Goal: Information Seeking & Learning: Learn about a topic

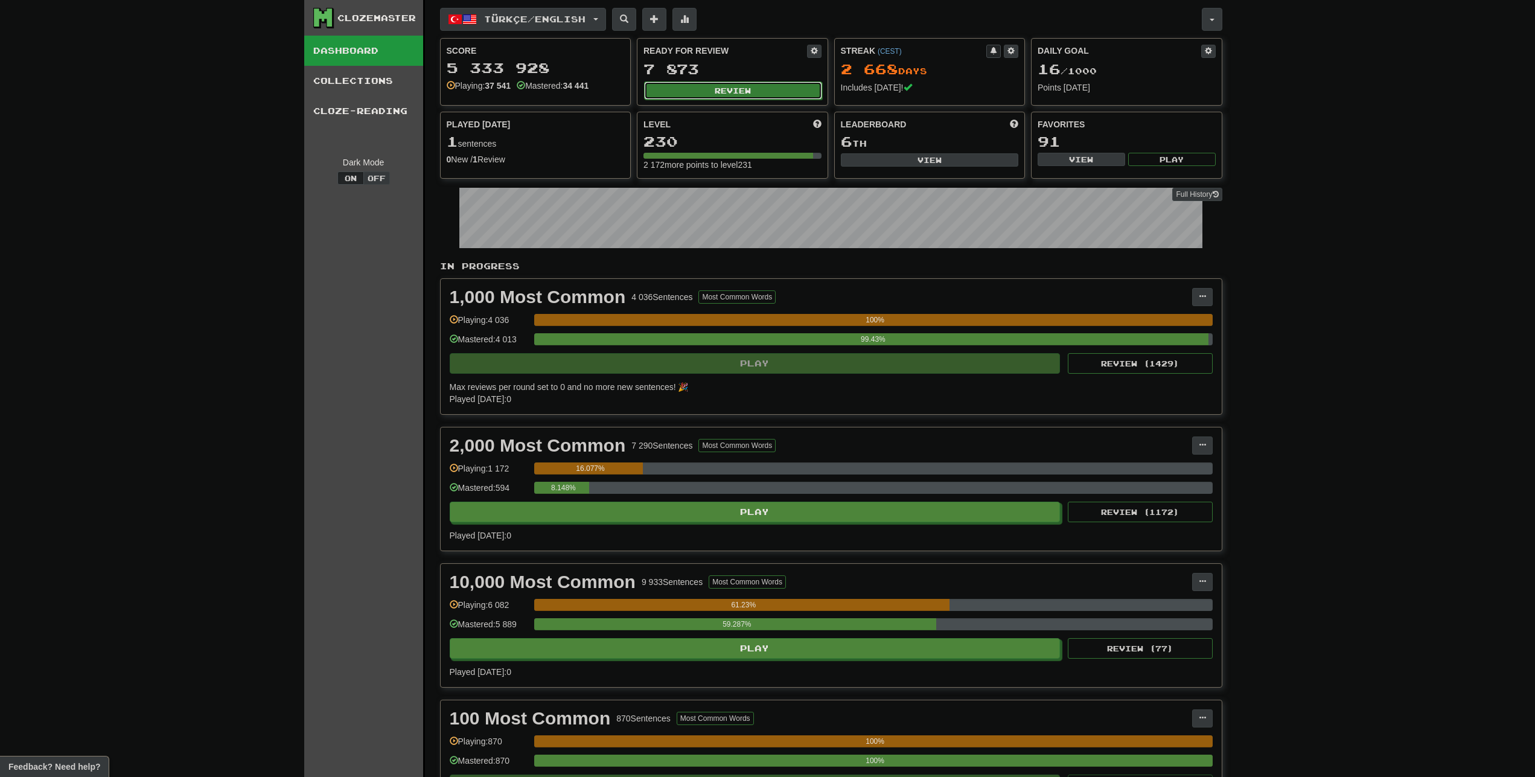
click at [727, 91] on button "Review" at bounding box center [733, 90] width 178 height 18
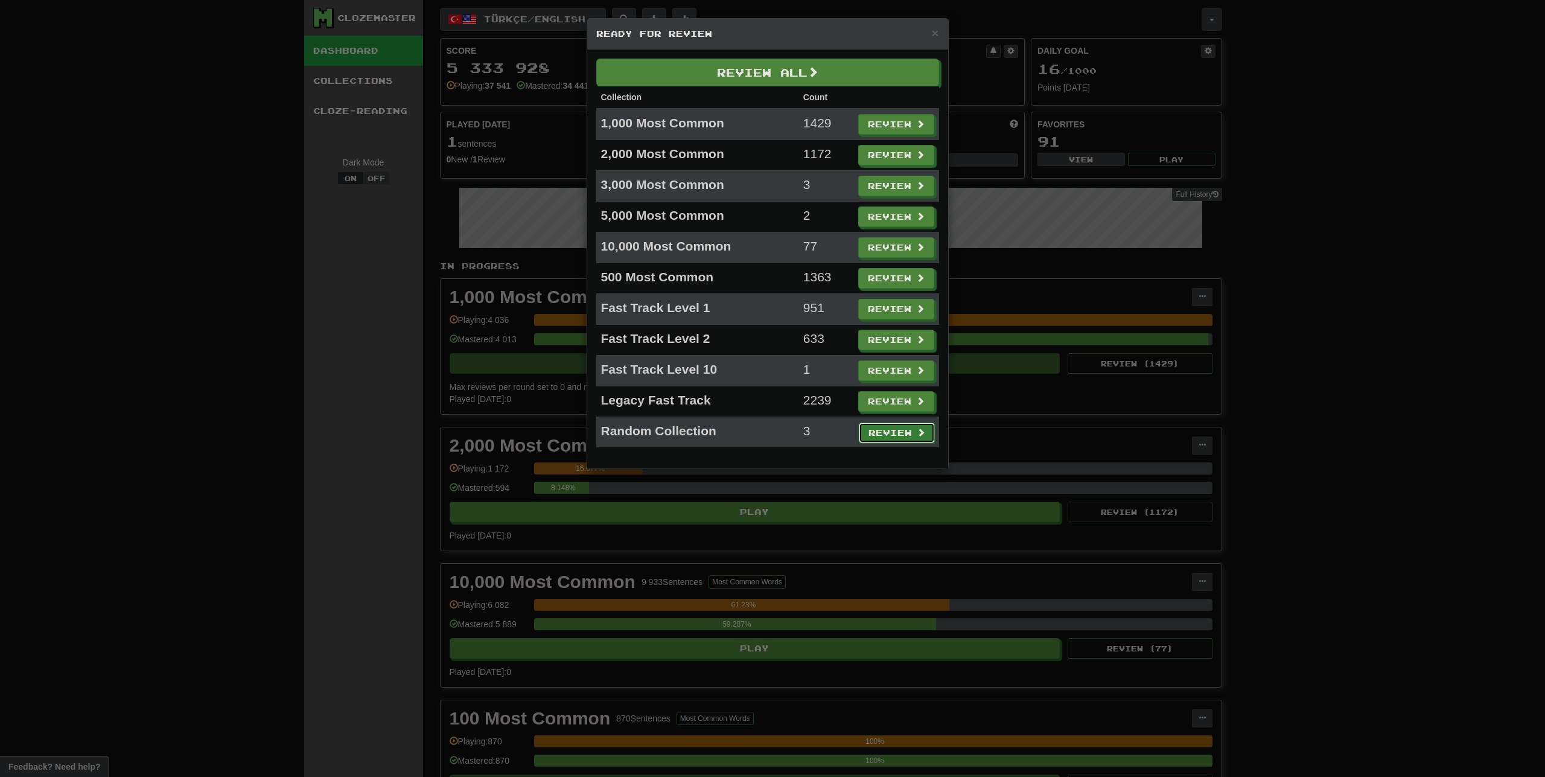
click at [888, 427] on button "Review" at bounding box center [897, 432] width 76 height 21
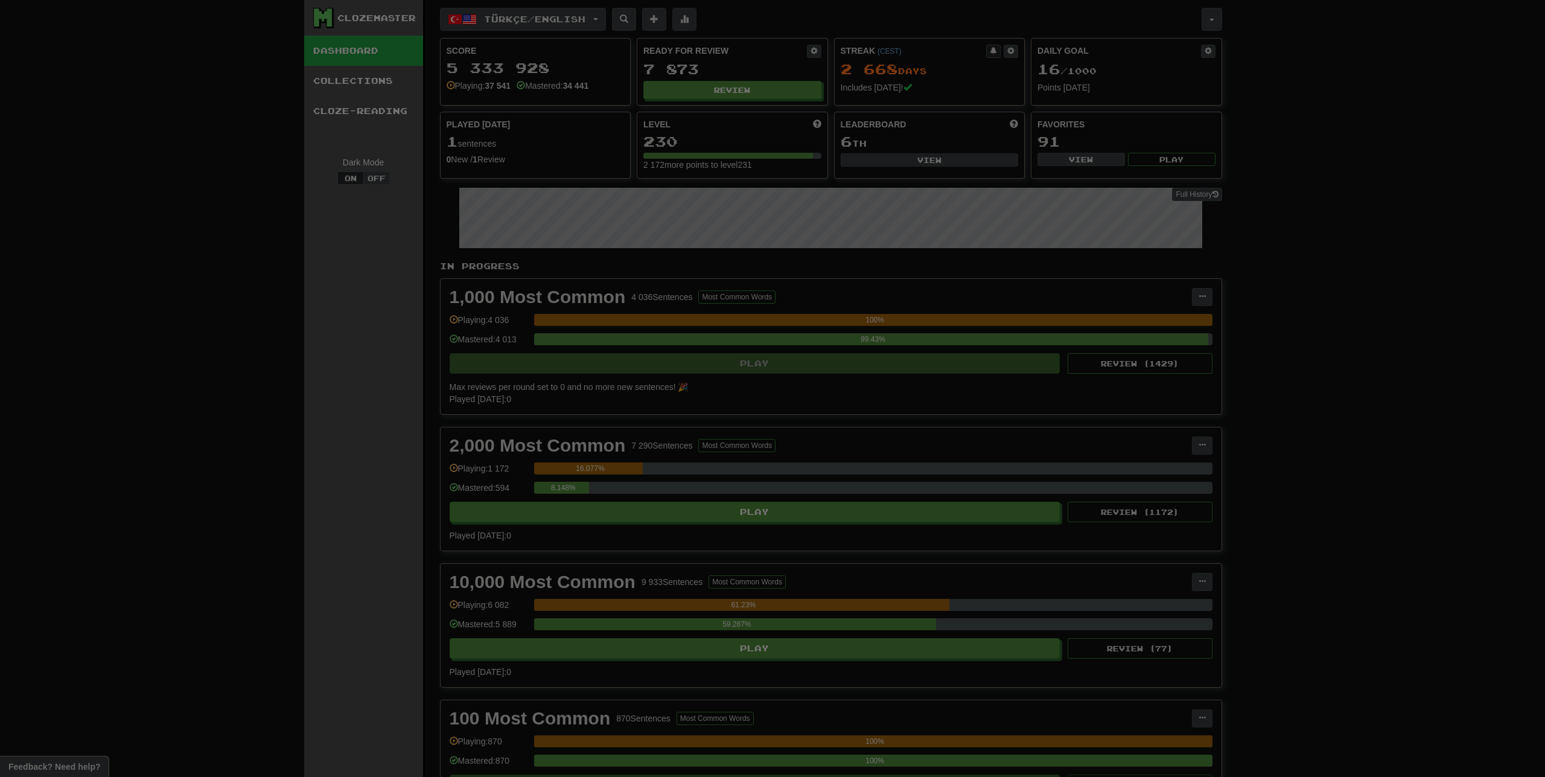
select select "**"
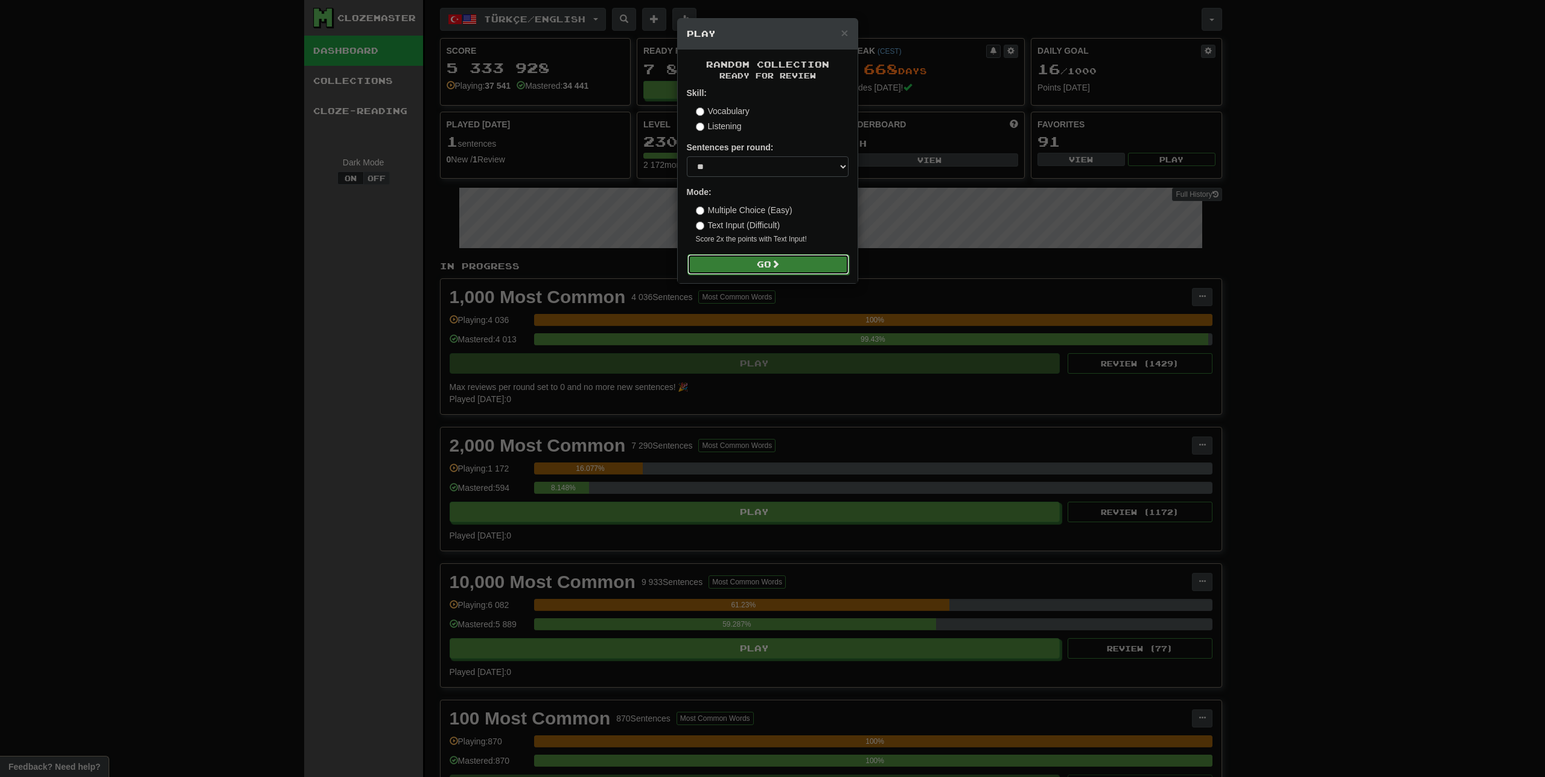
click at [798, 266] on button "Go" at bounding box center [768, 264] width 162 height 21
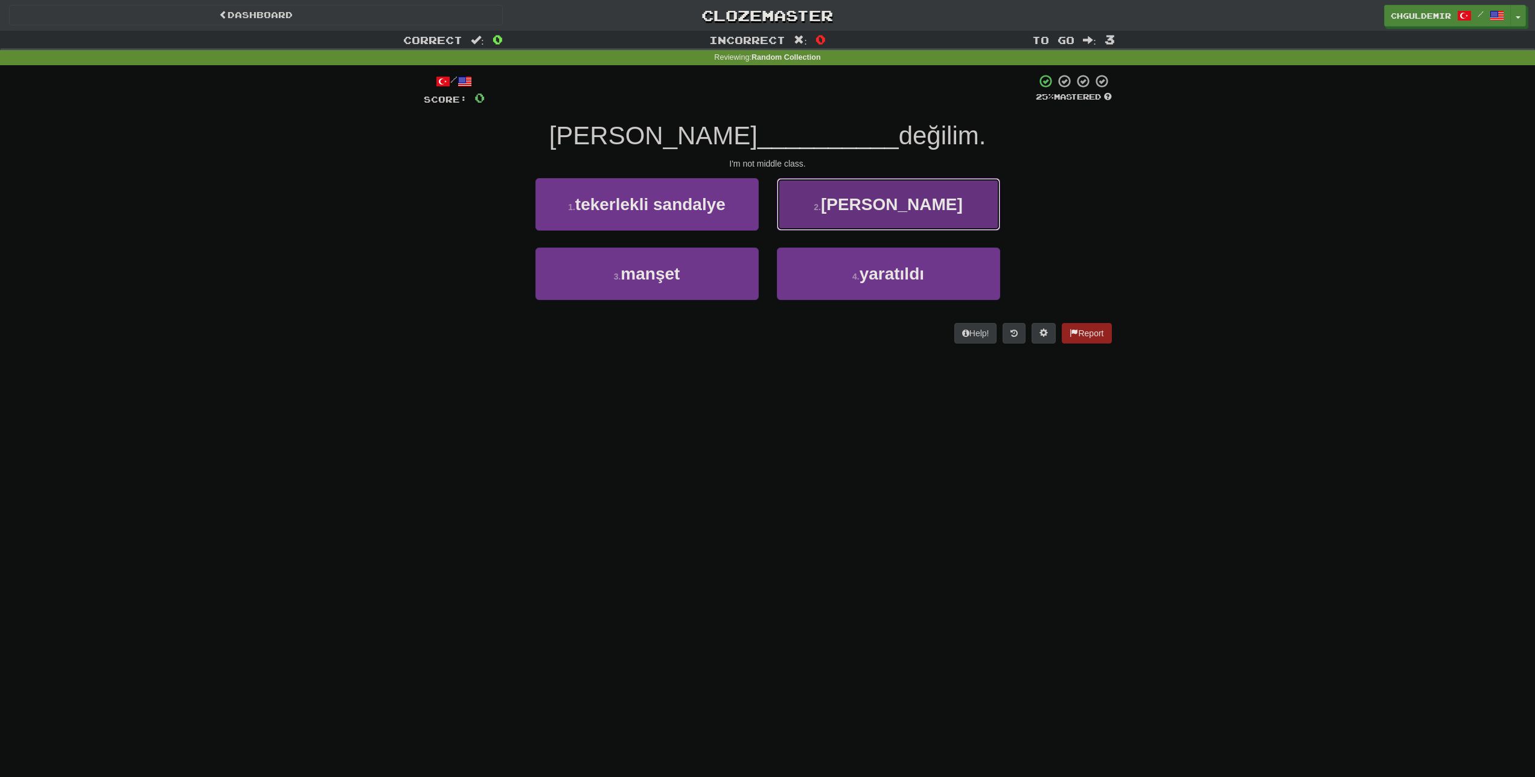
click at [824, 223] on button "2 . [PERSON_NAME]" at bounding box center [888, 204] width 223 height 53
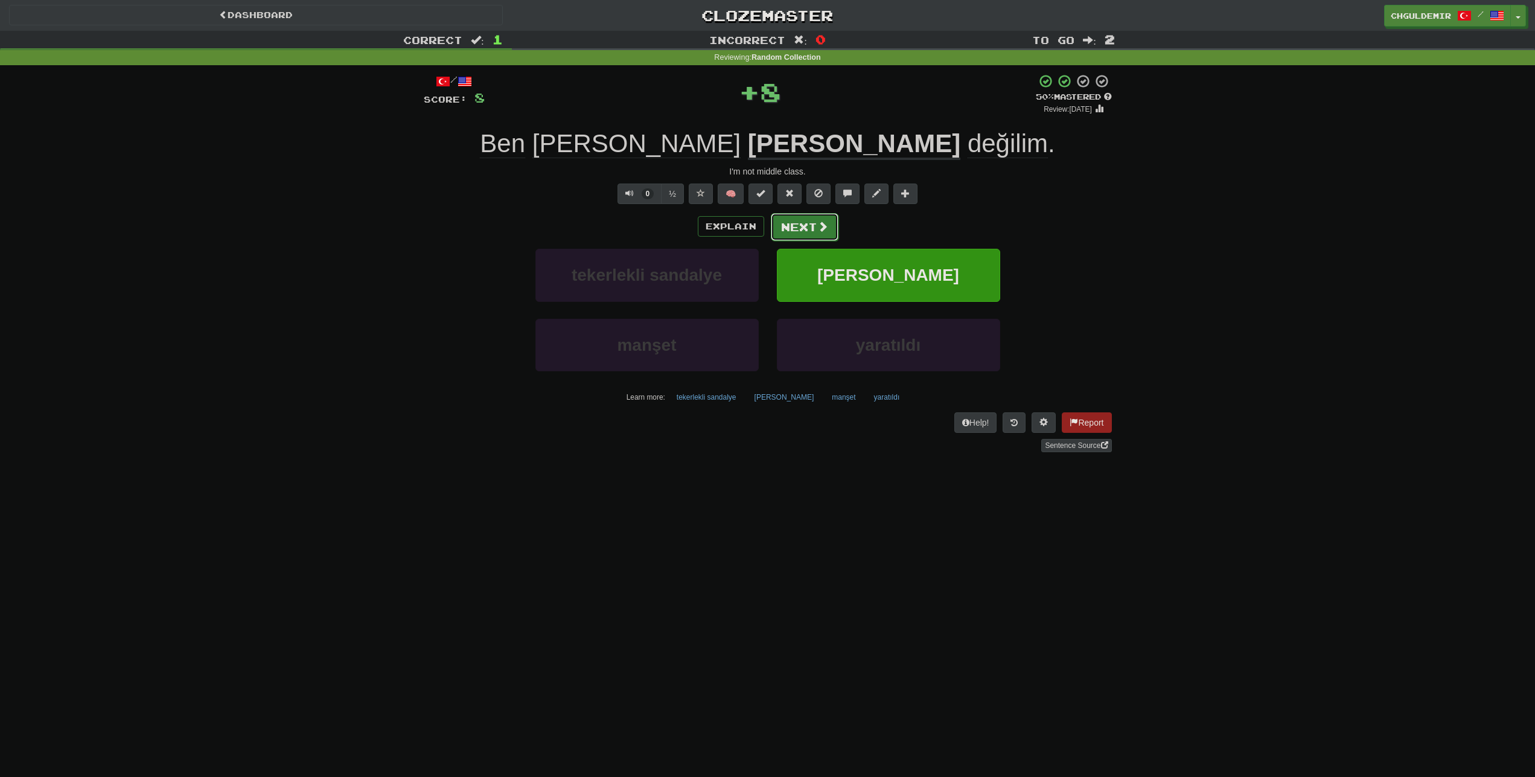
click at [817, 228] on span at bounding box center [822, 226] width 11 height 11
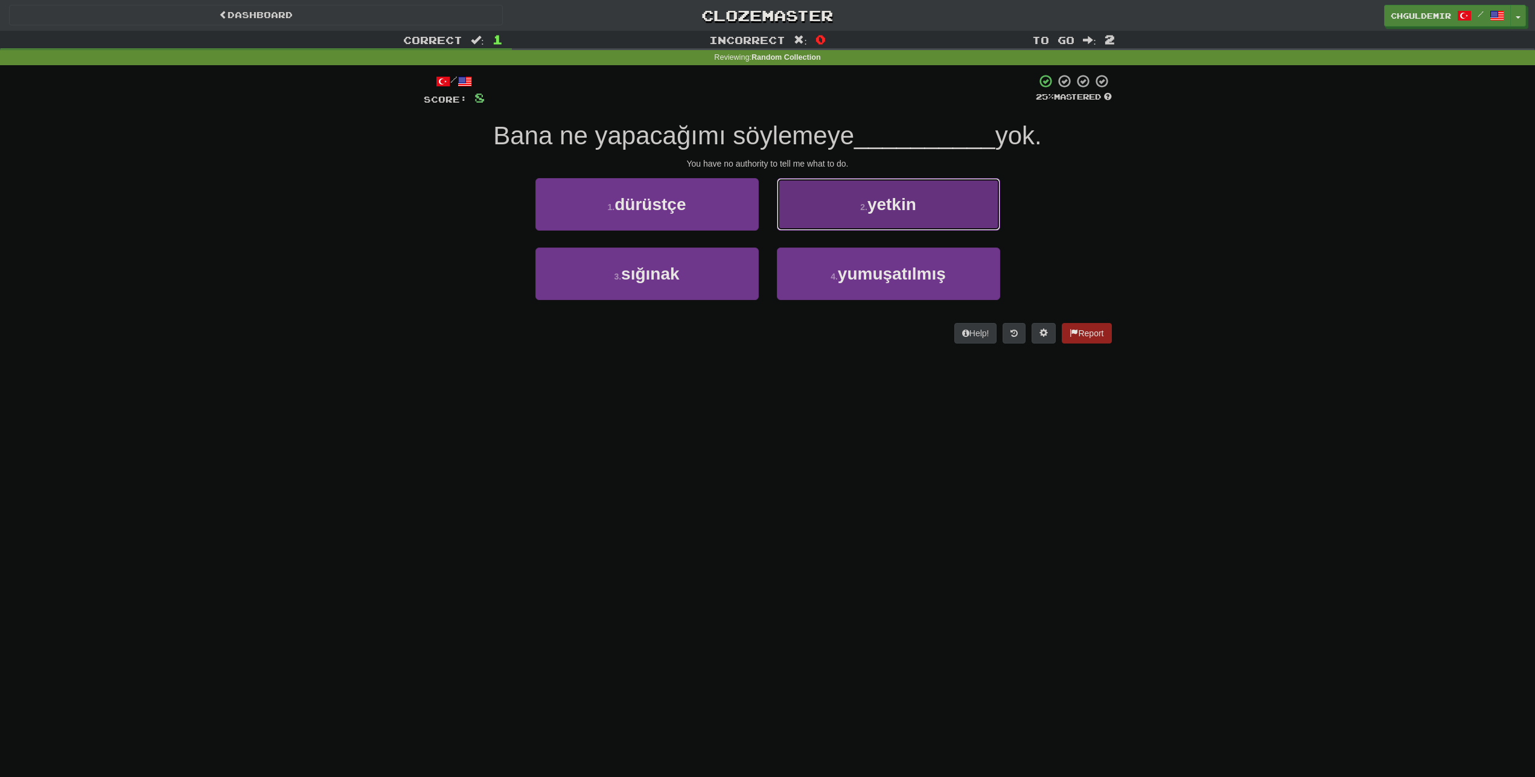
click at [835, 220] on button "2 . yetkin" at bounding box center [888, 204] width 223 height 53
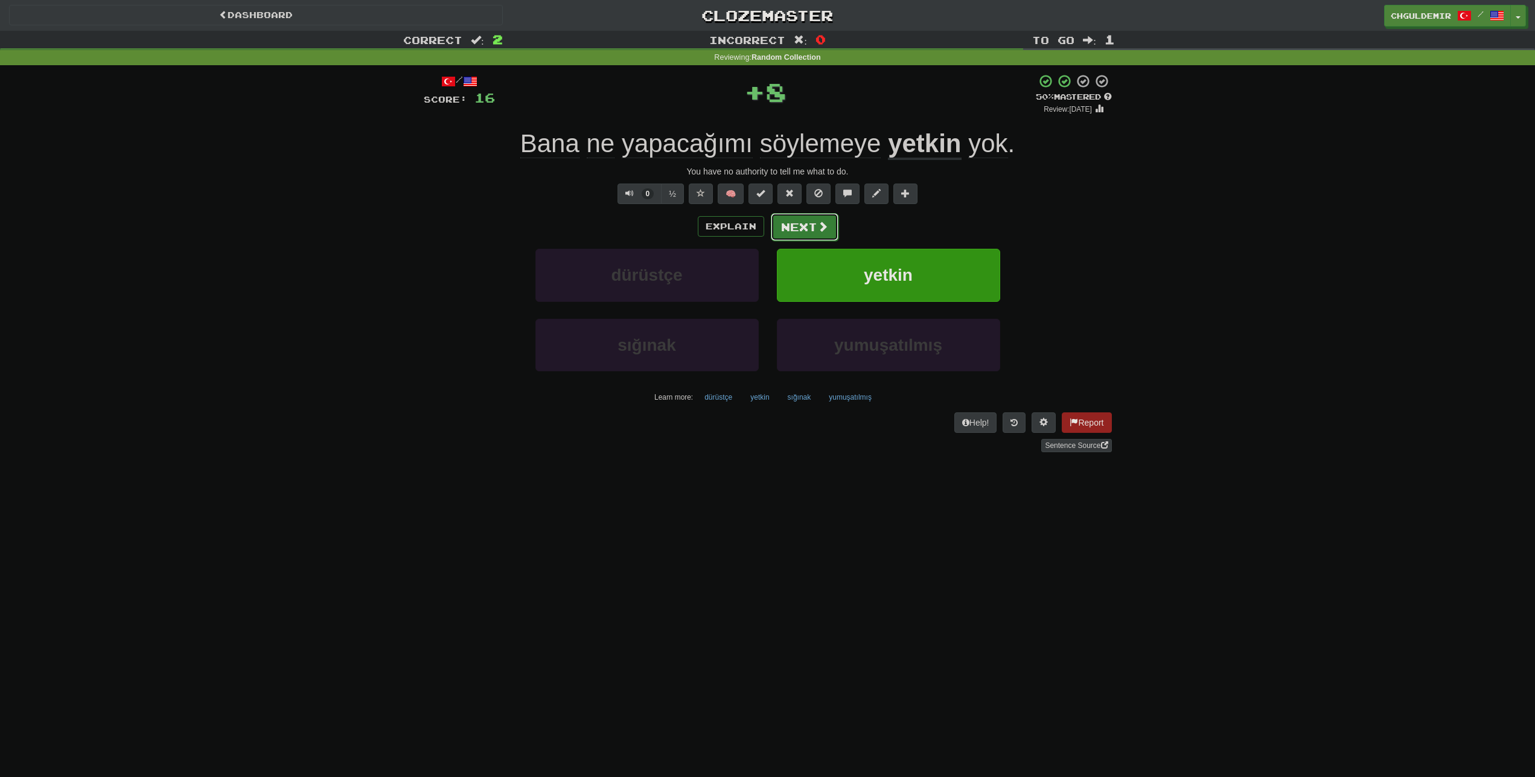
click at [801, 228] on button "Next" at bounding box center [805, 227] width 68 height 28
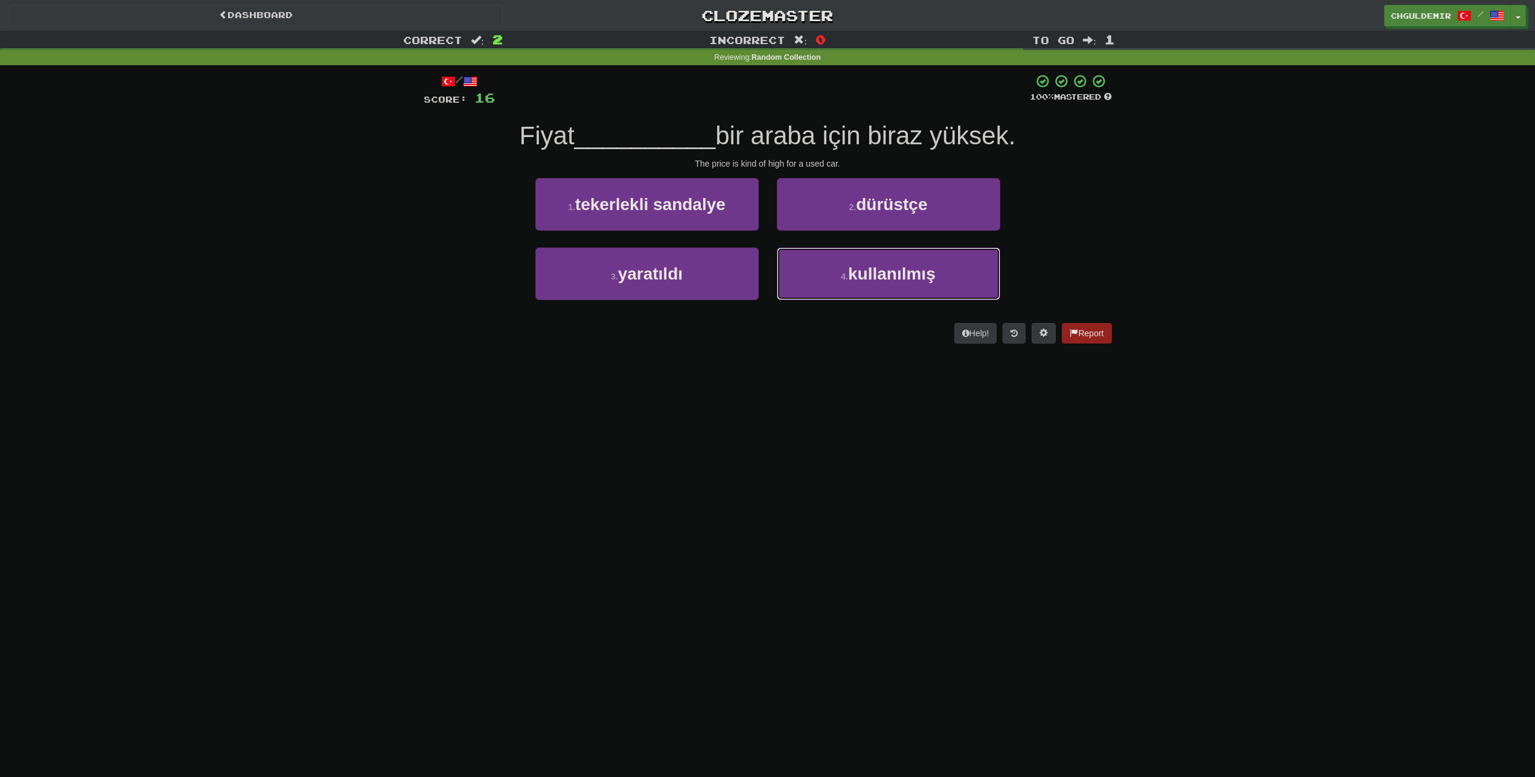
drag, startPoint x: 801, startPoint y: 267, endPoint x: 799, endPoint y: 243, distance: 24.2
click at [801, 267] on button "4 . kullanılmış" at bounding box center [888, 273] width 223 height 53
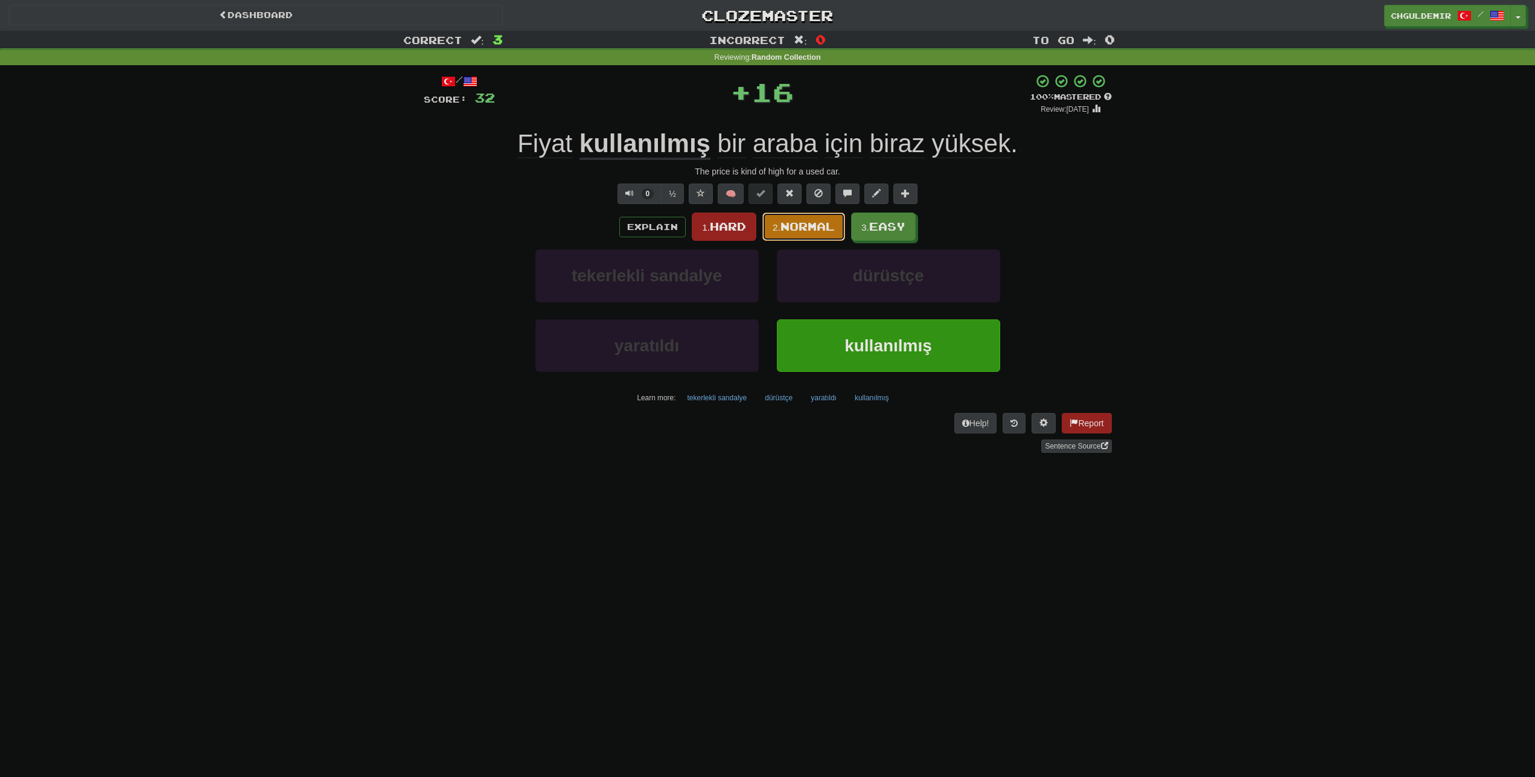
click at [798, 226] on span "Normal" at bounding box center [807, 226] width 54 height 13
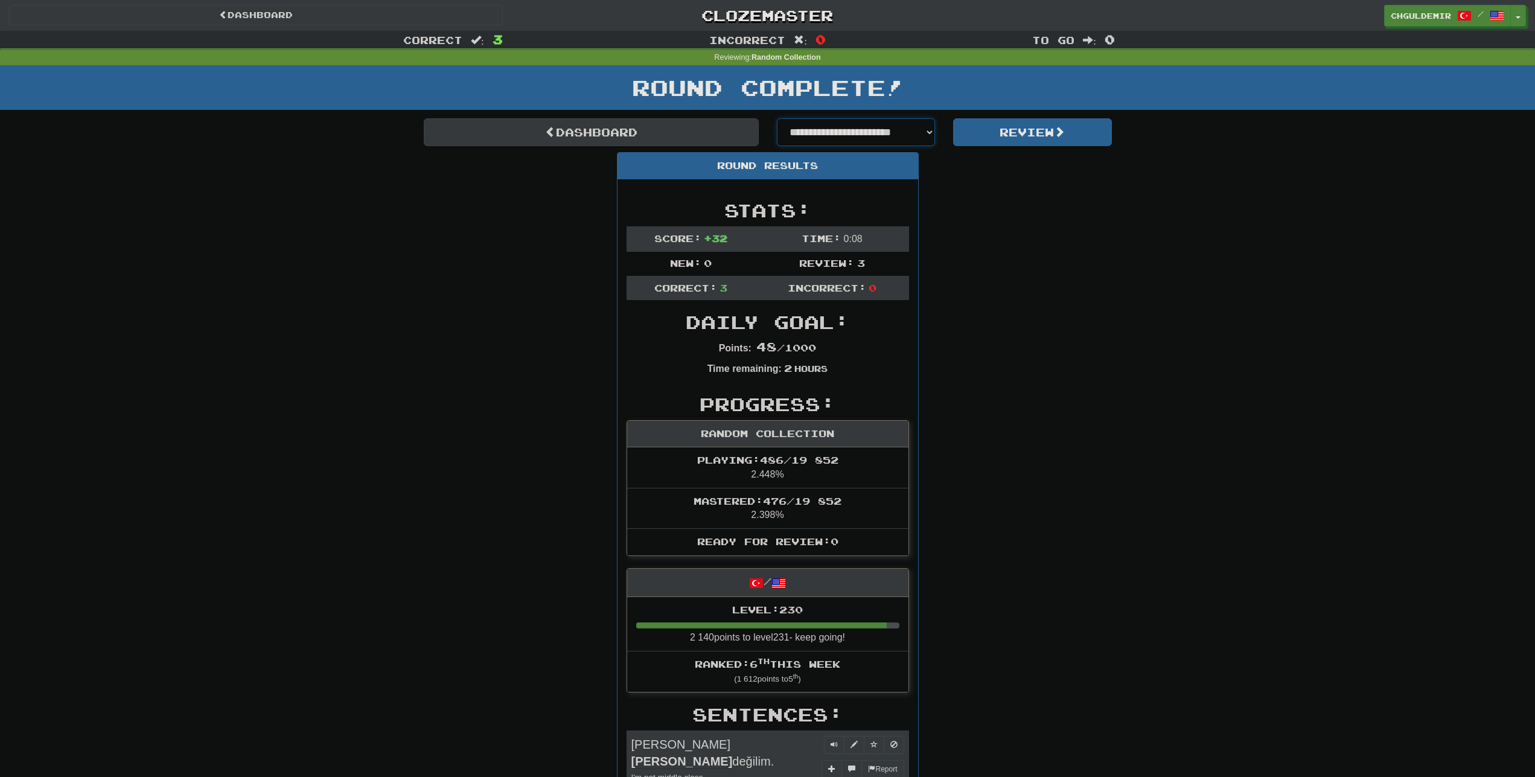
click at [777, 118] on select "**********" at bounding box center [856, 132] width 159 height 28
select select "**********"
click option "**********" at bounding box center [0, 0] width 0 height 0
select select "**********"
click at [1043, 124] on button "Review" at bounding box center [1032, 132] width 159 height 28
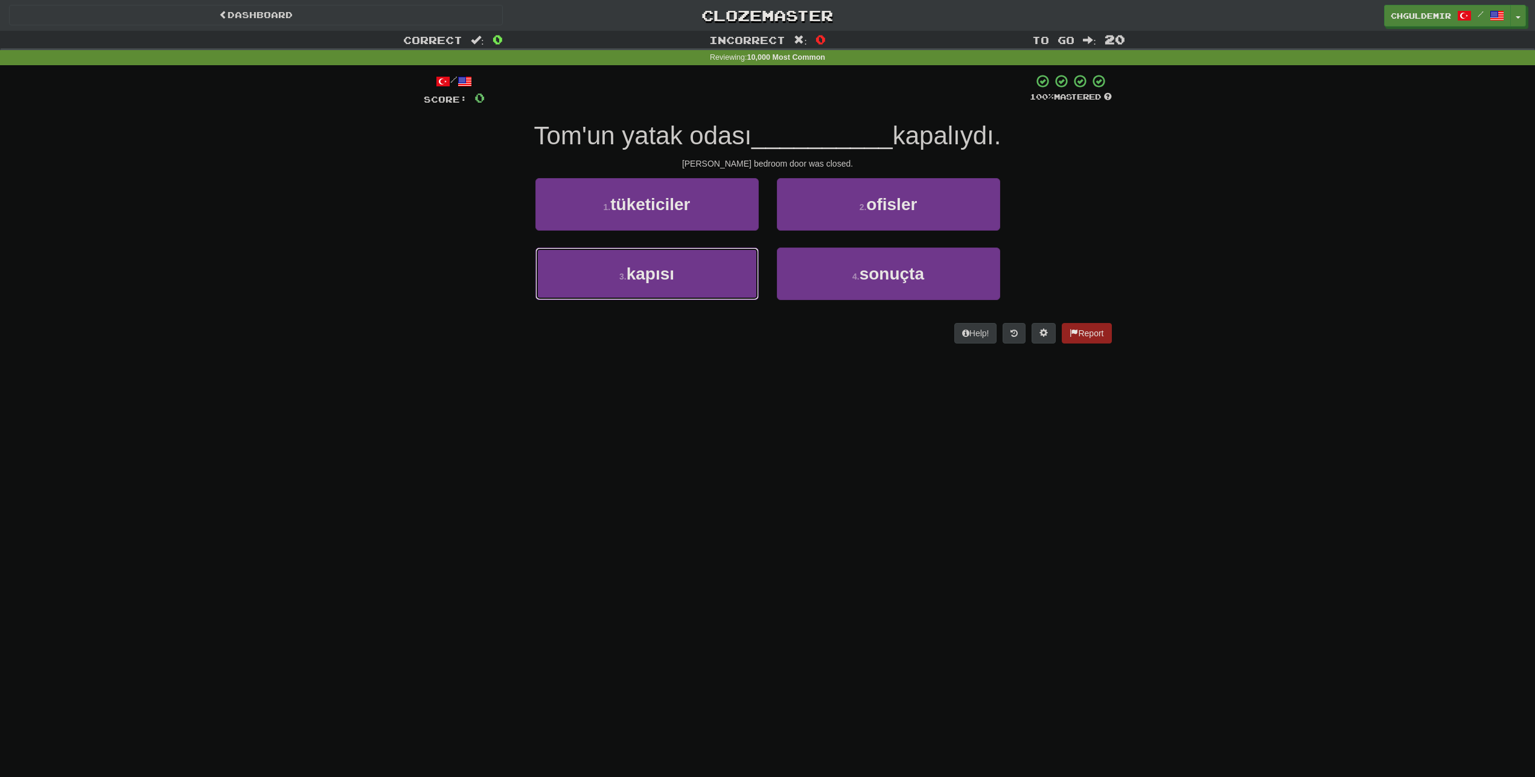
drag, startPoint x: 699, startPoint y: 279, endPoint x: 765, endPoint y: 250, distance: 71.6
click at [699, 278] on button "3 . kapısı" at bounding box center [646, 273] width 223 height 53
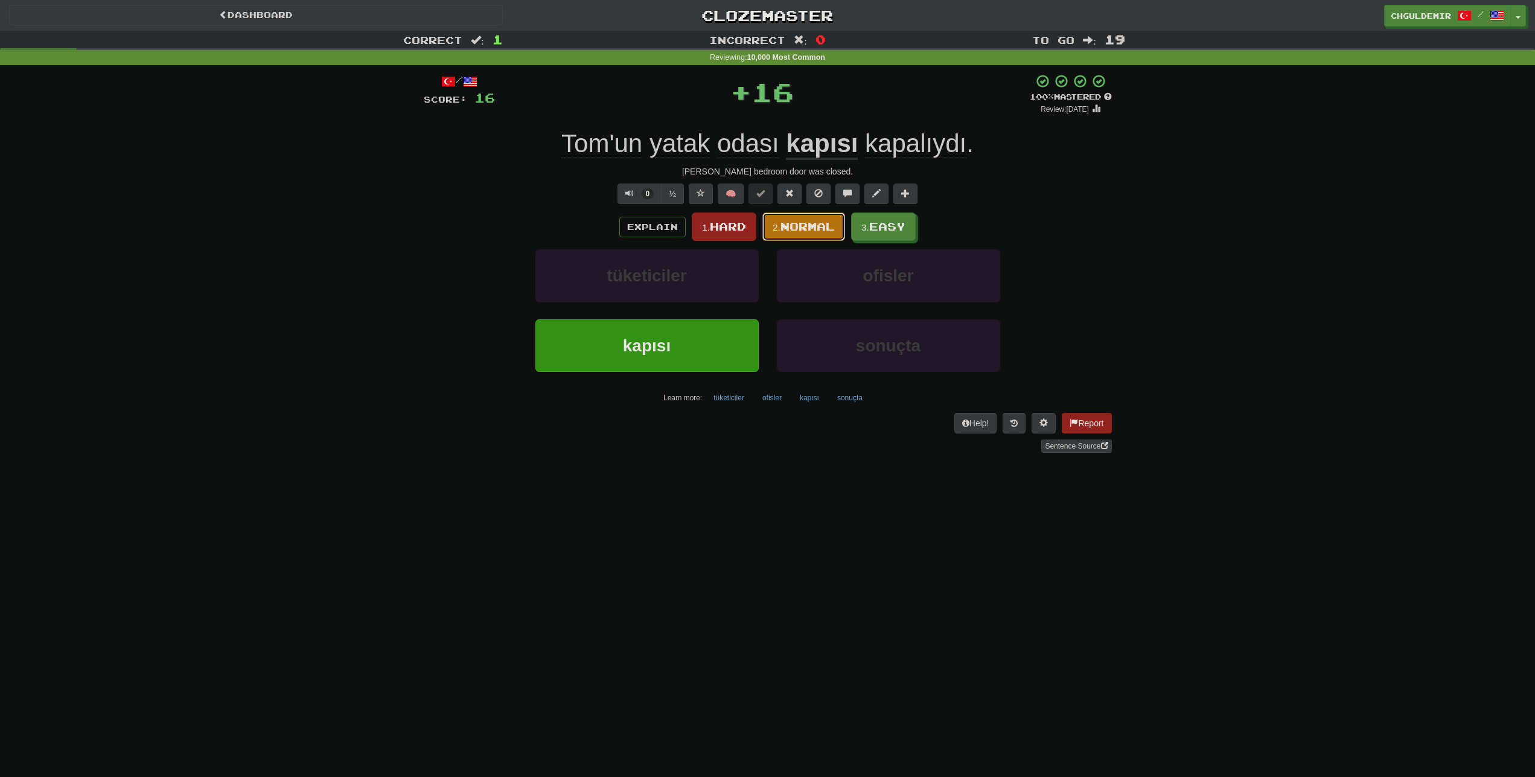
click at [830, 220] on button "2. Normal" at bounding box center [803, 226] width 83 height 28
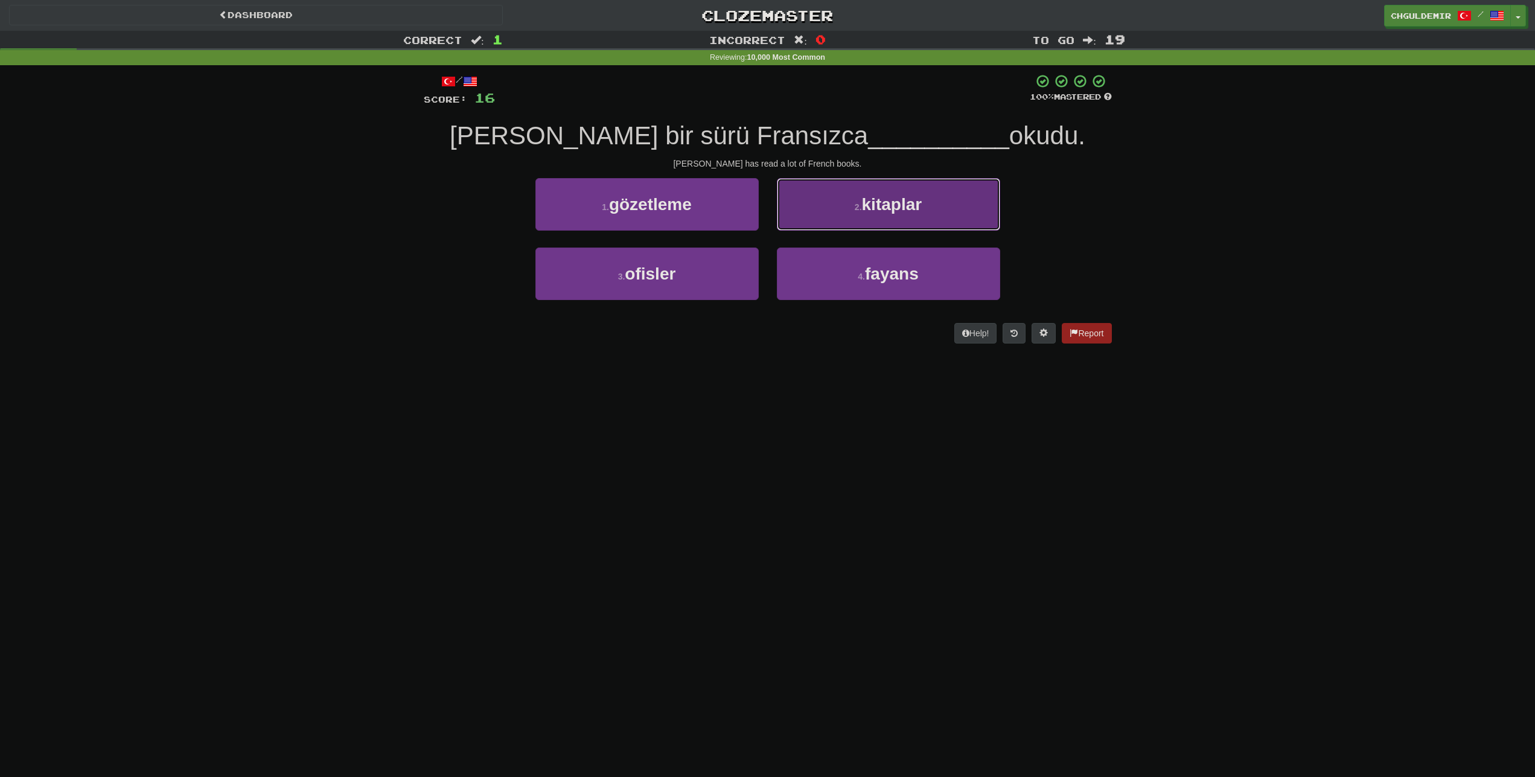
click at [828, 220] on button "2 . kitaplar" at bounding box center [888, 204] width 223 height 53
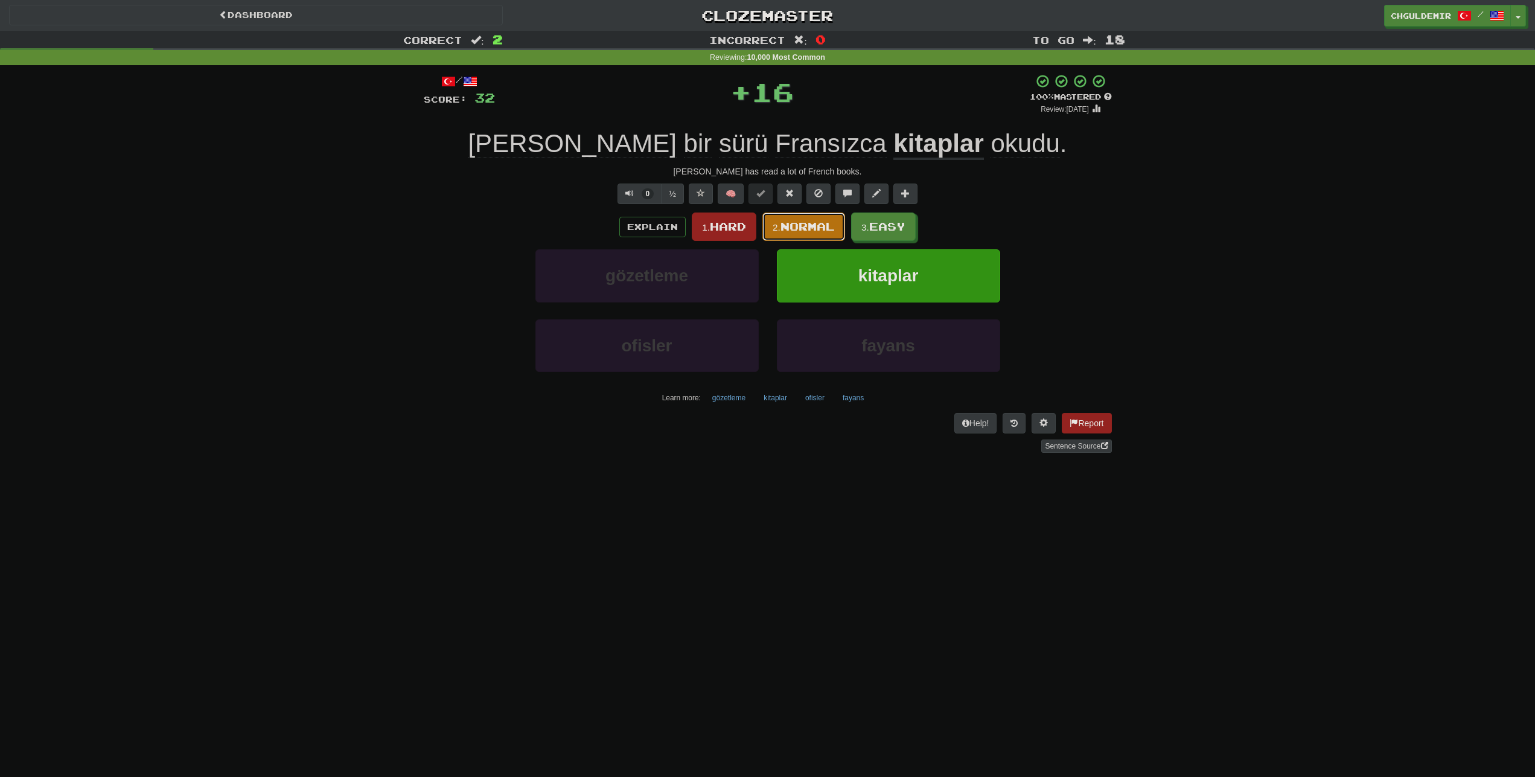
click at [828, 220] on button "2. Normal" at bounding box center [803, 226] width 83 height 28
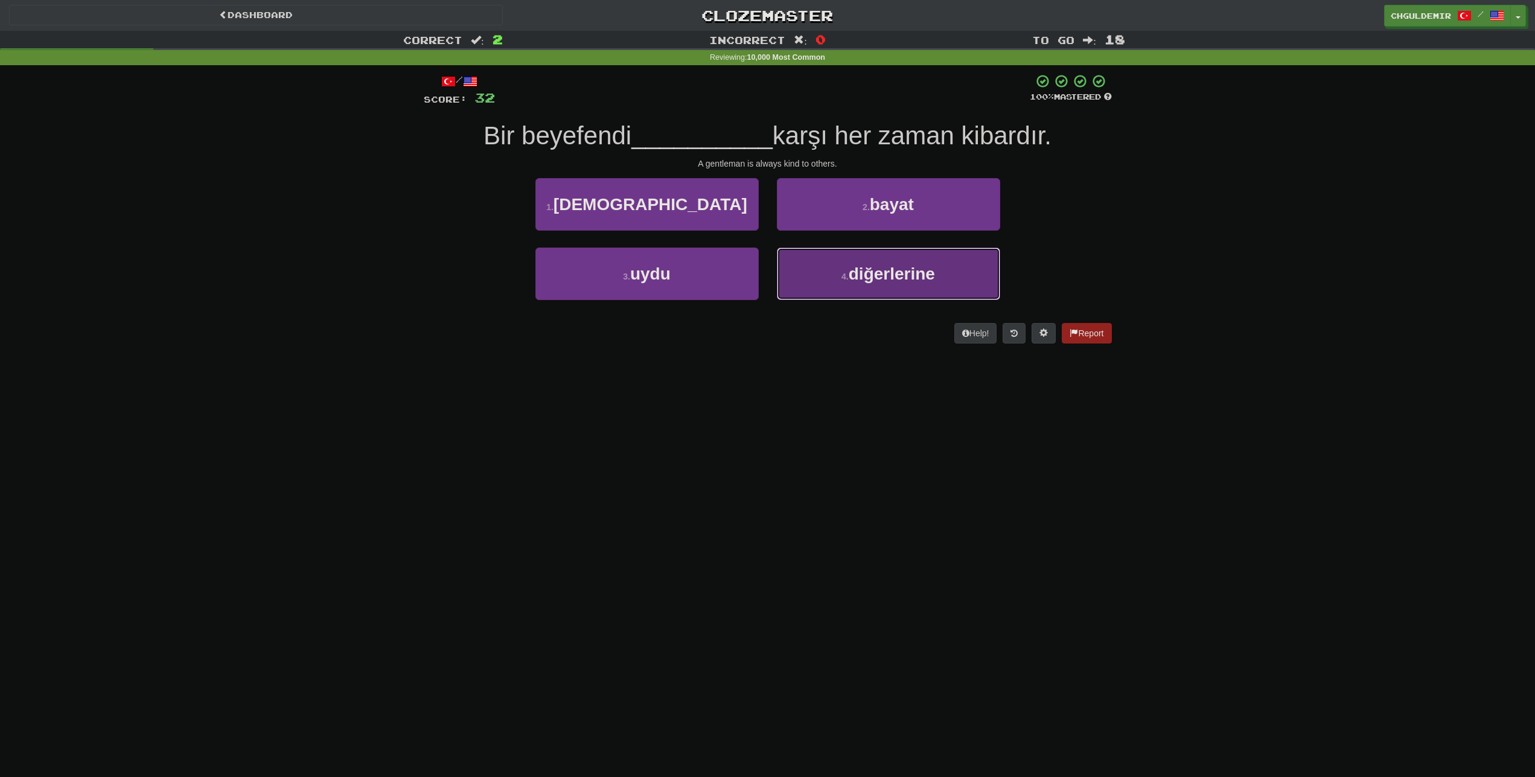
click at [818, 264] on button "4 . diğerlerine" at bounding box center [888, 273] width 223 height 53
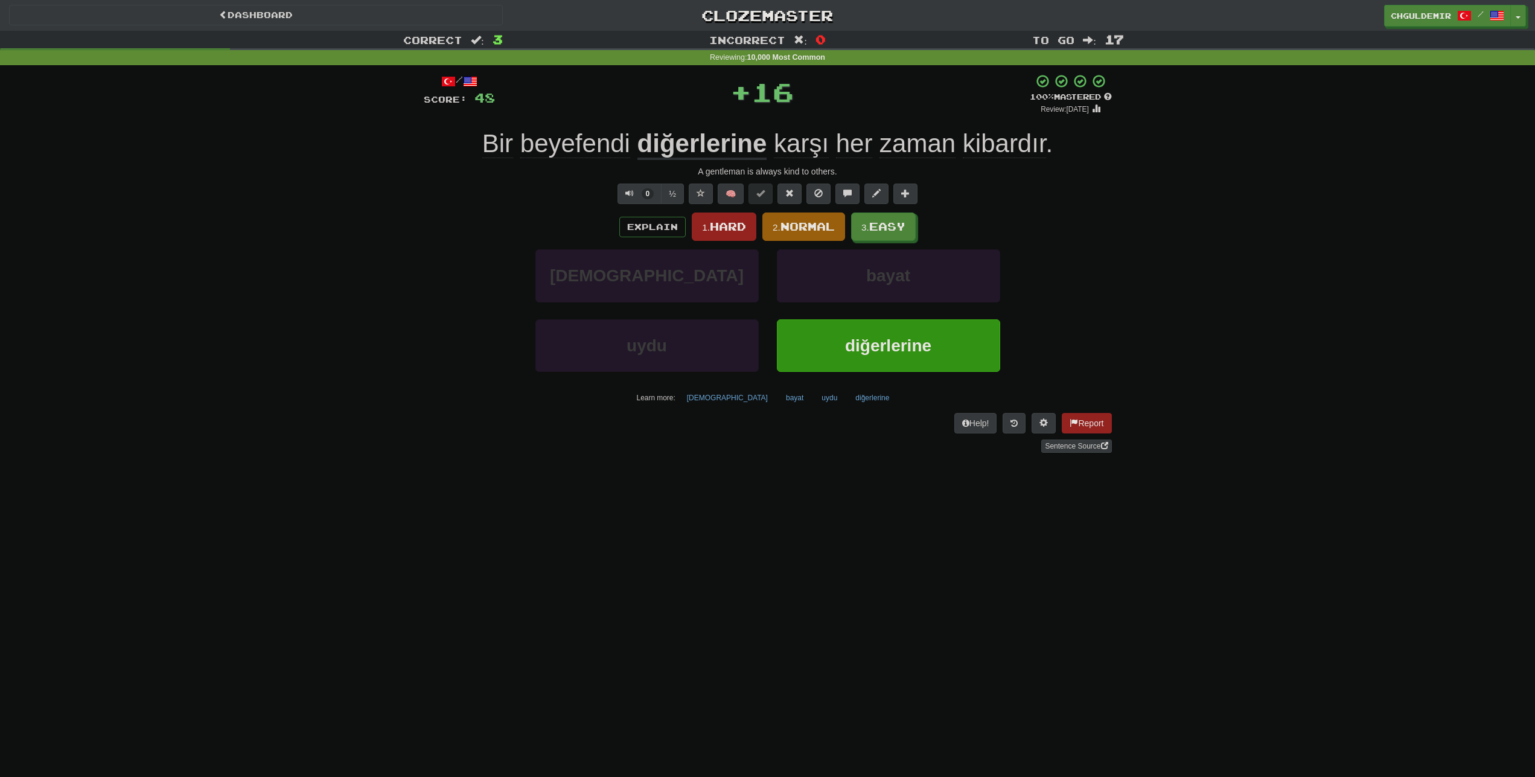
click at [818, 235] on button "2. Normal" at bounding box center [803, 226] width 83 height 28
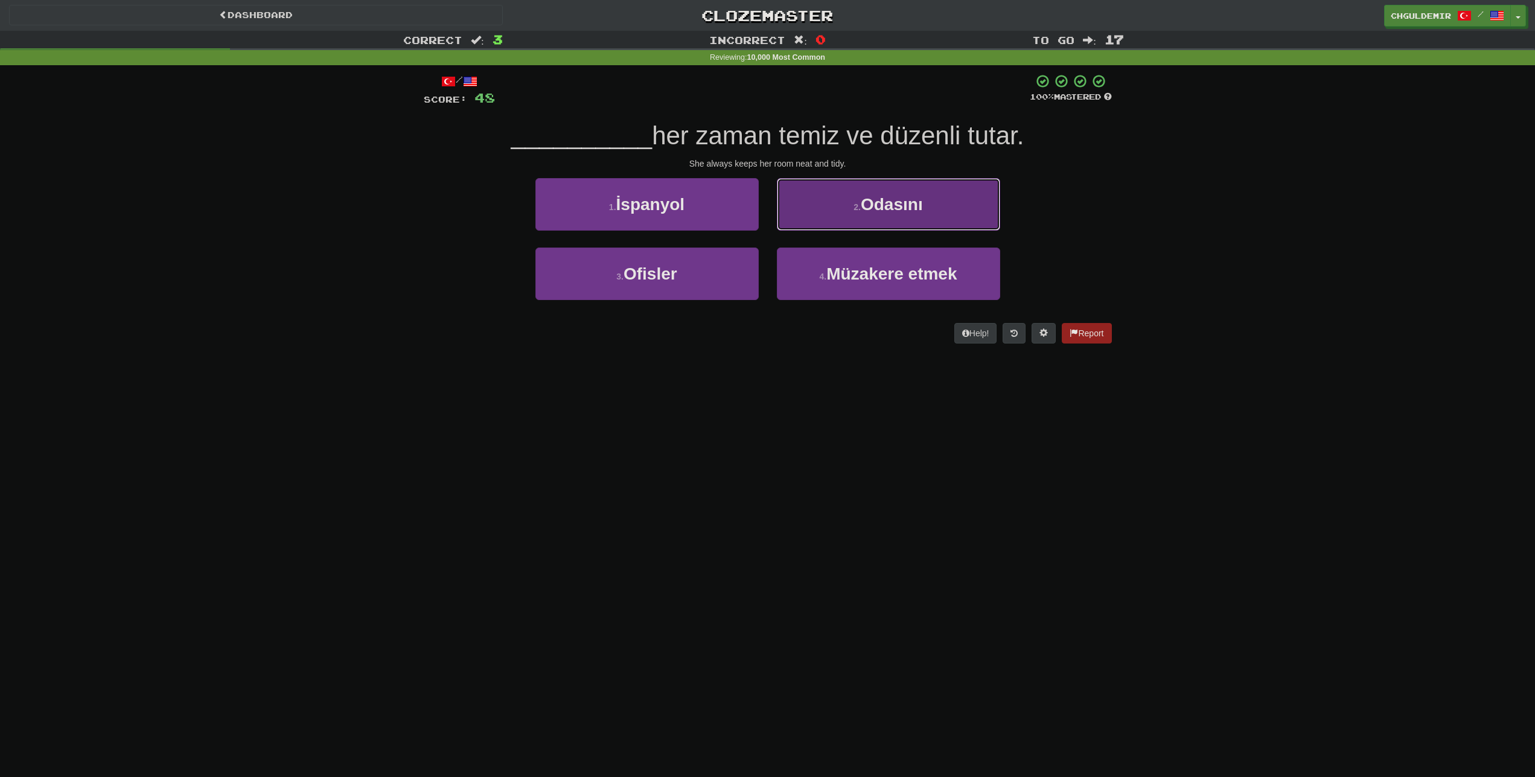
click at [801, 214] on button "2 . Odasını" at bounding box center [888, 204] width 223 height 53
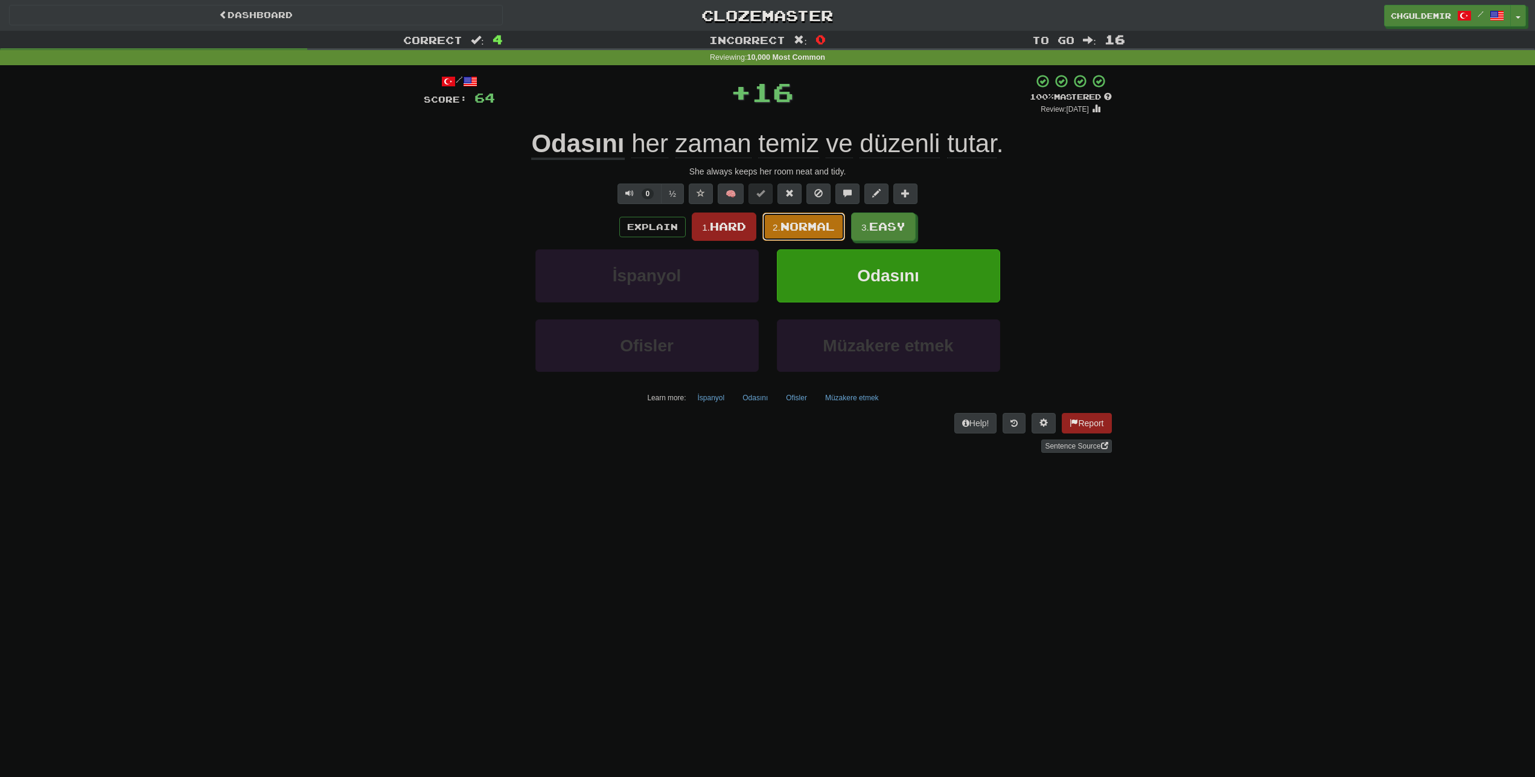
click at [789, 227] on span "Normal" at bounding box center [807, 226] width 54 height 13
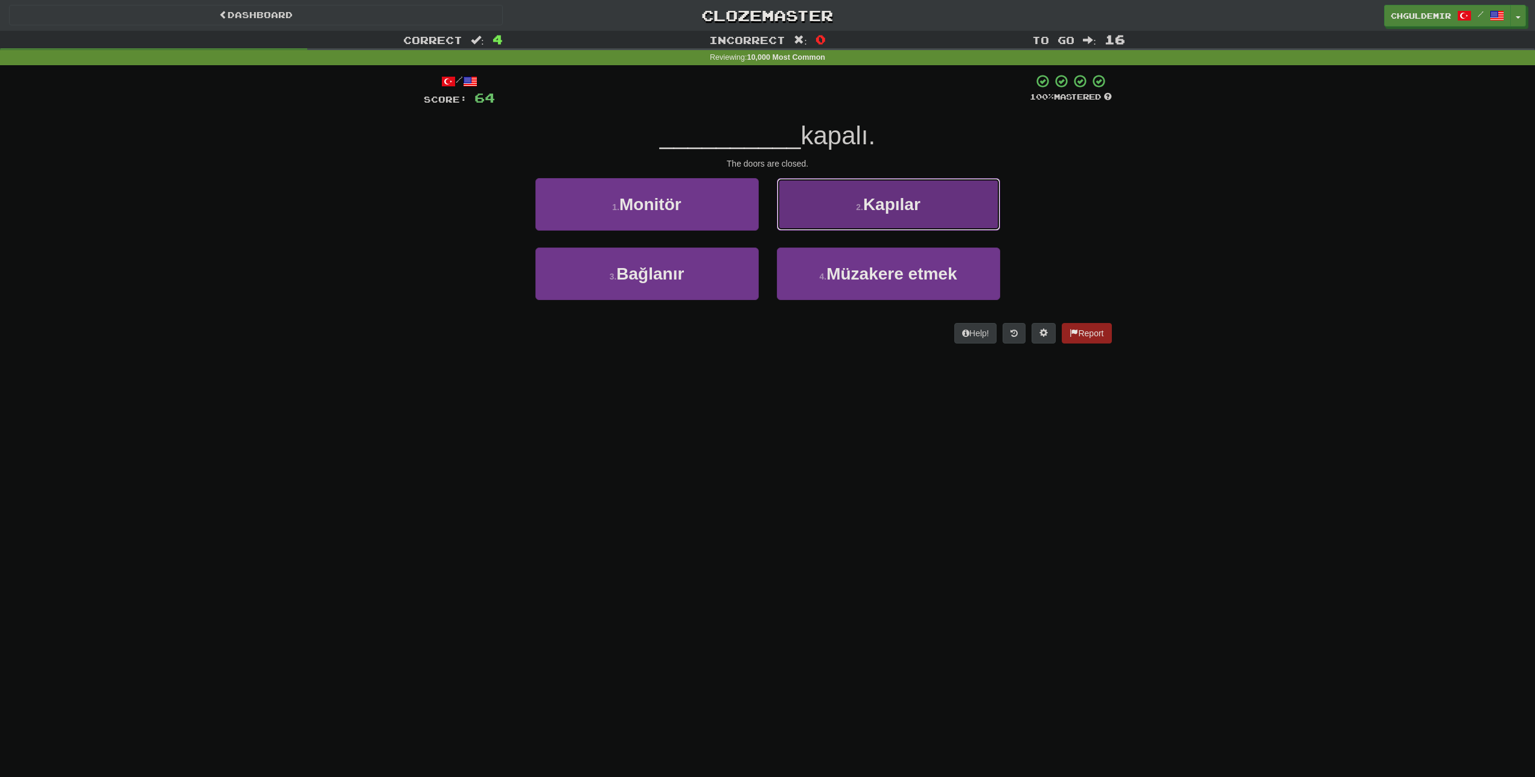
click at [830, 215] on button "2 . Kapılar" at bounding box center [888, 204] width 223 height 53
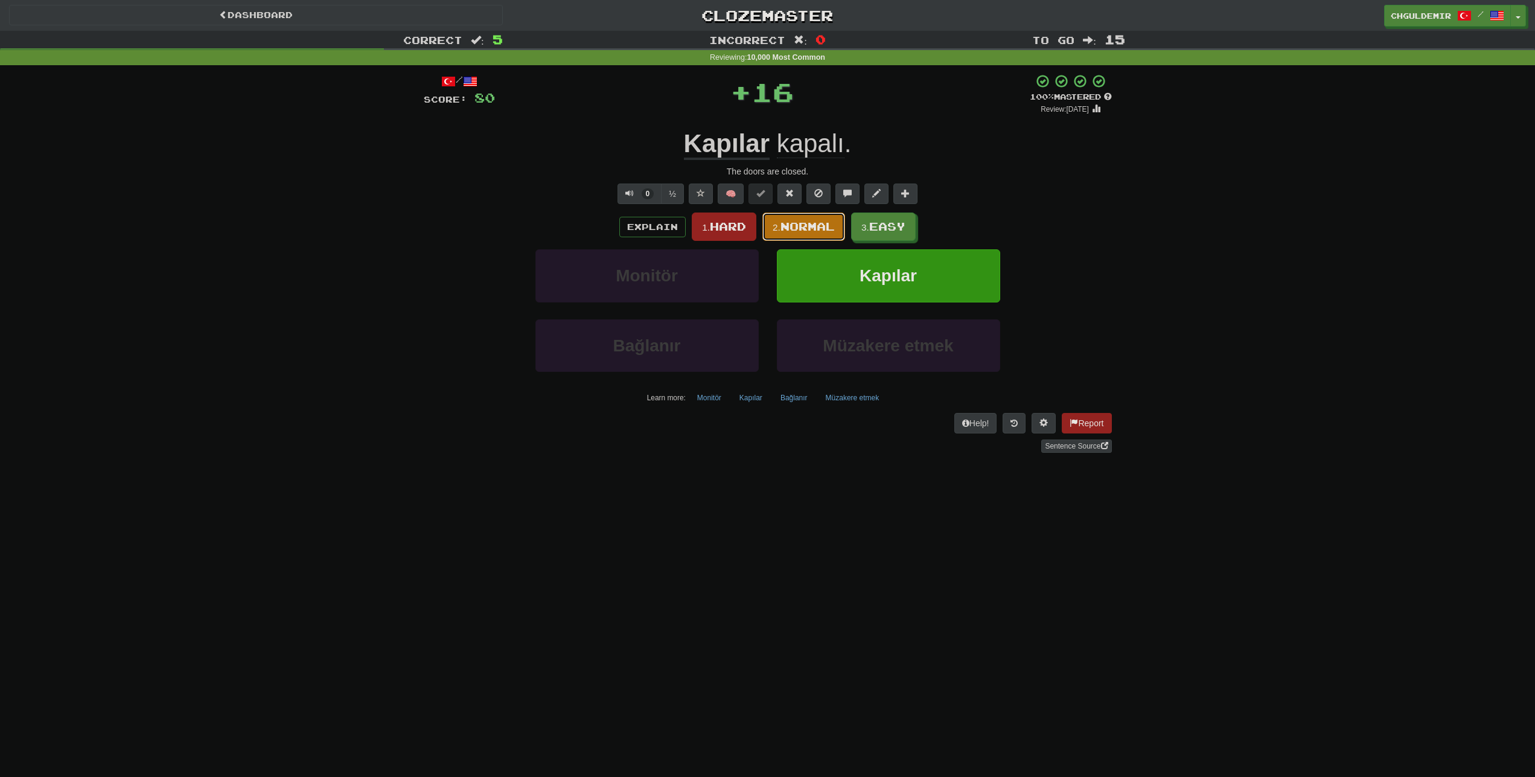
click at [821, 221] on span "Normal" at bounding box center [807, 226] width 54 height 13
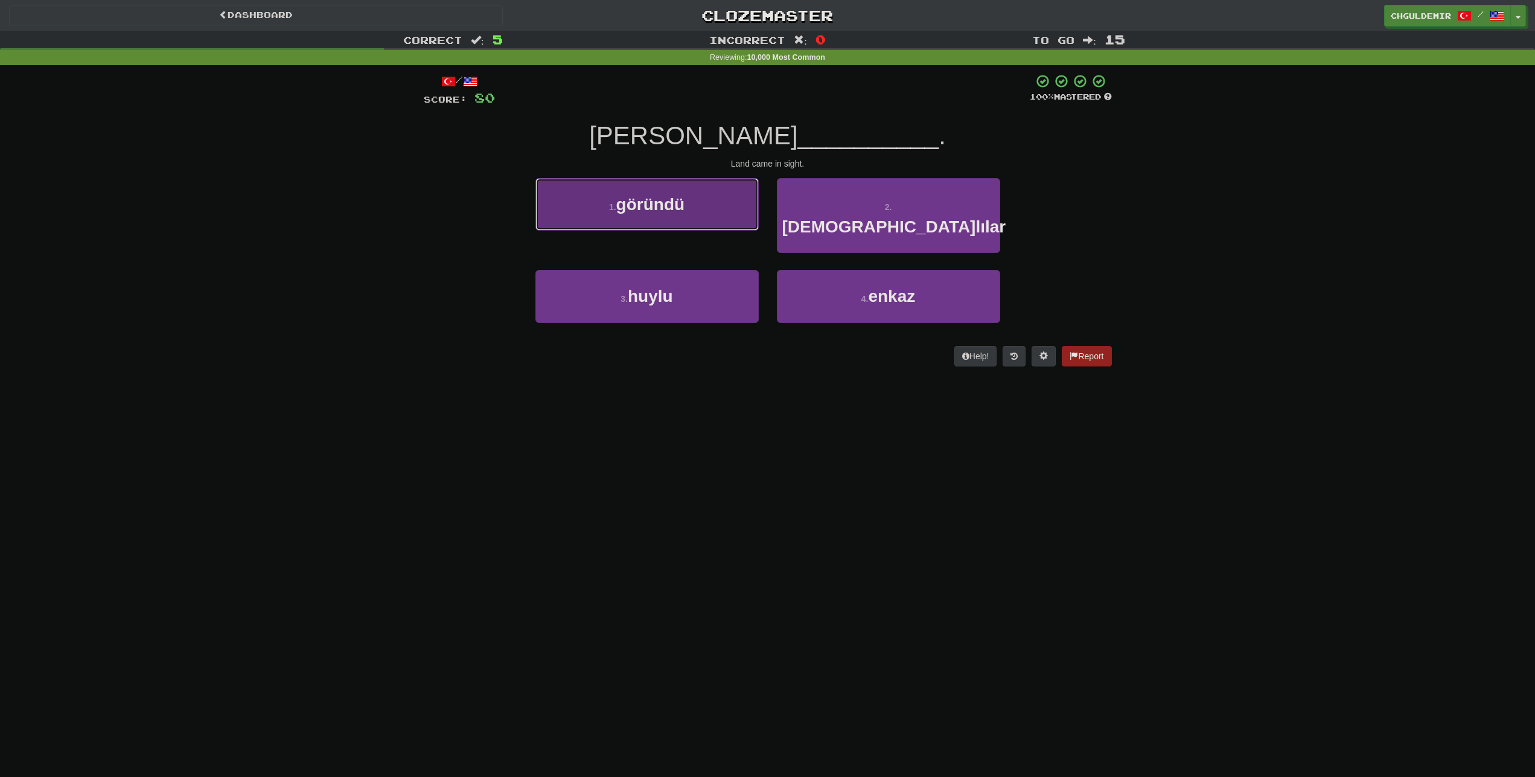
click at [712, 202] on button "1 . göründü" at bounding box center [646, 204] width 223 height 53
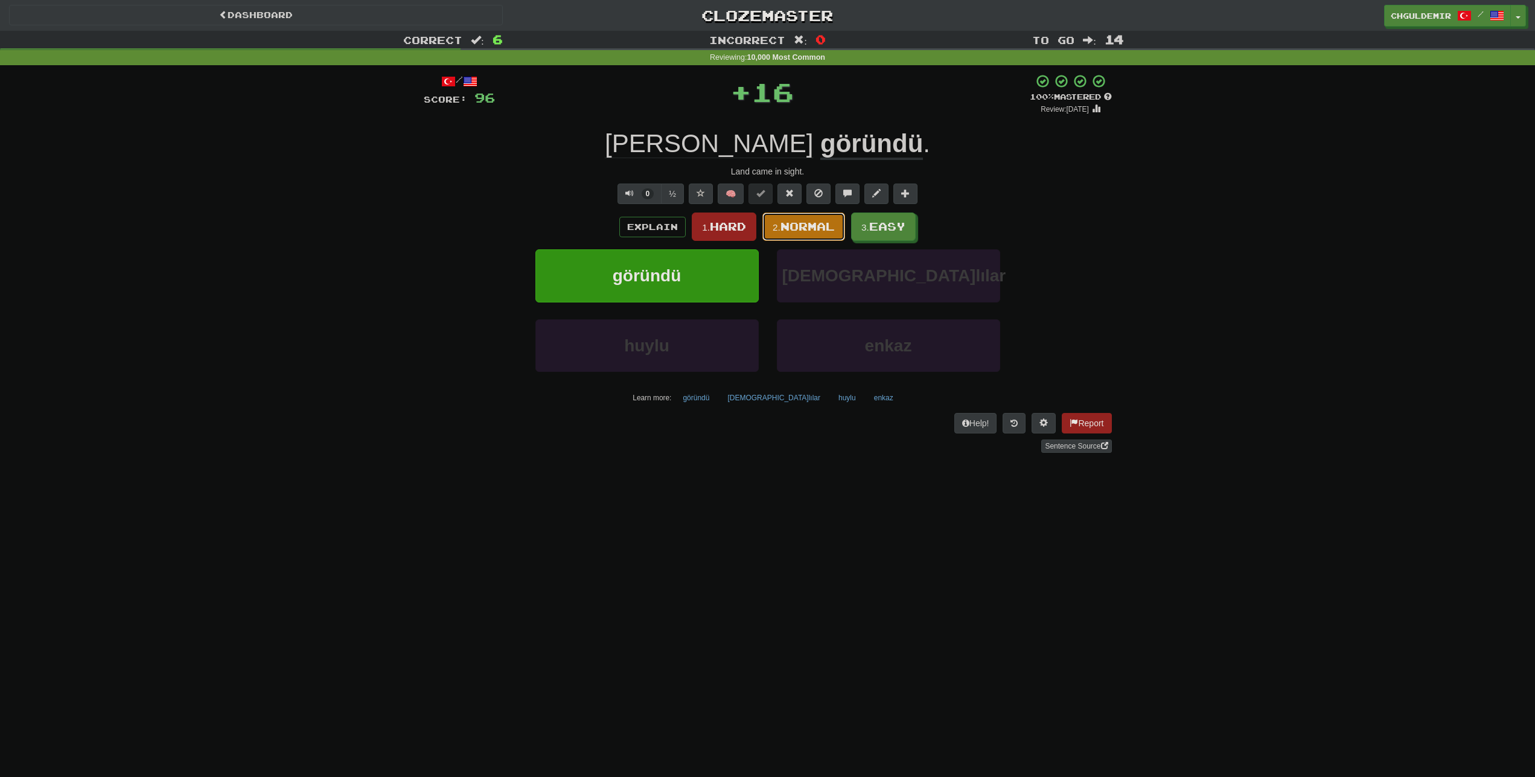
click at [789, 218] on button "2. Normal" at bounding box center [803, 226] width 83 height 28
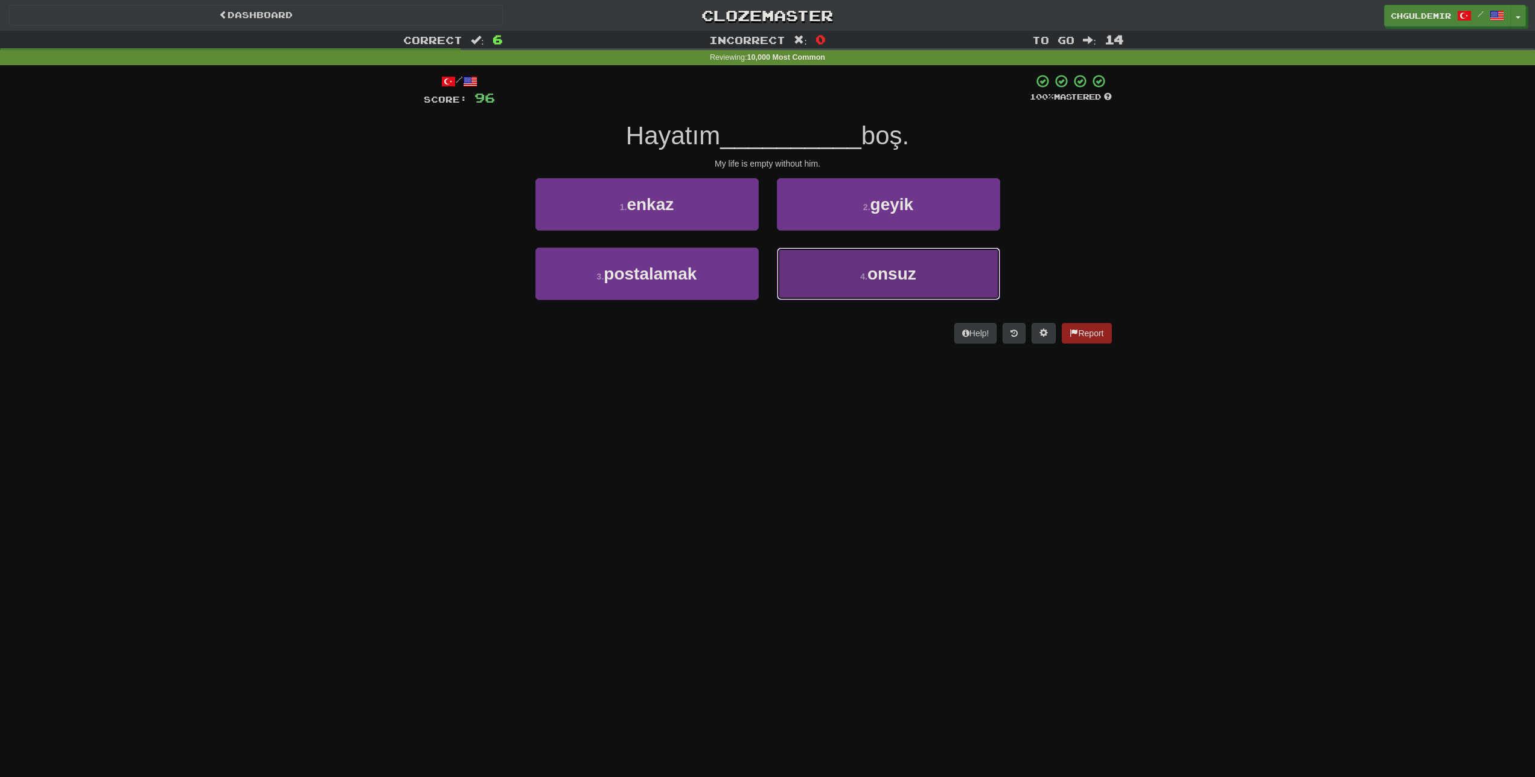
click at [852, 275] on button "4 . onsuz" at bounding box center [888, 273] width 223 height 53
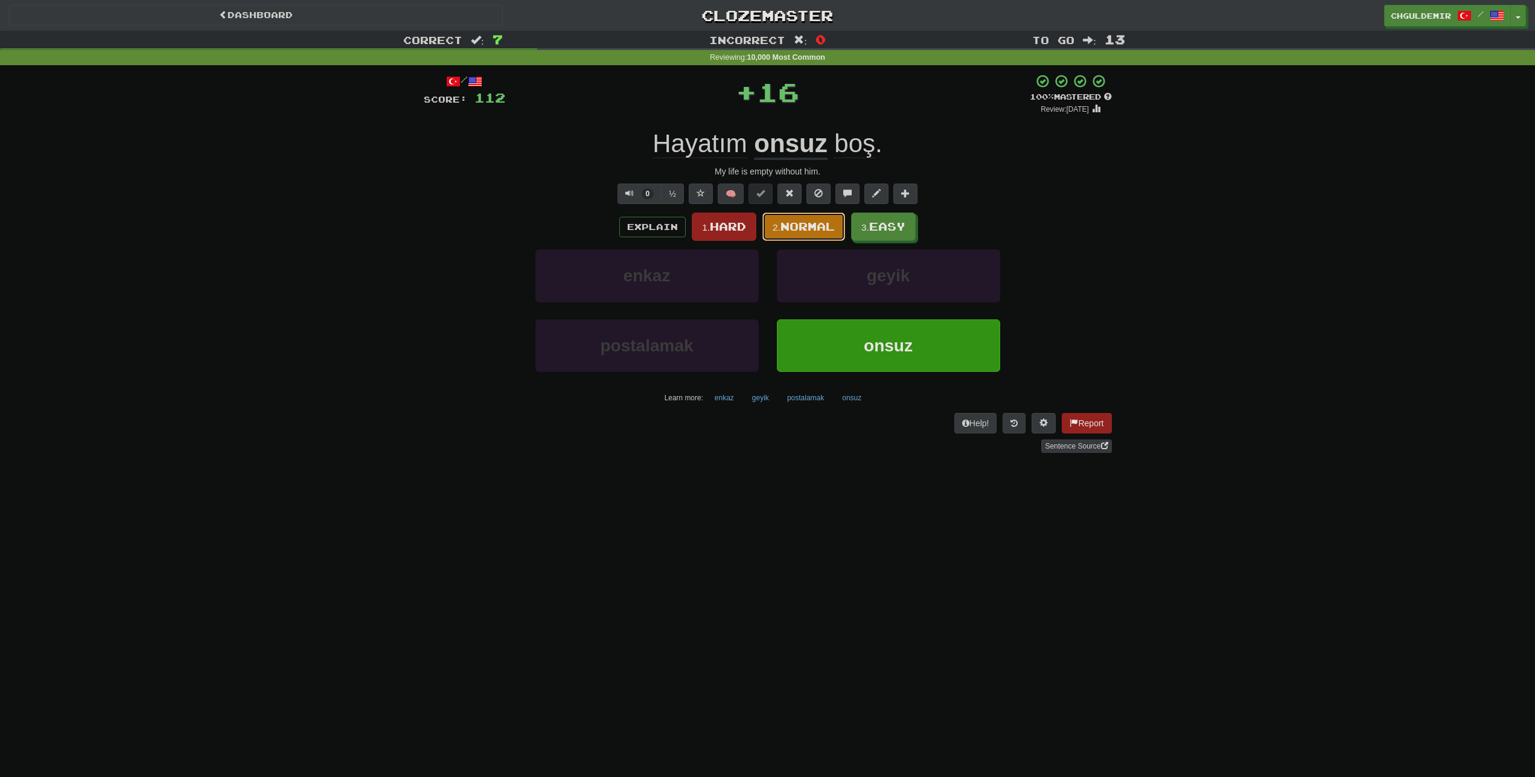
click at [804, 218] on button "2. Normal" at bounding box center [803, 226] width 83 height 28
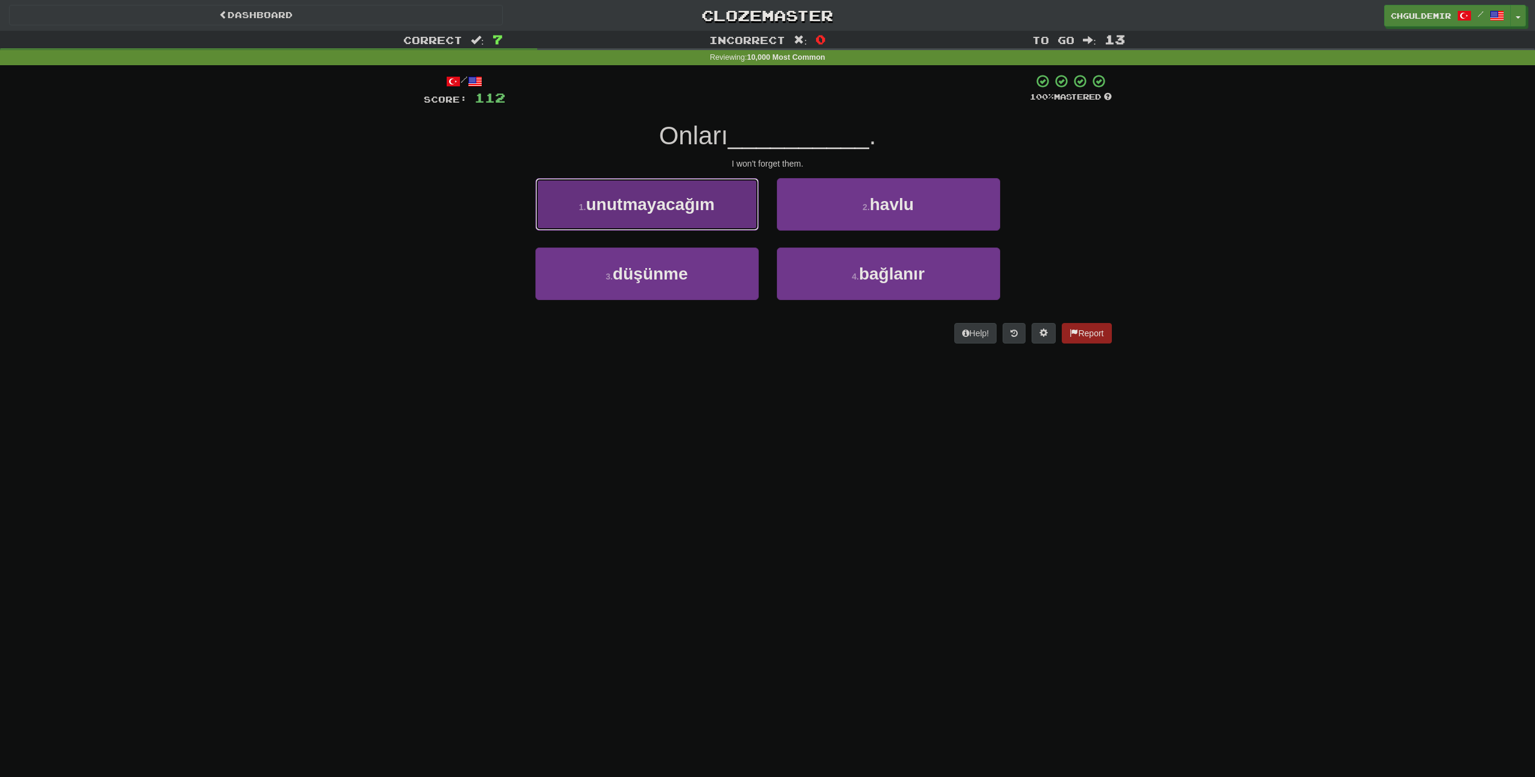
click at [731, 209] on button "1 . unutmayacağım" at bounding box center [646, 204] width 223 height 53
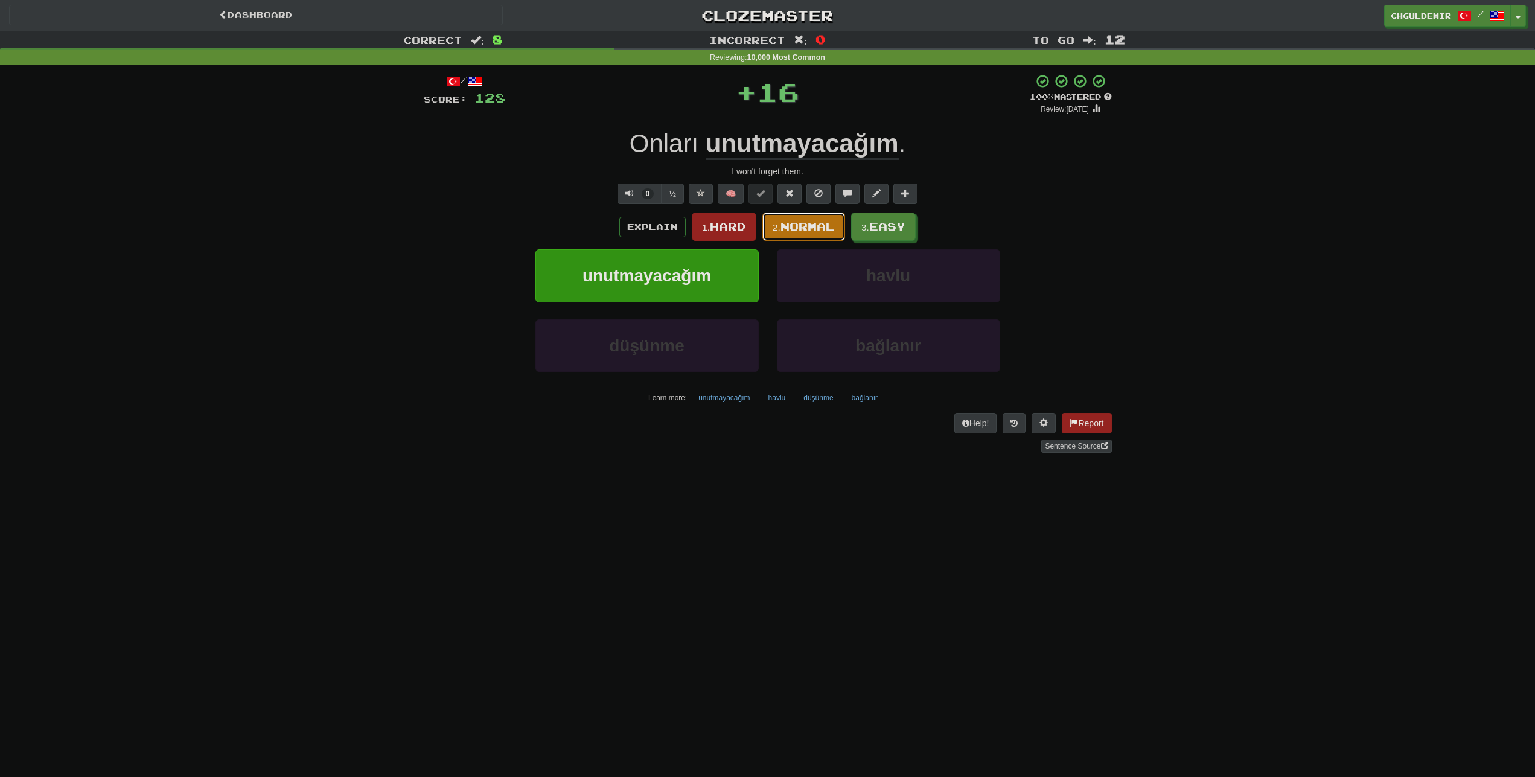
click at [797, 234] on button "2. Normal" at bounding box center [803, 226] width 83 height 28
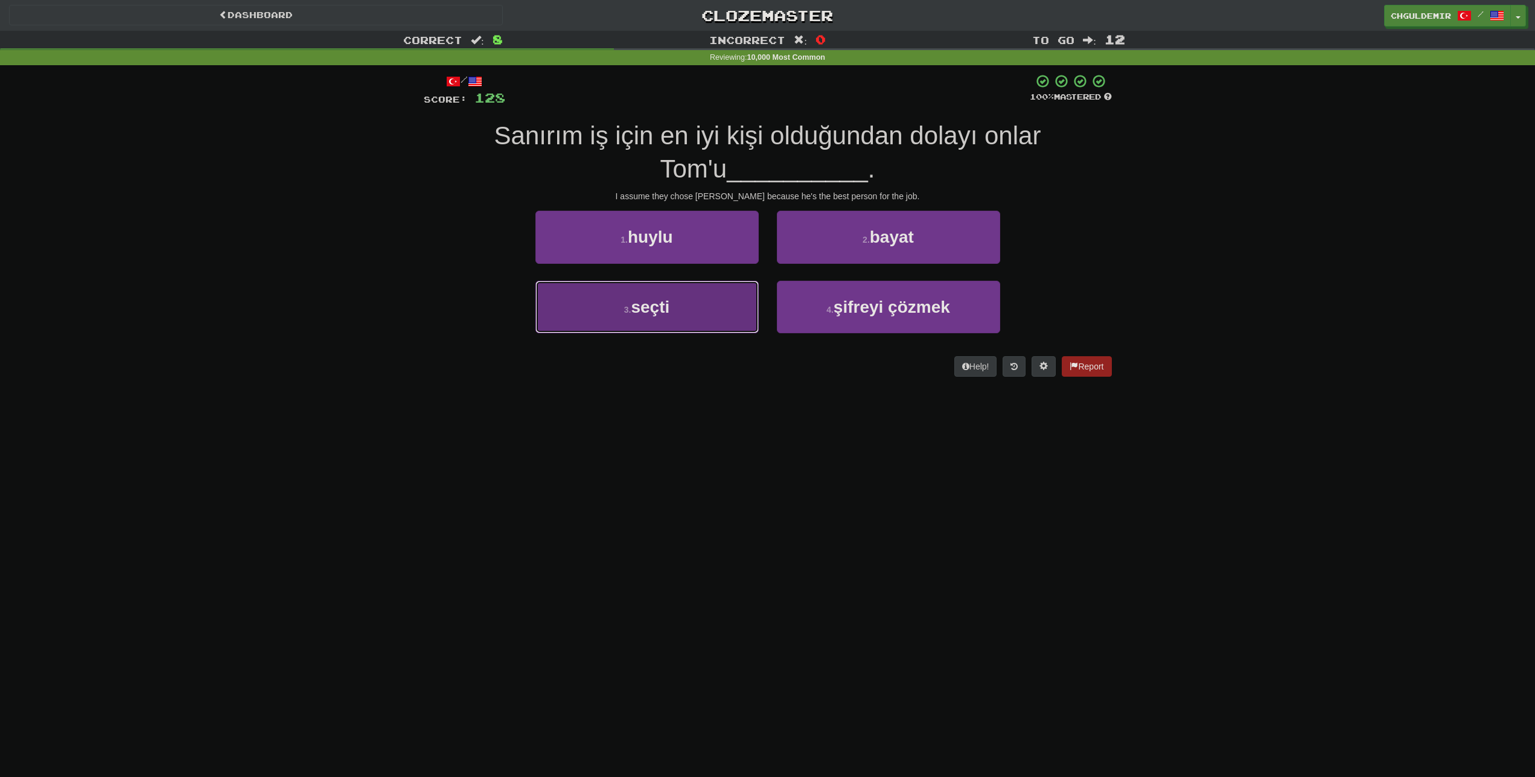
click at [661, 306] on span "seçti" at bounding box center [650, 307] width 39 height 19
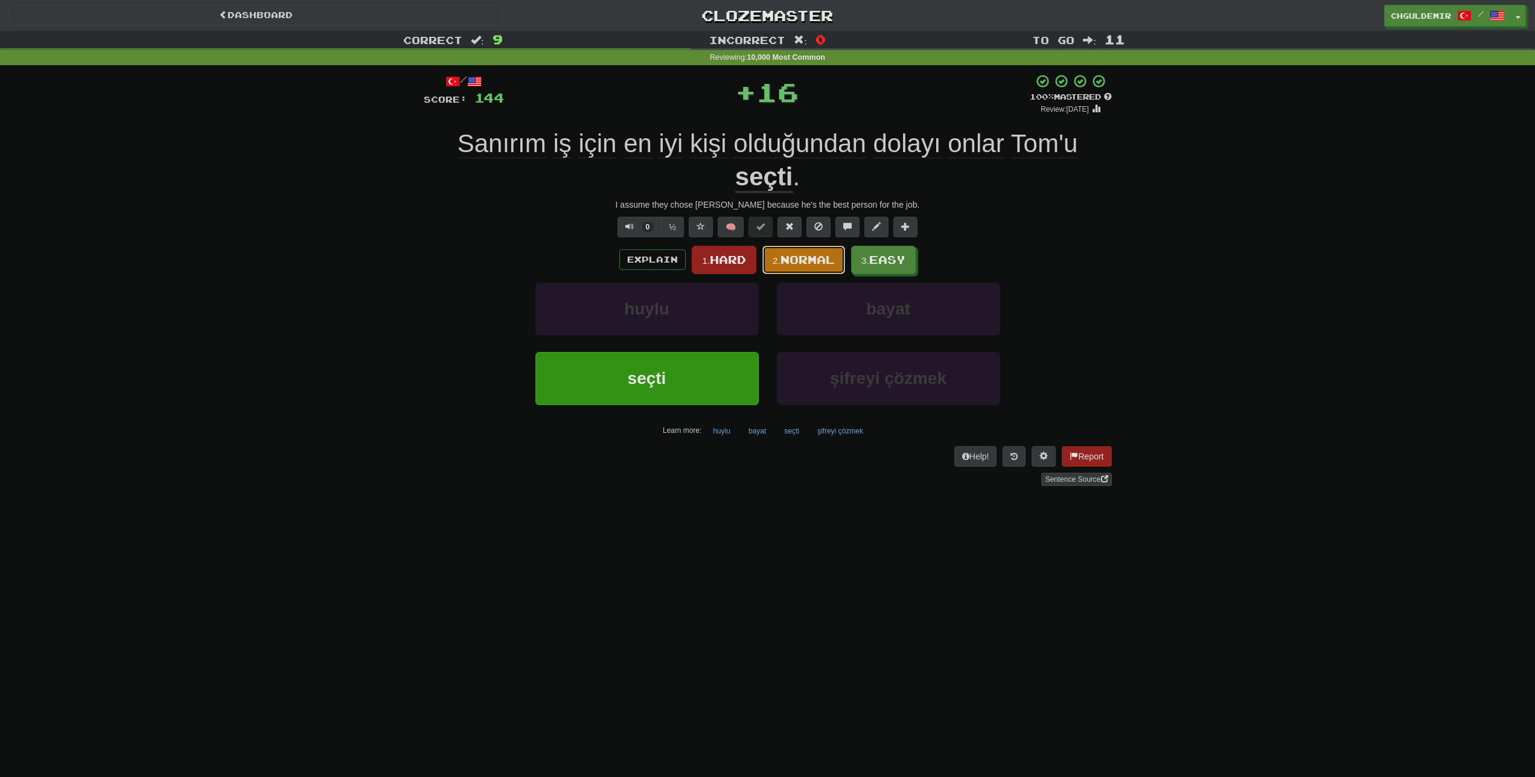
click at [803, 249] on button "2. Normal" at bounding box center [803, 260] width 83 height 28
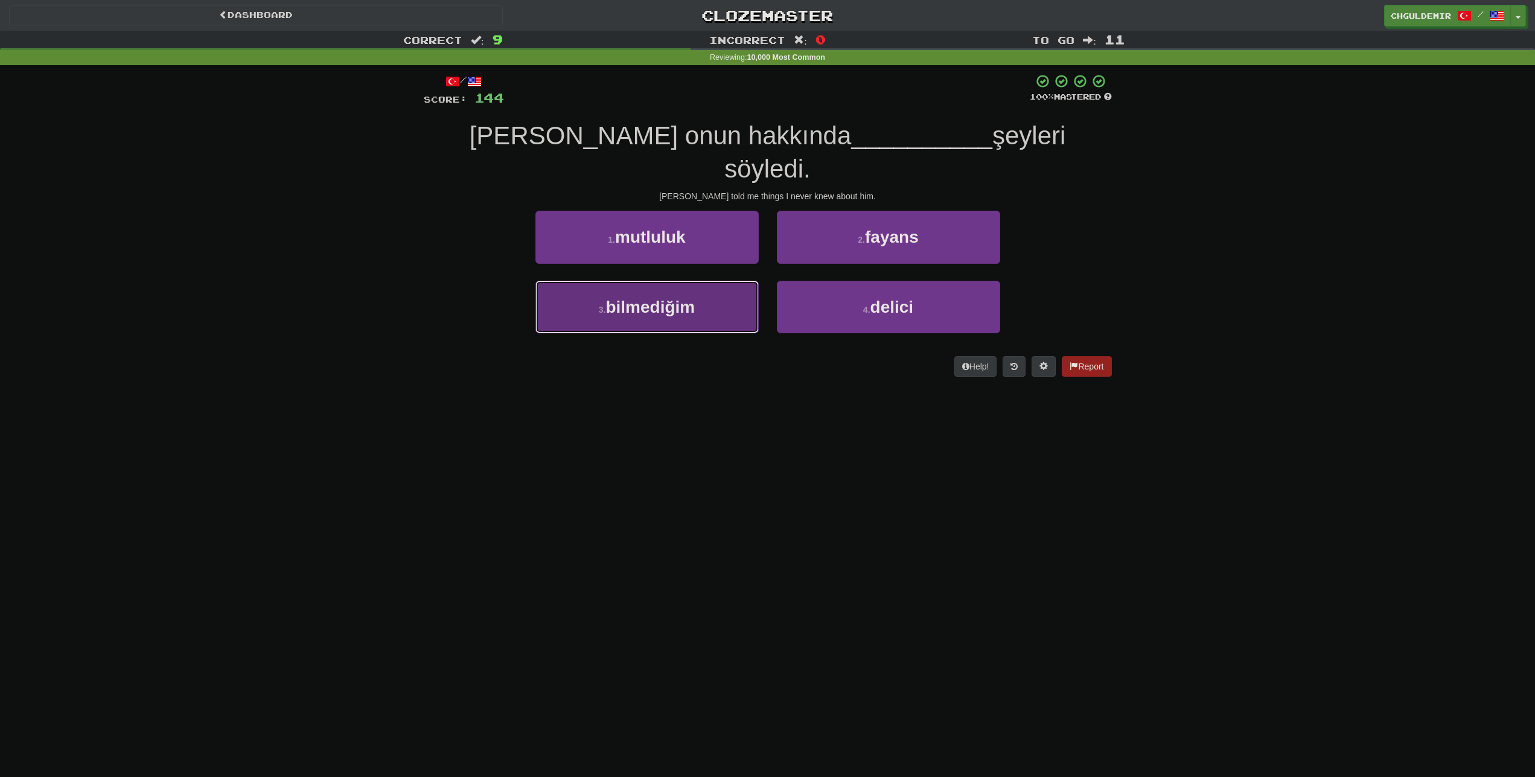
click at [738, 281] on button "3 . bilmediğim" at bounding box center [646, 307] width 223 height 53
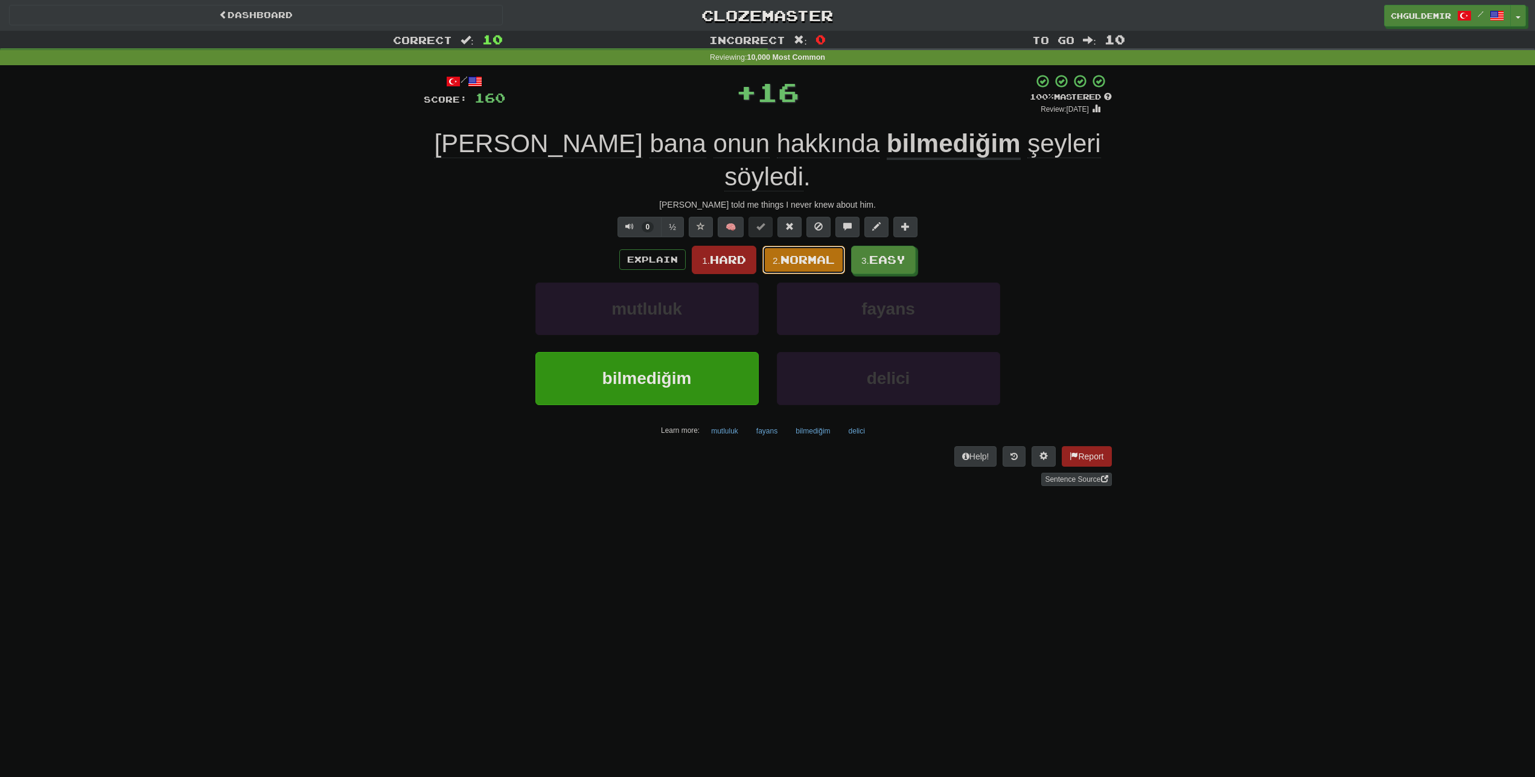
click at [800, 253] on span "Normal" at bounding box center [807, 259] width 54 height 13
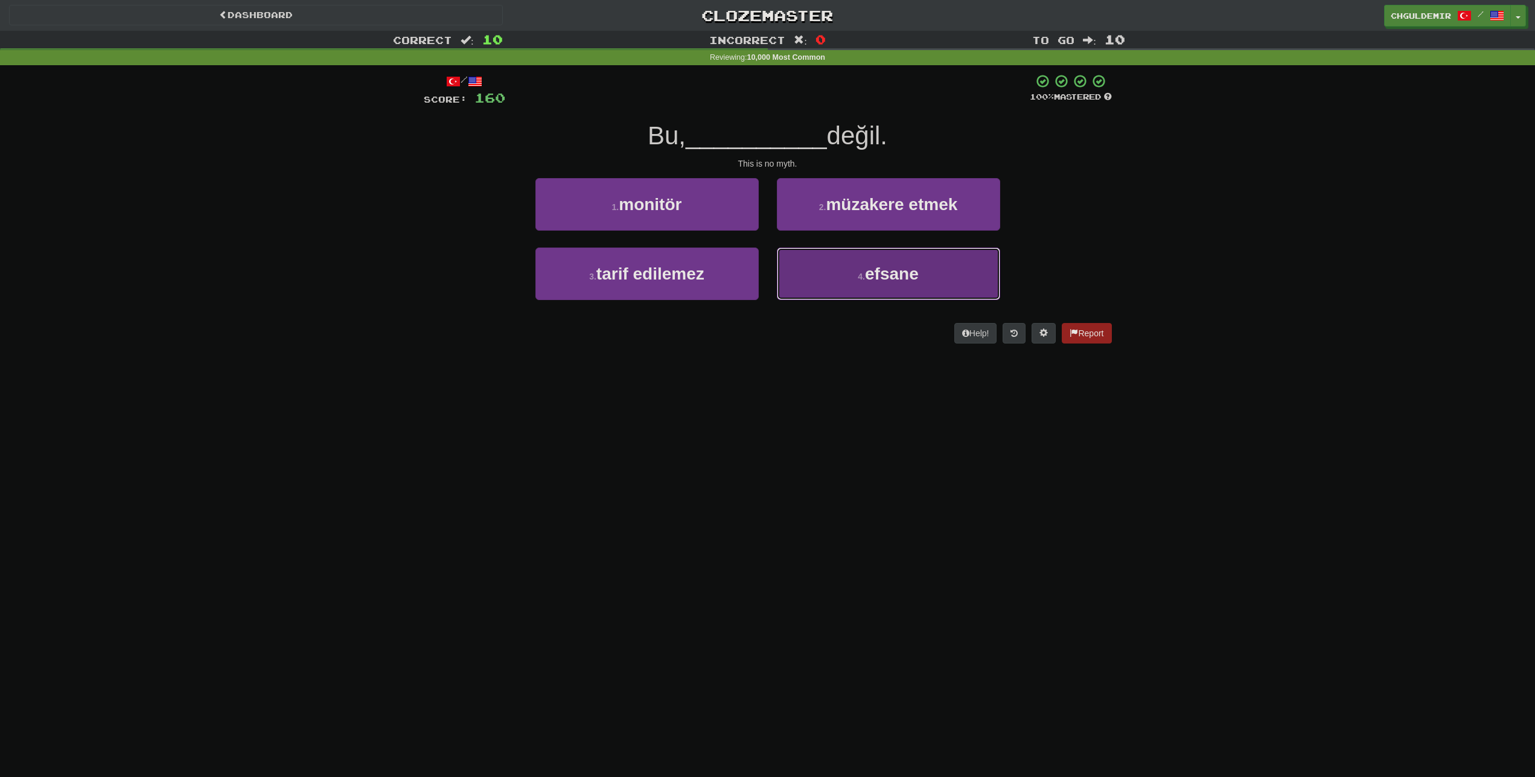
click at [813, 280] on button "4 . efsane" at bounding box center [888, 273] width 223 height 53
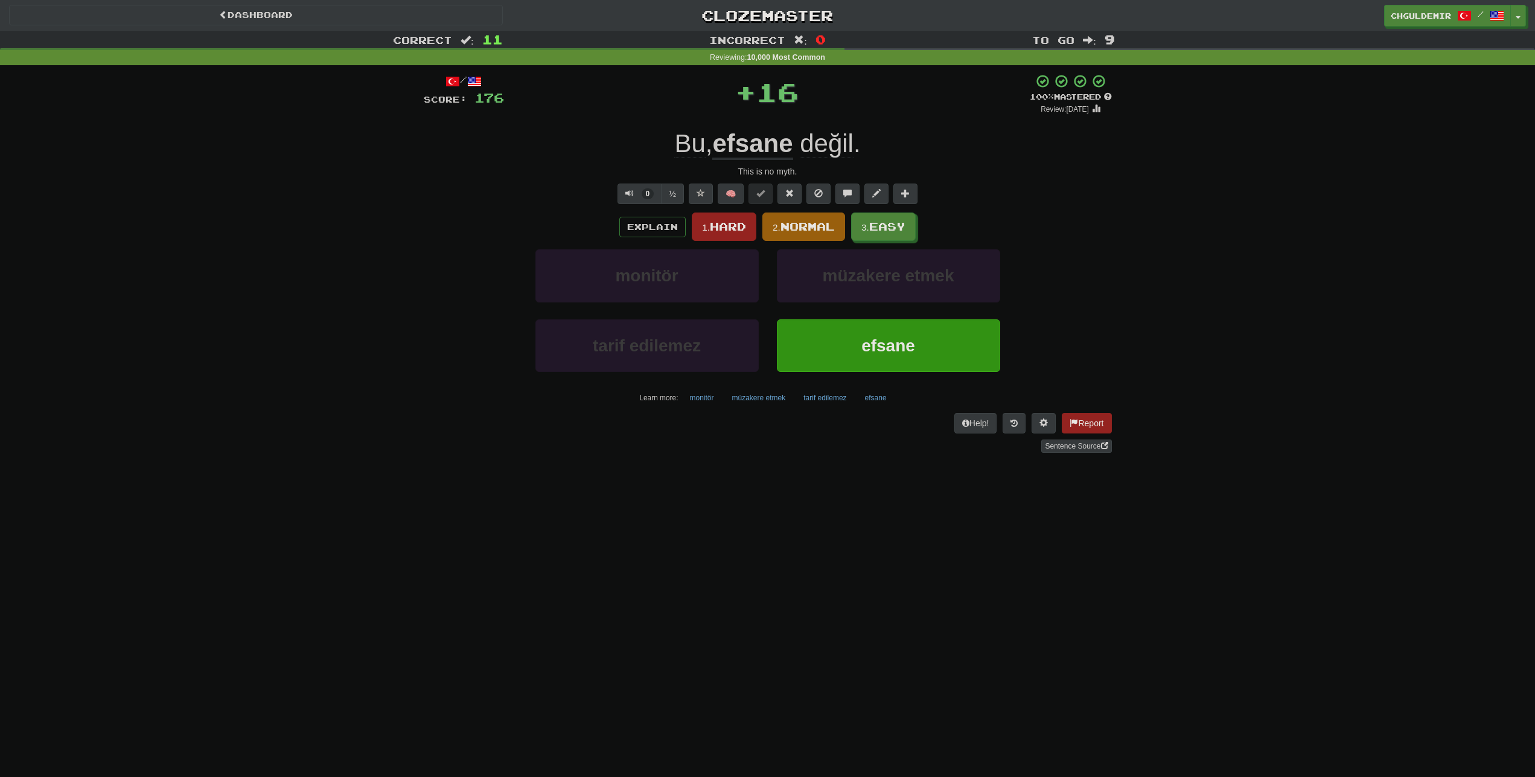
click at [800, 225] on span "Normal" at bounding box center [807, 226] width 54 height 13
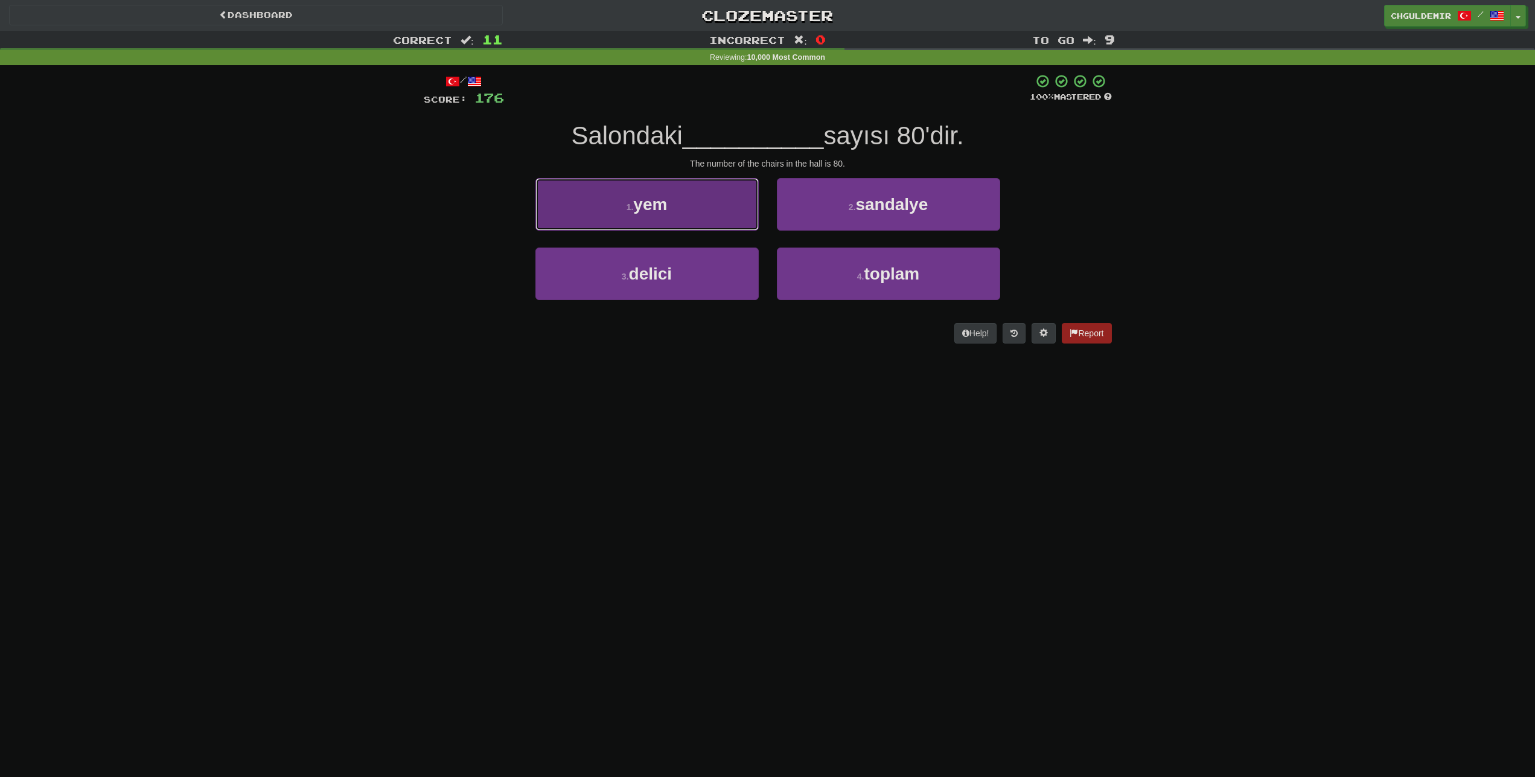
click at [720, 214] on button "1 . yem" at bounding box center [646, 204] width 223 height 53
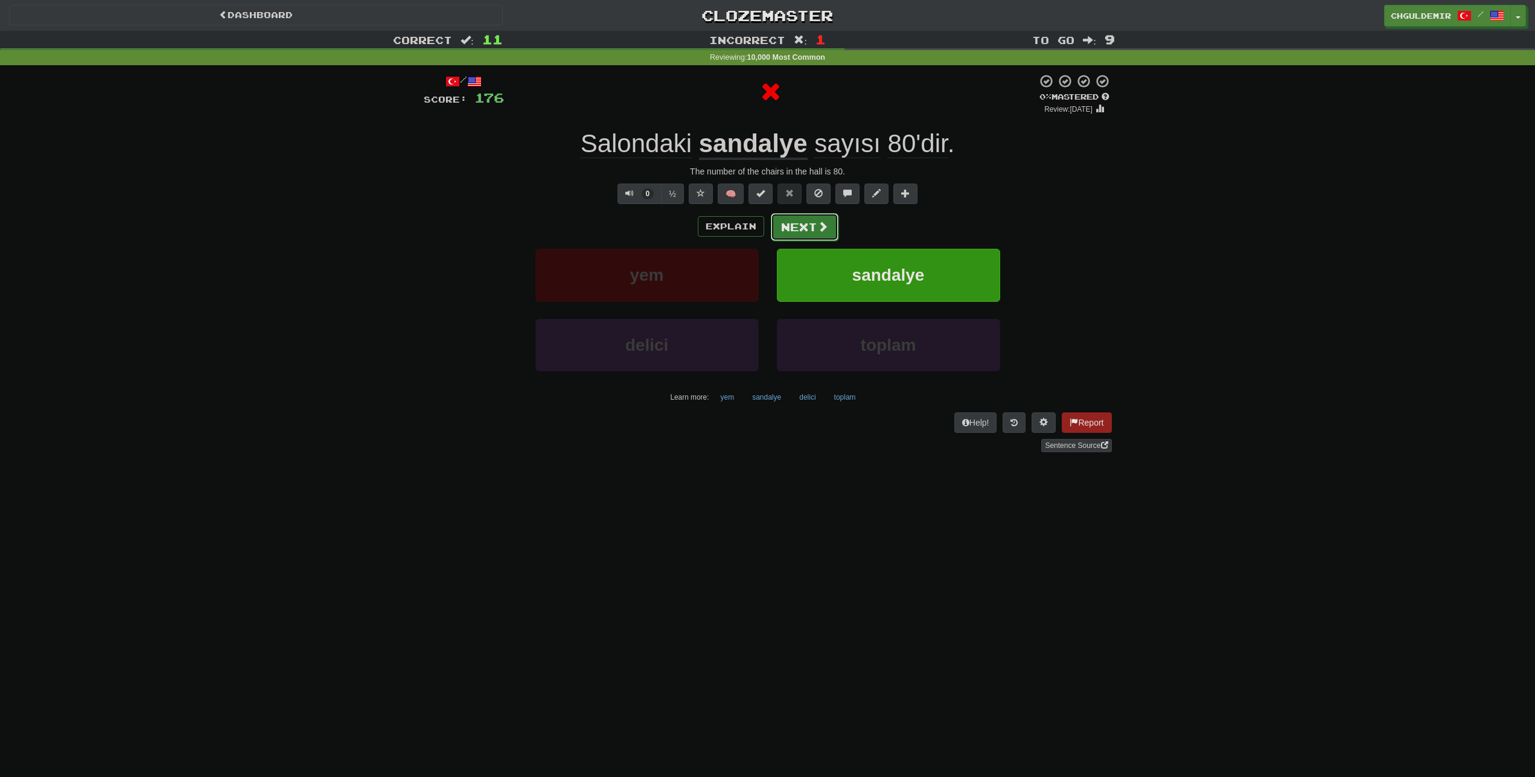
click at [788, 223] on button "Next" at bounding box center [805, 227] width 68 height 28
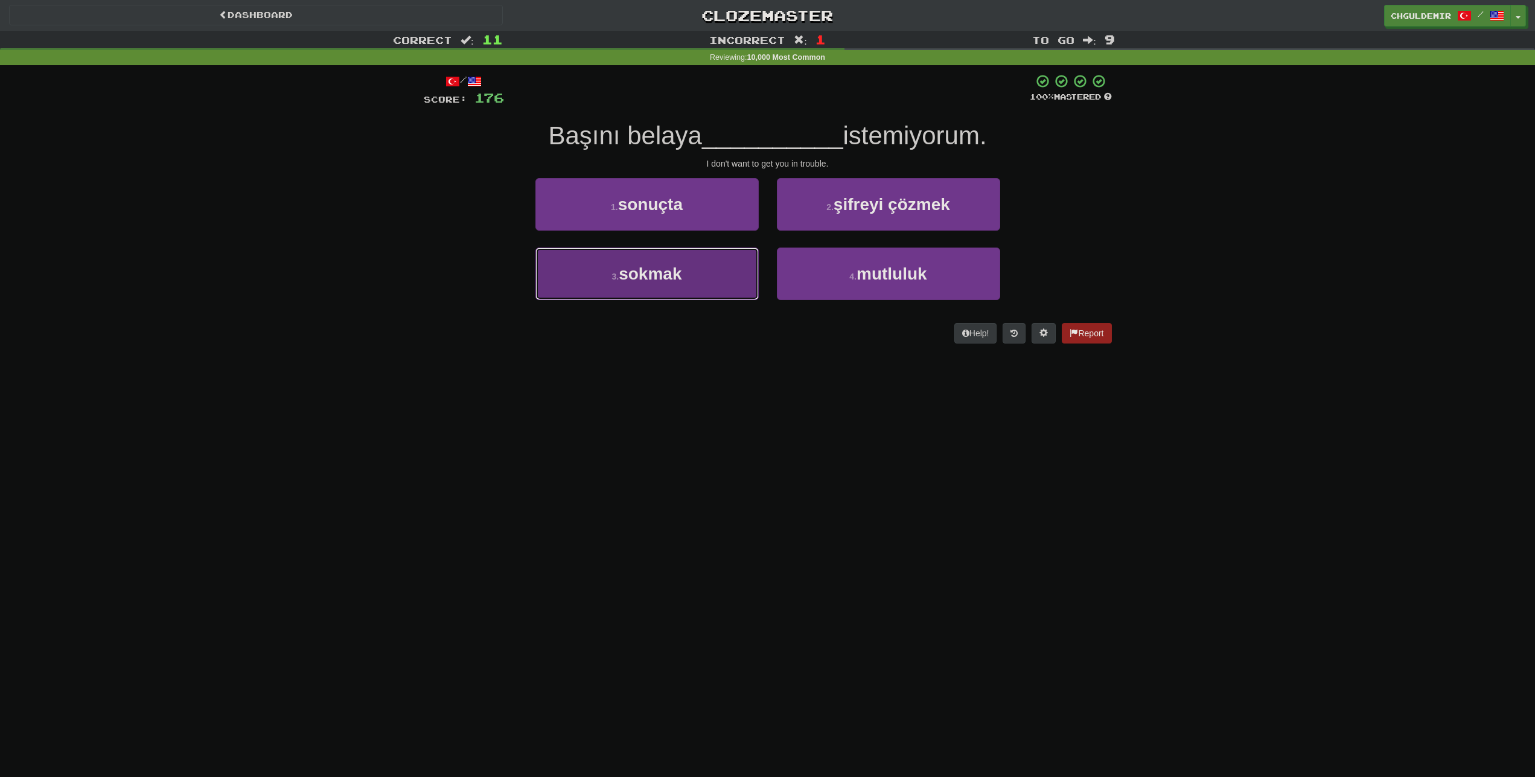
click at [697, 259] on button "3 . sokmak" at bounding box center [646, 273] width 223 height 53
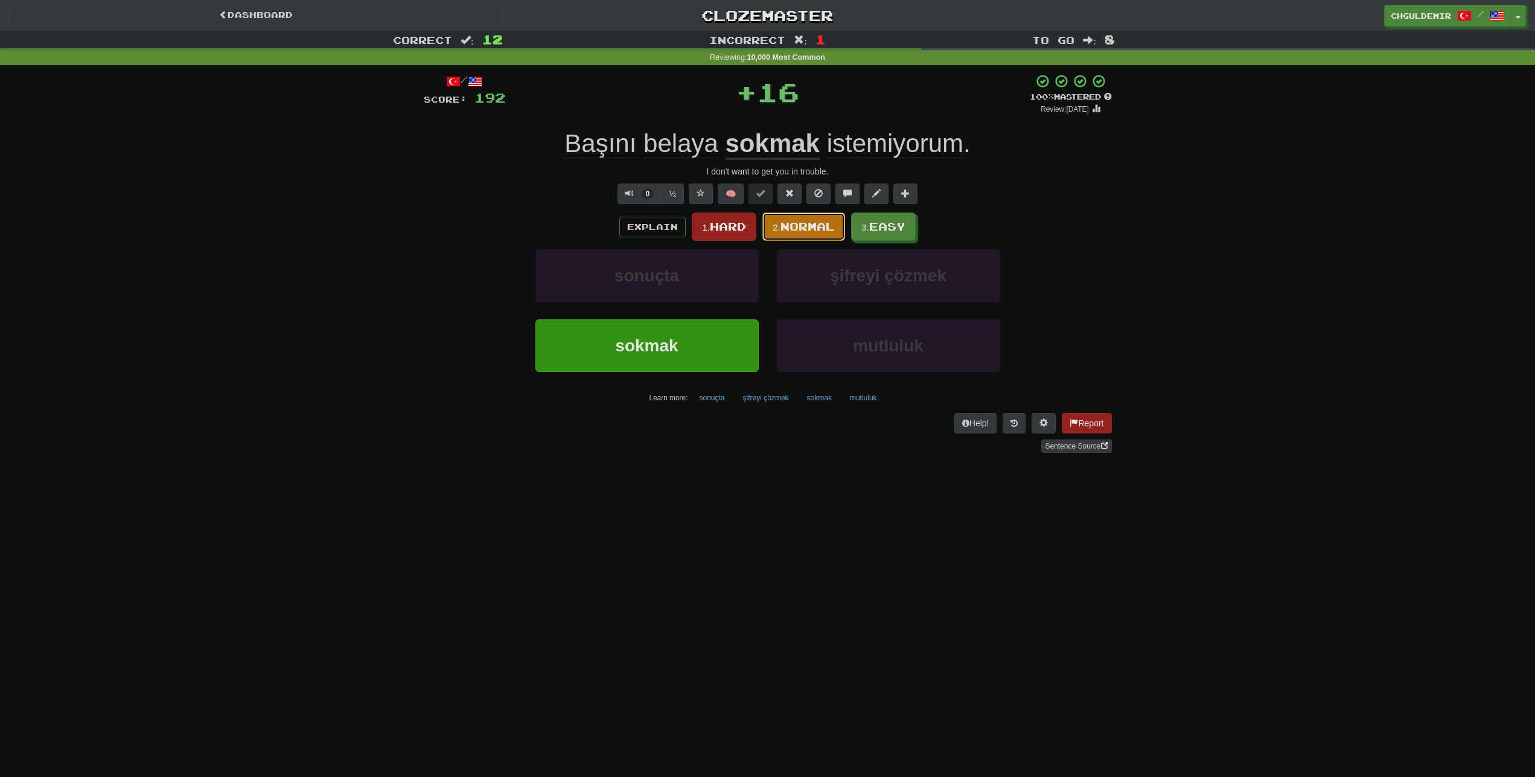
click at [784, 232] on span "Normal" at bounding box center [807, 226] width 54 height 13
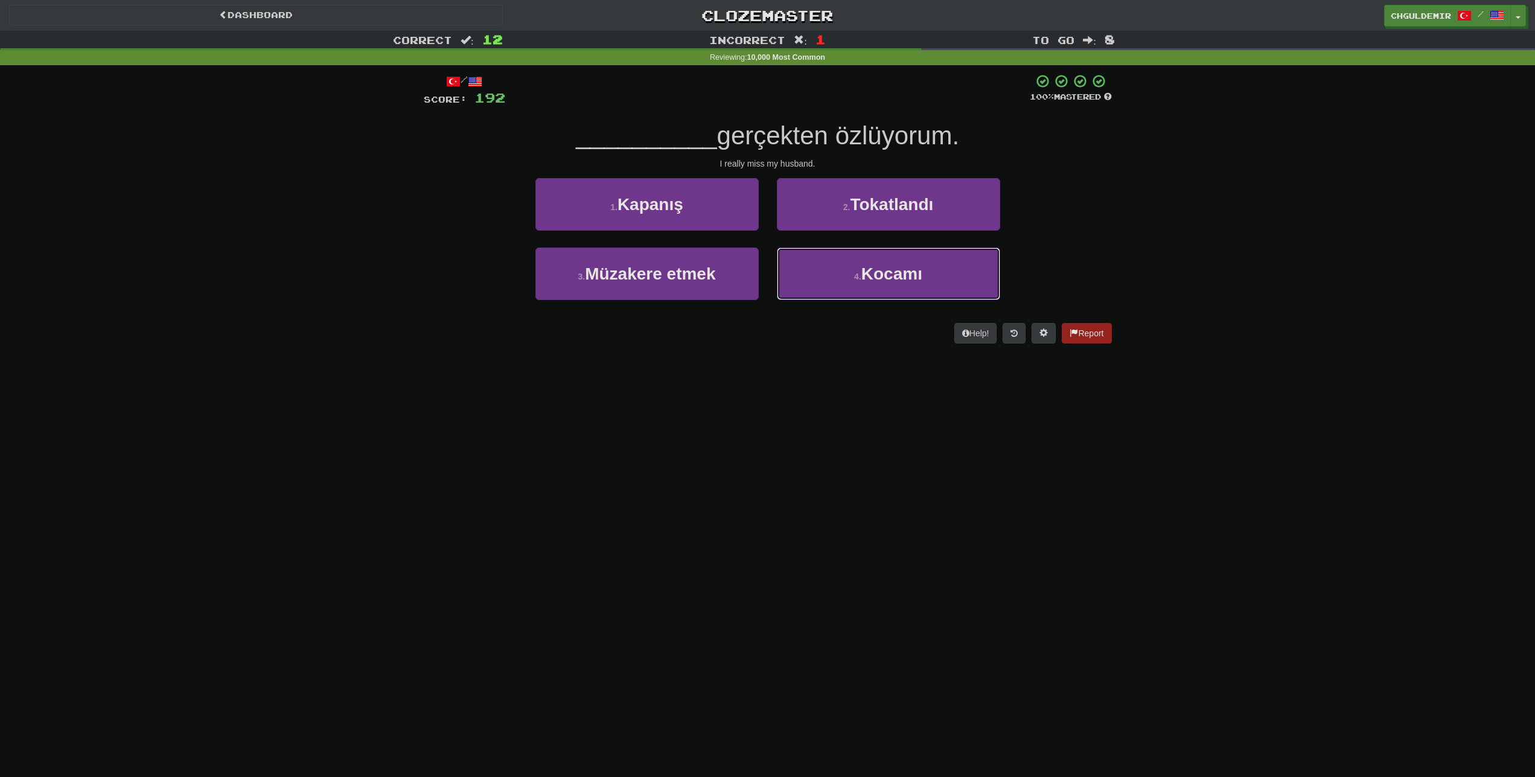
drag, startPoint x: 850, startPoint y: 274, endPoint x: 814, endPoint y: 241, distance: 48.7
click at [851, 275] on button "4 . Kocamı" at bounding box center [888, 273] width 223 height 53
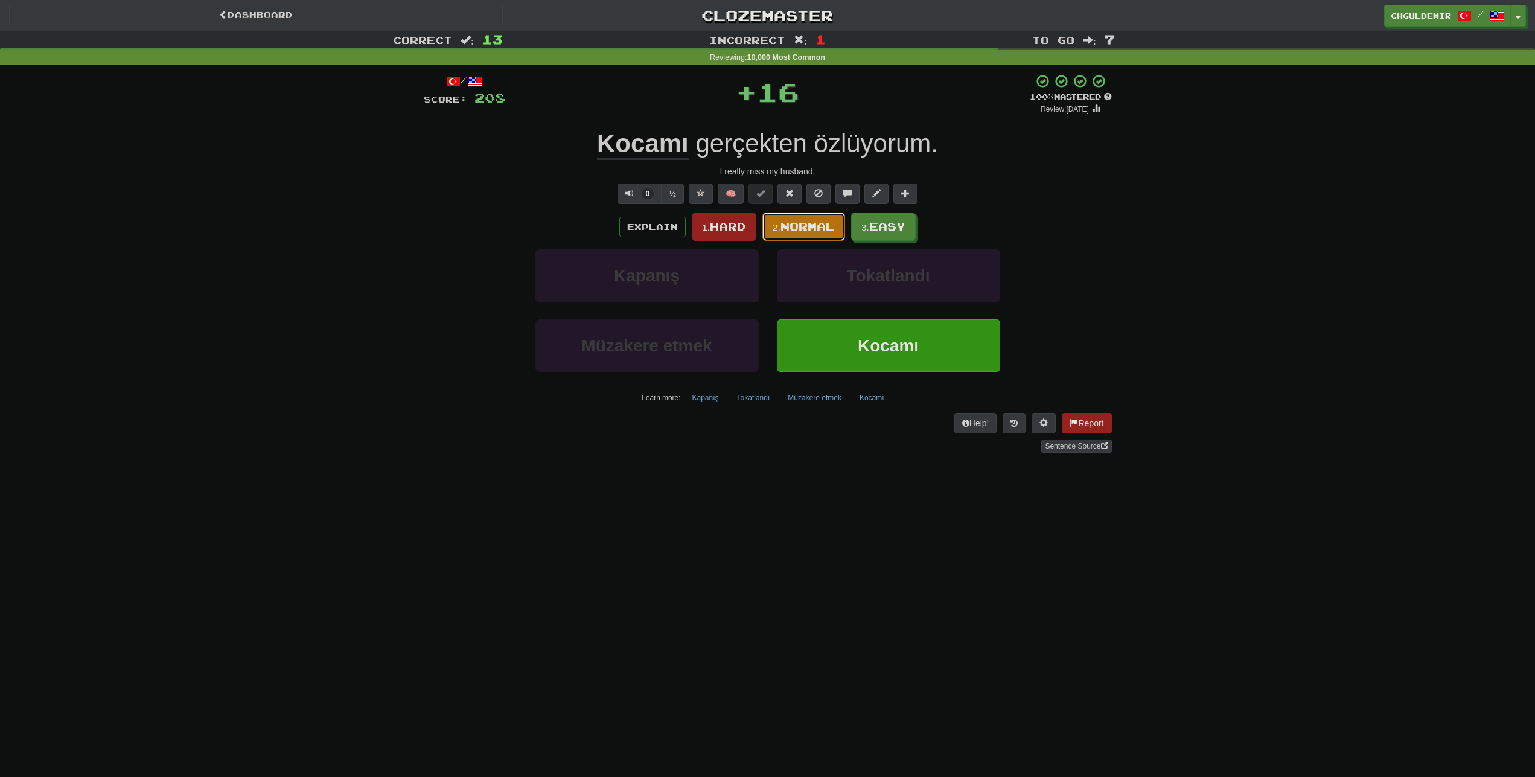
click at [784, 224] on span "Normal" at bounding box center [807, 226] width 54 height 13
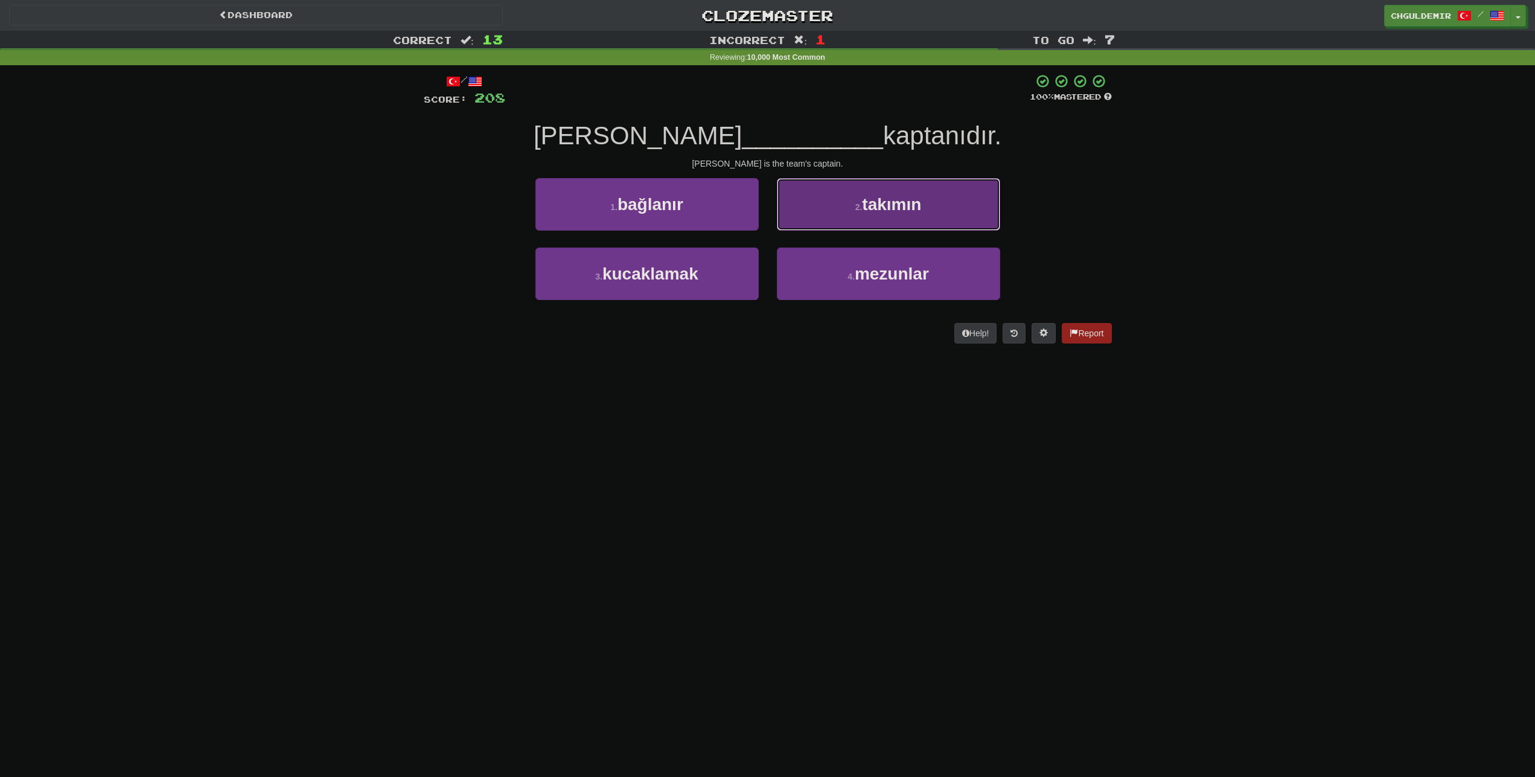
click at [808, 222] on button "2 . takımın" at bounding box center [888, 204] width 223 height 53
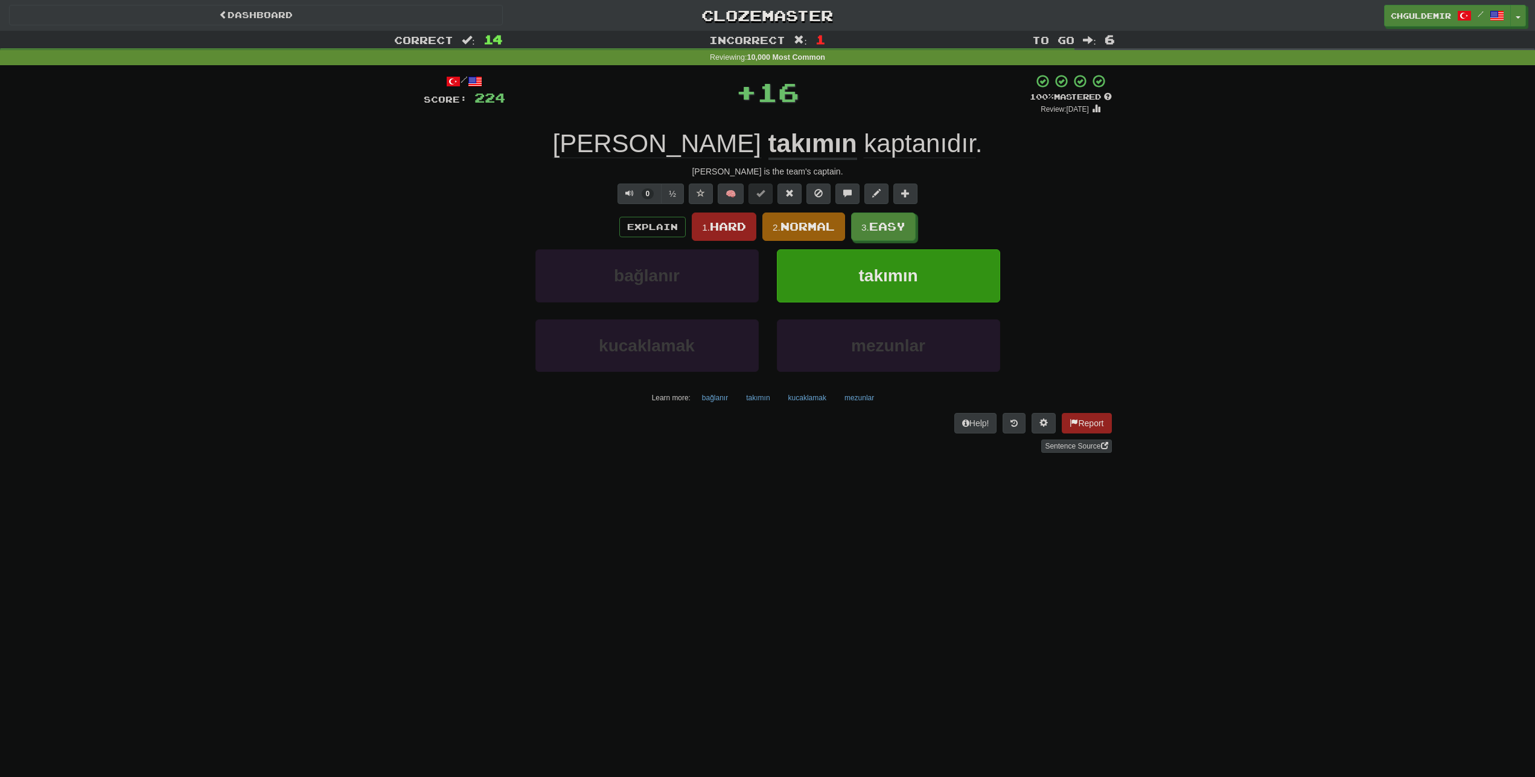
click at [806, 226] on span "Normal" at bounding box center [807, 226] width 54 height 13
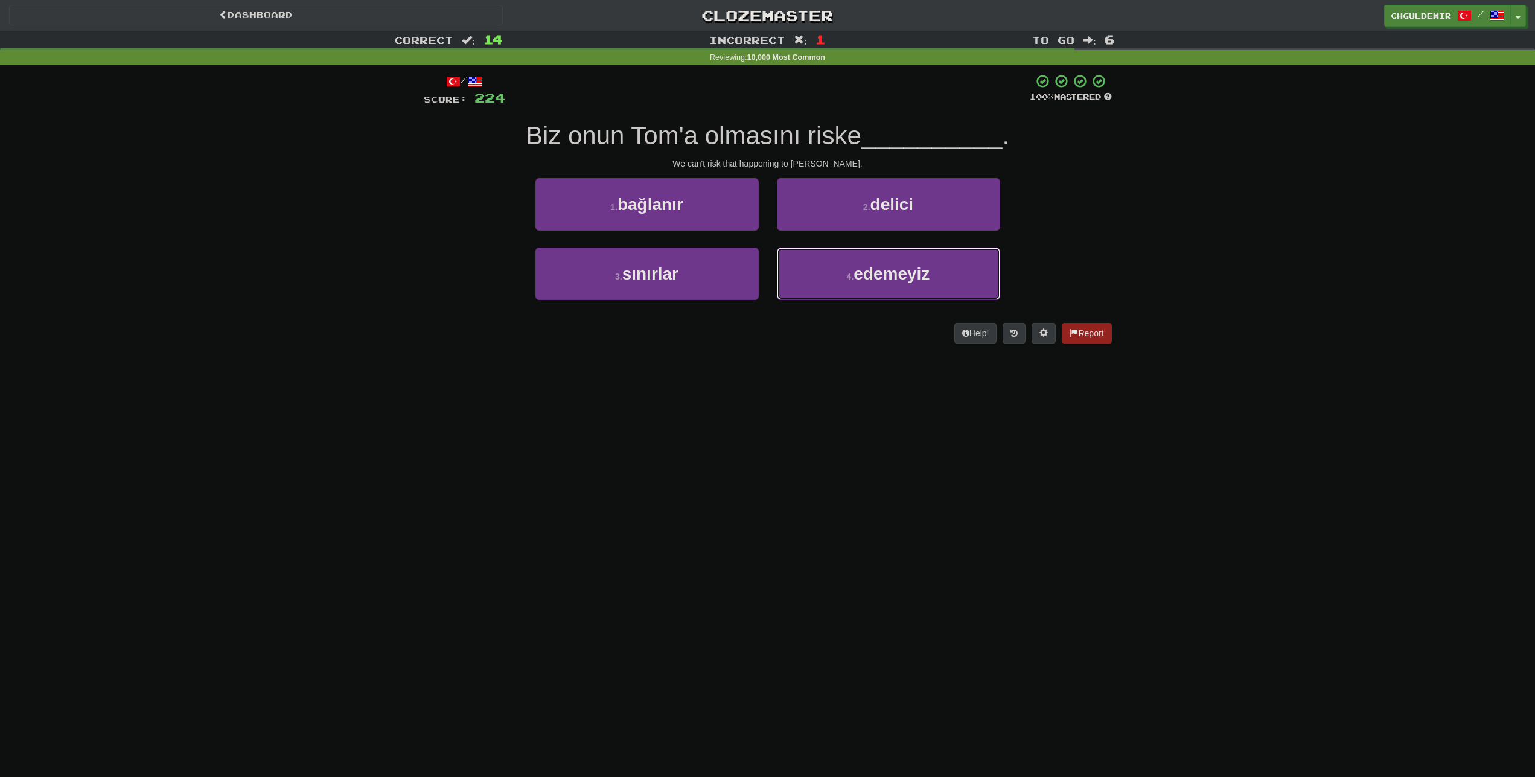
drag, startPoint x: 821, startPoint y: 266, endPoint x: 811, endPoint y: 244, distance: 24.0
click at [821, 266] on button "4 . edemeyiz" at bounding box center [888, 273] width 223 height 53
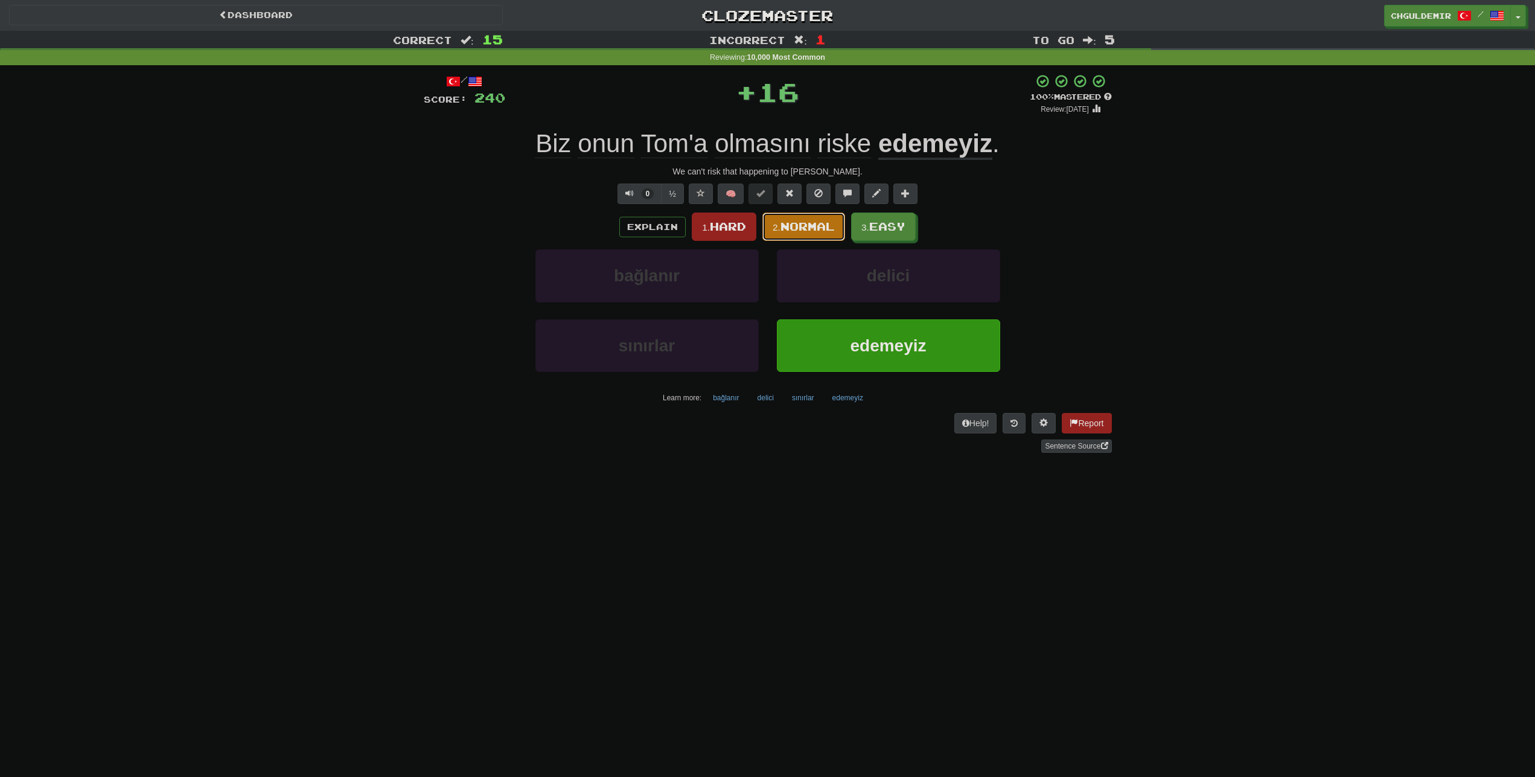
click at [801, 231] on span "Normal" at bounding box center [807, 226] width 54 height 13
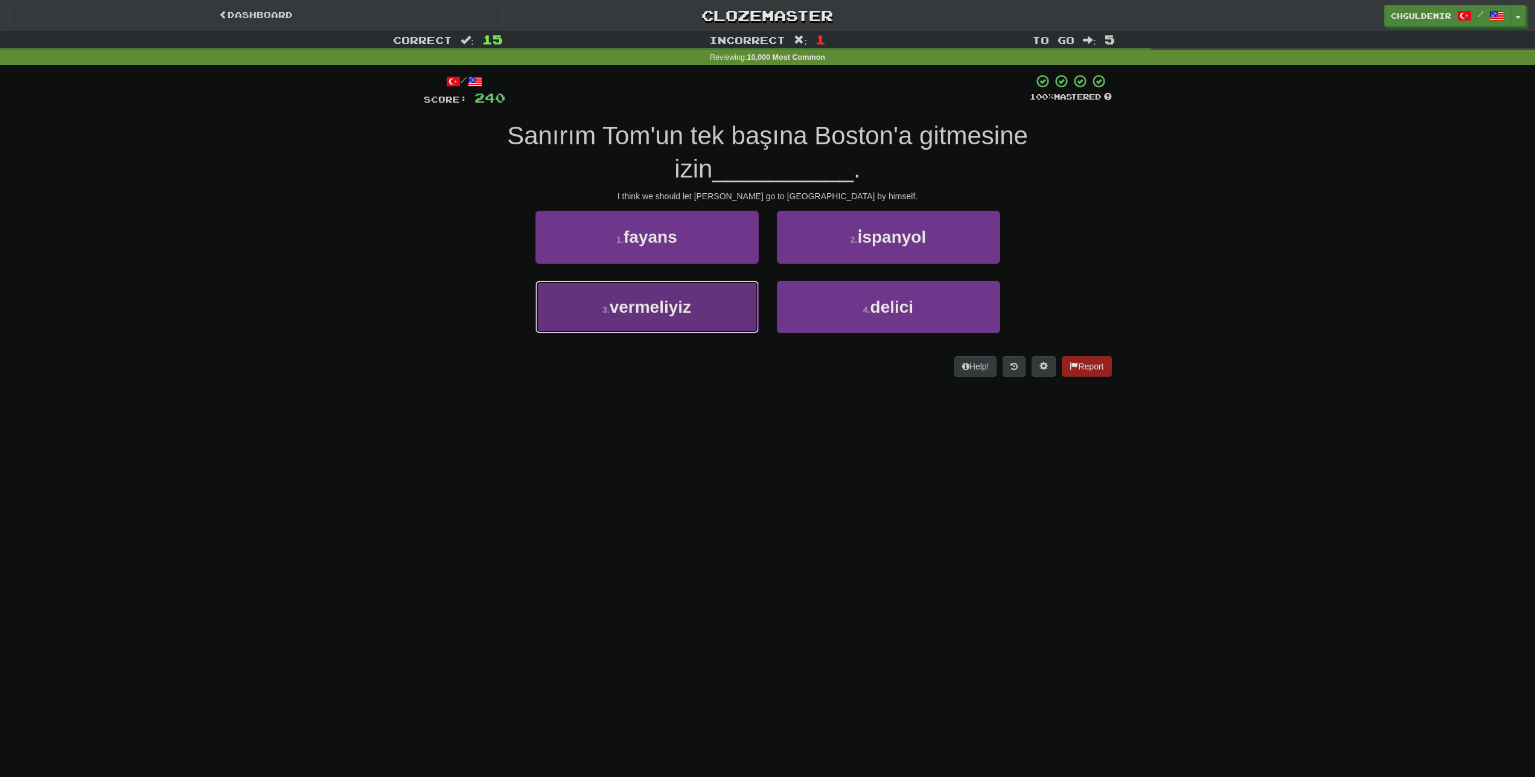
click at [733, 295] on button "3 . vermeliyiz" at bounding box center [646, 307] width 223 height 53
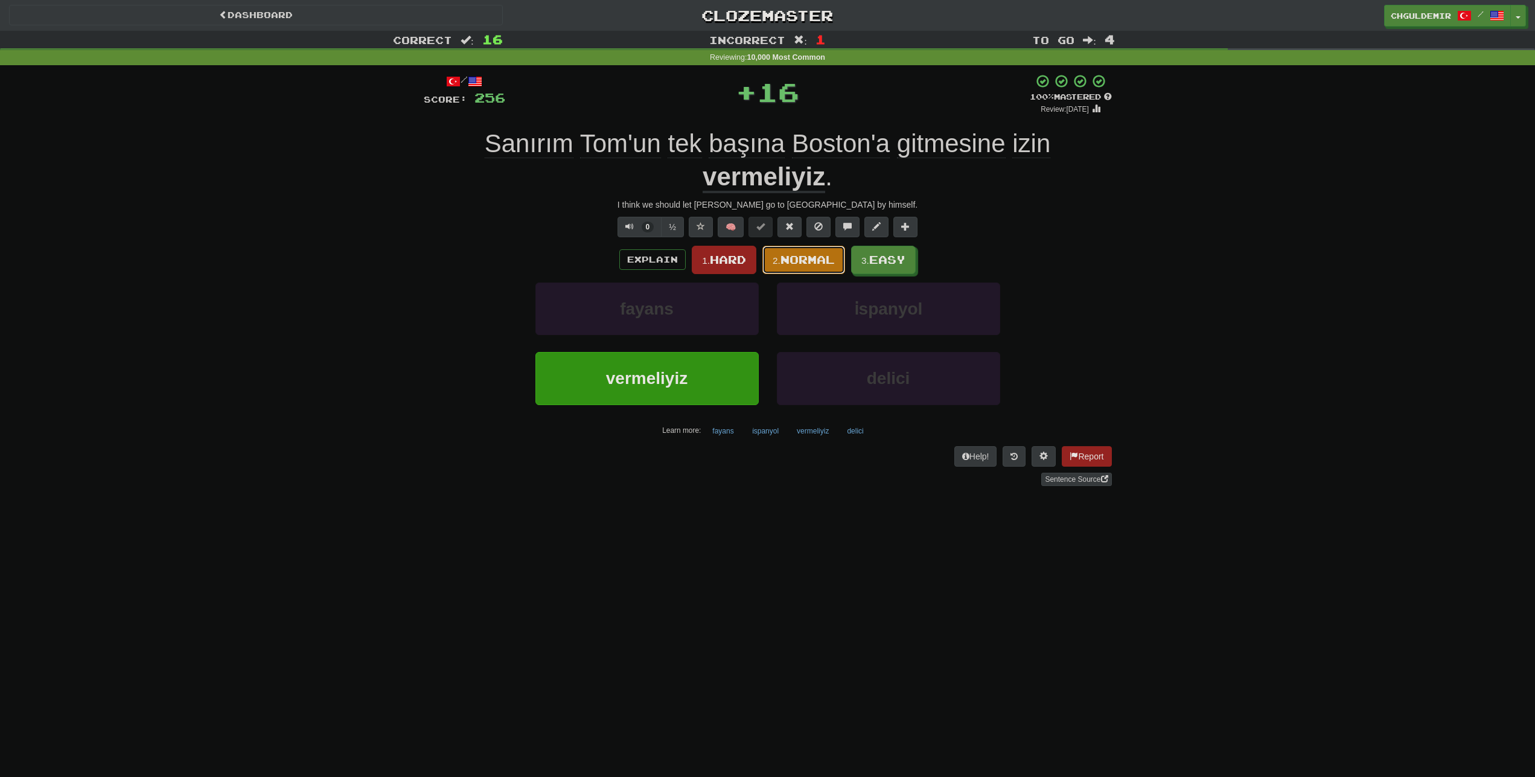
click at [785, 268] on button "2. Normal" at bounding box center [803, 260] width 83 height 28
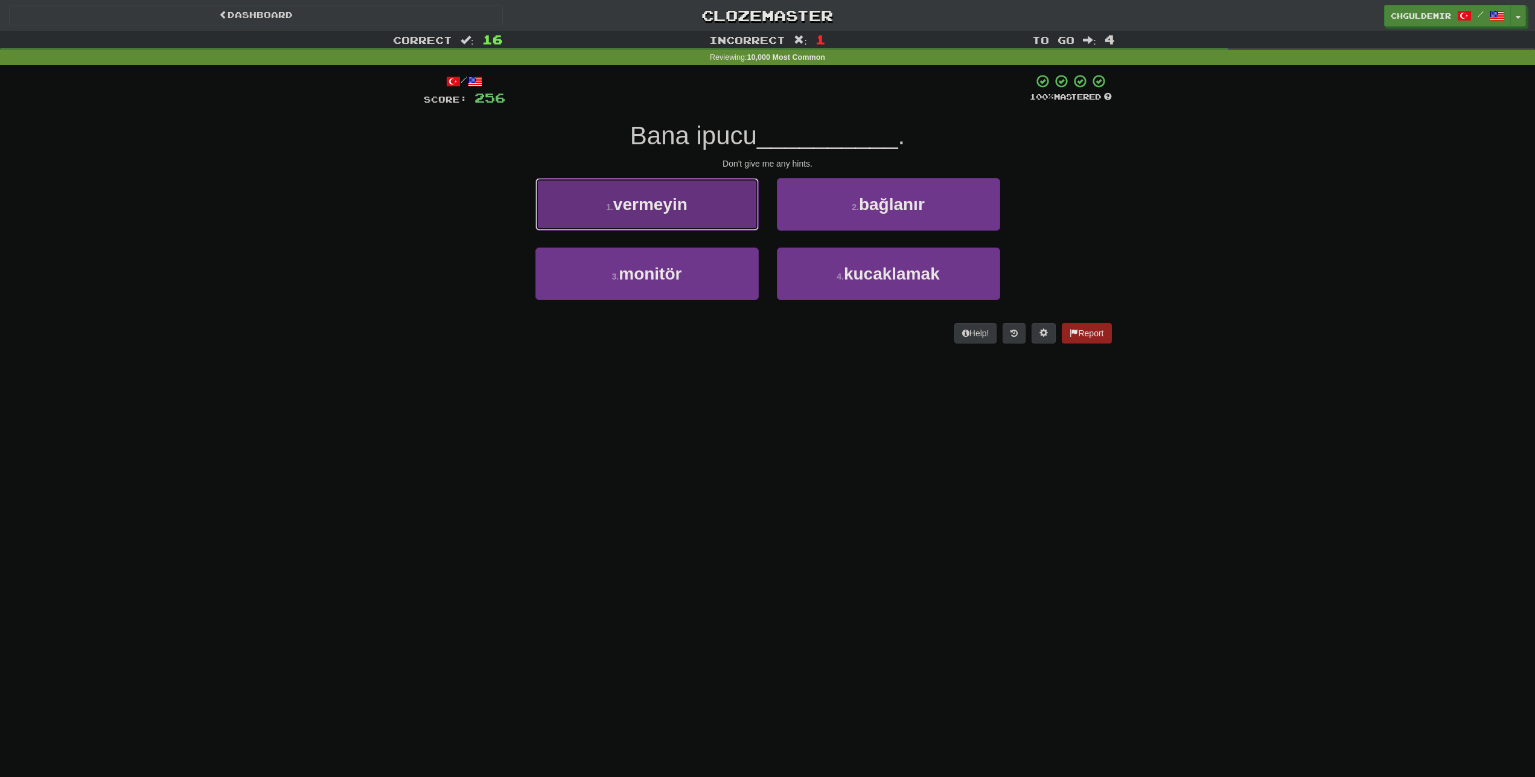
click at [734, 227] on button "1 . vermeyin" at bounding box center [646, 204] width 223 height 53
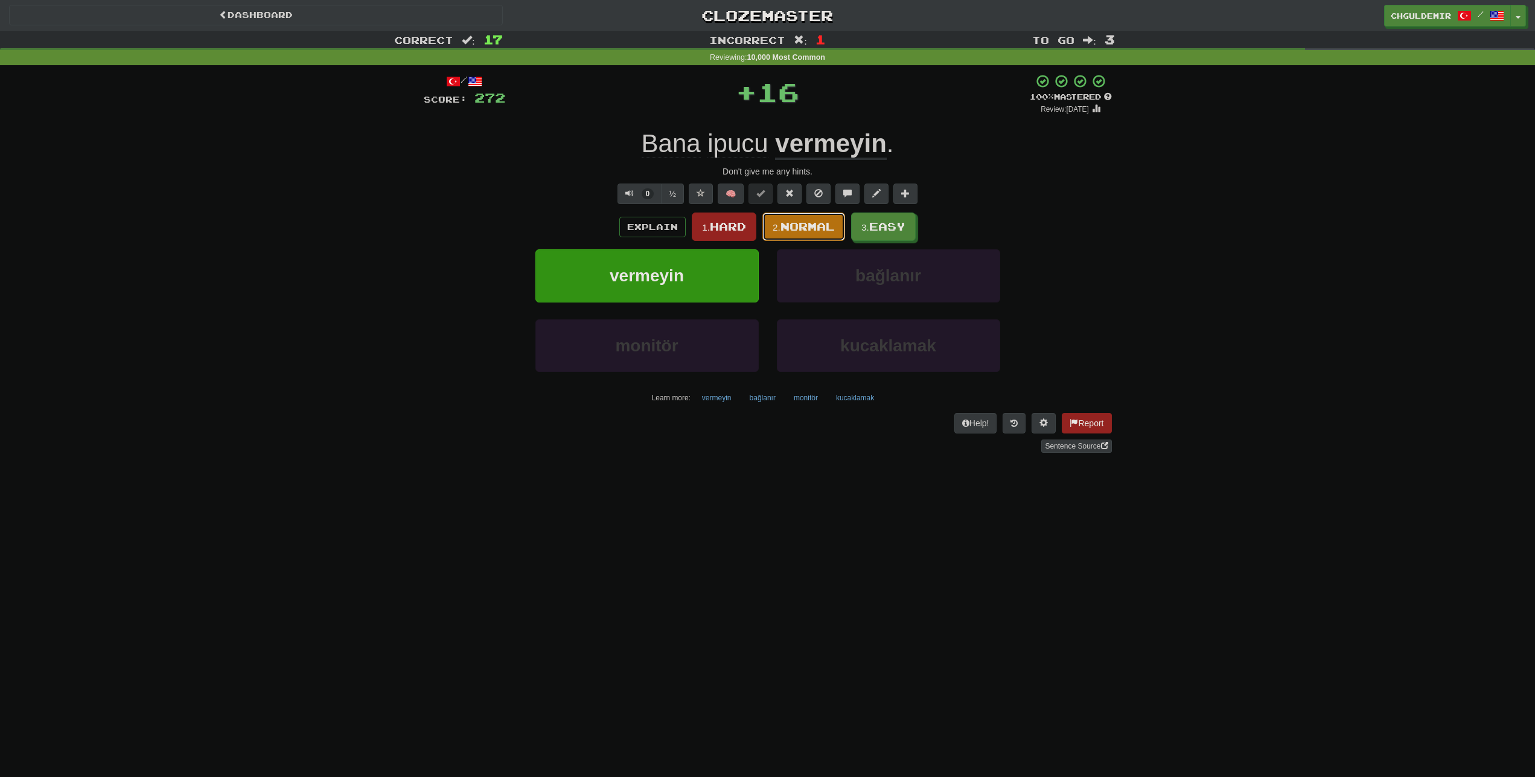
click at [800, 222] on span "Normal" at bounding box center [807, 226] width 54 height 13
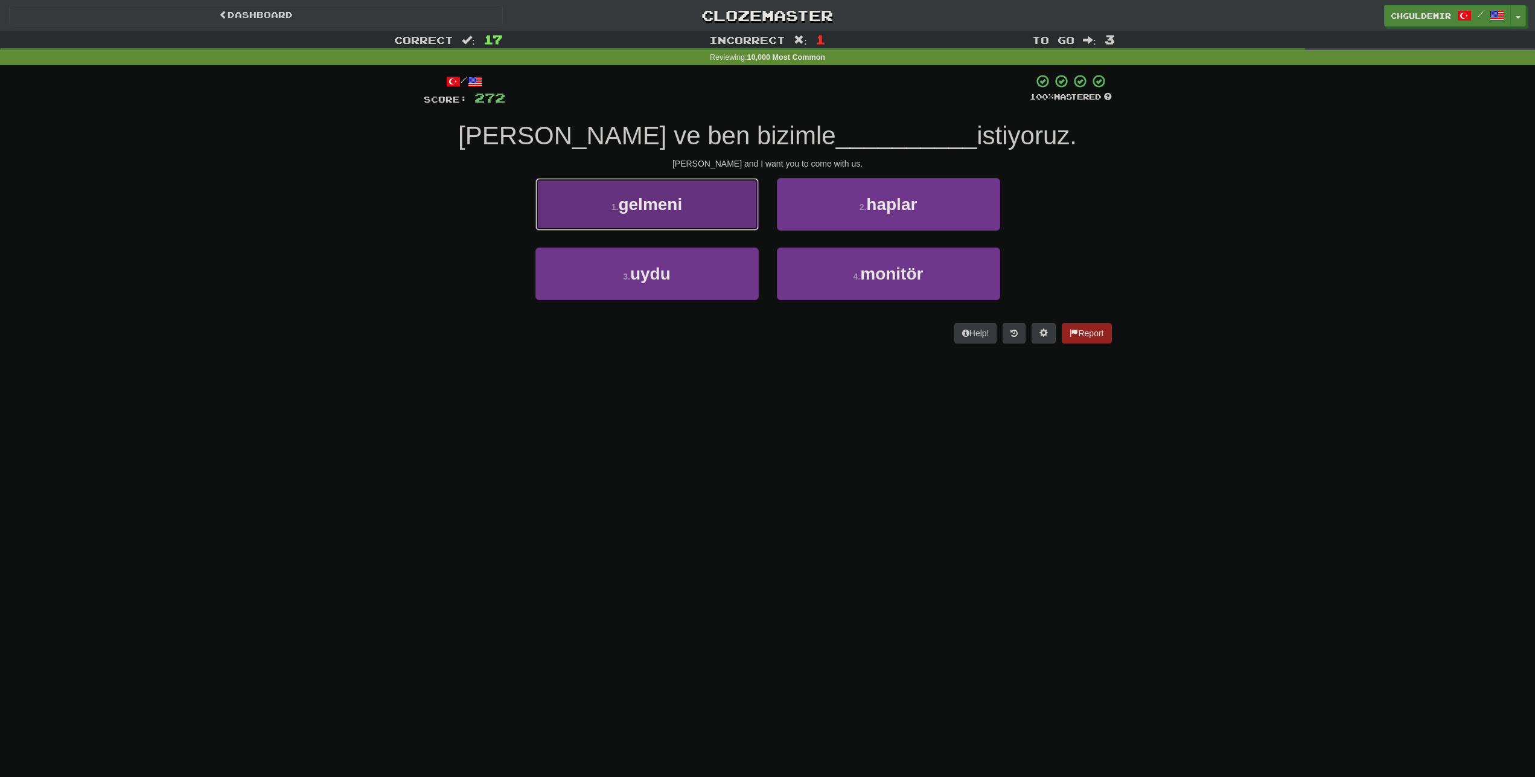
click at [719, 217] on button "1 . gelmeni" at bounding box center [646, 204] width 223 height 53
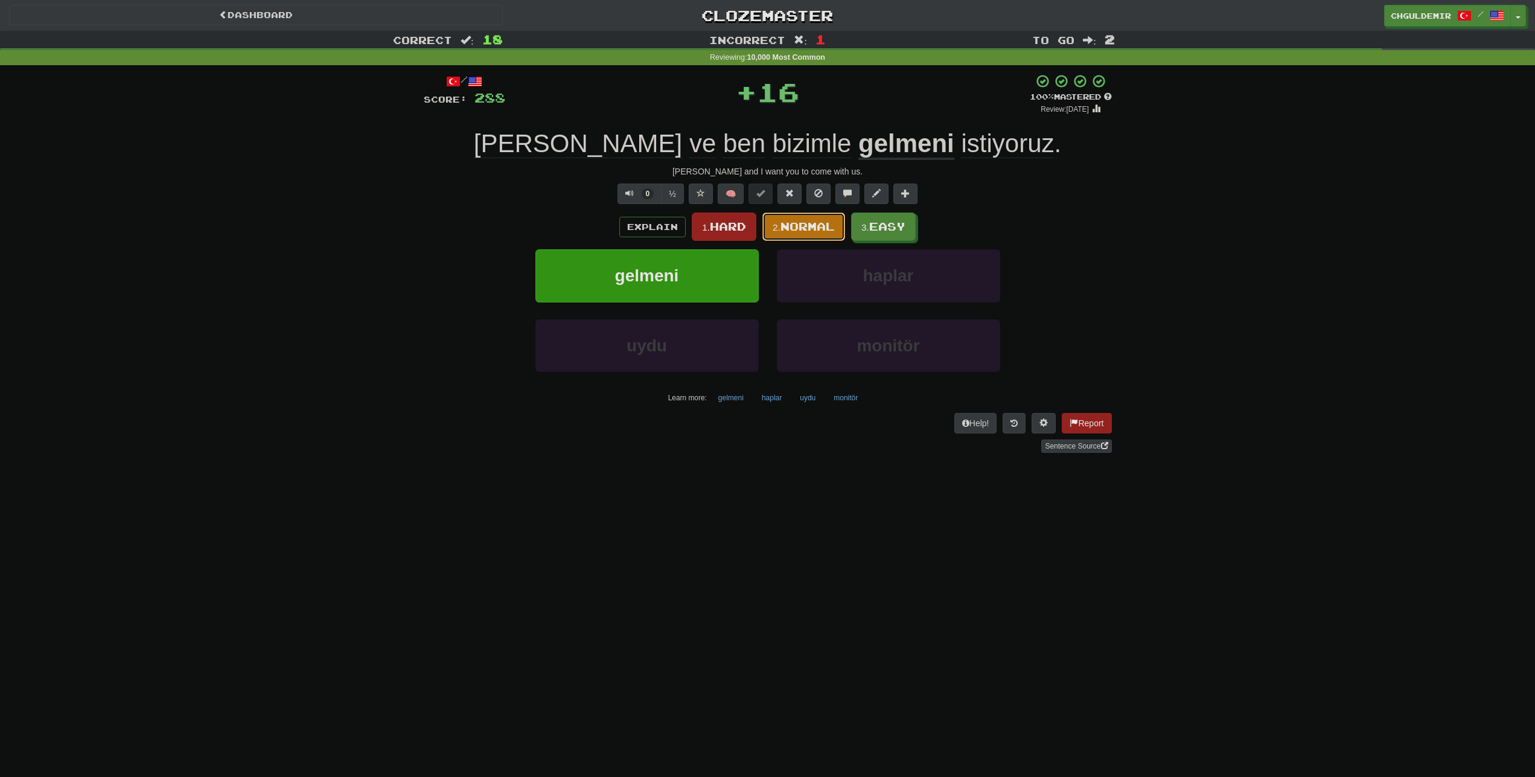
click at [776, 229] on small "2." at bounding box center [777, 227] width 8 height 10
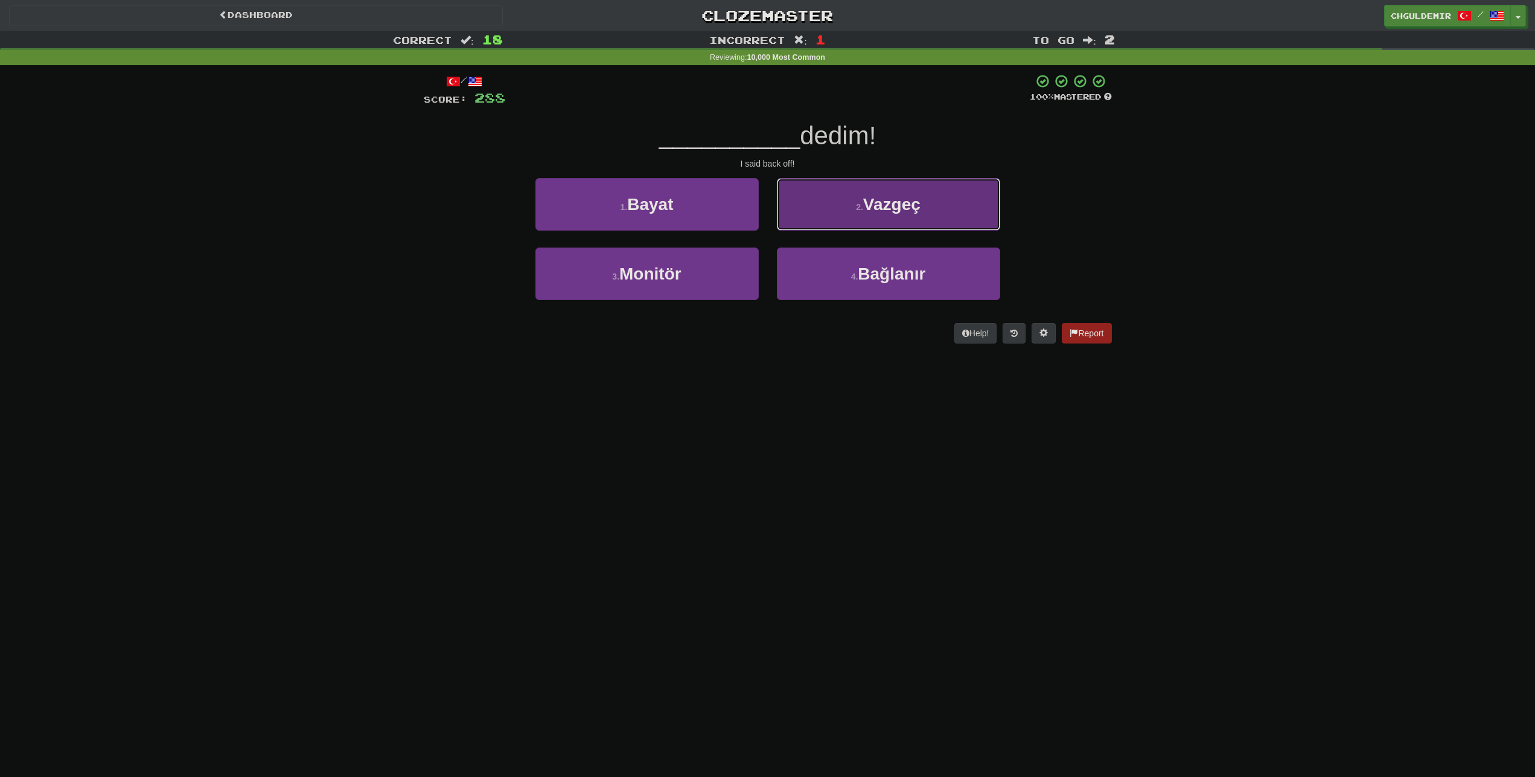
click at [813, 210] on button "2 . Vazgeç" at bounding box center [888, 204] width 223 height 53
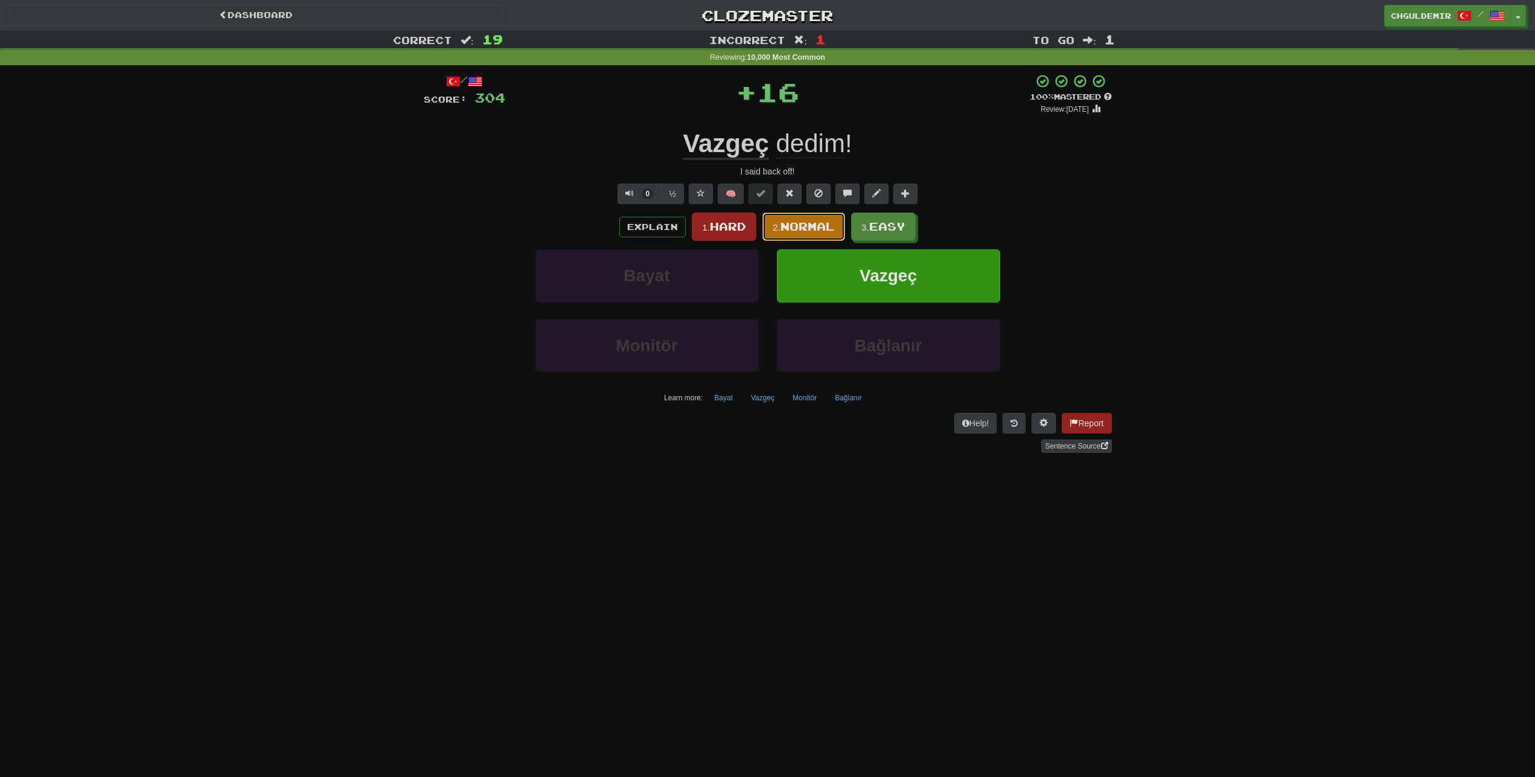
click at [815, 222] on span "Normal" at bounding box center [807, 226] width 54 height 13
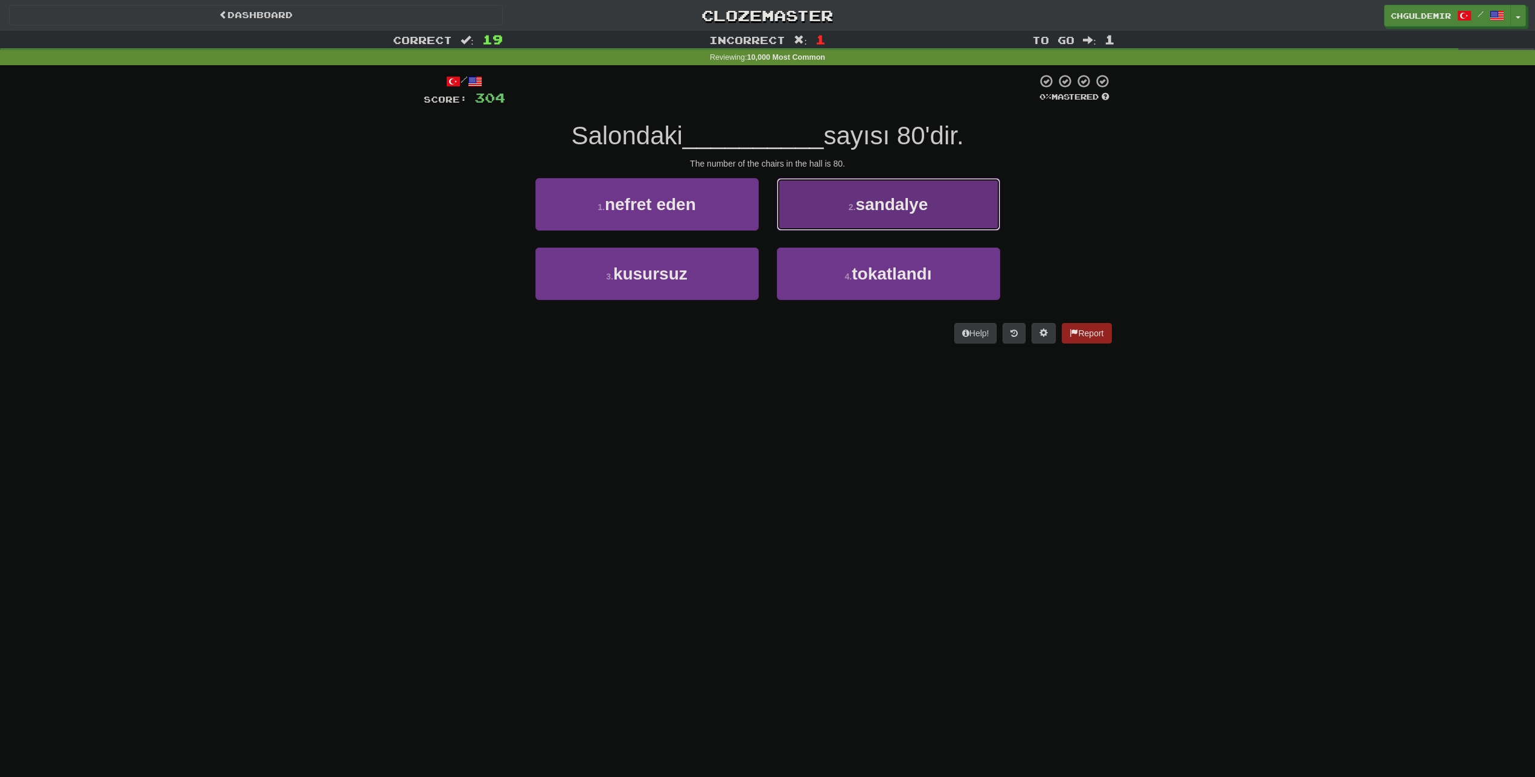
click at [827, 211] on button "2 . sandalye" at bounding box center [888, 204] width 223 height 53
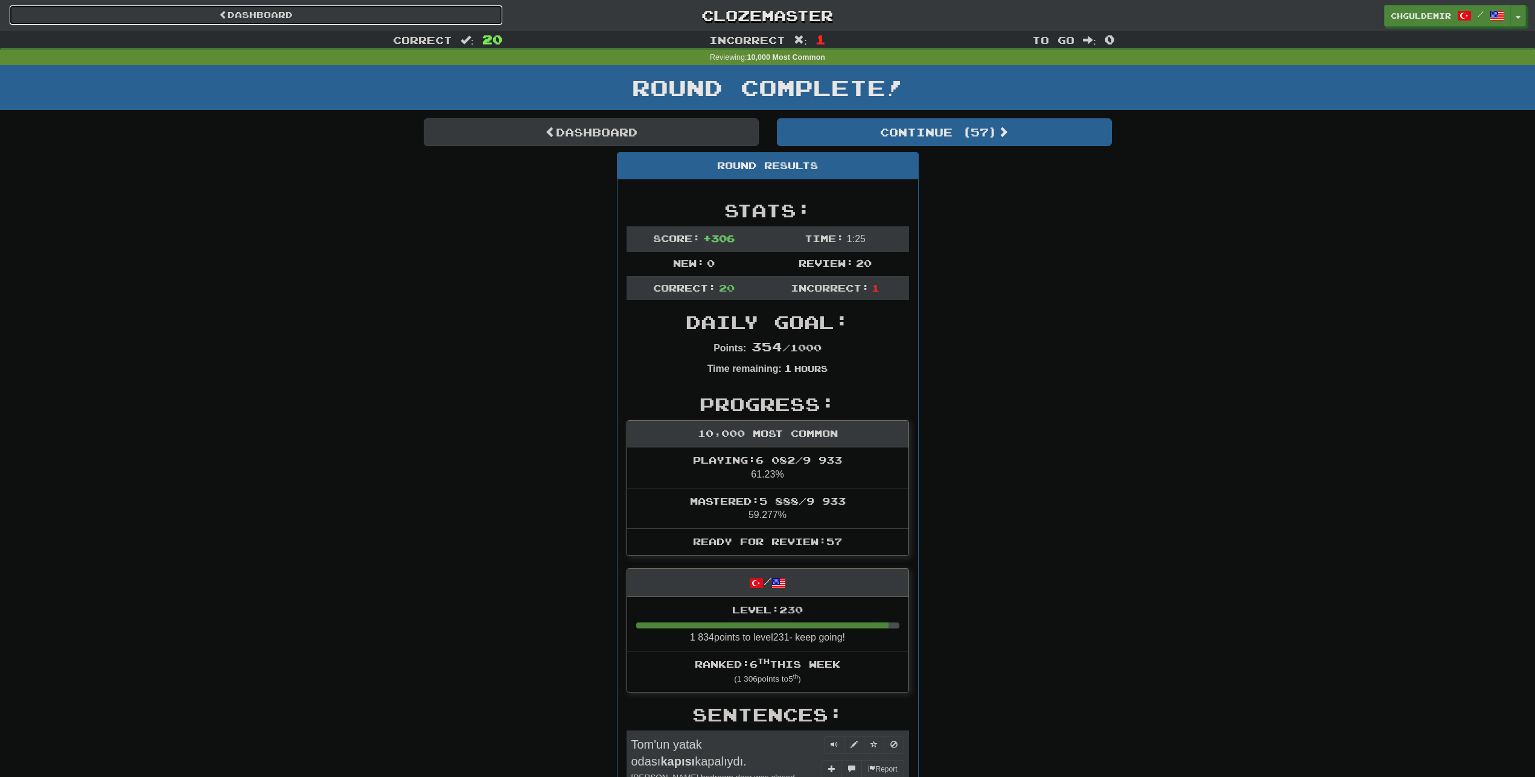
click at [255, 16] on link "Dashboard" at bounding box center [256, 15] width 494 height 21
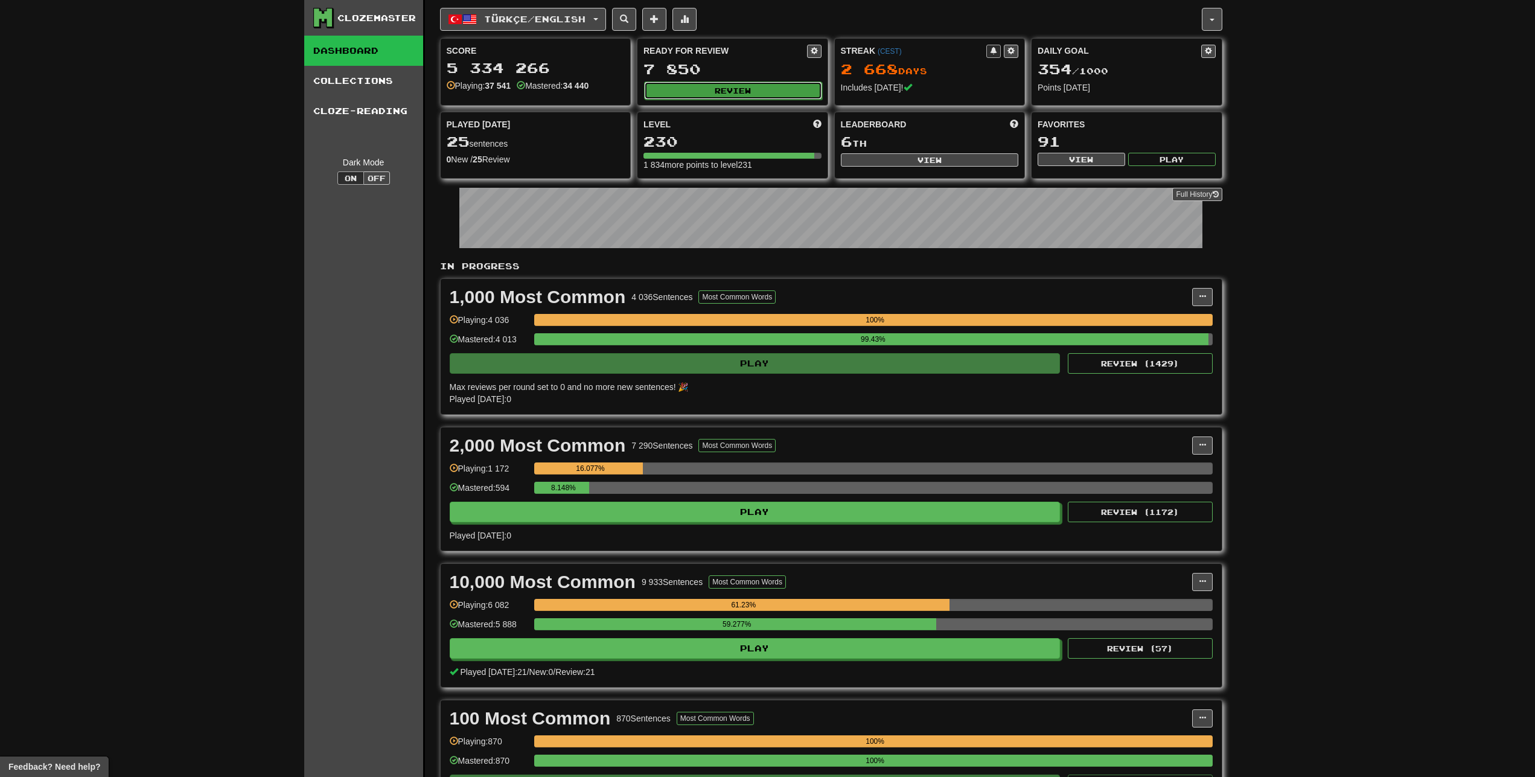
click at [763, 98] on button "Review" at bounding box center [733, 90] width 178 height 18
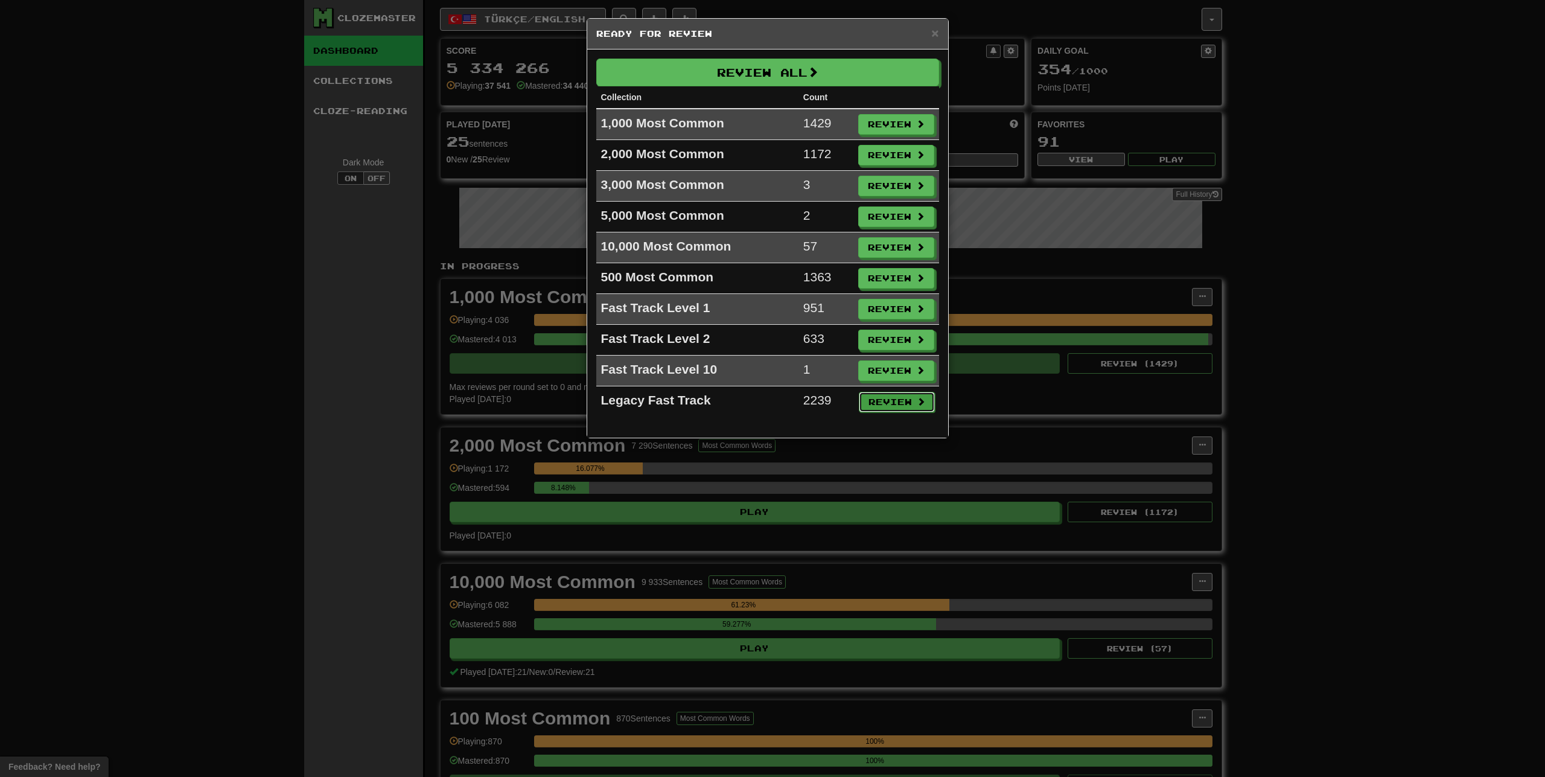
click at [896, 407] on button "Review" at bounding box center [897, 402] width 76 height 21
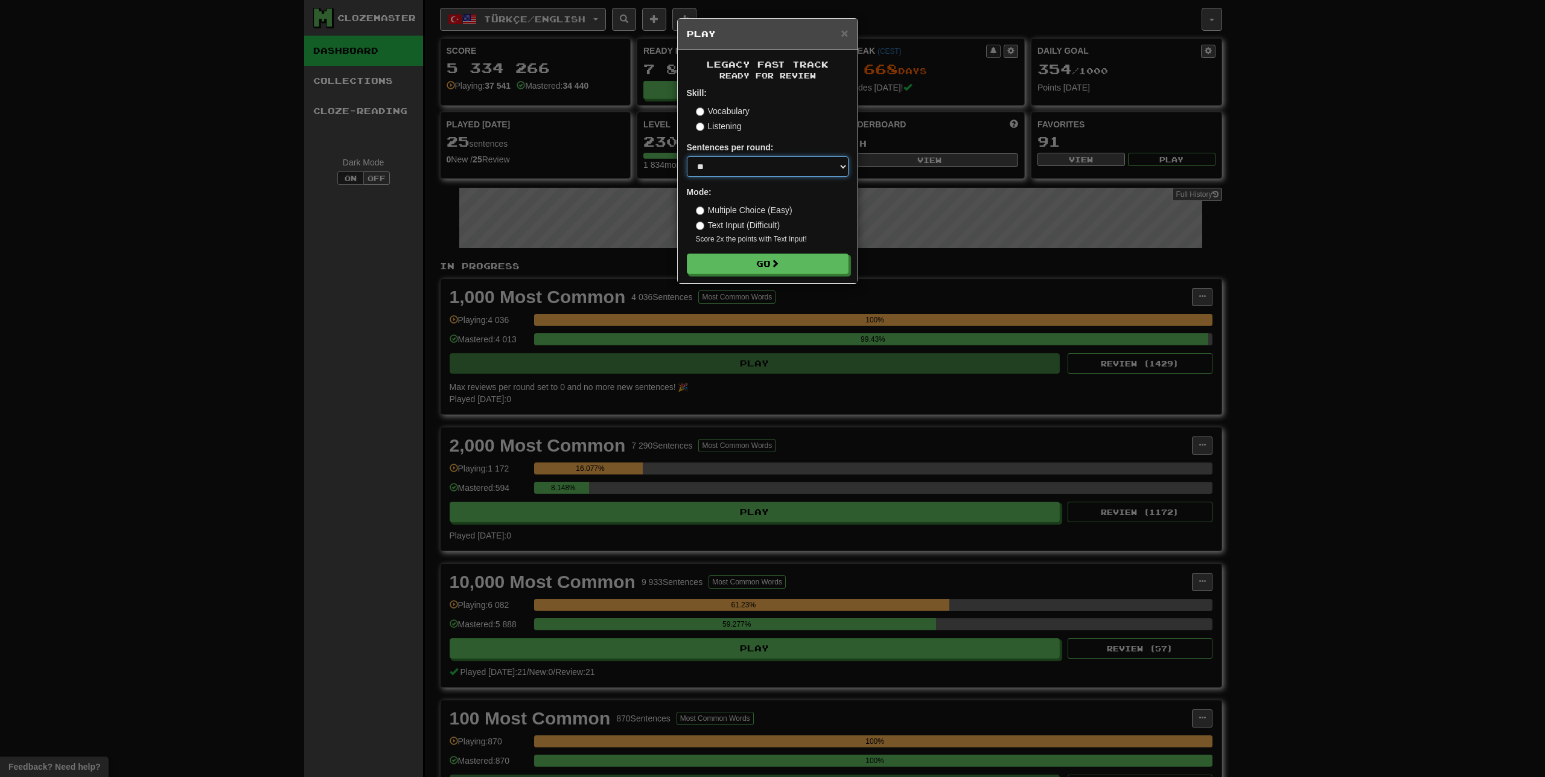
click at [687, 156] on select "* ** ** ** ** ** *** ********" at bounding box center [768, 166] width 162 height 21
select select "********"
click option "********" at bounding box center [0, 0] width 0 height 0
click at [766, 267] on button "Go" at bounding box center [768, 264] width 162 height 21
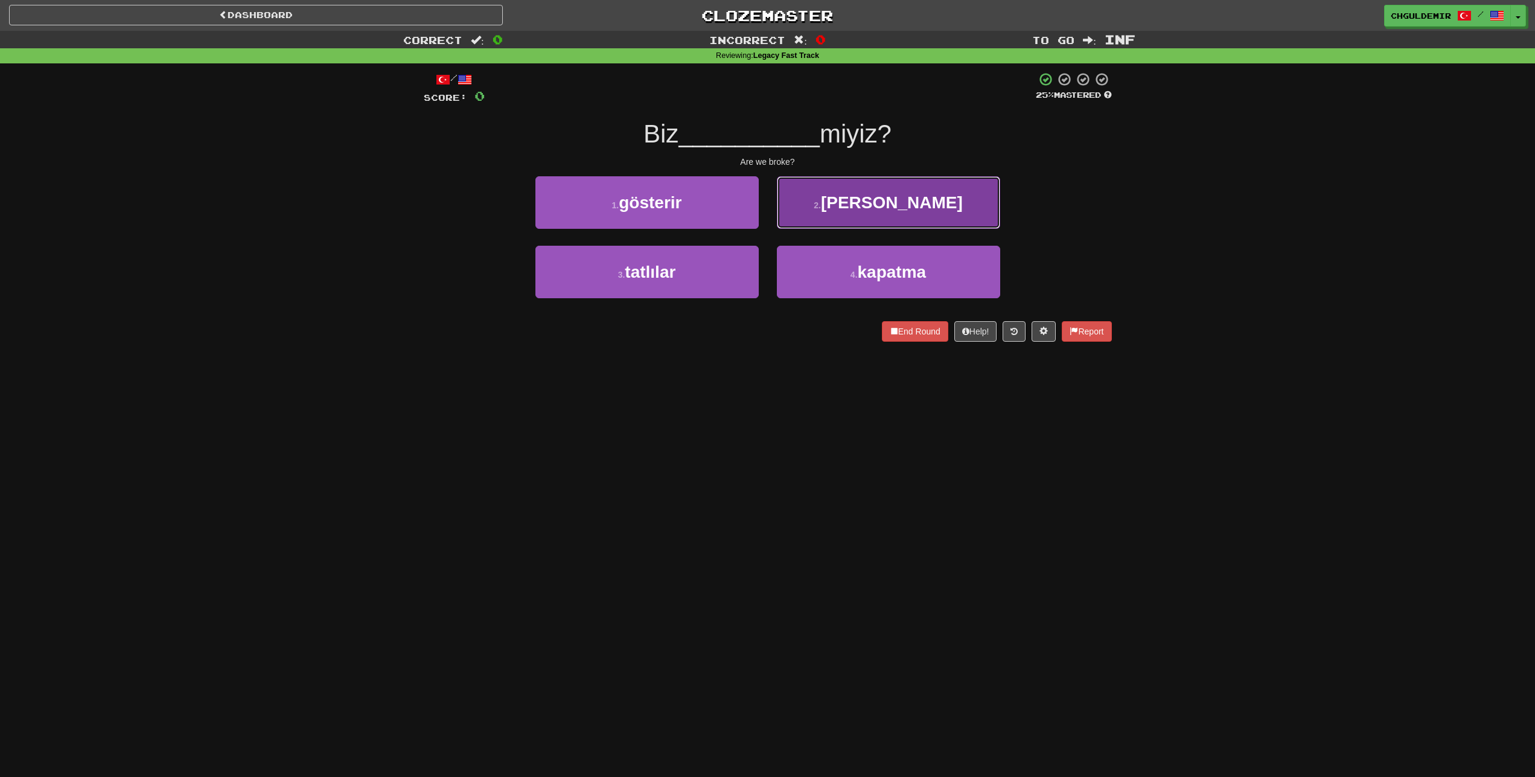
click at [818, 212] on button "2 . meteliksiz" at bounding box center [888, 202] width 223 height 53
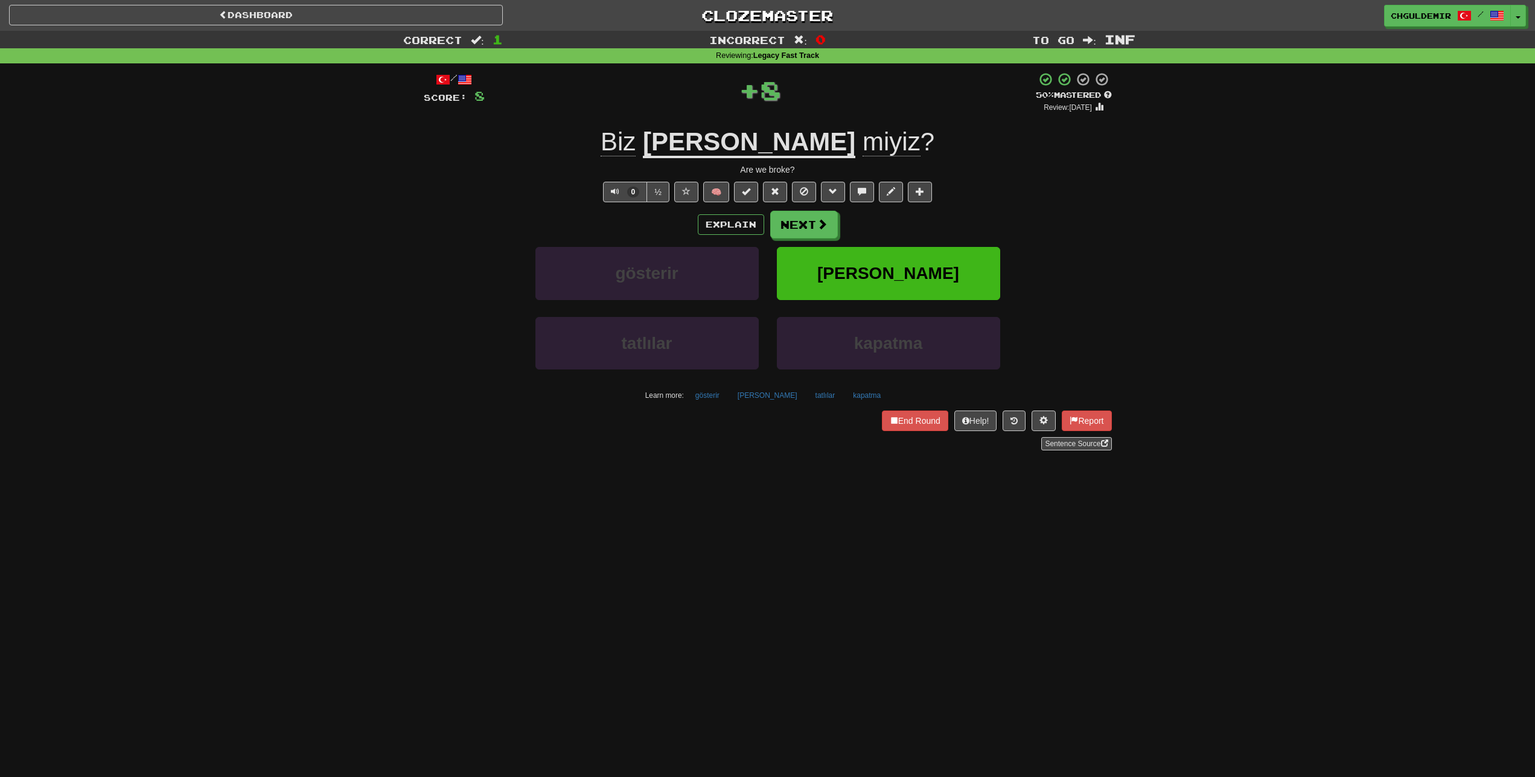
click at [811, 216] on button "Next" at bounding box center [804, 225] width 68 height 28
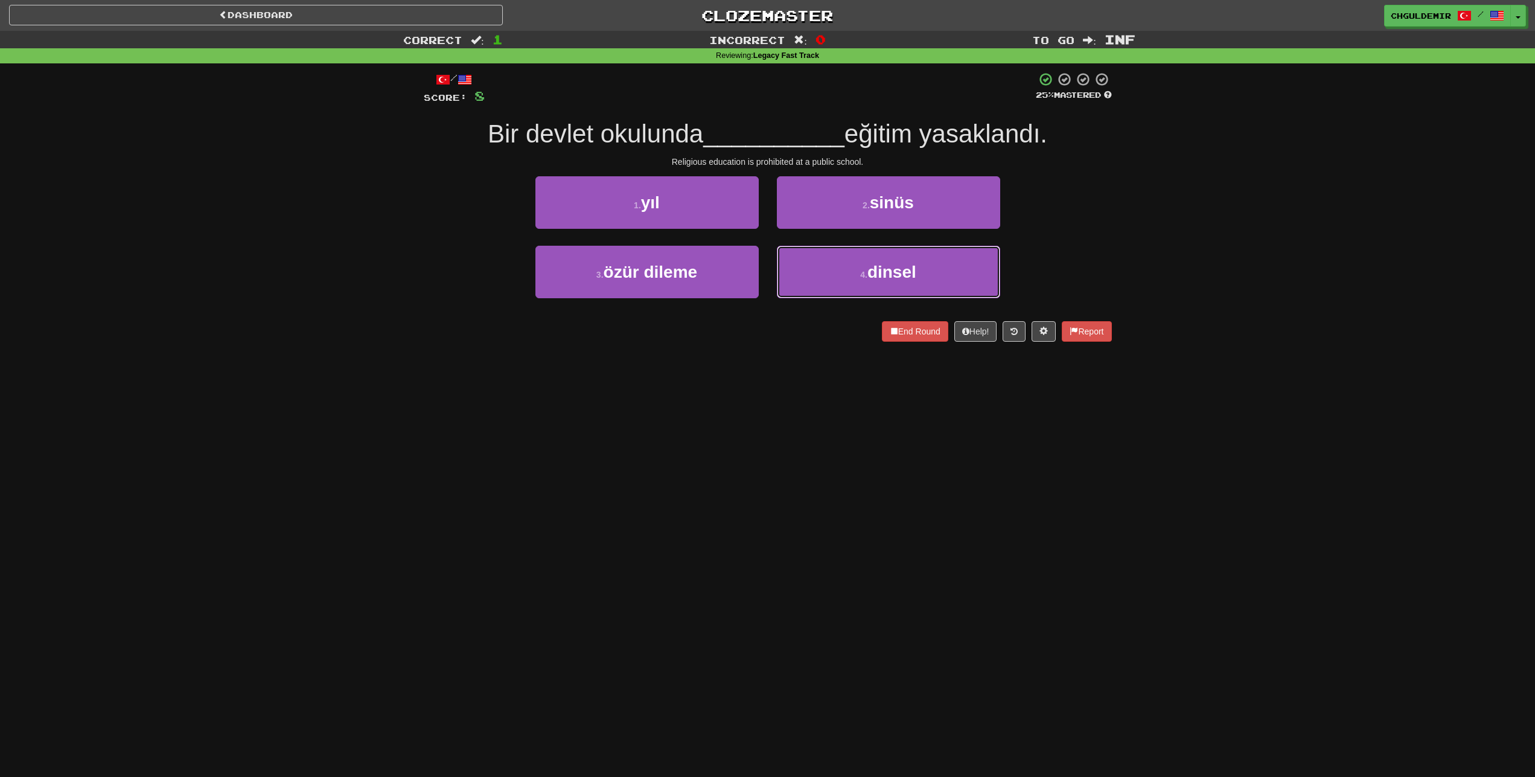
drag, startPoint x: 801, startPoint y: 273, endPoint x: 808, endPoint y: 241, distance: 33.3
click at [801, 273] on button "4 . dinsel" at bounding box center [888, 272] width 223 height 53
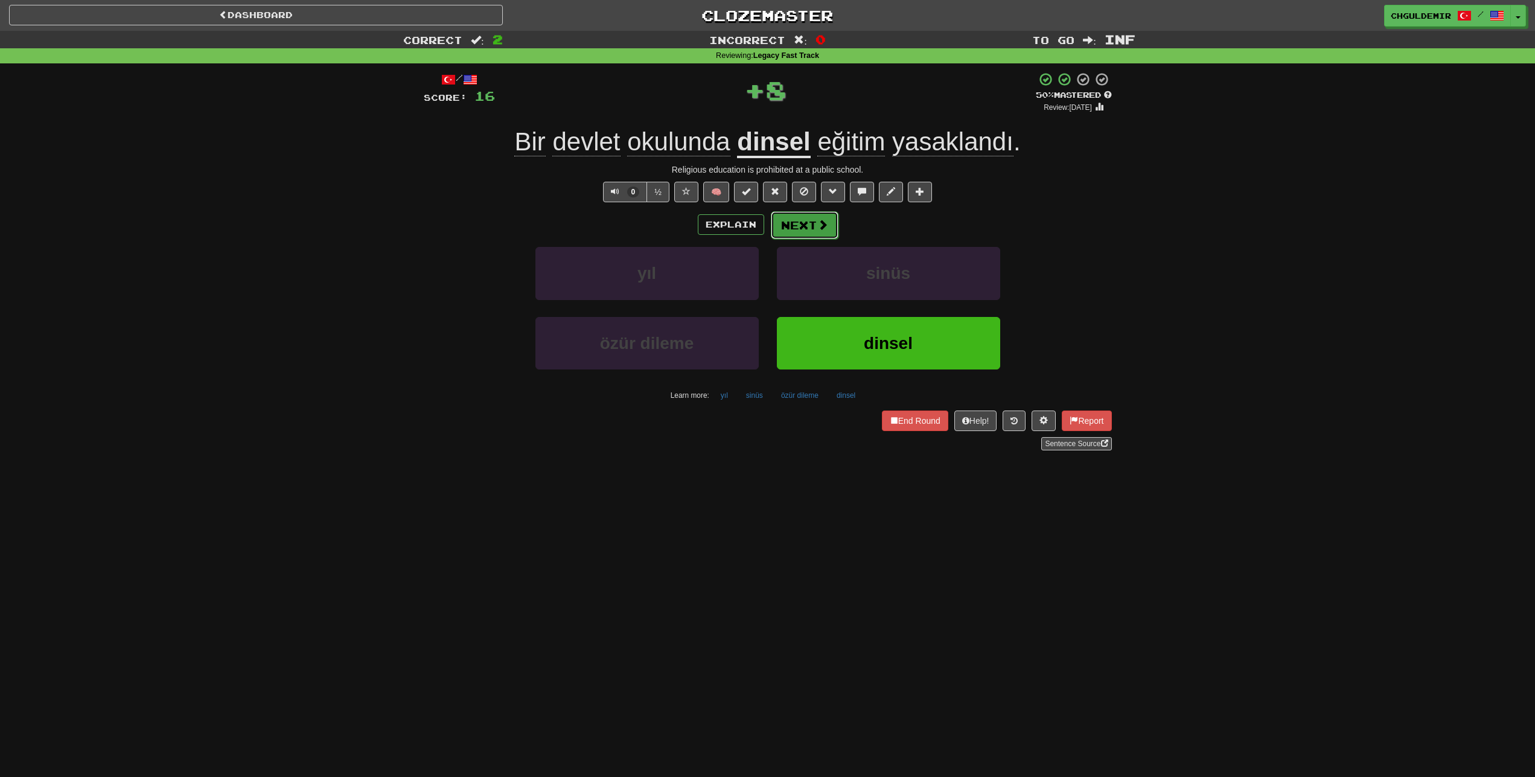
click at [807, 217] on button "Next" at bounding box center [805, 225] width 68 height 28
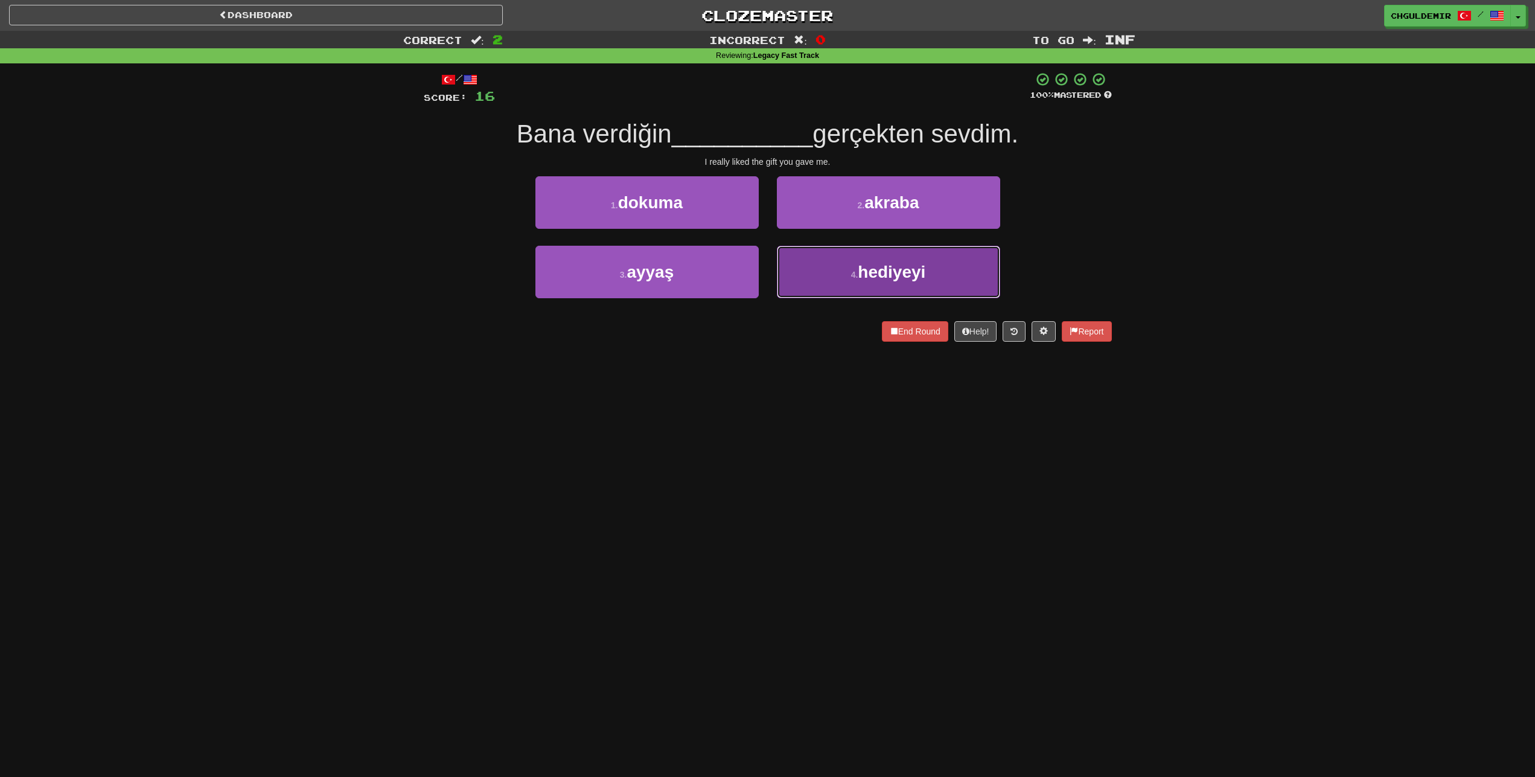
click at [817, 271] on button "4 . hediyeyi" at bounding box center [888, 272] width 223 height 53
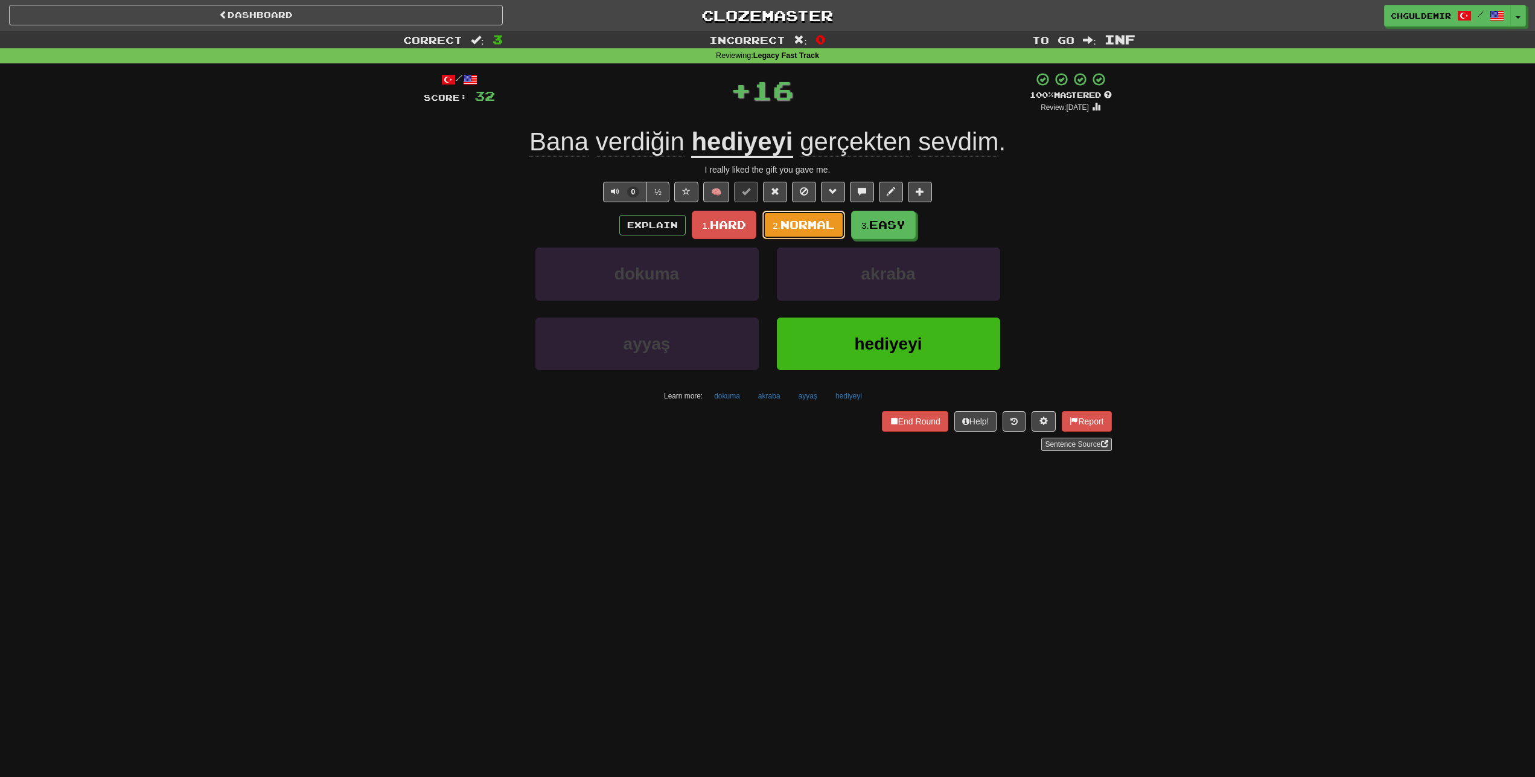
click at [812, 218] on span "Normal" at bounding box center [807, 224] width 54 height 13
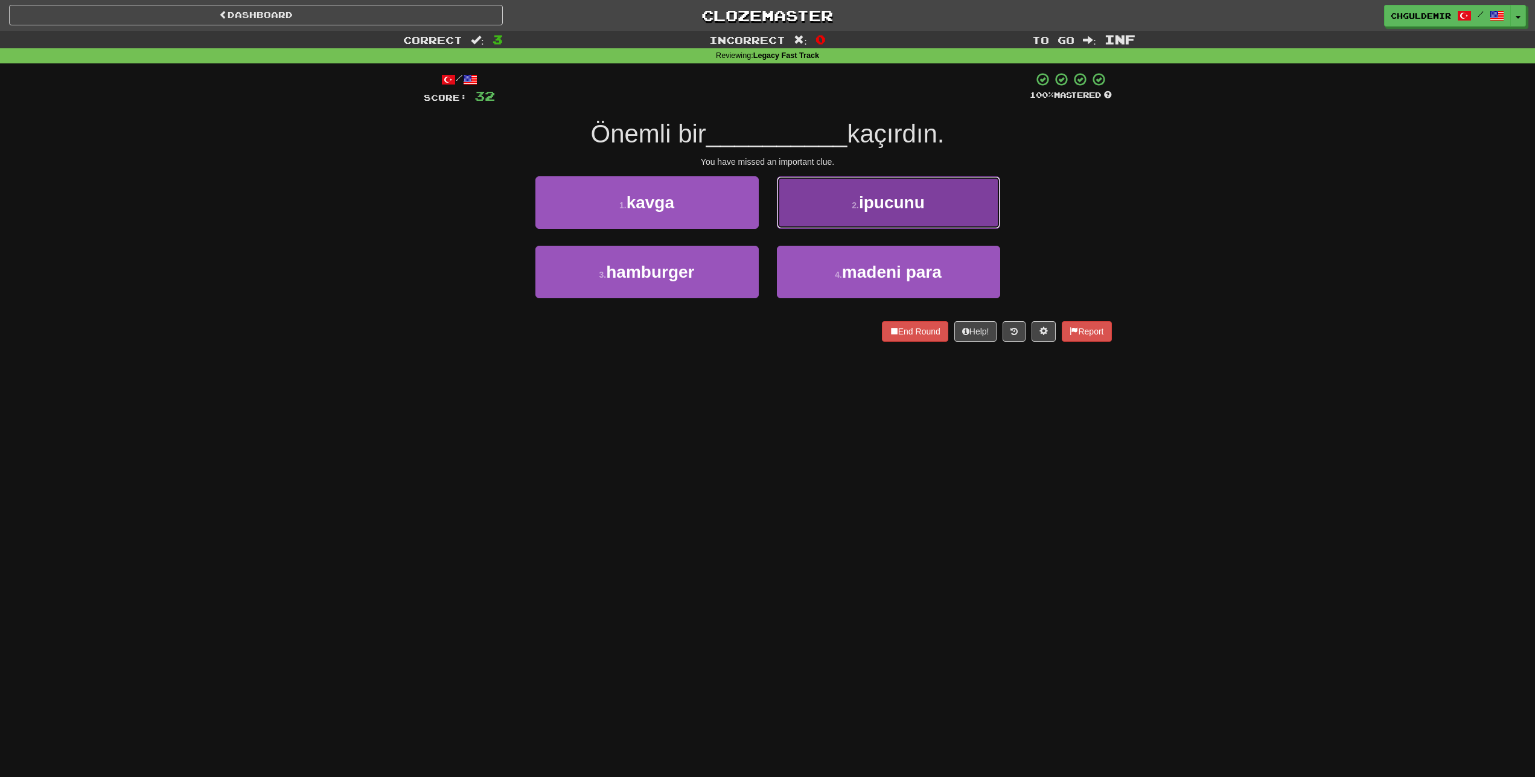
click at [903, 226] on button "2 . ipucunu" at bounding box center [888, 202] width 223 height 53
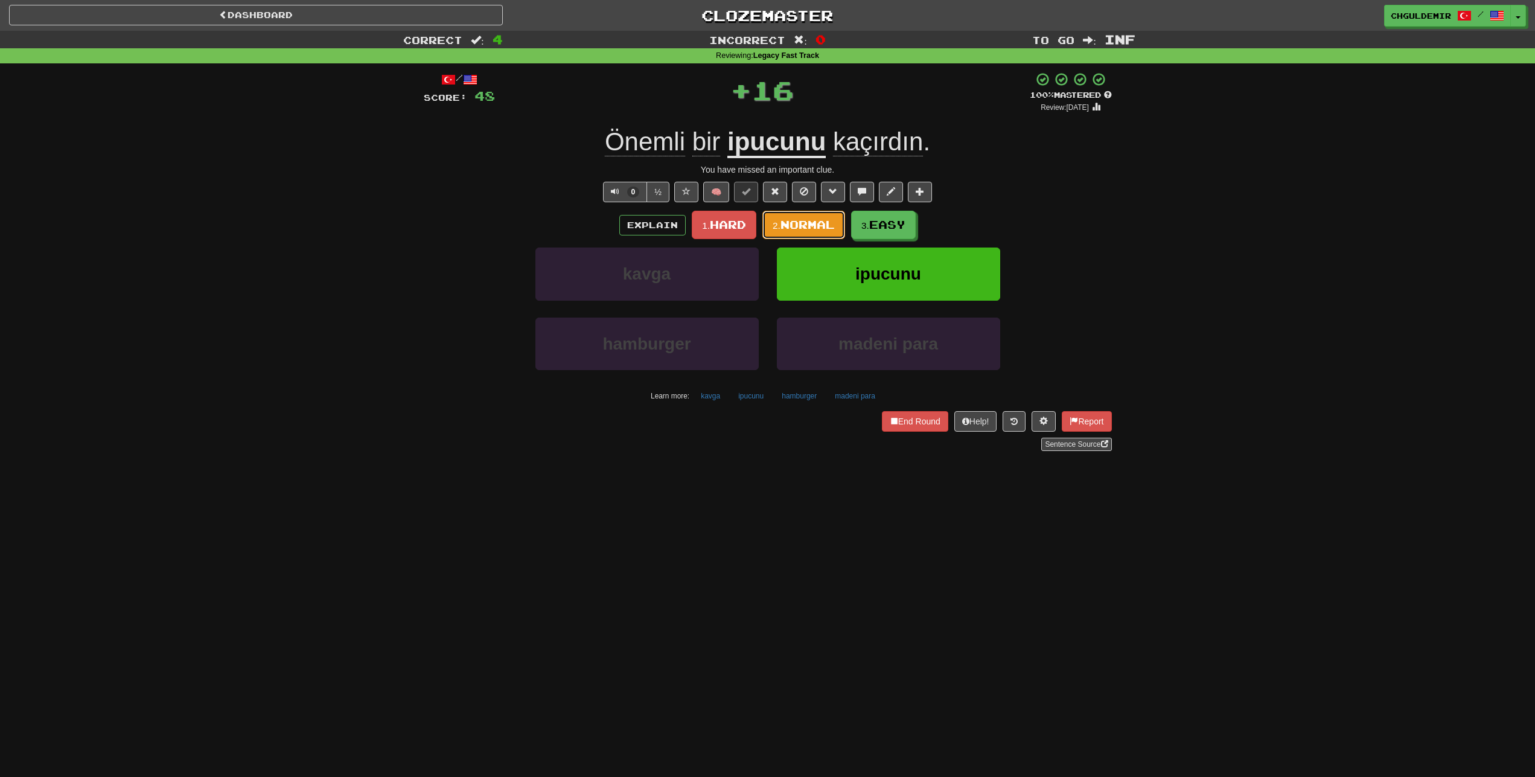
click at [811, 235] on button "2. Normal" at bounding box center [803, 225] width 83 height 28
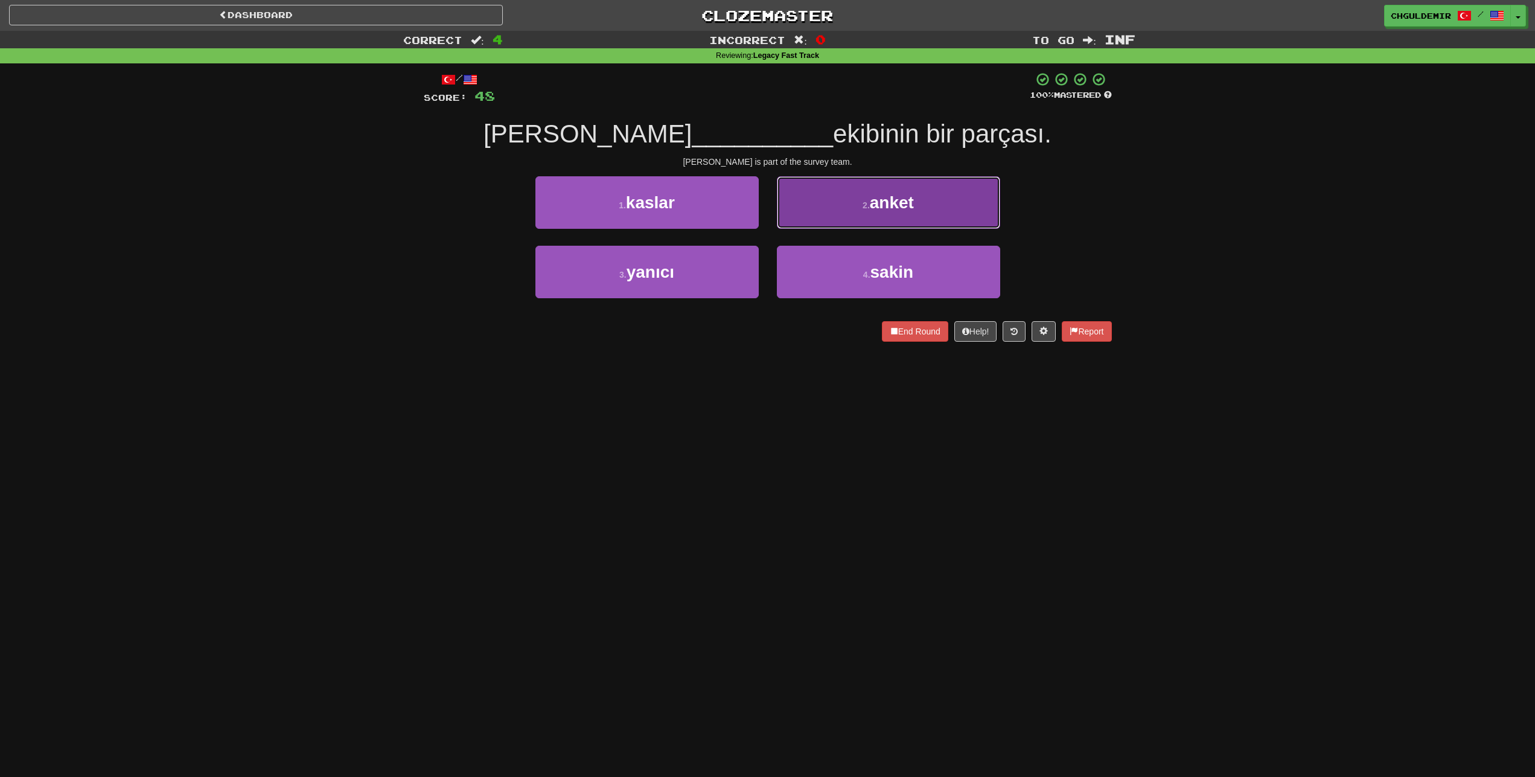
click at [779, 209] on button "2 . anket" at bounding box center [888, 202] width 223 height 53
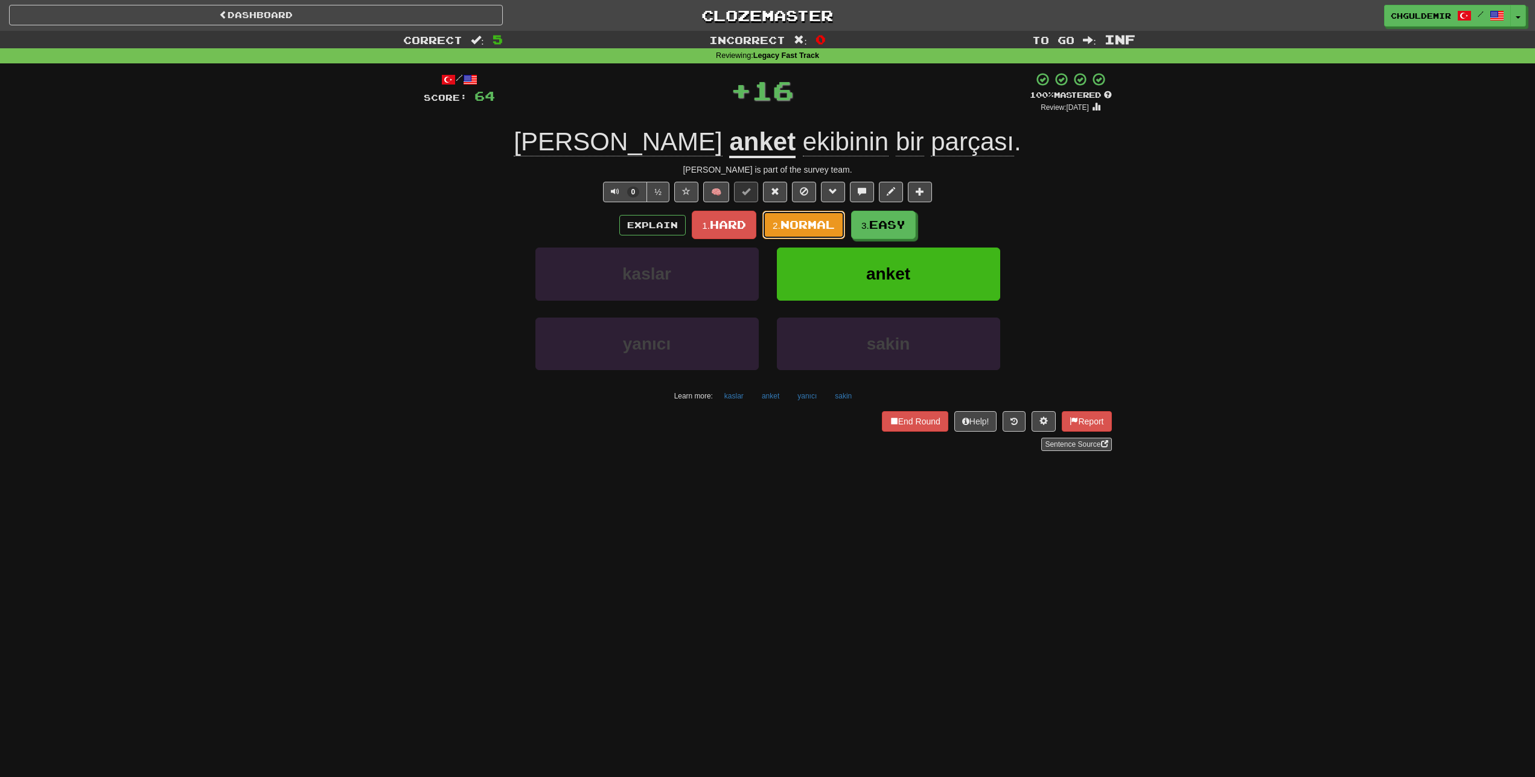
click at [791, 223] on span "Normal" at bounding box center [807, 224] width 54 height 13
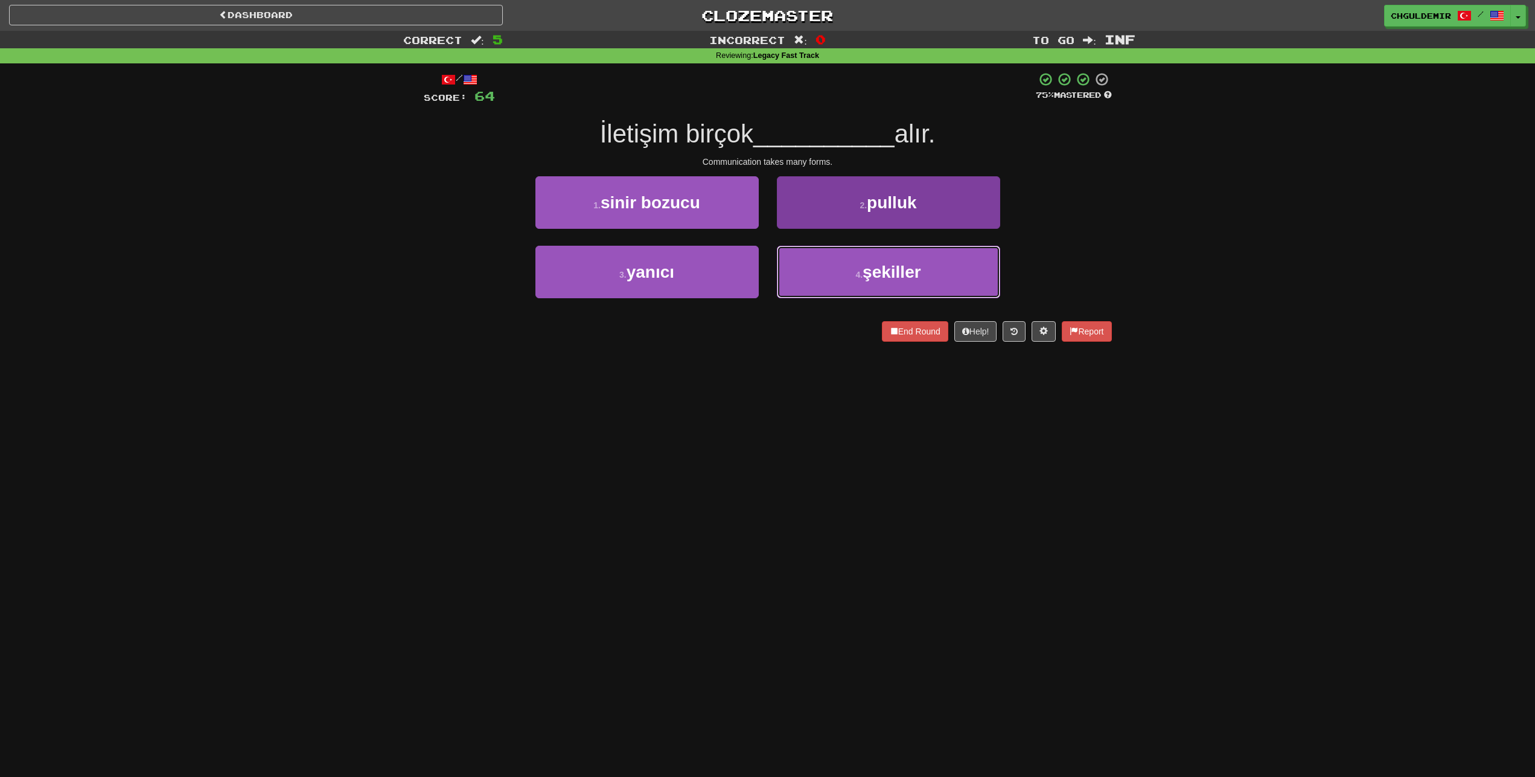
click at [815, 253] on button "4 . şekiller" at bounding box center [888, 272] width 223 height 53
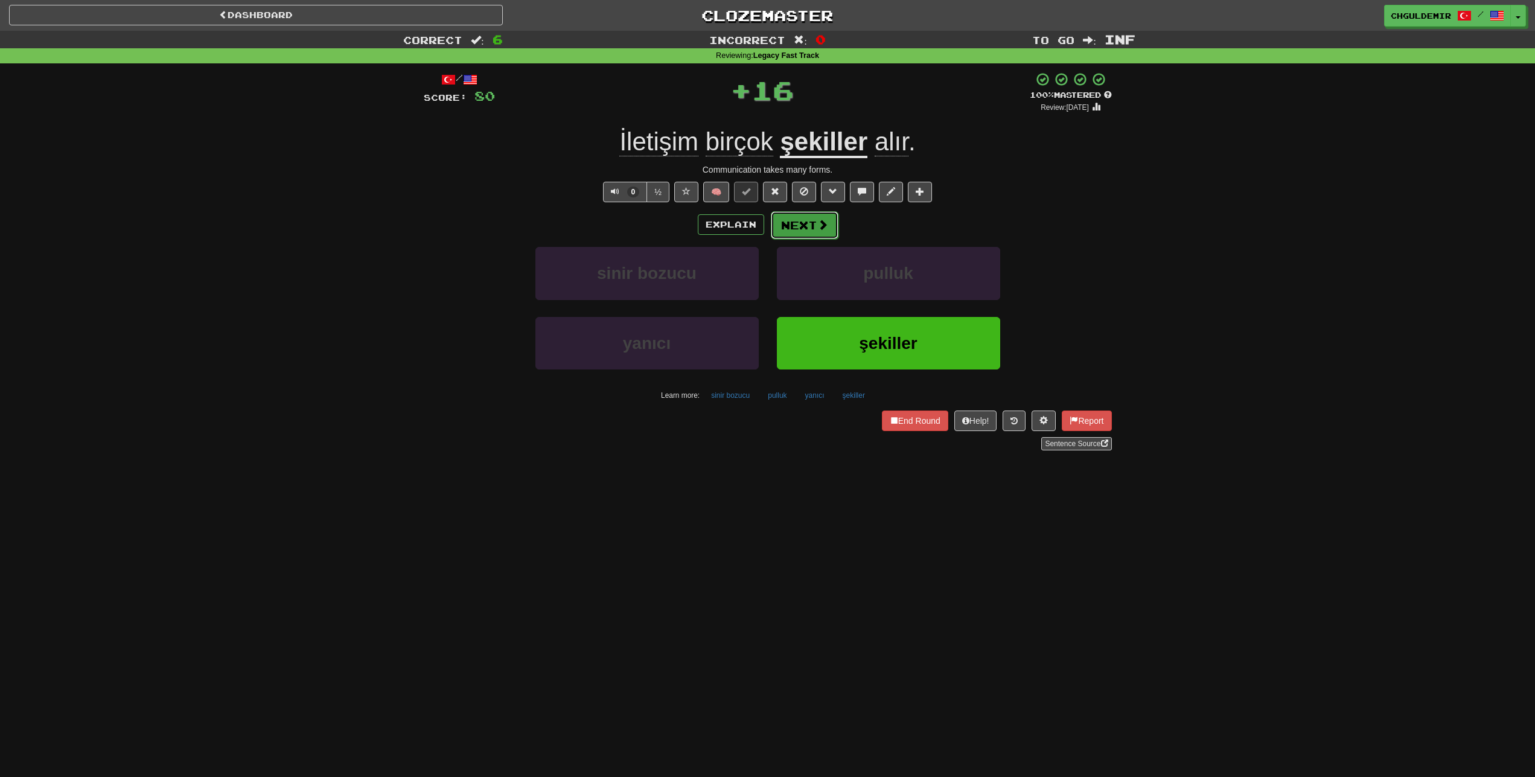
click at [792, 228] on button "Next" at bounding box center [805, 225] width 68 height 28
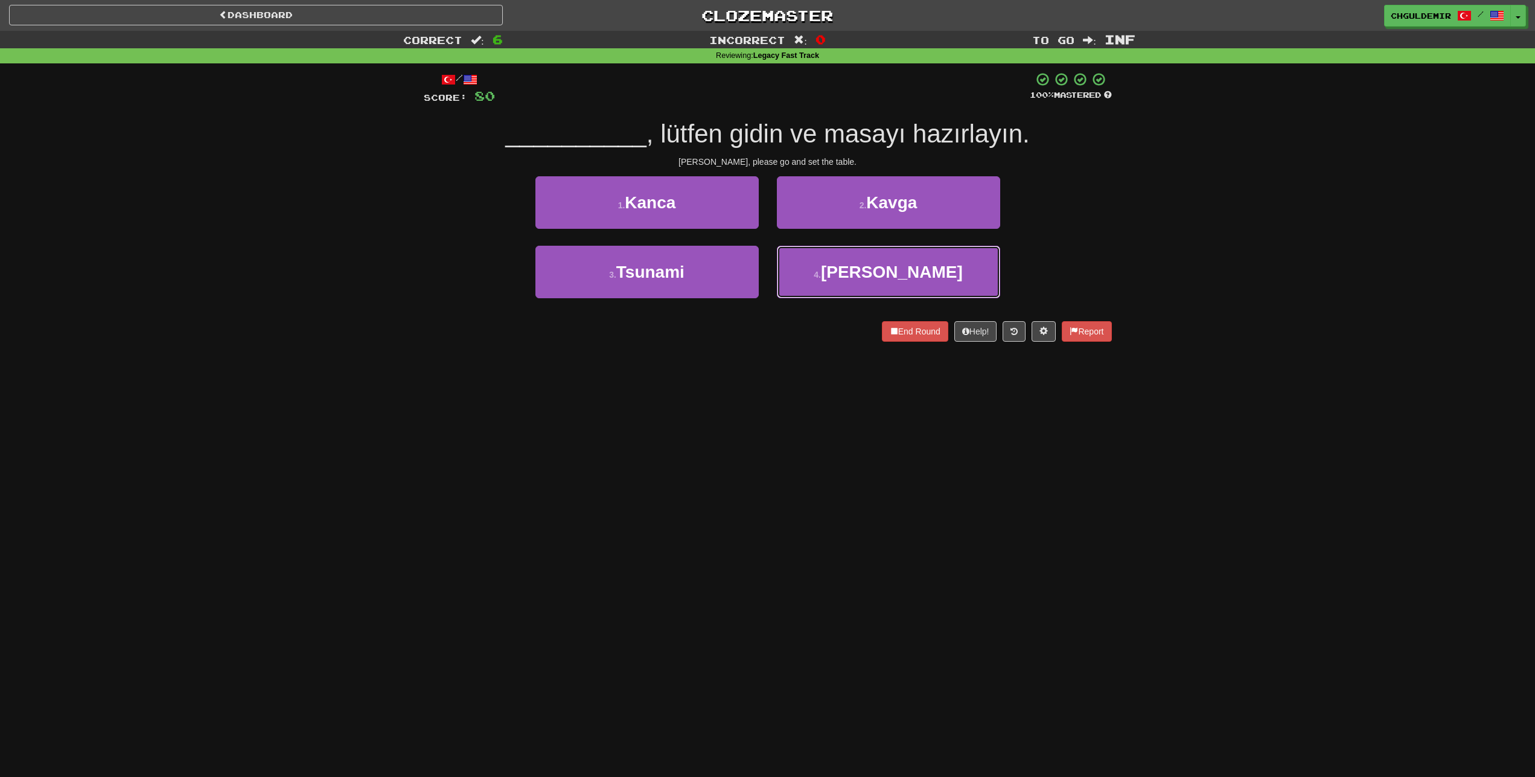
drag, startPoint x: 867, startPoint y: 280, endPoint x: 822, endPoint y: 240, distance: 59.8
click at [865, 279] on span "Simone" at bounding box center [892, 272] width 142 height 19
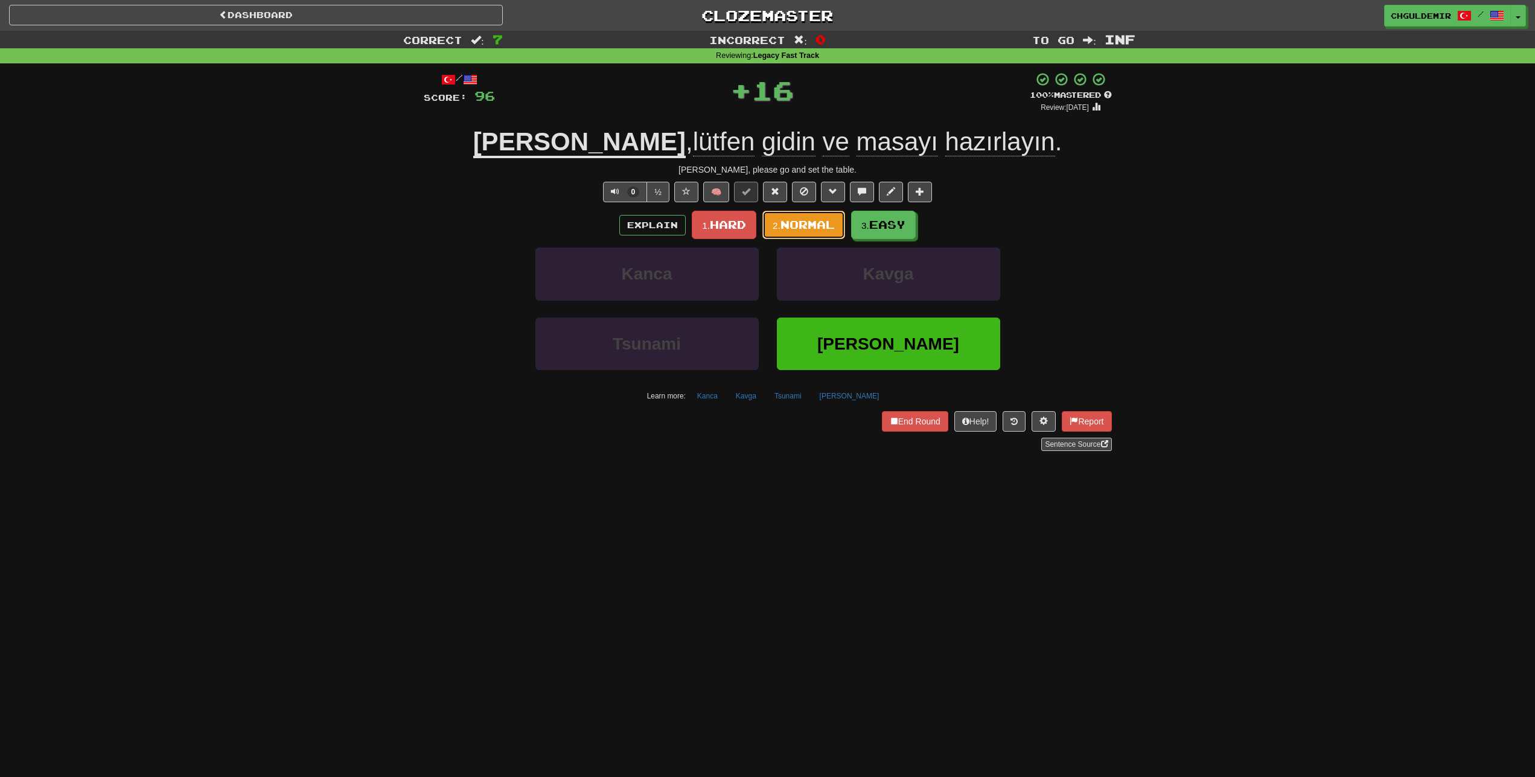
click at [810, 215] on button "2. Normal" at bounding box center [803, 225] width 83 height 28
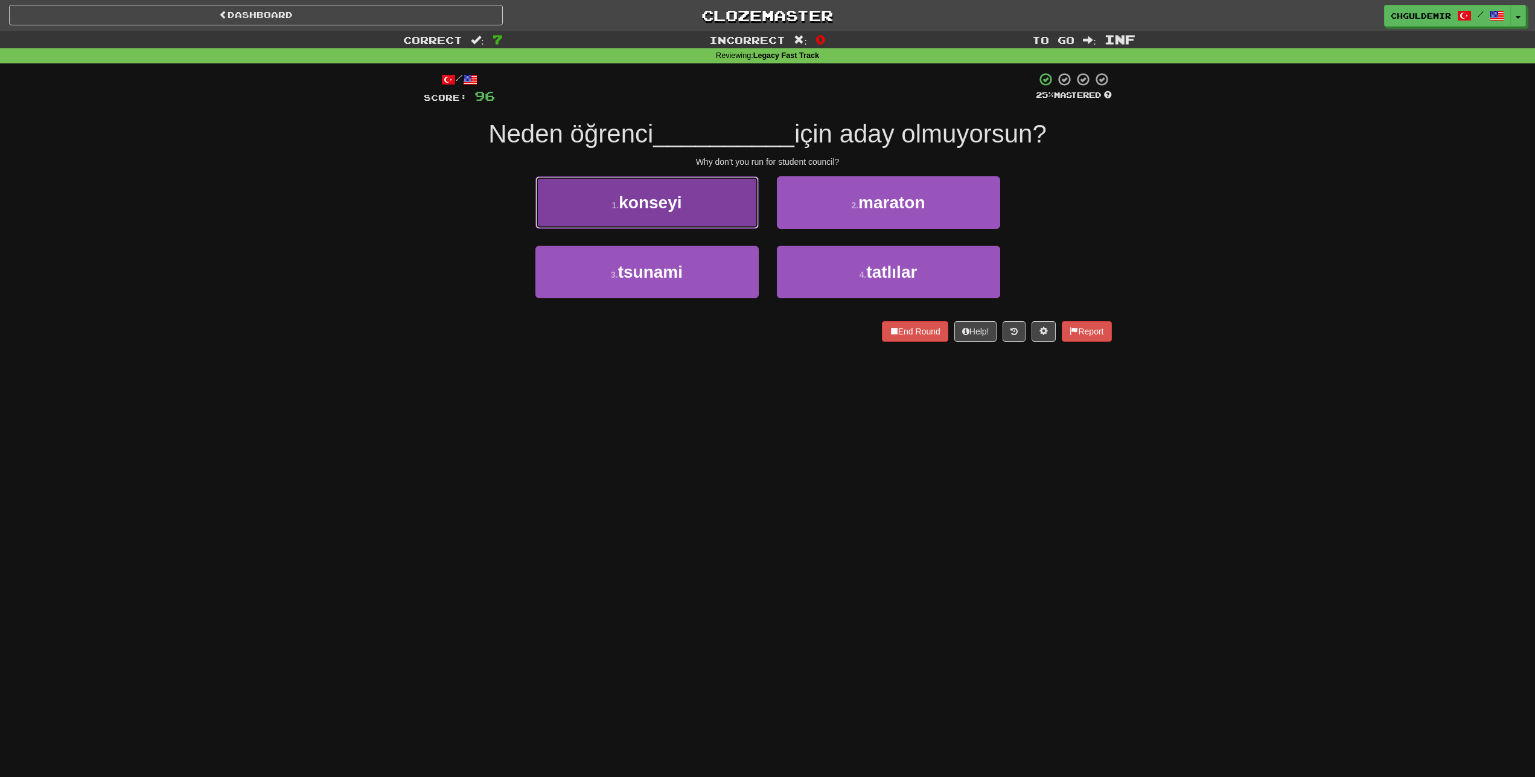
click at [699, 210] on button "1 . konseyi" at bounding box center [646, 202] width 223 height 53
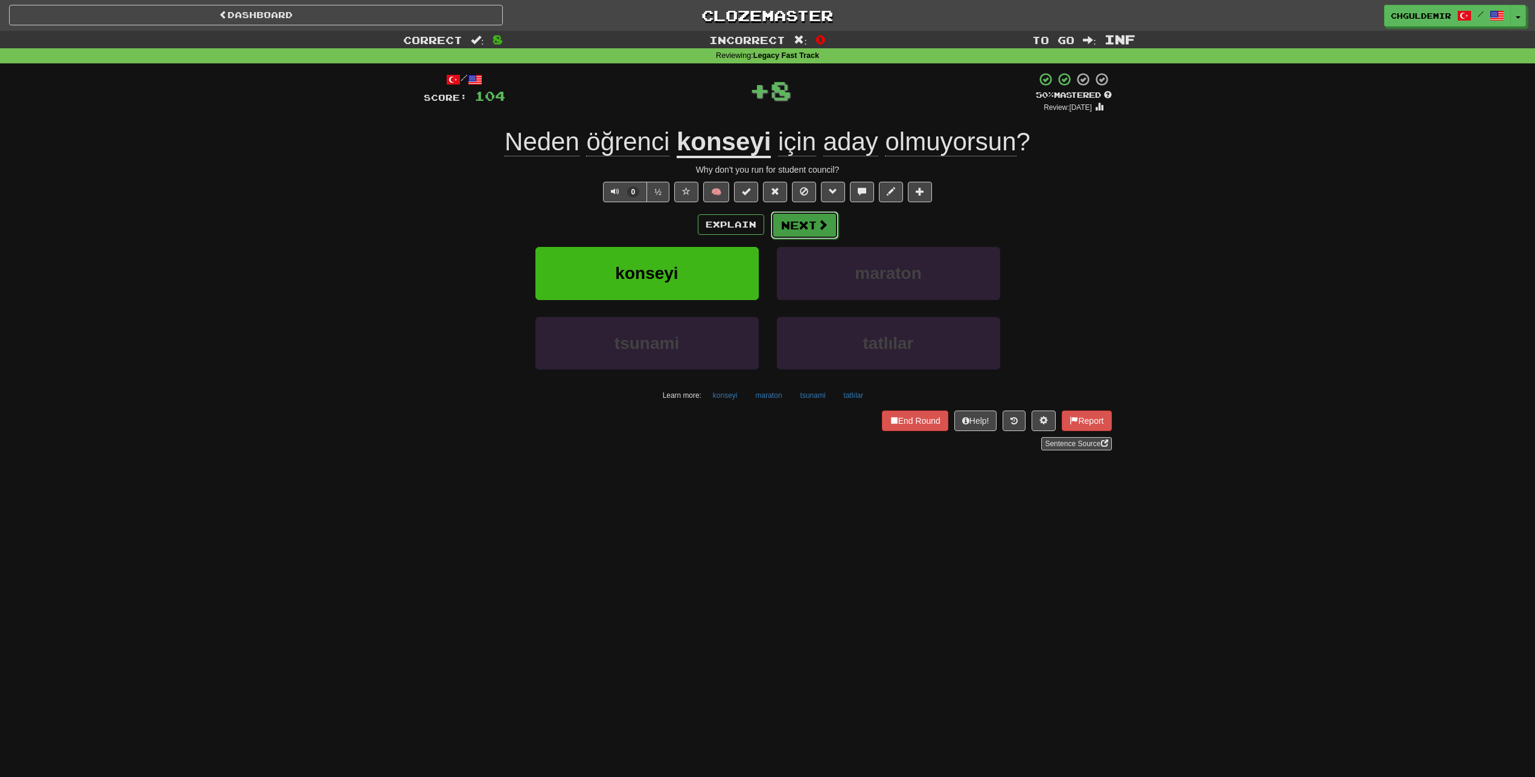
click at [810, 223] on button "Next" at bounding box center [805, 225] width 68 height 28
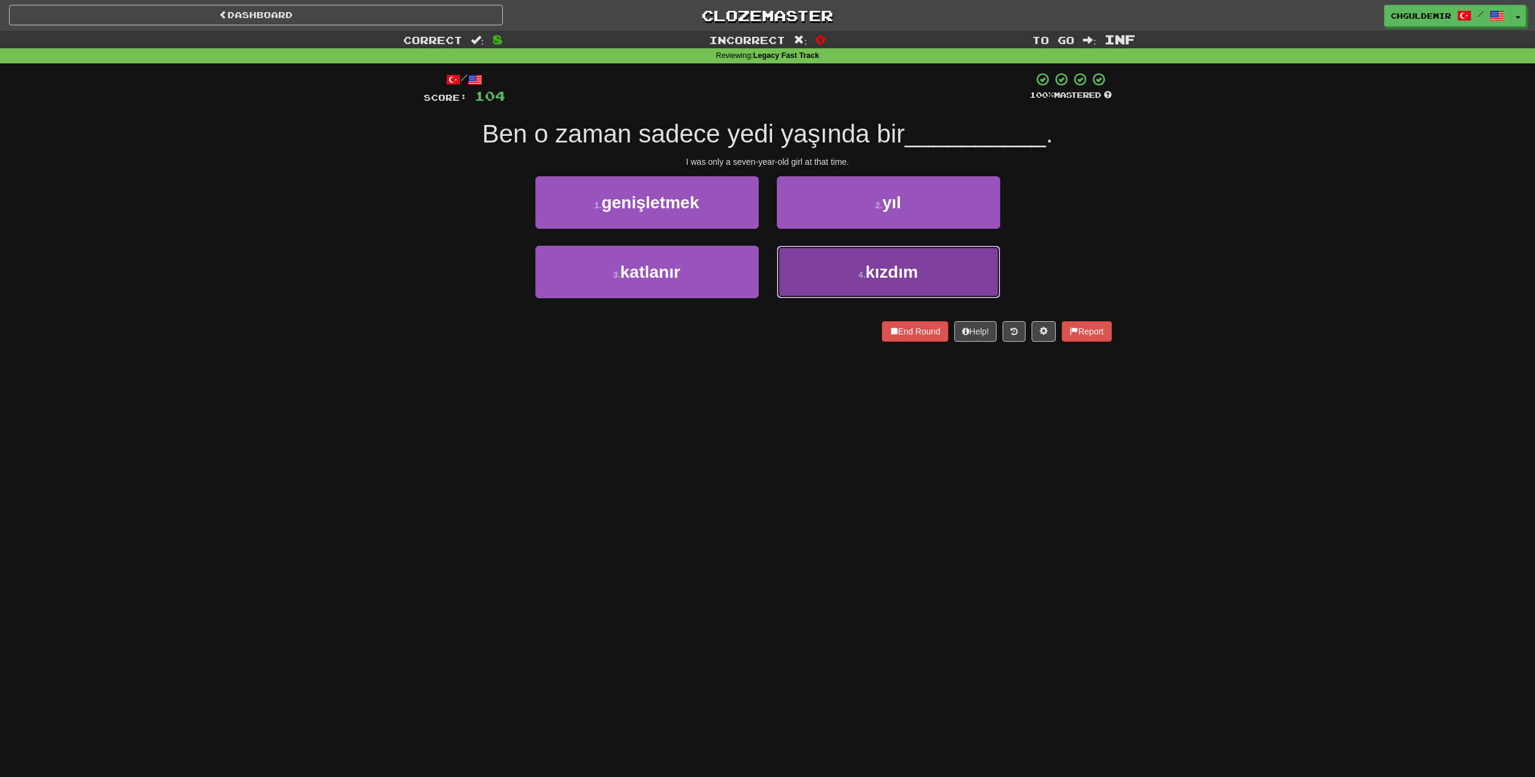
click at [806, 272] on button "4 . kızdım" at bounding box center [888, 272] width 223 height 53
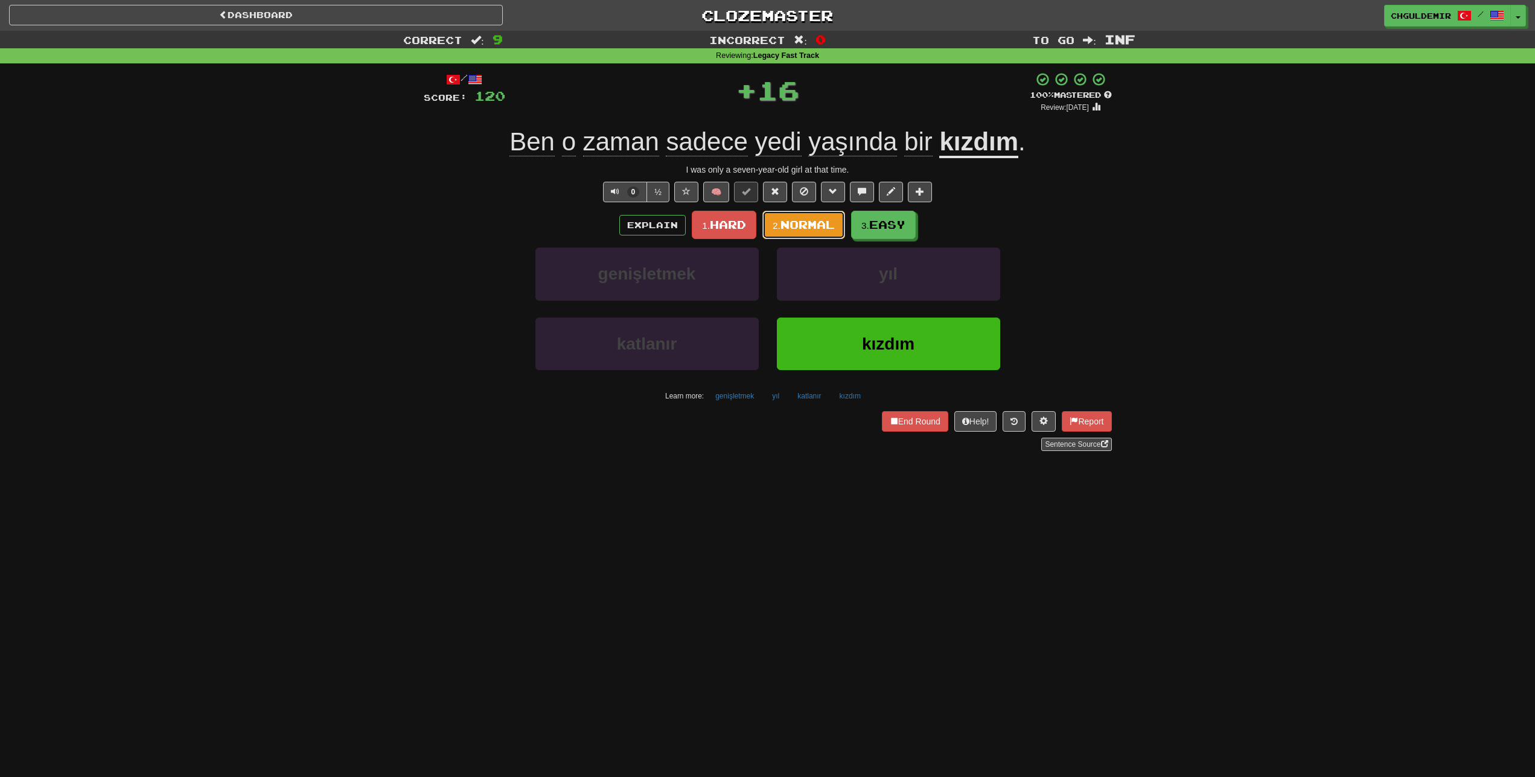
click at [805, 223] on span "Normal" at bounding box center [807, 224] width 54 height 13
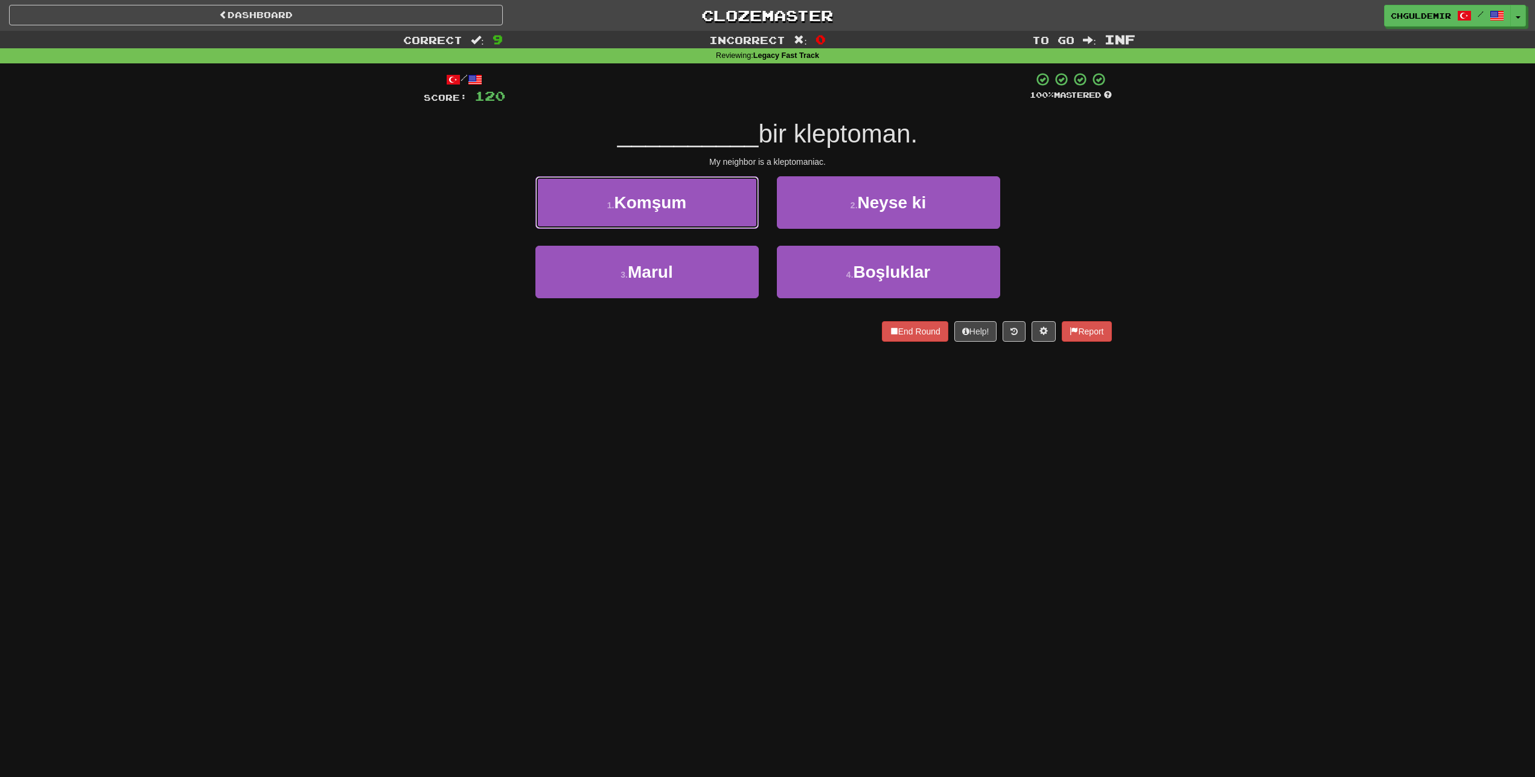
drag, startPoint x: 735, startPoint y: 209, endPoint x: 748, endPoint y: 211, distance: 13.4
click at [737, 209] on button "1 . Komşum" at bounding box center [646, 202] width 223 height 53
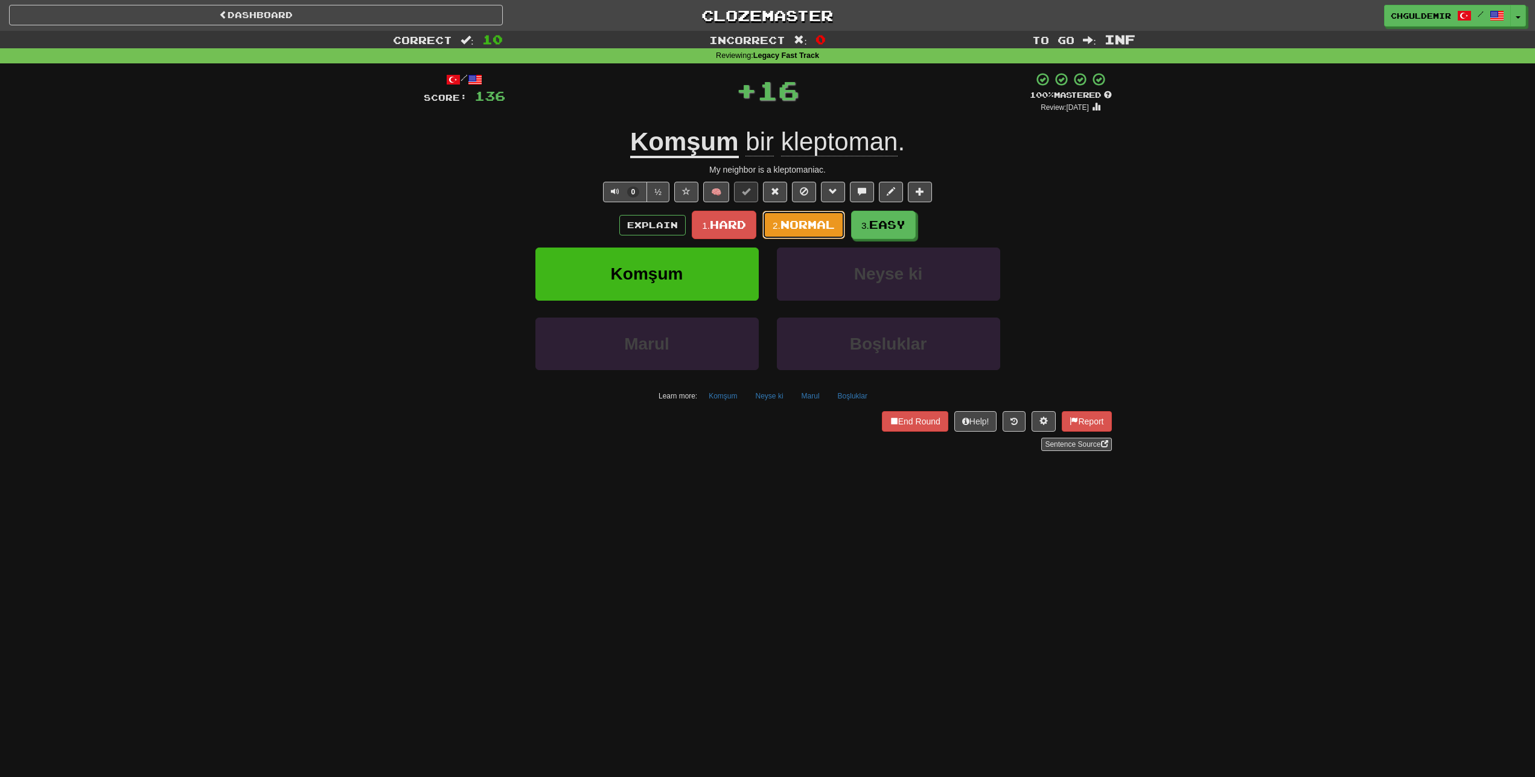
click at [827, 221] on span "Normal" at bounding box center [807, 224] width 54 height 13
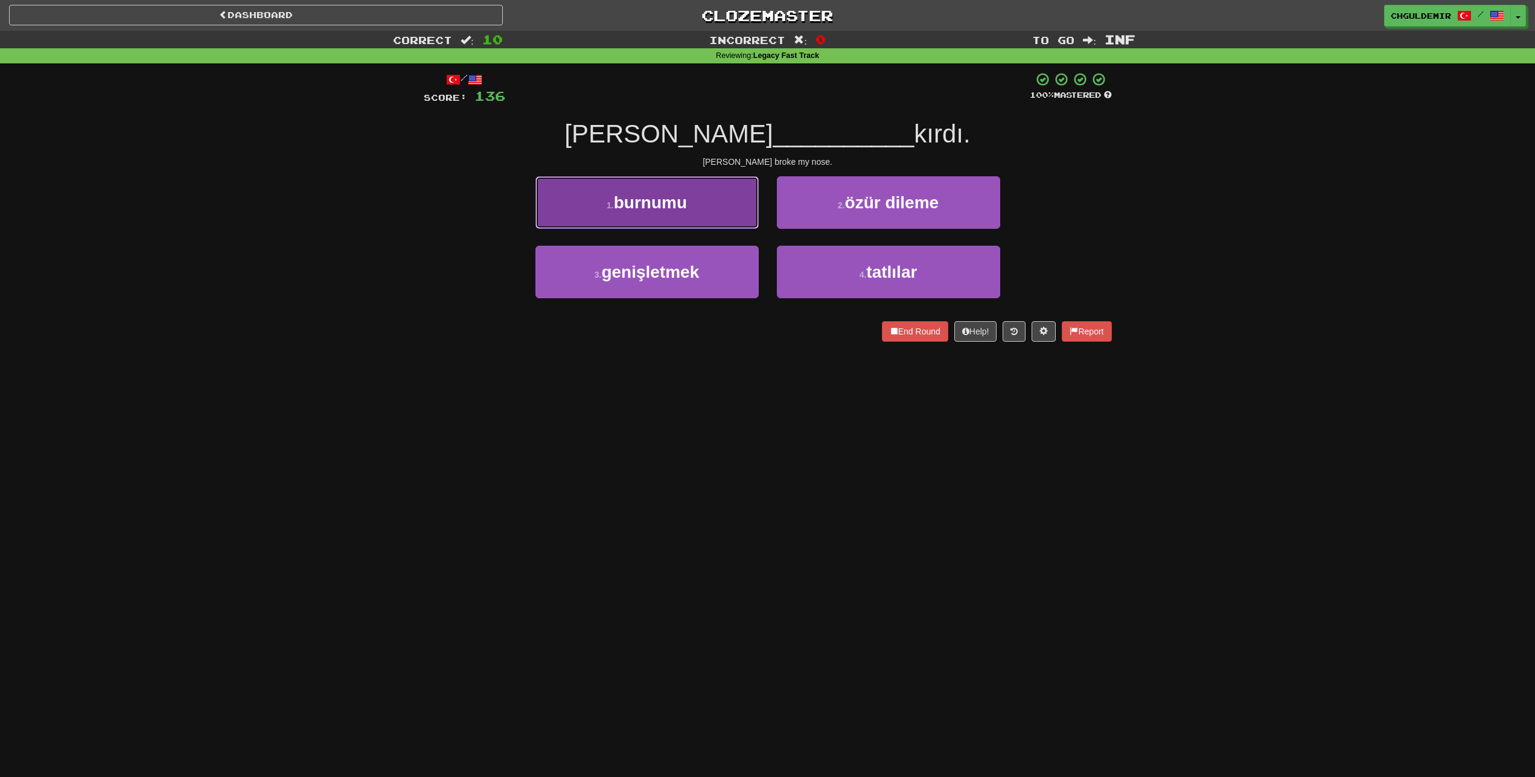
click at [713, 211] on button "1 . burnumu" at bounding box center [646, 202] width 223 height 53
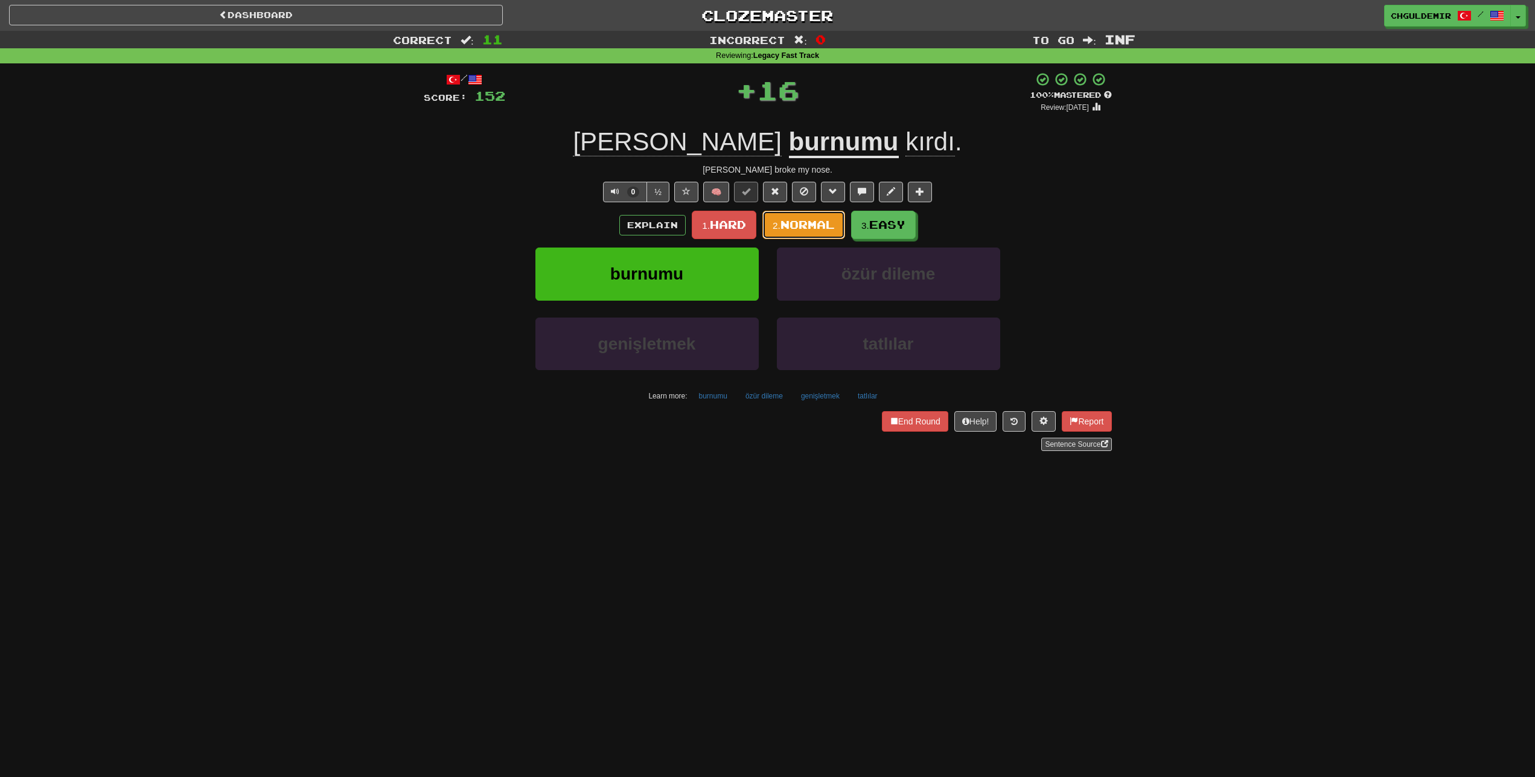
click at [806, 228] on span "Normal" at bounding box center [807, 224] width 54 height 13
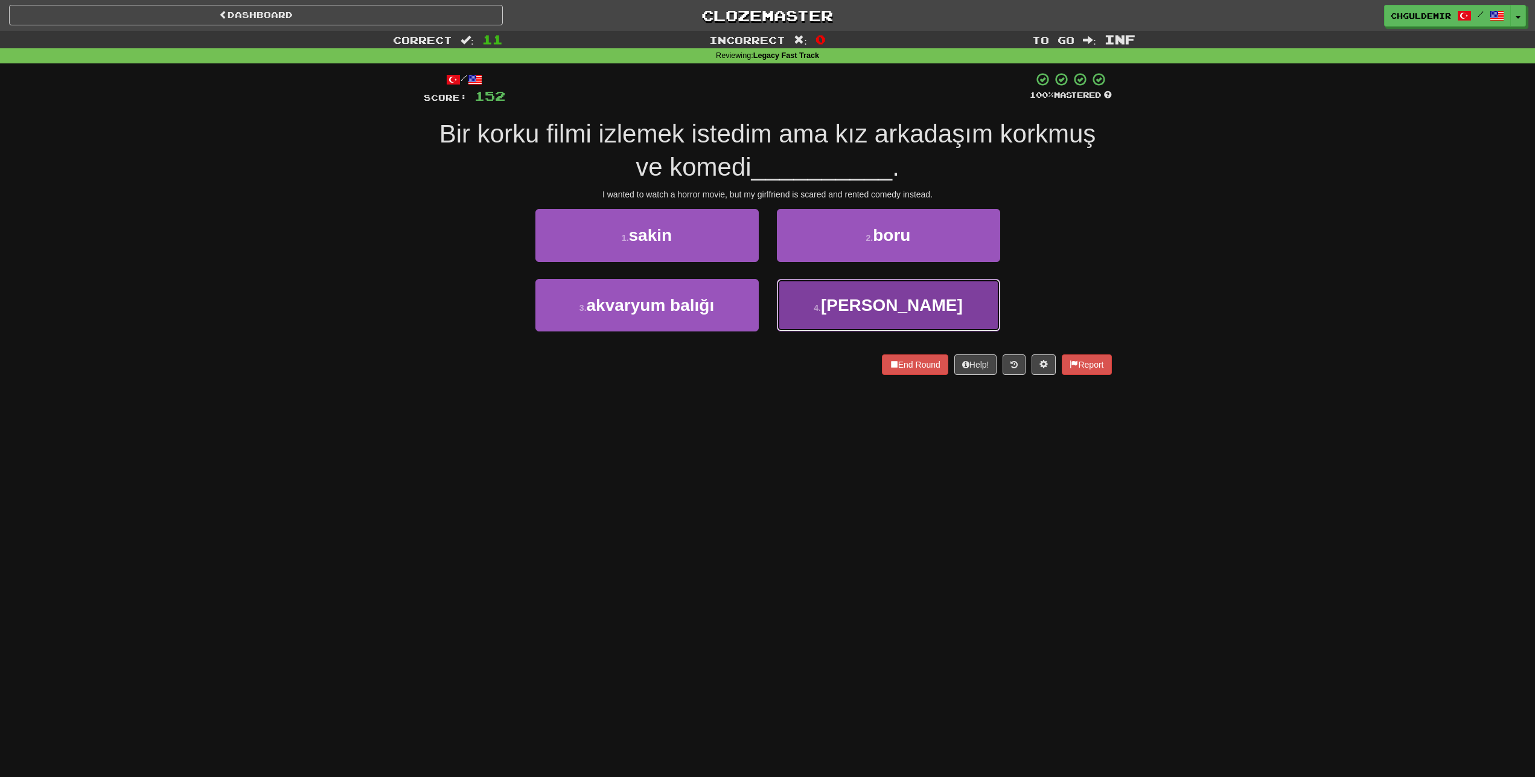
click at [811, 298] on button "4 . kiralamış" at bounding box center [888, 305] width 223 height 53
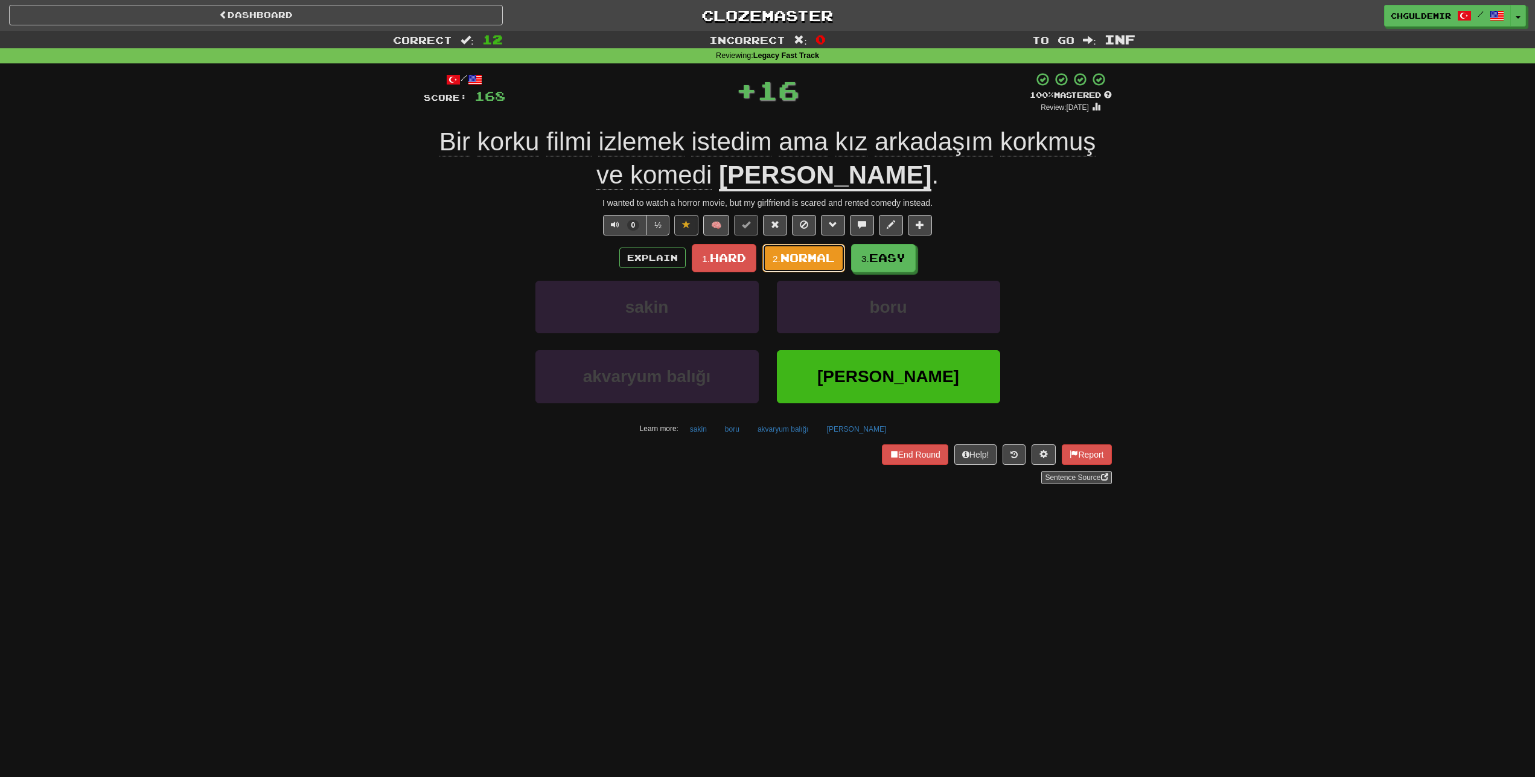
click at [809, 255] on span "Normal" at bounding box center [807, 257] width 54 height 13
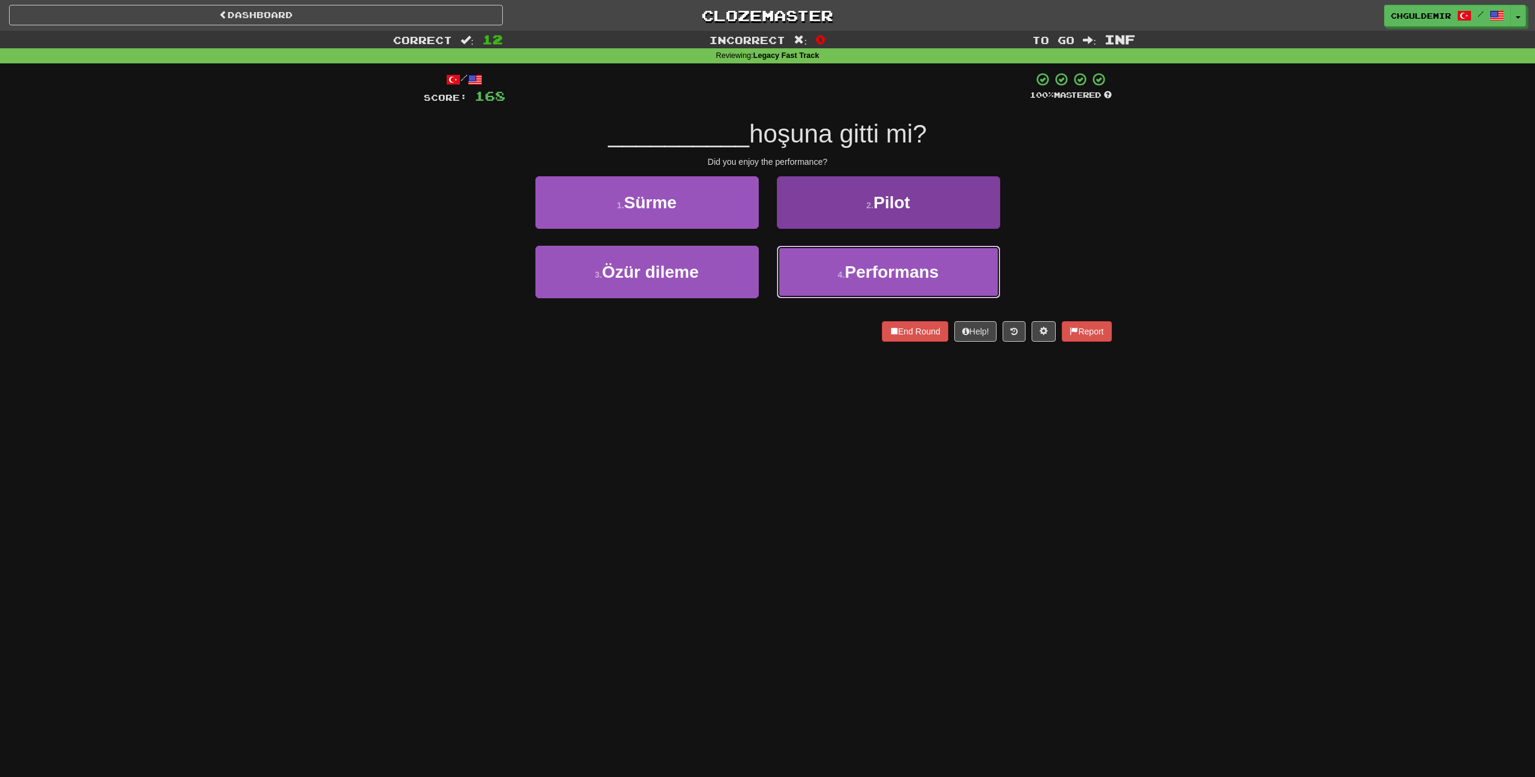
click at [860, 290] on button "4 . Performans" at bounding box center [888, 272] width 223 height 53
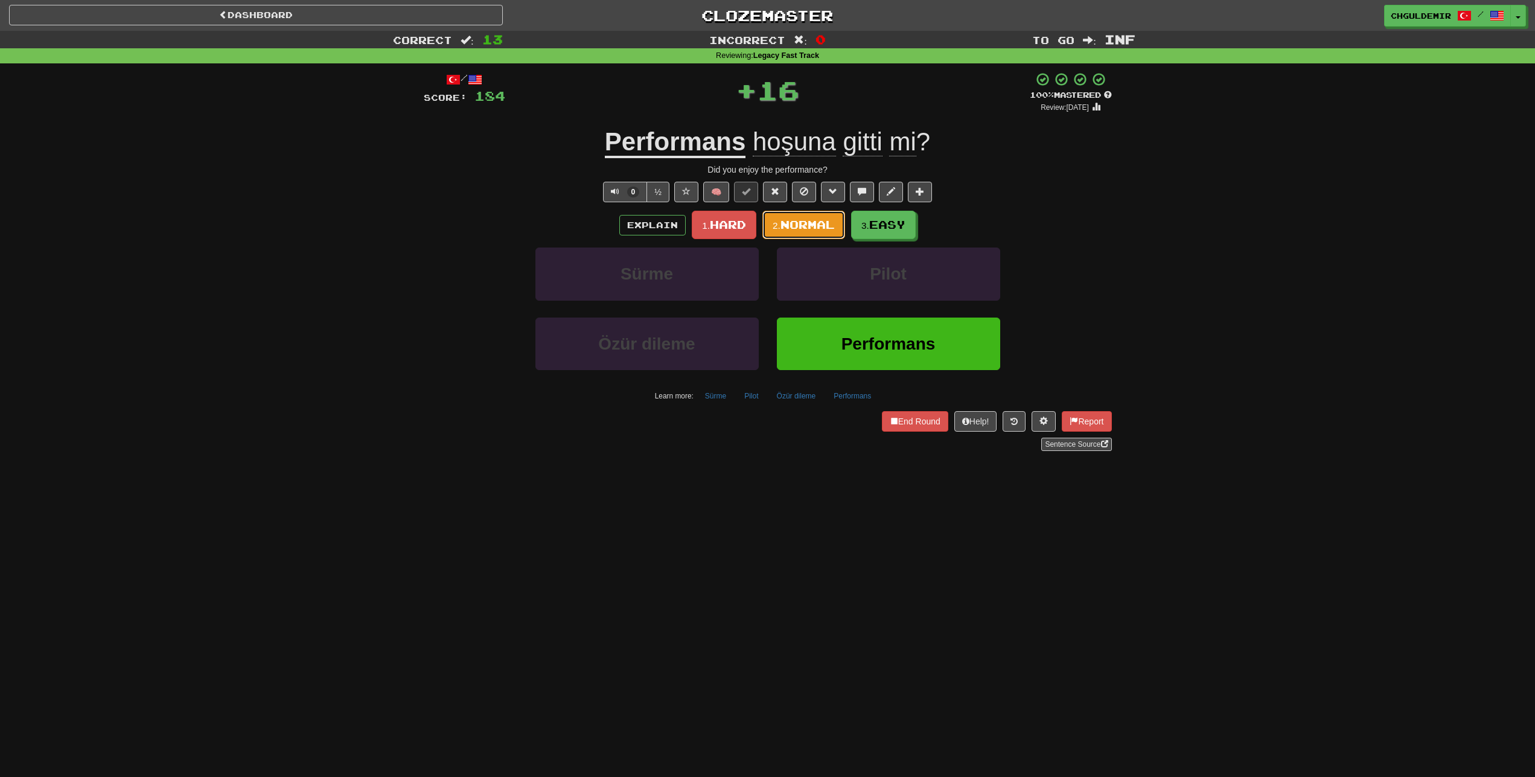
click at [832, 238] on button "2. Normal" at bounding box center [803, 225] width 83 height 28
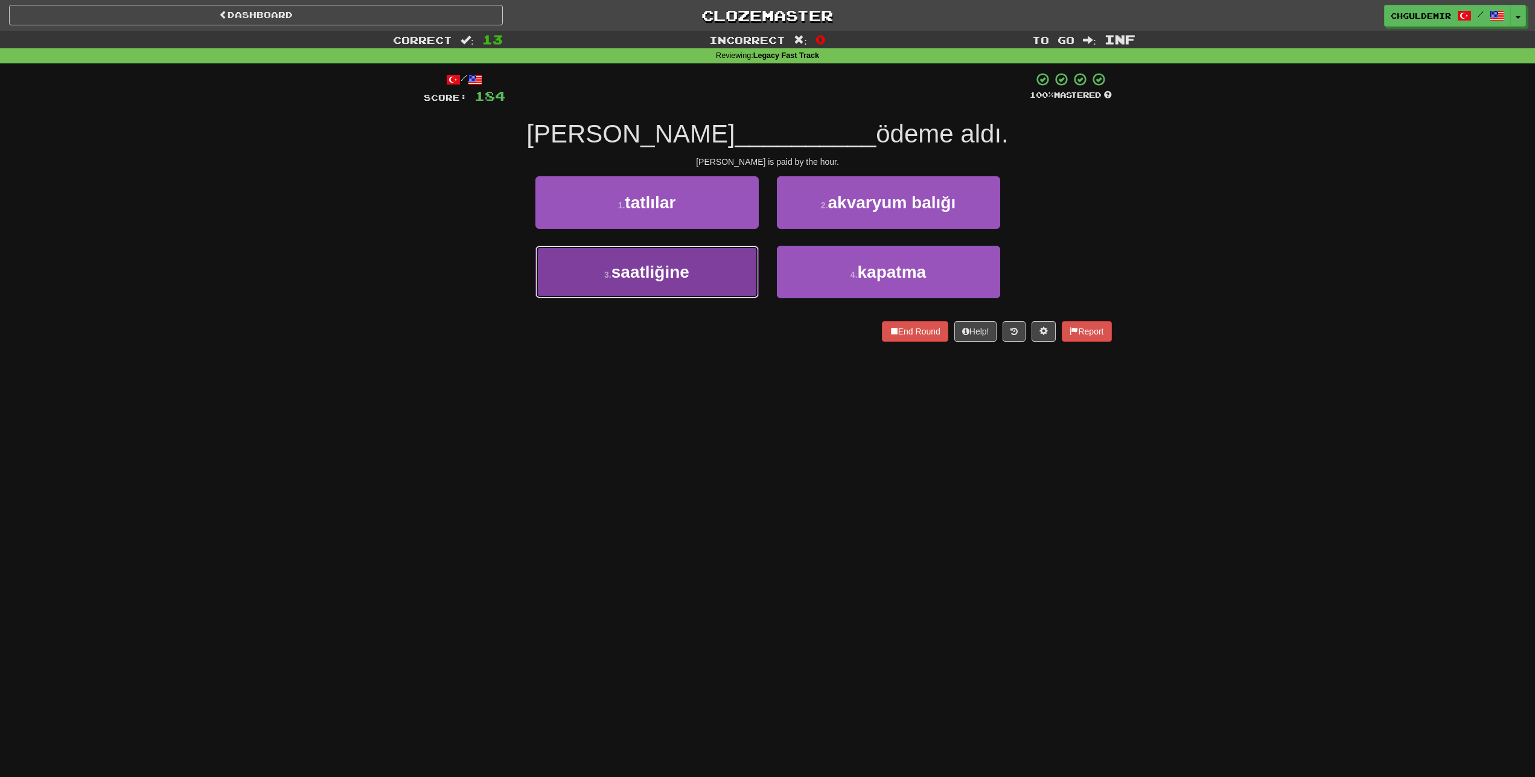
click at [713, 274] on button "3 . saatliğine" at bounding box center [646, 272] width 223 height 53
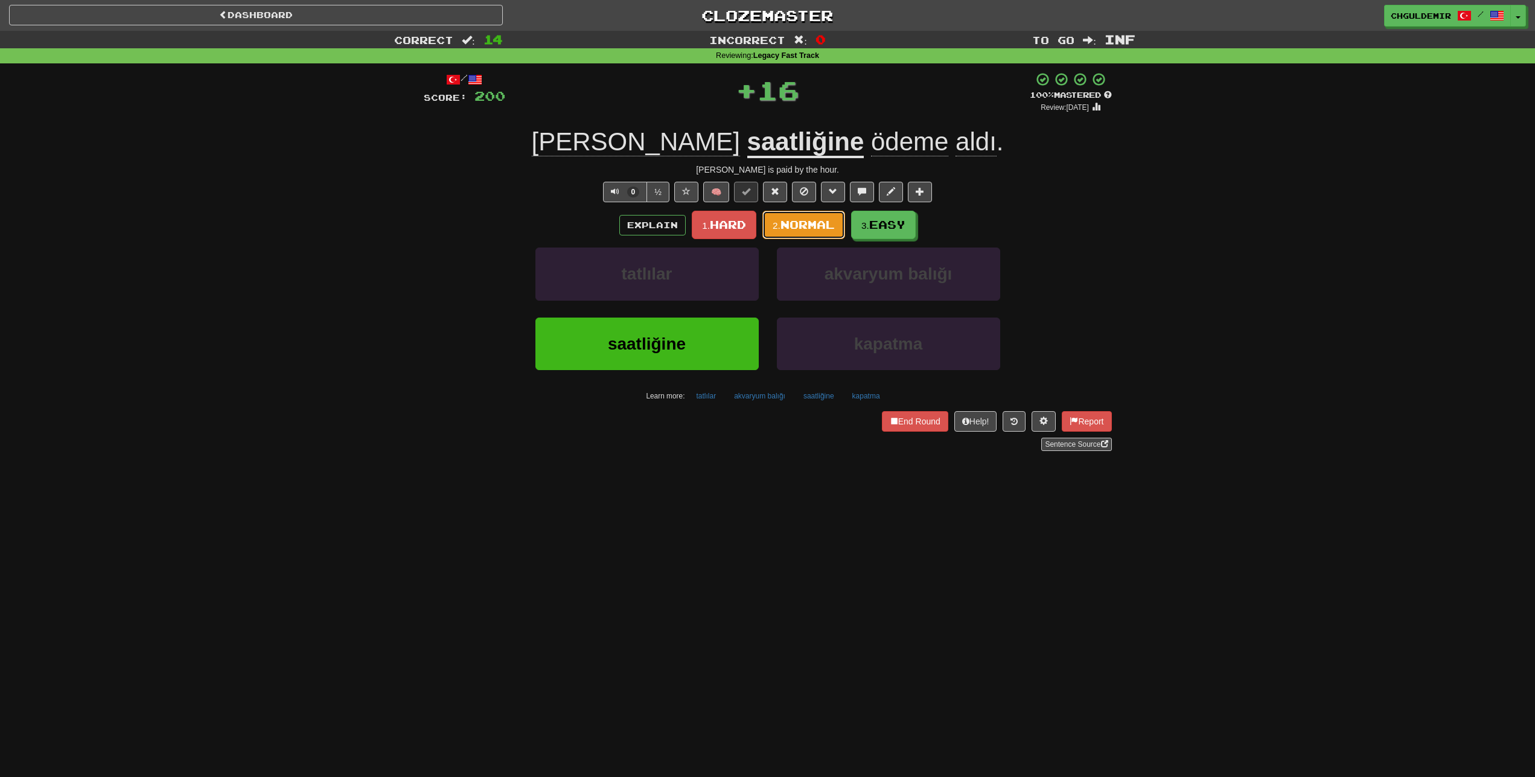
click at [787, 228] on span "Normal" at bounding box center [807, 224] width 54 height 13
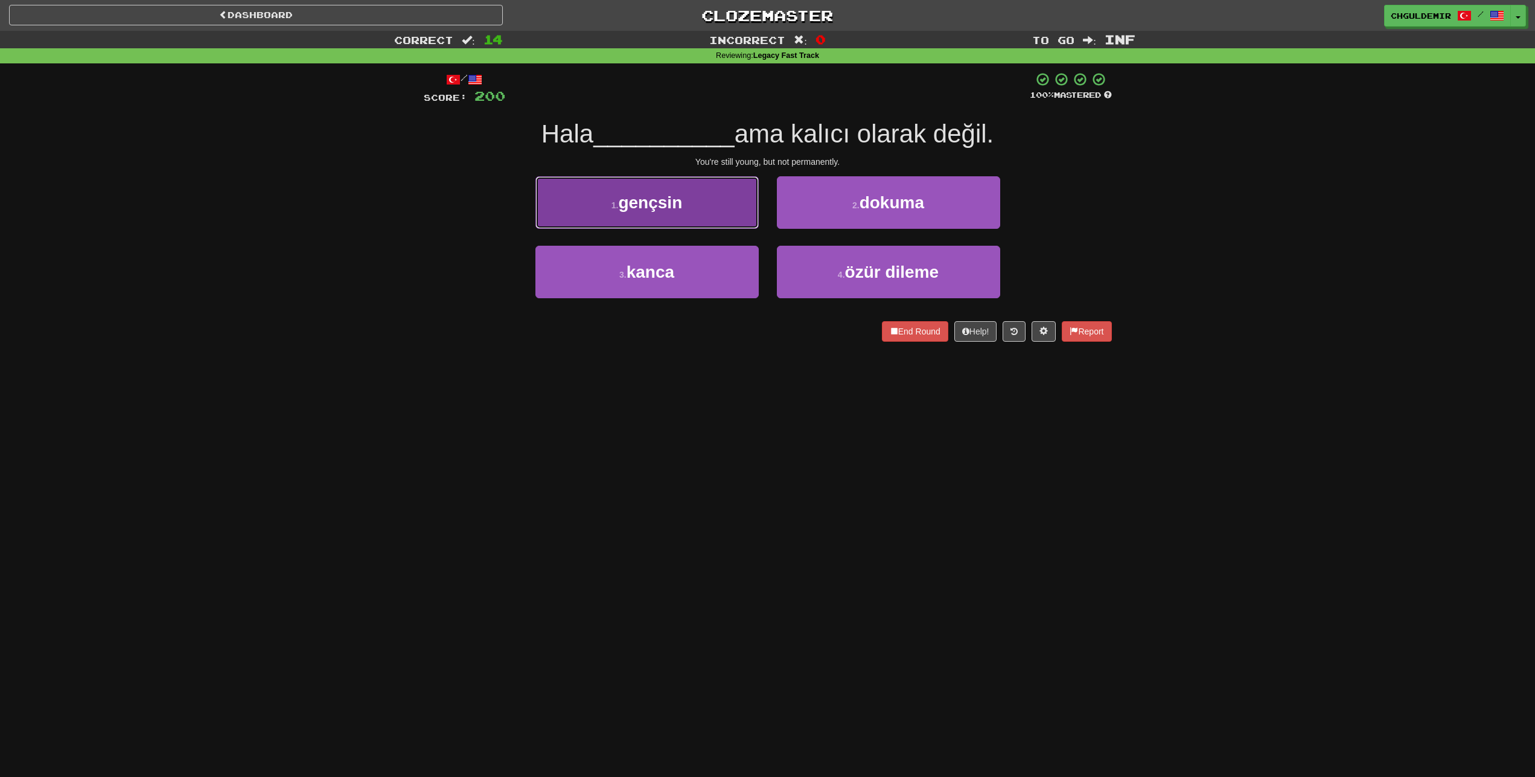
click at [756, 218] on button "1 . gençsin" at bounding box center [646, 202] width 223 height 53
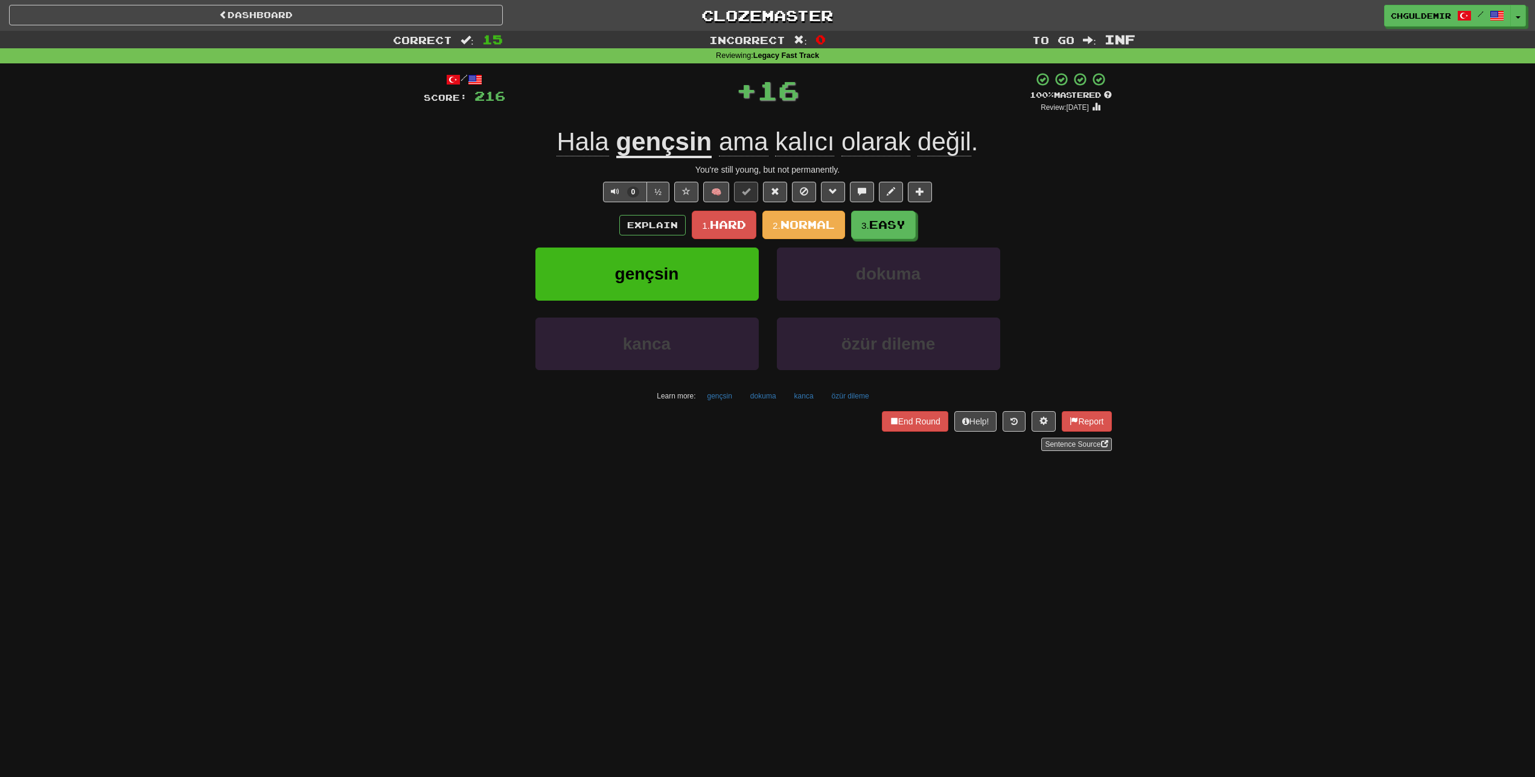
click at [846, 228] on span "1. Hard 2. Normal 3. Easy" at bounding box center [803, 224] width 223 height 10
click at [811, 219] on span "Normal" at bounding box center [807, 224] width 54 height 13
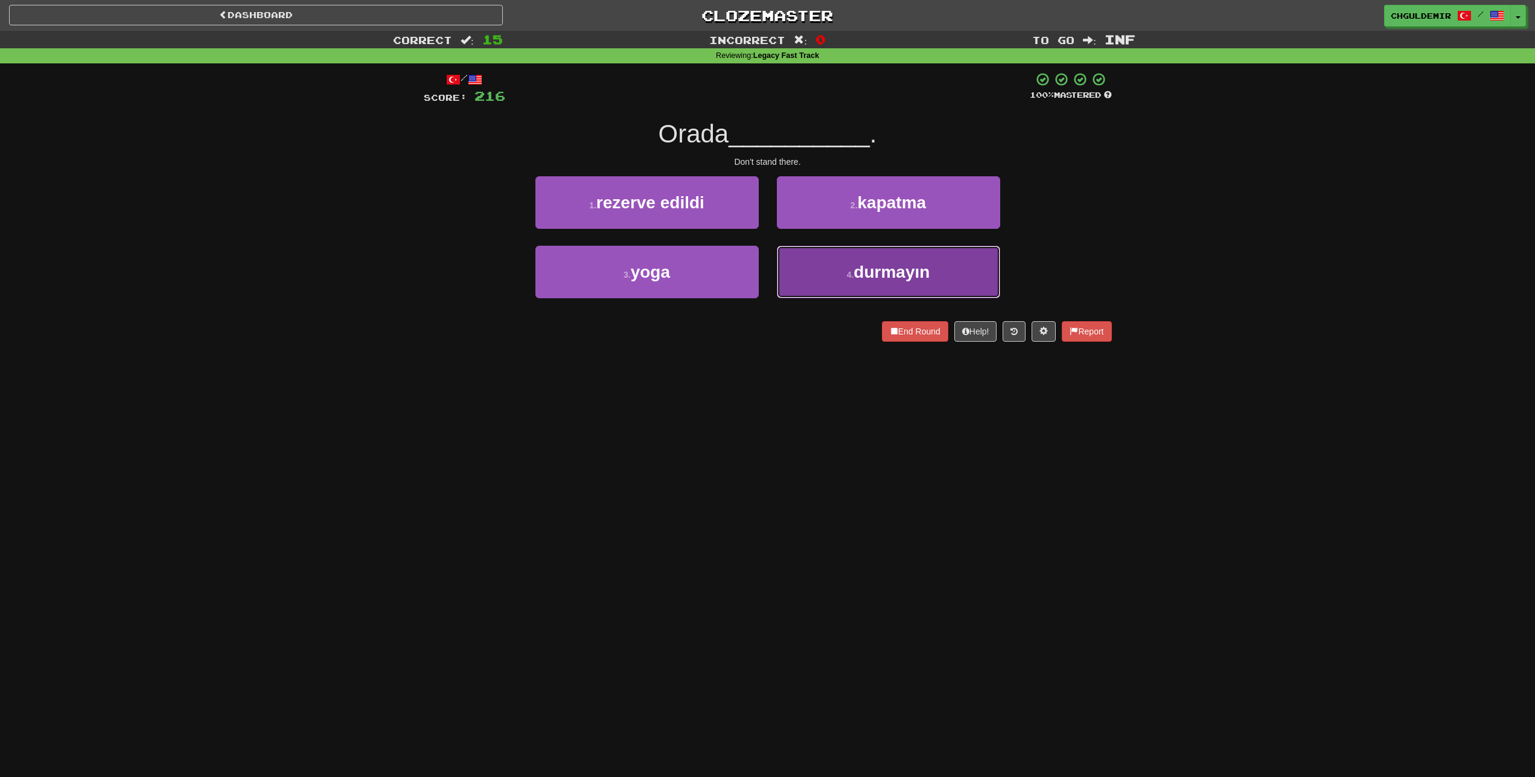
drag, startPoint x: 810, startPoint y: 266, endPoint x: 803, endPoint y: 242, distance: 24.6
click at [810, 264] on button "4 . durmayın" at bounding box center [888, 272] width 223 height 53
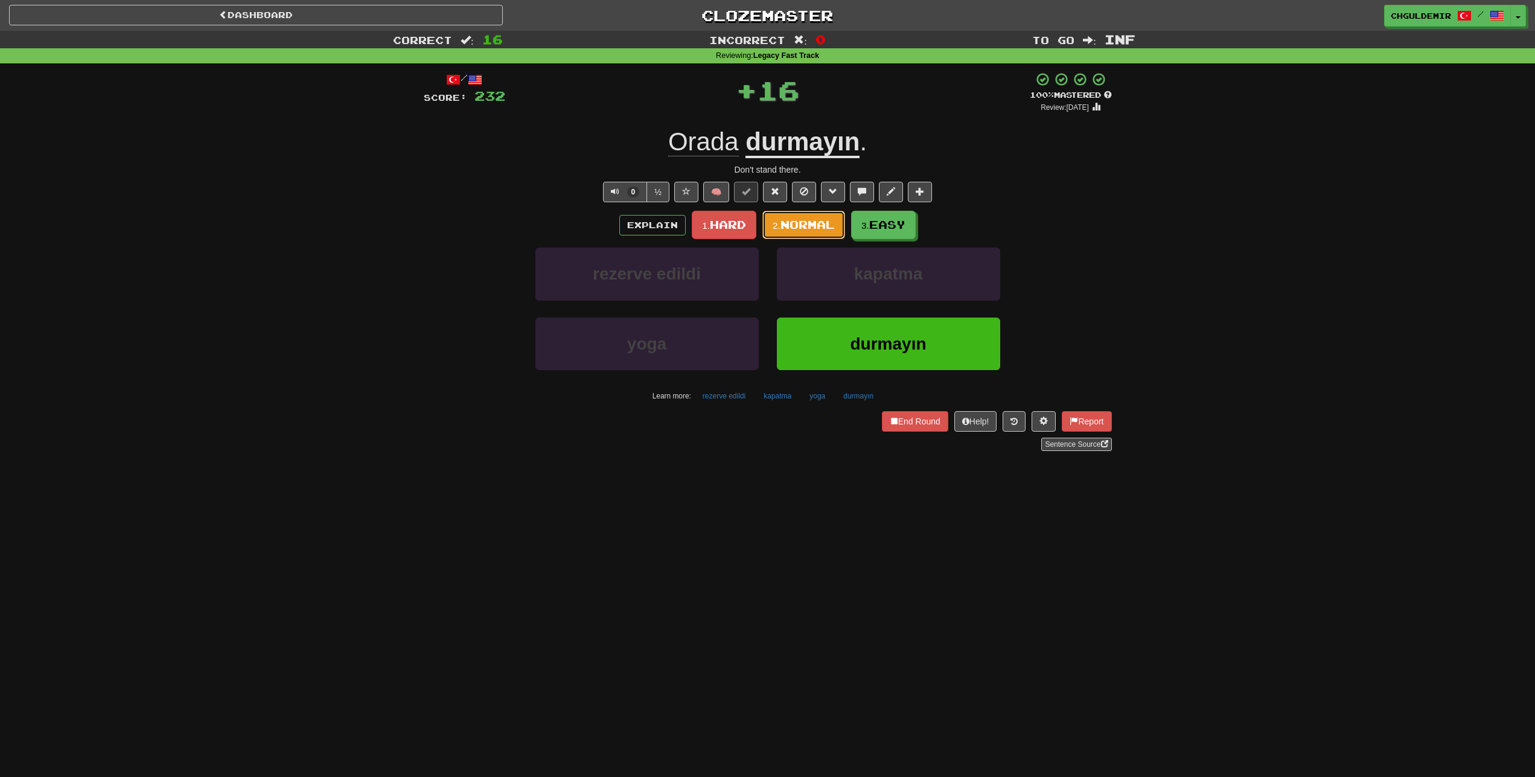
click at [798, 218] on button "2. Normal" at bounding box center [803, 225] width 83 height 28
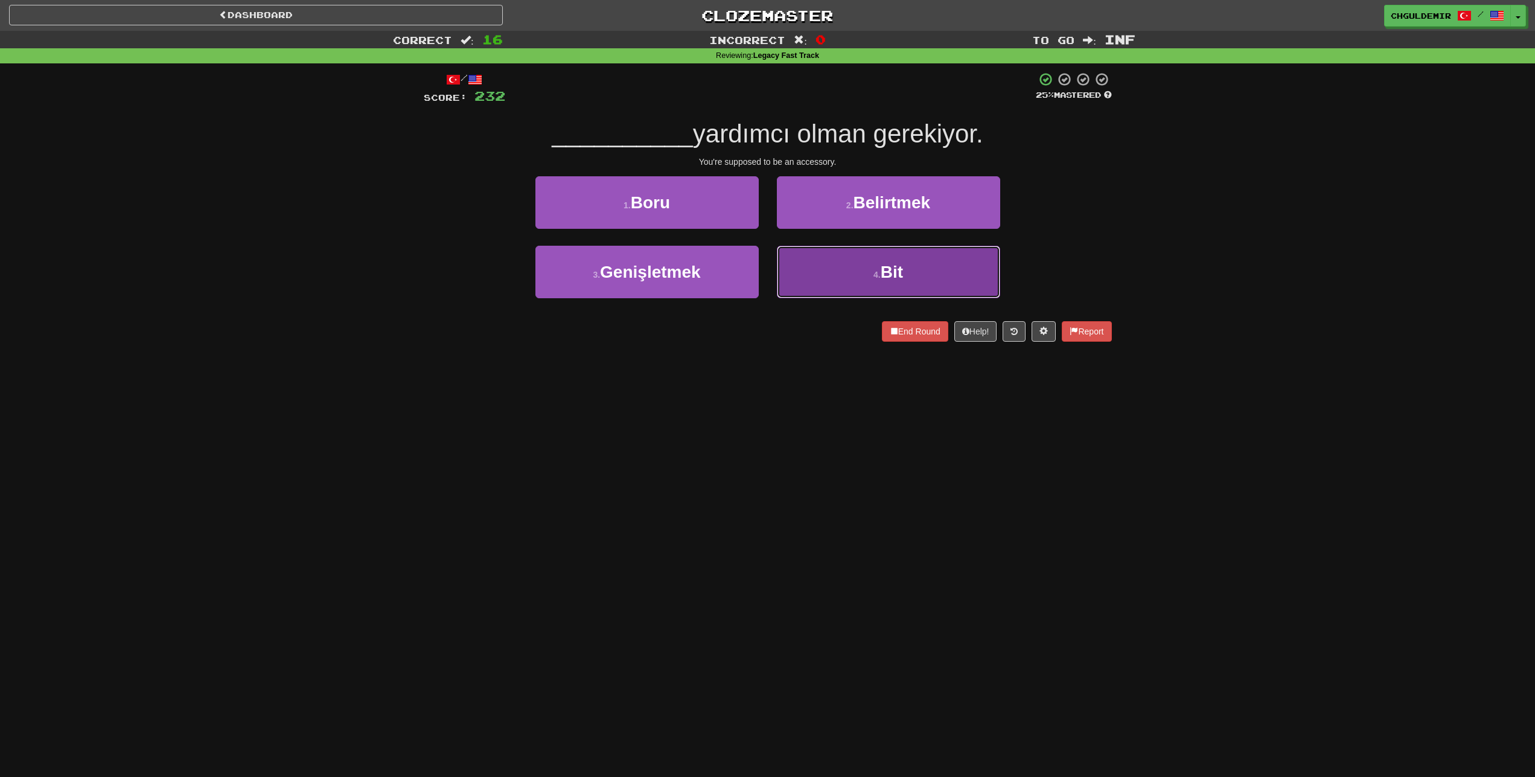
drag, startPoint x: 813, startPoint y: 272, endPoint x: 810, endPoint y: 263, distance: 9.0
click at [813, 271] on button "4 . Bit" at bounding box center [888, 272] width 223 height 53
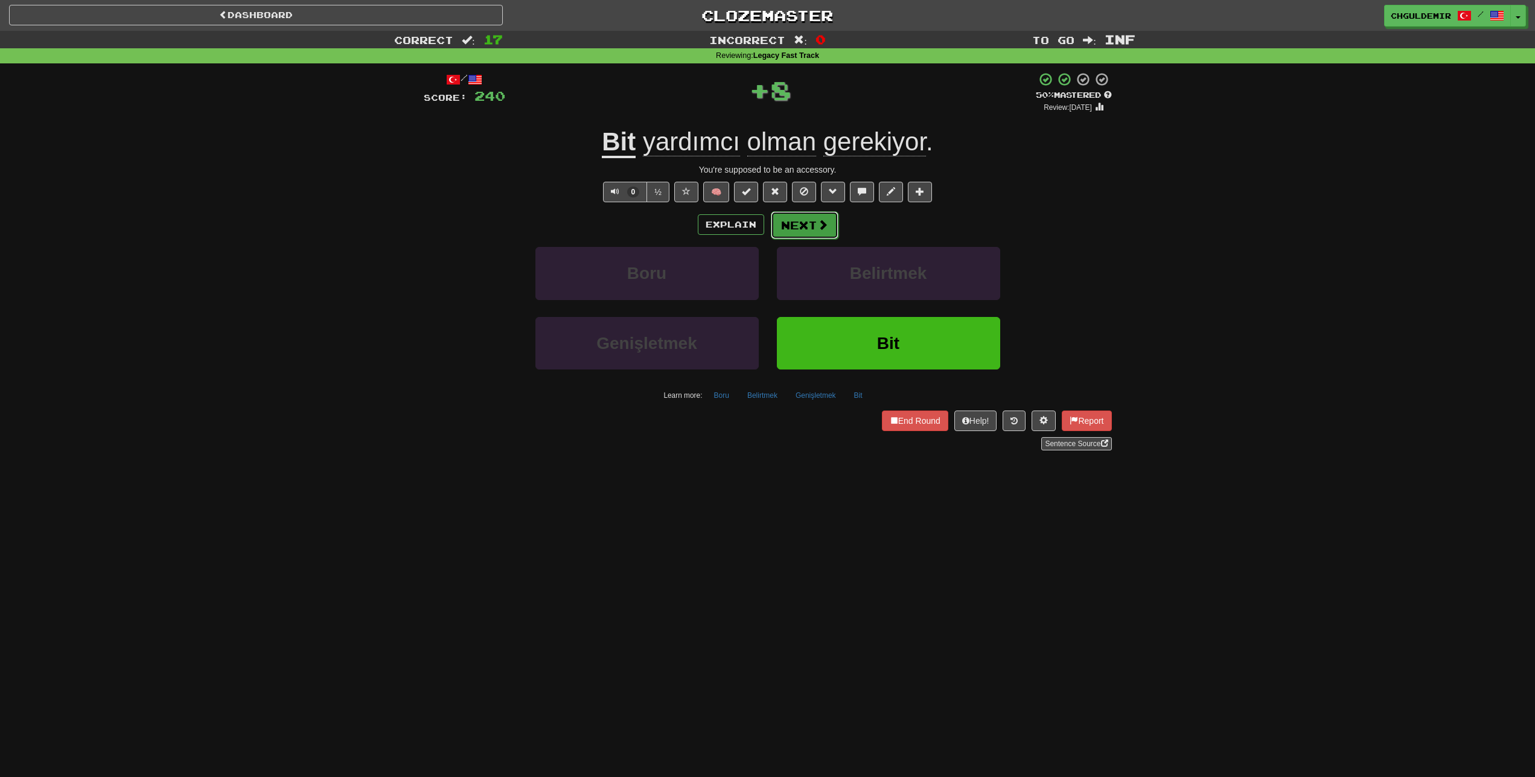
click at [798, 218] on button "Next" at bounding box center [805, 225] width 68 height 28
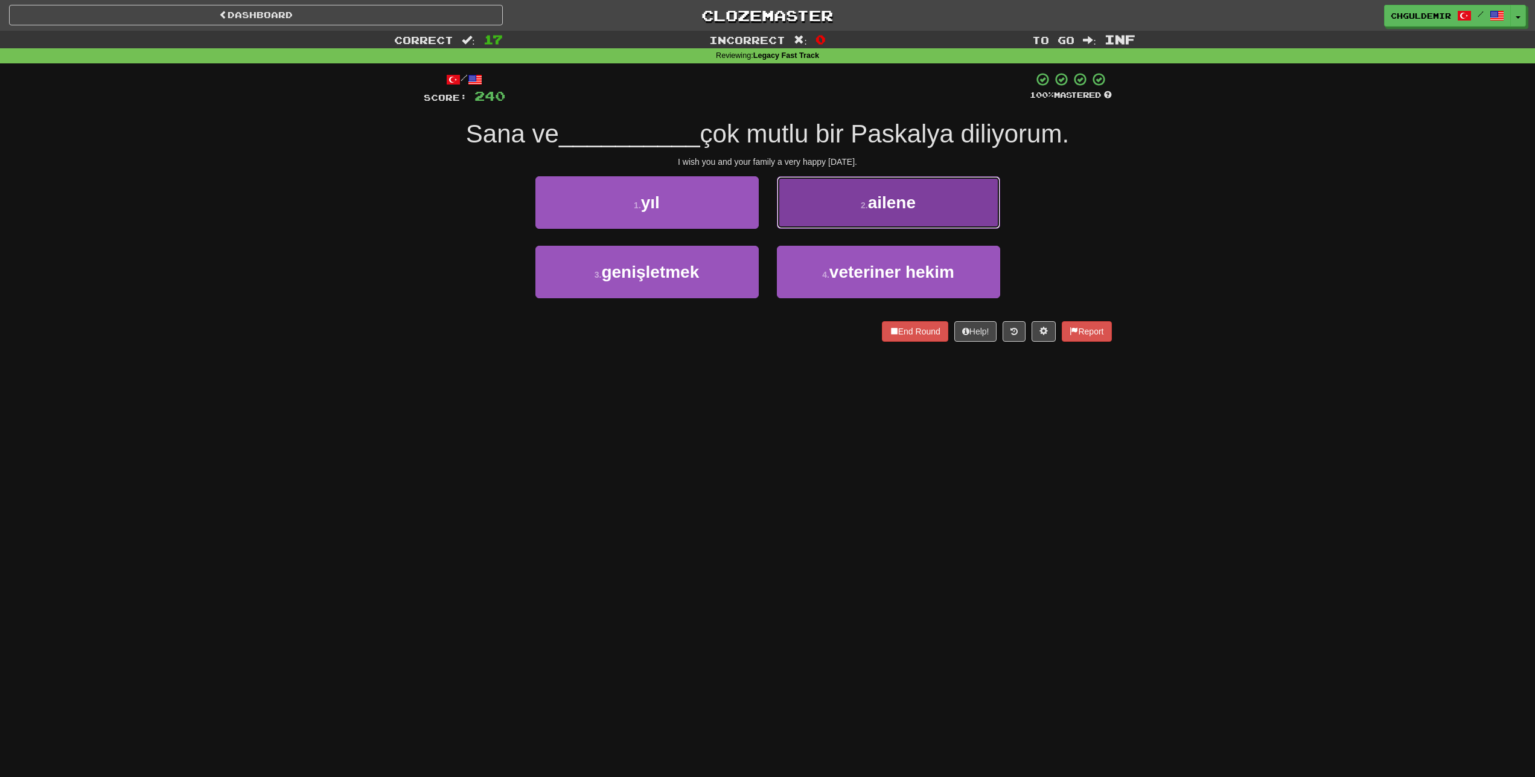
click at [805, 215] on button "2 . ailene" at bounding box center [888, 202] width 223 height 53
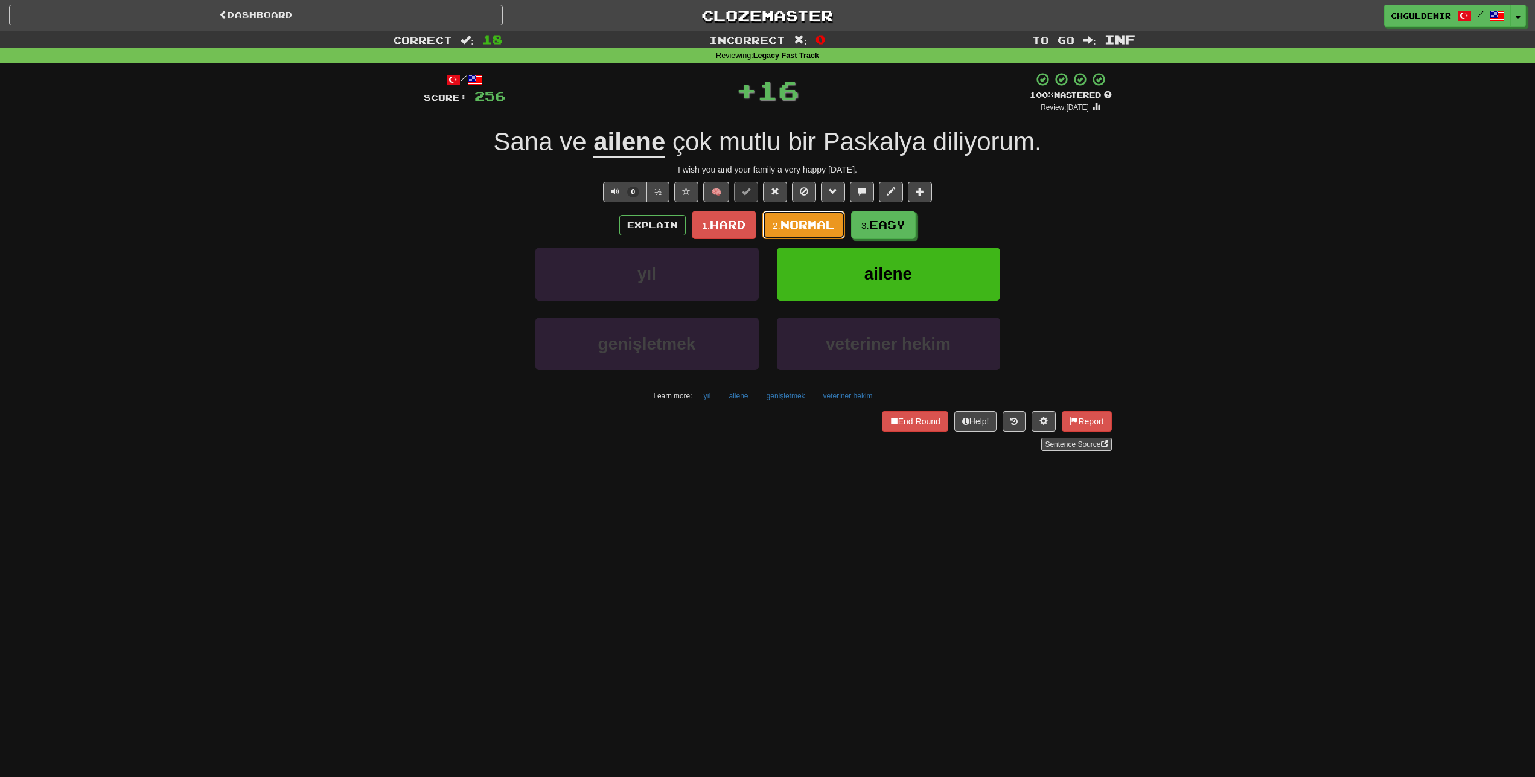
click at [803, 225] on span "Normal" at bounding box center [807, 224] width 54 height 13
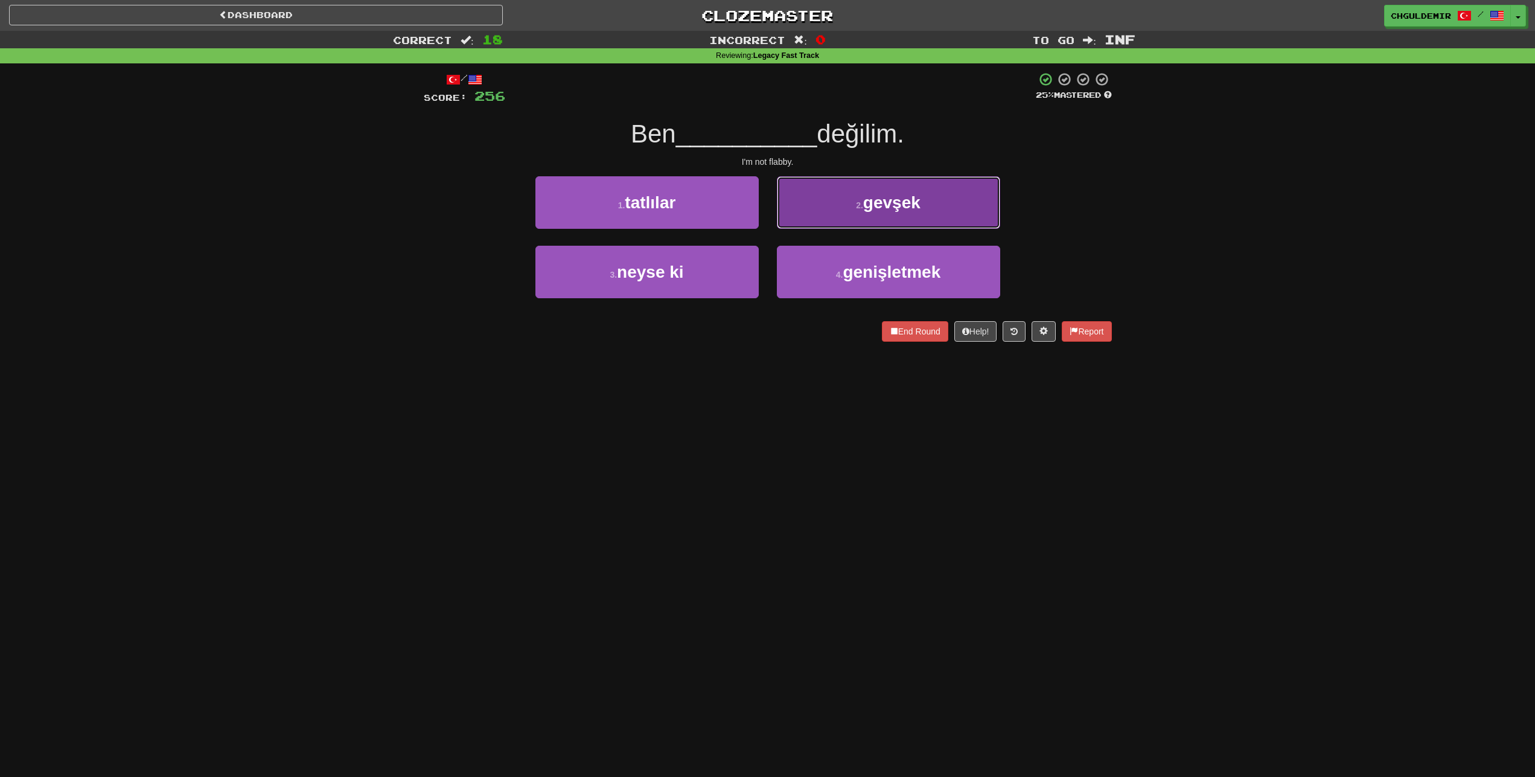
click at [826, 212] on button "2 . gevşek" at bounding box center [888, 202] width 223 height 53
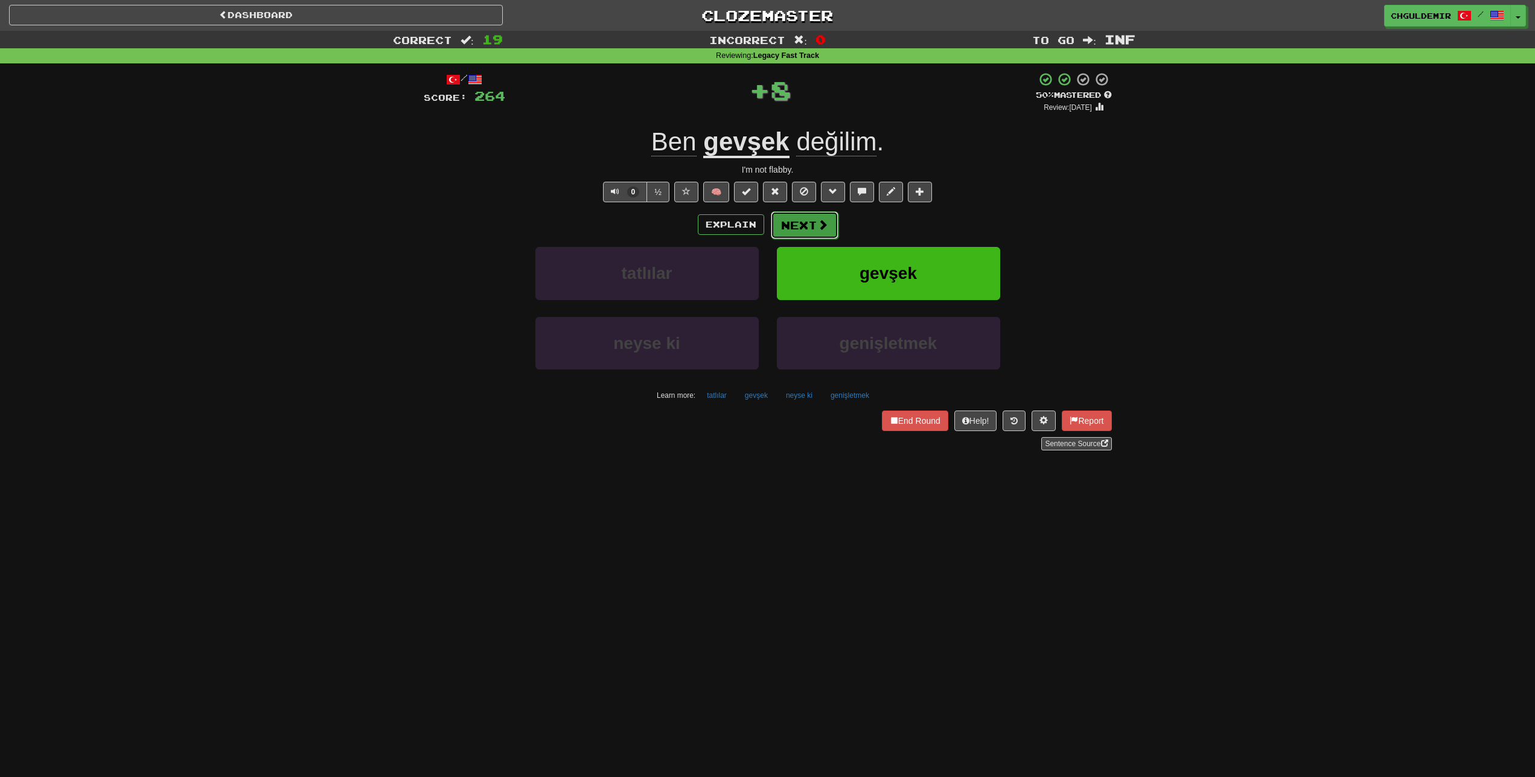
click at [802, 228] on button "Next" at bounding box center [805, 225] width 68 height 28
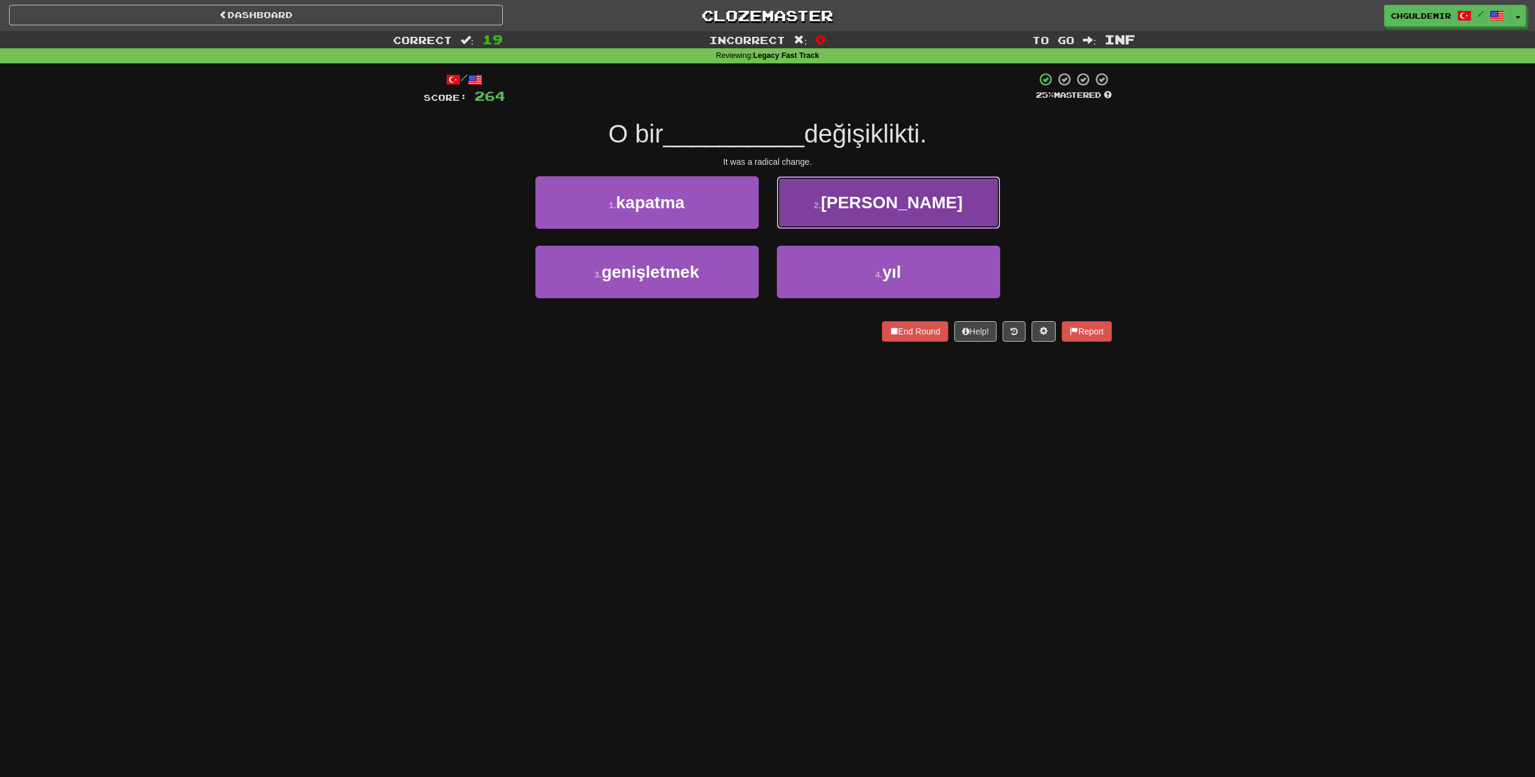
click at [810, 221] on button "2 . köklü" at bounding box center [888, 202] width 223 height 53
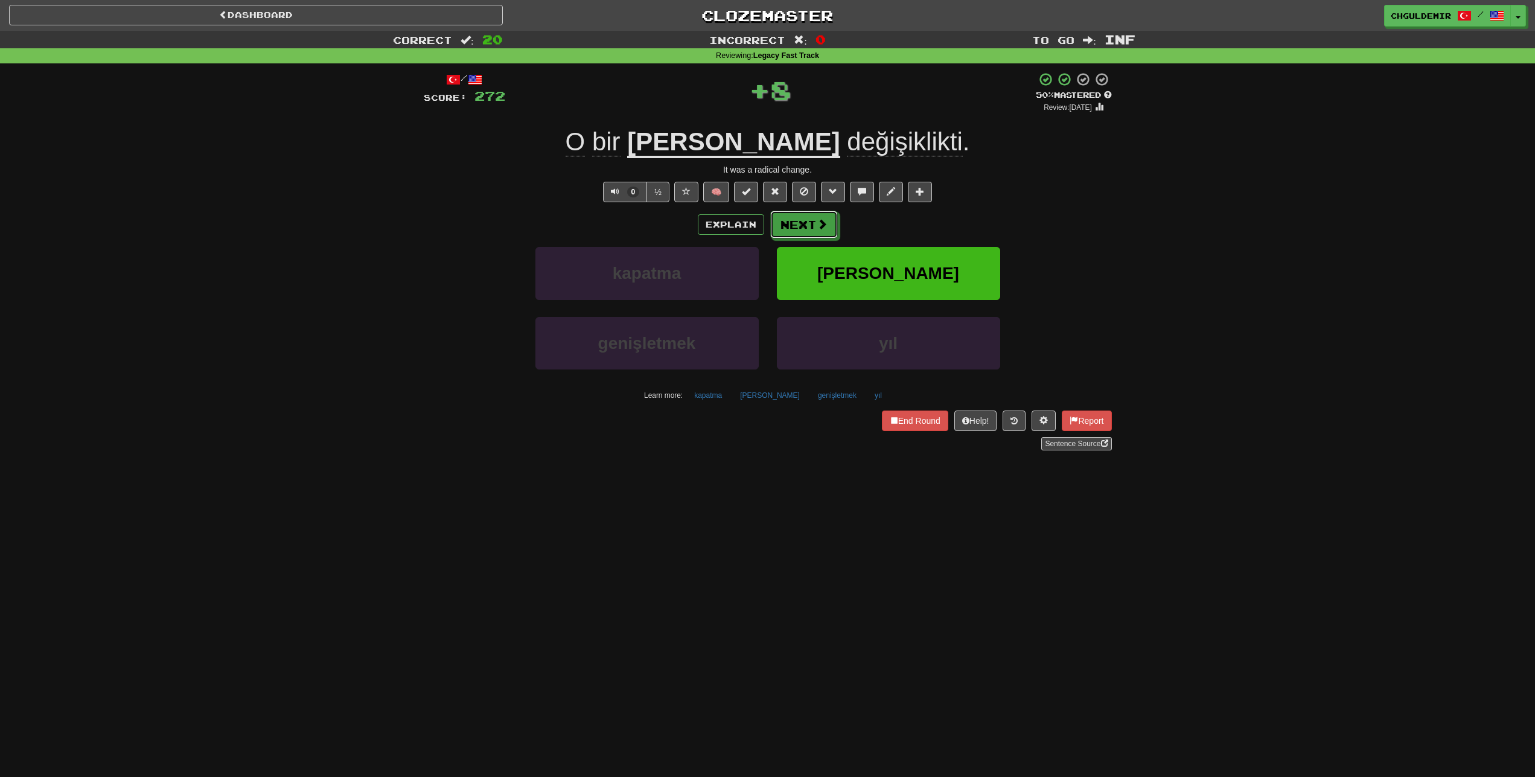
drag, startPoint x: 814, startPoint y: 225, endPoint x: 1395, endPoint y: 228, distance: 581.2
click at [814, 225] on button "Next" at bounding box center [804, 225] width 68 height 28
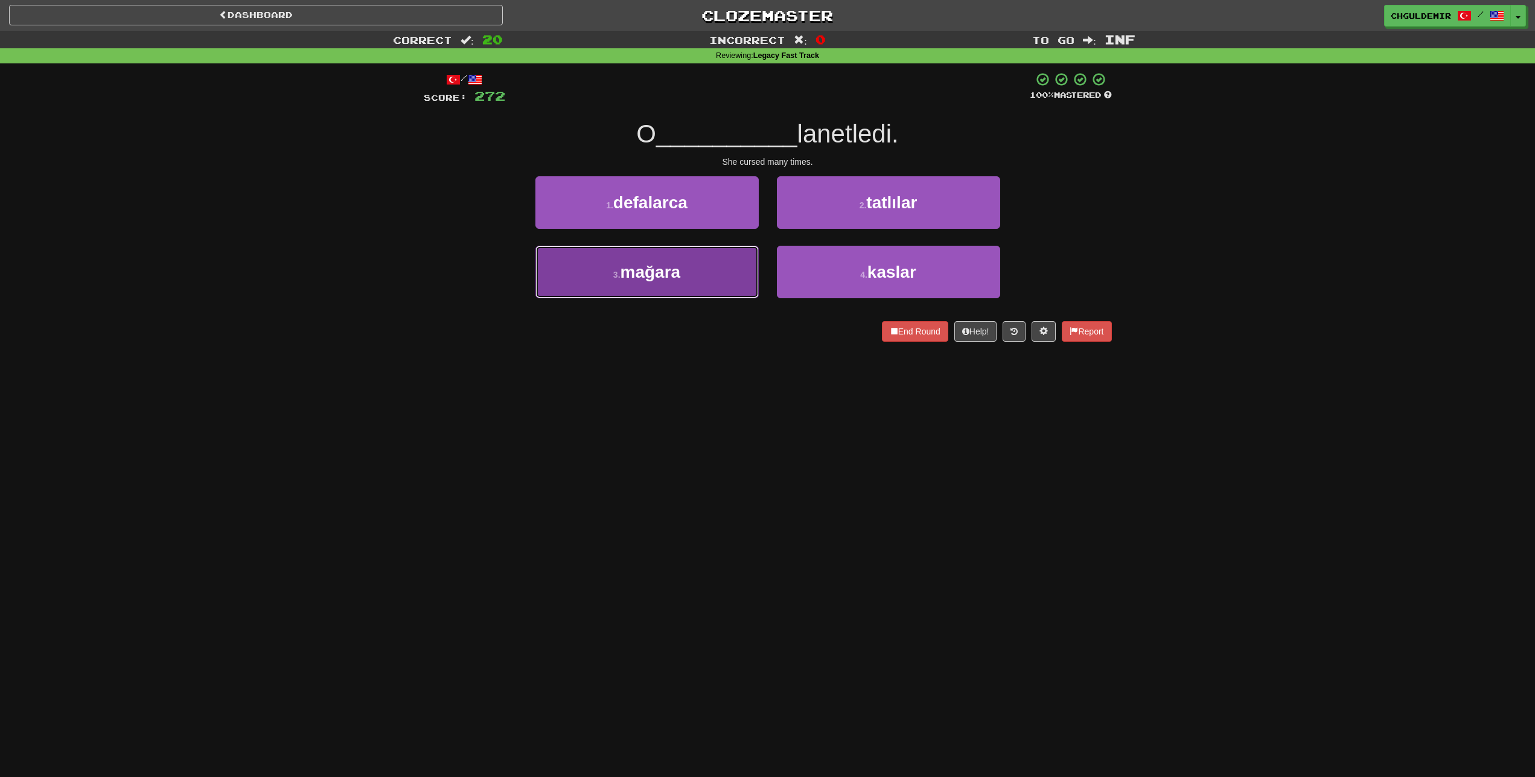
click at [748, 270] on button "3 . mağara" at bounding box center [646, 272] width 223 height 53
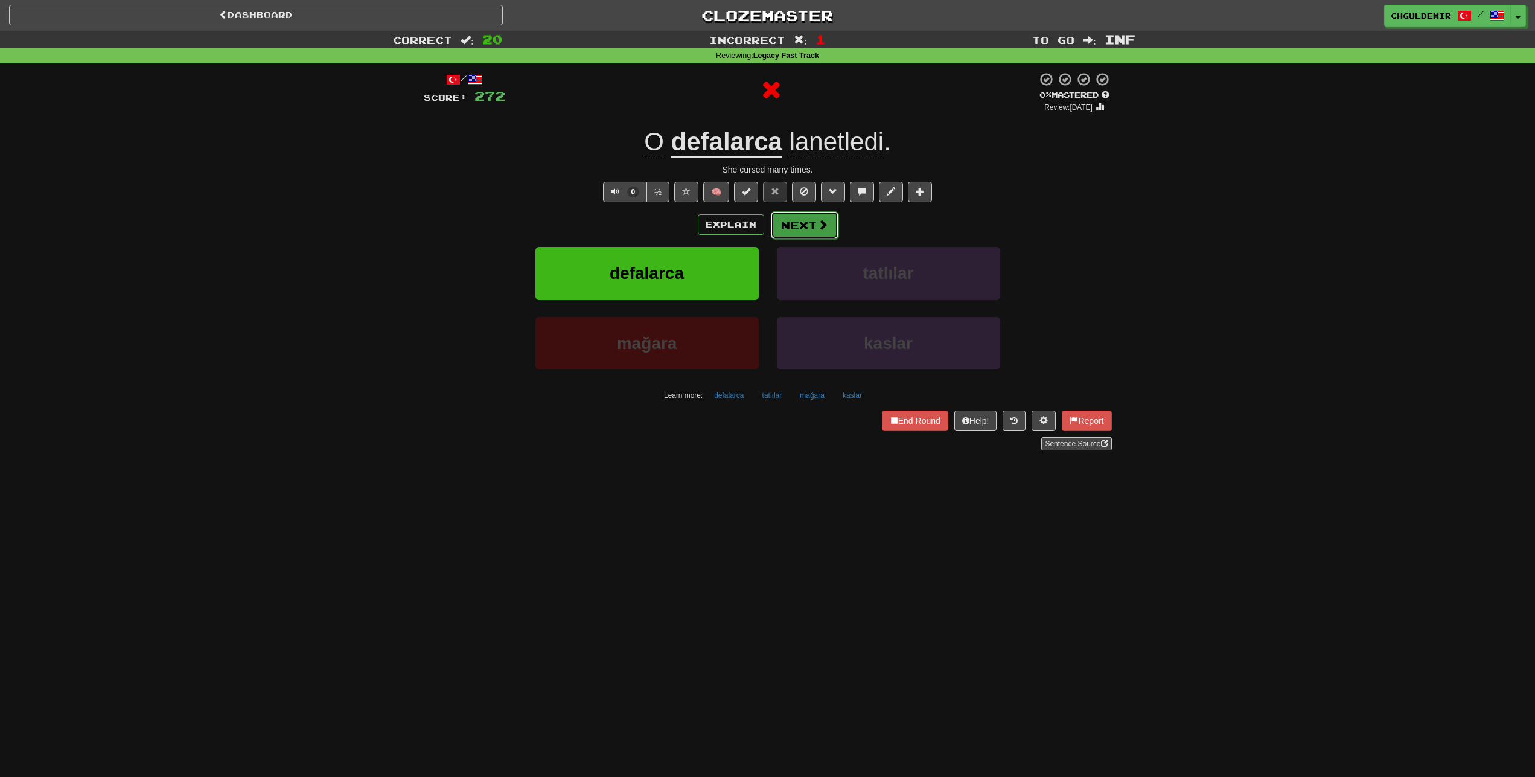
click at [792, 222] on button "Next" at bounding box center [805, 225] width 68 height 28
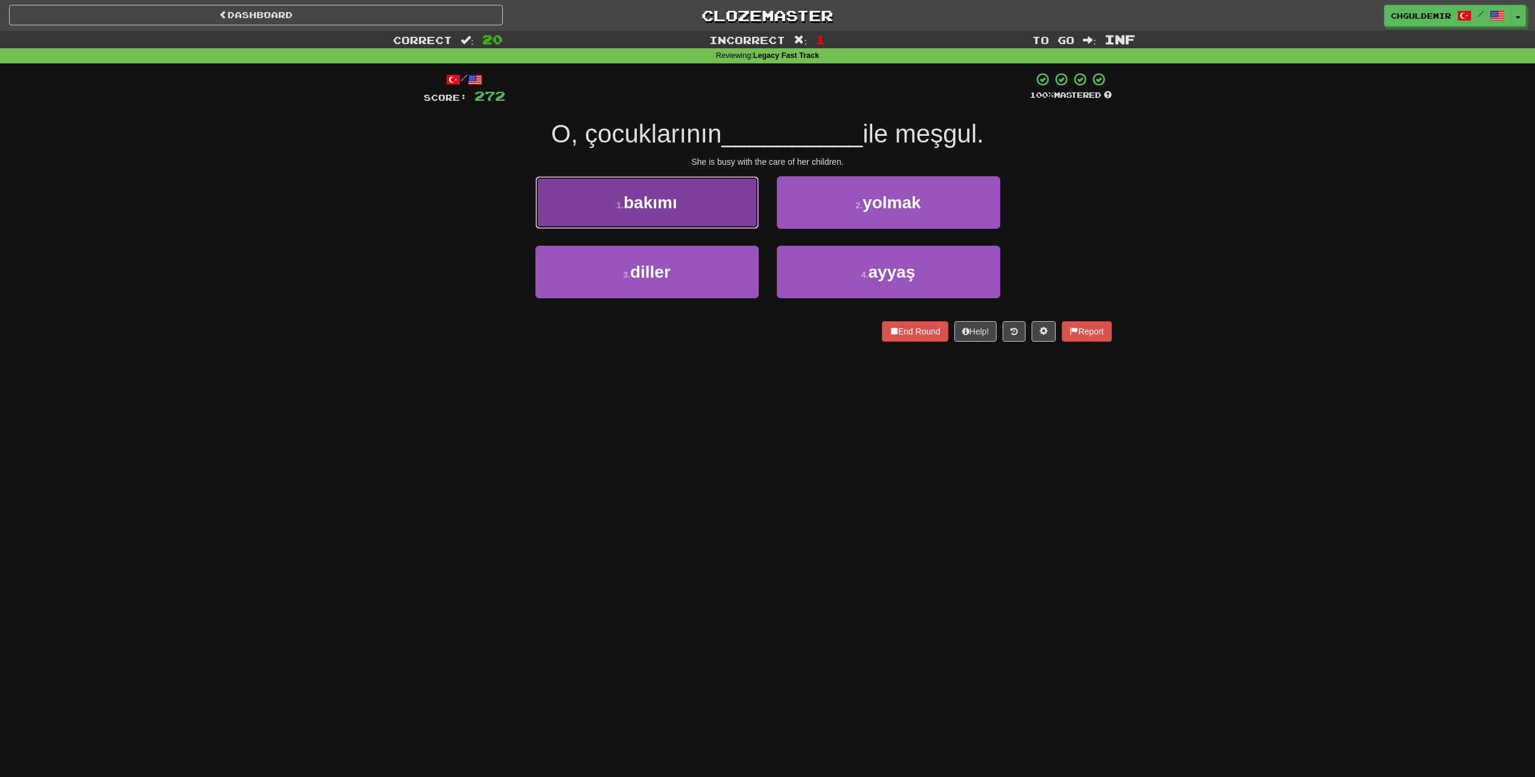
click at [699, 226] on button "1 . bakımı" at bounding box center [646, 202] width 223 height 53
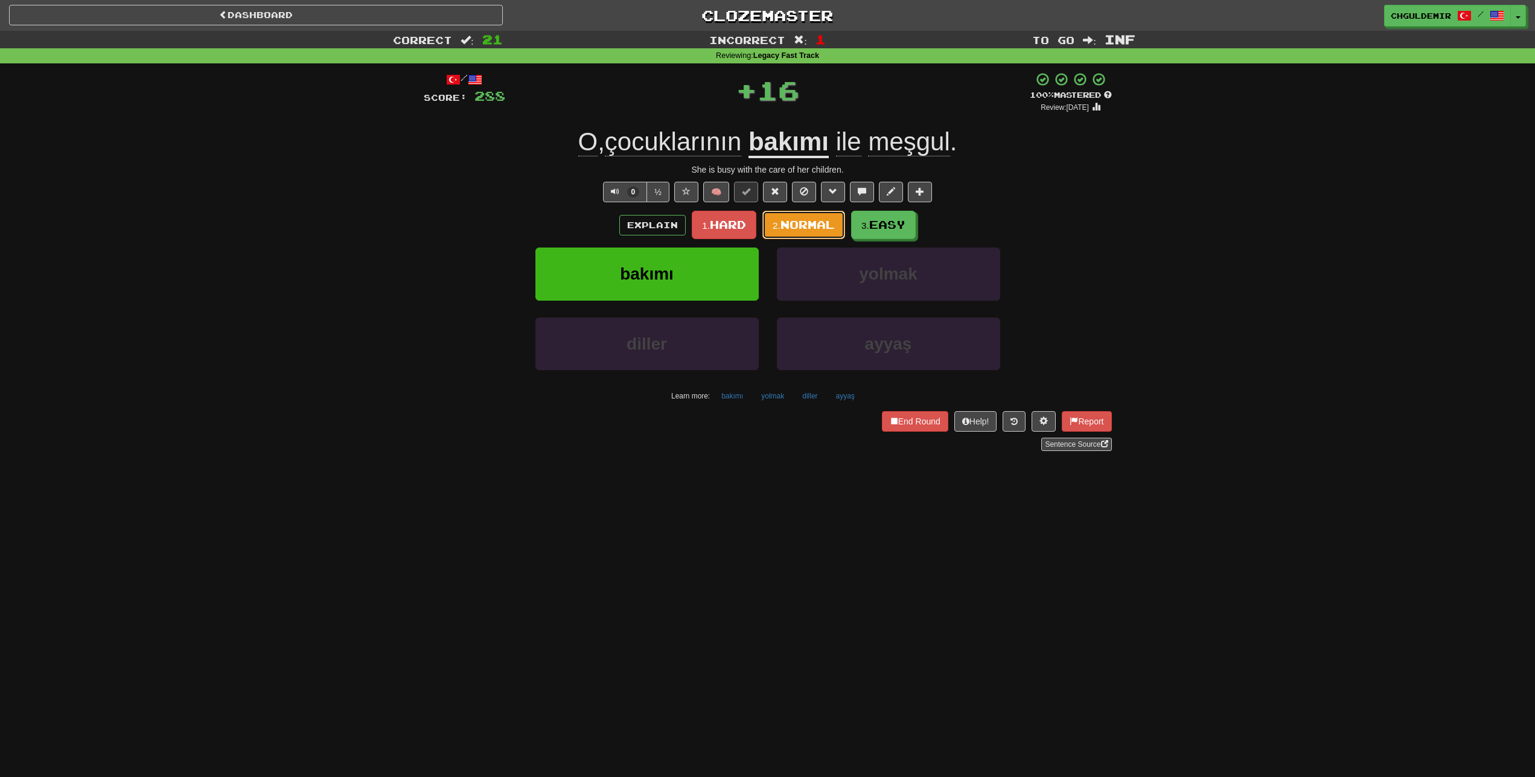
click at [796, 221] on span "Normal" at bounding box center [807, 224] width 54 height 13
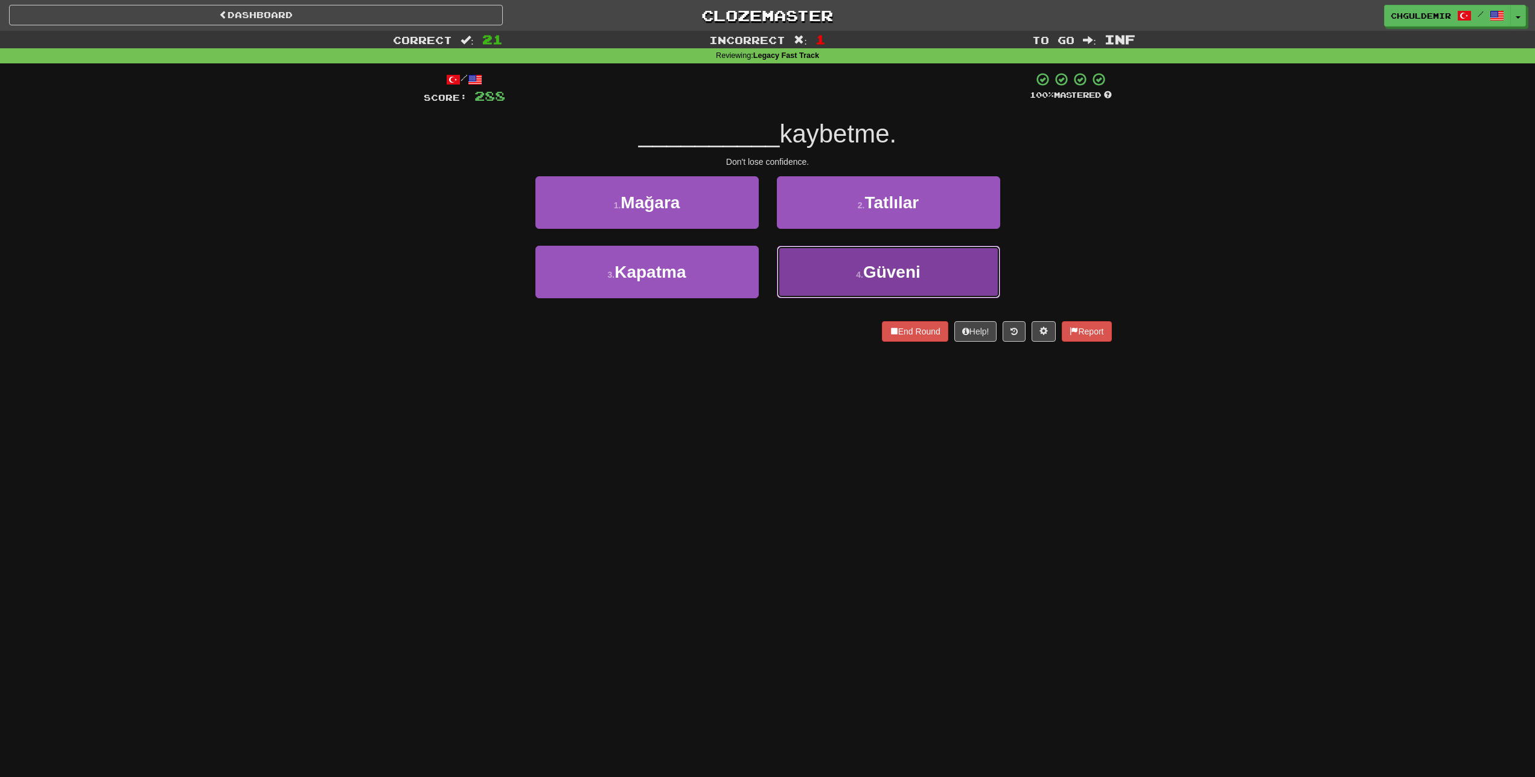
click at [822, 270] on button "4 . Güveni" at bounding box center [888, 272] width 223 height 53
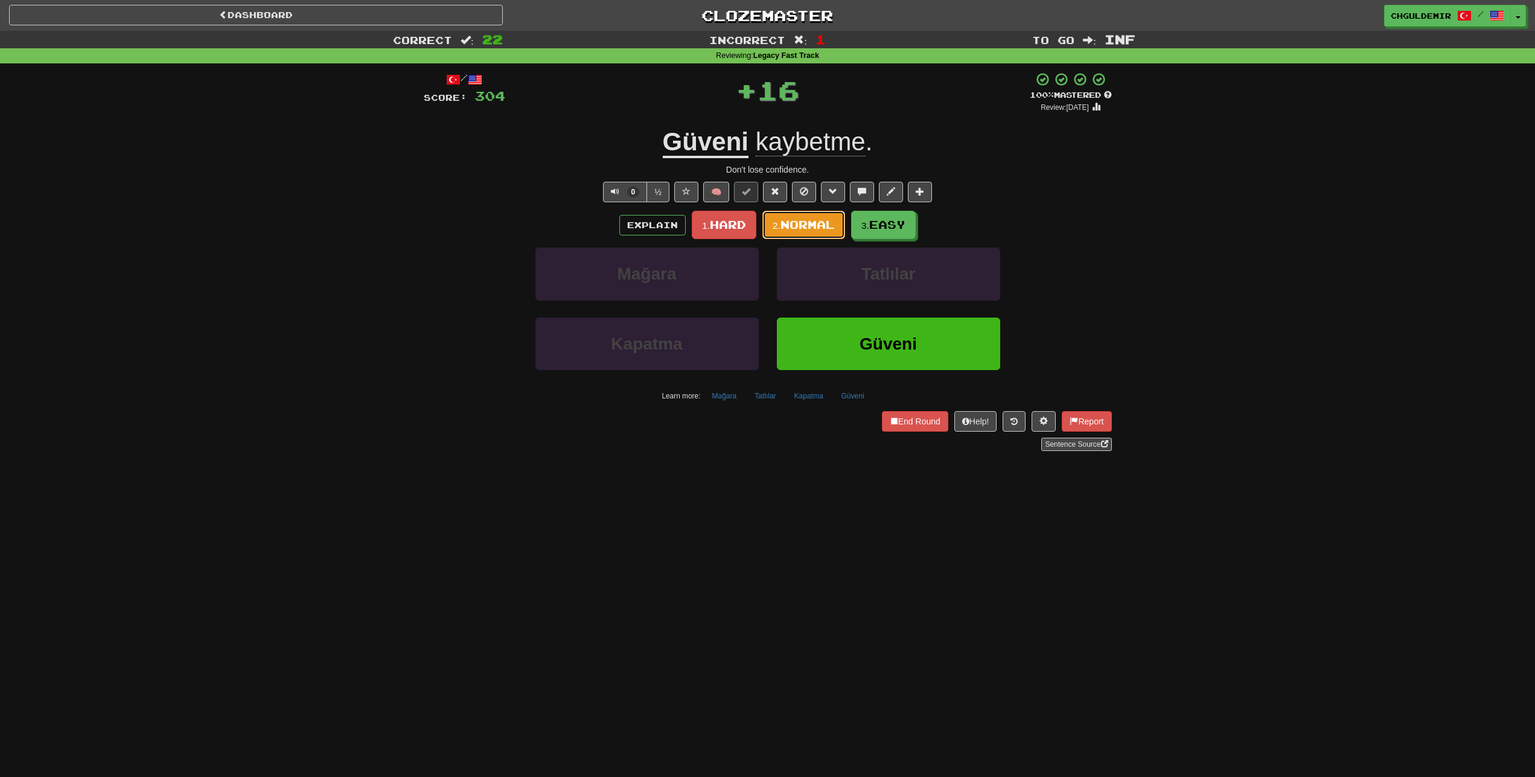
click at [808, 231] on span "Normal" at bounding box center [807, 224] width 54 height 13
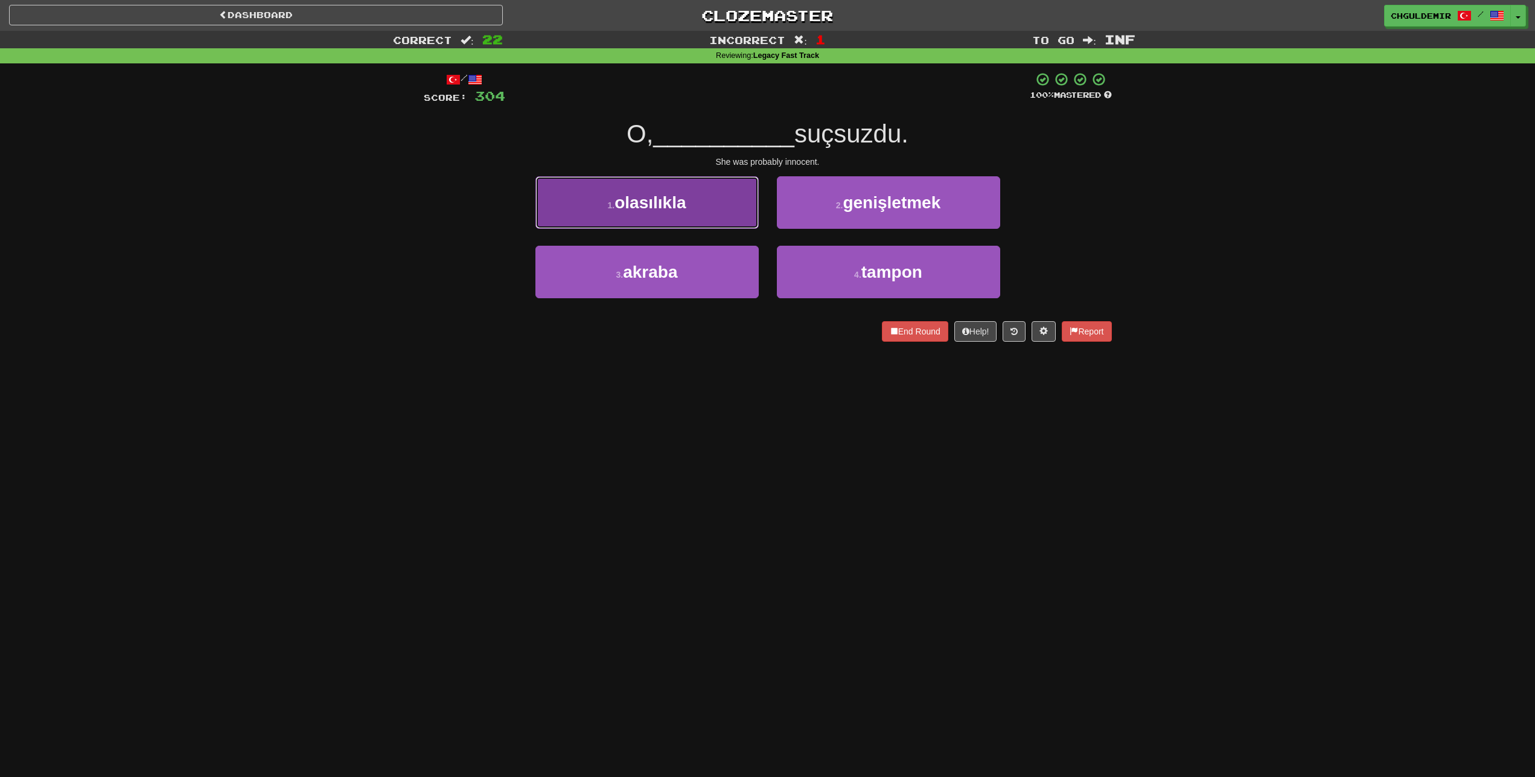
click at [650, 196] on span "olasılıkla" at bounding box center [649, 202] width 71 height 19
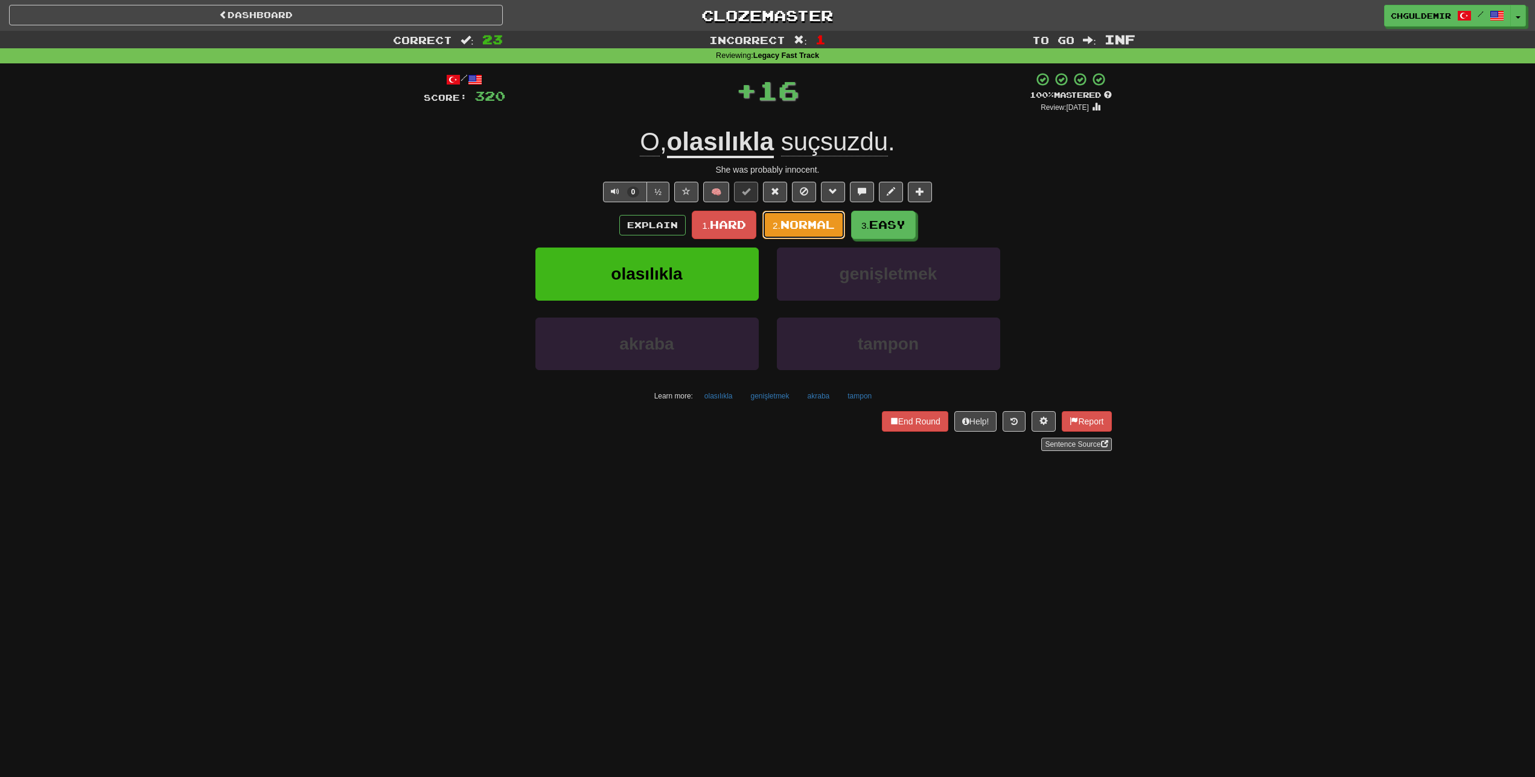
click at [785, 229] on span "Normal" at bounding box center [807, 224] width 54 height 13
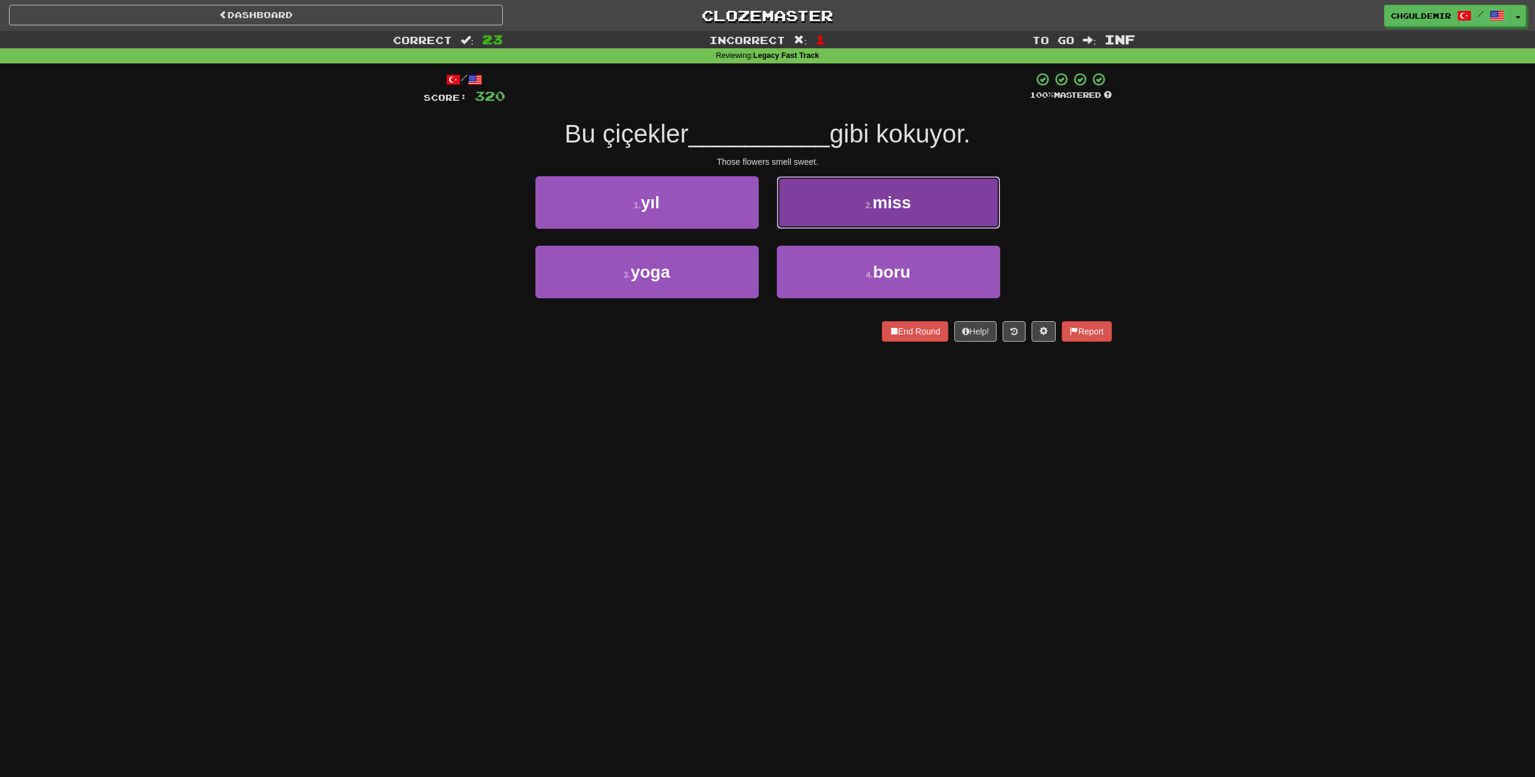
click at [841, 214] on button "2 . miss" at bounding box center [888, 202] width 223 height 53
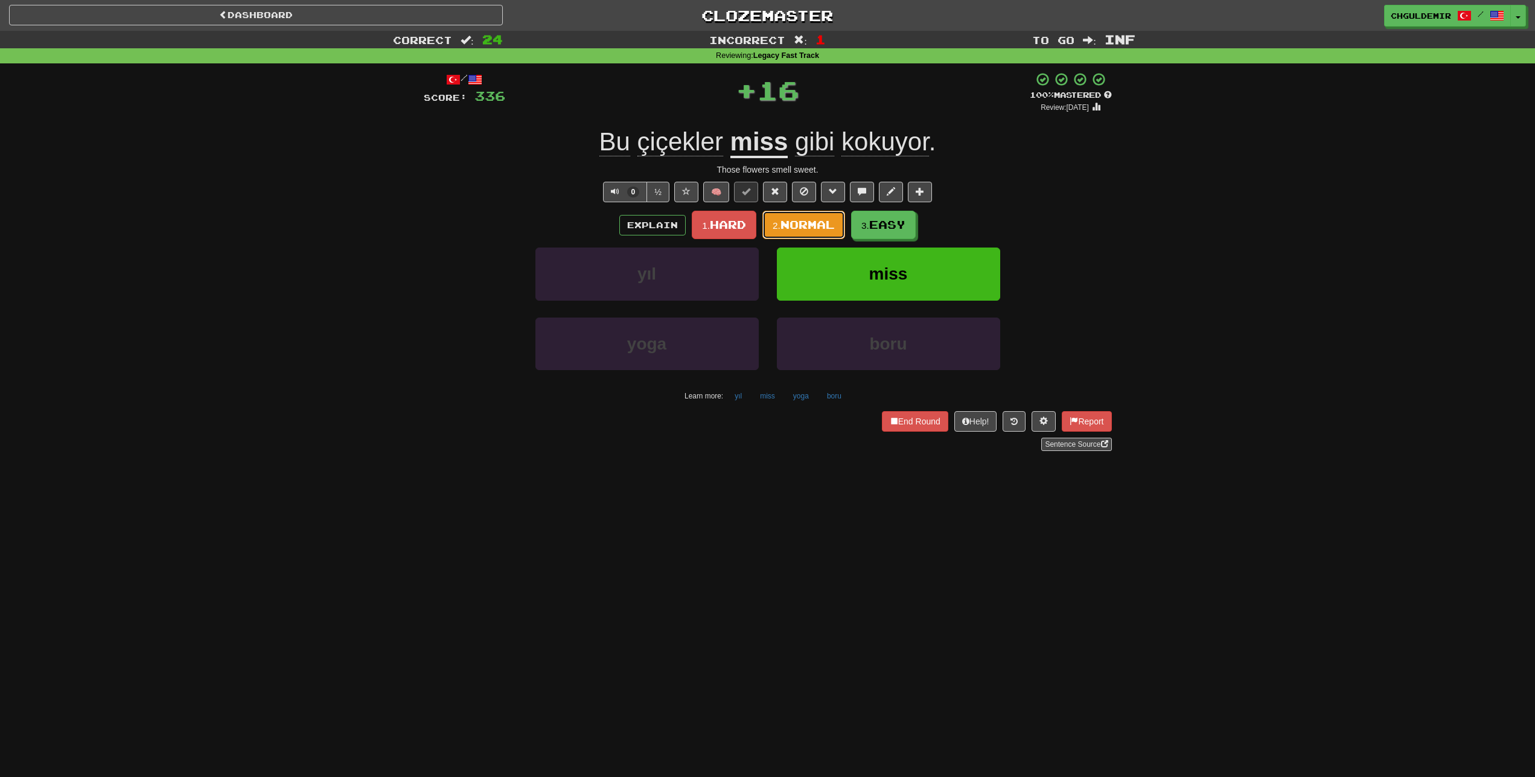
click at [797, 225] on span "Normal" at bounding box center [807, 224] width 54 height 13
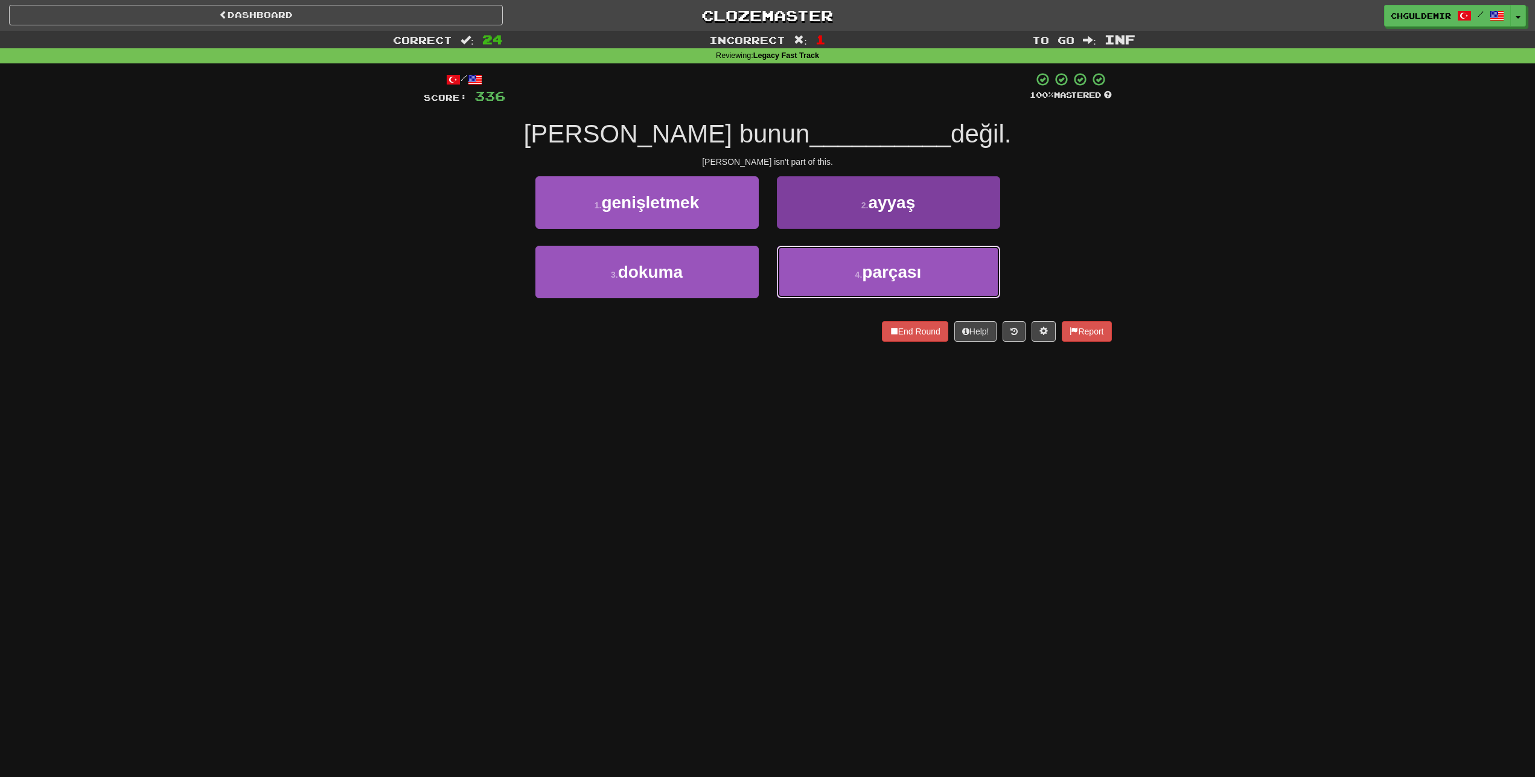
click at [904, 278] on span "parçası" at bounding box center [891, 272] width 59 height 19
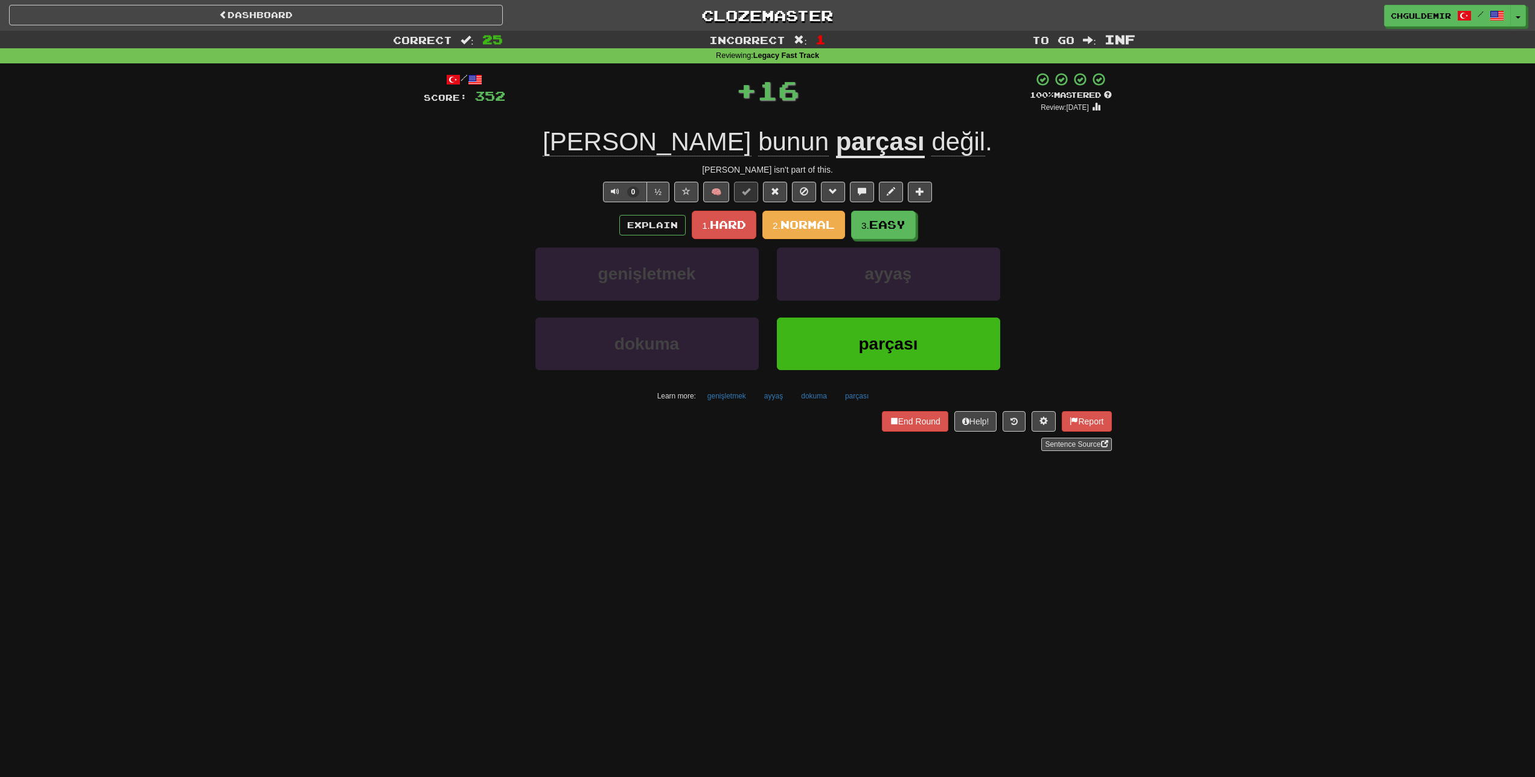
click at [812, 210] on div "/ Score: 352 + 16 100 % Mastered Review: 2026-03-13 Tom bunun parçası değil . T…" at bounding box center [768, 261] width 688 height 379
drag, startPoint x: 819, startPoint y: 228, endPoint x: 1261, endPoint y: 369, distance: 463.8
click at [820, 228] on span "Normal" at bounding box center [807, 224] width 54 height 13
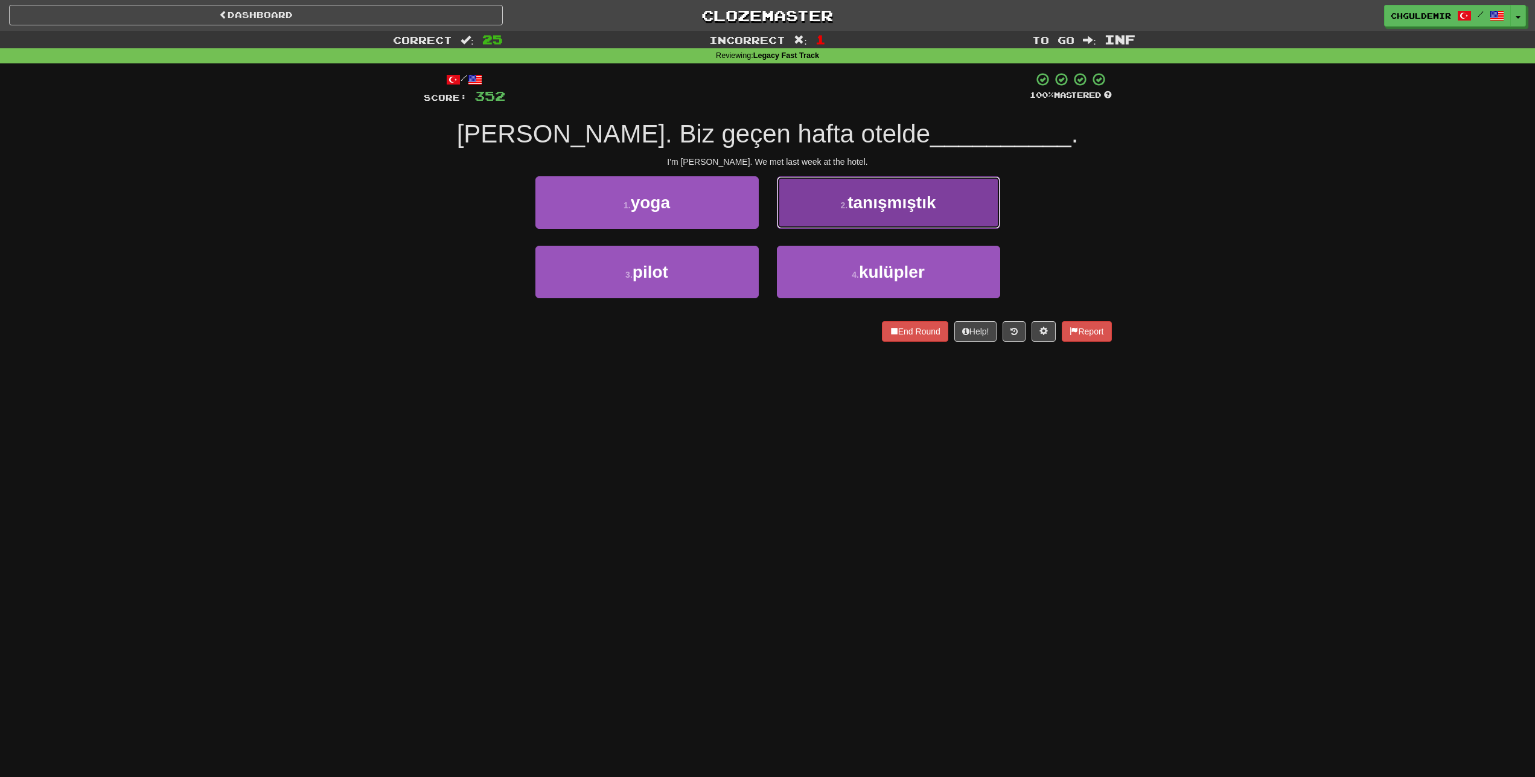
click at [858, 214] on button "2 . tanışmıştık" at bounding box center [888, 202] width 223 height 53
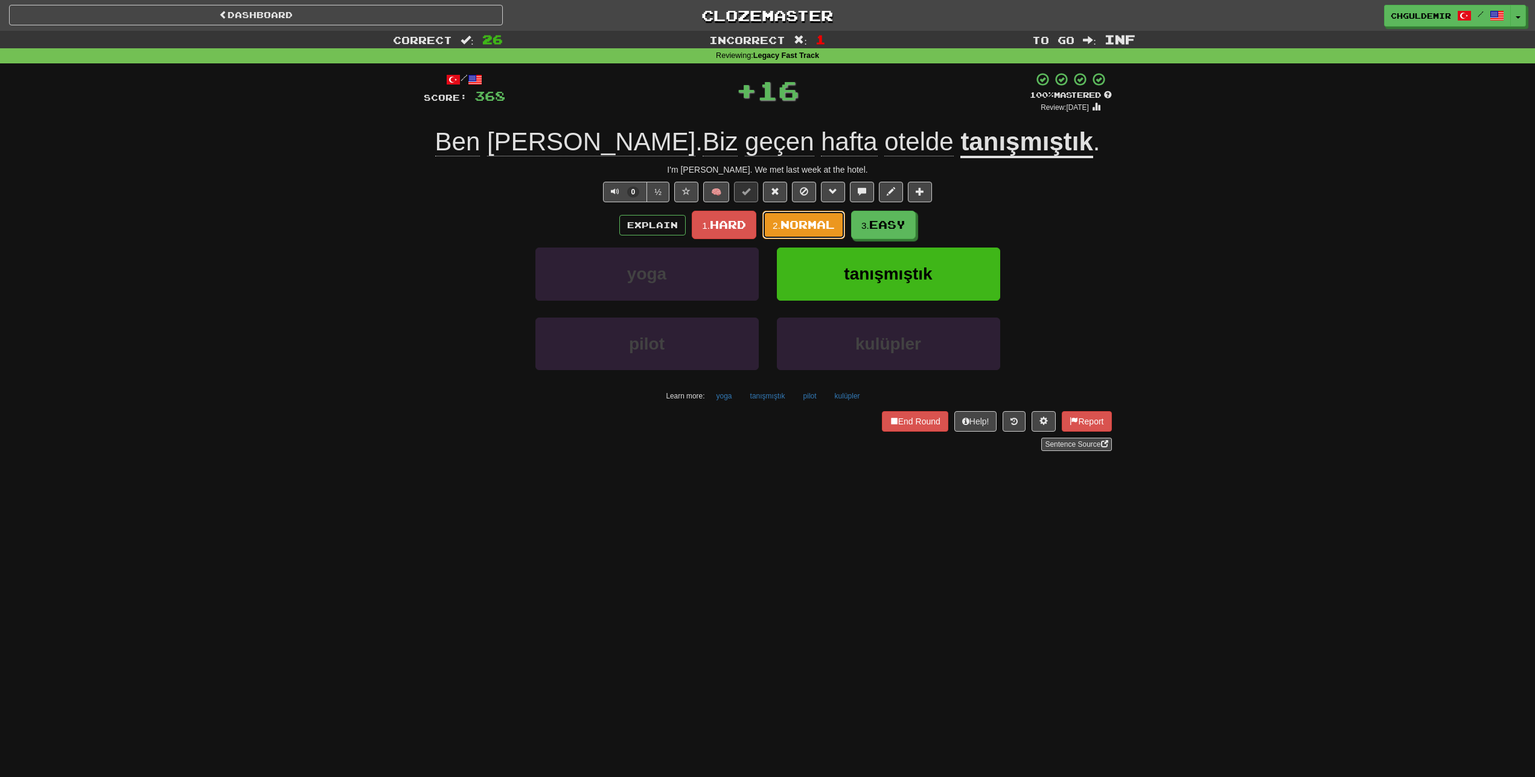
click at [818, 216] on button "2. Normal" at bounding box center [803, 225] width 83 height 28
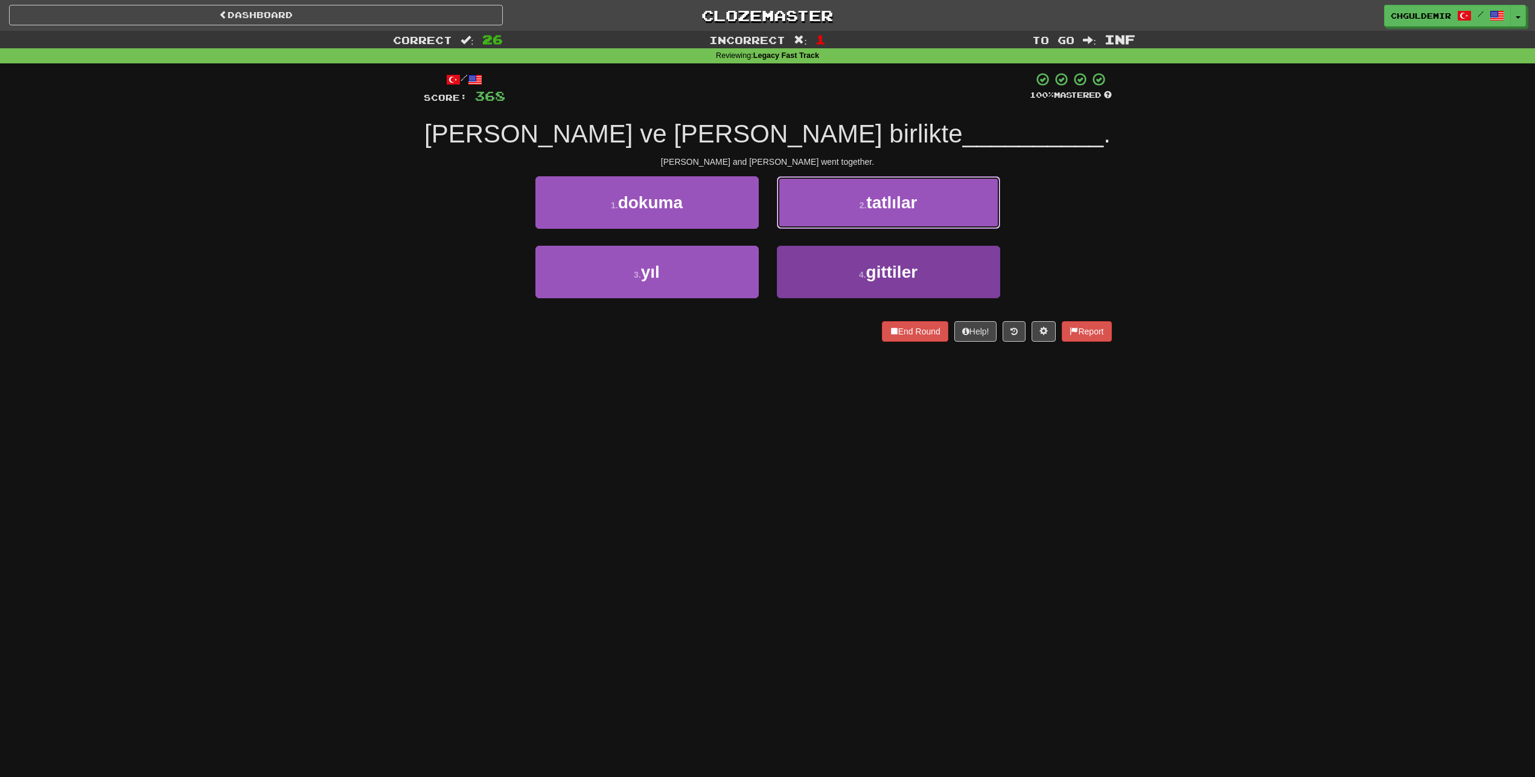
drag, startPoint x: 823, startPoint y: 212, endPoint x: 835, endPoint y: 272, distance: 61.0
click at [835, 272] on div "1 . dokuma 2 . tatlılar 3 . yıl 4 . gittiler" at bounding box center [768, 245] width 706 height 139
click at [835, 272] on button "4 . gittiler" at bounding box center [888, 272] width 223 height 53
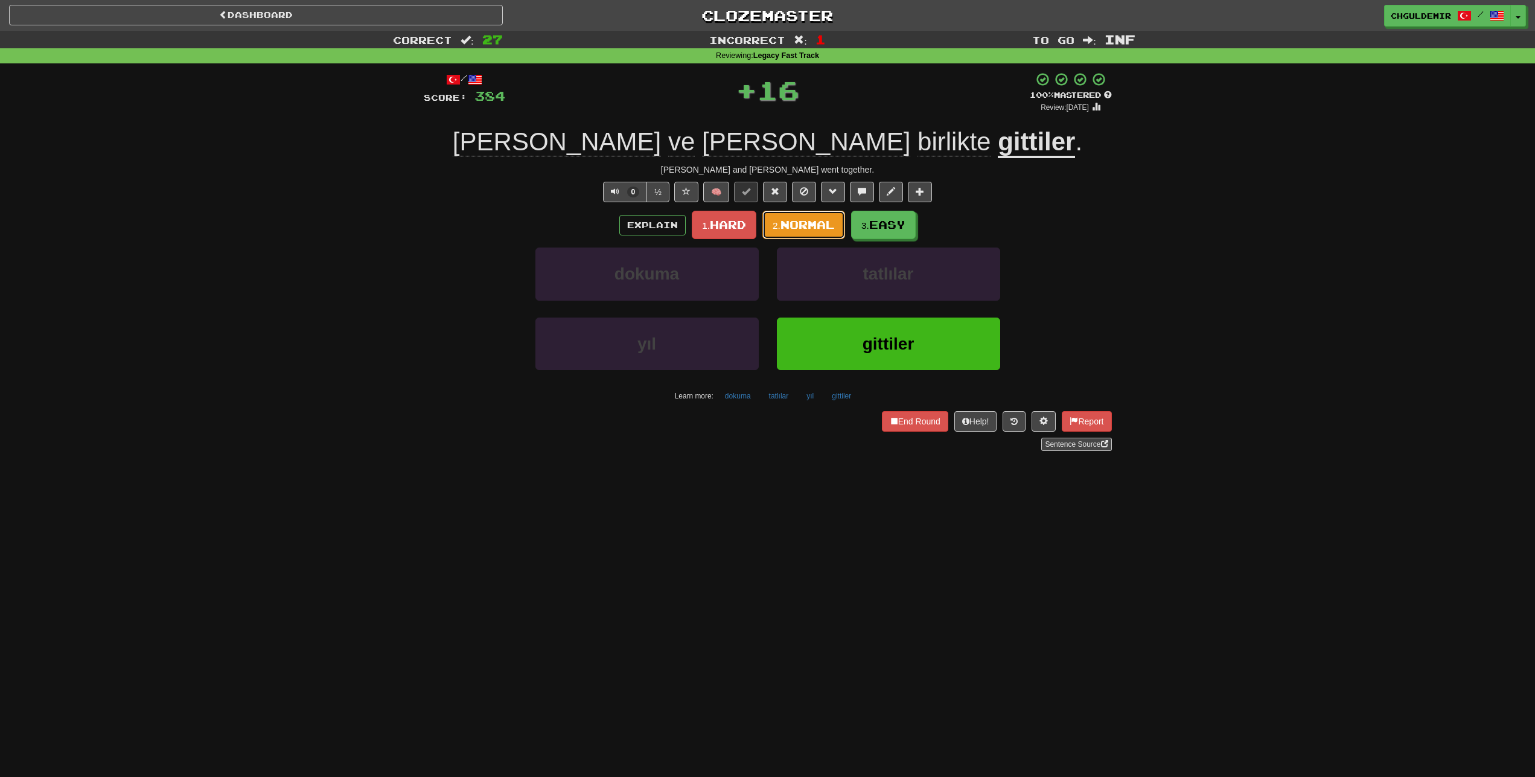
click at [812, 223] on span "Normal" at bounding box center [807, 224] width 54 height 13
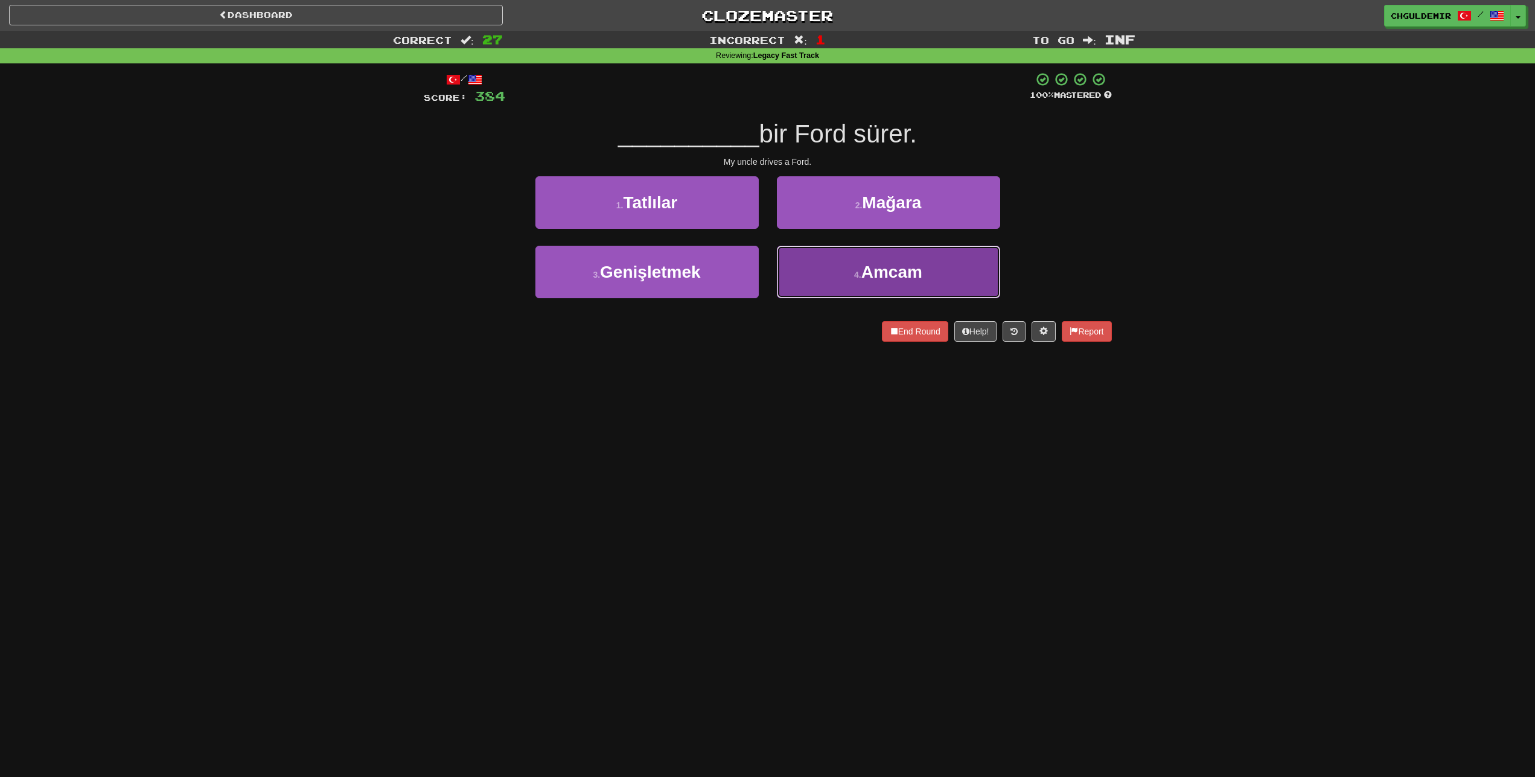
click at [833, 279] on button "4 . Amcam" at bounding box center [888, 272] width 223 height 53
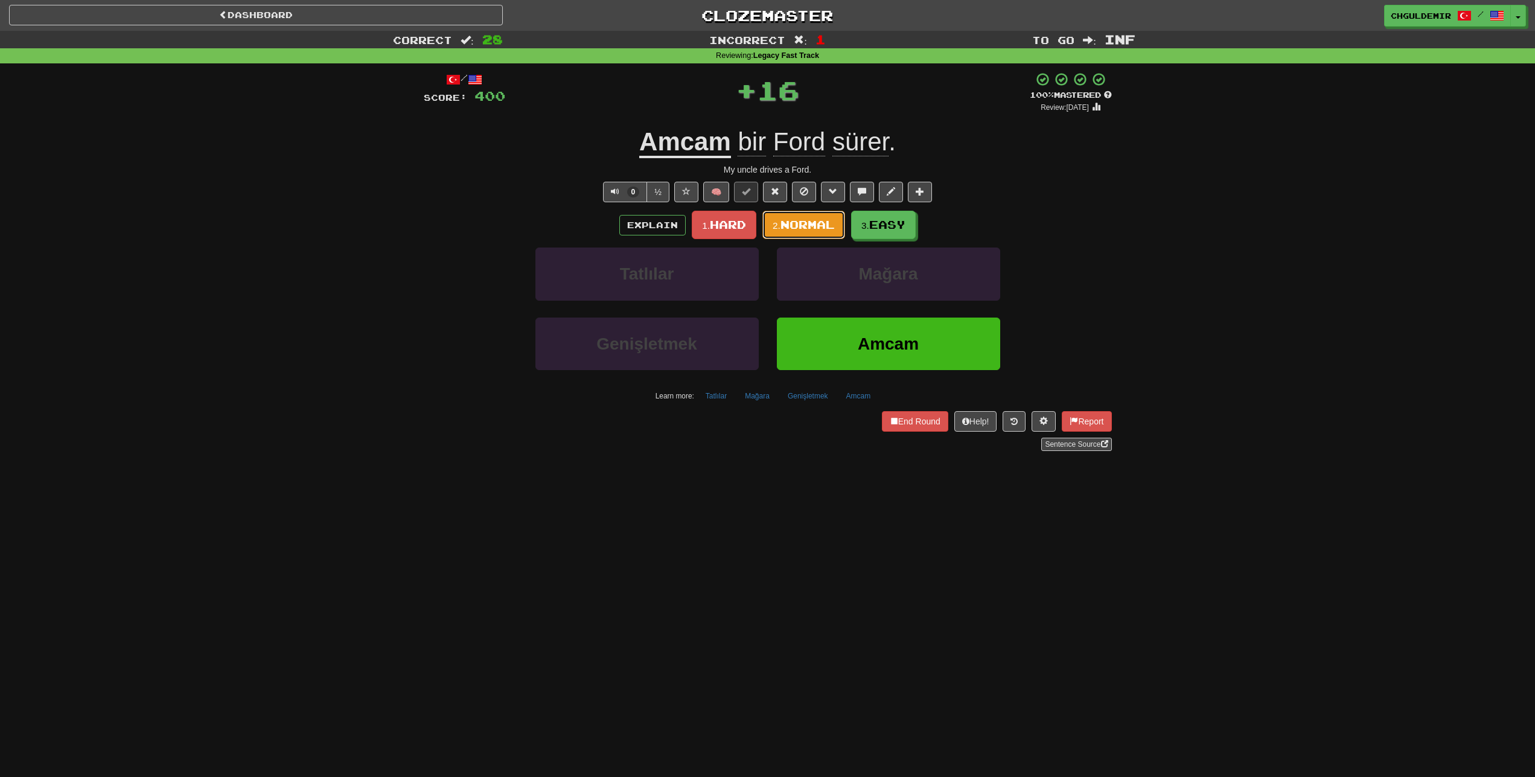
click at [818, 225] on span "Normal" at bounding box center [807, 224] width 54 height 13
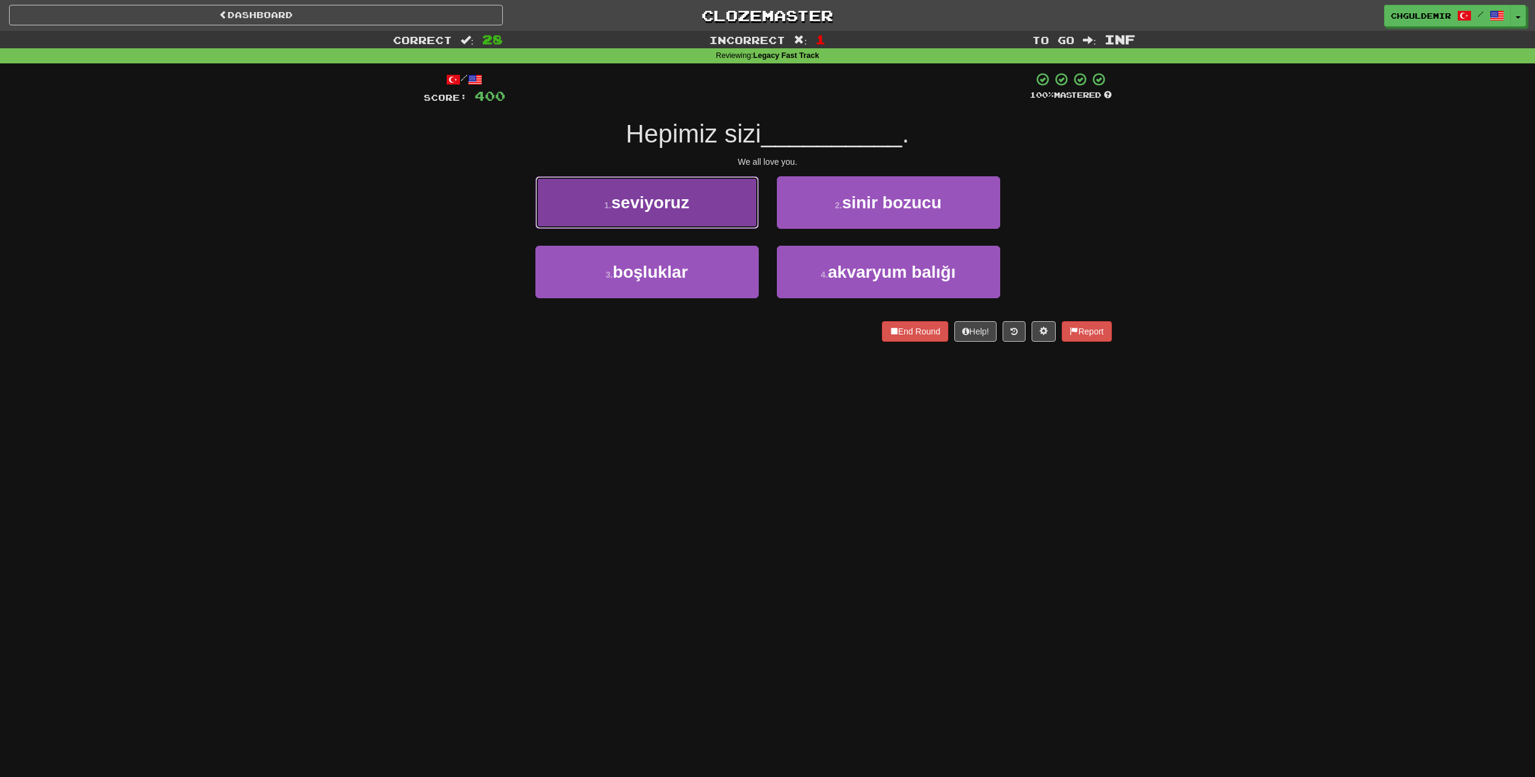
click at [733, 209] on button "1 . seviyoruz" at bounding box center [646, 202] width 223 height 53
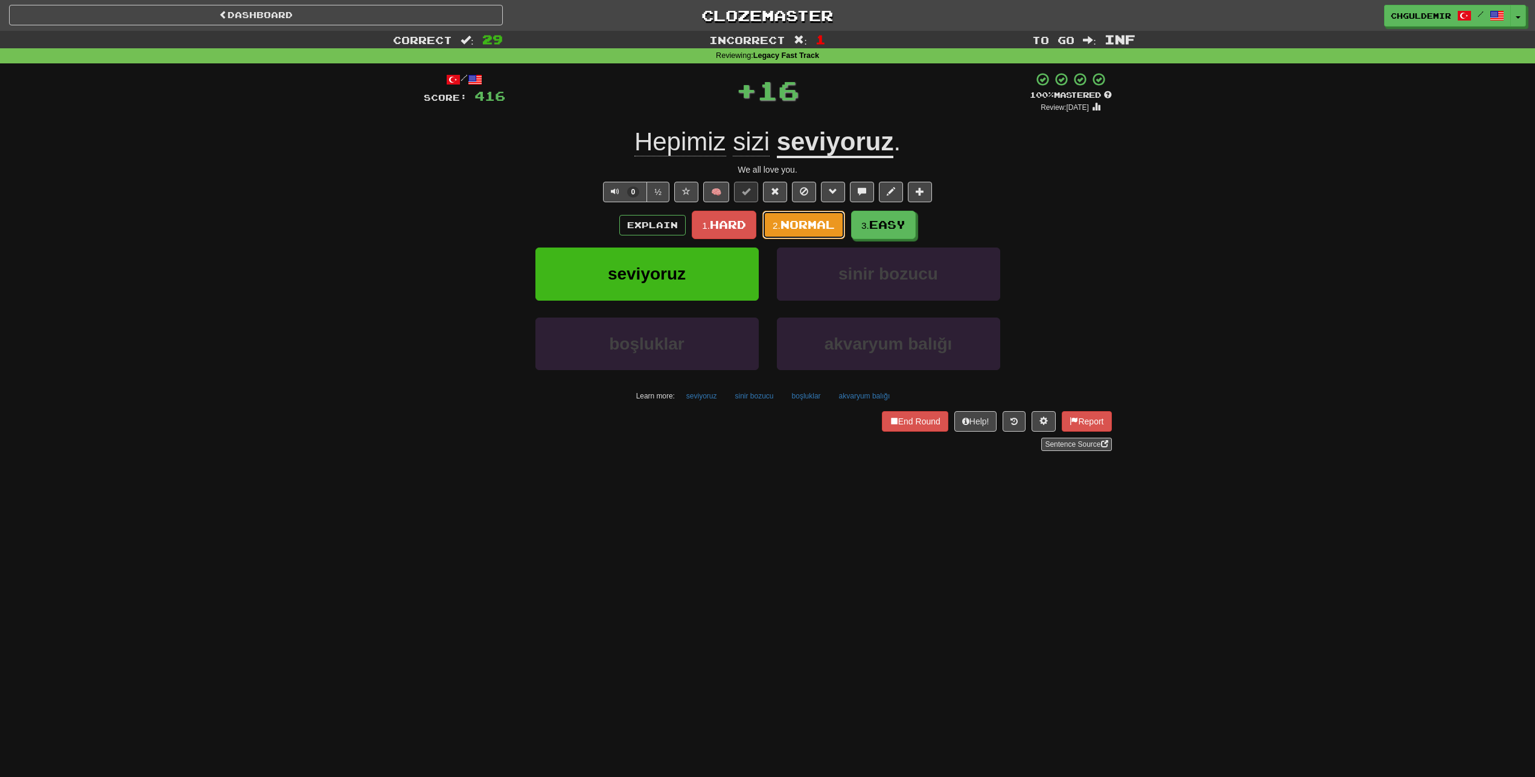
click at [796, 225] on span "Normal" at bounding box center [807, 224] width 54 height 13
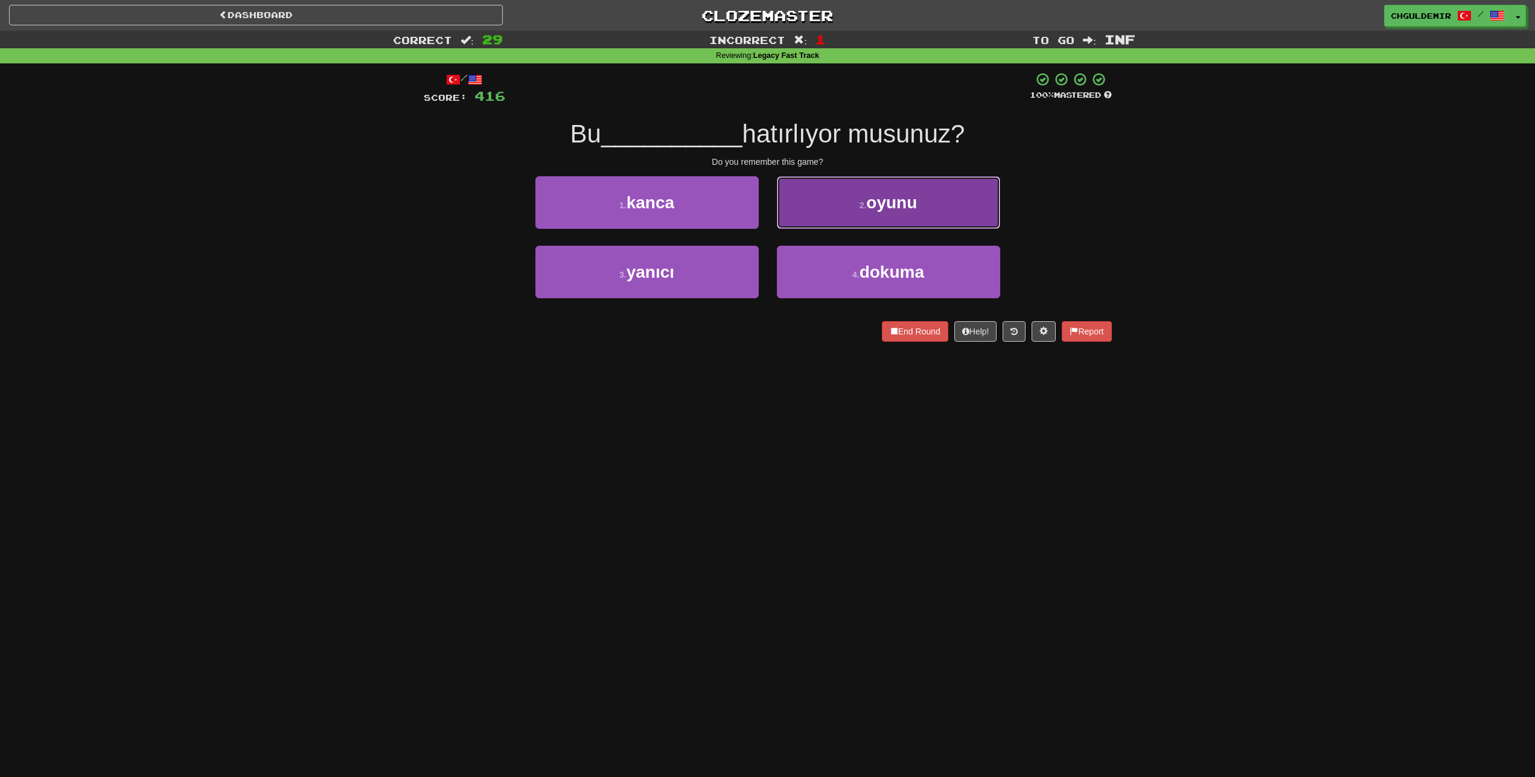
click at [800, 215] on button "2 . oyunu" at bounding box center [888, 202] width 223 height 53
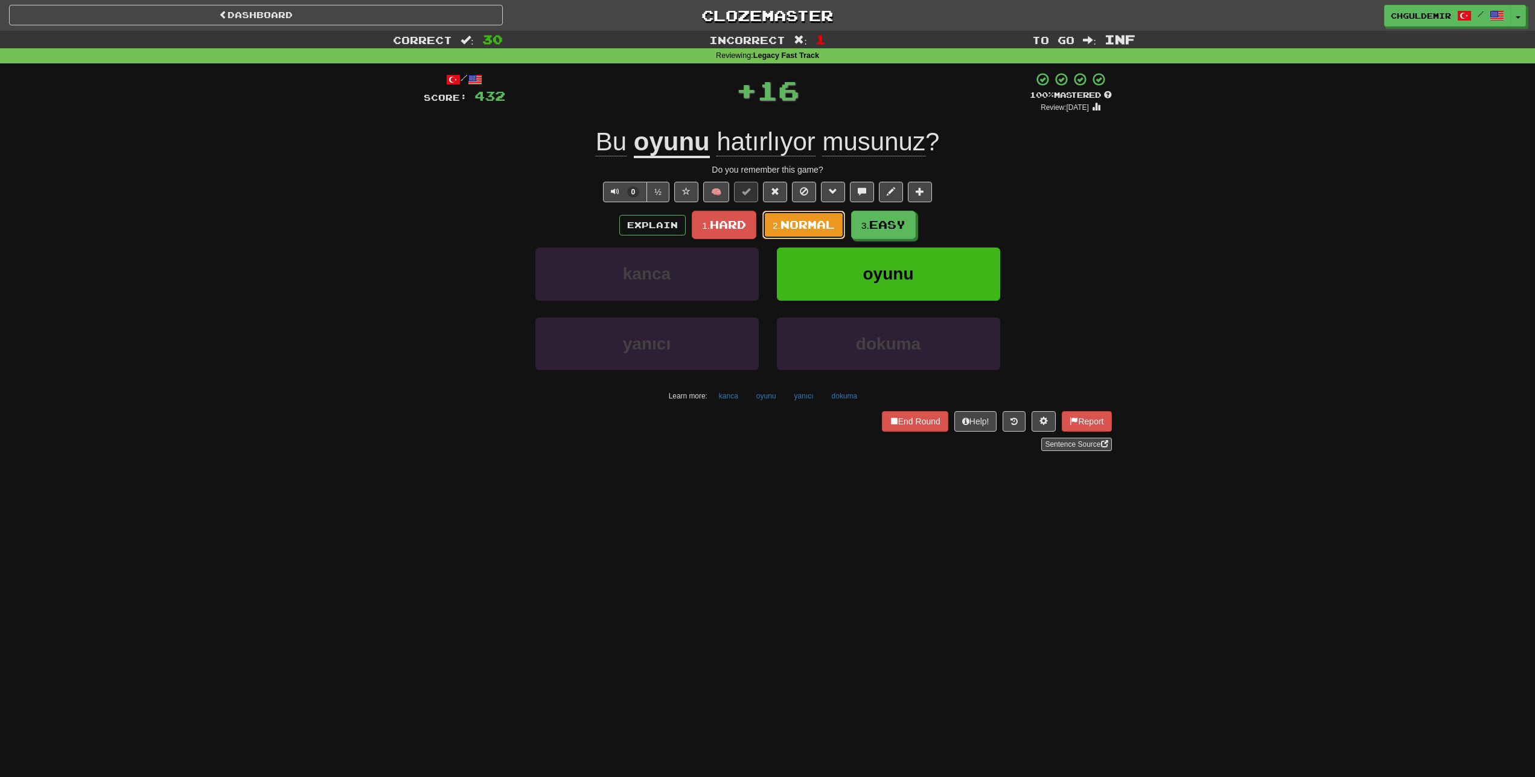
click at [798, 229] on span "Normal" at bounding box center [807, 224] width 54 height 13
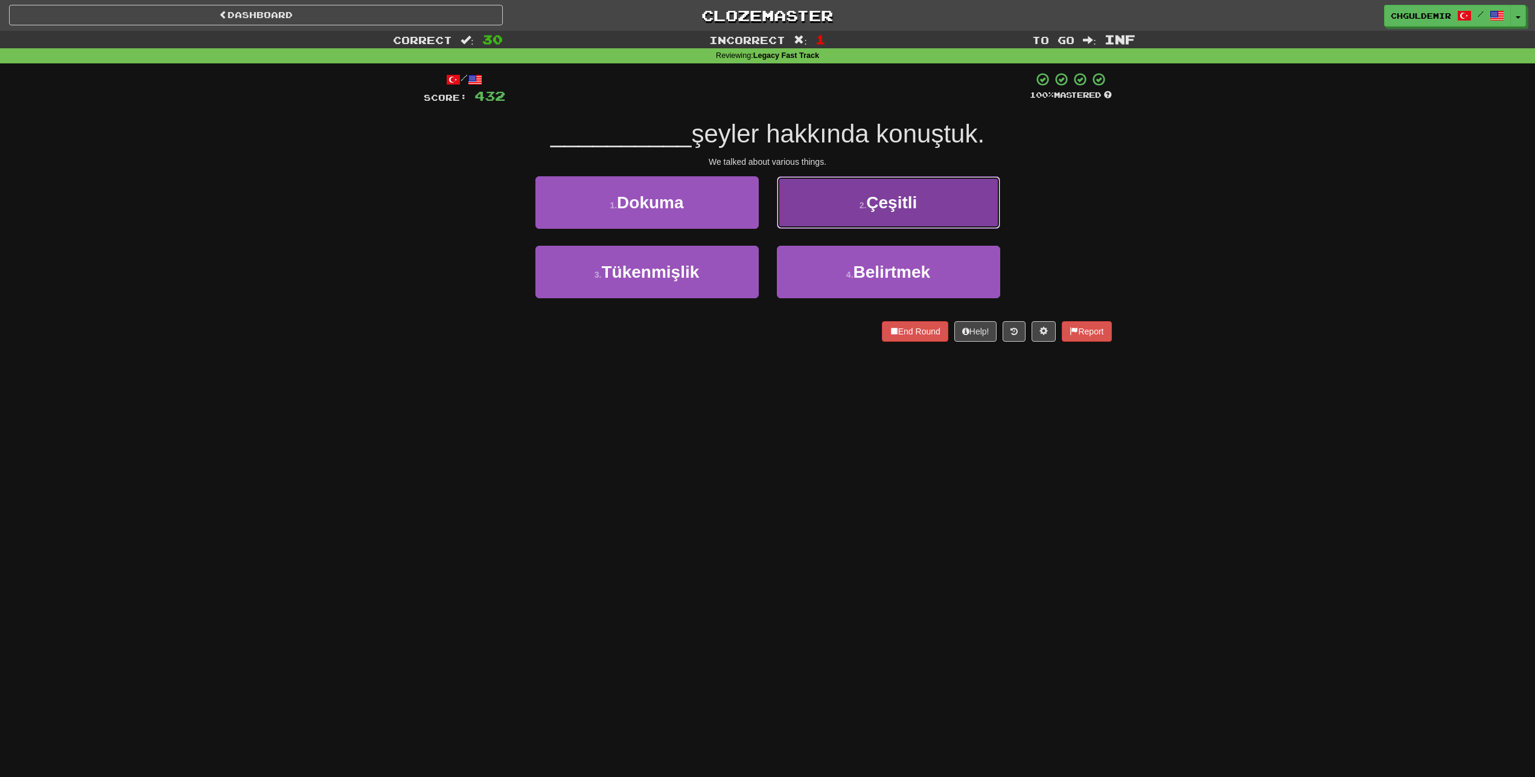
click at [798, 203] on button "2 . Çeşitli" at bounding box center [888, 202] width 223 height 53
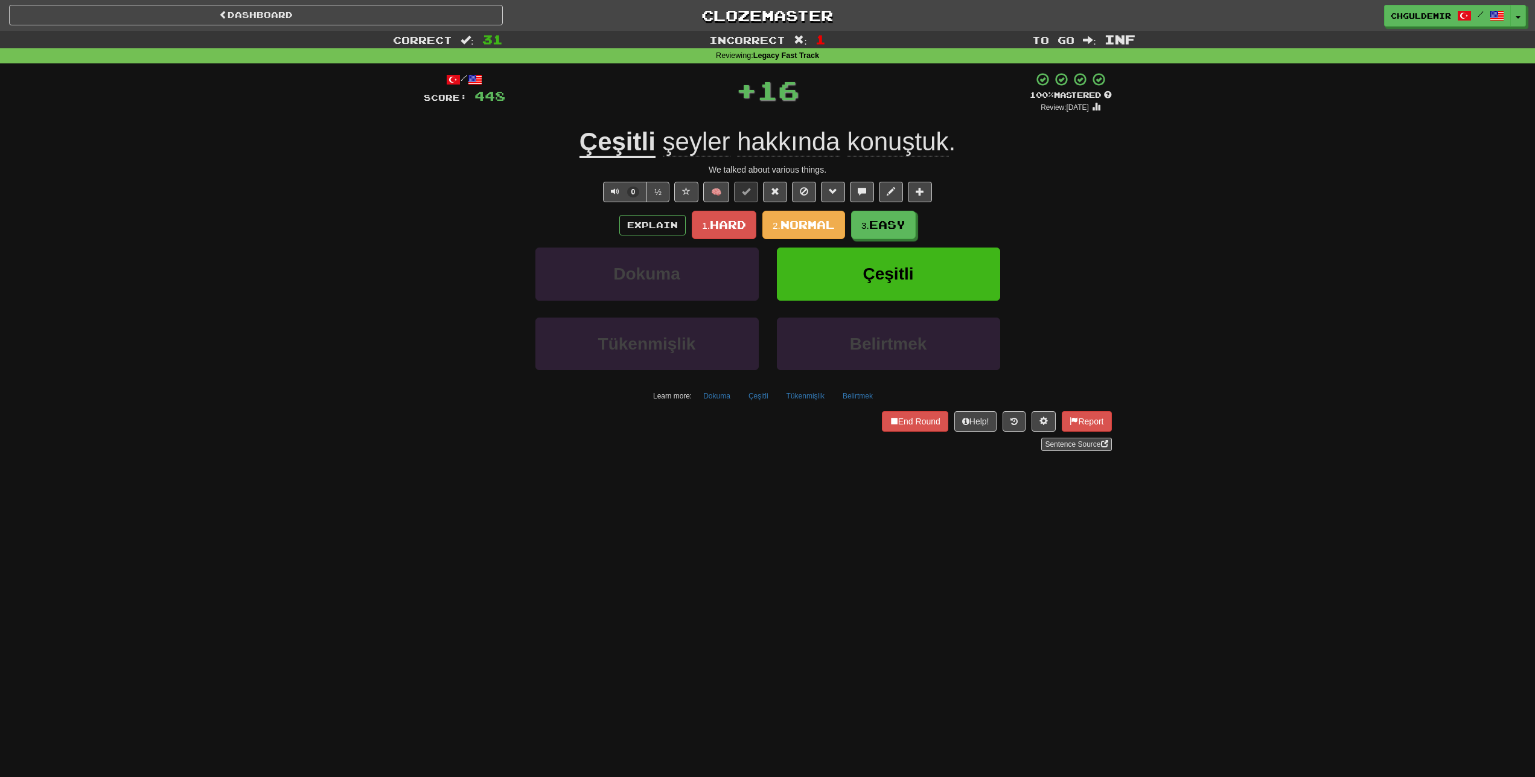
click at [796, 221] on span "Normal" at bounding box center [807, 224] width 54 height 13
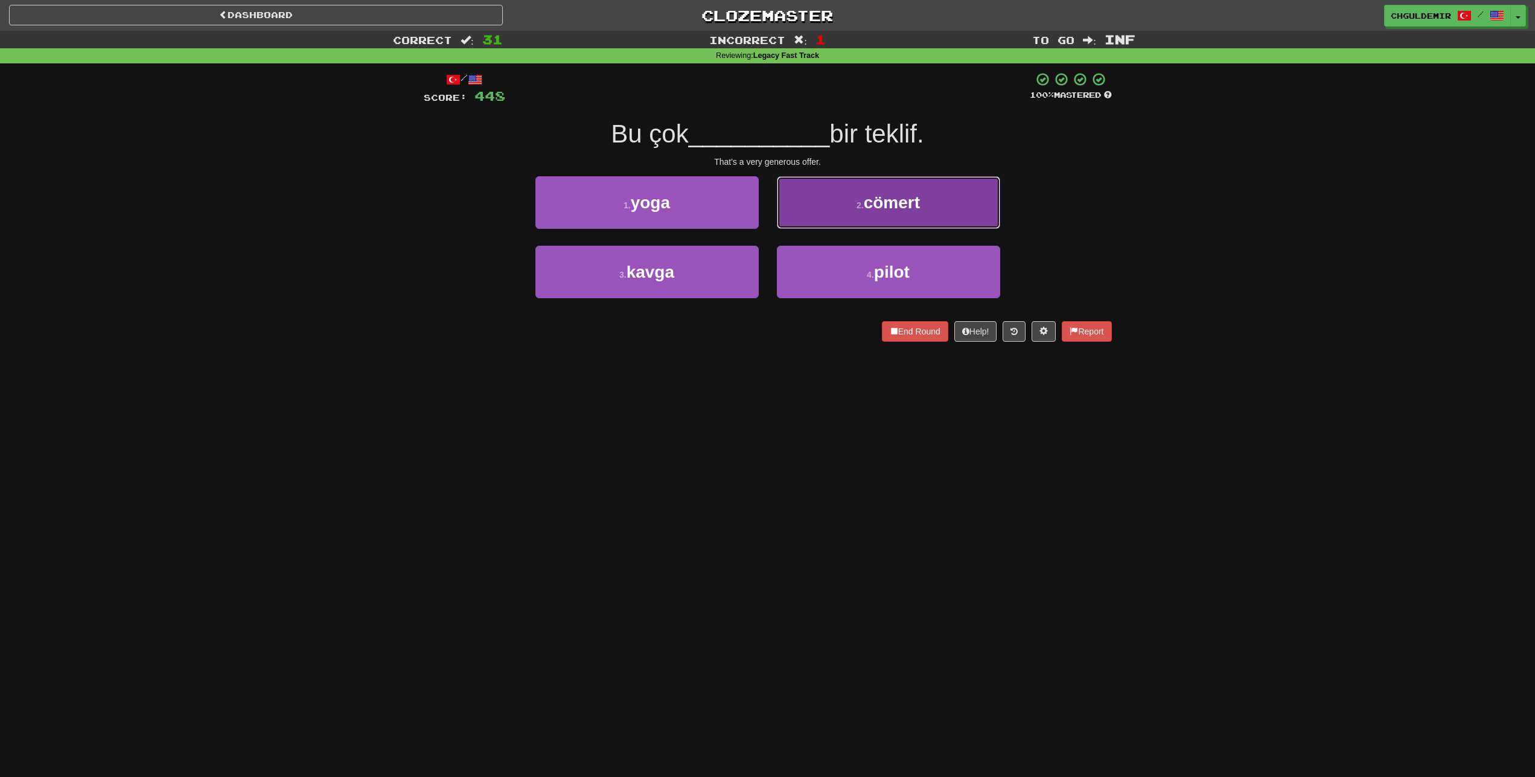
click at [795, 209] on button "2 . cömert" at bounding box center [888, 202] width 223 height 53
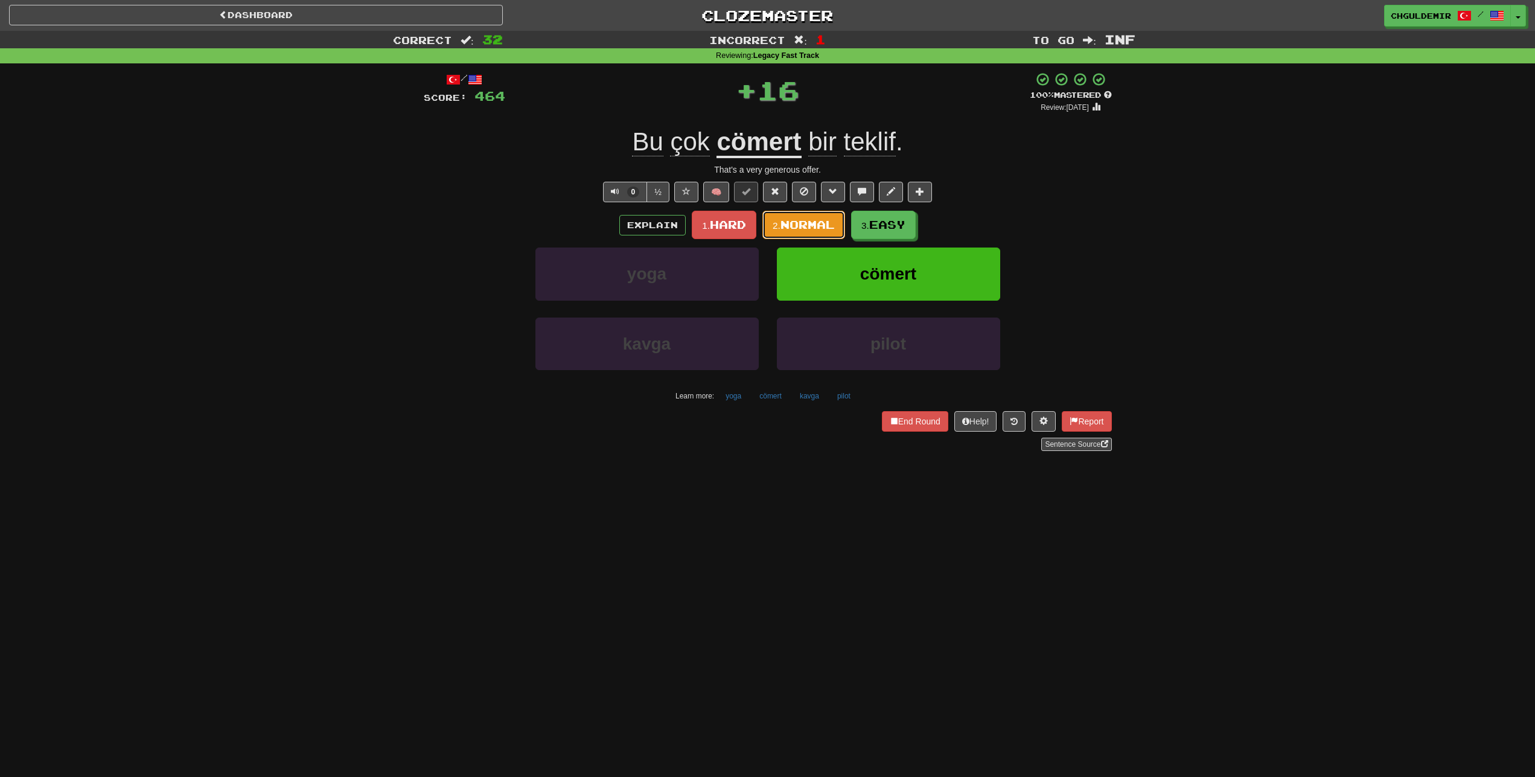
click at [788, 228] on span "Normal" at bounding box center [807, 224] width 54 height 13
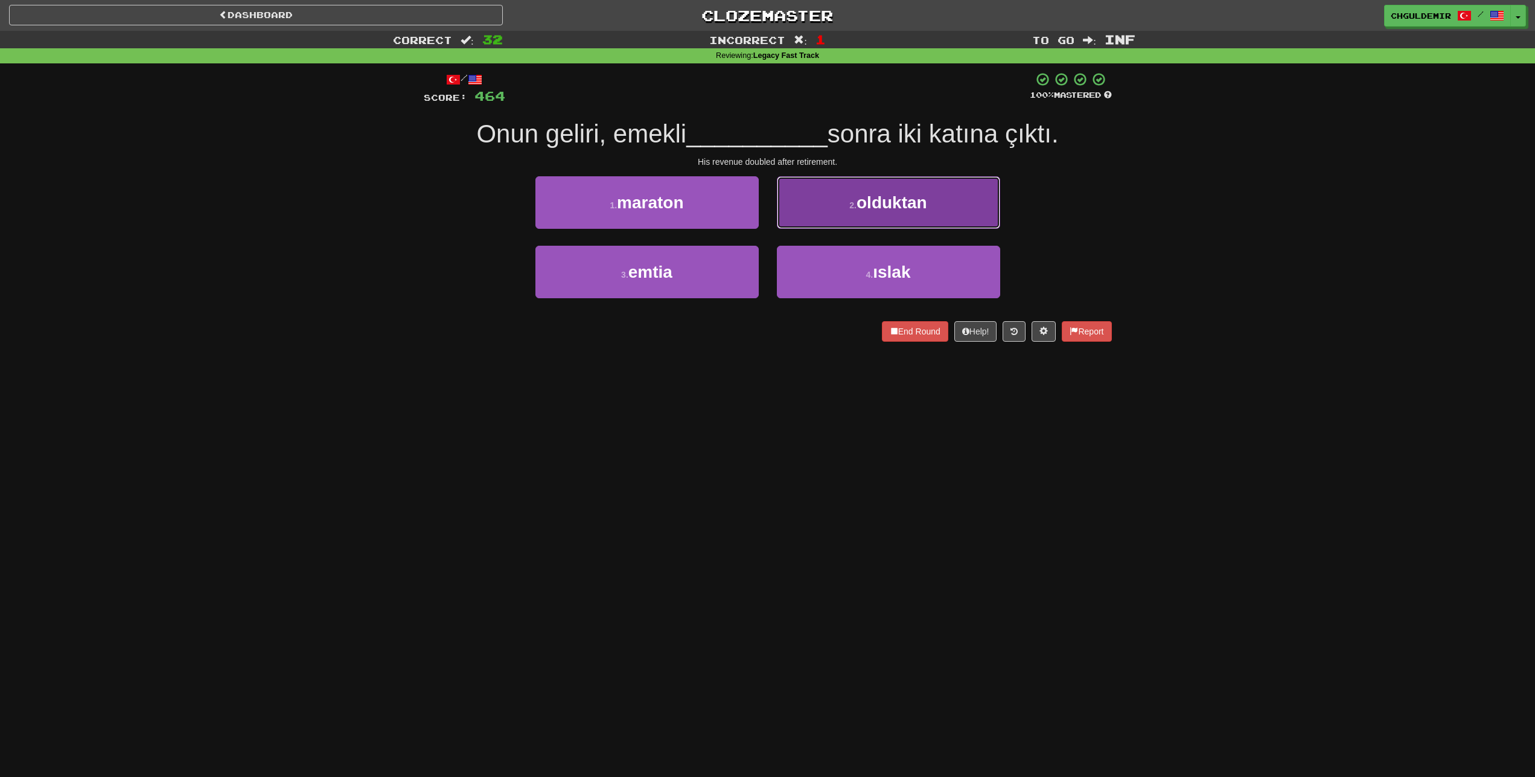
click at [818, 214] on button "2 . olduktan" at bounding box center [888, 202] width 223 height 53
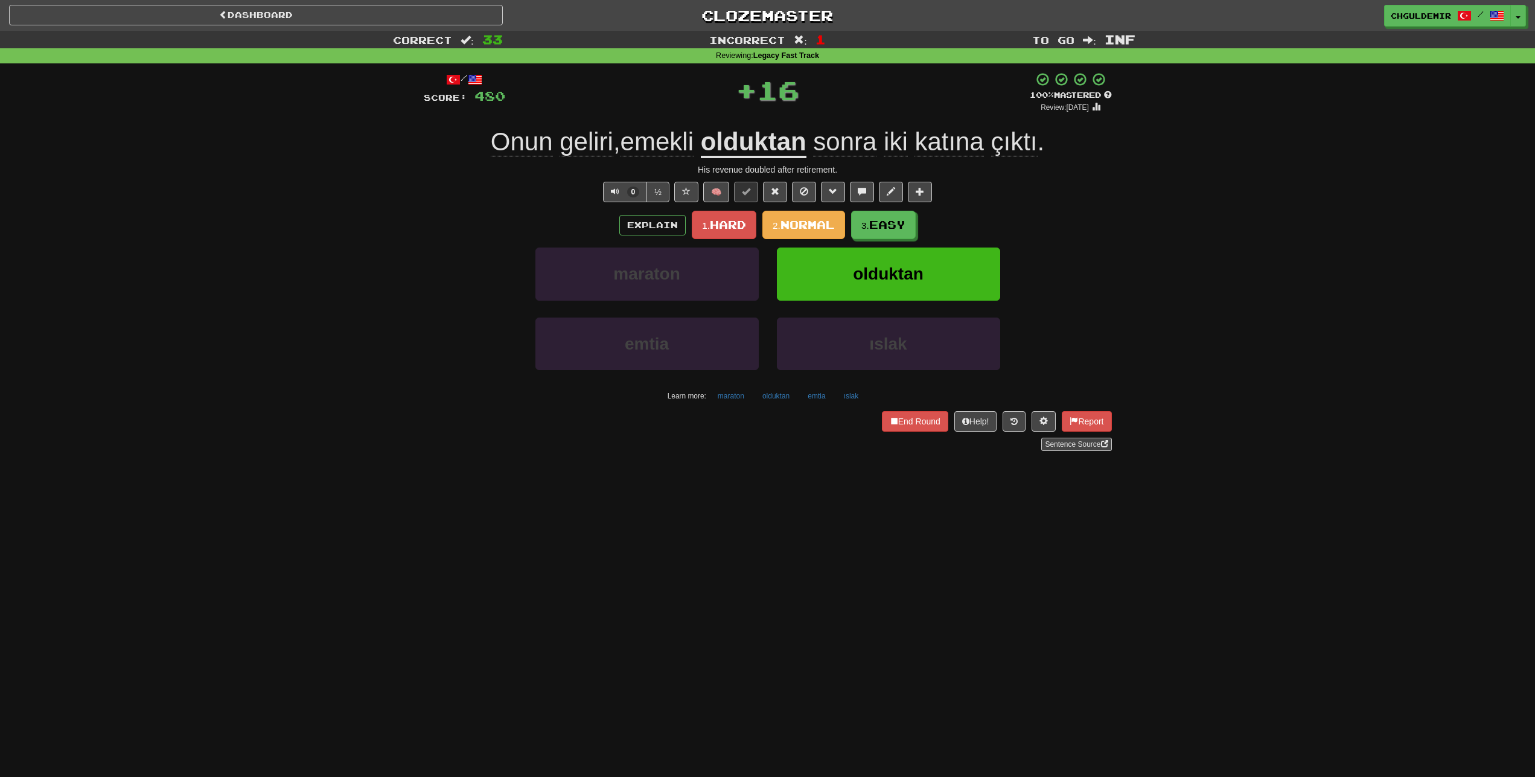
click at [806, 221] on span "Normal" at bounding box center [807, 224] width 54 height 13
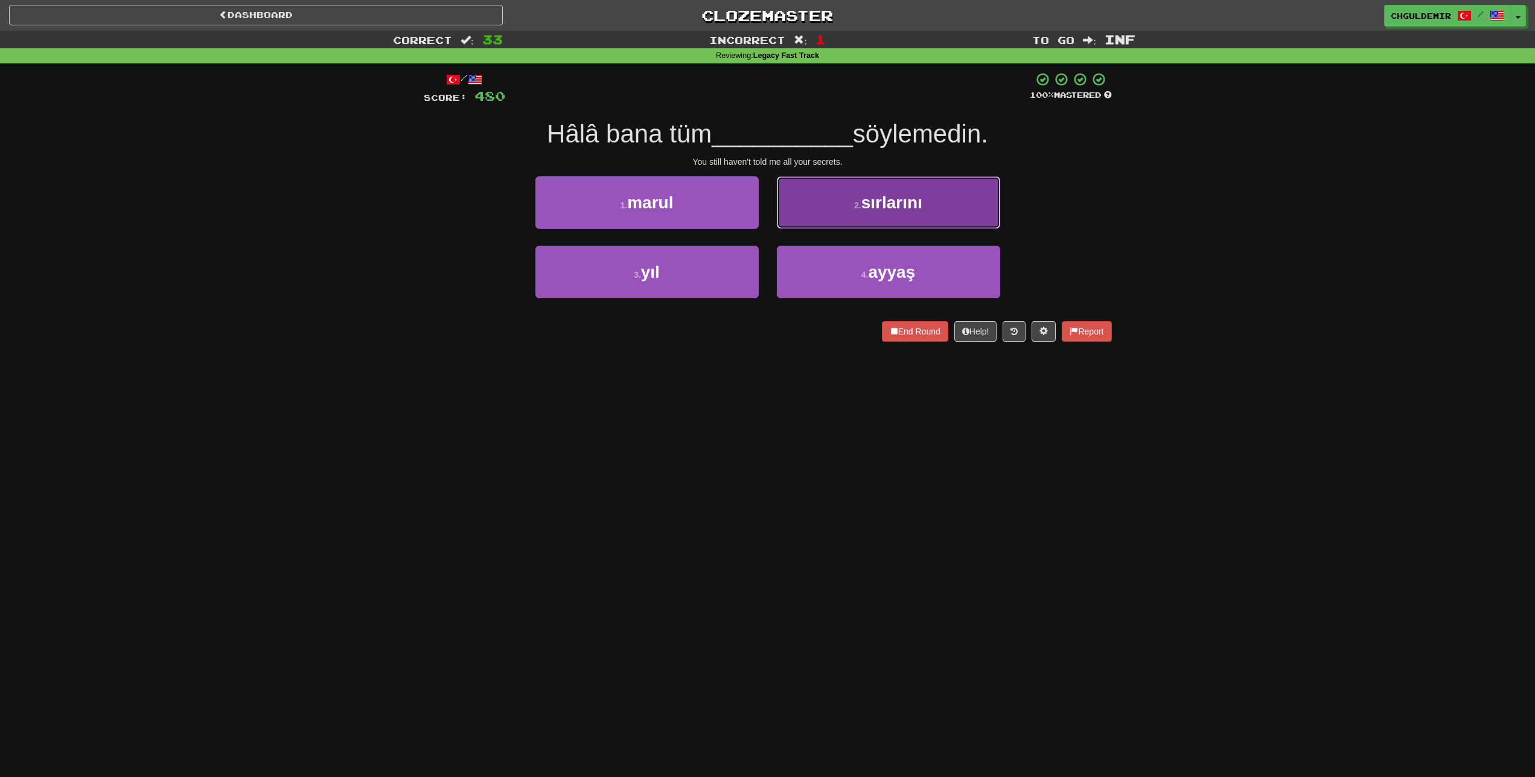
click at [810, 211] on button "2 . sırlarını" at bounding box center [888, 202] width 223 height 53
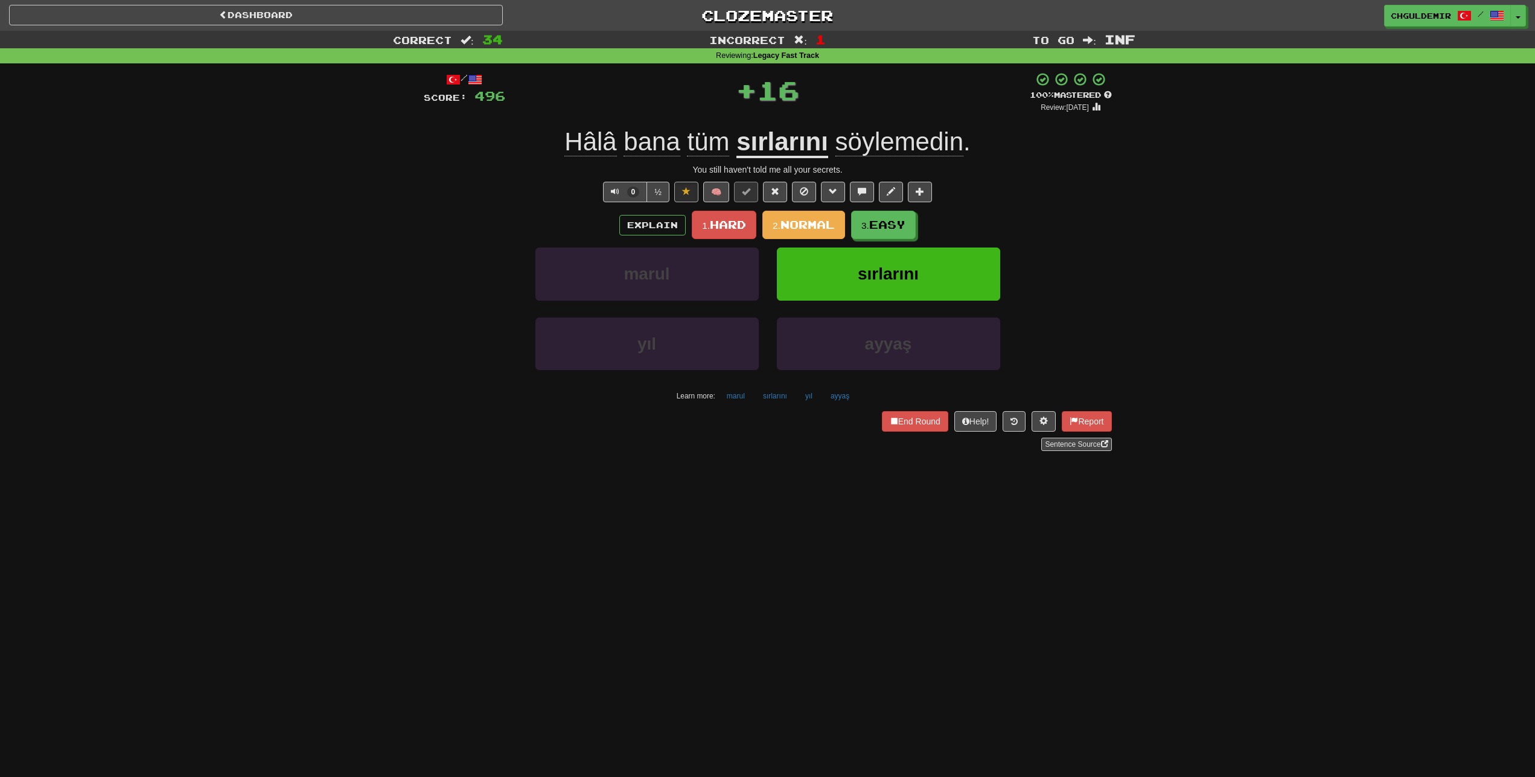
click at [805, 225] on span "Normal" at bounding box center [807, 224] width 54 height 13
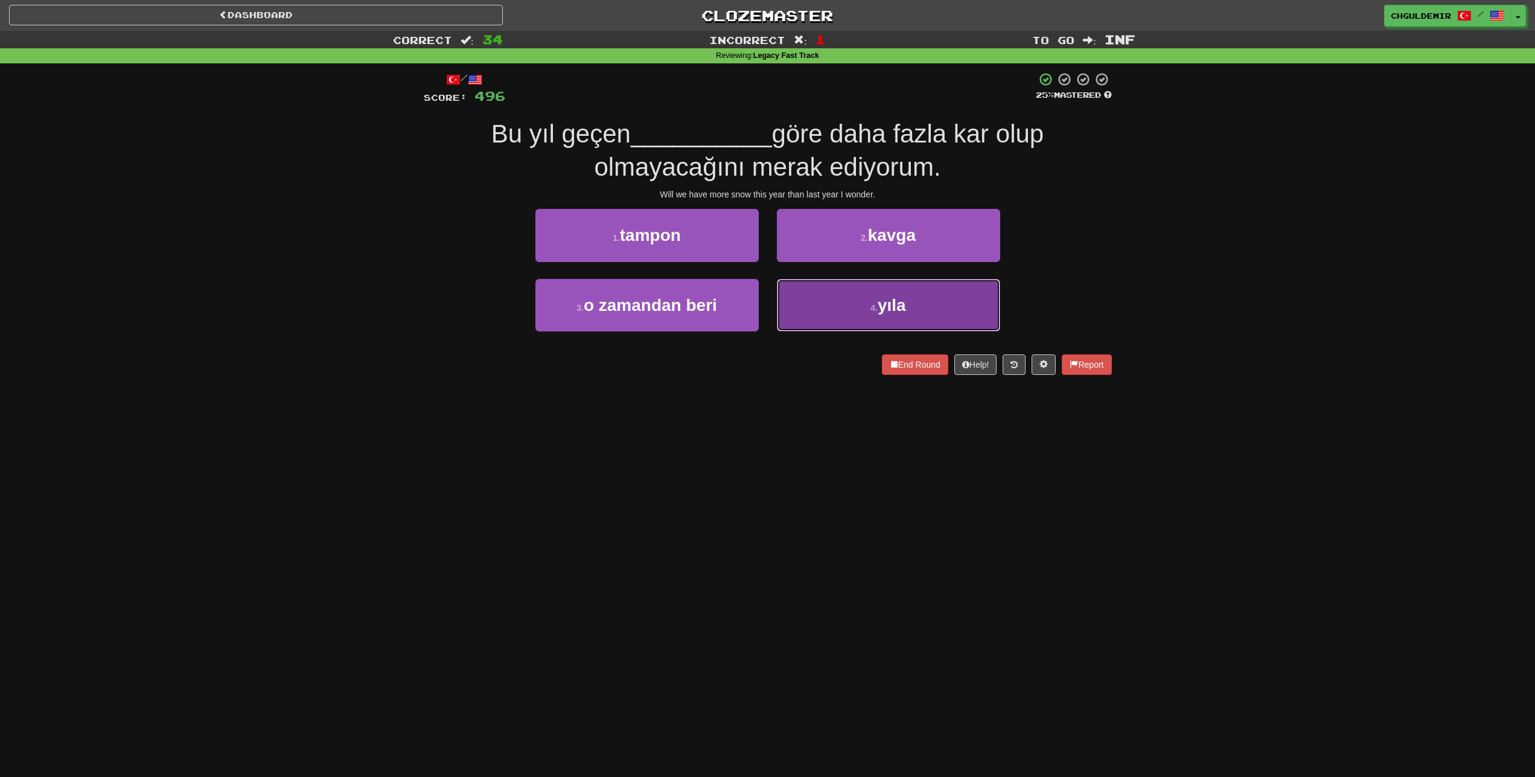
click at [857, 293] on button "4 . yıla" at bounding box center [888, 305] width 223 height 53
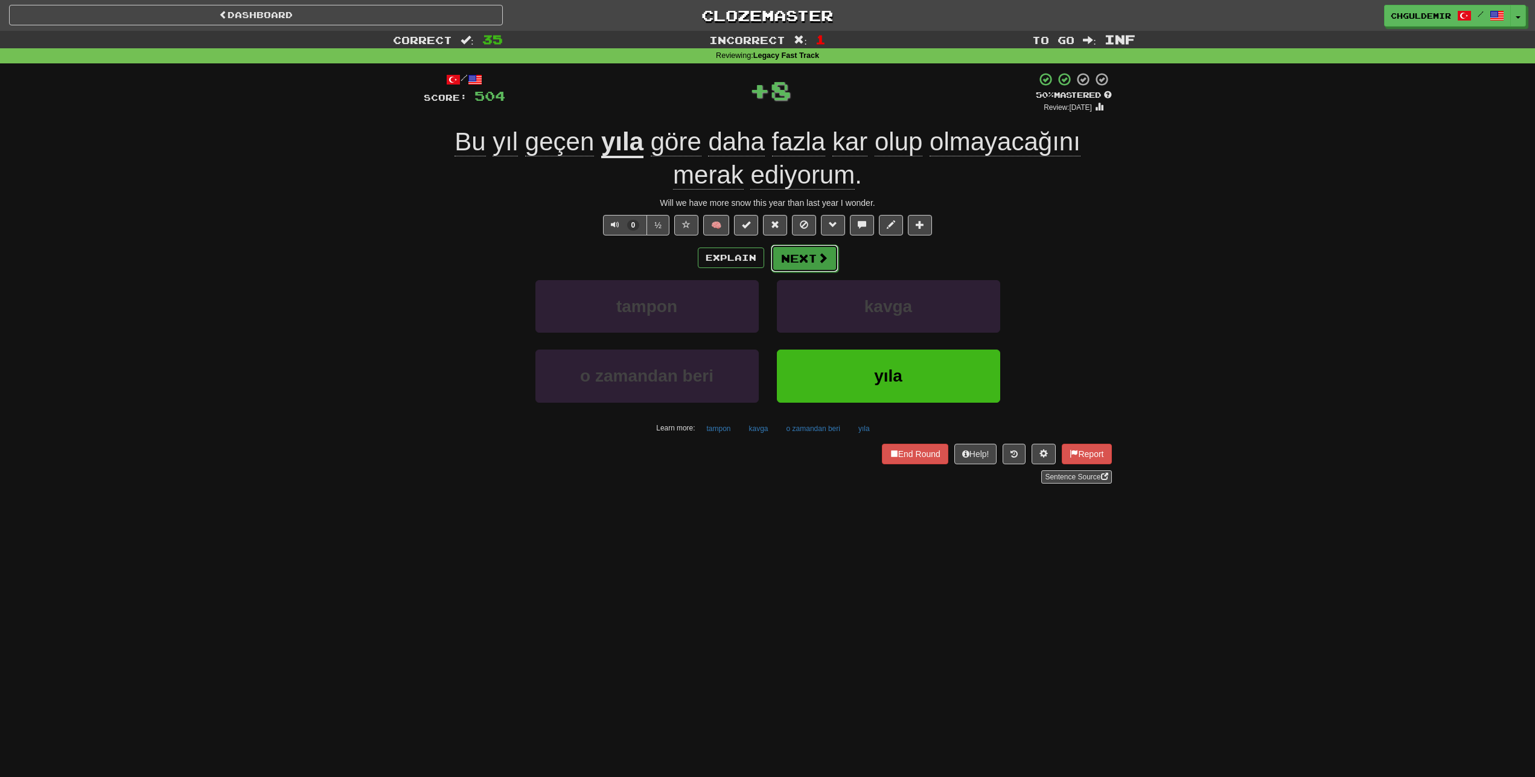
click at [815, 256] on button "Next" at bounding box center [805, 258] width 68 height 28
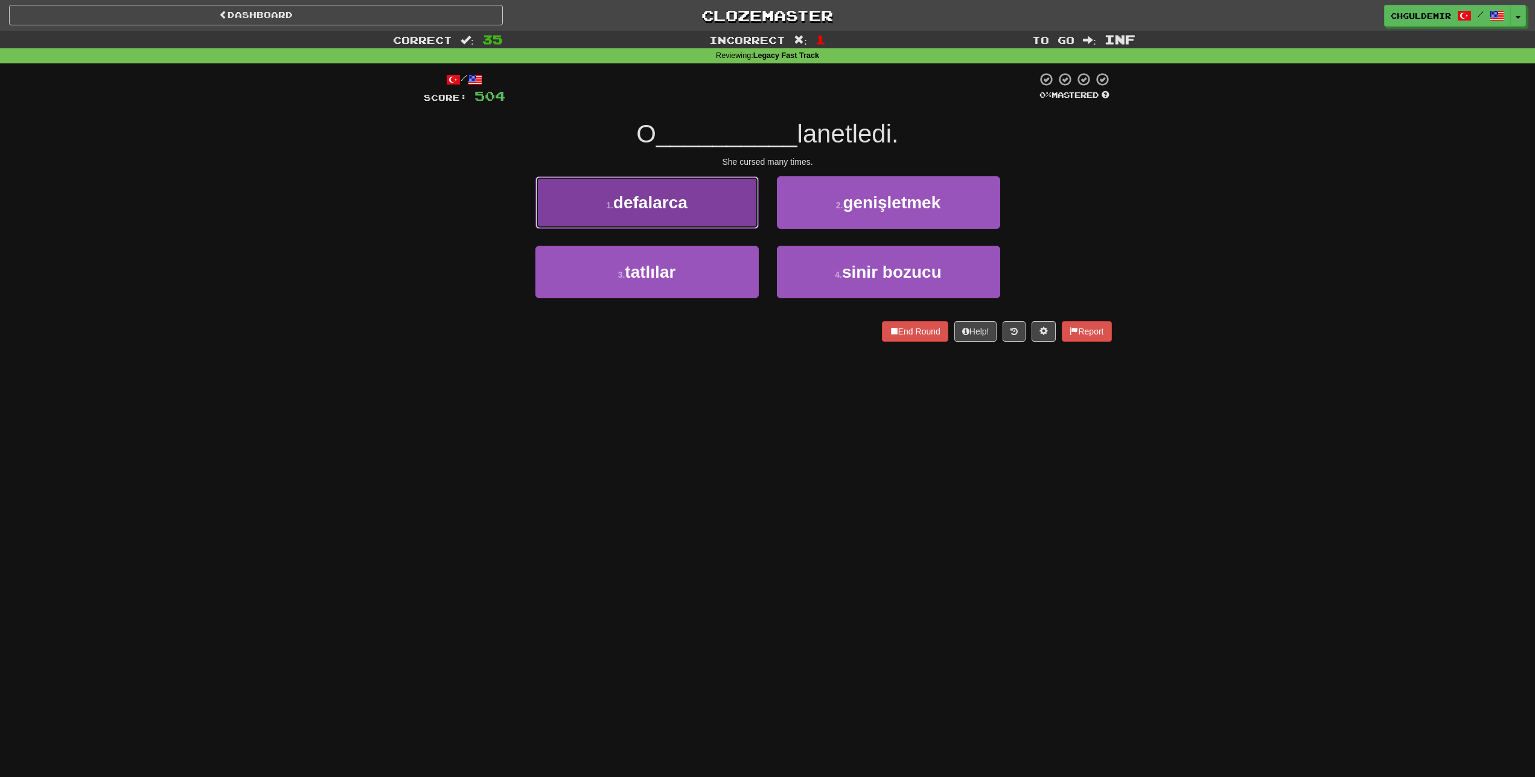
click at [746, 203] on button "1 . defalarca" at bounding box center [646, 202] width 223 height 53
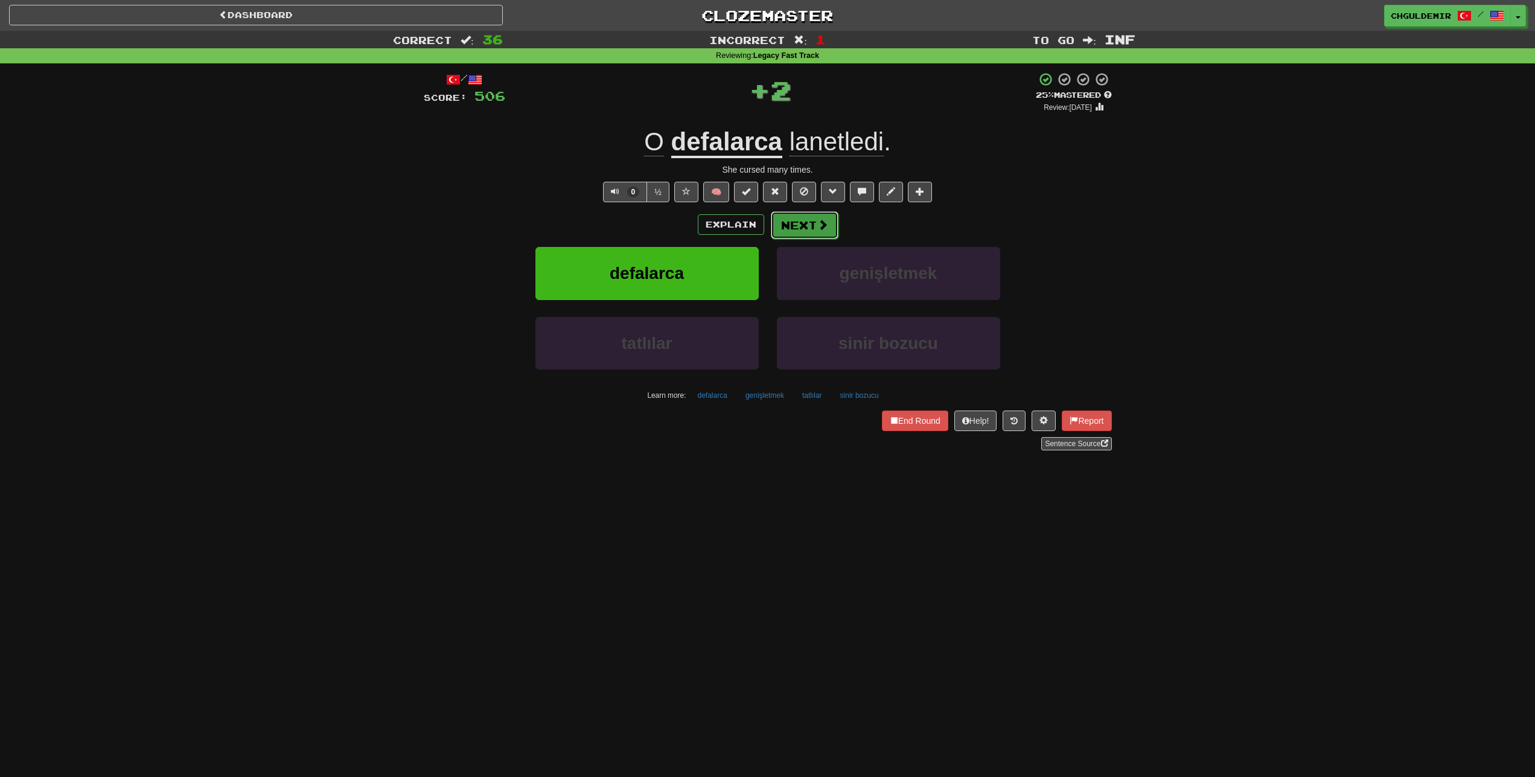
click at [798, 218] on button "Next" at bounding box center [805, 225] width 68 height 28
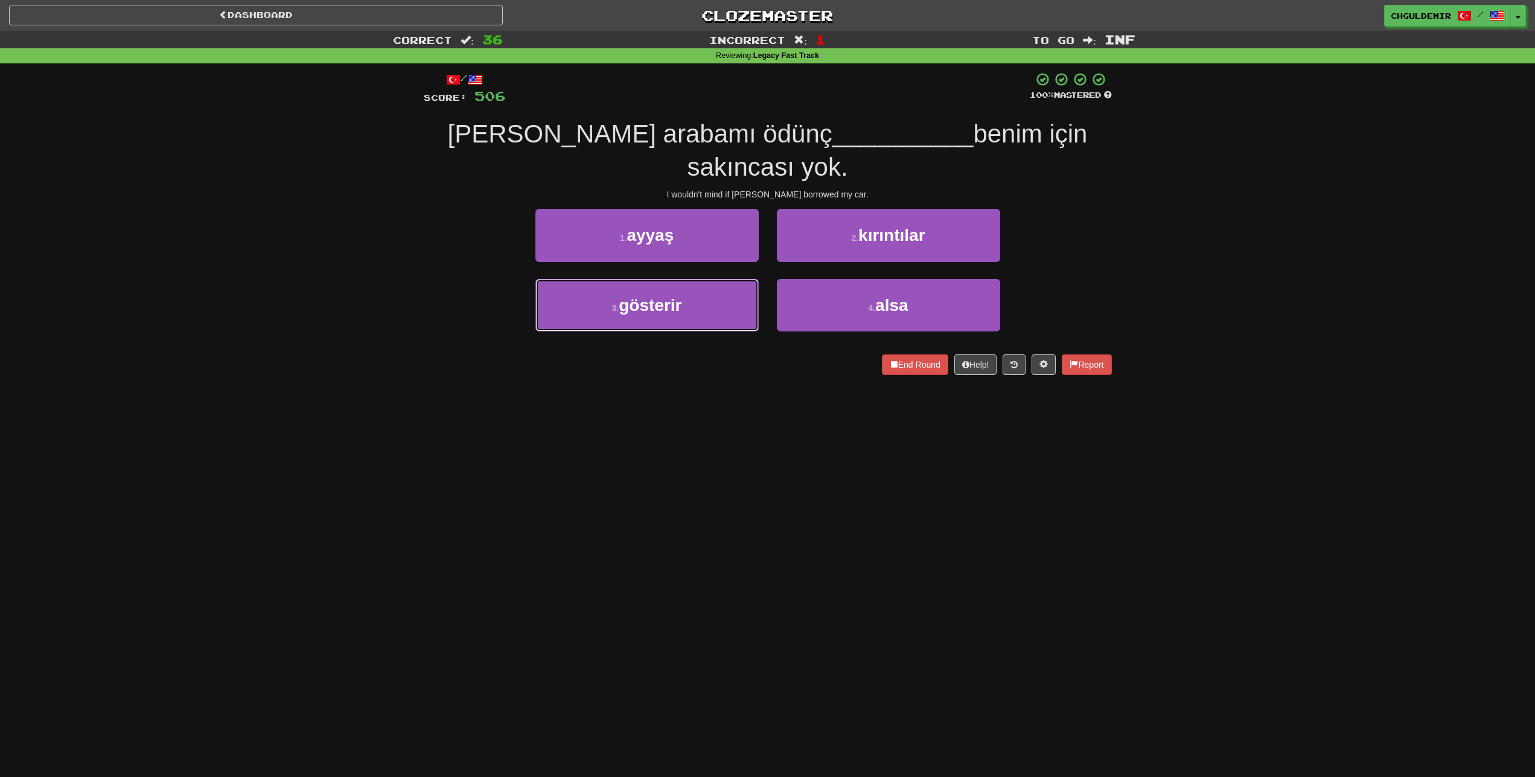
drag, startPoint x: 699, startPoint y: 253, endPoint x: 764, endPoint y: 240, distance: 65.9
click at [699, 279] on button "3 . gösterir" at bounding box center [646, 305] width 223 height 53
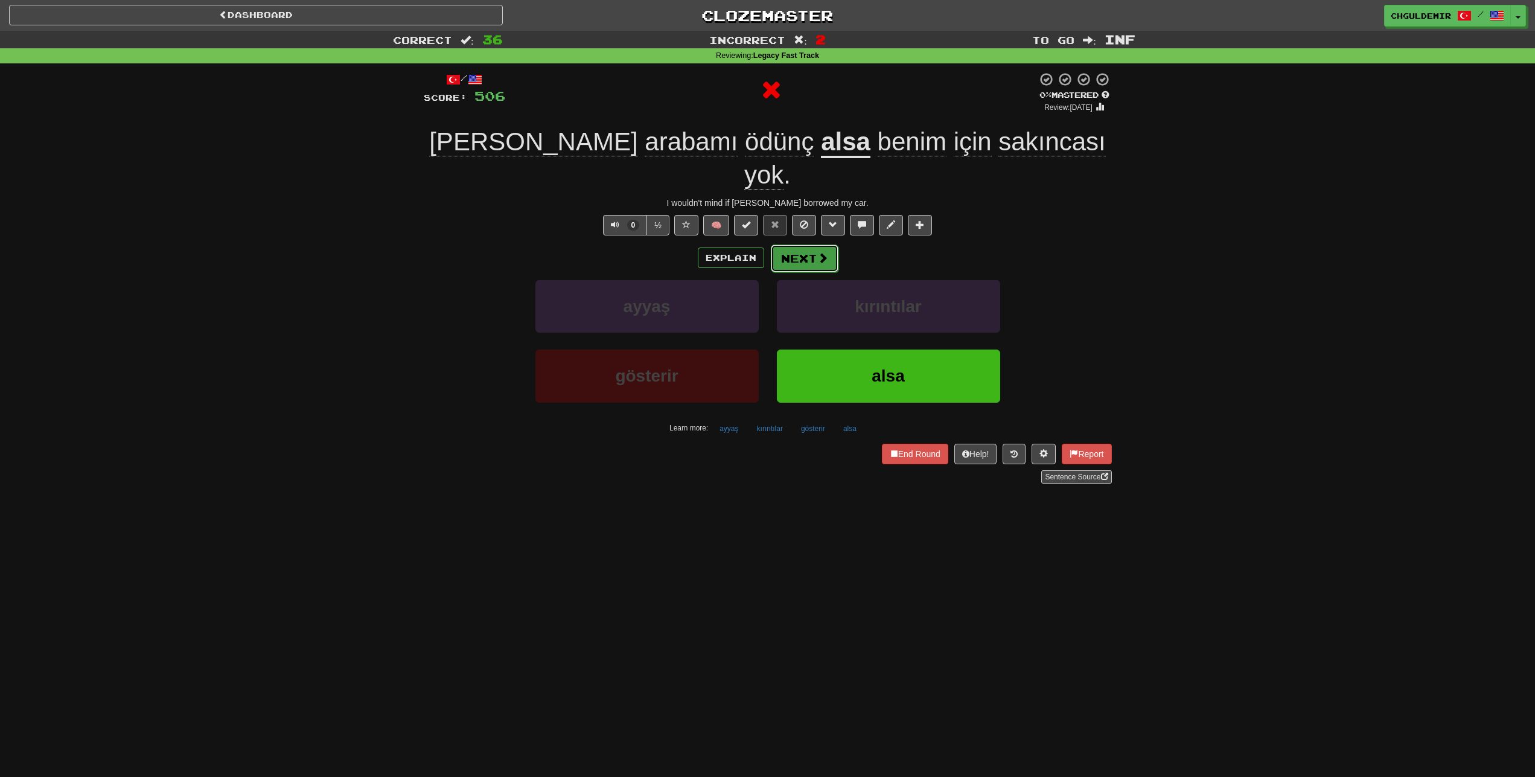
click at [815, 244] on button "Next" at bounding box center [805, 258] width 68 height 28
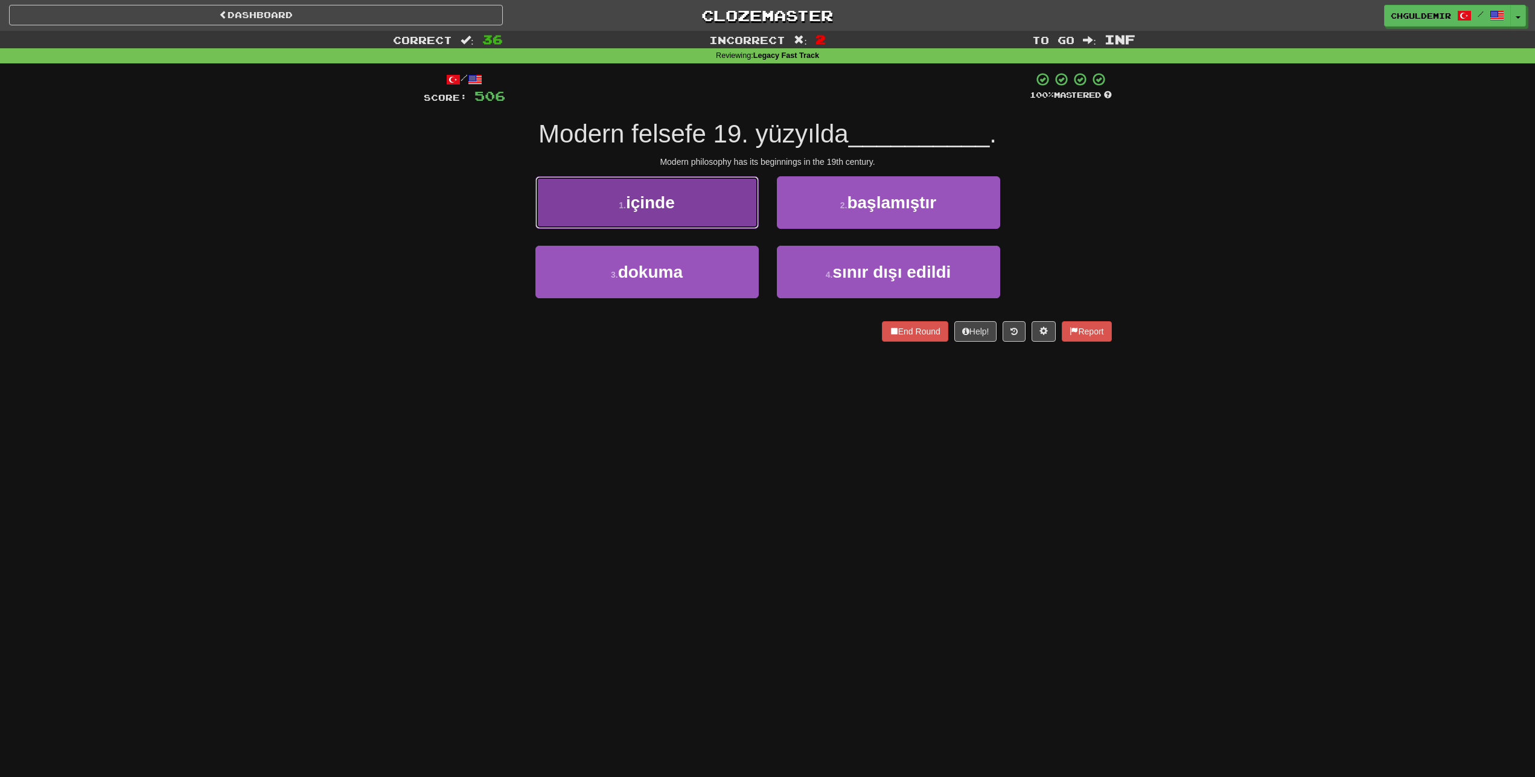
click at [712, 217] on button "1 . içinde" at bounding box center [646, 202] width 223 height 53
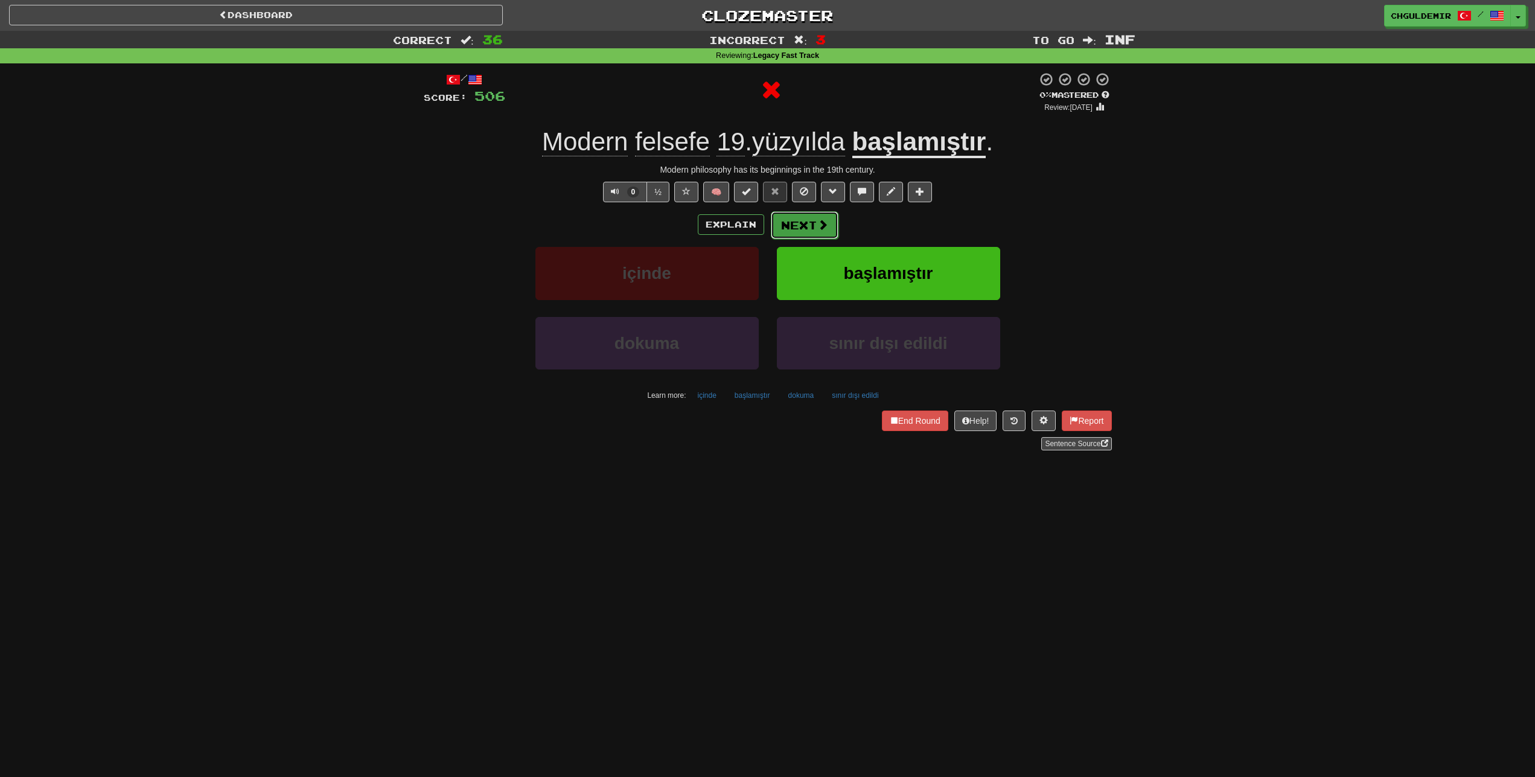
click at [786, 225] on button "Next" at bounding box center [805, 225] width 68 height 28
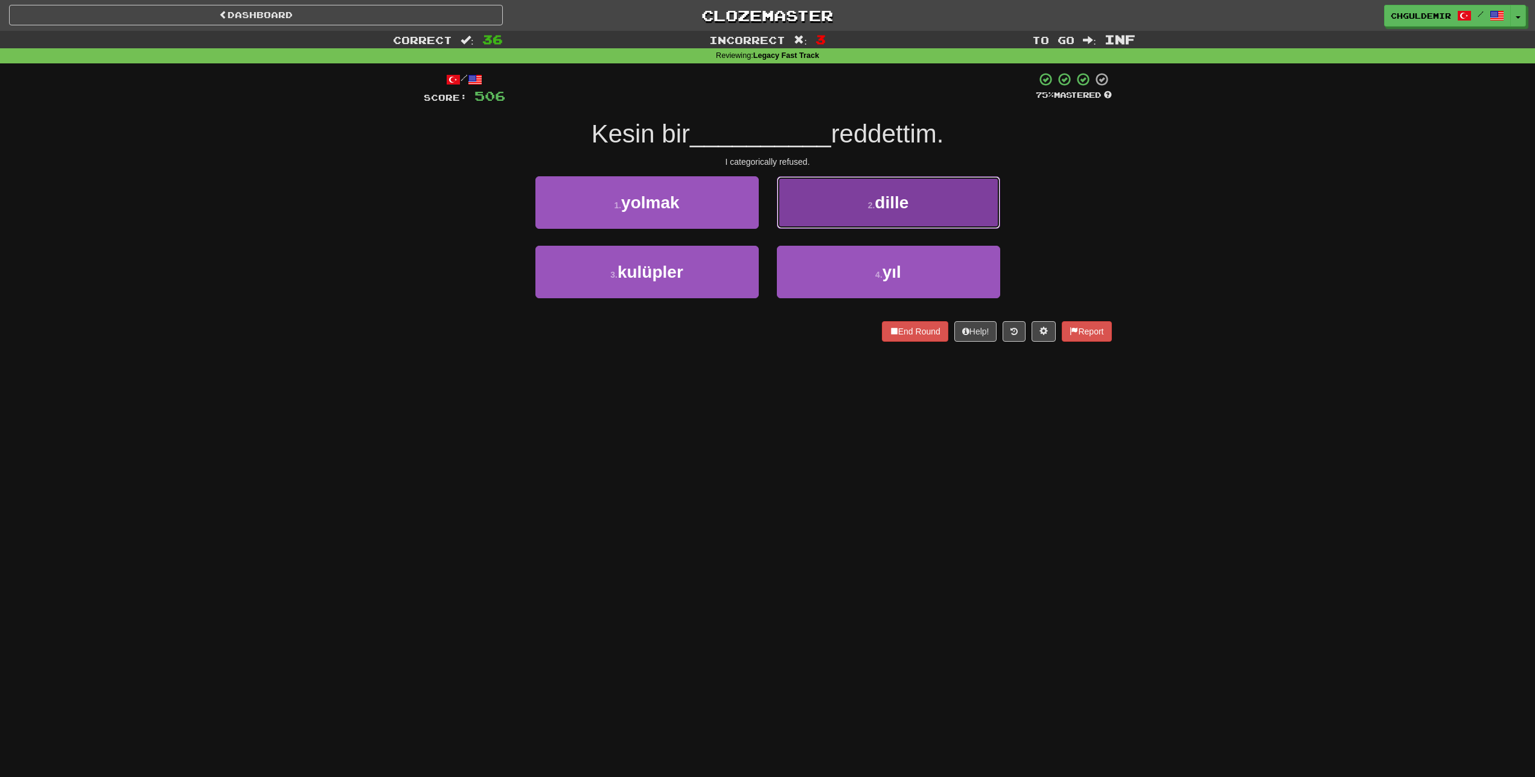
click at [810, 224] on button "2 . dille" at bounding box center [888, 202] width 223 height 53
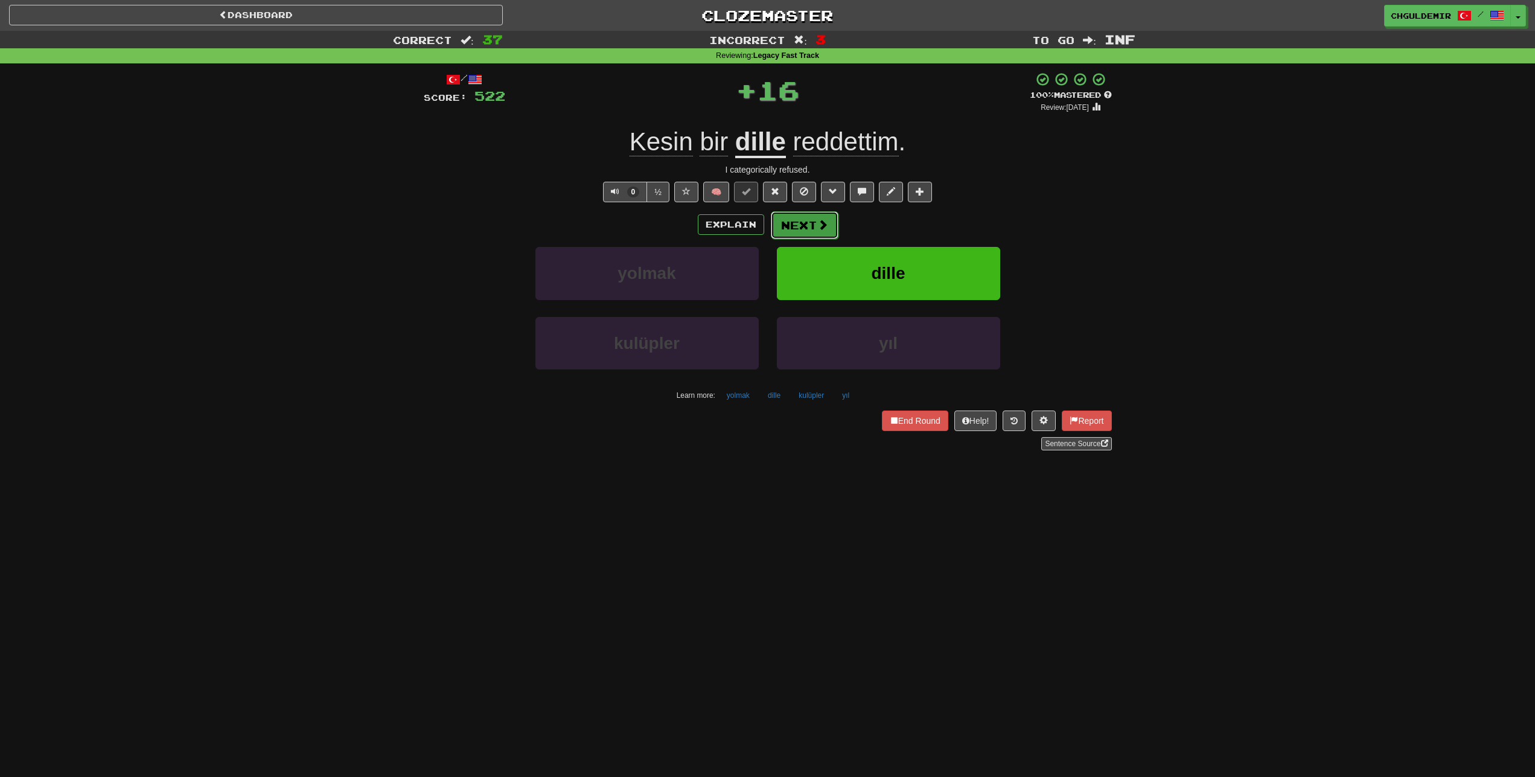
click at [809, 227] on button "Next" at bounding box center [805, 225] width 68 height 28
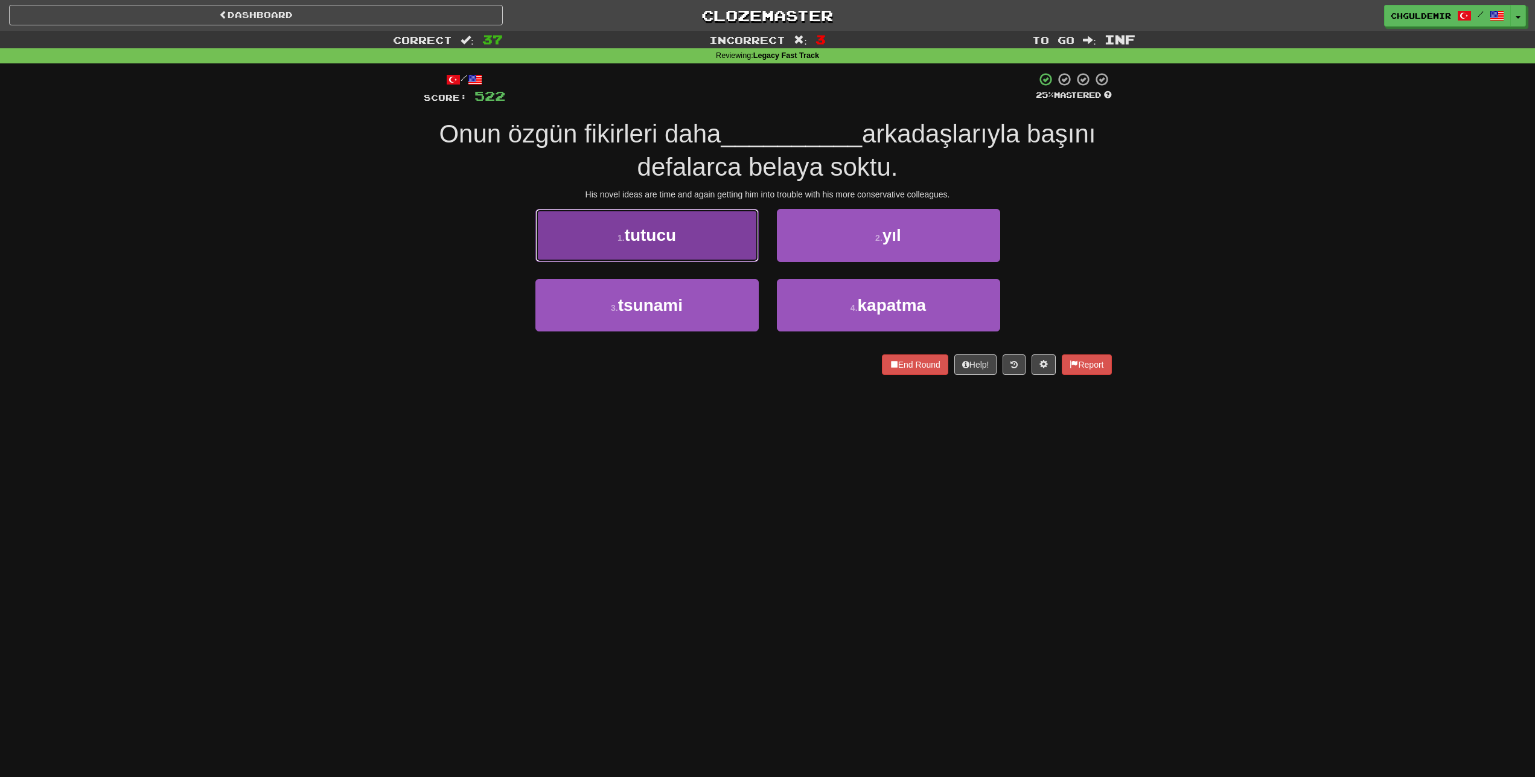
click at [693, 236] on button "1 . tutucu" at bounding box center [646, 235] width 223 height 53
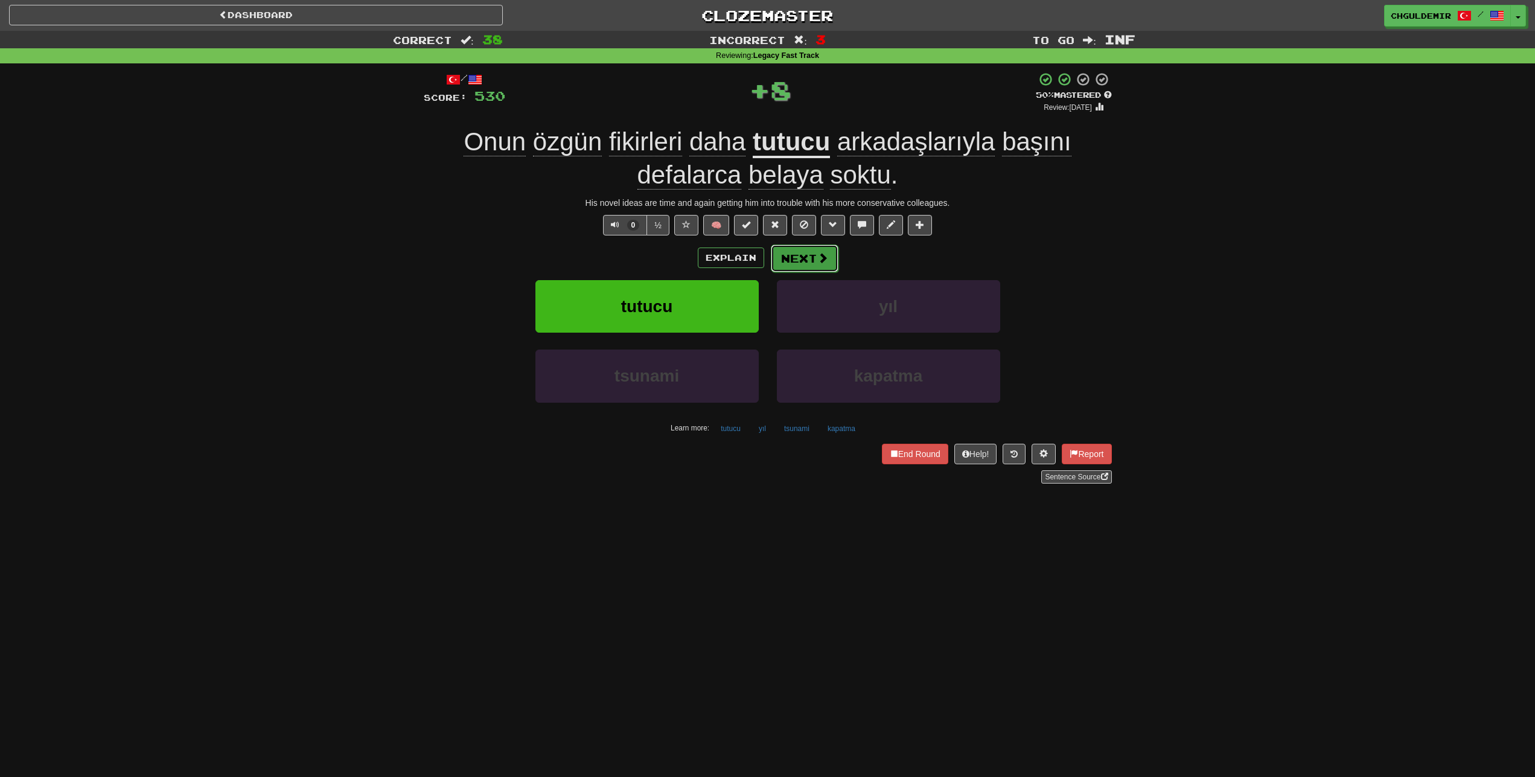
click at [796, 260] on button "Next" at bounding box center [805, 258] width 68 height 28
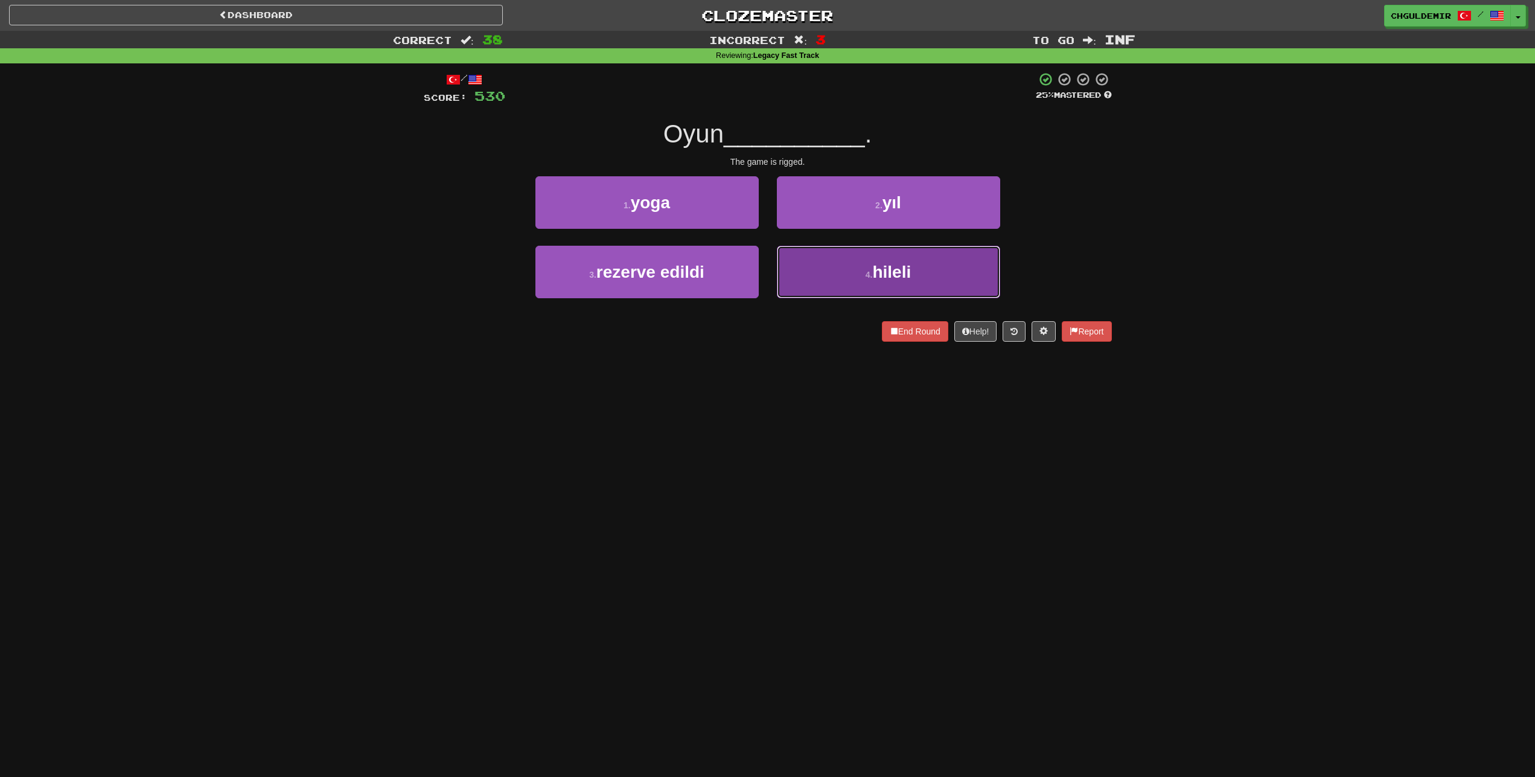
drag, startPoint x: 806, startPoint y: 287, endPoint x: 804, endPoint y: 240, distance: 47.1
click at [806, 287] on button "4 . hileli" at bounding box center [888, 272] width 223 height 53
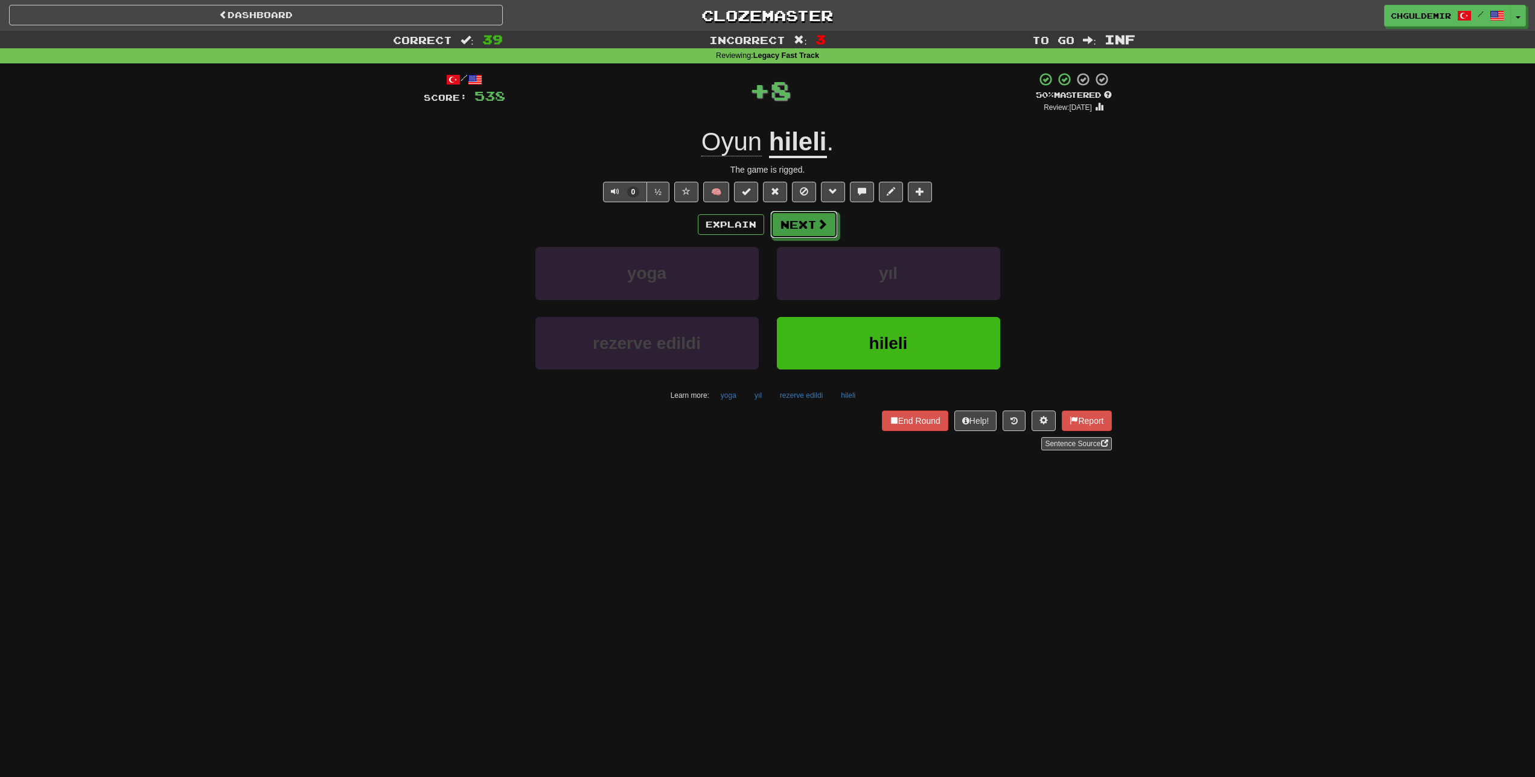
click at [804, 233] on button "Next" at bounding box center [804, 225] width 68 height 28
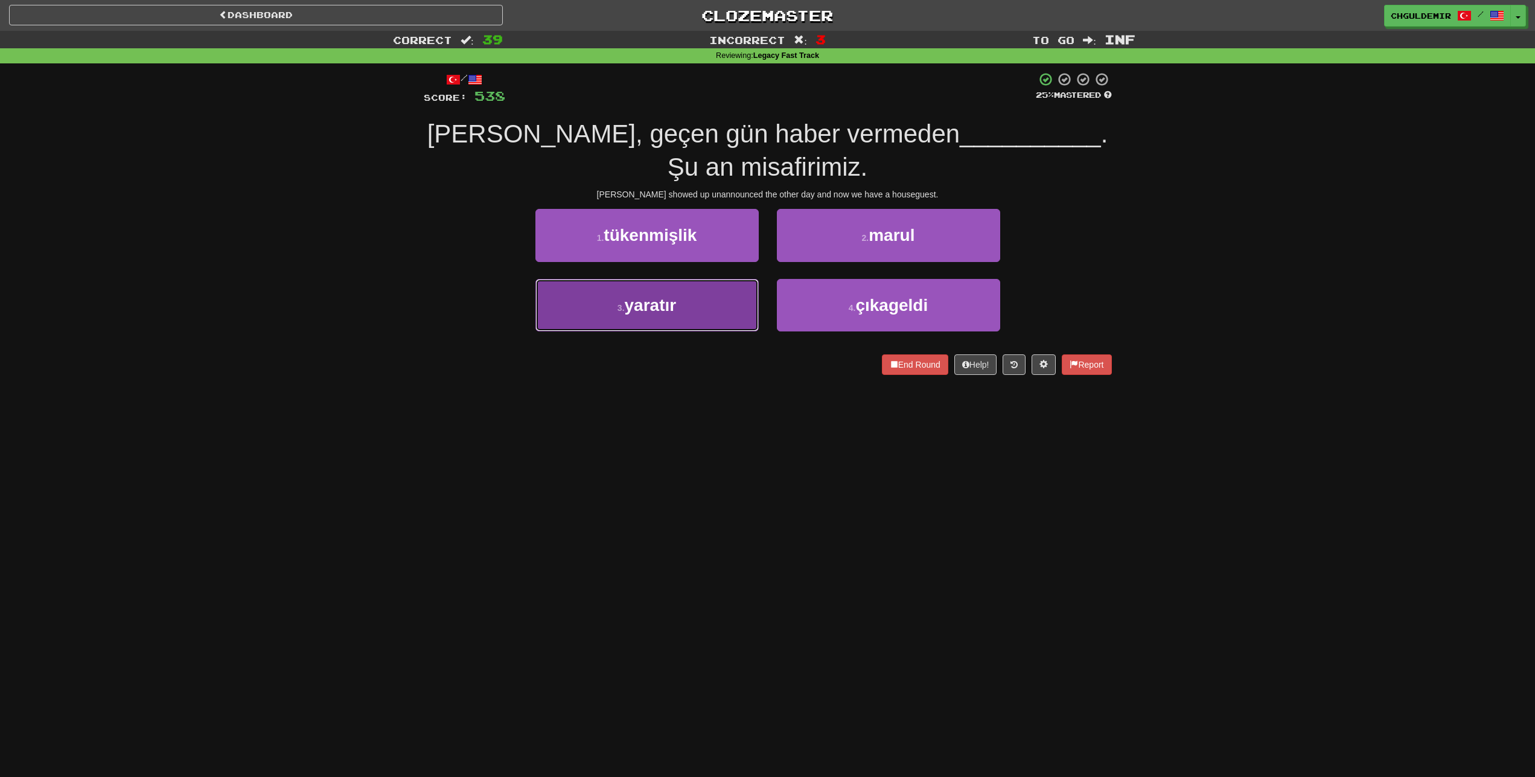
click at [725, 304] on button "3 . yaratır" at bounding box center [646, 305] width 223 height 53
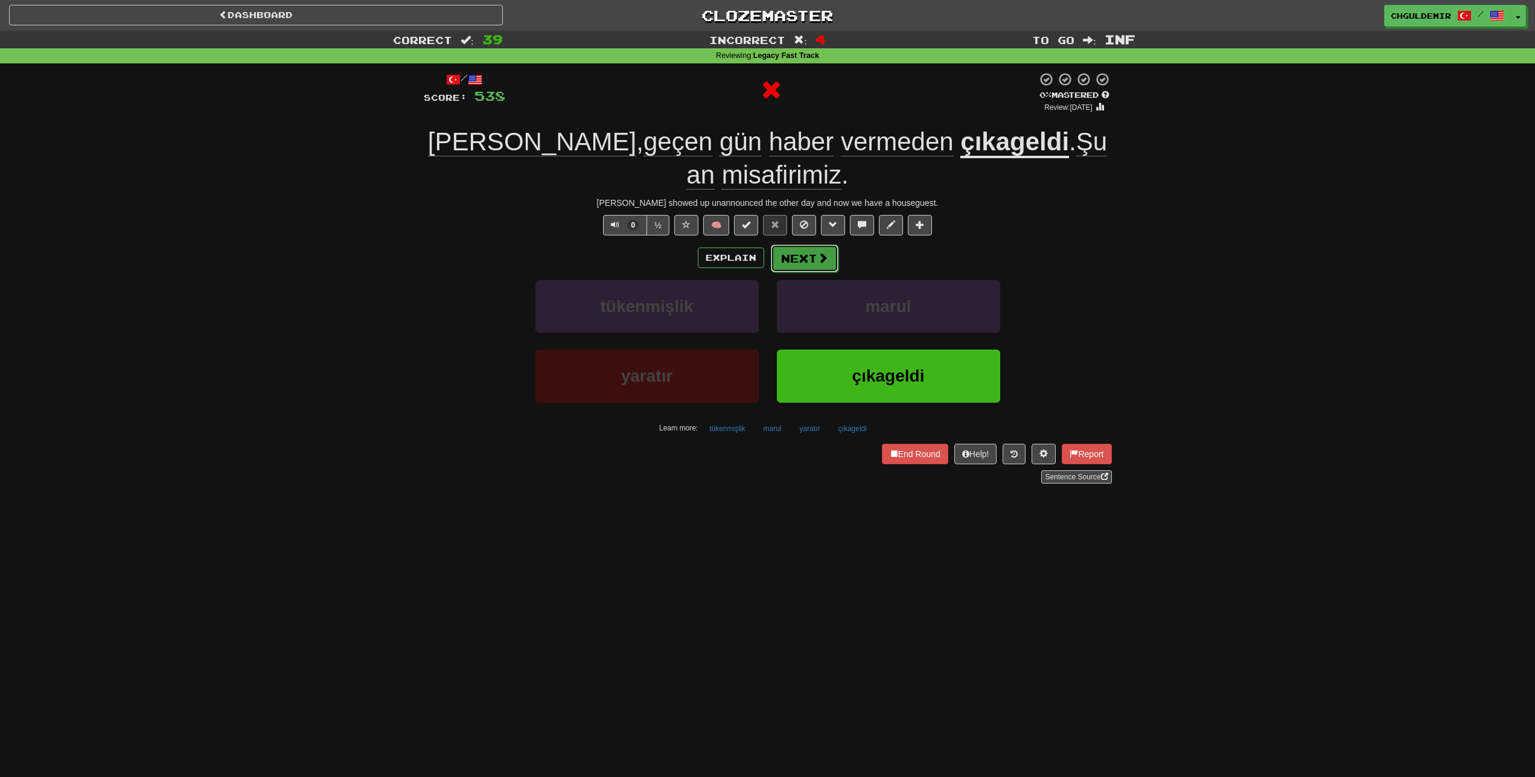
click at [815, 245] on button "Next" at bounding box center [805, 258] width 68 height 28
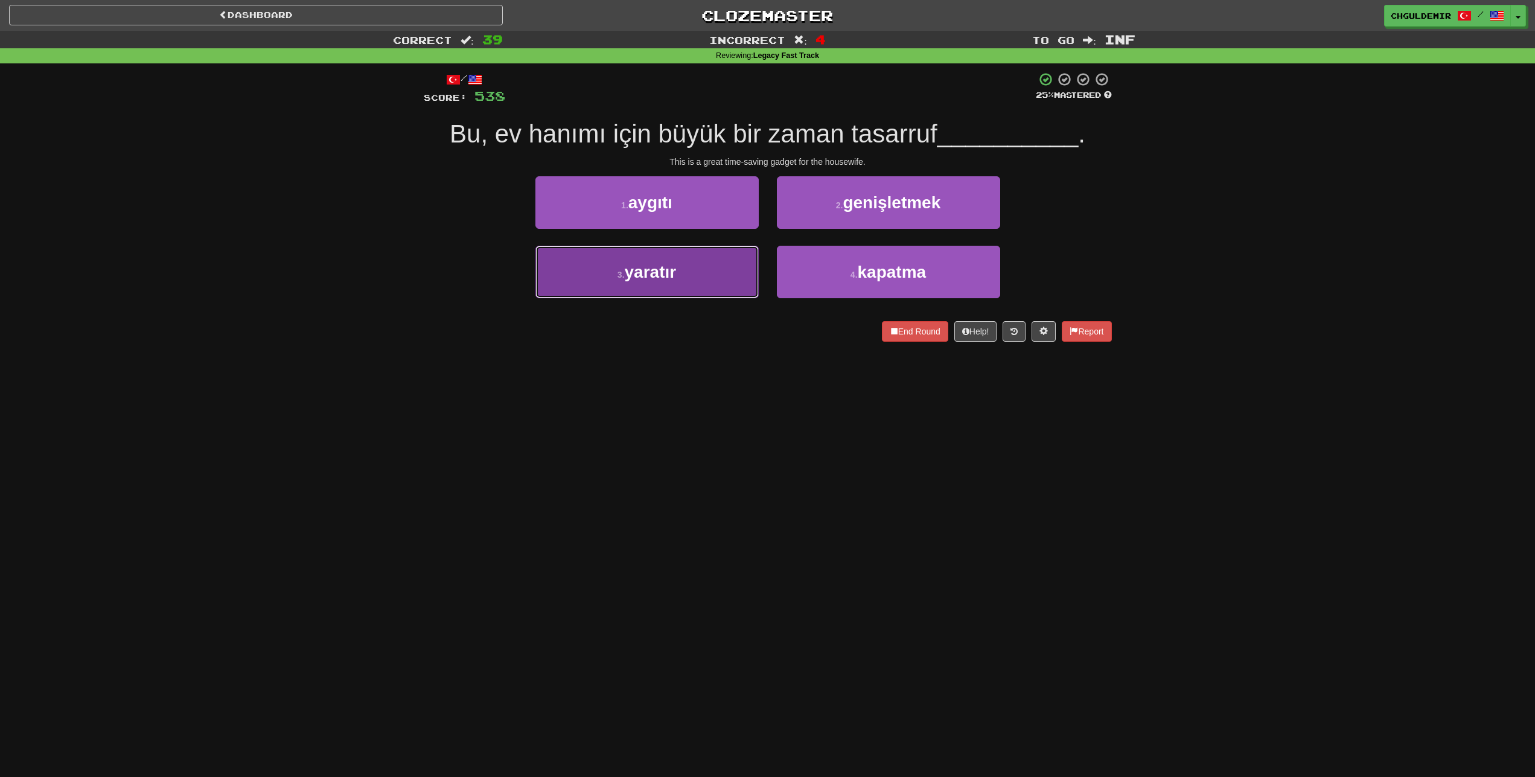
click at [717, 265] on button "3 . yaratır" at bounding box center [646, 272] width 223 height 53
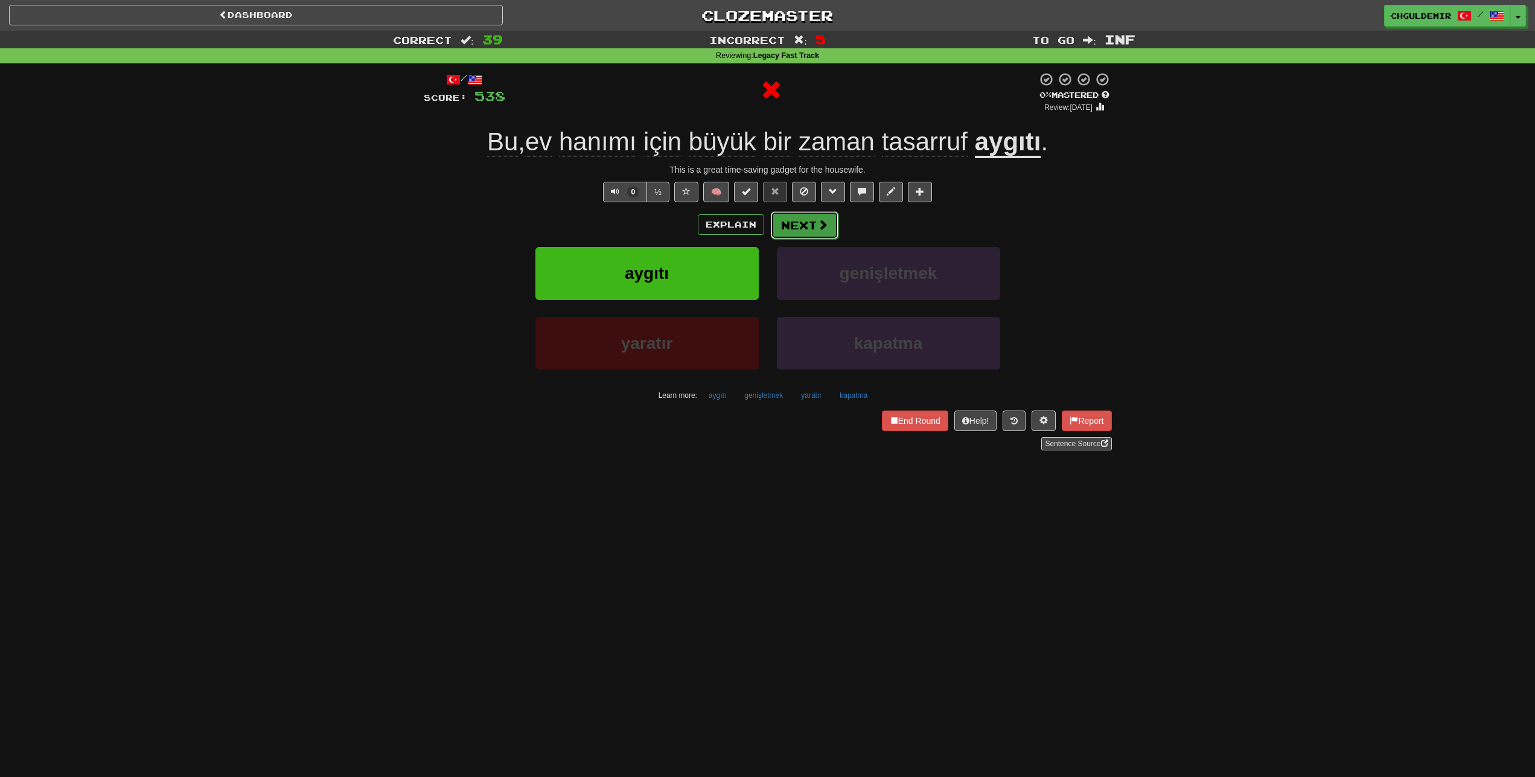
click at [801, 220] on button "Next" at bounding box center [805, 225] width 68 height 28
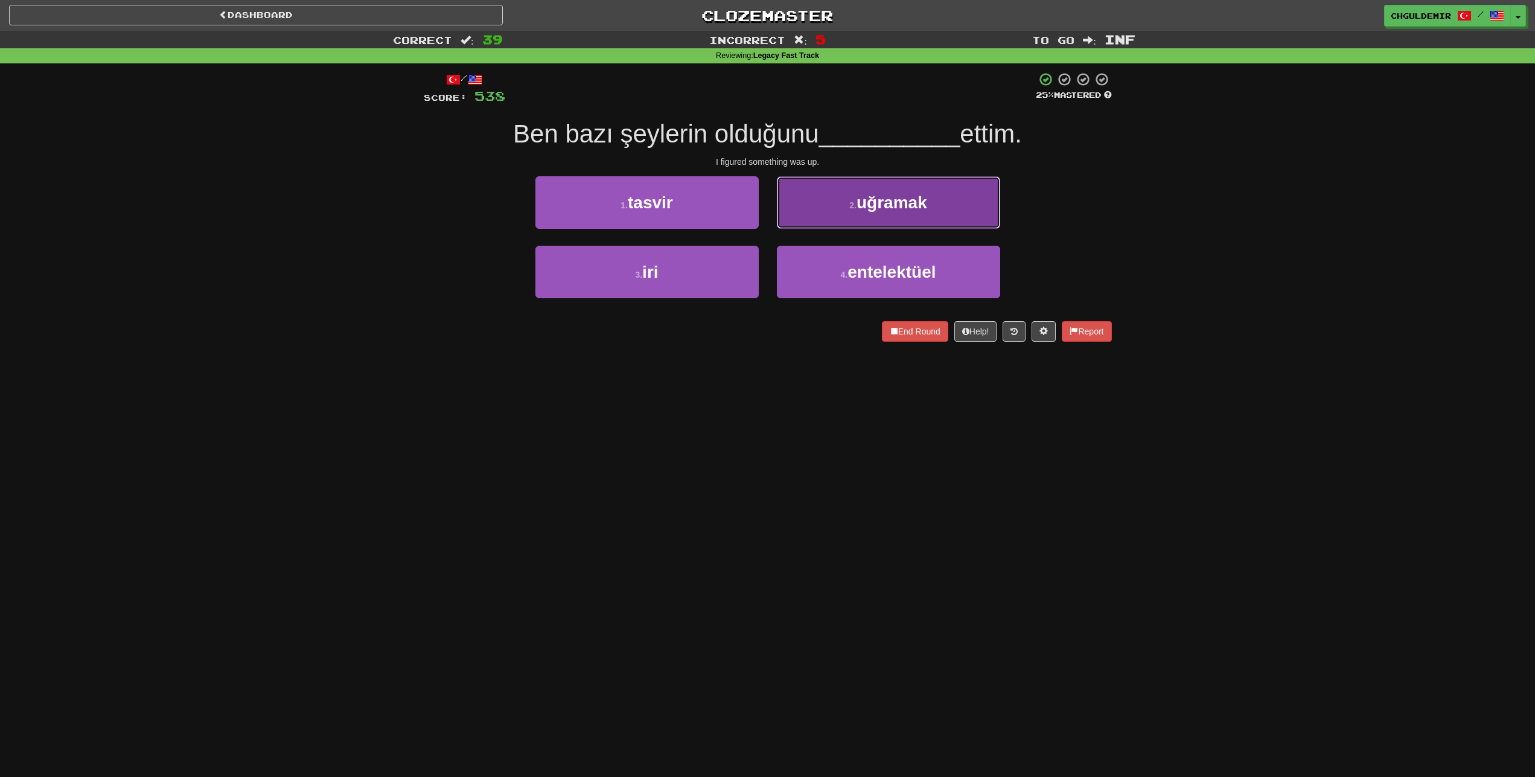
click at [811, 217] on button "2 . uğramak" at bounding box center [888, 202] width 223 height 53
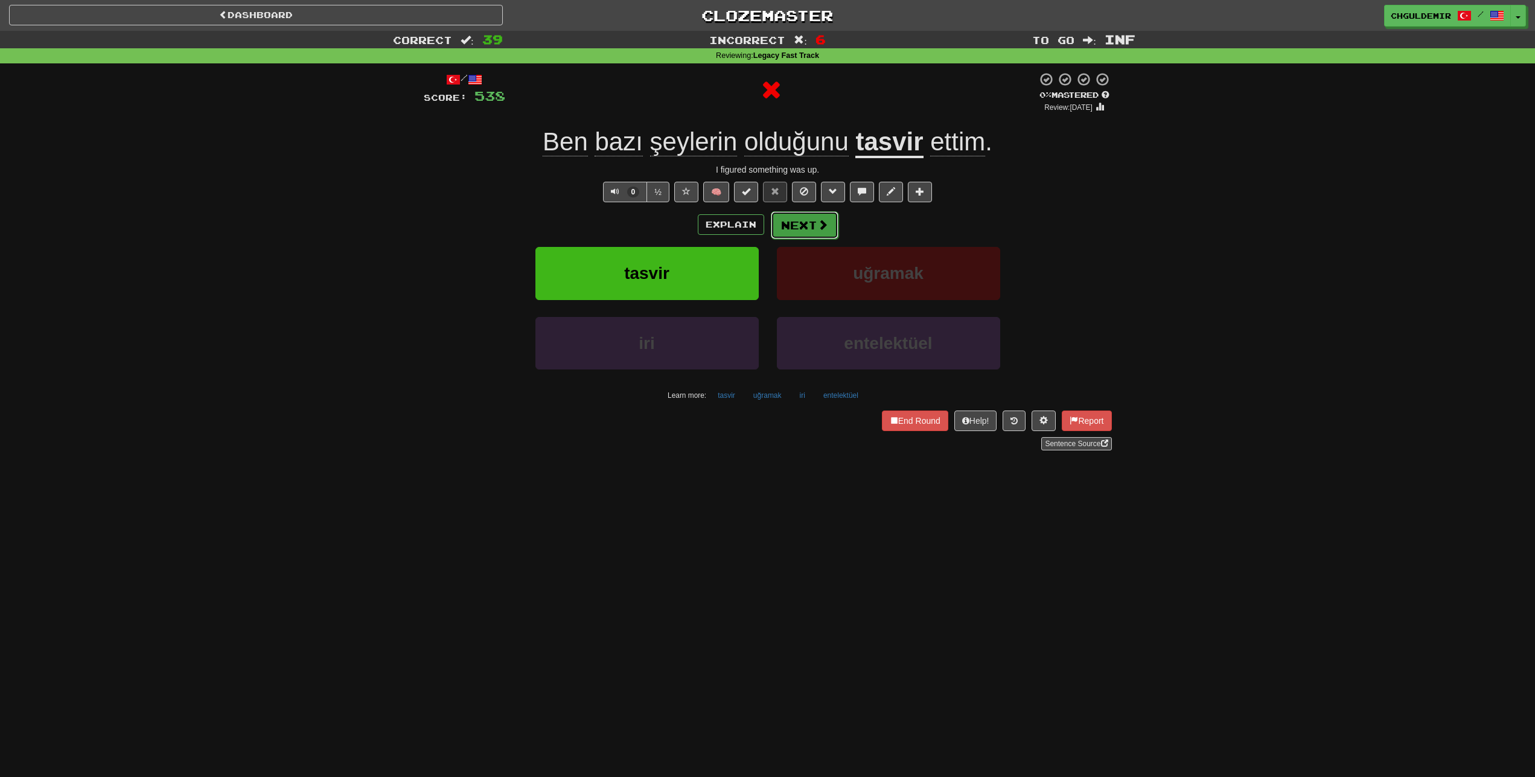
click at [795, 225] on button "Next" at bounding box center [805, 225] width 68 height 28
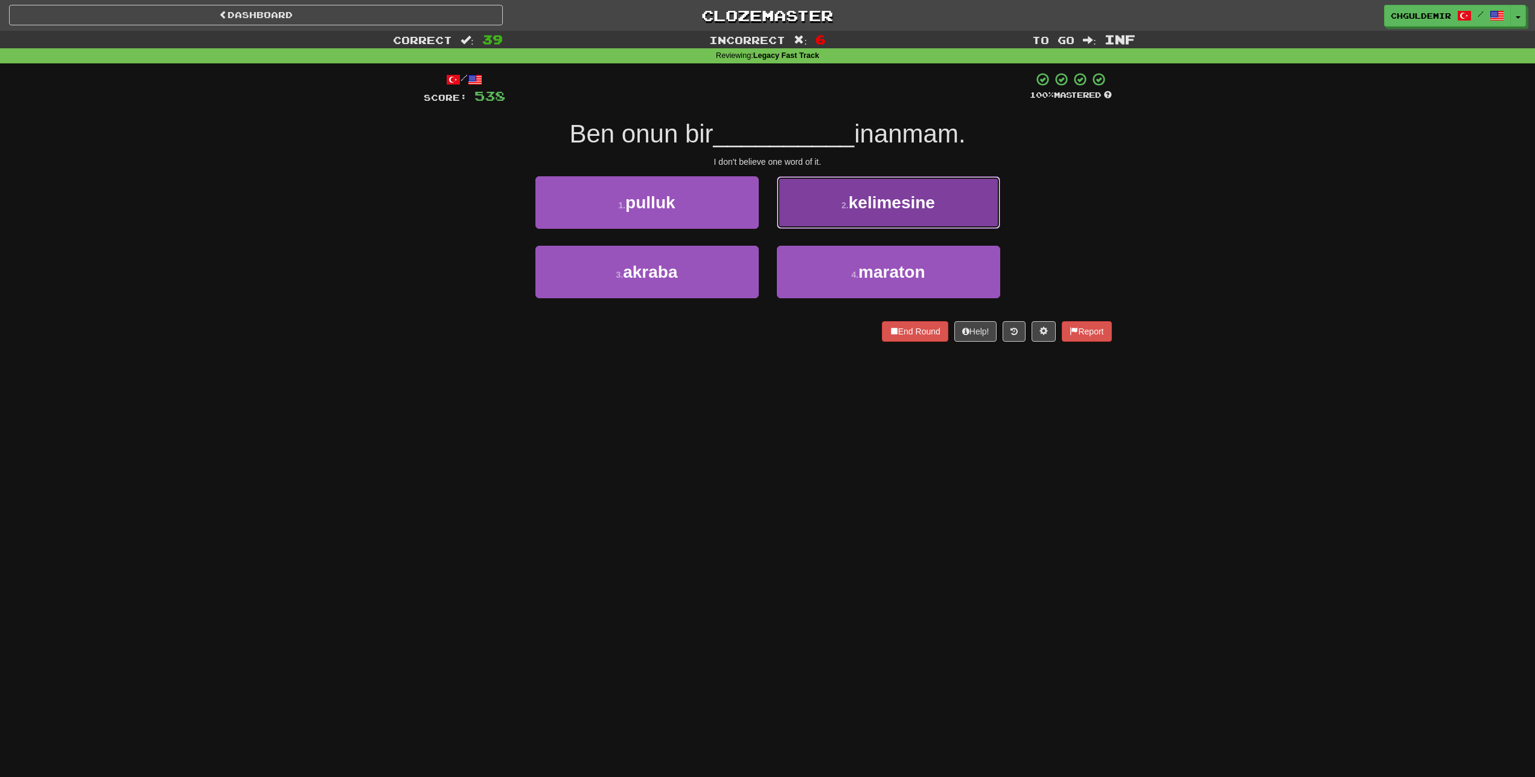
click at [821, 208] on button "2 . kelimesine" at bounding box center [888, 202] width 223 height 53
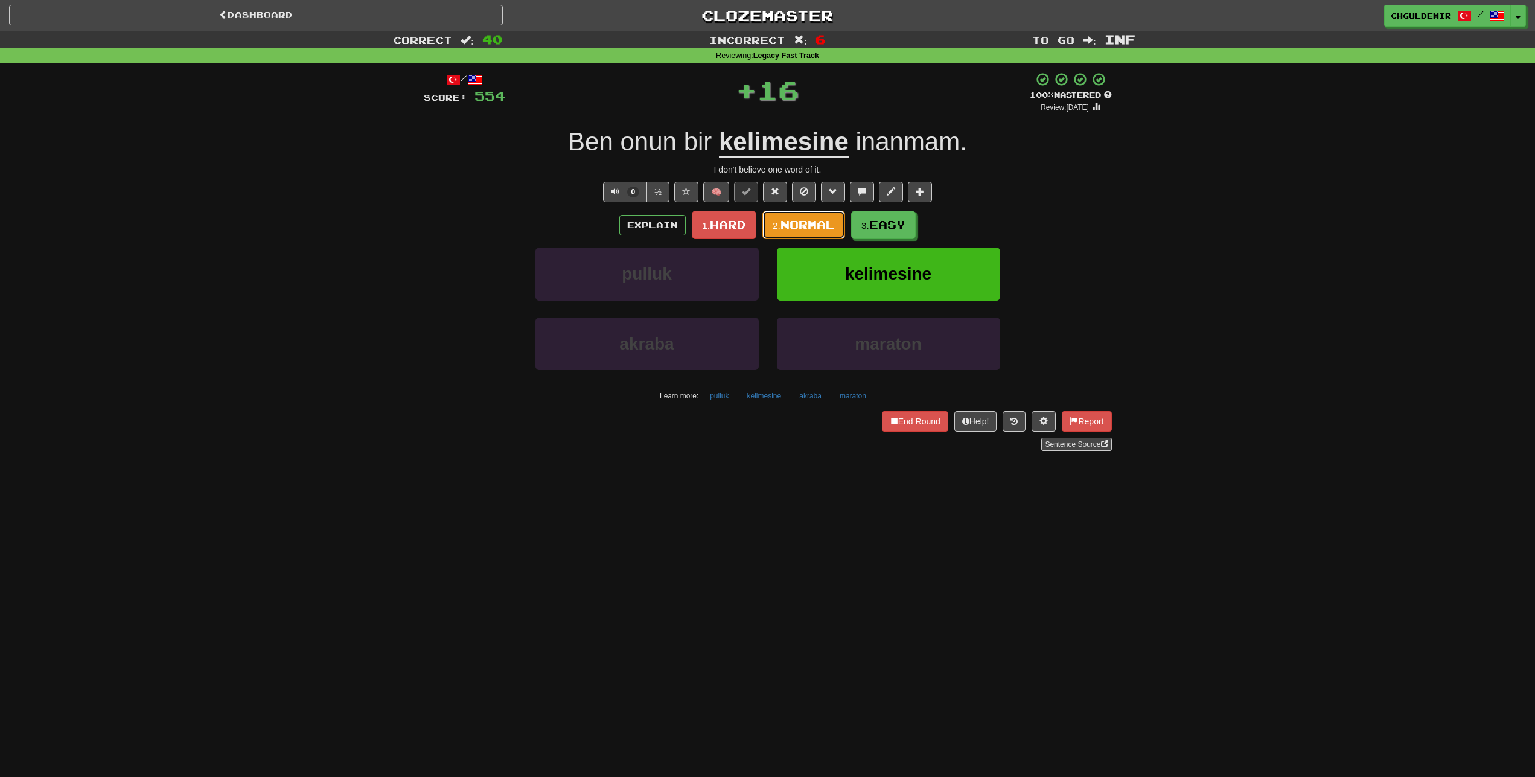
click at [816, 225] on span "Normal" at bounding box center [807, 224] width 54 height 13
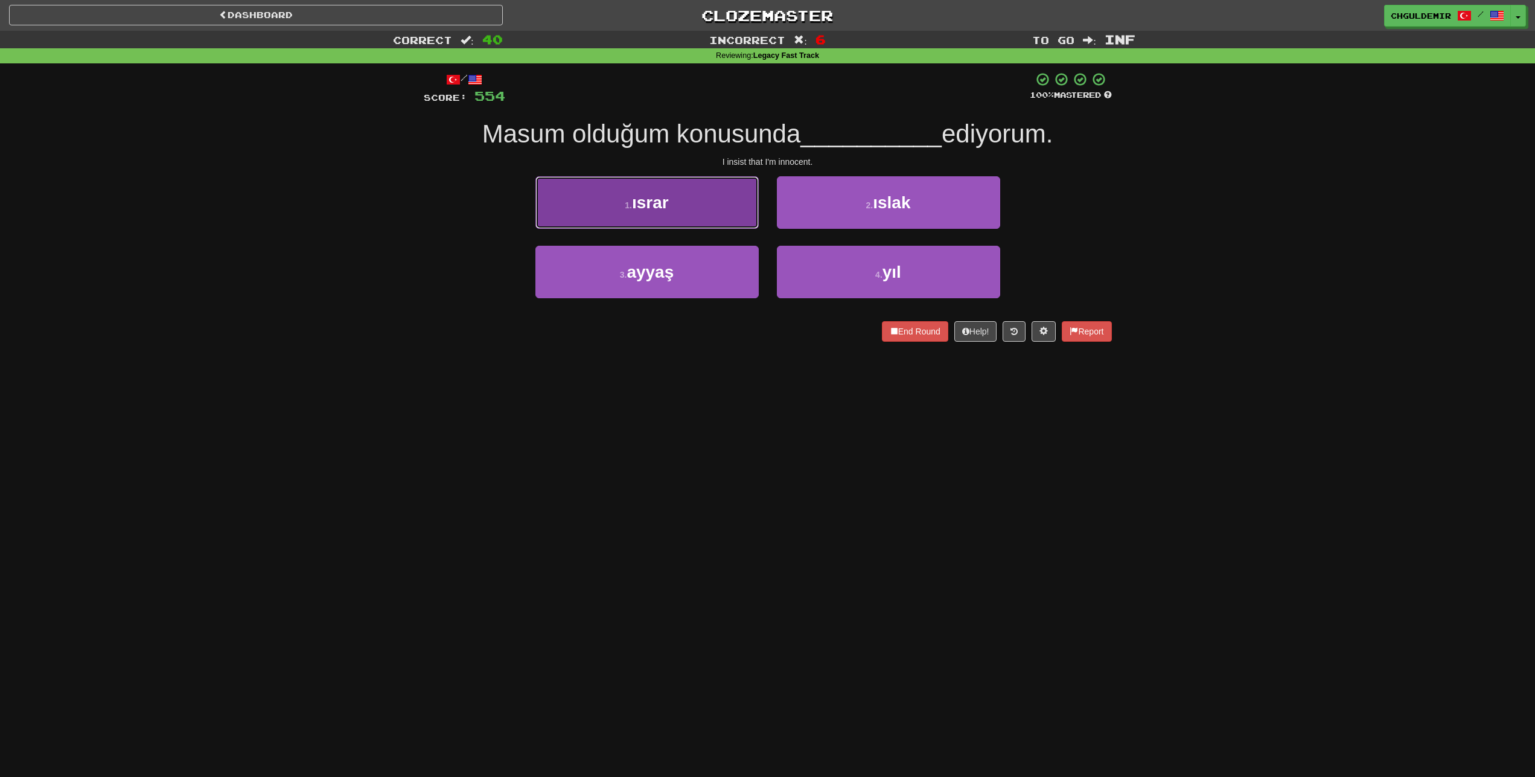
click at [695, 207] on button "1 . ısrar" at bounding box center [646, 202] width 223 height 53
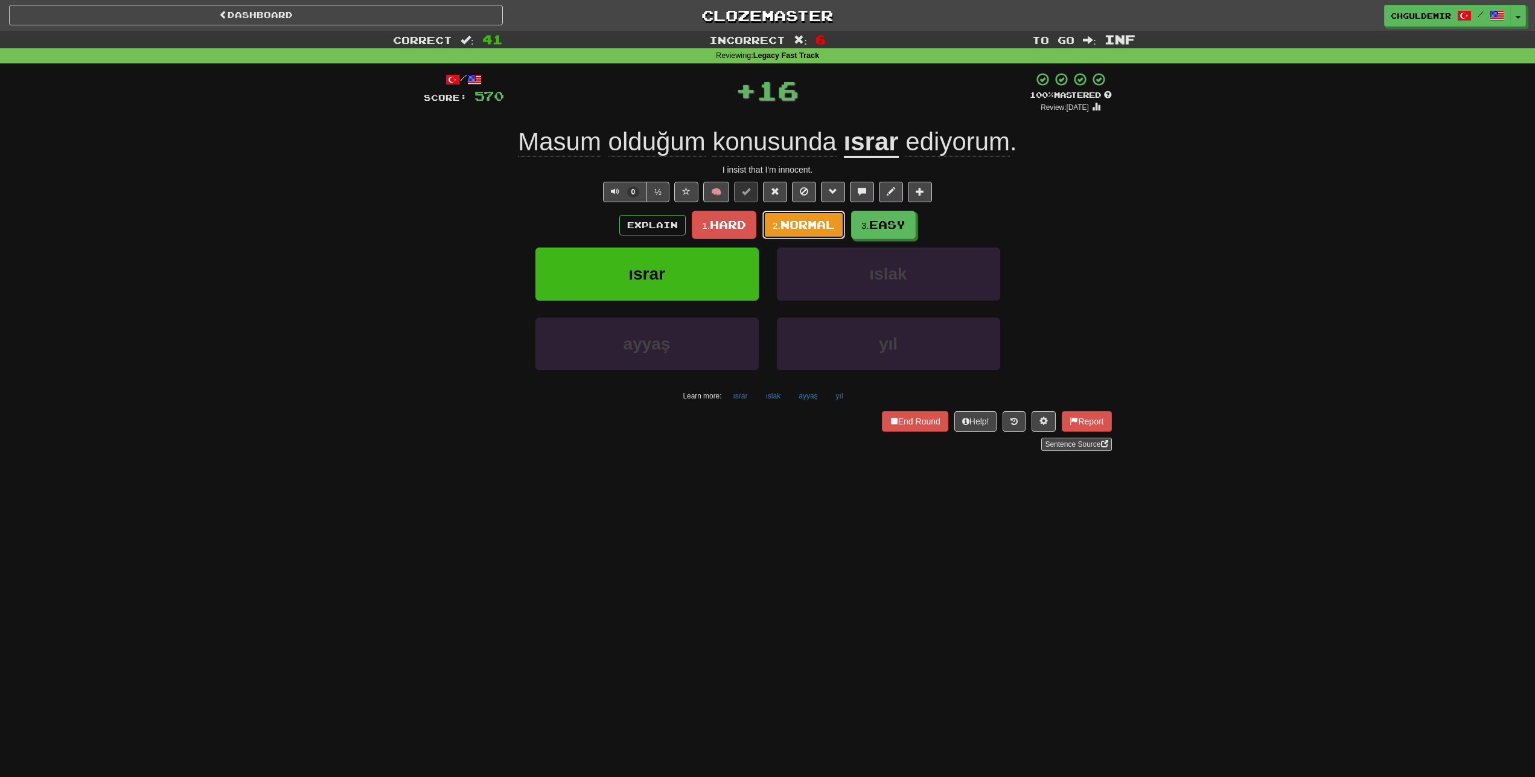
click at [805, 228] on span "Normal" at bounding box center [807, 224] width 54 height 13
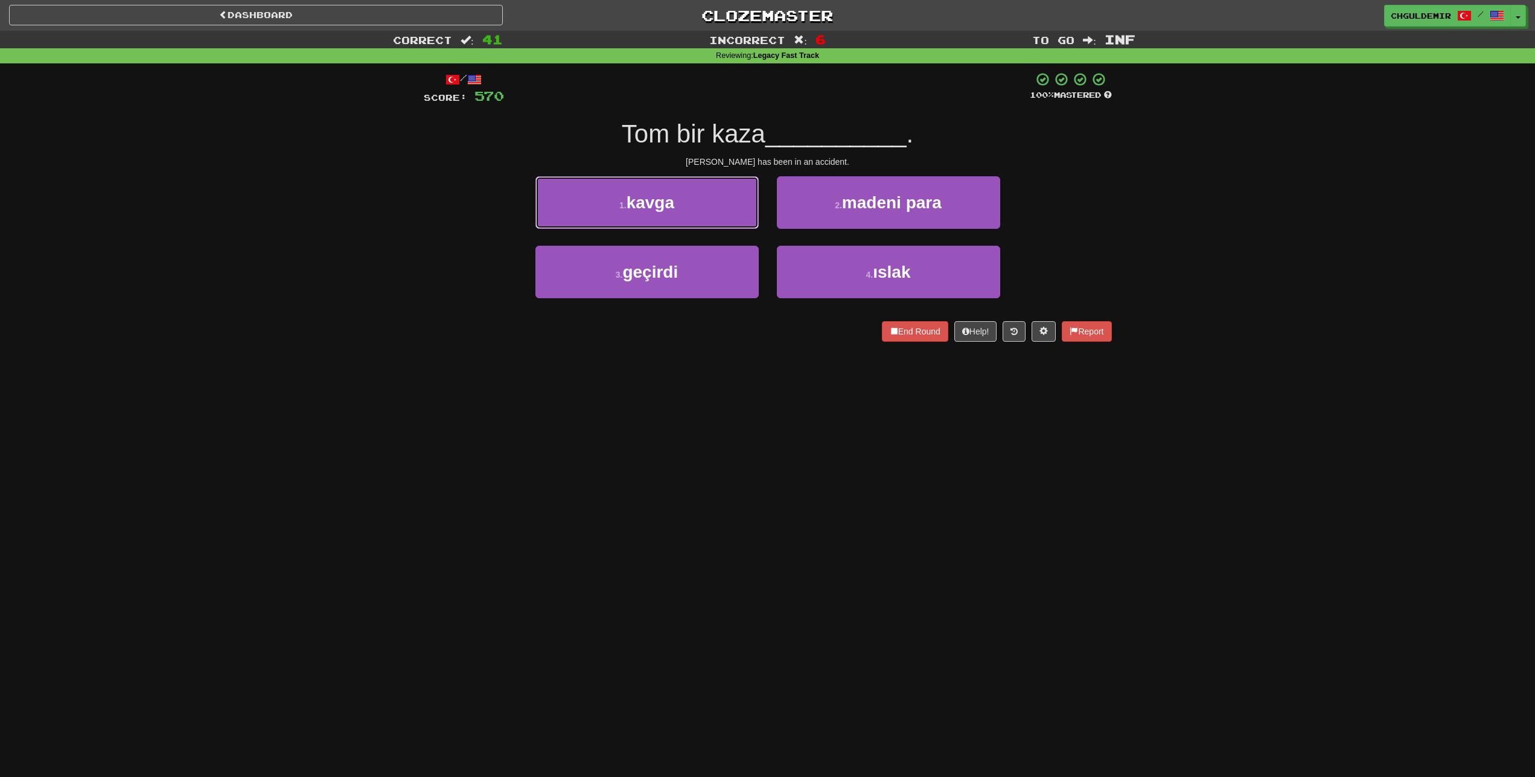
click at [690, 208] on button "1 . kavga" at bounding box center [646, 202] width 223 height 53
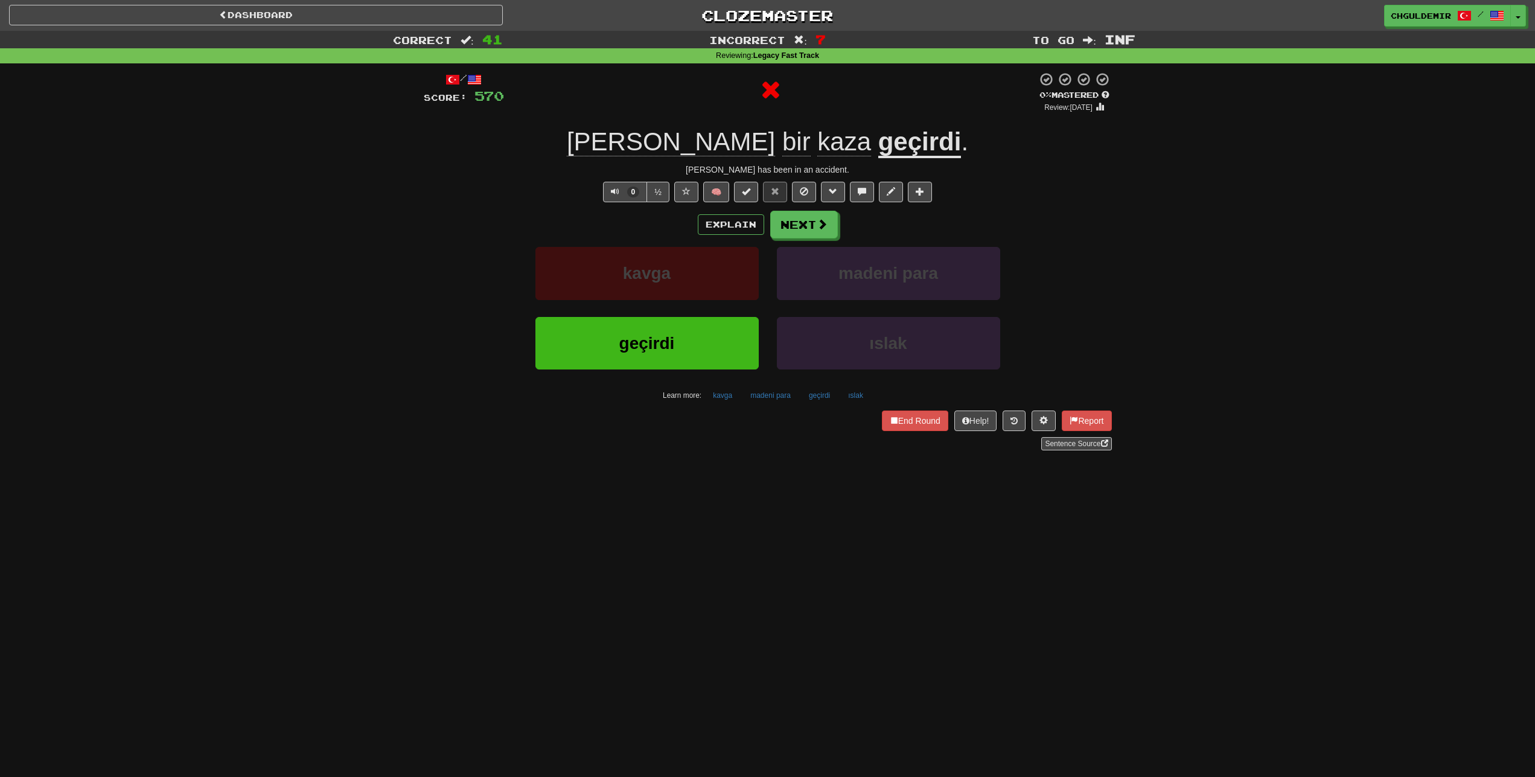
click at [820, 240] on div "Explain Next kavga madeni para geçirdi ıslak Learn more: kavga madeni para geçi…" at bounding box center [768, 308] width 688 height 194
click at [812, 232] on button "Next" at bounding box center [805, 225] width 68 height 28
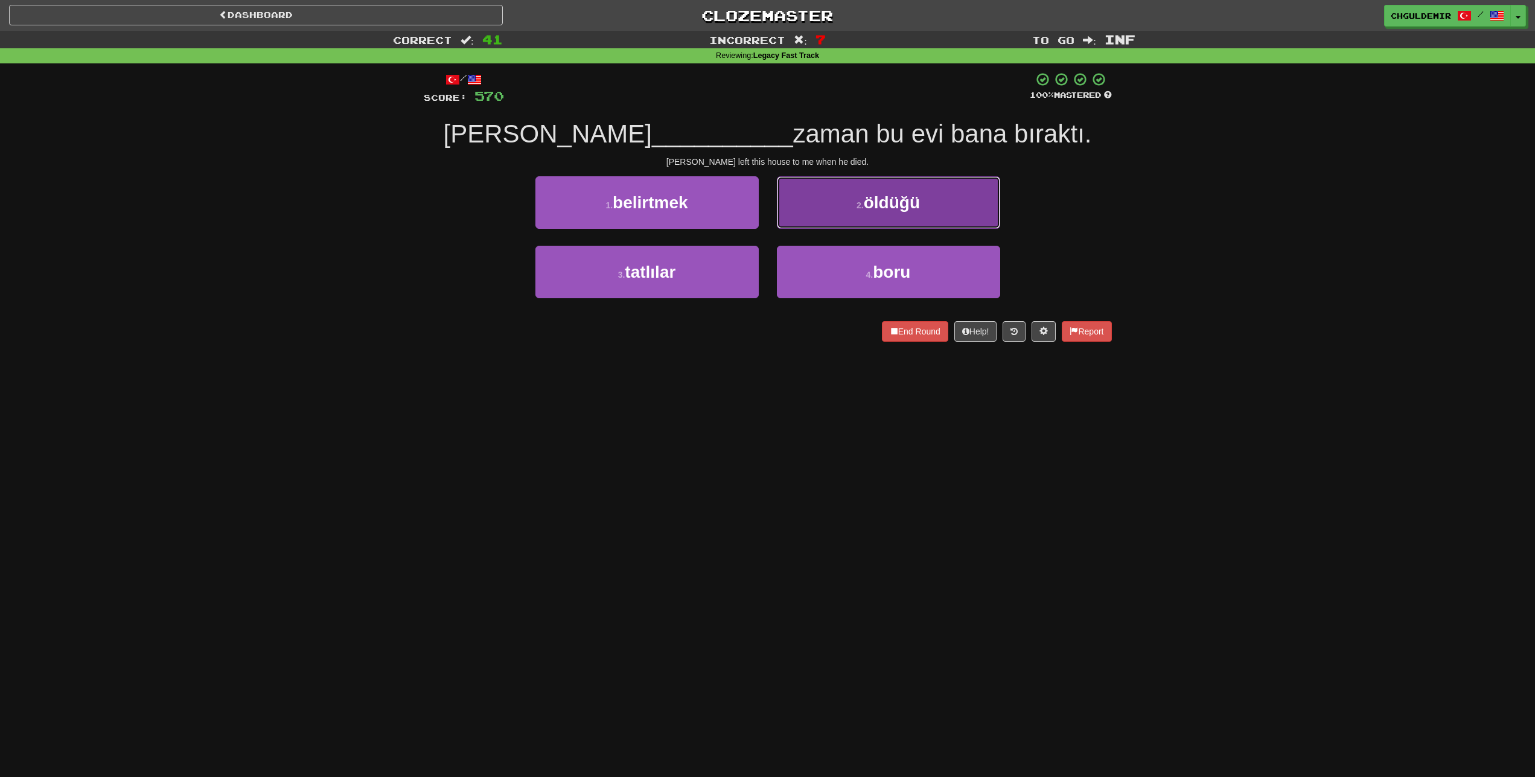
click at [807, 211] on button "2 . öldüğü" at bounding box center [888, 202] width 223 height 53
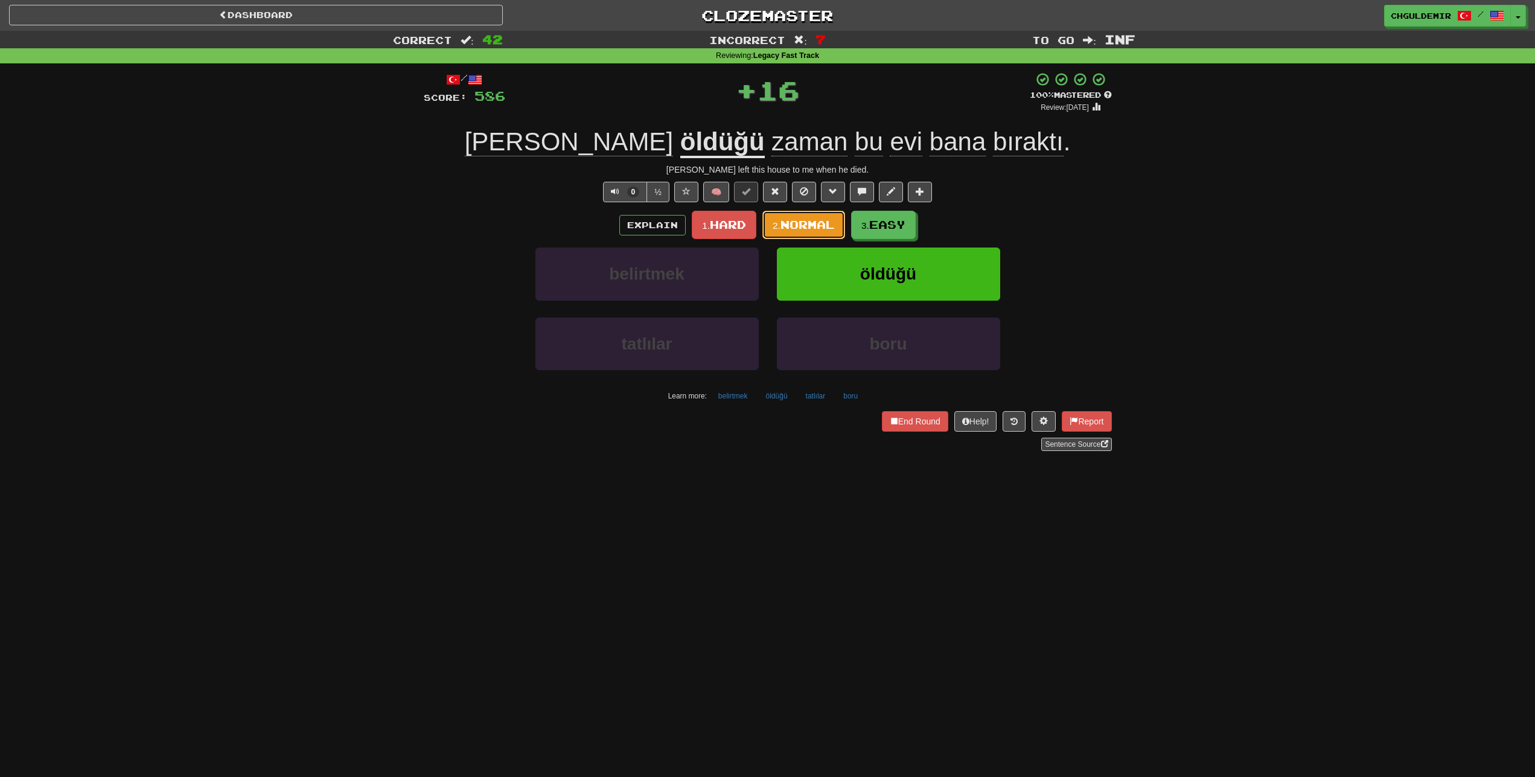
click at [809, 221] on span "Normal" at bounding box center [807, 224] width 54 height 13
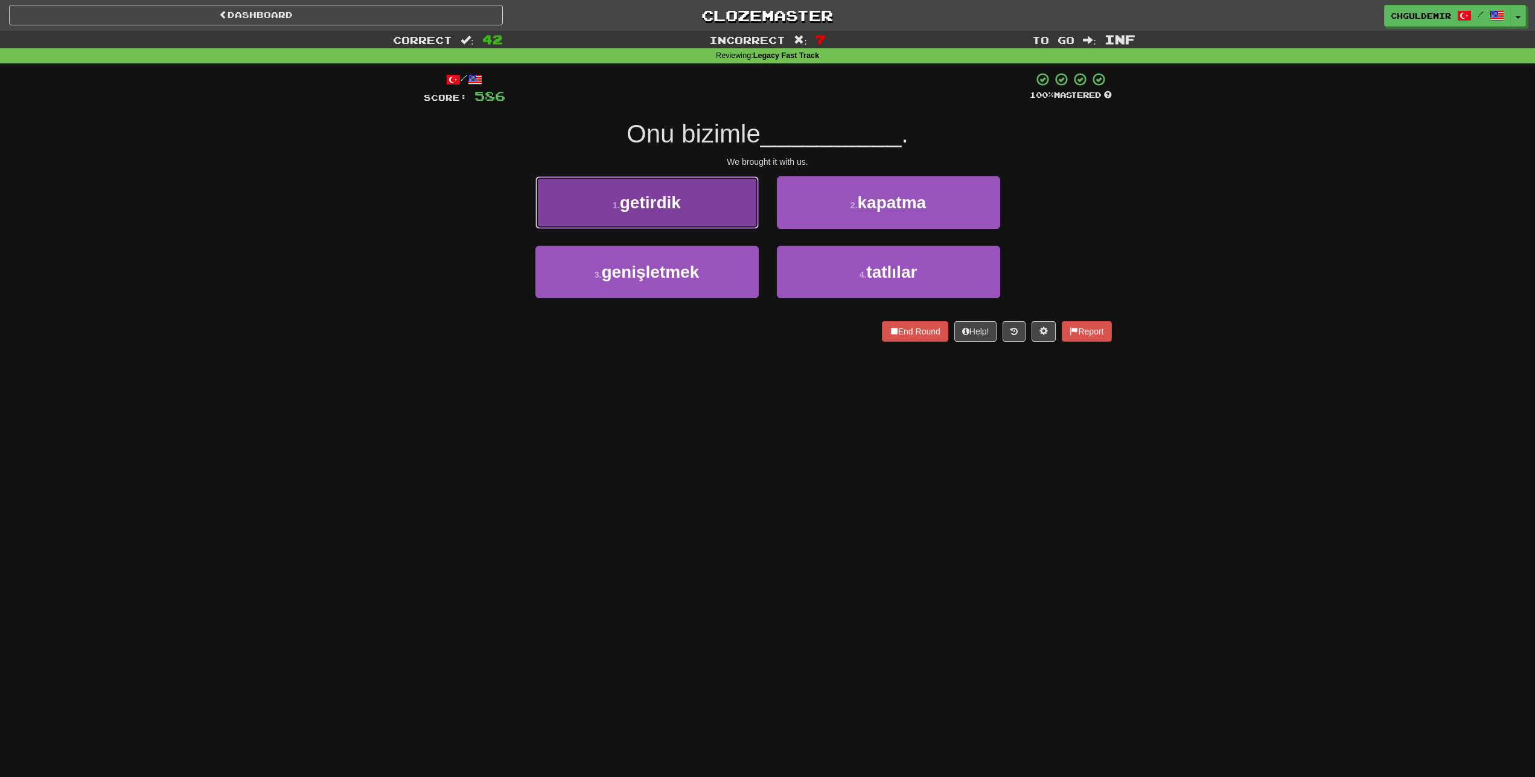
click at [729, 216] on button "1 . getirdik" at bounding box center [646, 202] width 223 height 53
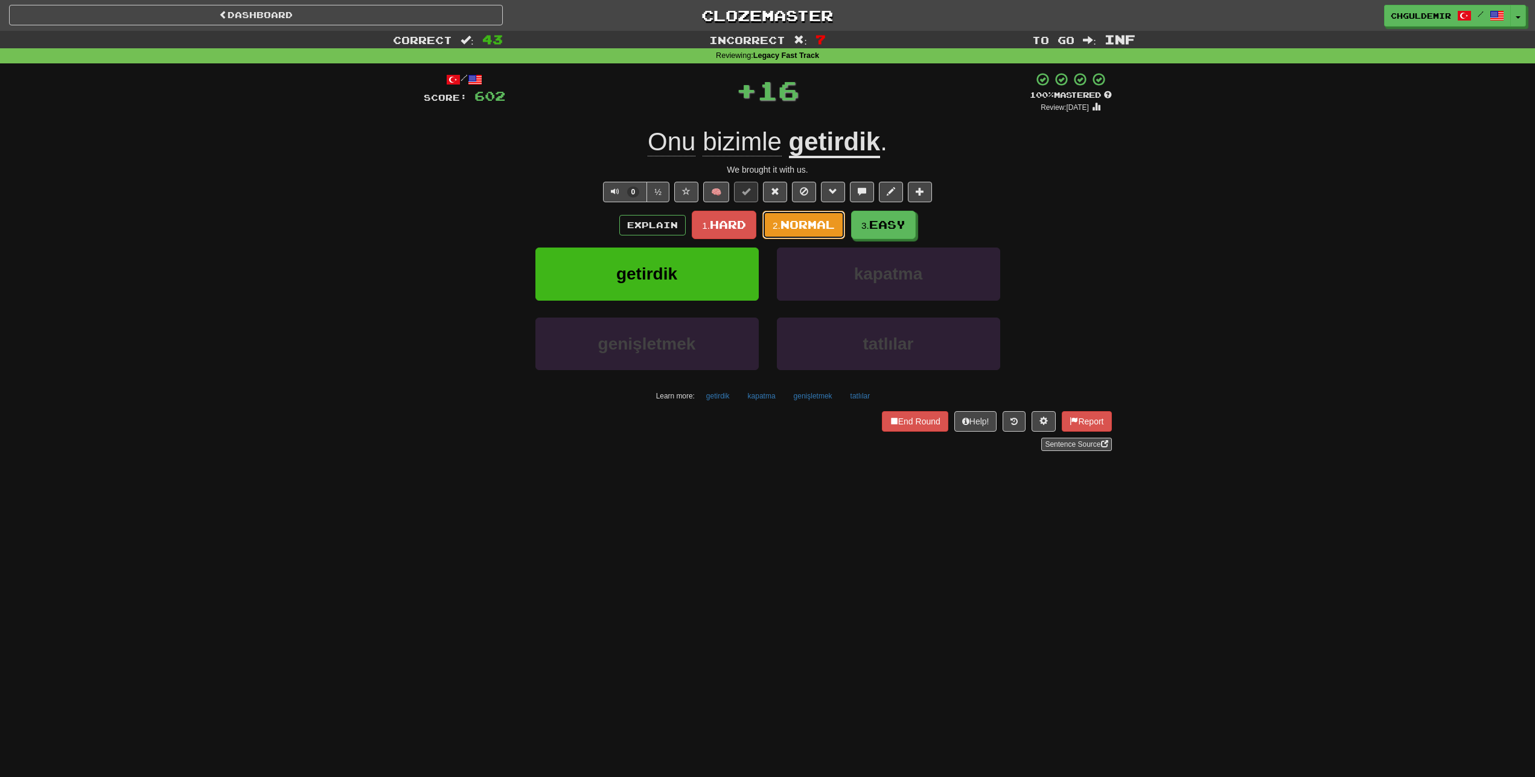
click at [815, 228] on span "Normal" at bounding box center [807, 224] width 54 height 13
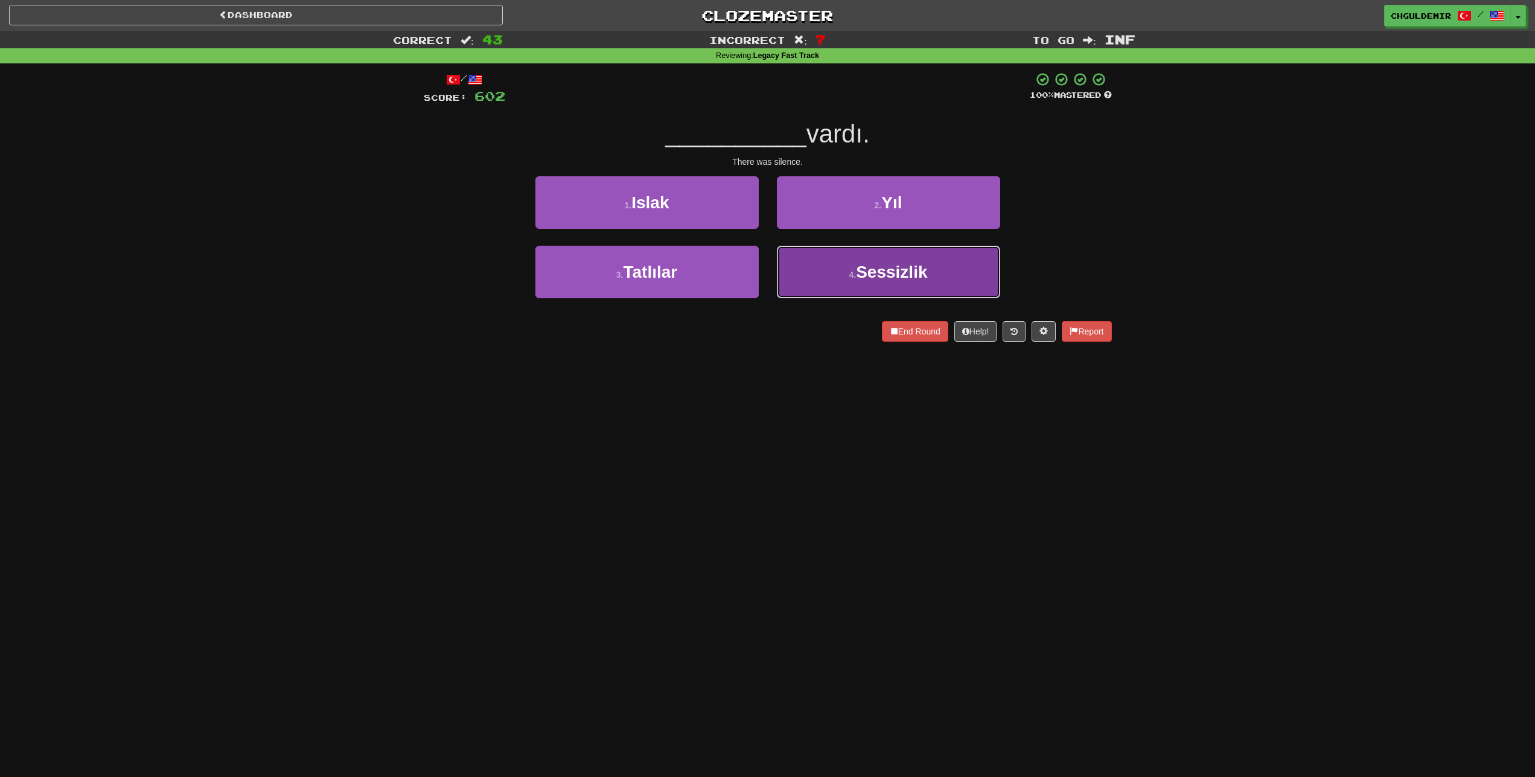
click at [828, 276] on button "4 . Sessizlik" at bounding box center [888, 272] width 223 height 53
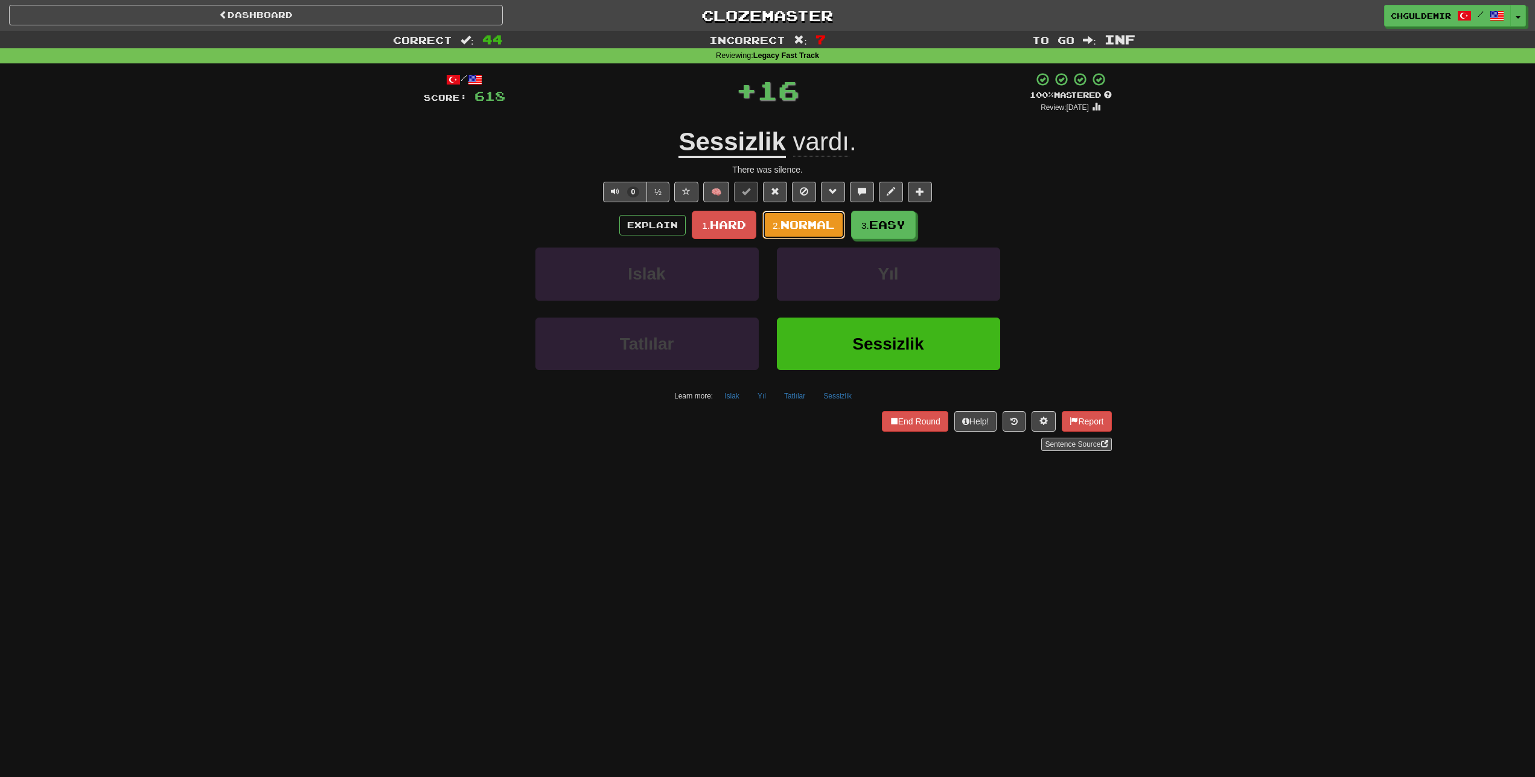
click at [803, 231] on span "Normal" at bounding box center [807, 224] width 54 height 13
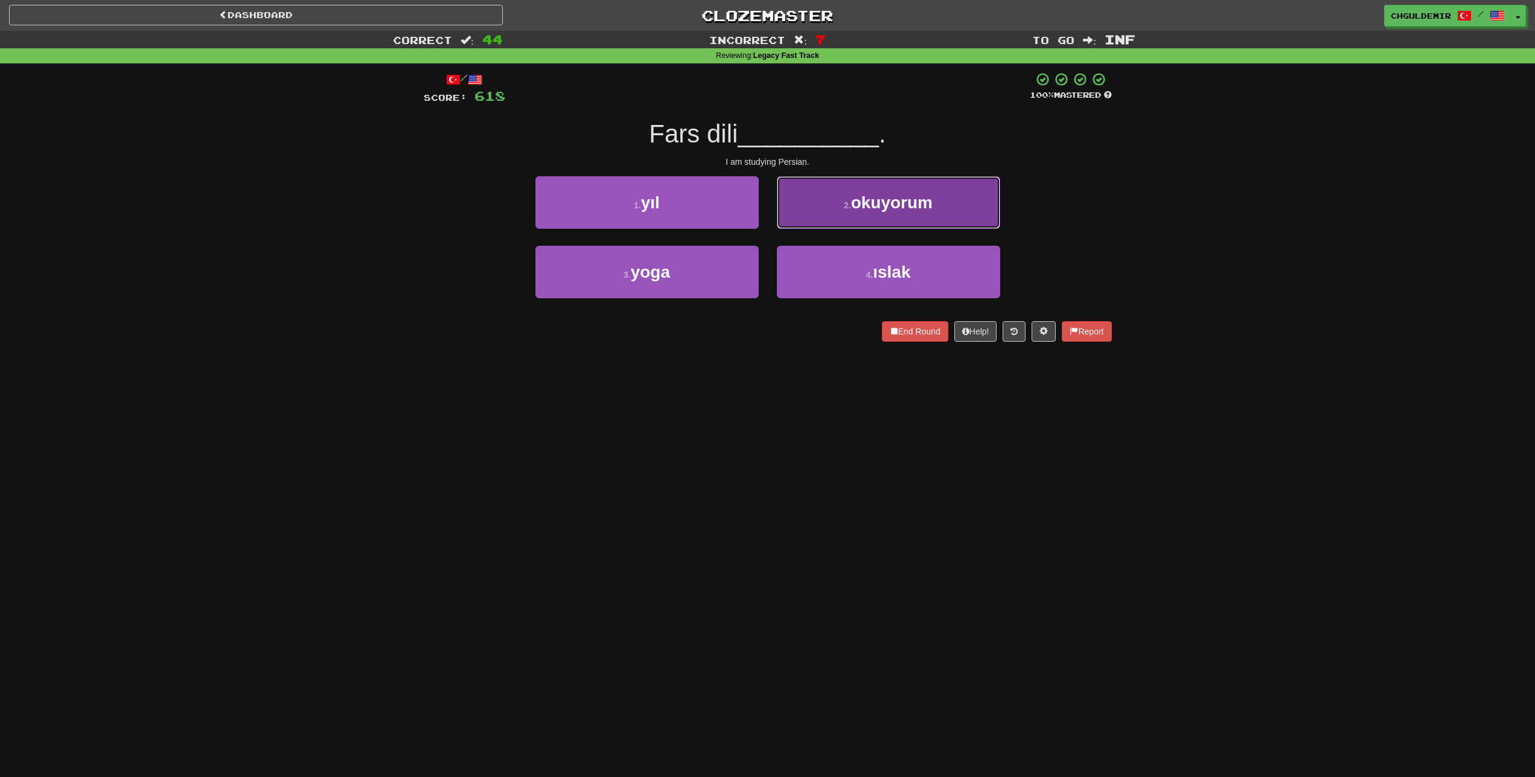
drag, startPoint x: 832, startPoint y: 208, endPoint x: 826, endPoint y: 209, distance: 6.3
click at [832, 208] on button "2 . okuyorum" at bounding box center [888, 202] width 223 height 53
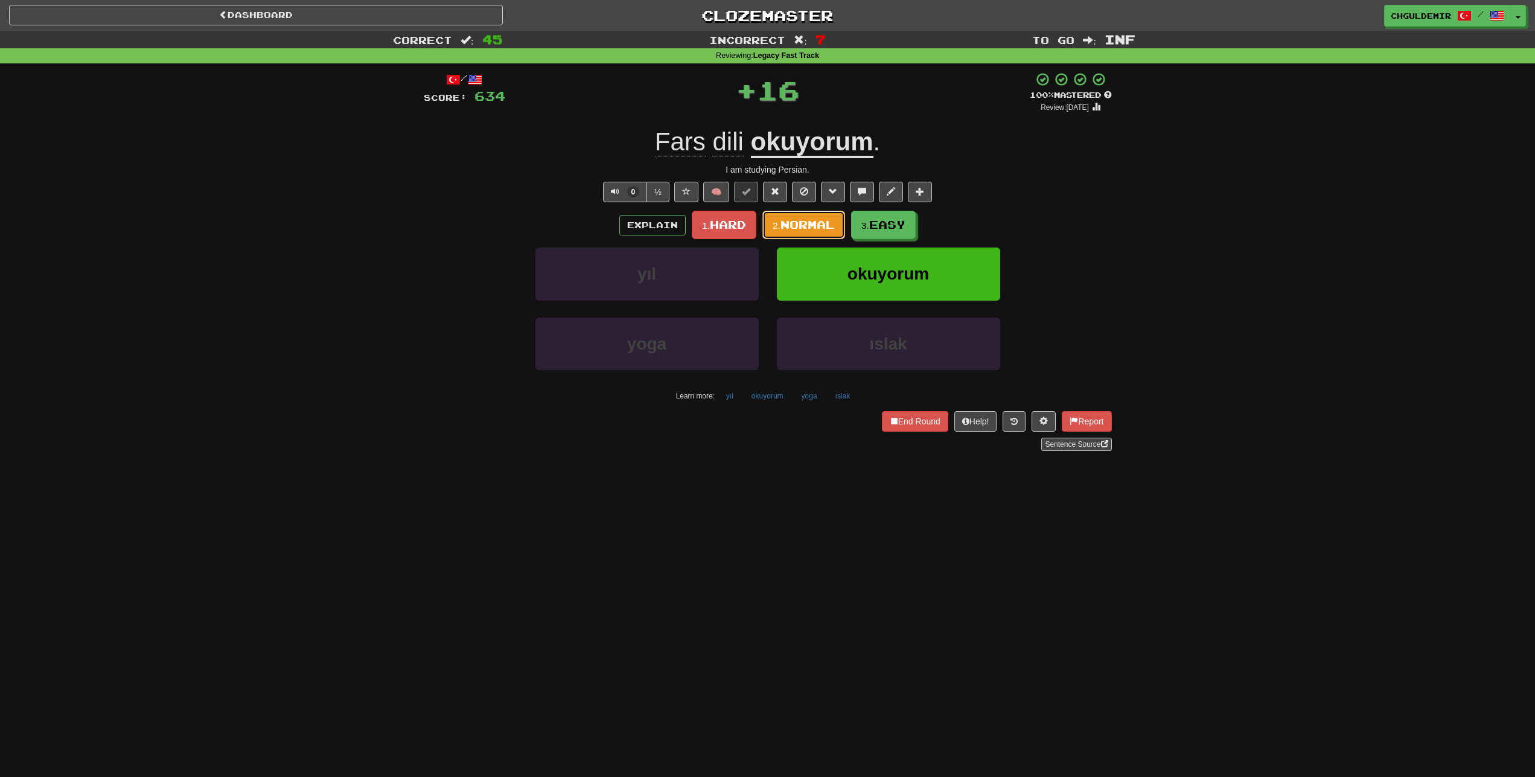
click at [798, 226] on span "Normal" at bounding box center [807, 224] width 54 height 13
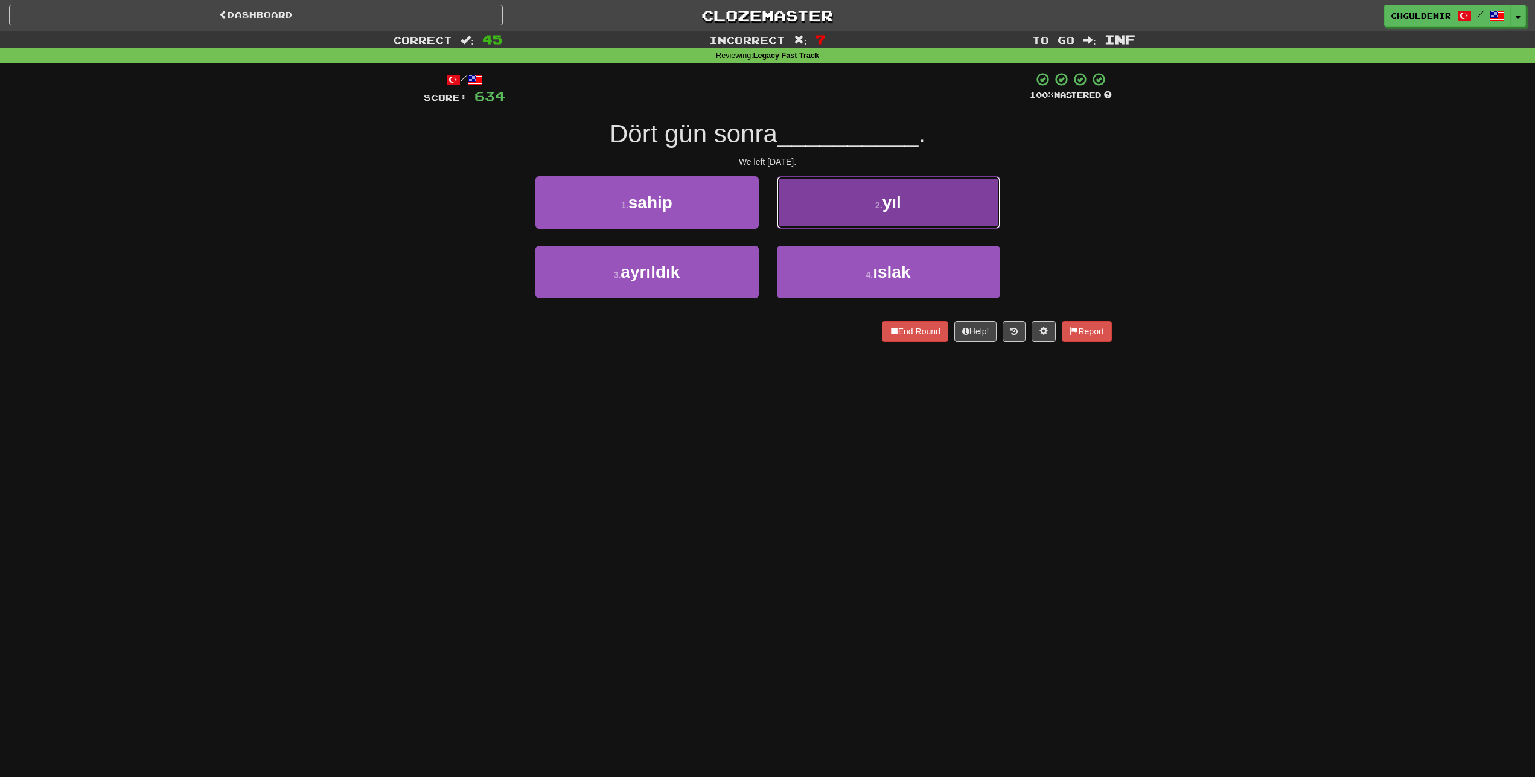
click at [826, 216] on button "2 . yıl" at bounding box center [888, 202] width 223 height 53
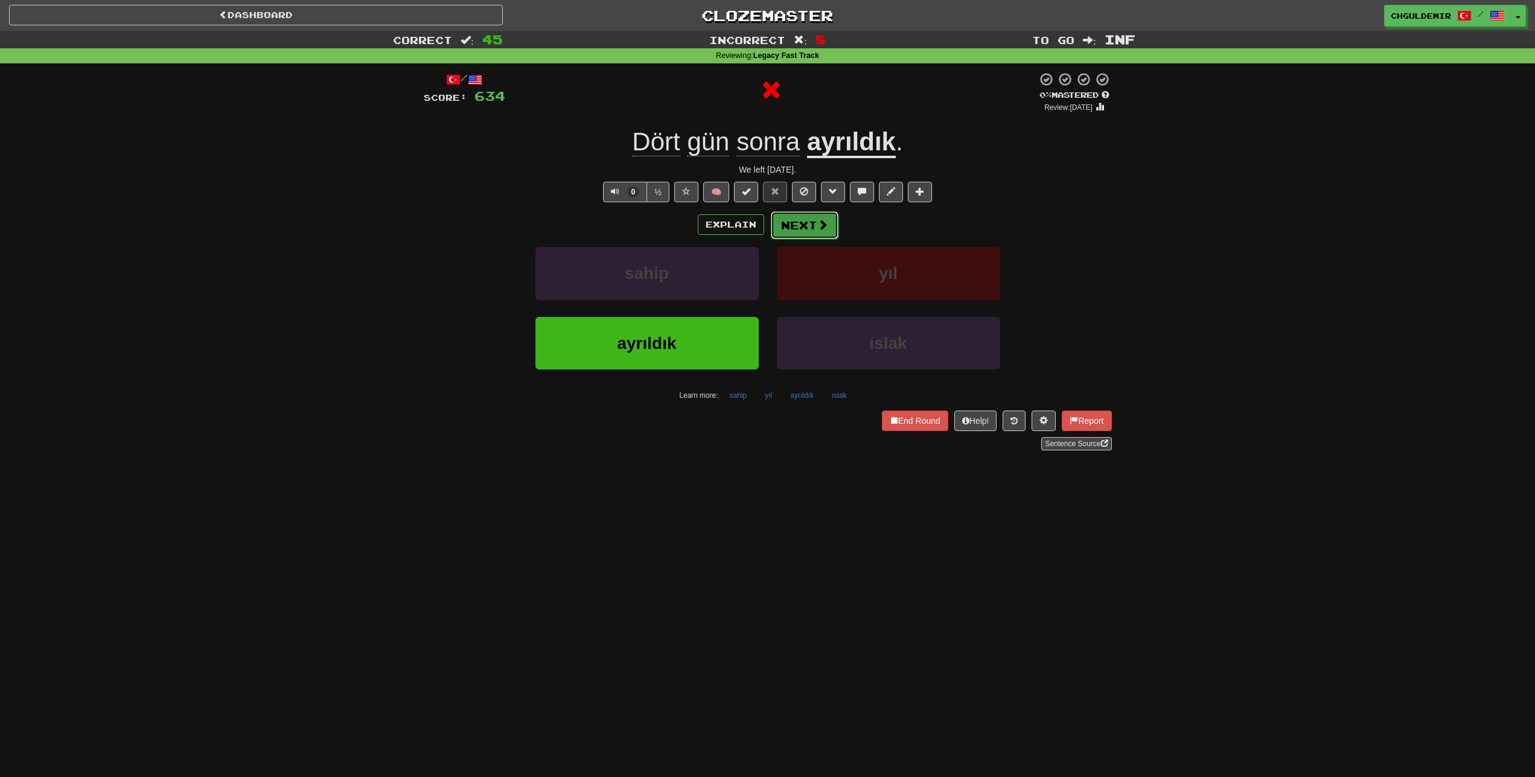
click at [821, 225] on span at bounding box center [822, 224] width 11 height 11
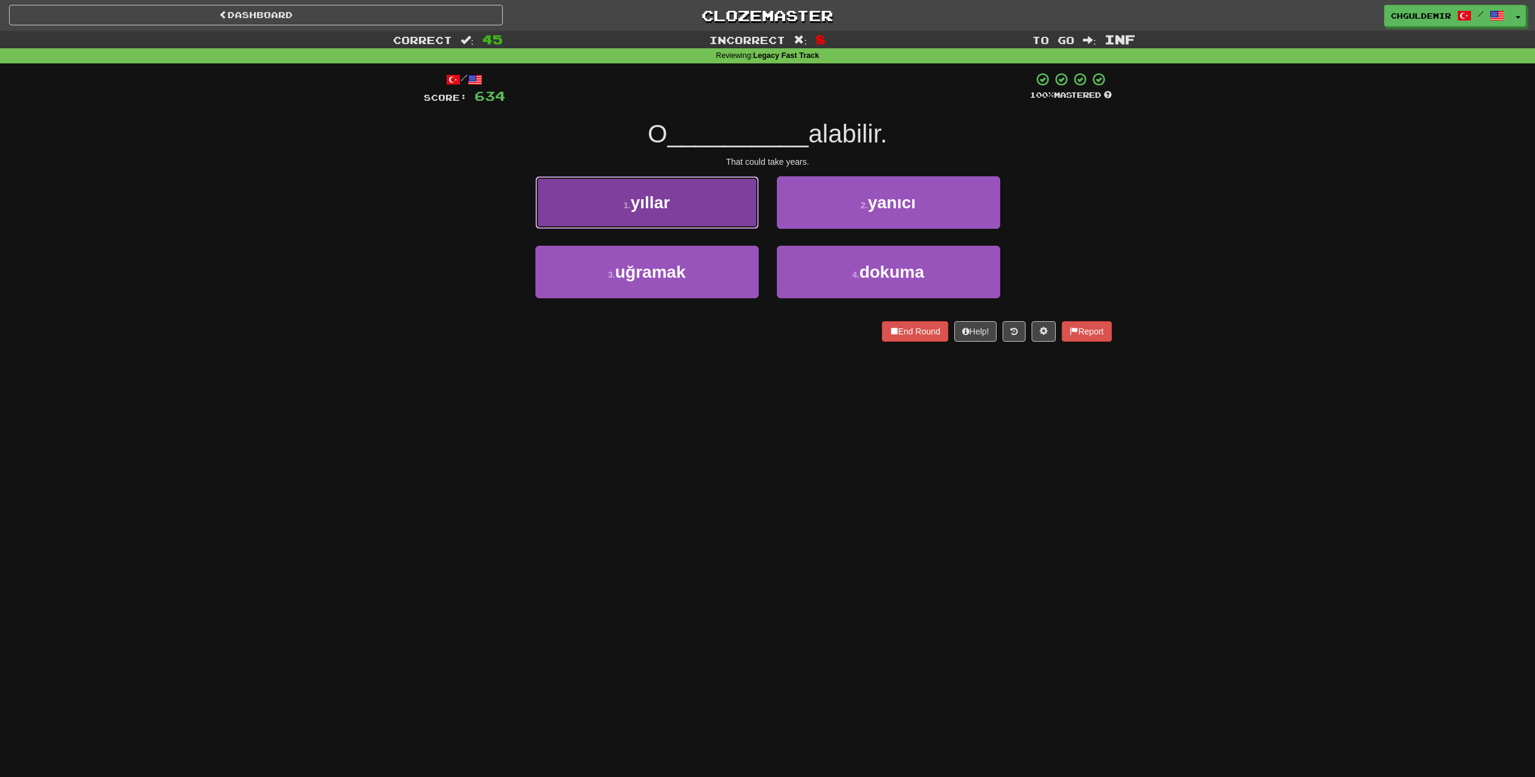
drag, startPoint x: 687, startPoint y: 205, endPoint x: 698, endPoint y: 209, distance: 12.2
click at [688, 206] on button "1 . yıllar" at bounding box center [646, 202] width 223 height 53
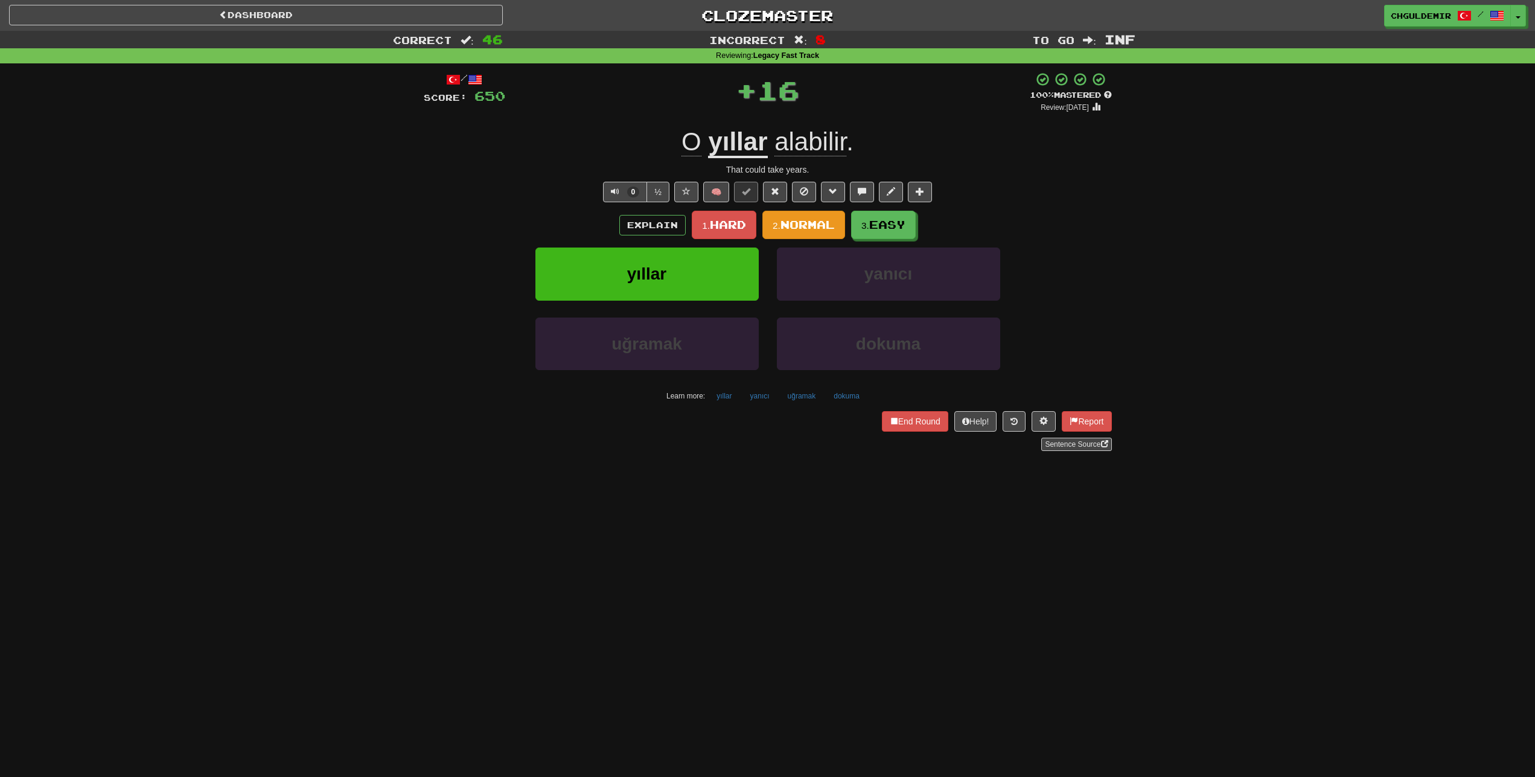
drag, startPoint x: 698, startPoint y: 209, endPoint x: 804, endPoint y: 227, distance: 107.1
click at [834, 232] on div "Explain 1. Hard 2. Normal 3. Easy" at bounding box center [768, 225] width 688 height 28
click at [800, 226] on span "Normal" at bounding box center [807, 224] width 54 height 13
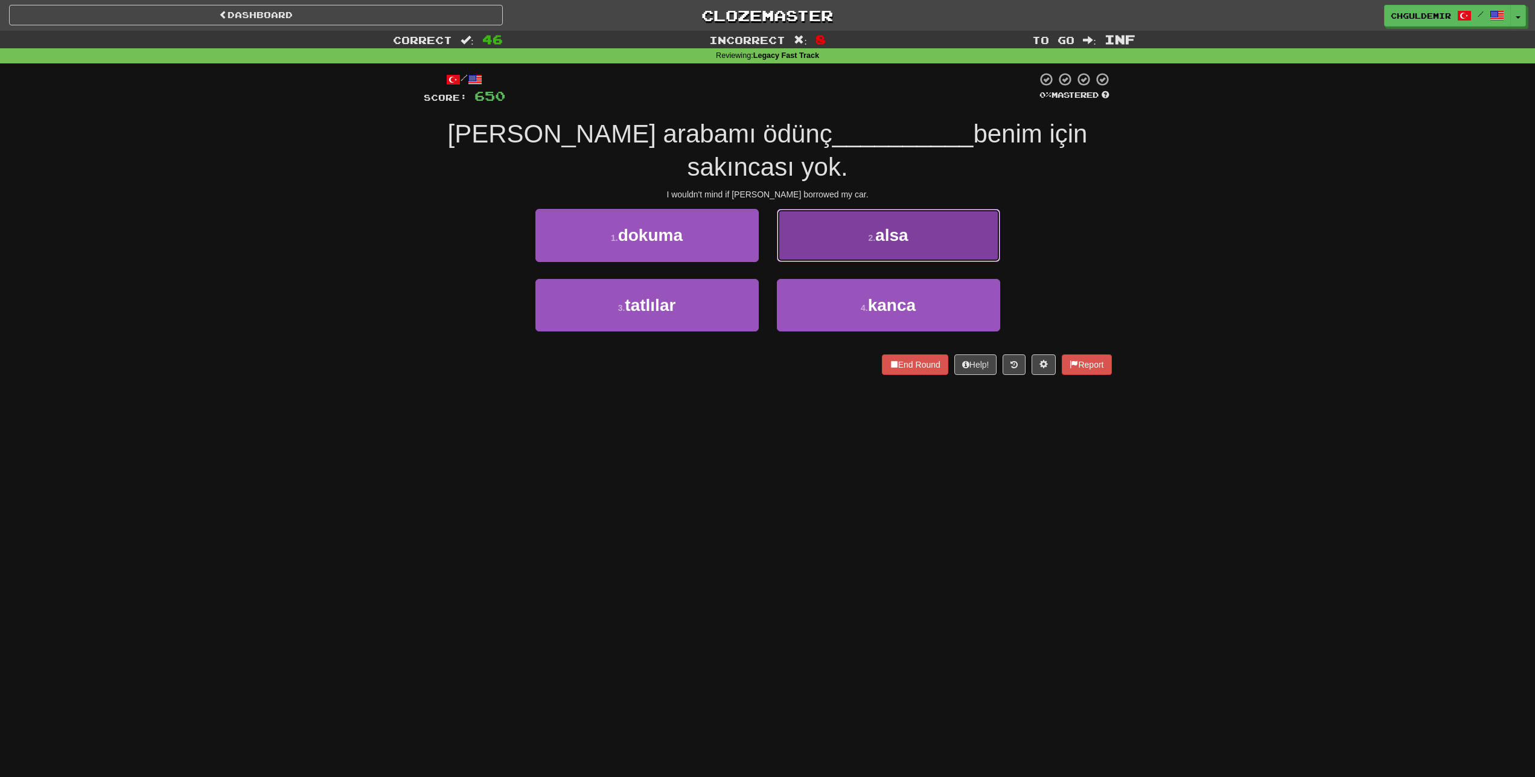
click at [847, 210] on button "2 . alsa" at bounding box center [888, 235] width 223 height 53
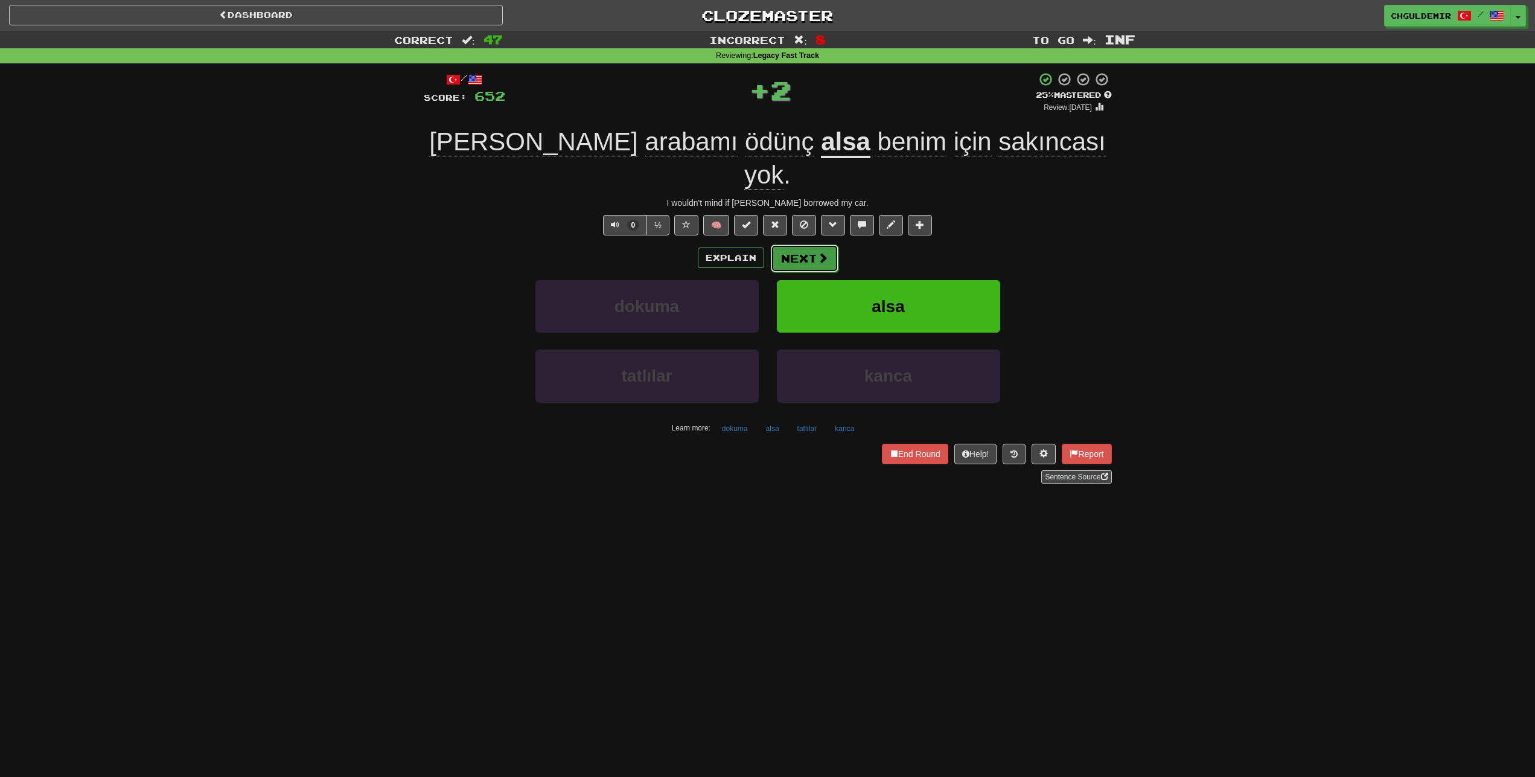
click at [797, 244] on button "Next" at bounding box center [805, 258] width 68 height 28
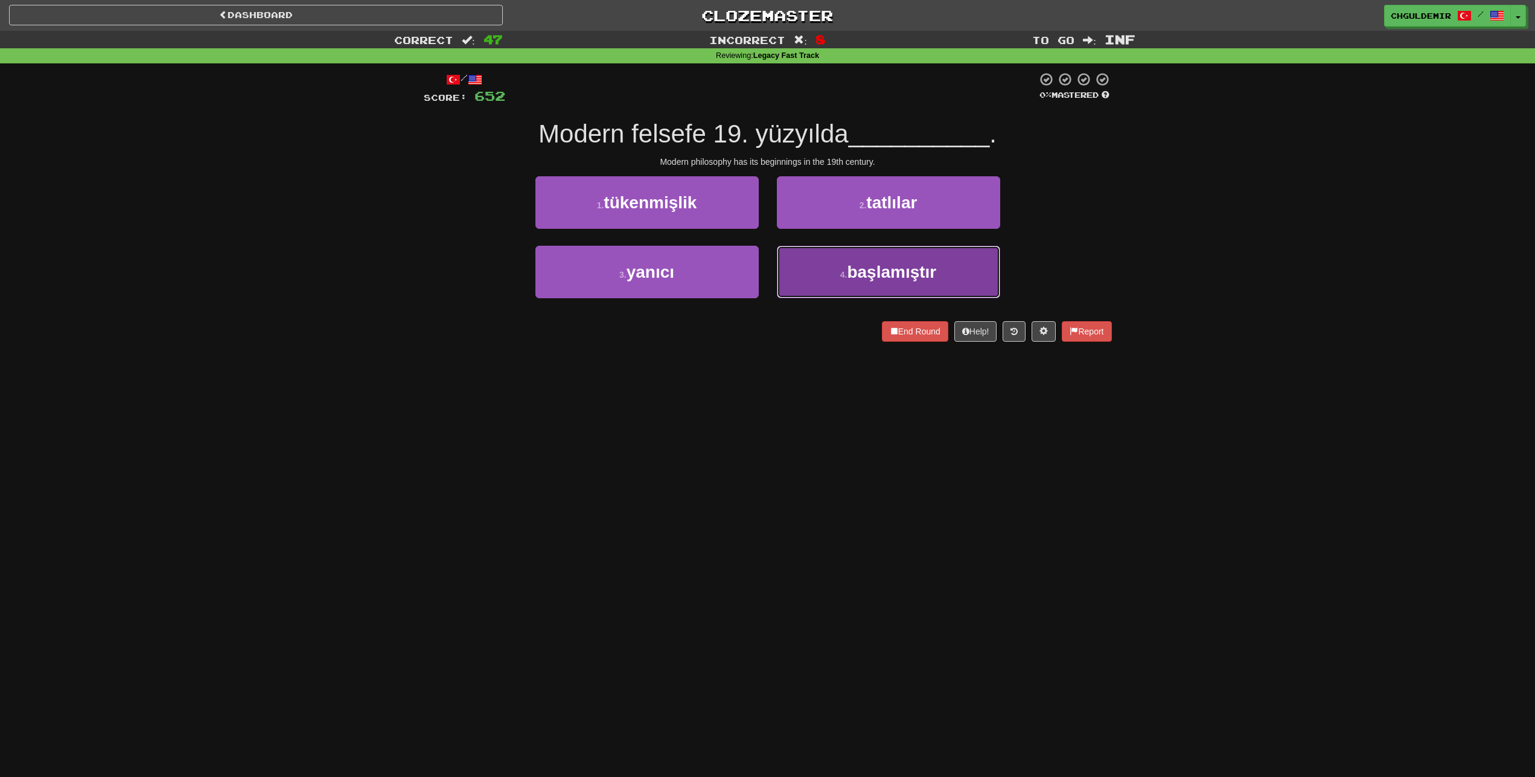
click at [827, 259] on button "4 . başlamıştır" at bounding box center [888, 272] width 223 height 53
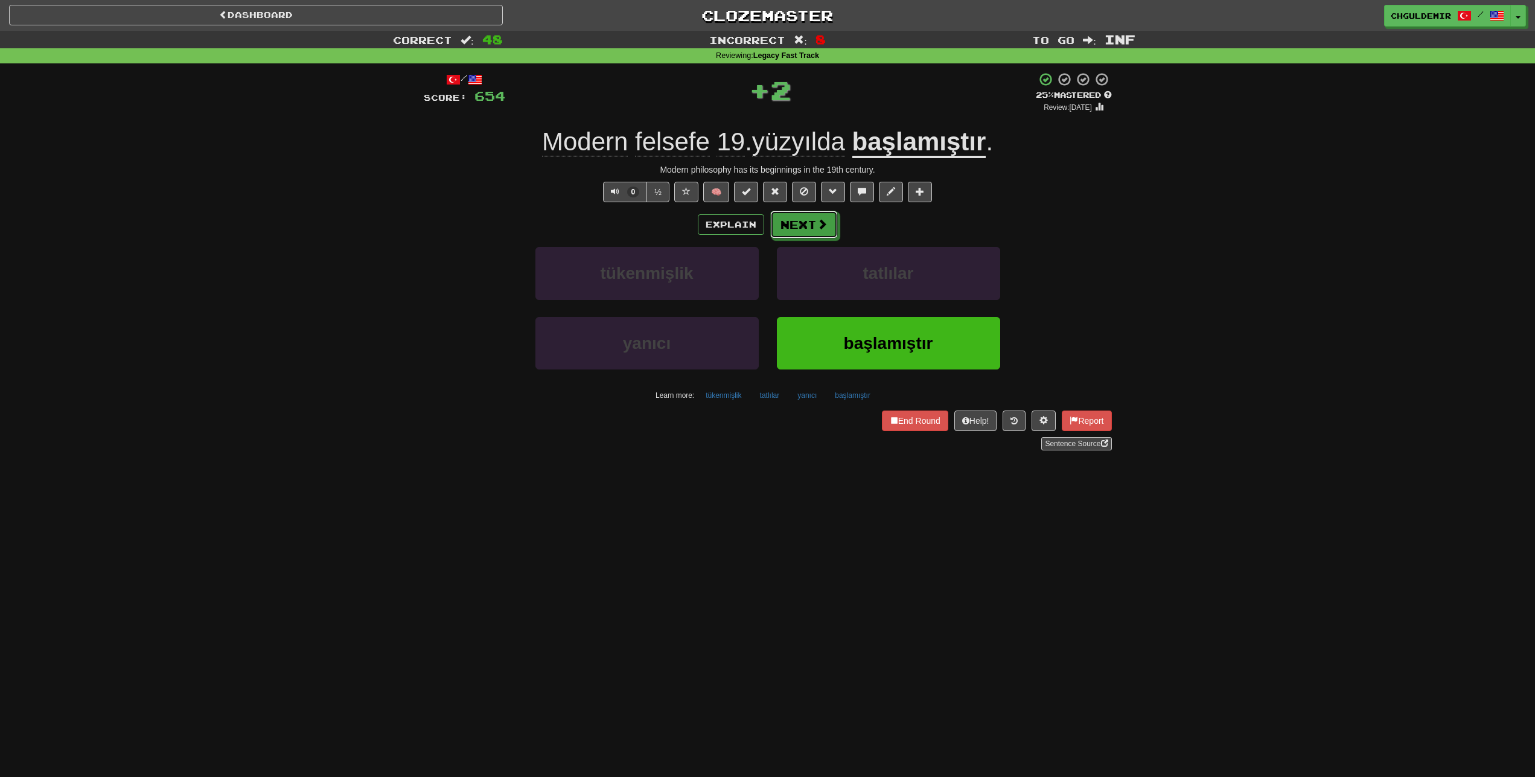
click at [812, 224] on button "Next" at bounding box center [804, 225] width 68 height 28
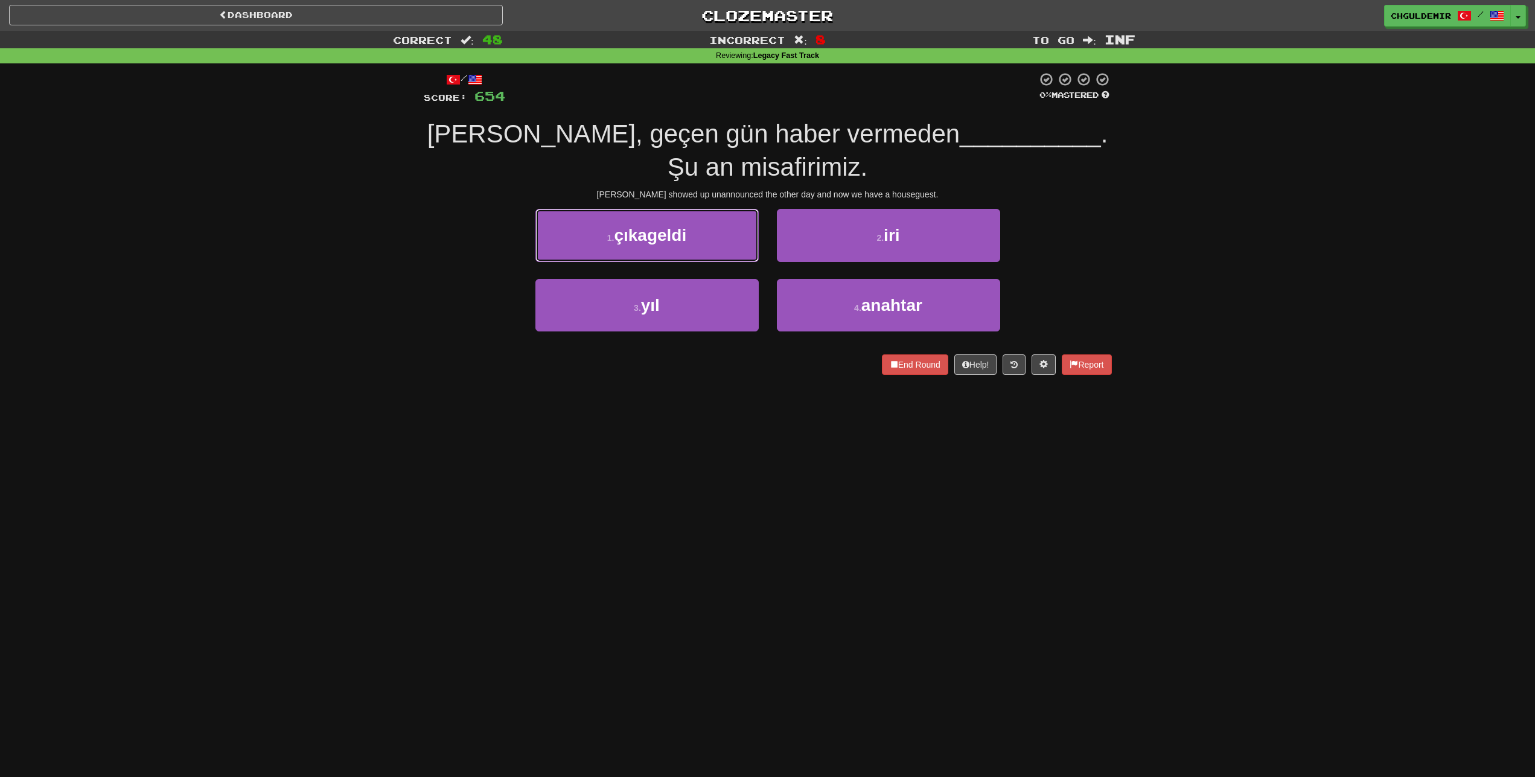
click at [739, 238] on button "1 . çıkageldi" at bounding box center [646, 235] width 223 height 53
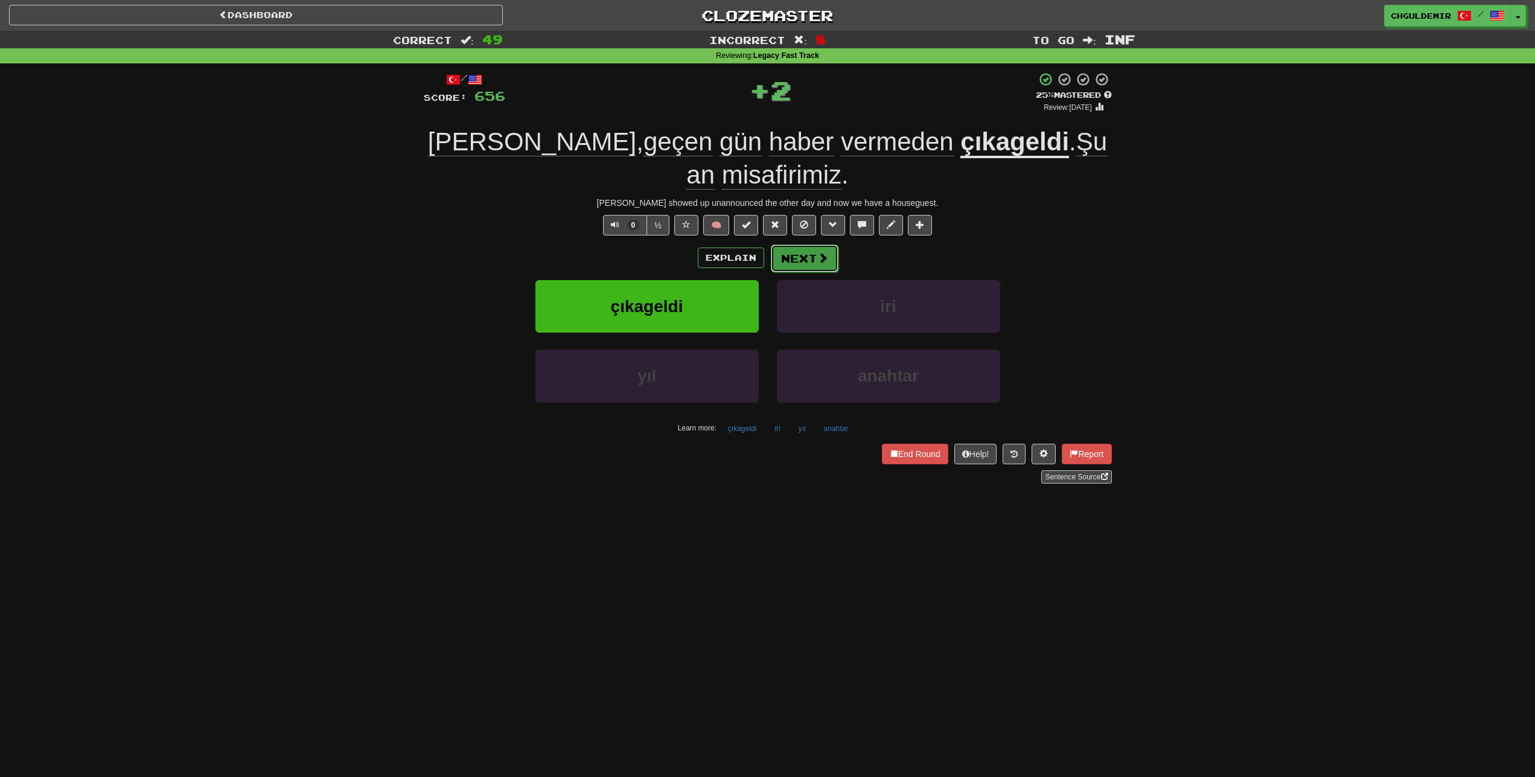
click at [803, 252] on button "Next" at bounding box center [805, 258] width 68 height 28
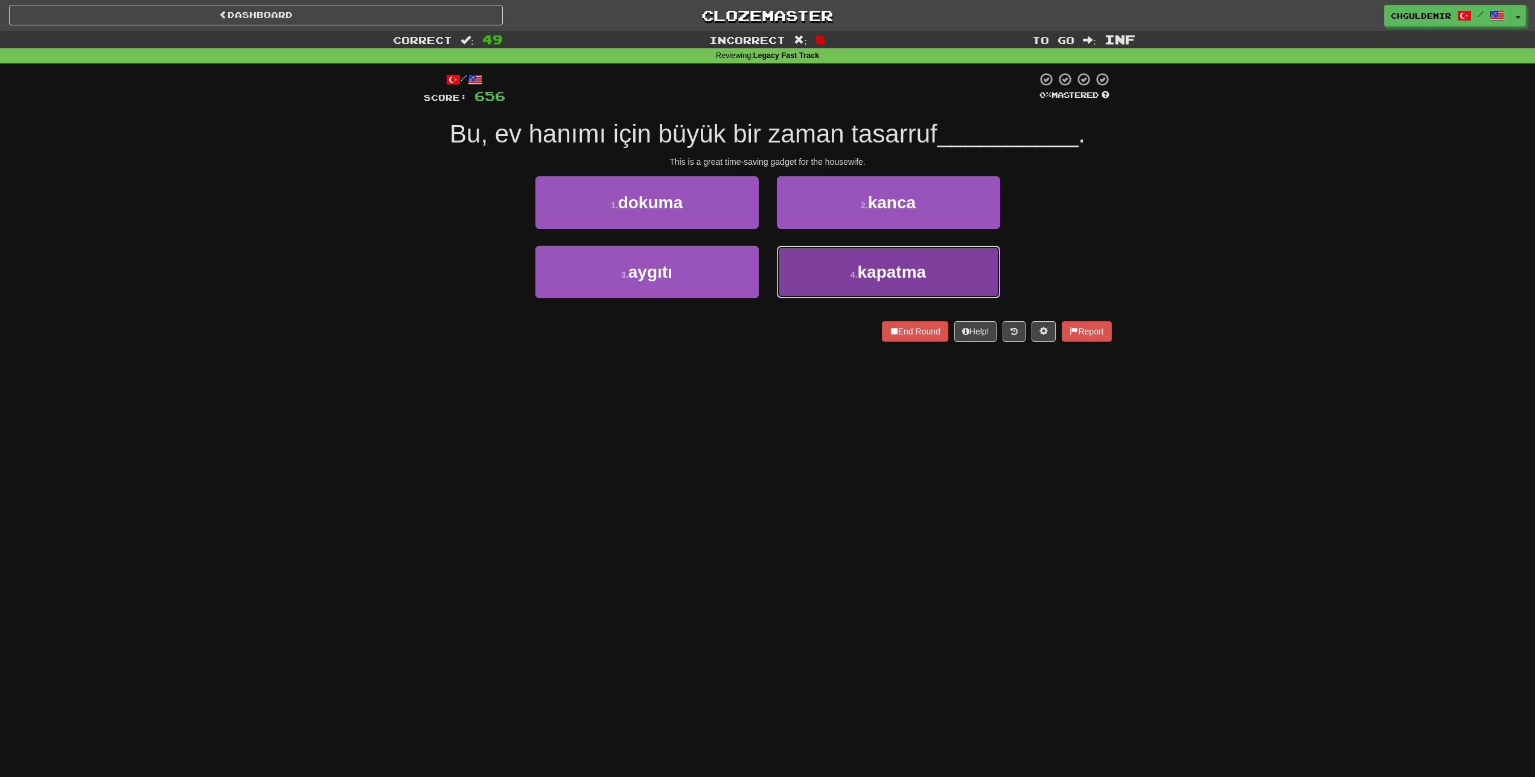
click at [826, 276] on button "4 . kapatma" at bounding box center [888, 272] width 223 height 53
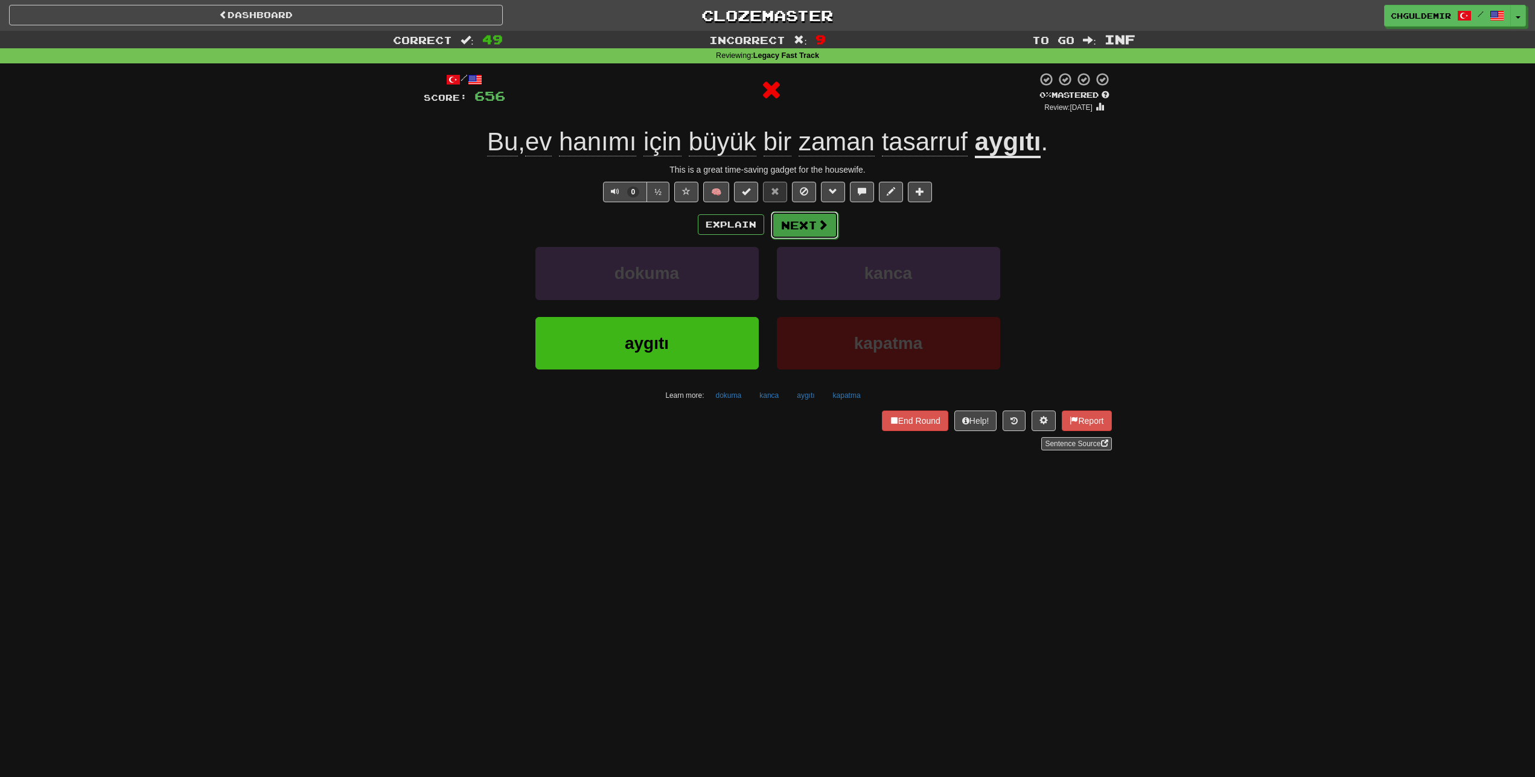
click at [792, 234] on button "Next" at bounding box center [805, 225] width 68 height 28
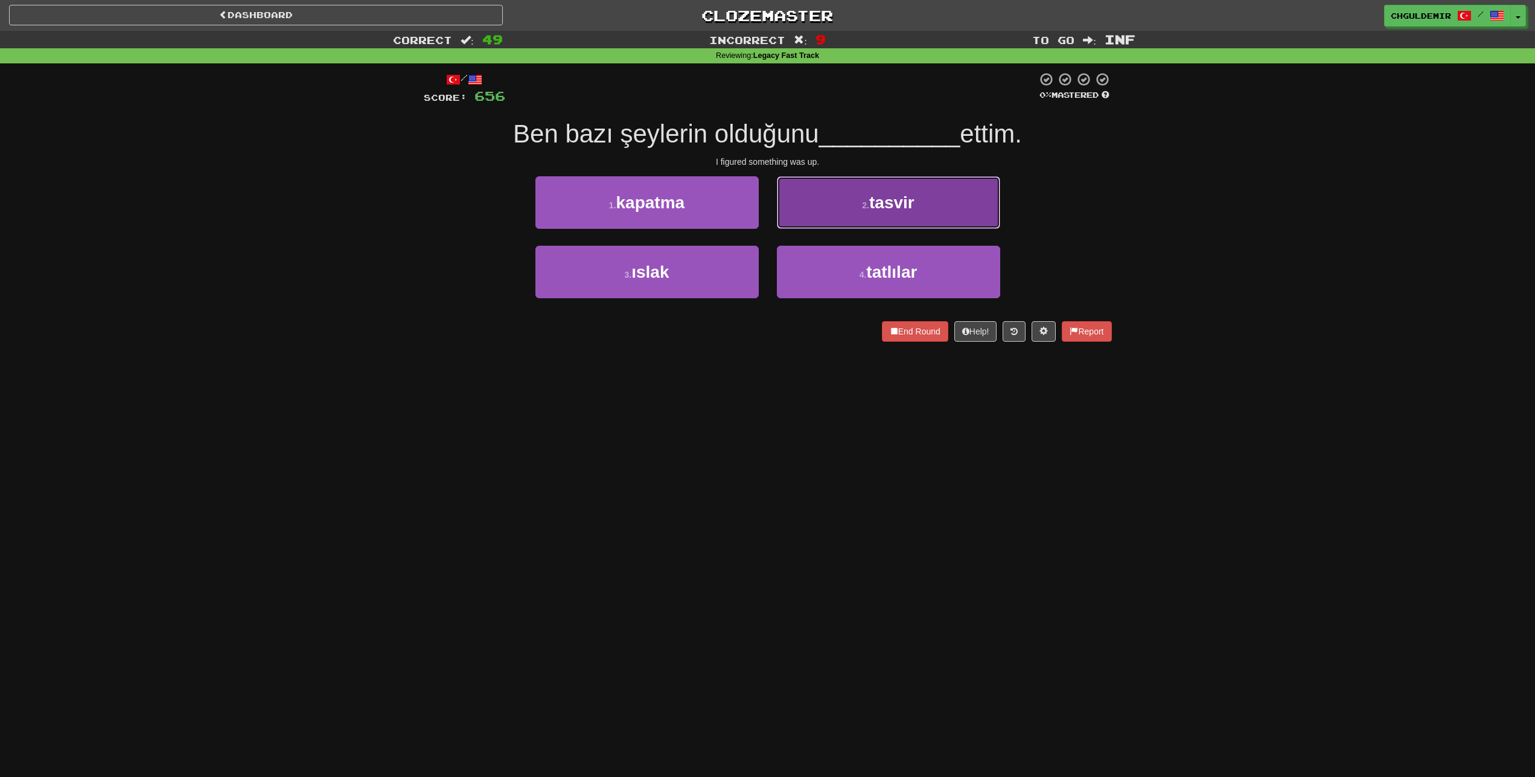
click at [808, 216] on button "2 . tasvir" at bounding box center [888, 202] width 223 height 53
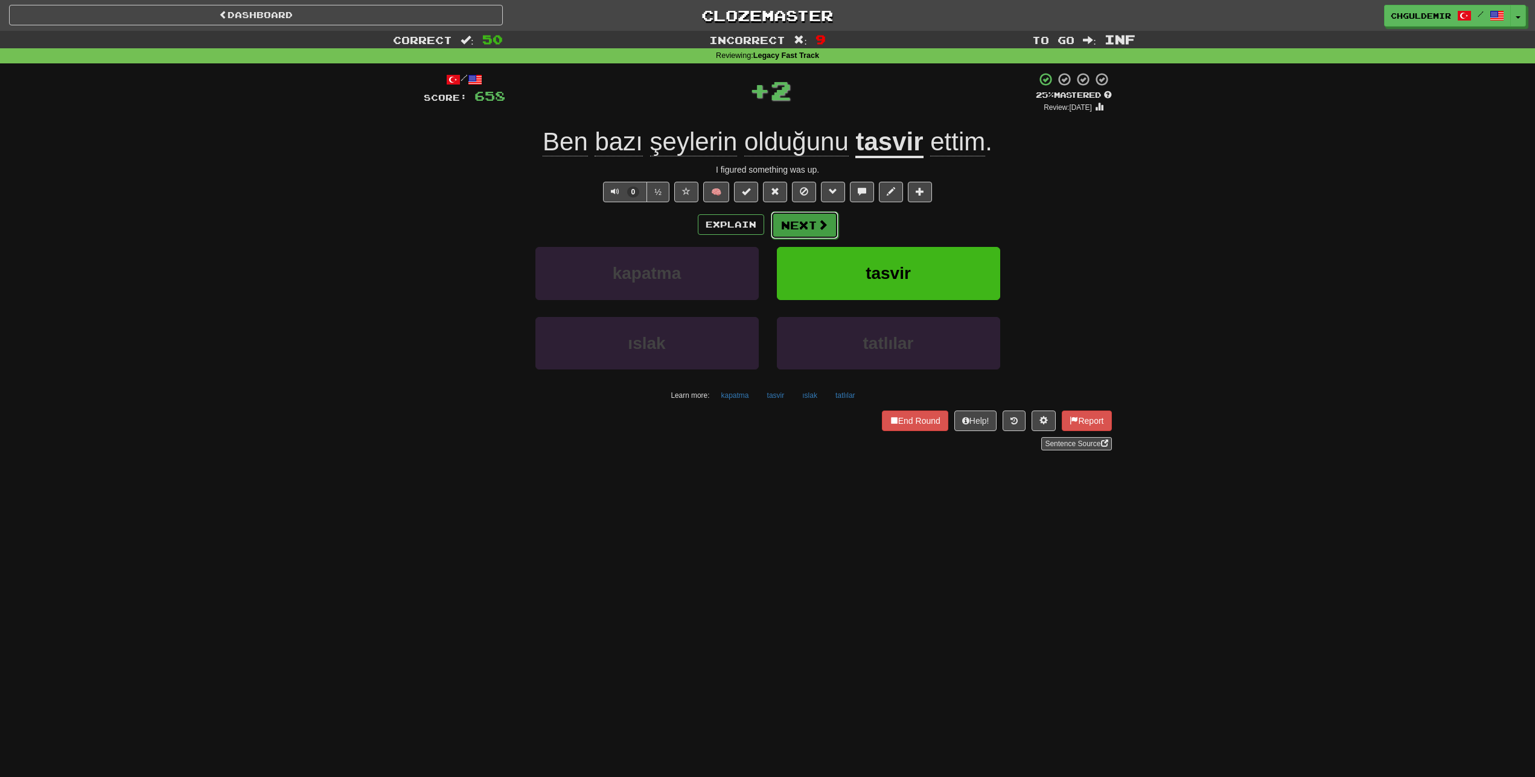
click at [811, 235] on button "Next" at bounding box center [805, 225] width 68 height 28
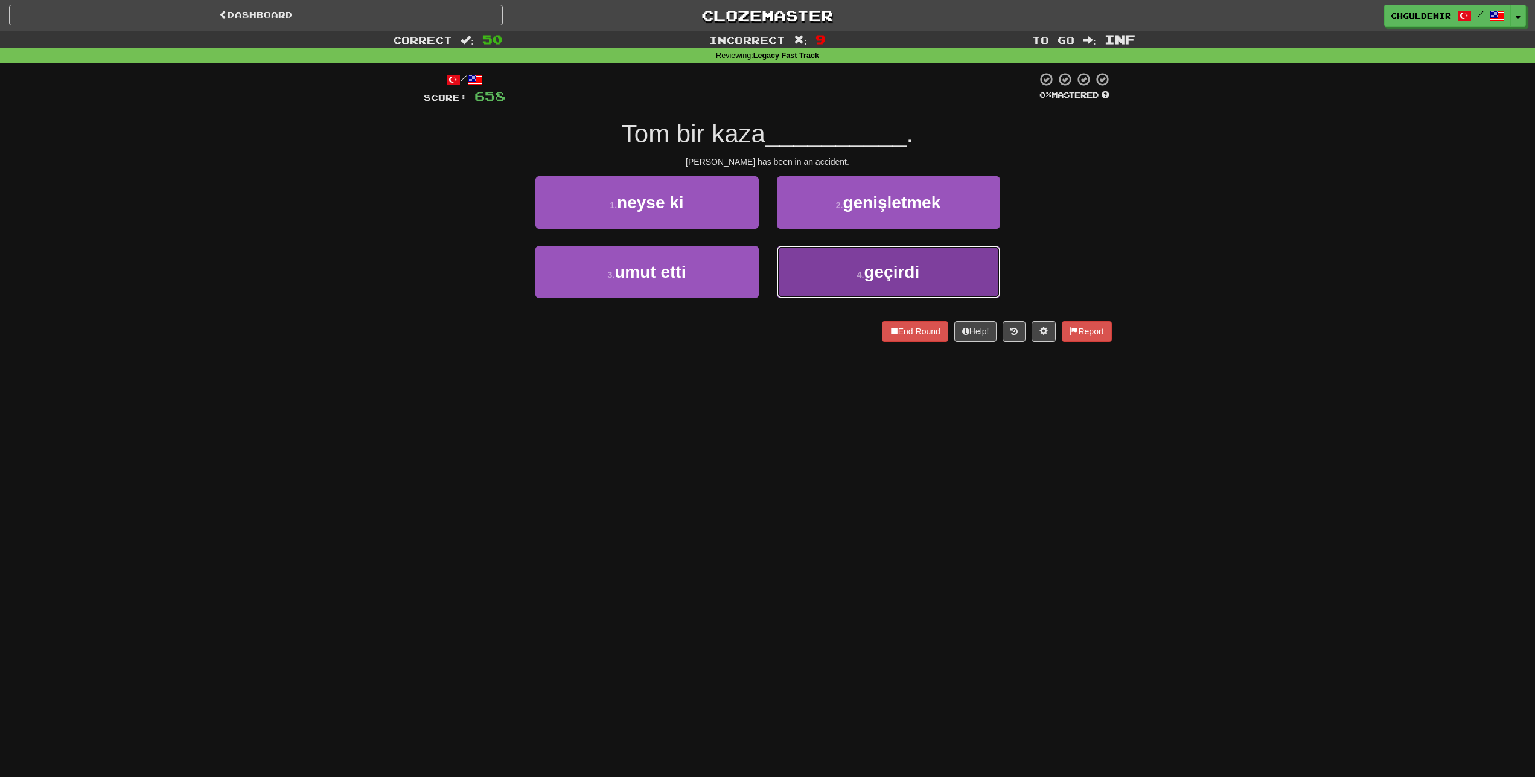
click at [811, 274] on button "4 . geçirdi" at bounding box center [888, 272] width 223 height 53
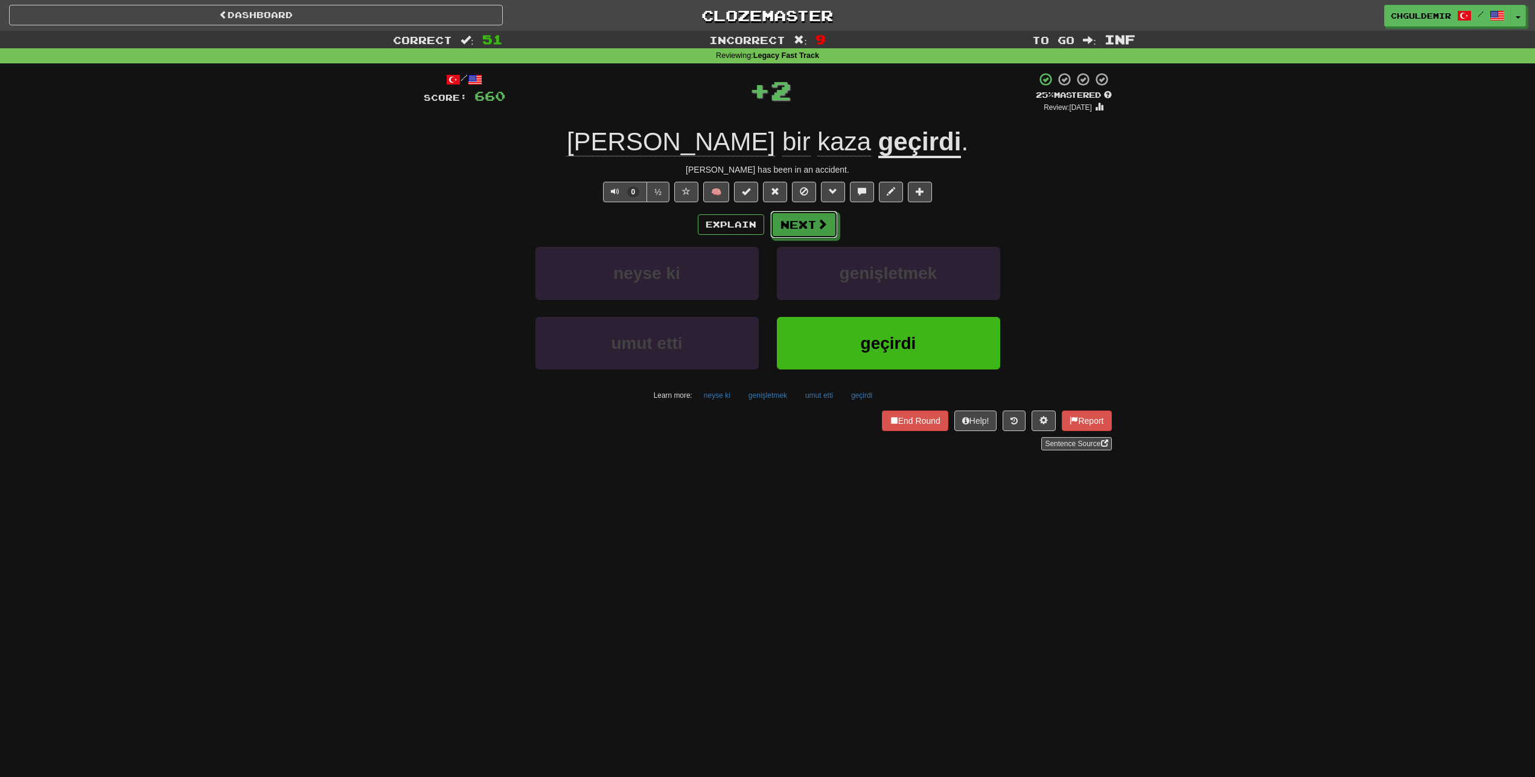
click at [801, 221] on button "Next" at bounding box center [804, 225] width 68 height 28
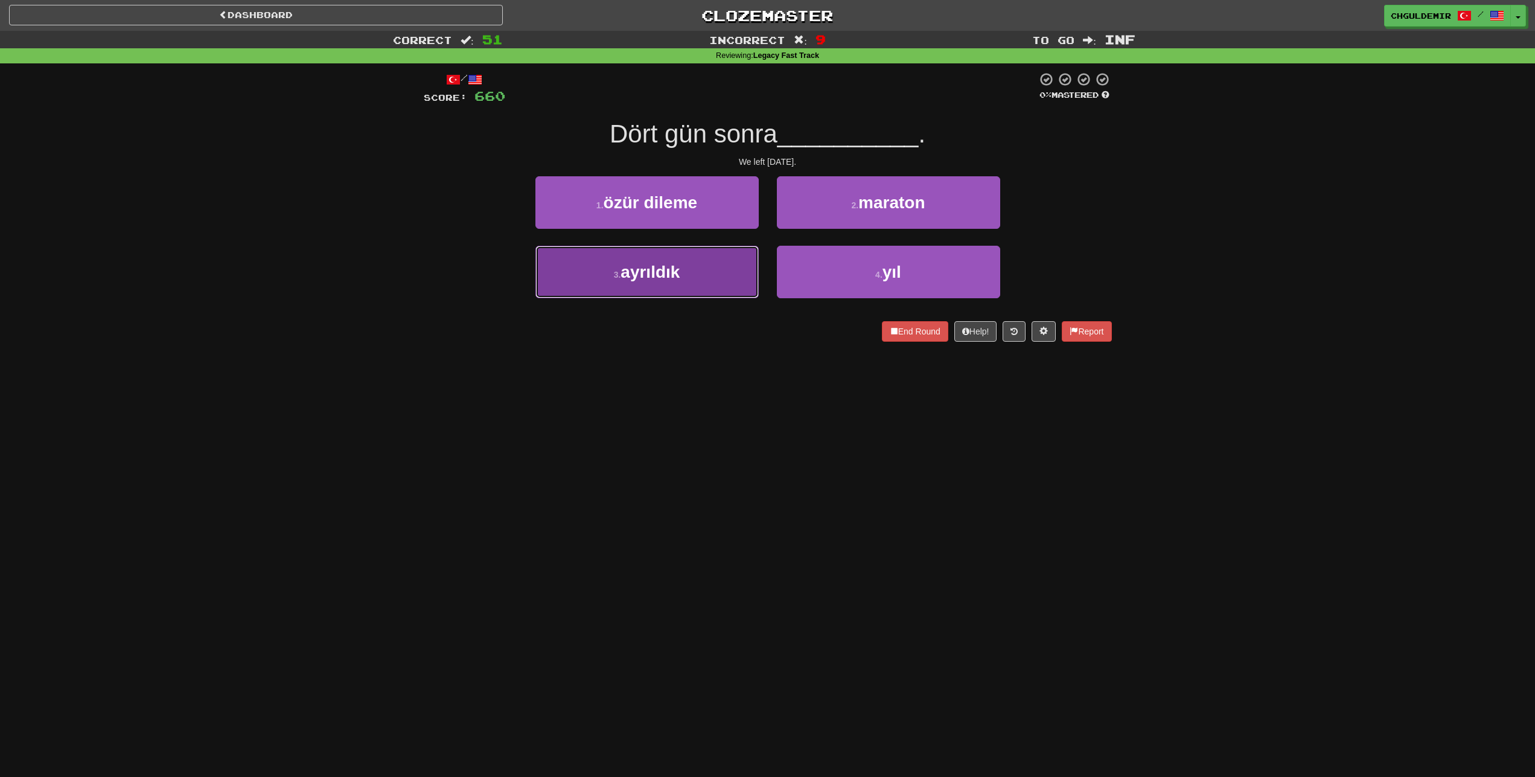
click at [692, 265] on button "3 . ayrıldık" at bounding box center [646, 272] width 223 height 53
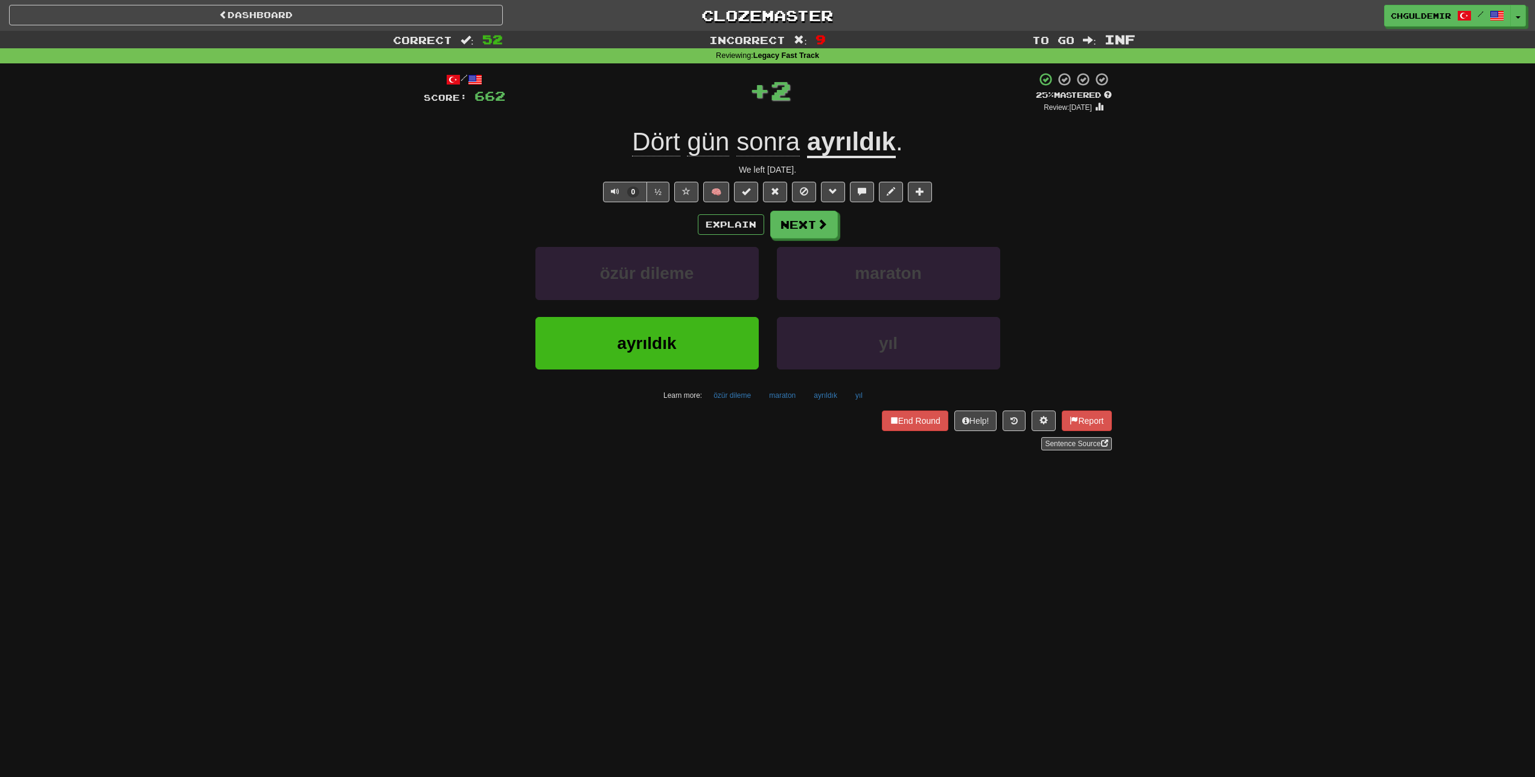
click at [765, 229] on div "Explain Next" at bounding box center [768, 225] width 688 height 28
click at [797, 231] on button "Next" at bounding box center [805, 225] width 68 height 28
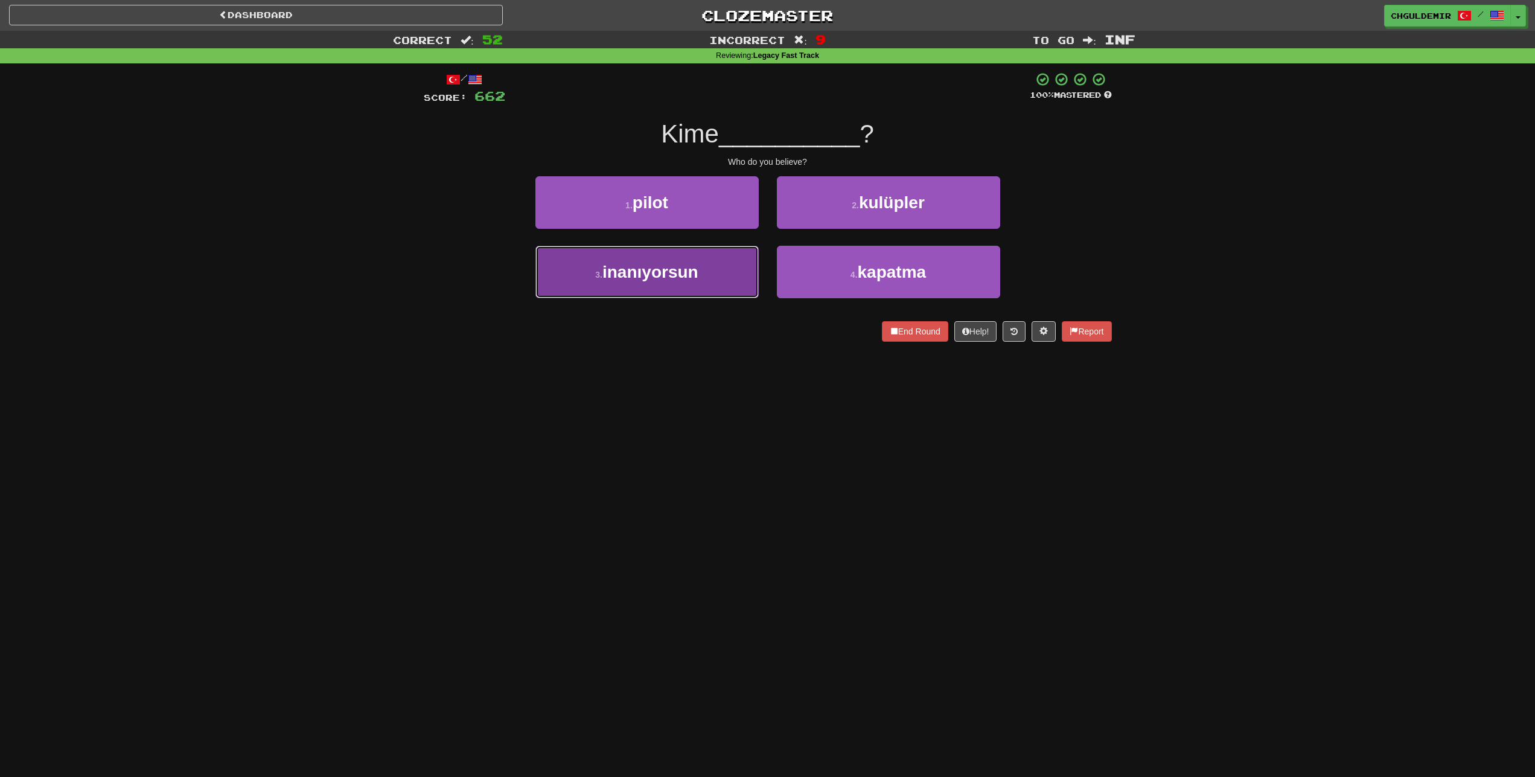
click at [677, 280] on span "inanıyorsun" at bounding box center [650, 272] width 96 height 19
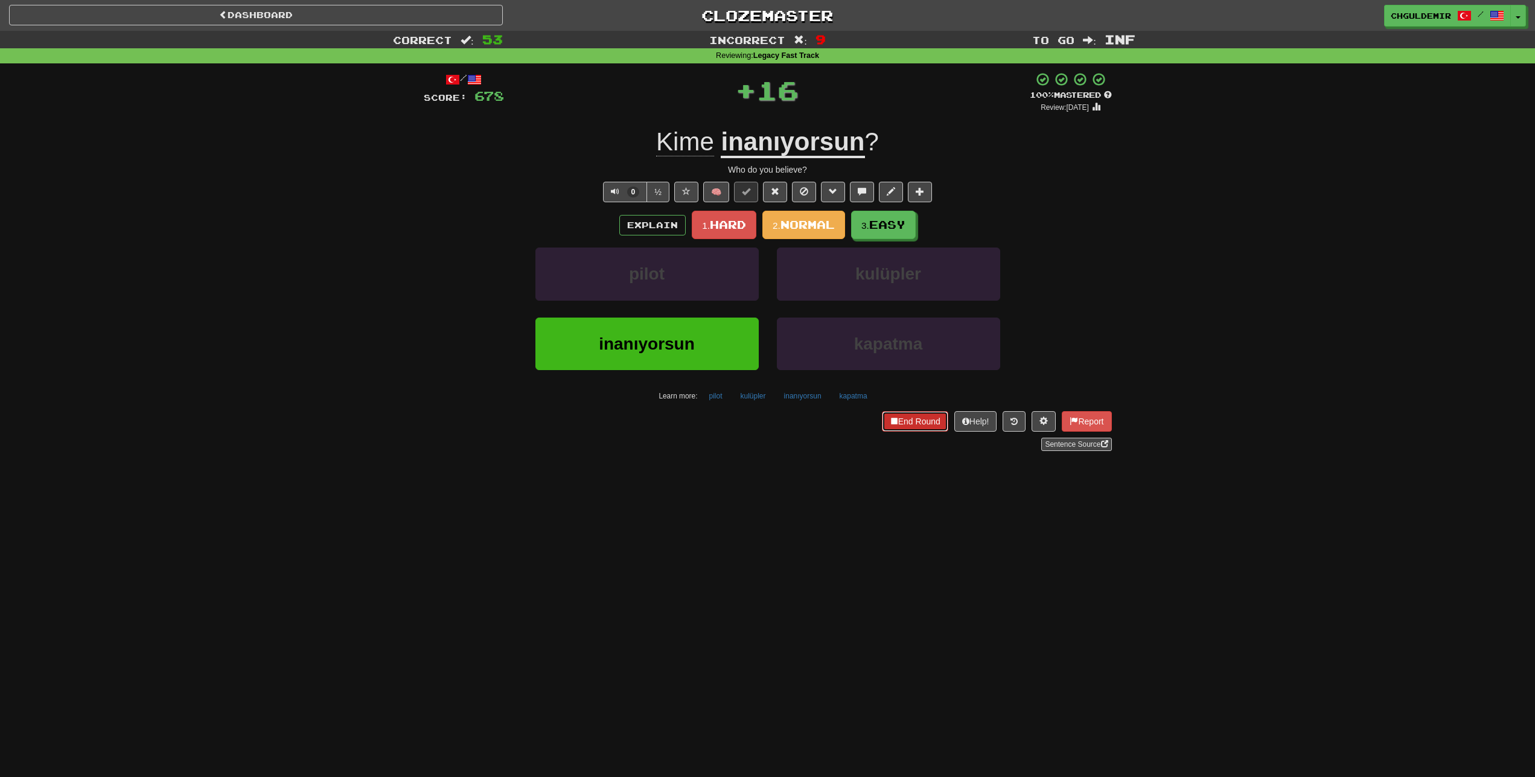
click at [903, 413] on button "End Round" at bounding box center [915, 421] width 66 height 21
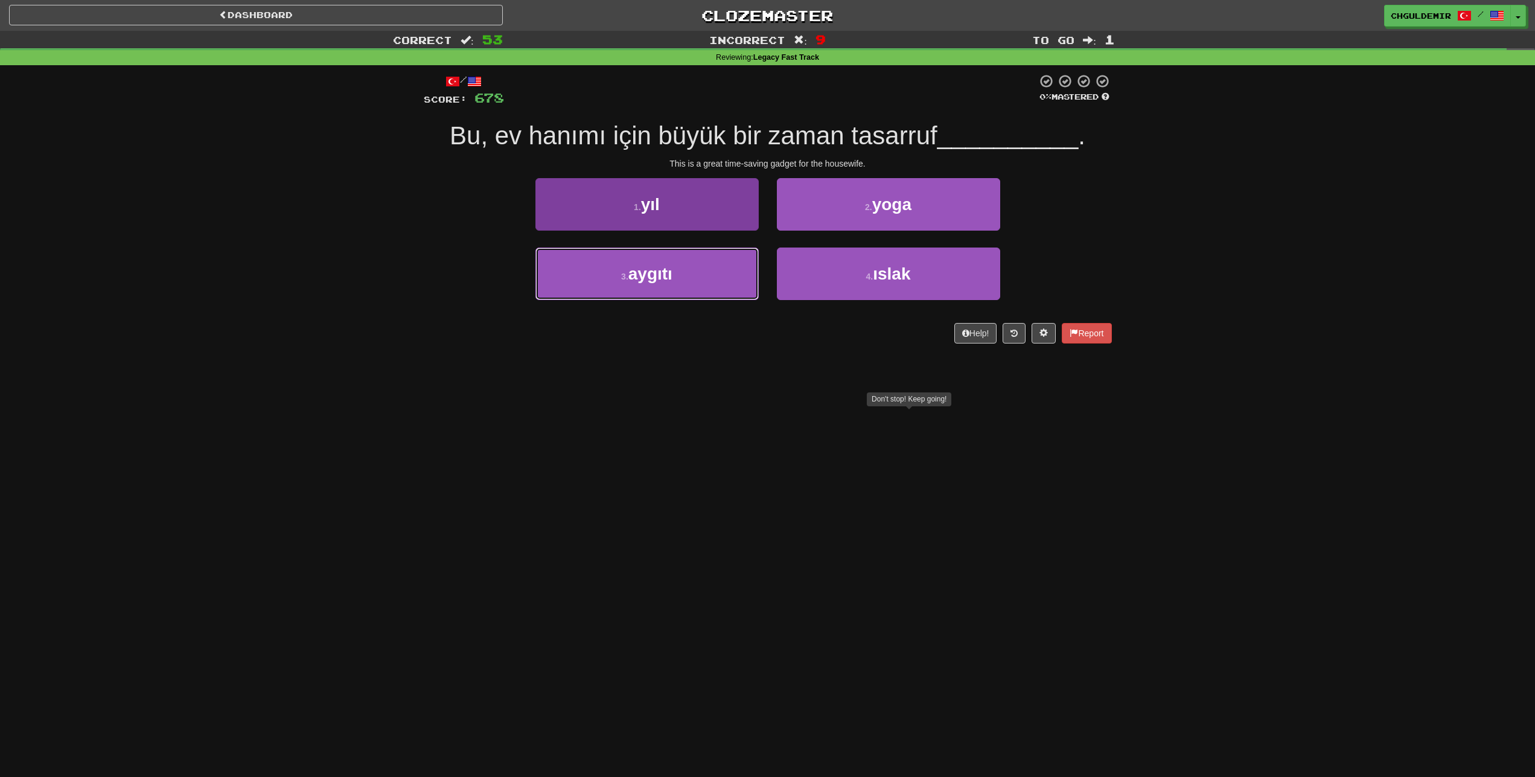
click at [709, 263] on button "3 . aygıtı" at bounding box center [646, 273] width 223 height 53
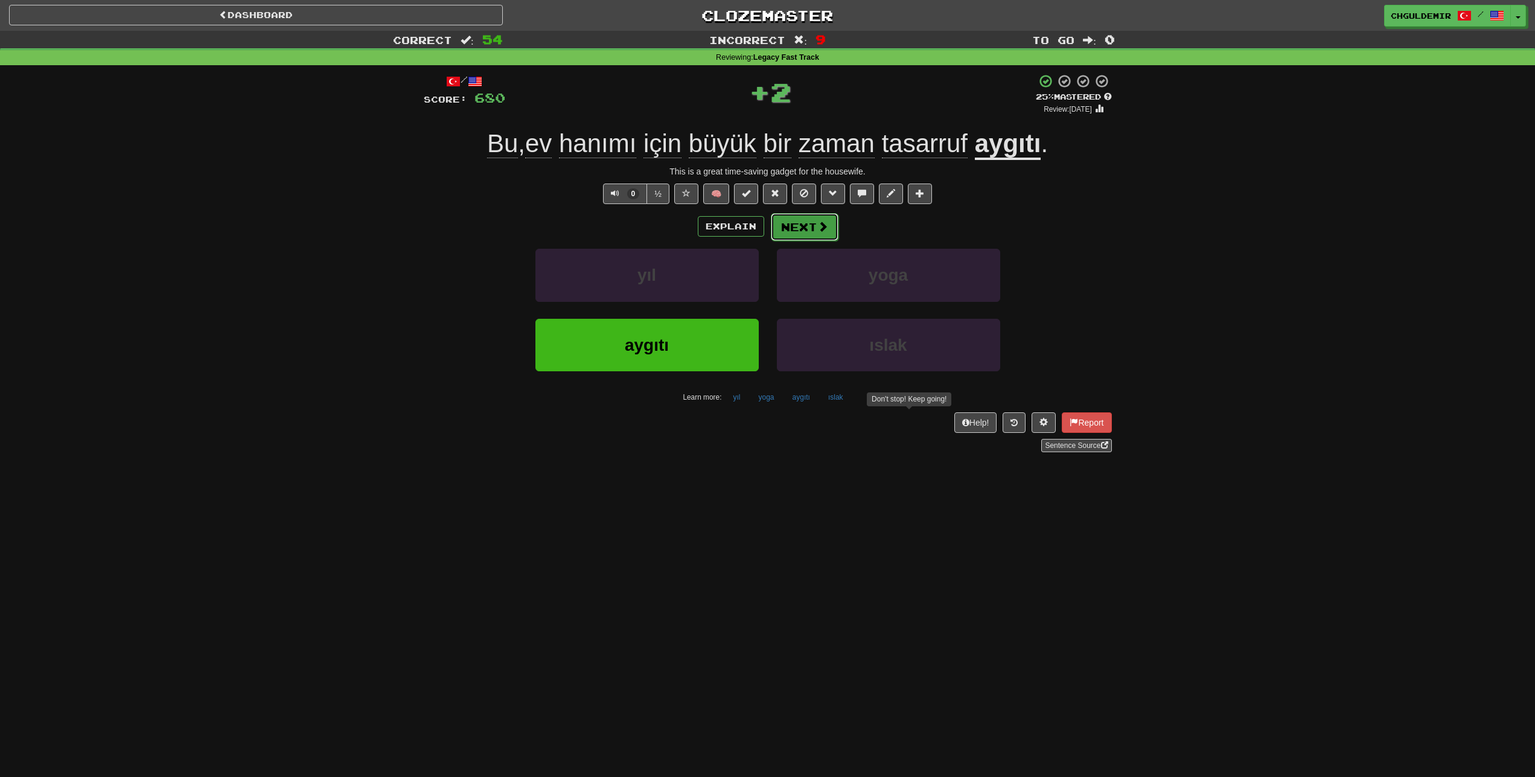
click at [791, 234] on button "Next" at bounding box center [805, 227] width 68 height 28
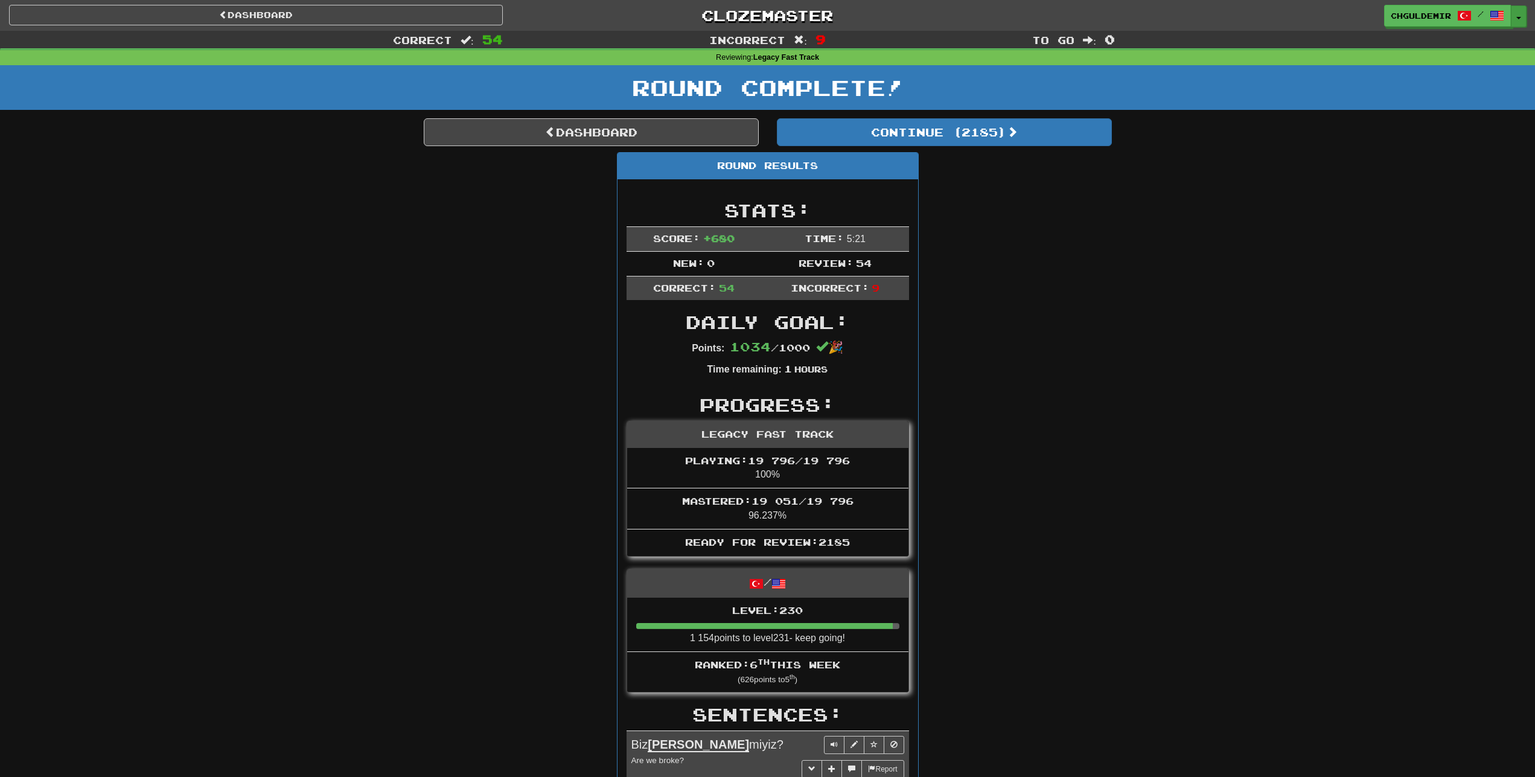
click at [1520, 11] on button "Toggle Dropdown" at bounding box center [1519, 16] width 16 height 22
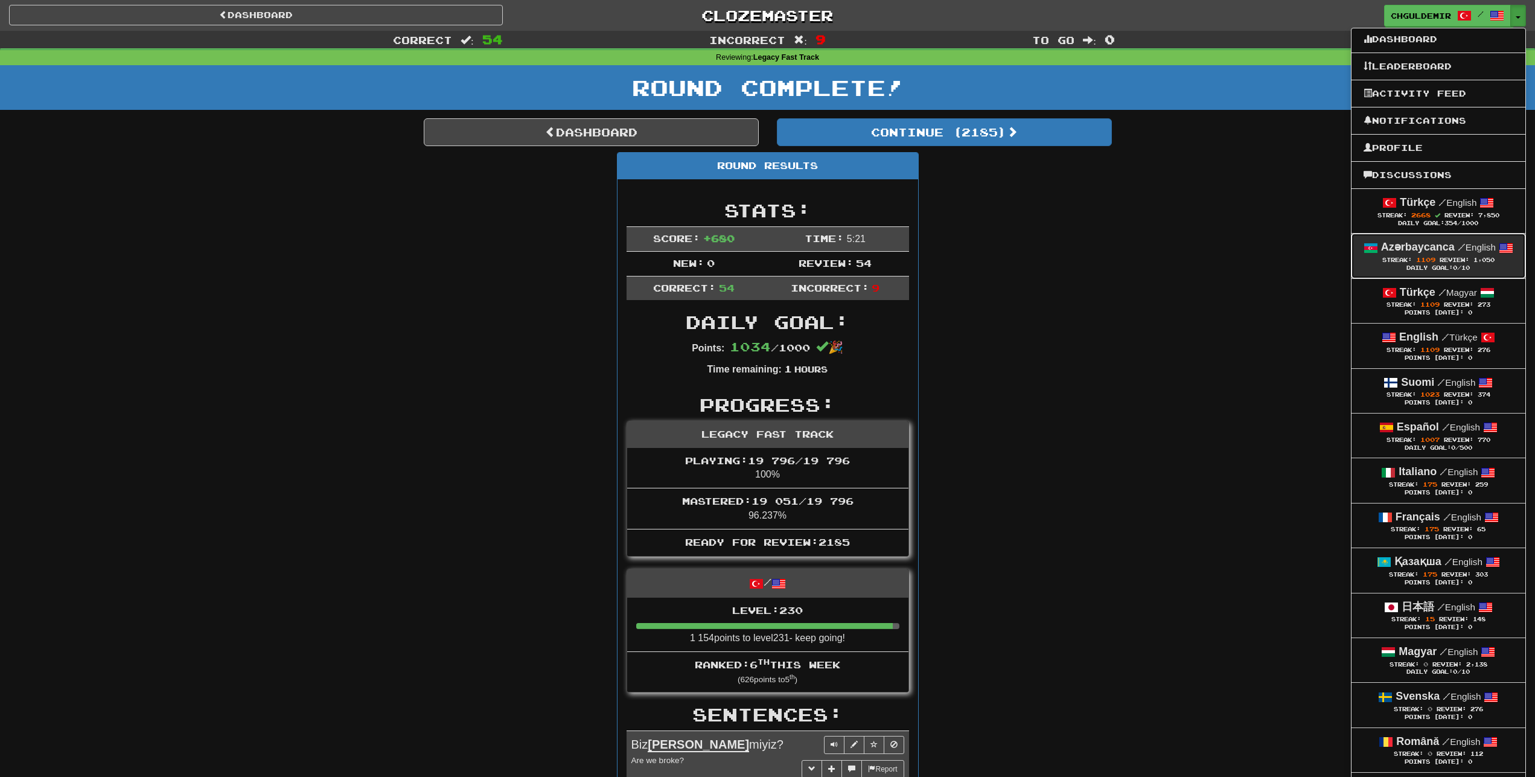
click at [1450, 240] on link "Azərbaycanca / English Streak: 1109 Review: 1,050 Daily Goal: 0 /10" at bounding box center [1438, 256] width 174 height 44
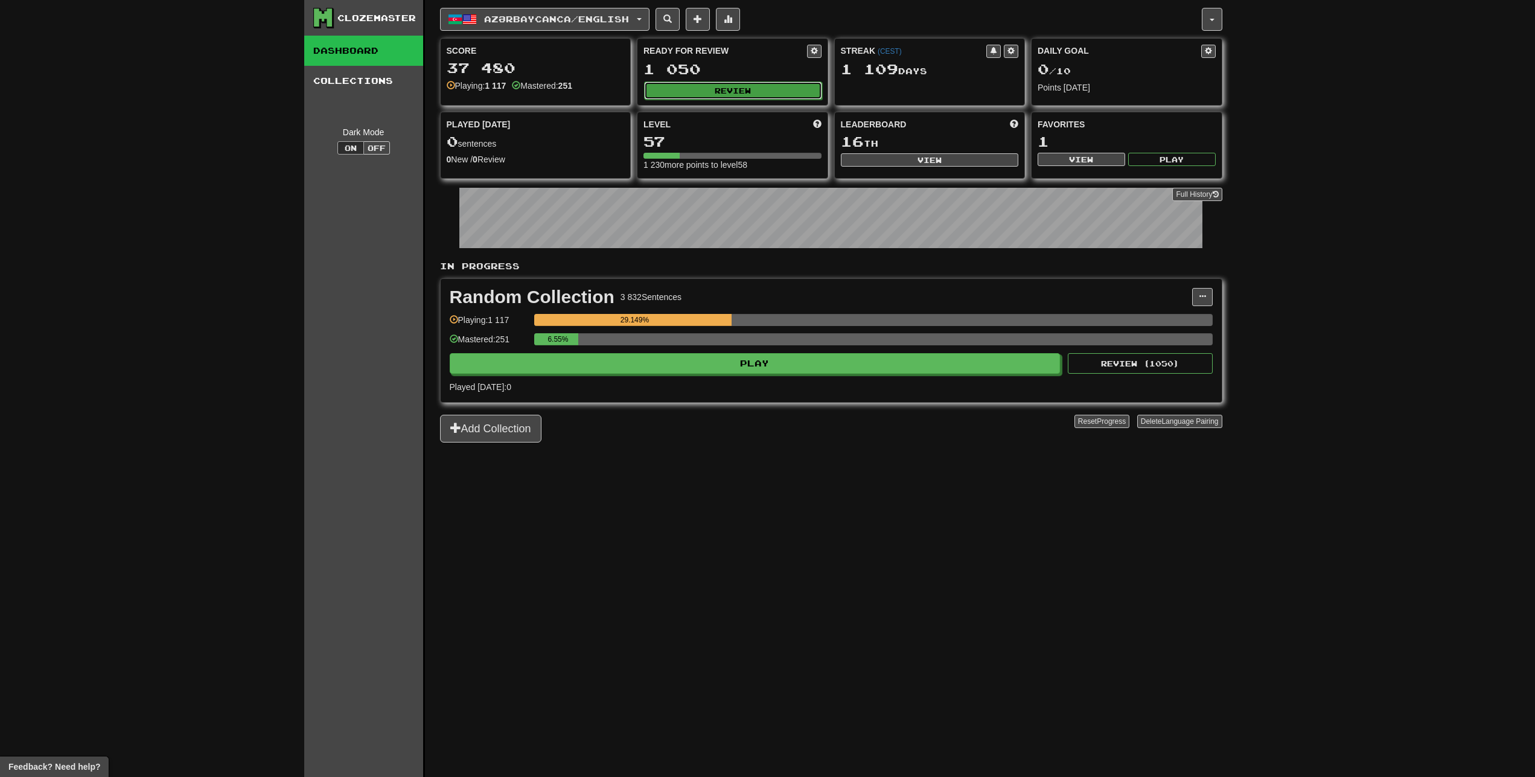
click at [743, 93] on button "Review" at bounding box center [733, 90] width 178 height 18
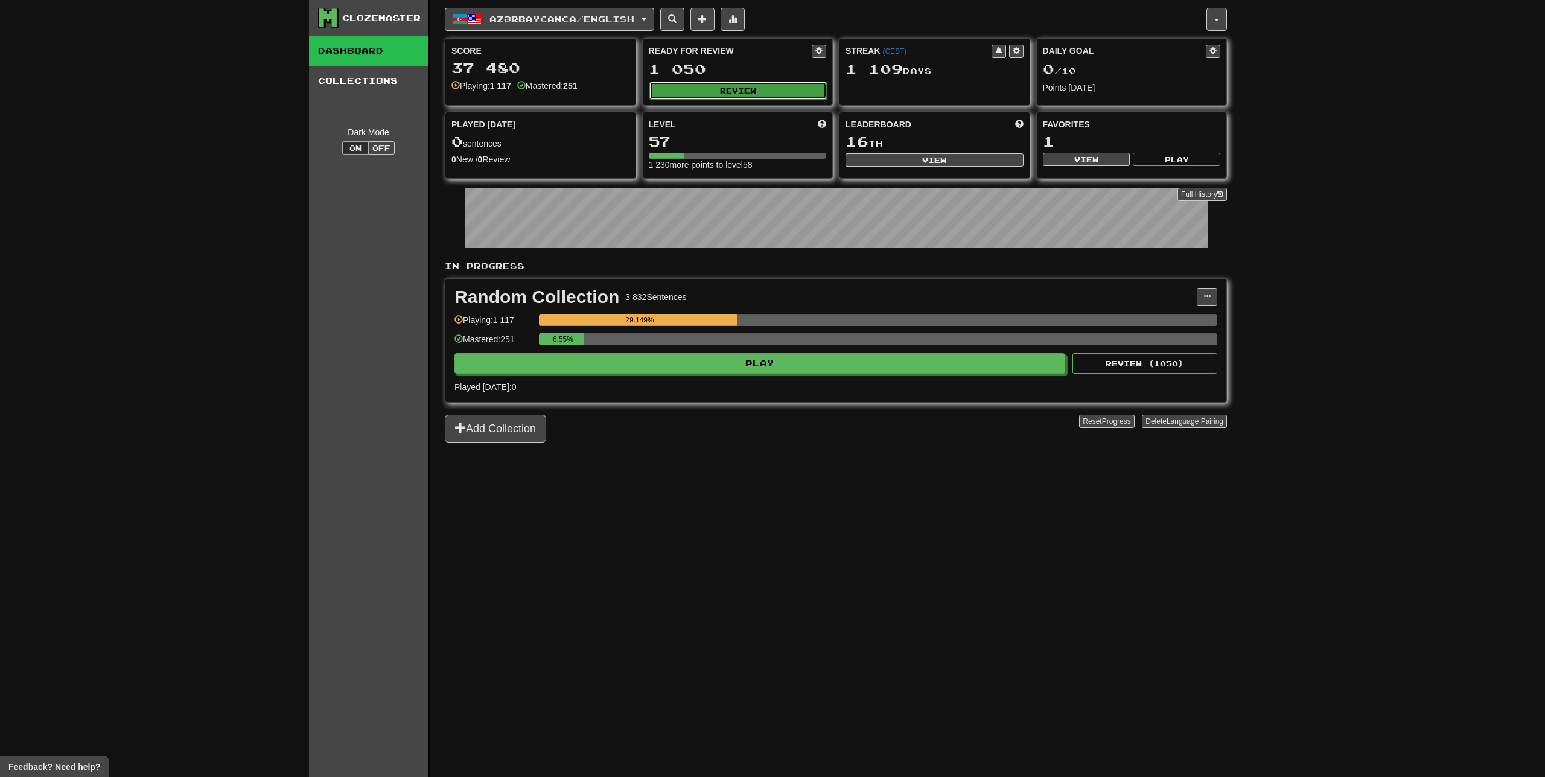
select select "**"
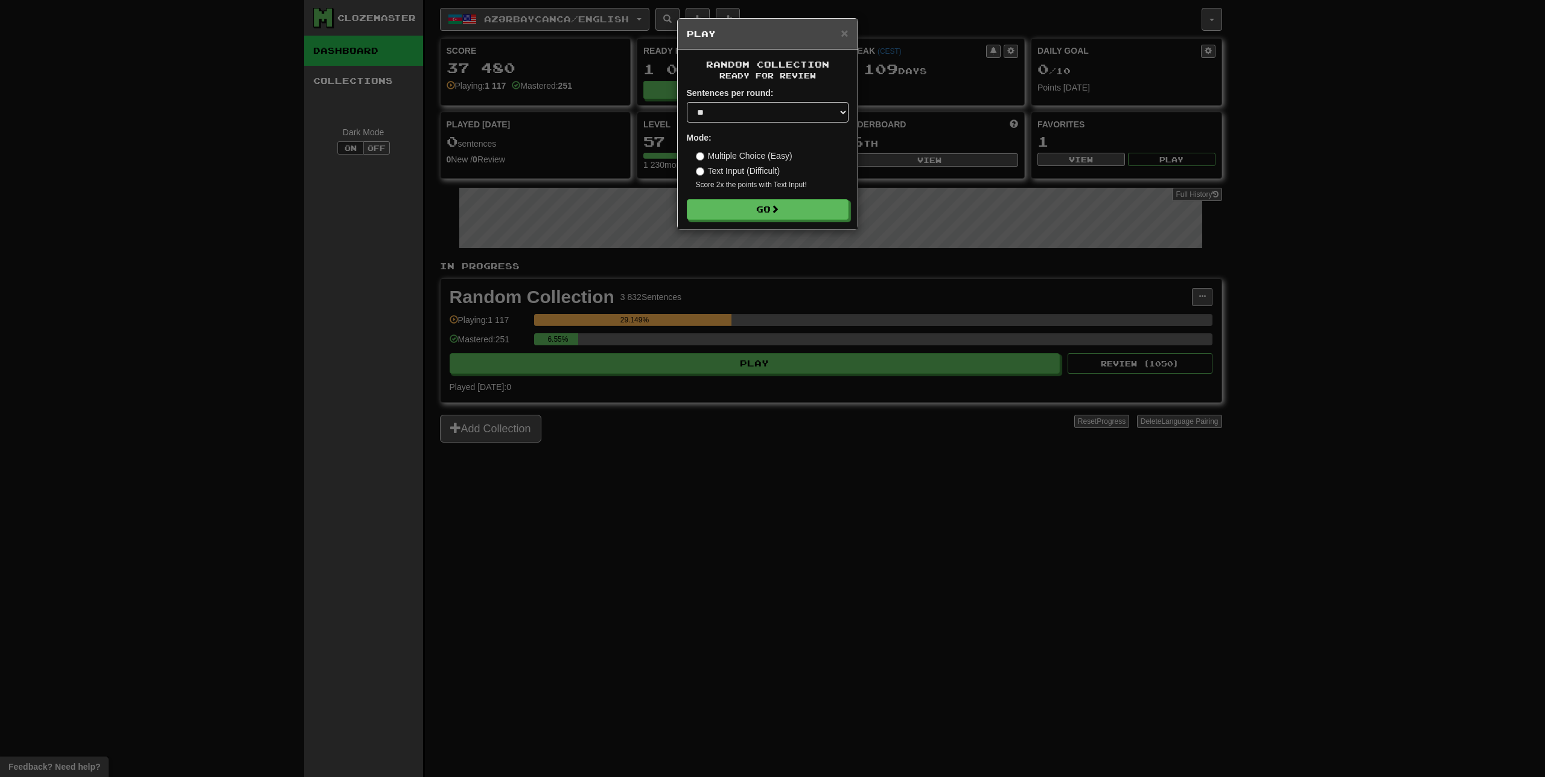
click at [776, 224] on div "Random Collection Ready for Review Sentences per round: * ** ** ** ** ** *** **…" at bounding box center [768, 138] width 180 height 179
click at [773, 209] on button "Go" at bounding box center [768, 210] width 162 height 21
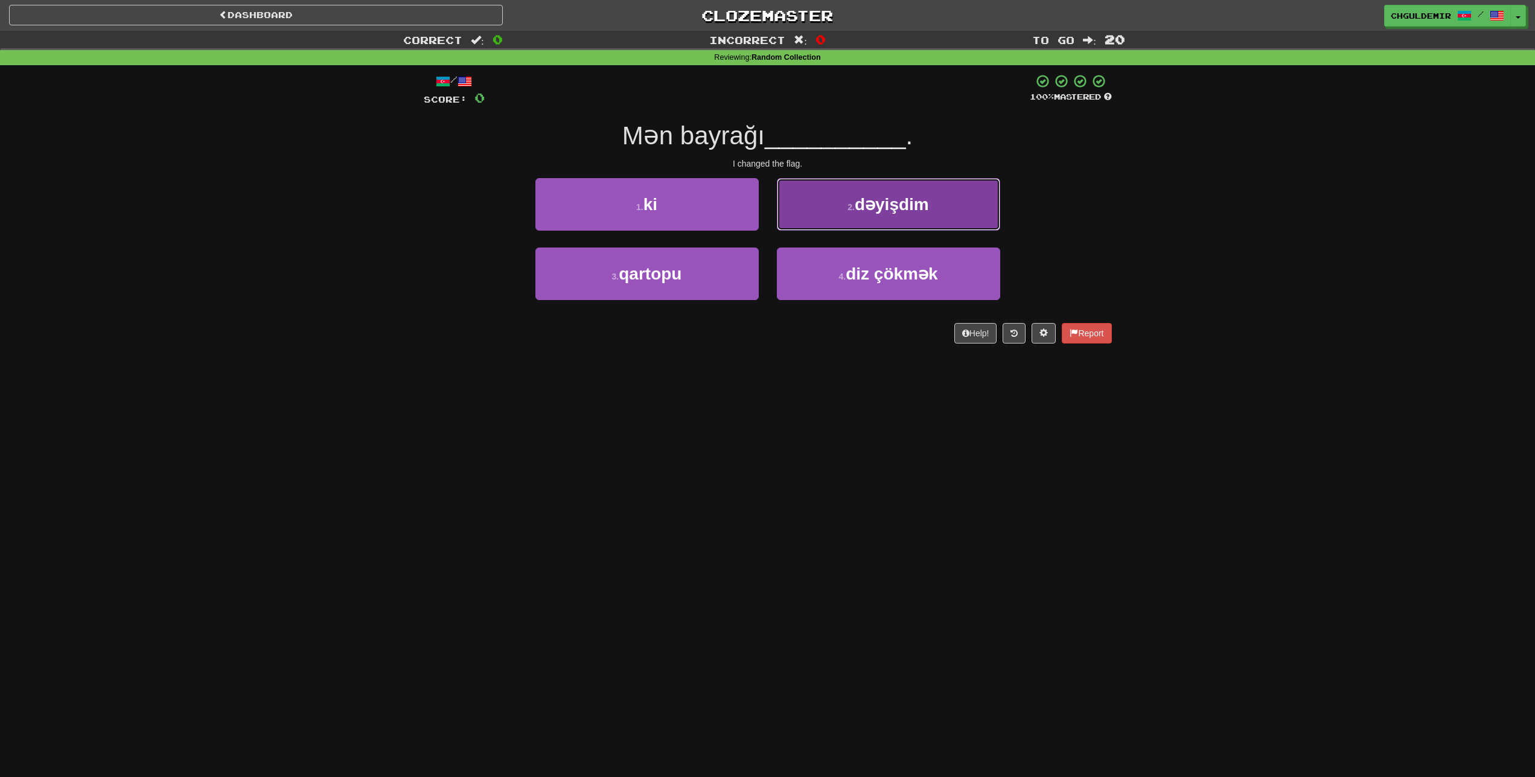
click at [795, 214] on button "2 . dəyişdim" at bounding box center [888, 204] width 223 height 53
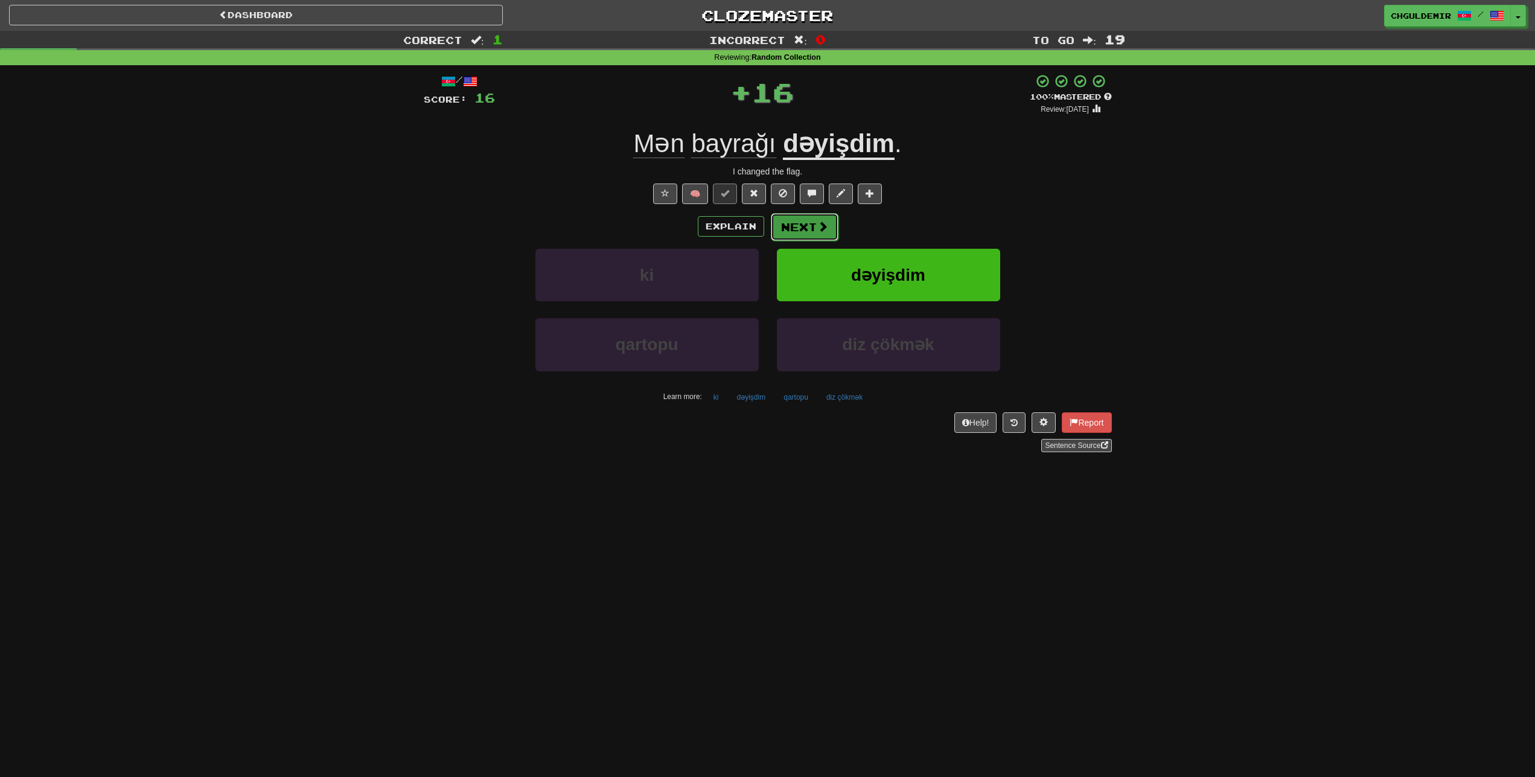
click at [804, 239] on button "Next" at bounding box center [805, 227] width 68 height 28
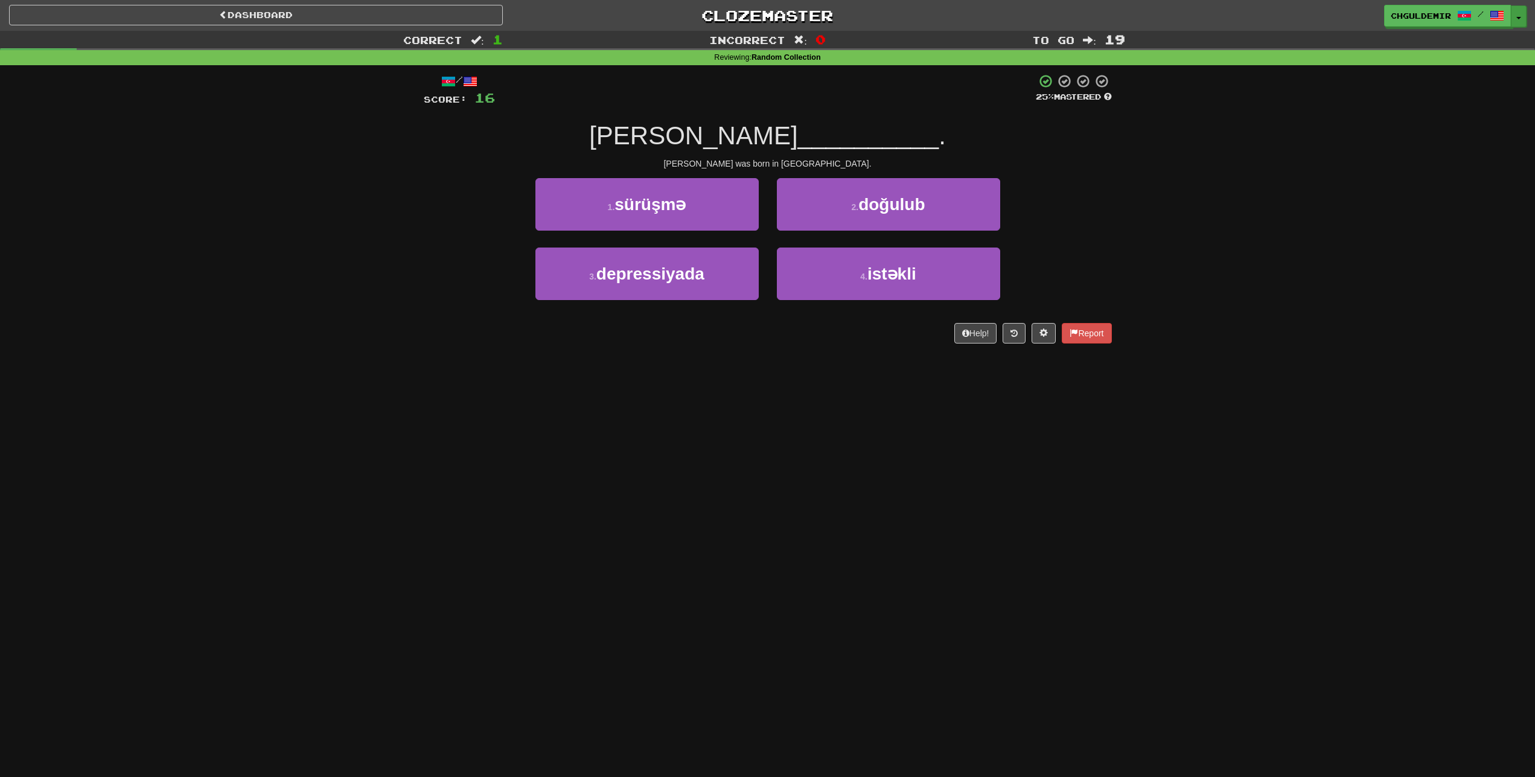
click at [1520, 14] on button "Toggle Dropdown" at bounding box center [1519, 16] width 16 height 22
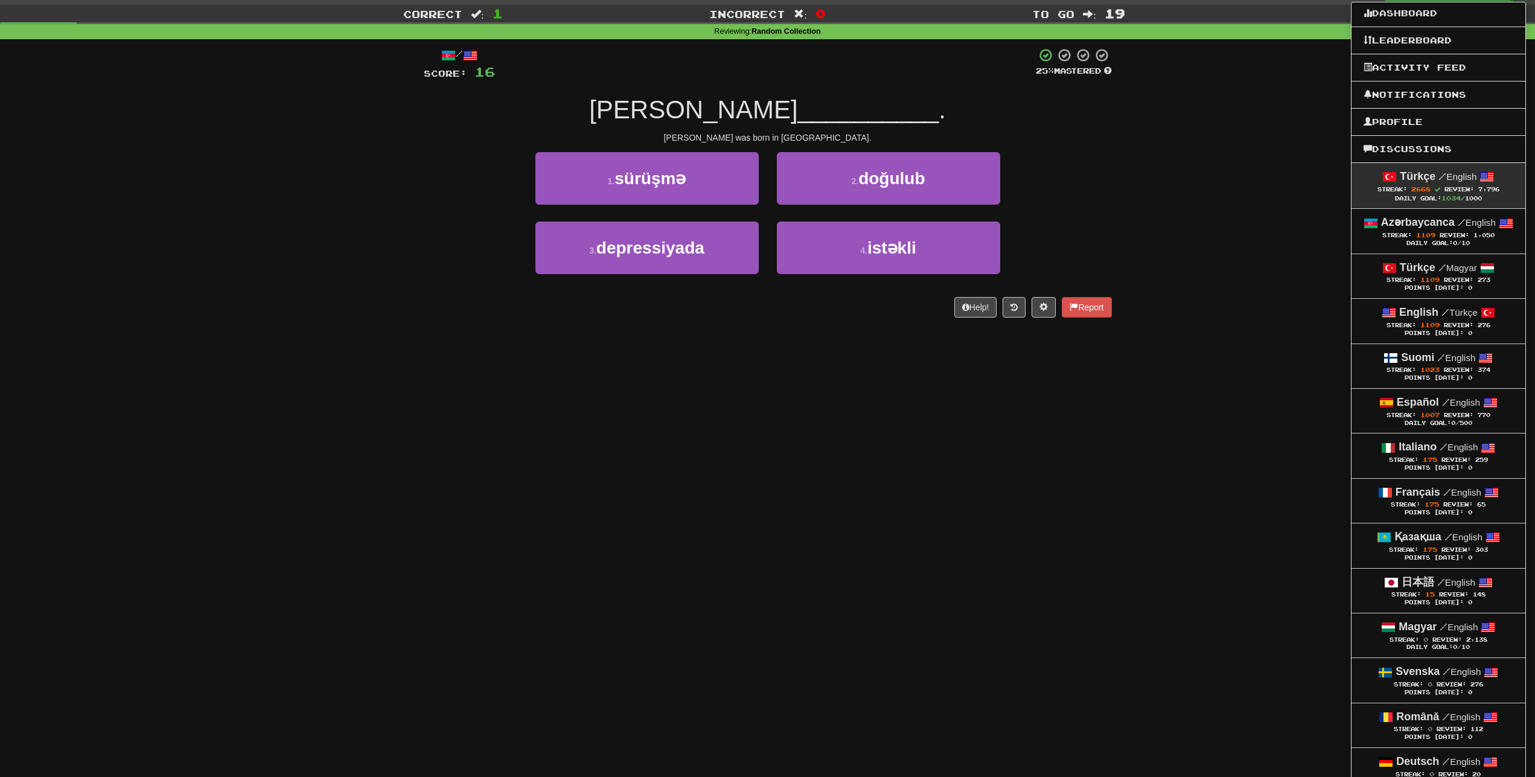
scroll to position [62, 0]
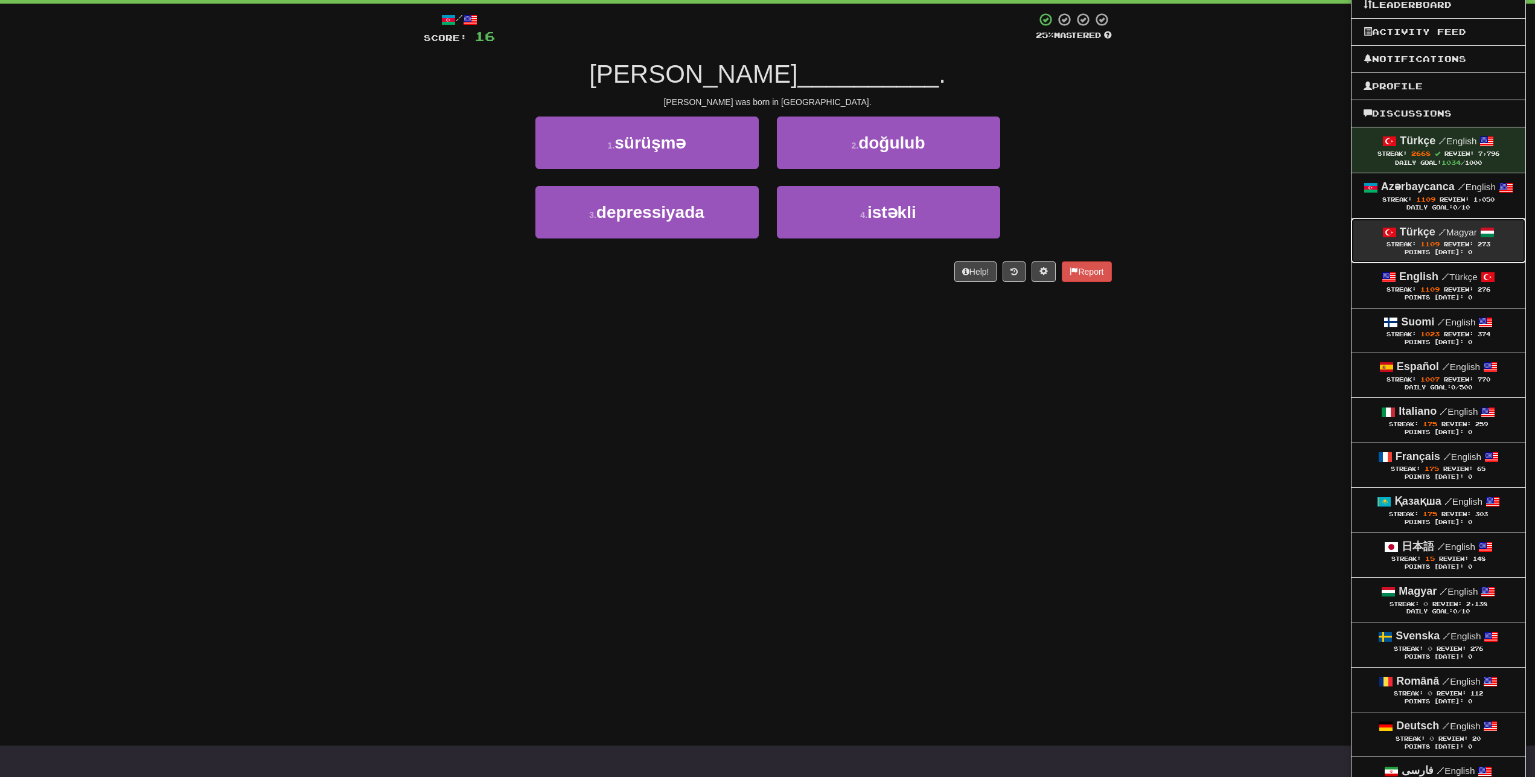
click at [1456, 232] on small "/ Magyar" at bounding box center [1457, 232] width 39 height 10
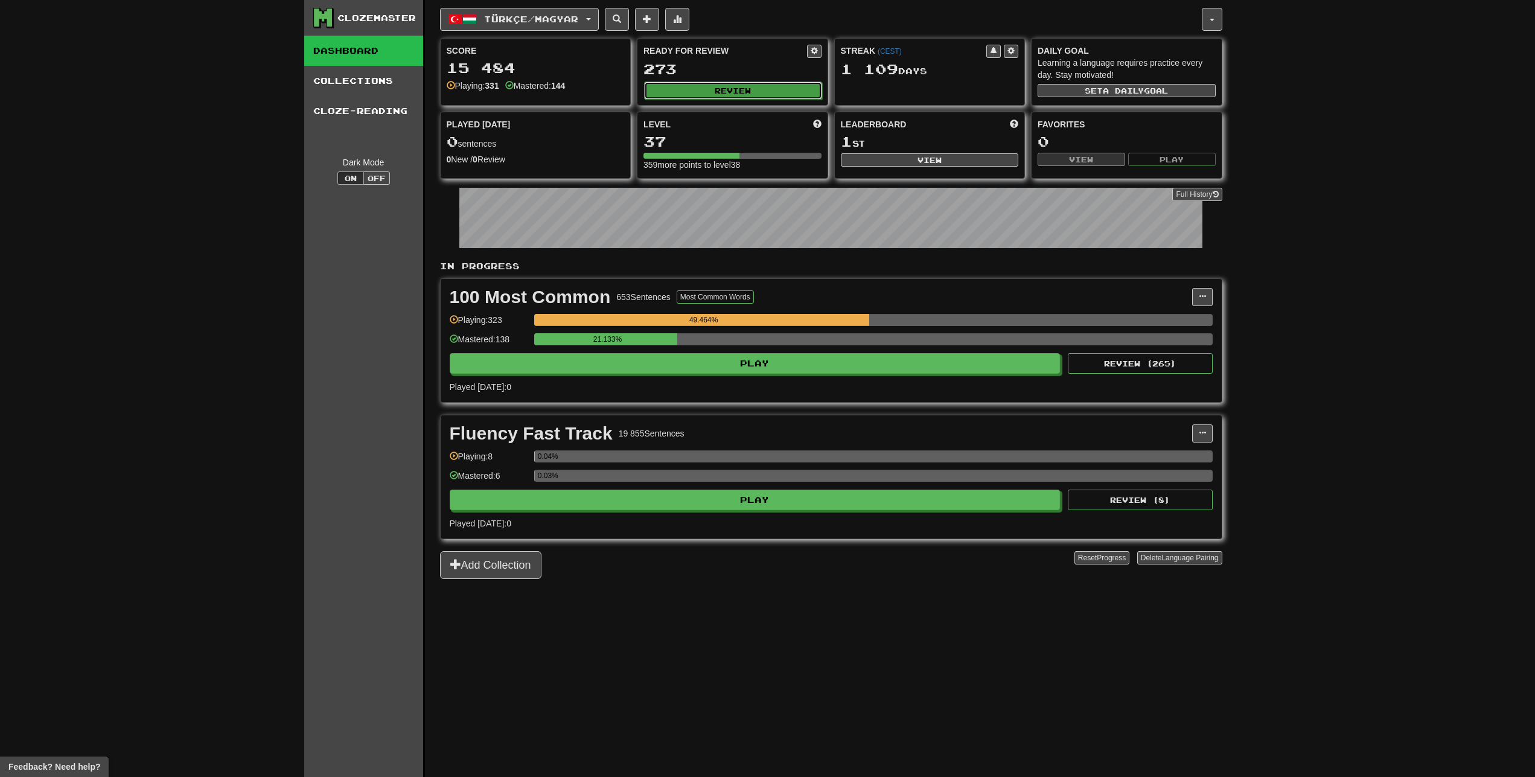
click at [699, 94] on button "Review" at bounding box center [733, 90] width 178 height 18
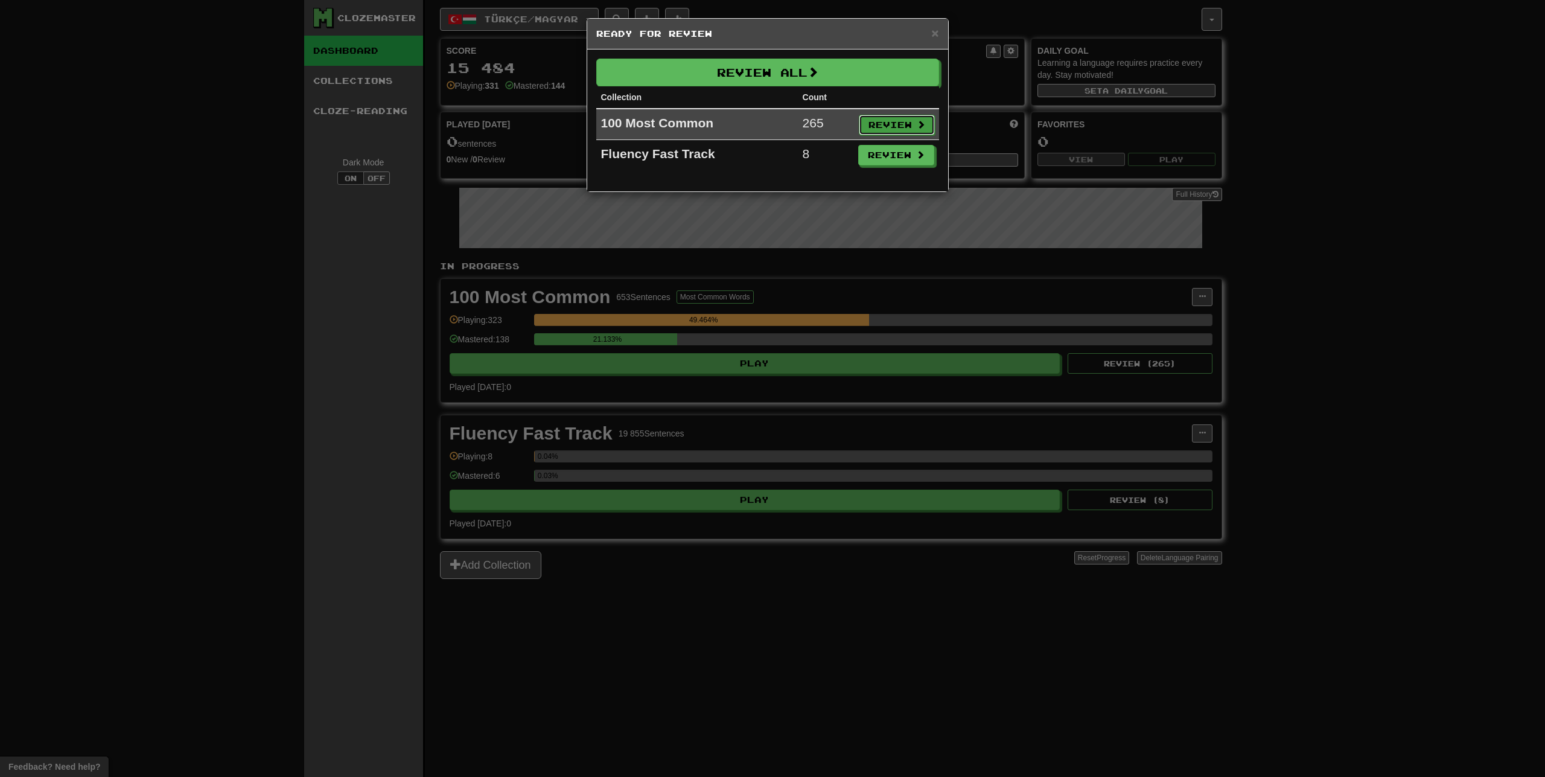
click at [906, 121] on button "Review" at bounding box center [897, 125] width 76 height 21
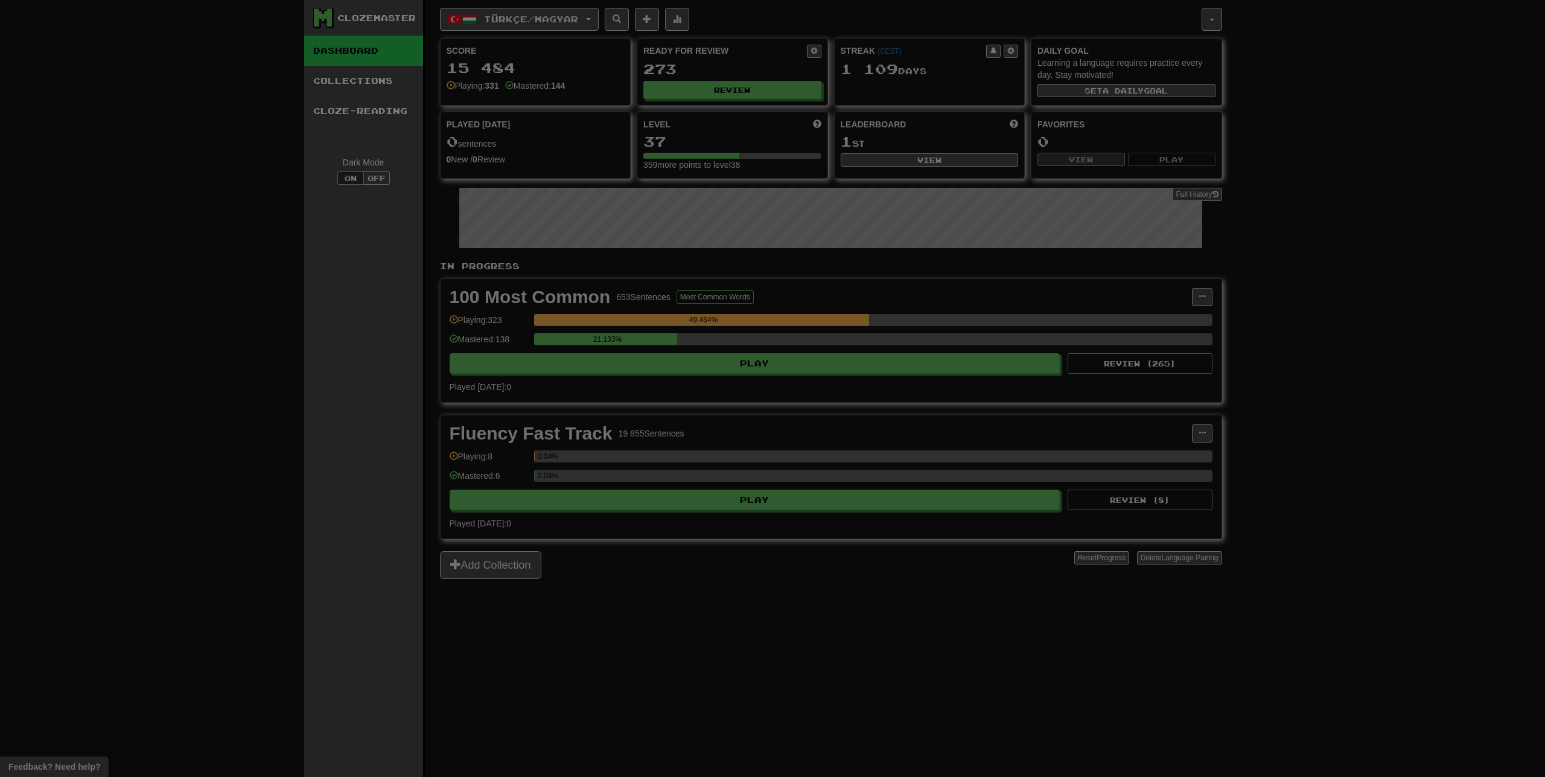
select select "**"
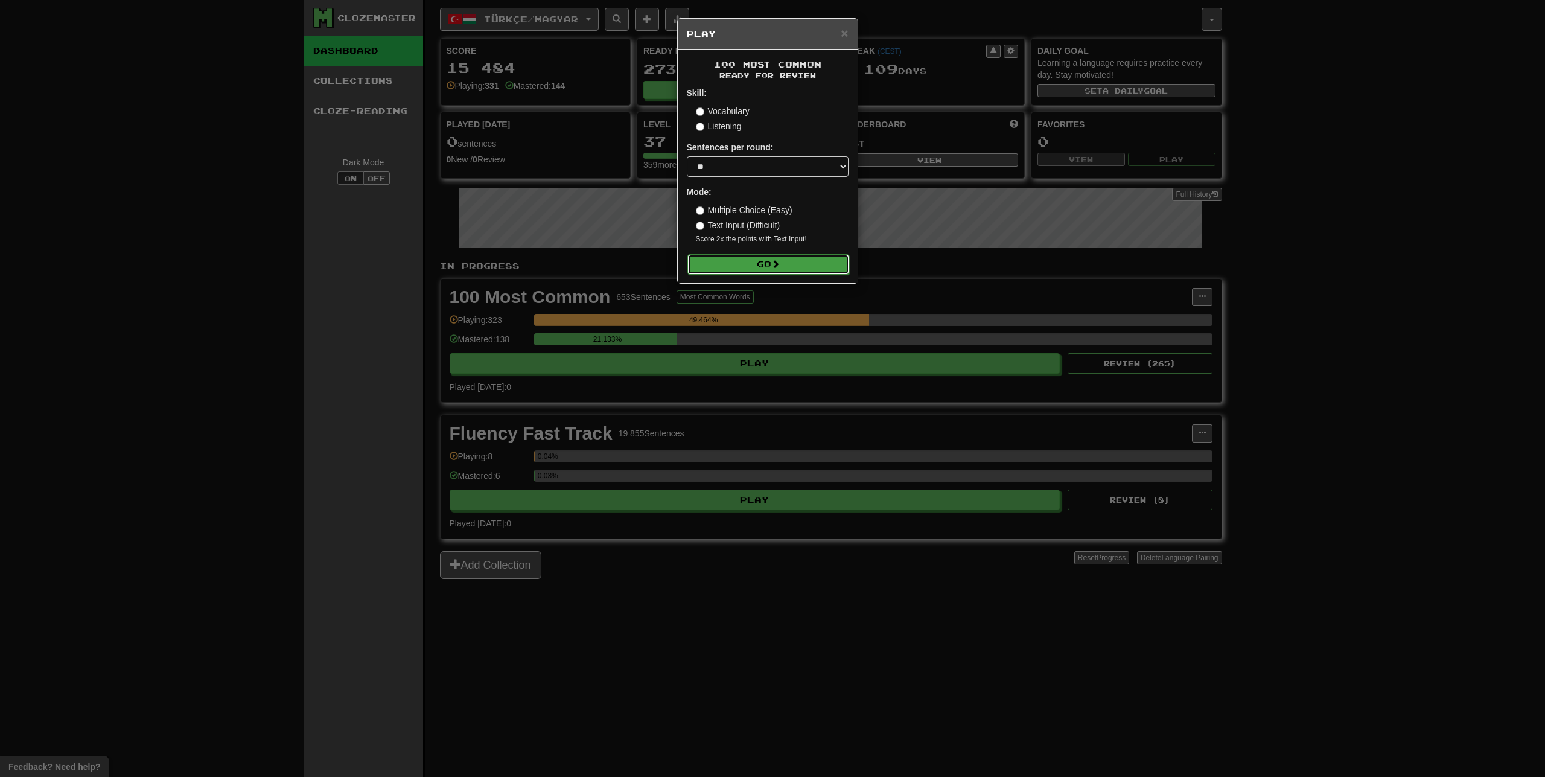
click at [772, 275] on button "Go" at bounding box center [768, 264] width 162 height 21
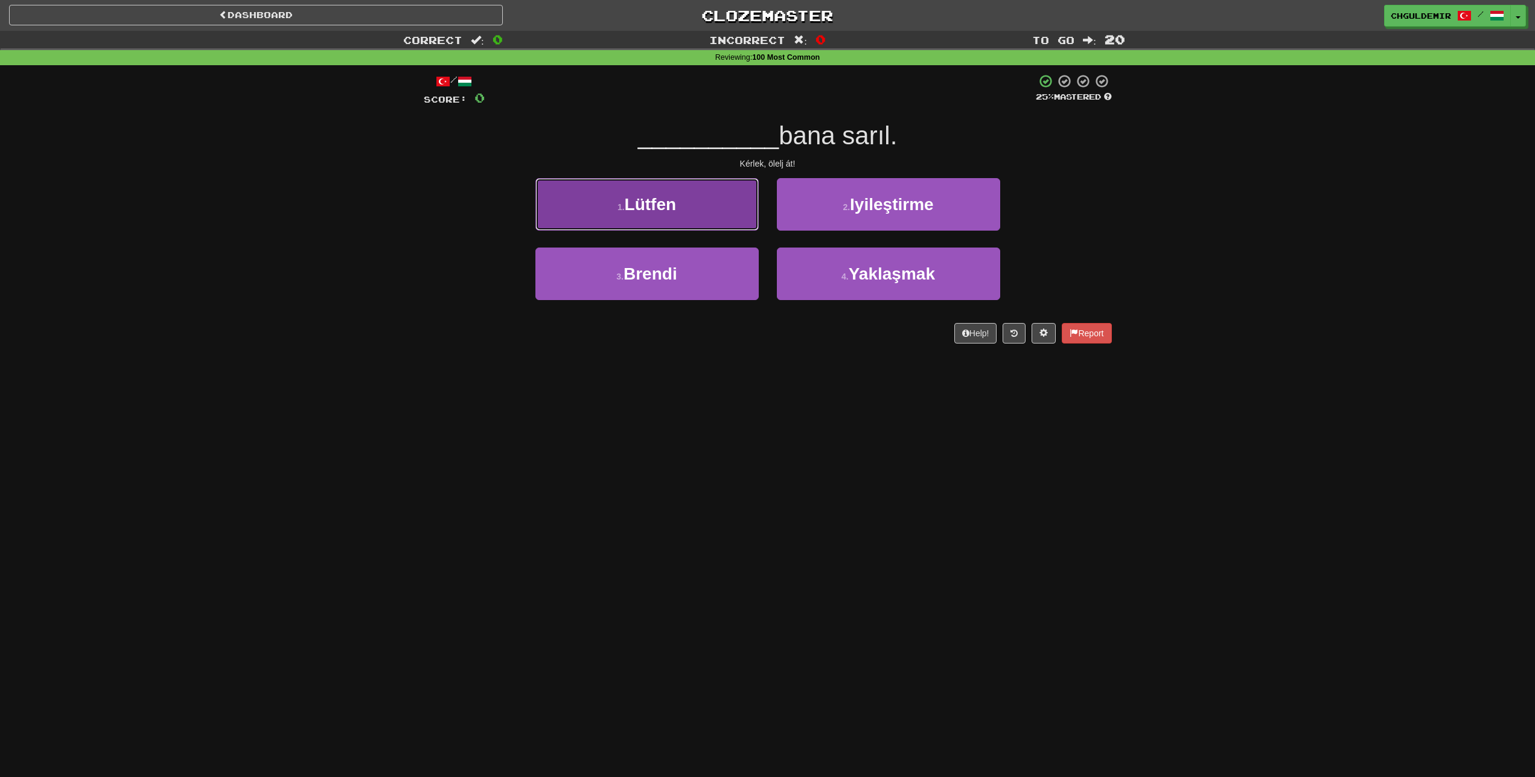
click at [680, 209] on button "1 . Lütfen" at bounding box center [646, 204] width 223 height 53
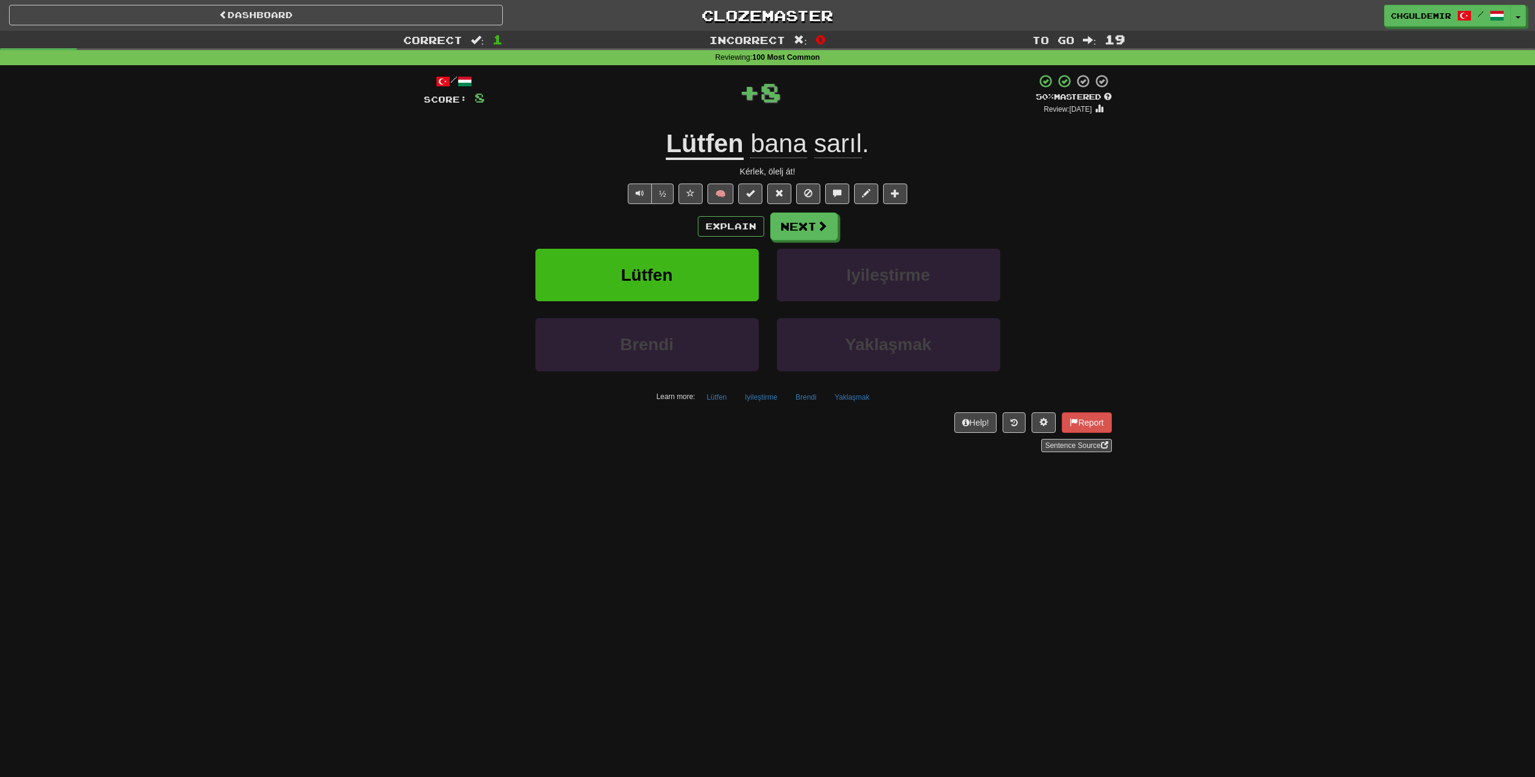
click at [1518, 3] on div "Dashboard Clozemaster chguldemir / Toggle Dropdown Dashboard Leaderboard Activi…" at bounding box center [767, 13] width 1535 height 27
click at [1522, 13] on button "Toggle Dropdown" at bounding box center [1519, 16] width 16 height 22
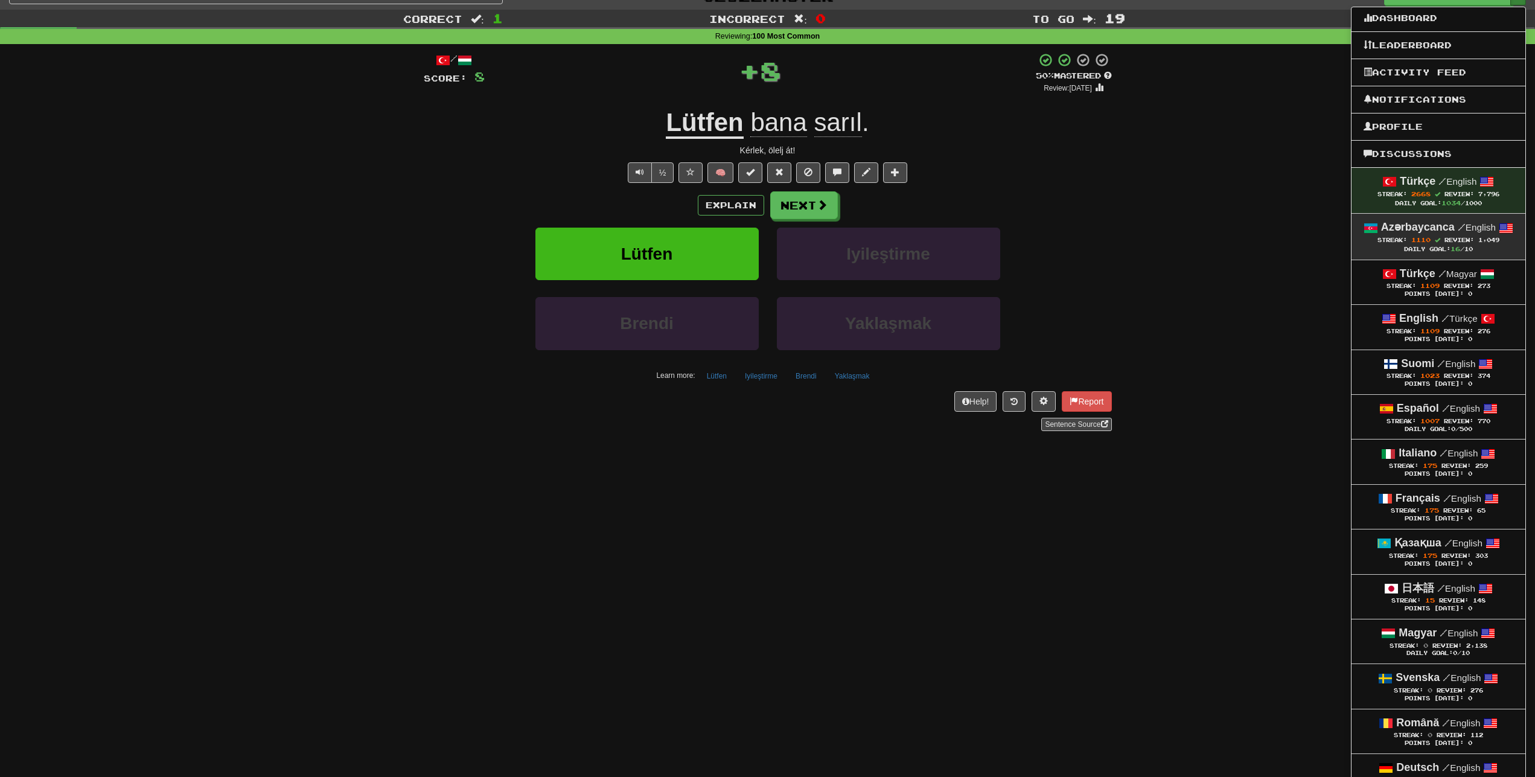
scroll to position [62, 0]
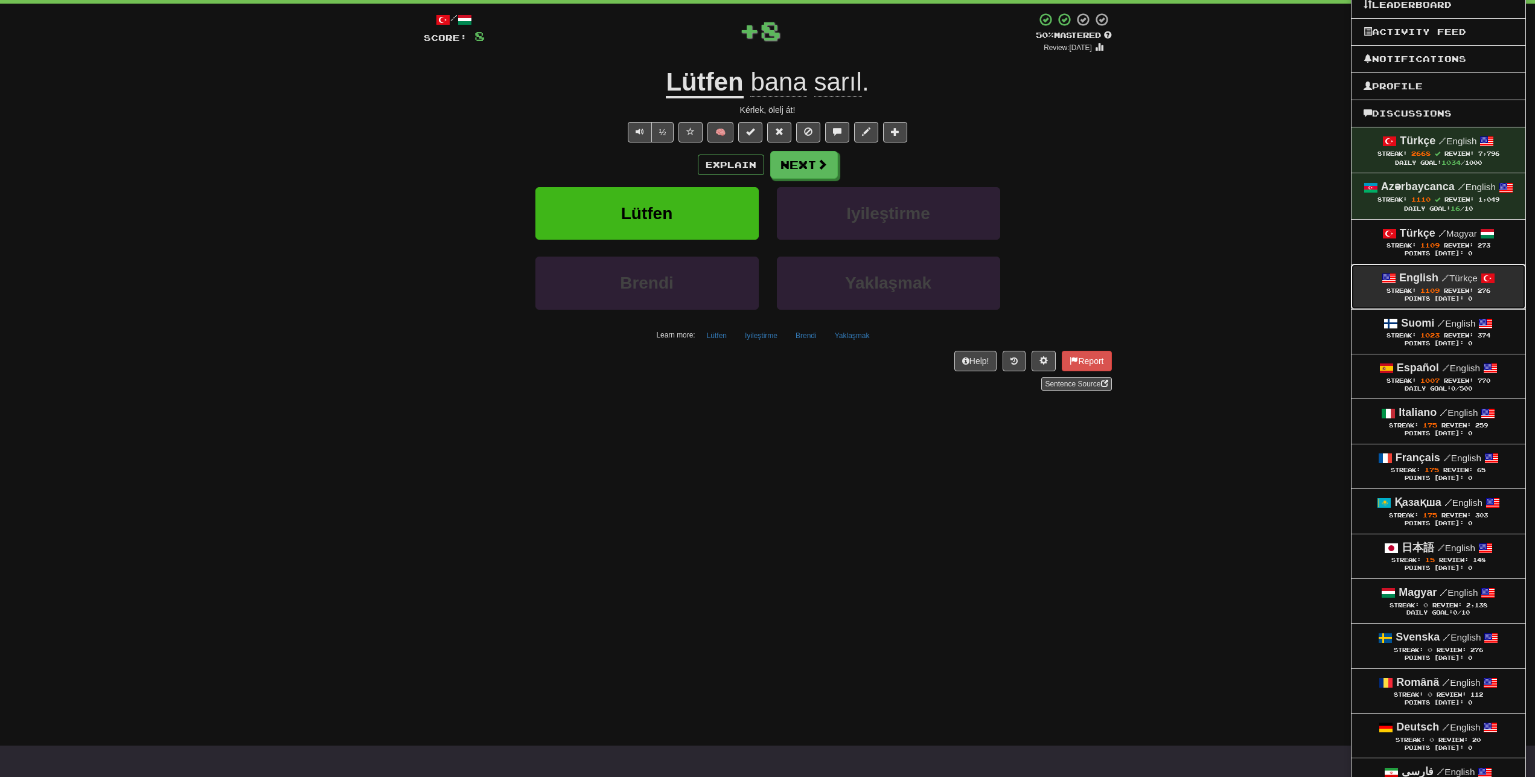
click at [1458, 269] on link "English / Türkçe Streak: 1109 Review: 276 Points Today: 0" at bounding box center [1438, 286] width 174 height 44
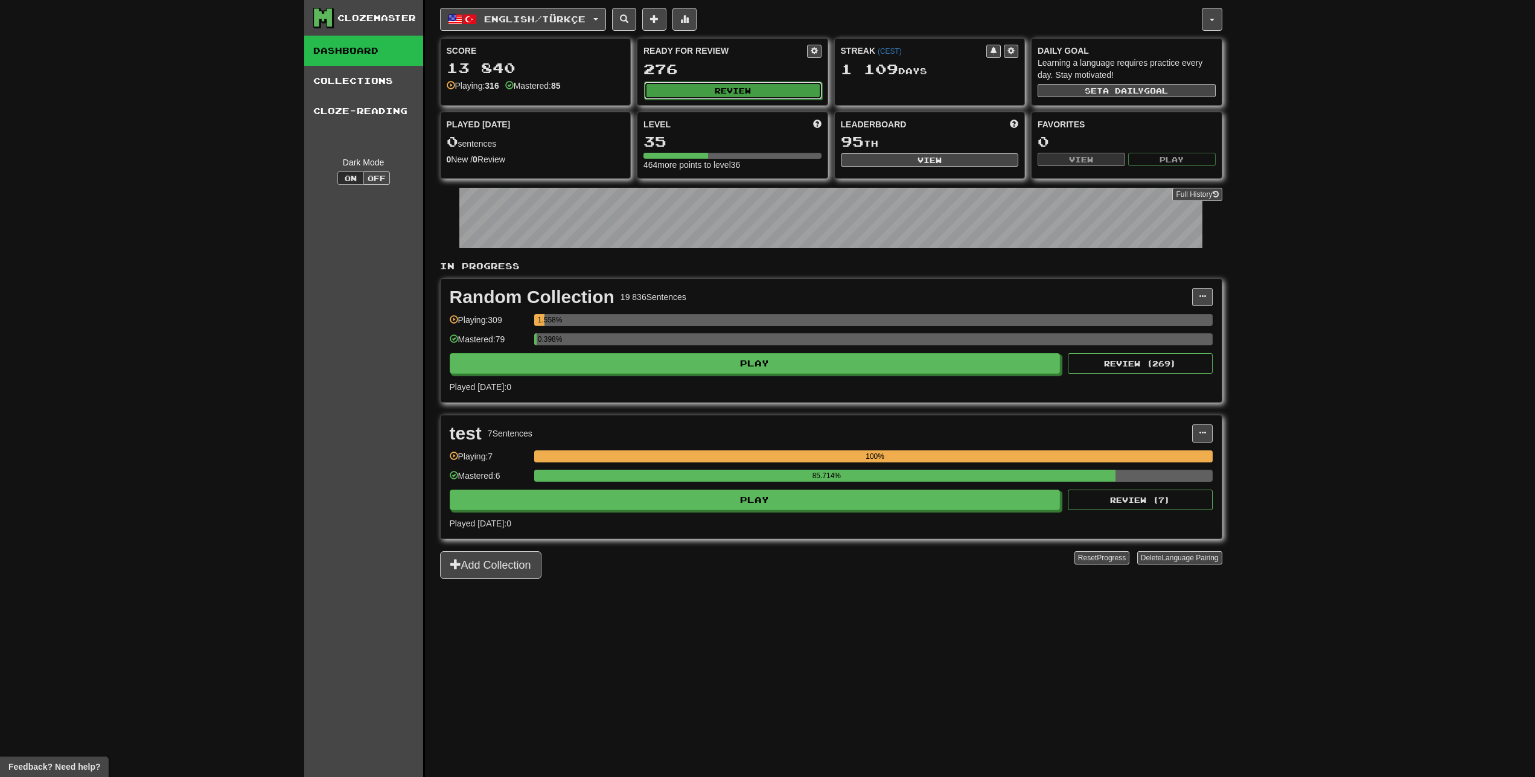
click at [693, 88] on button "Review" at bounding box center [733, 90] width 178 height 18
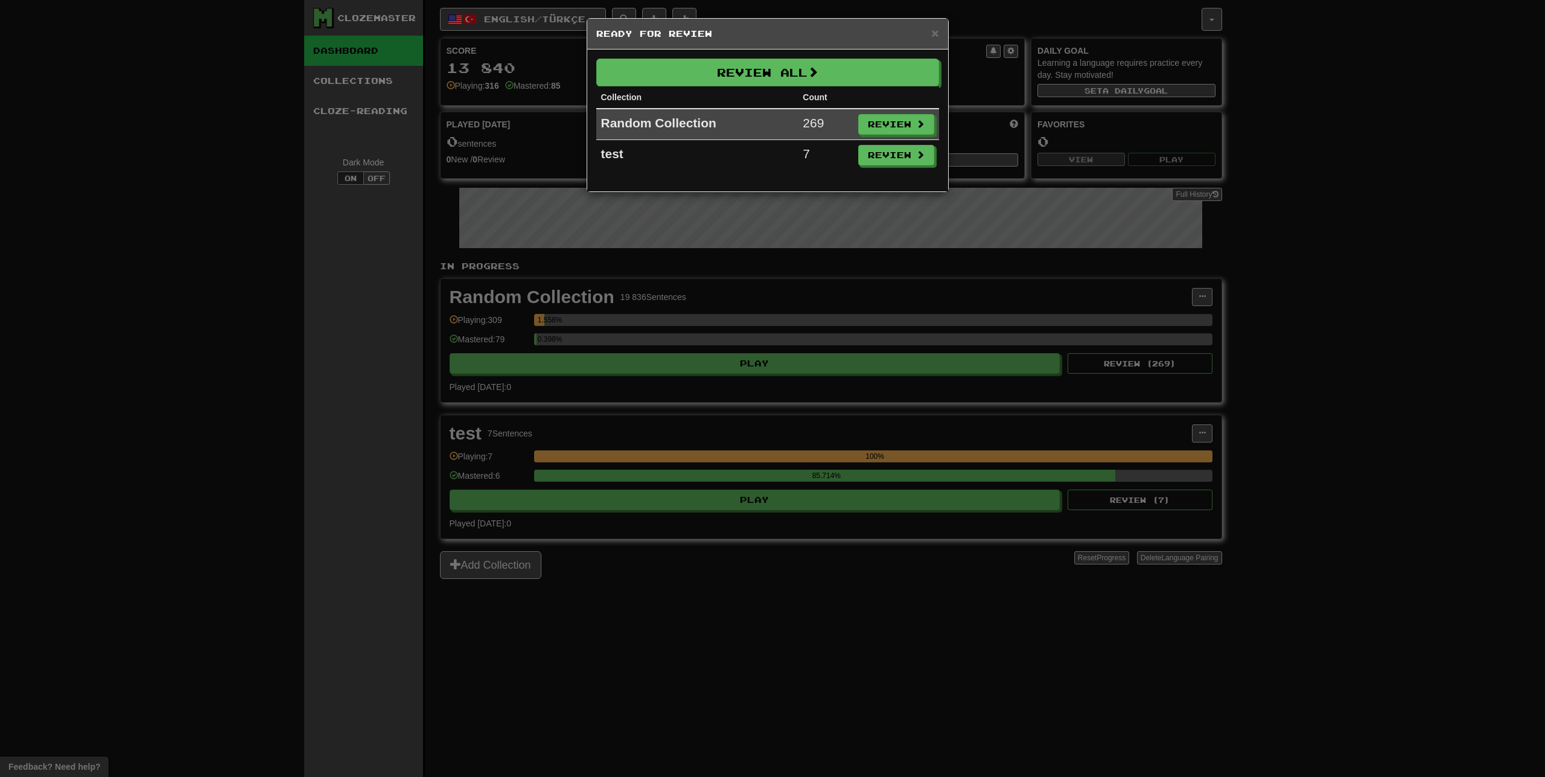
click at [867, 135] on td "Review" at bounding box center [896, 124] width 86 height 31
click at [867, 118] on button "Review" at bounding box center [897, 125] width 76 height 21
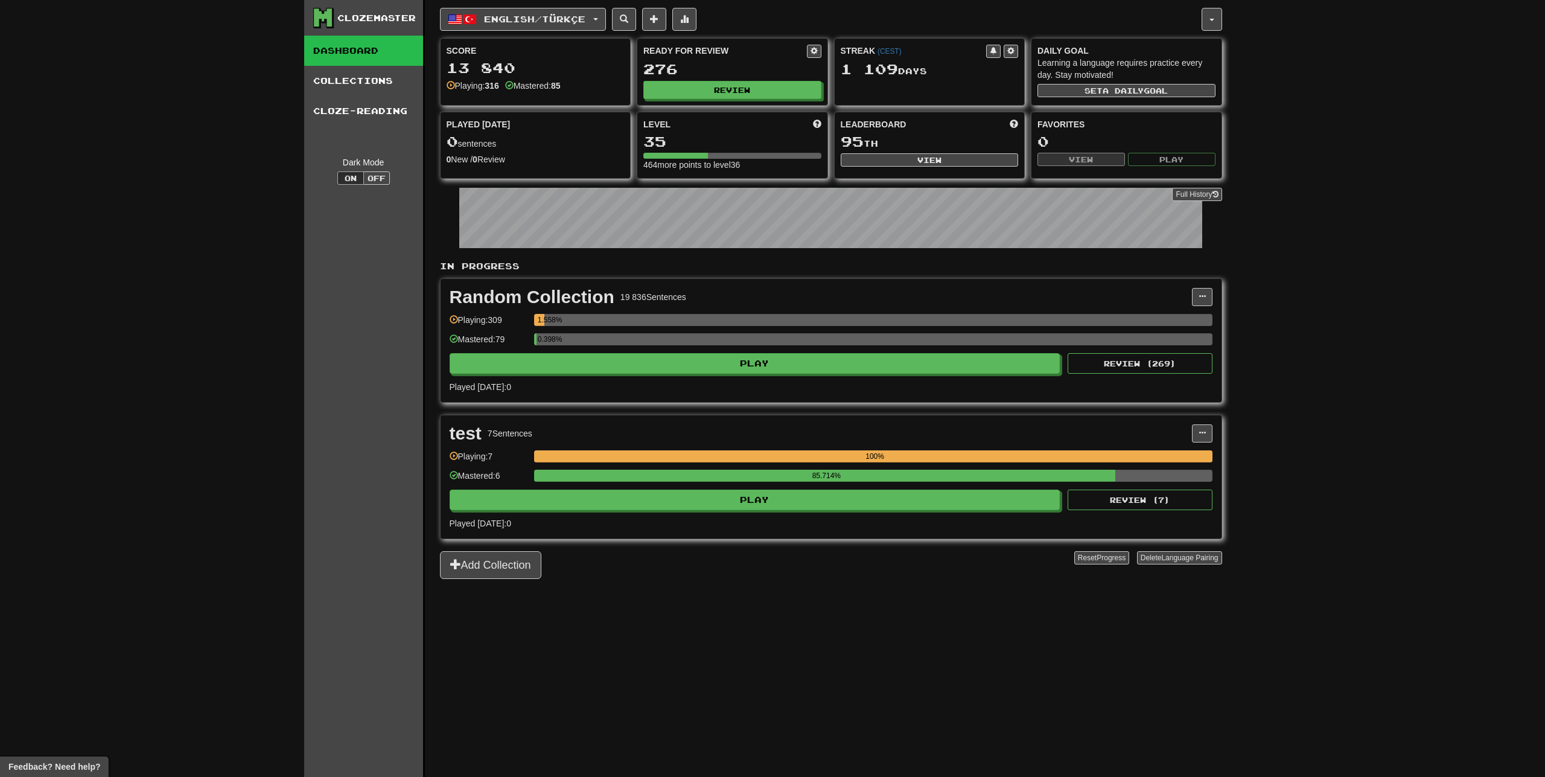
select select "**"
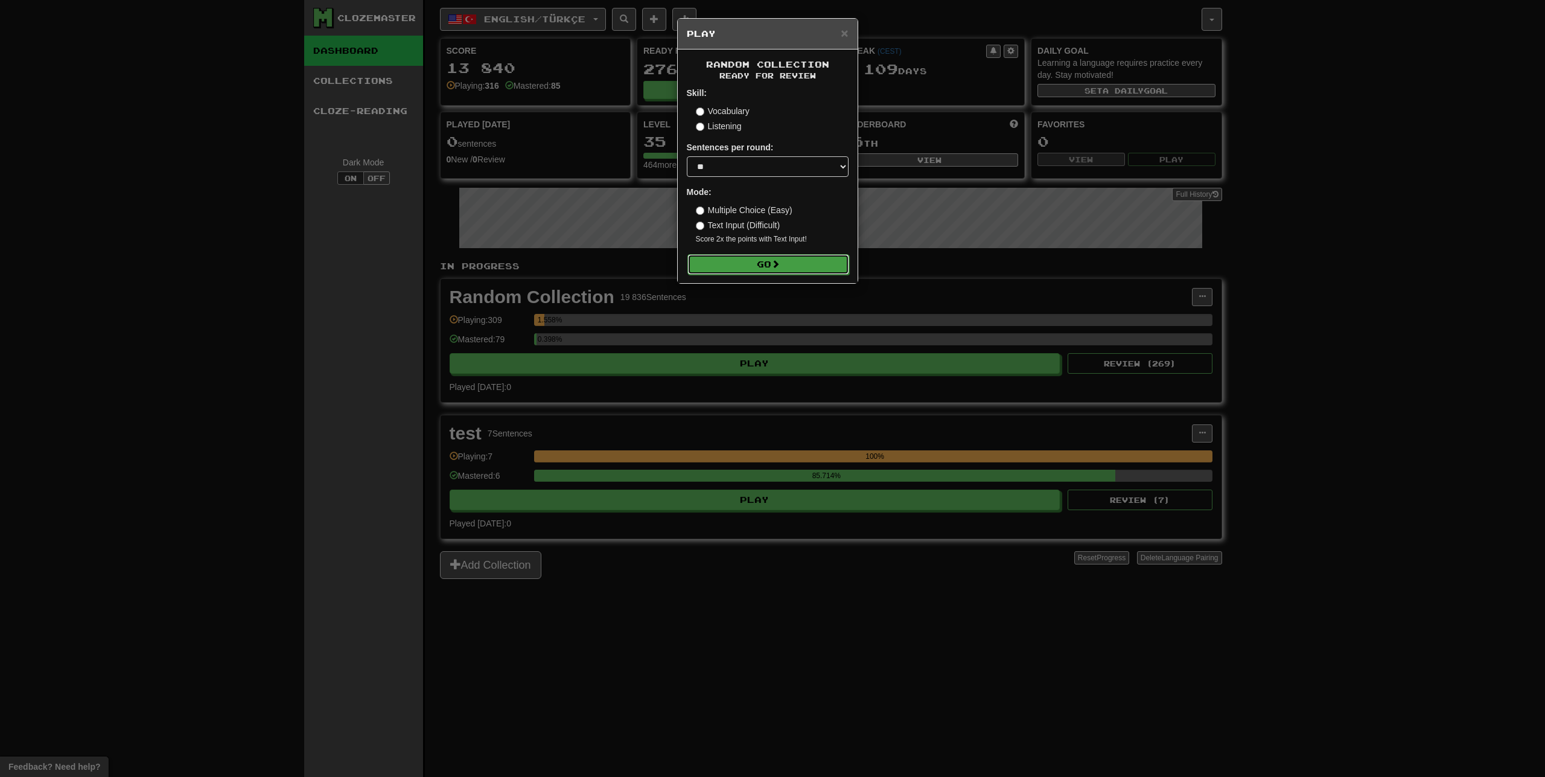
click at [788, 270] on button "Go" at bounding box center [768, 264] width 162 height 21
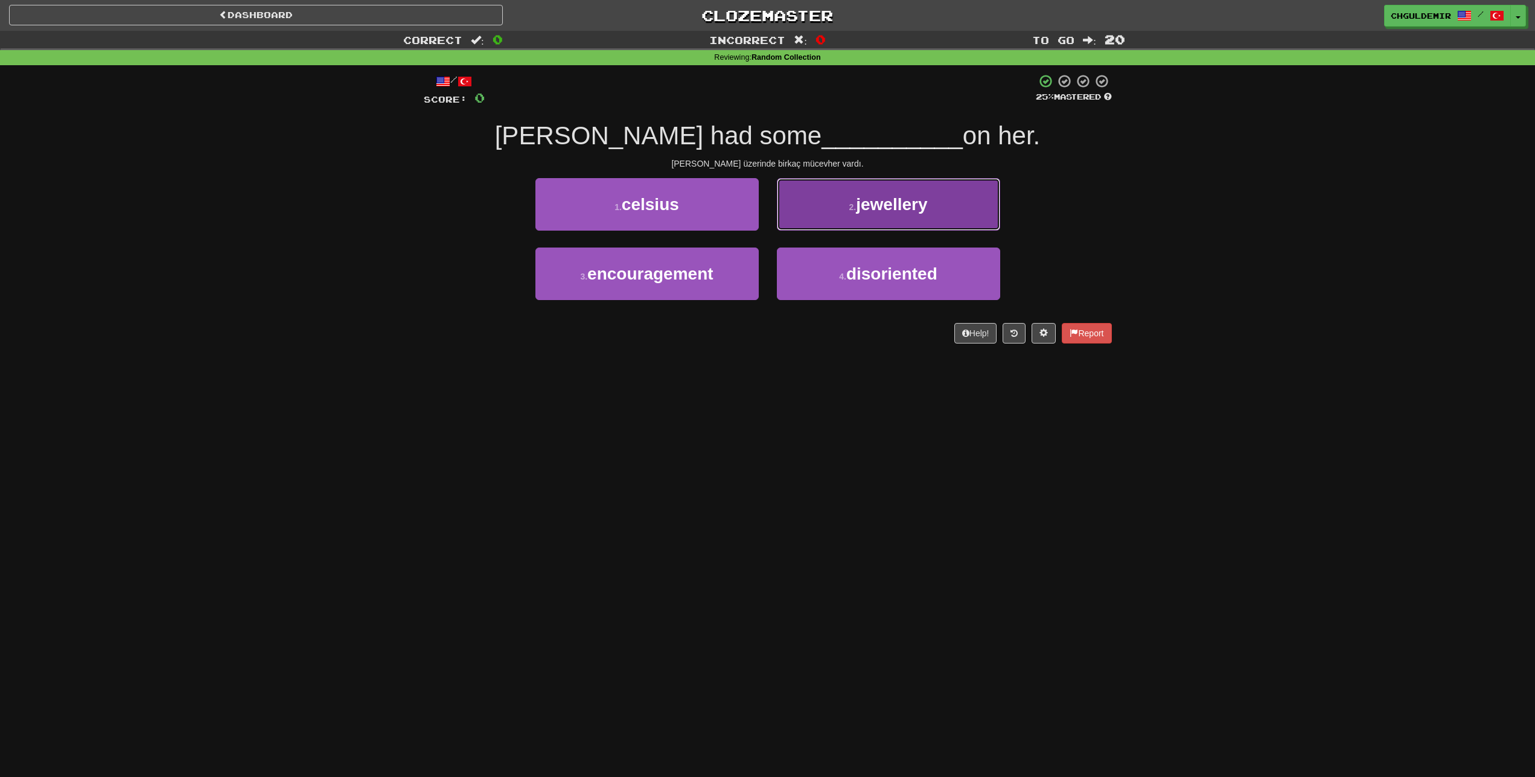
click at [817, 225] on button "2 . jewellery" at bounding box center [888, 204] width 223 height 53
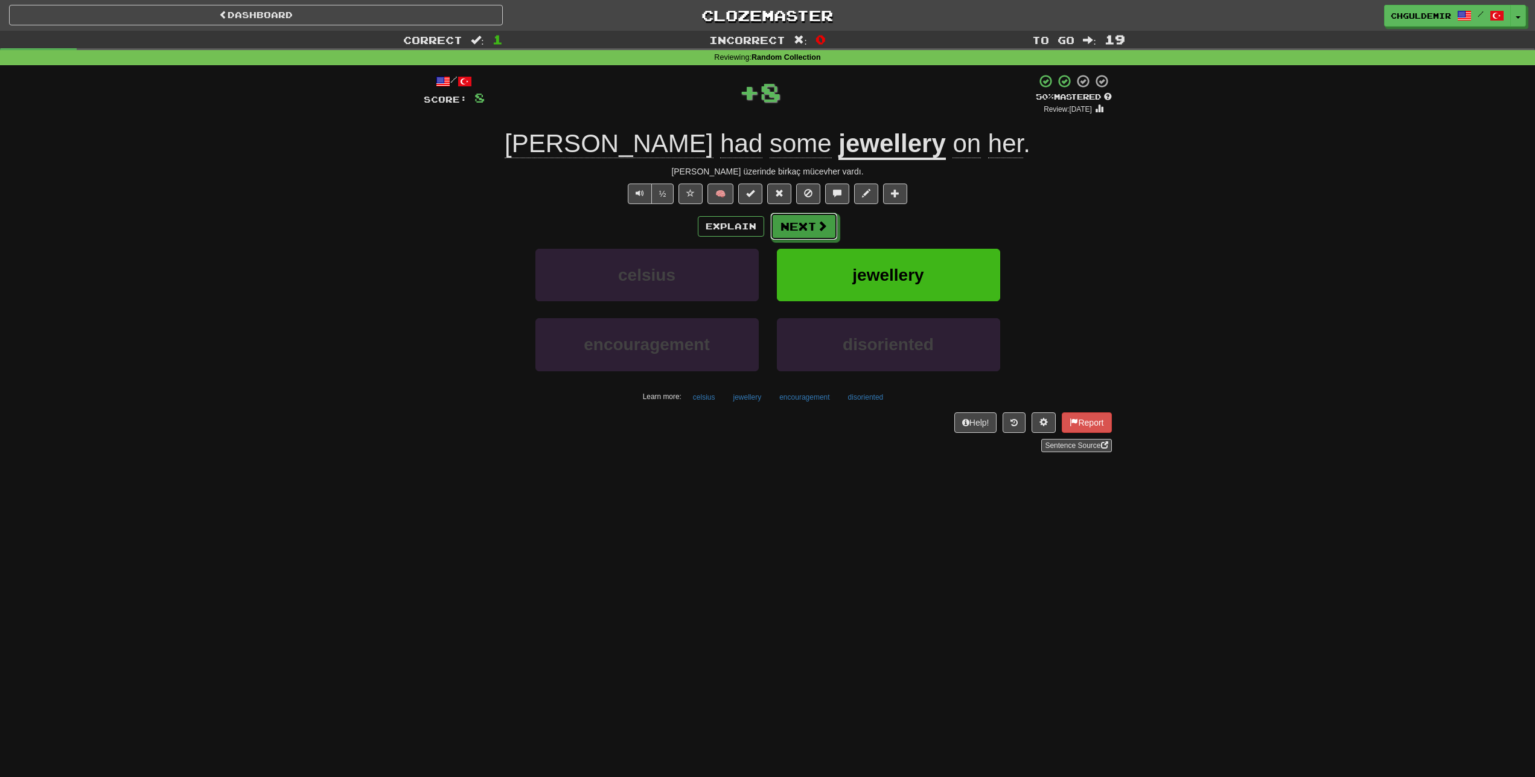
click at [817, 225] on span at bounding box center [822, 225] width 11 height 11
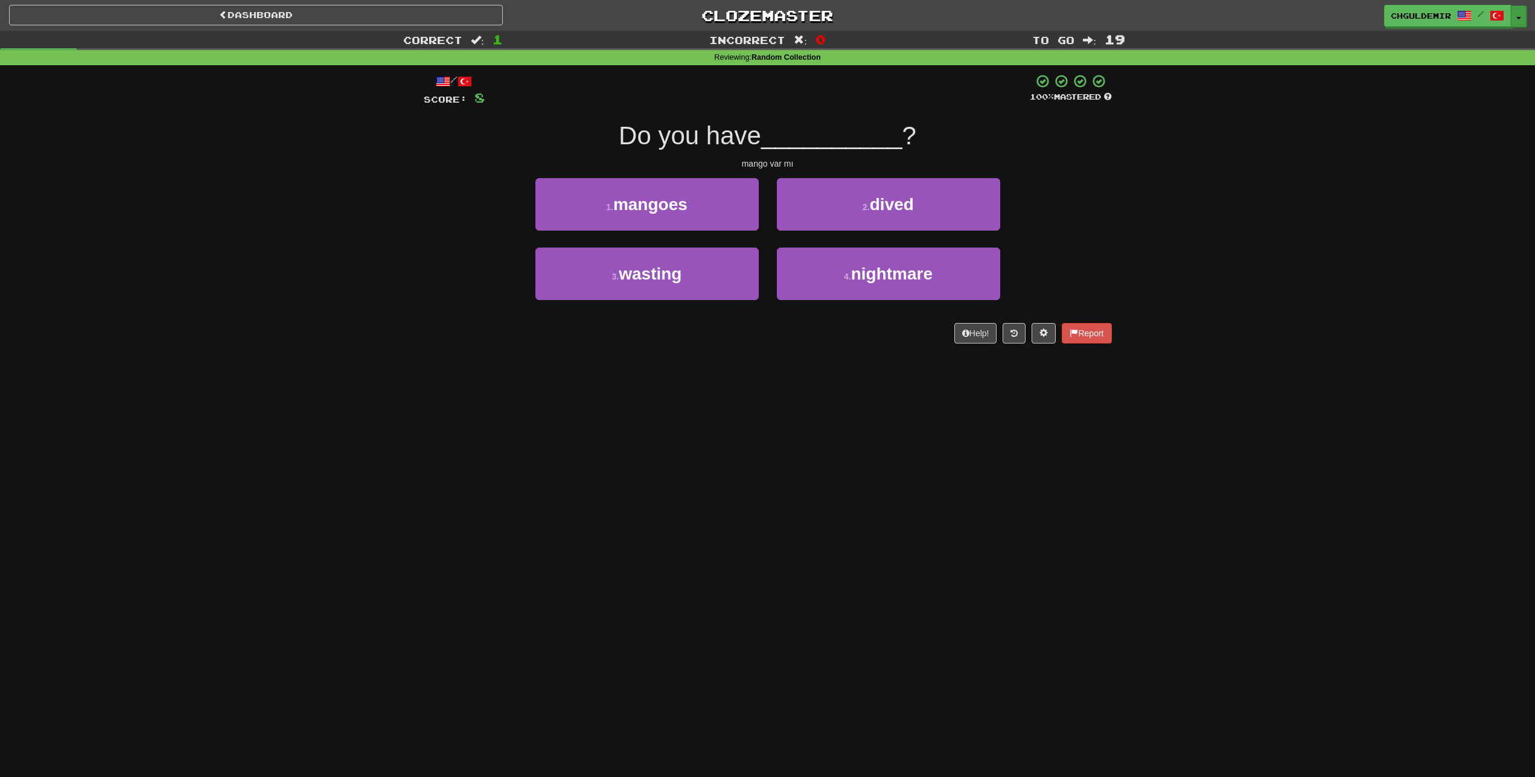
click at [1521, 22] on button "Toggle Dropdown" at bounding box center [1519, 16] width 16 height 22
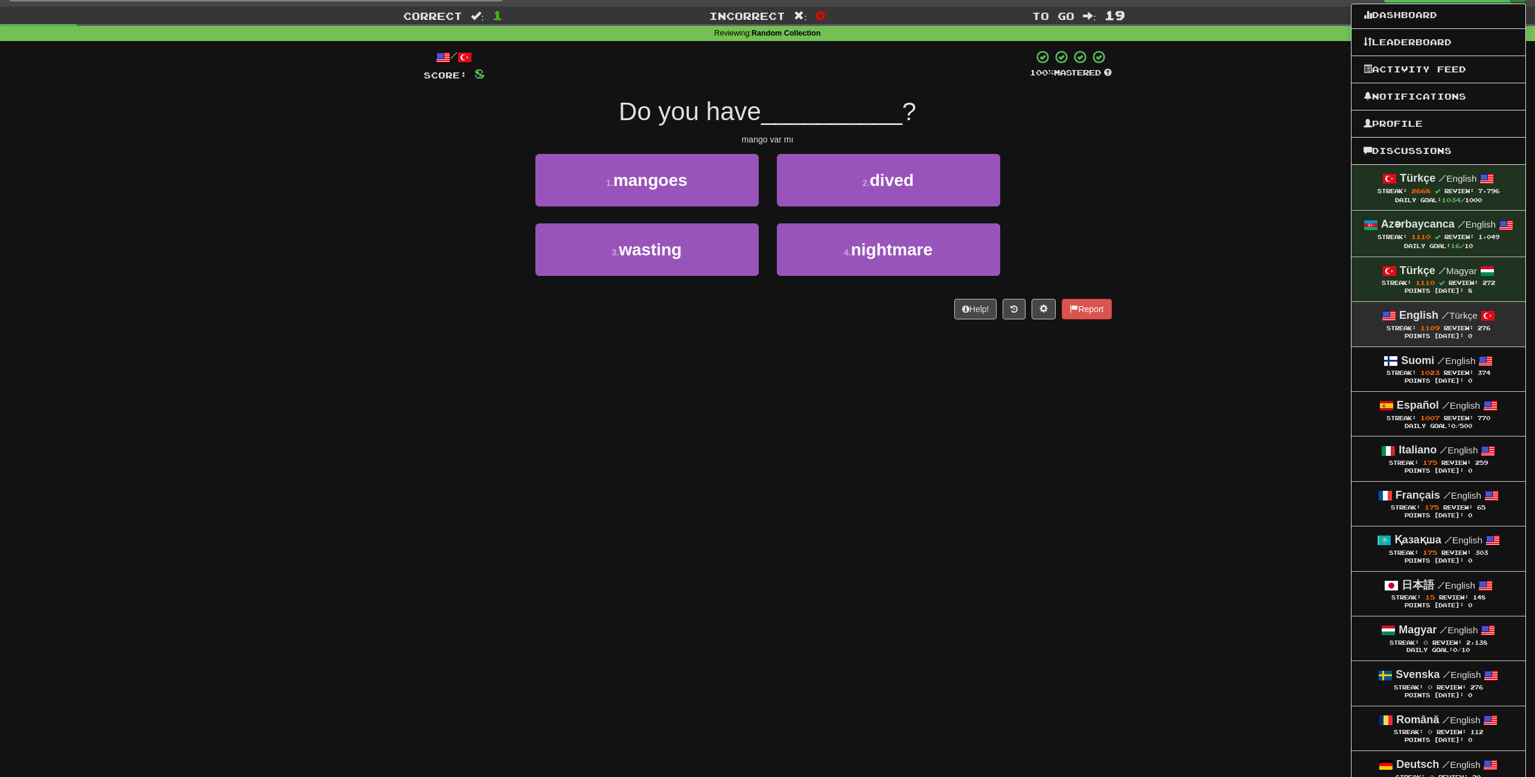
scroll to position [62, 0]
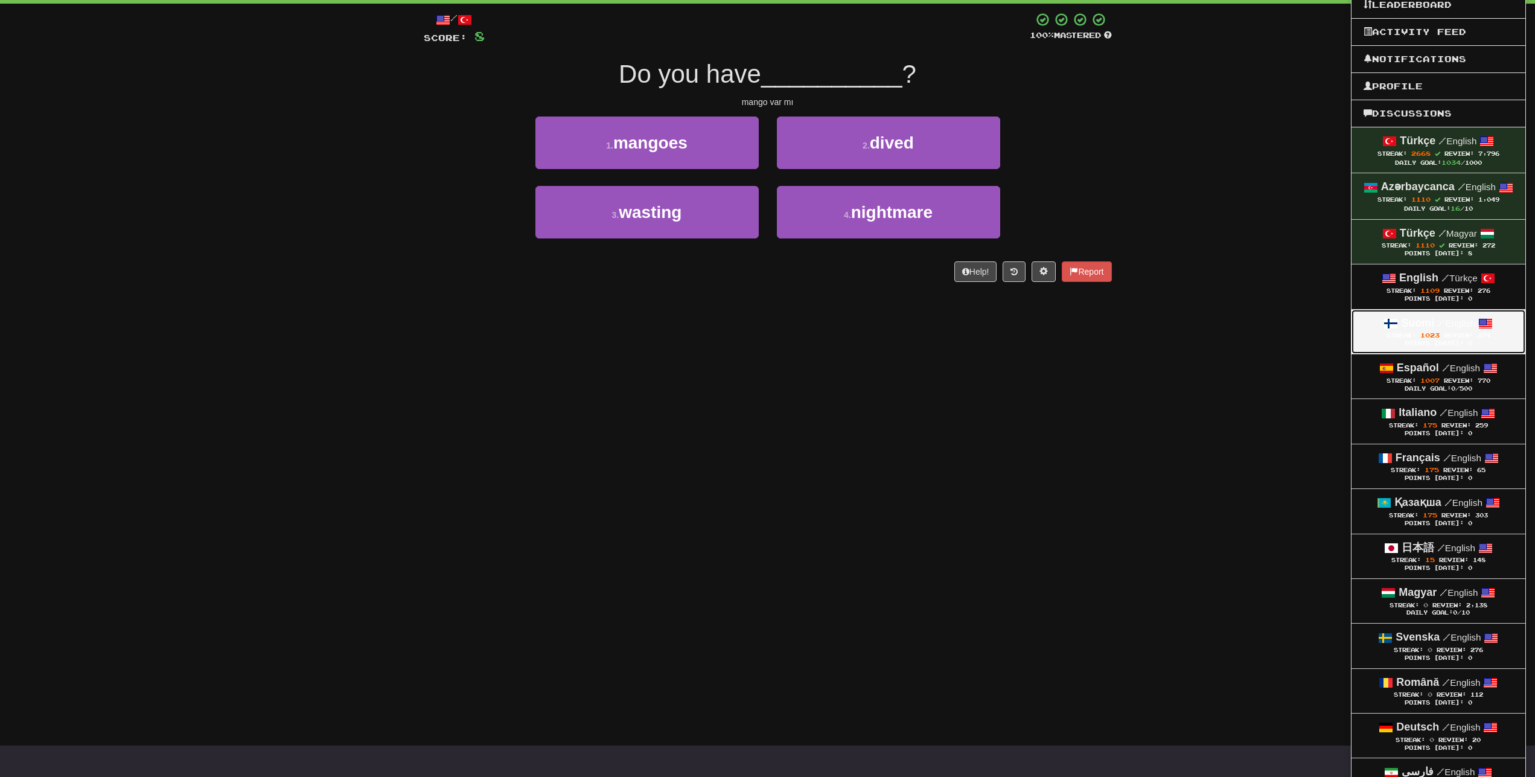
click at [1475, 329] on div "Suomi / English" at bounding box center [1438, 324] width 150 height 16
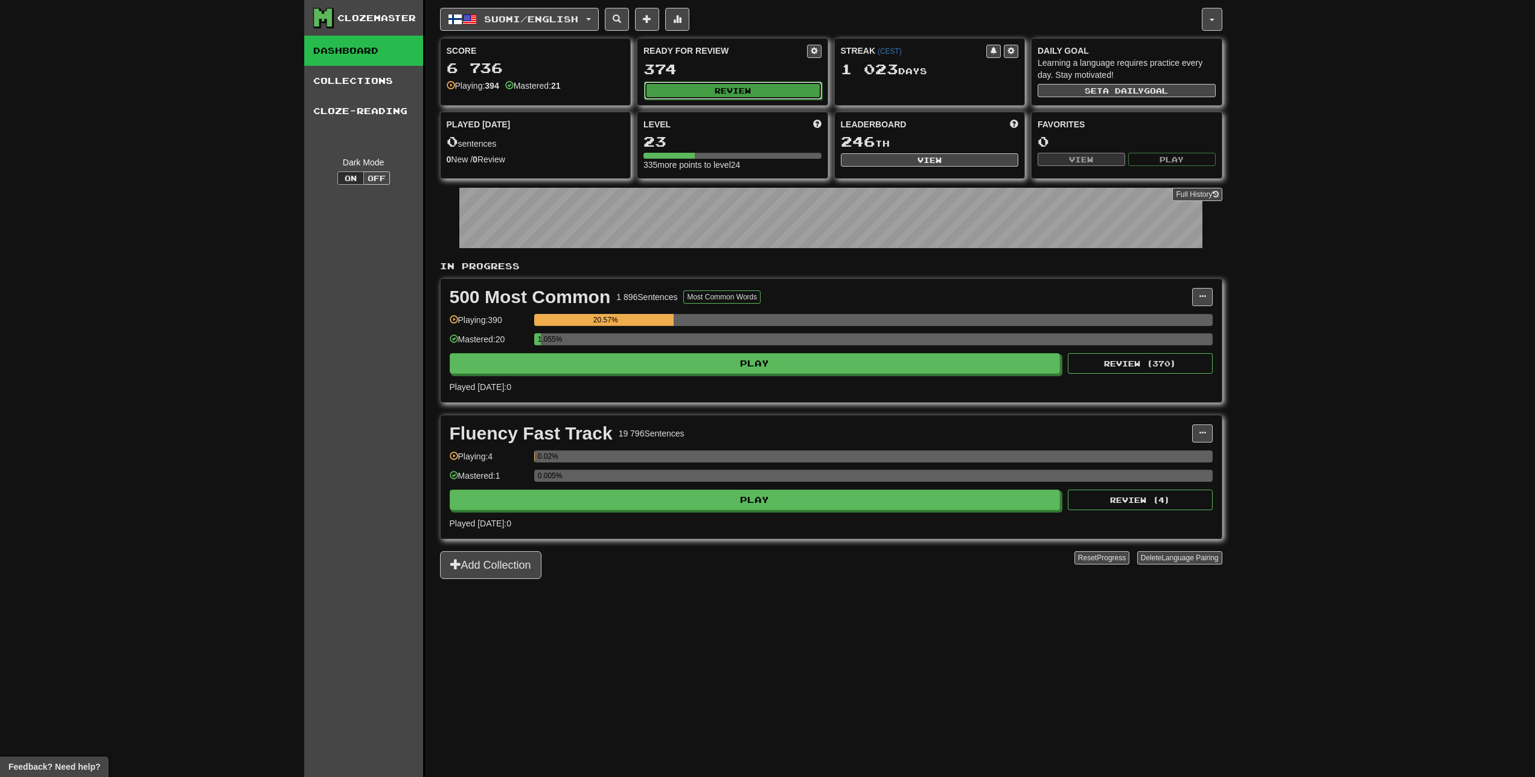
click at [771, 86] on button "Review" at bounding box center [733, 90] width 178 height 18
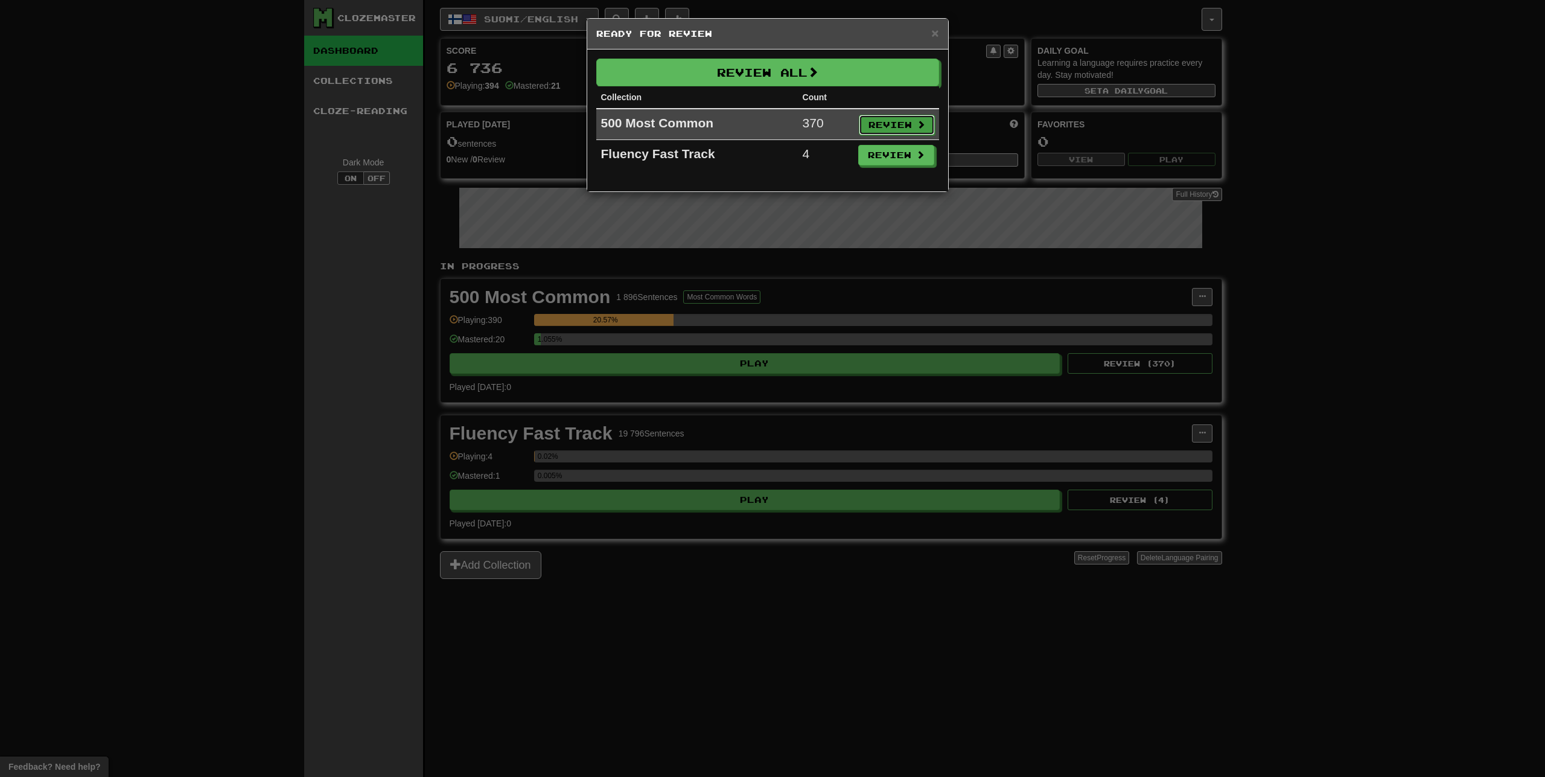
click at [911, 129] on button "Review" at bounding box center [897, 125] width 76 height 21
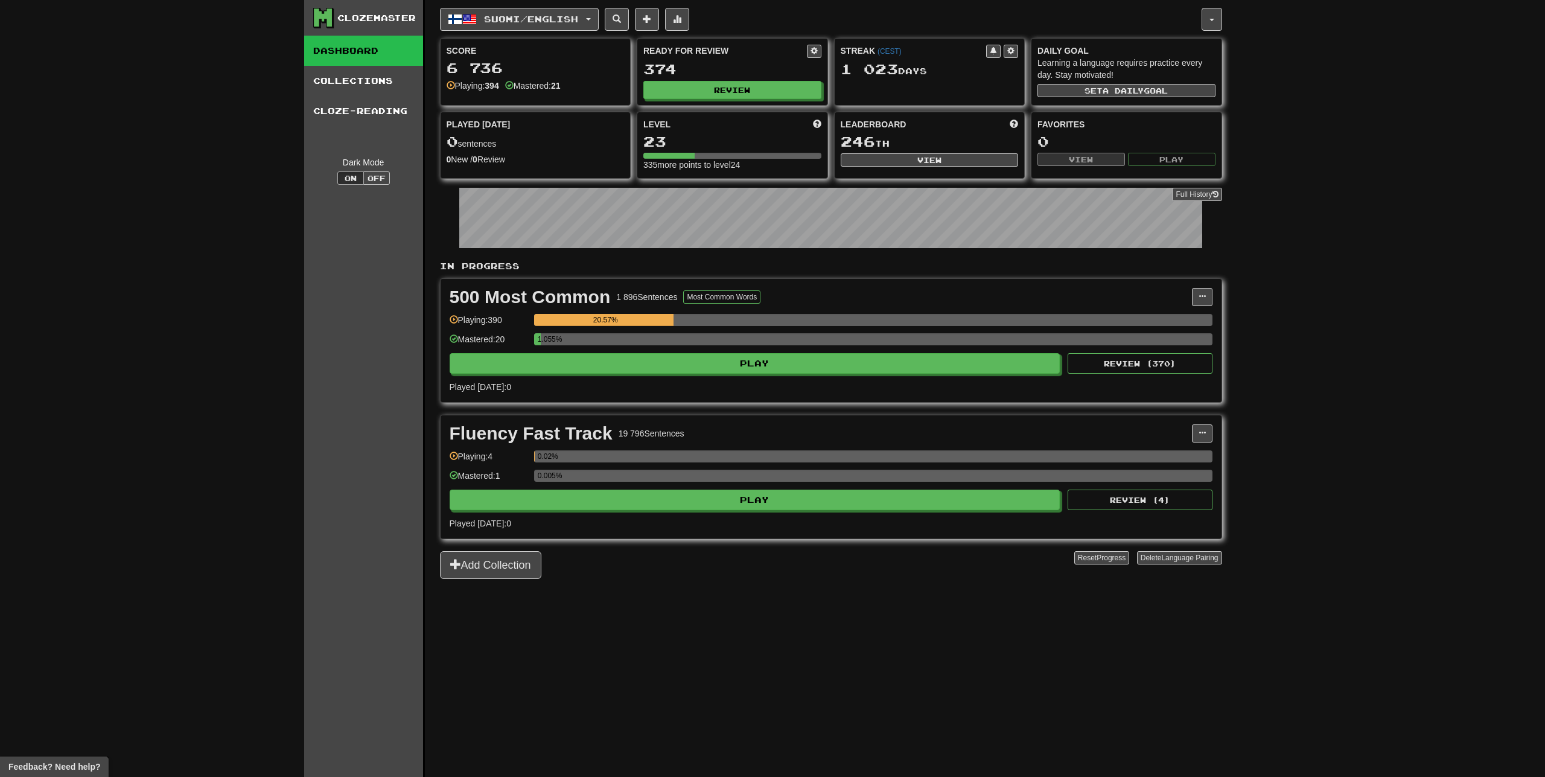
select select "**"
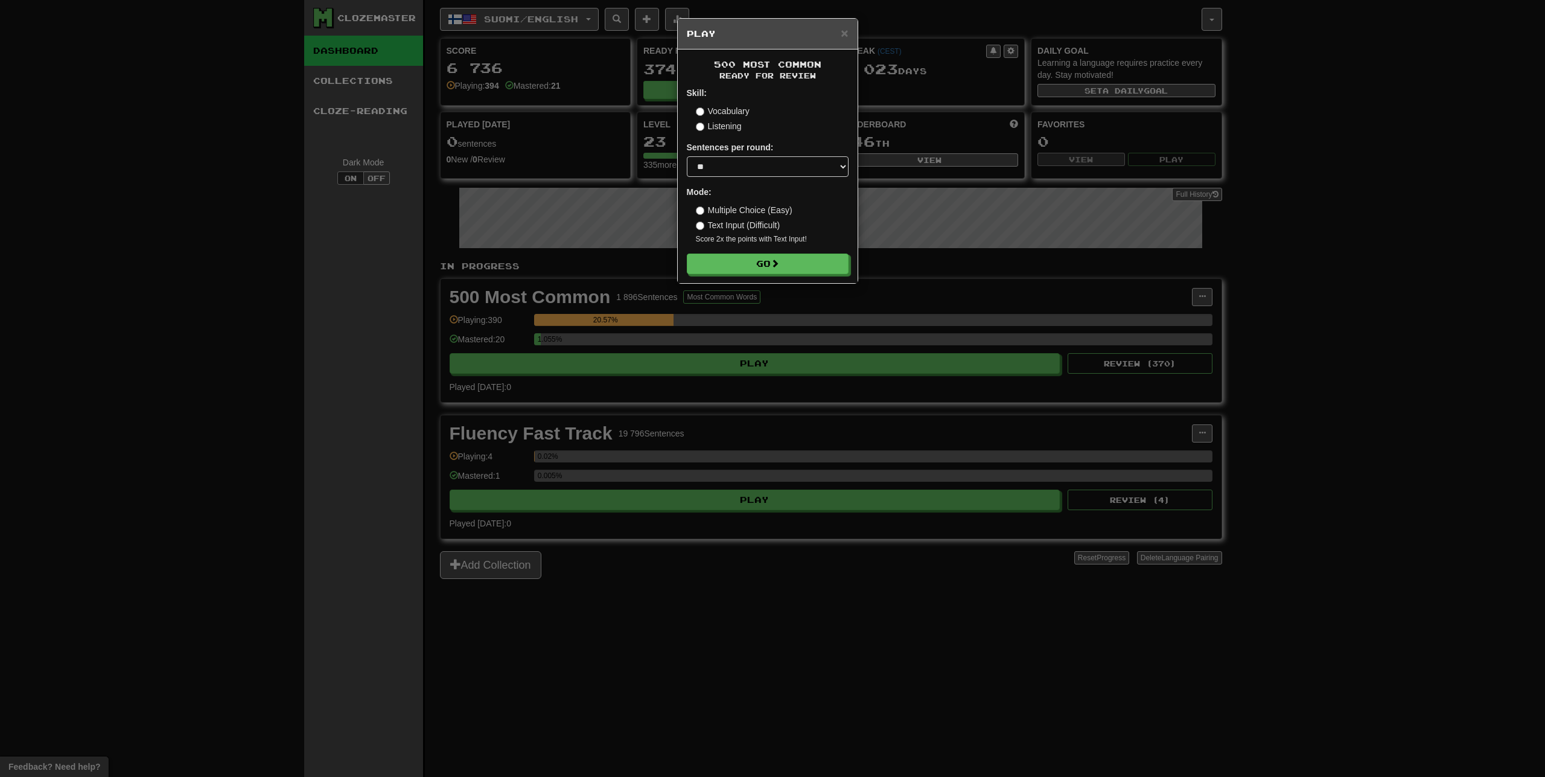
click at [788, 254] on form "Skill: Vocabulary Listening Sentences per round: * ** ** ** ** ** *** ******** …" at bounding box center [768, 180] width 162 height 187
click at [788, 260] on button "Go" at bounding box center [768, 264] width 162 height 21
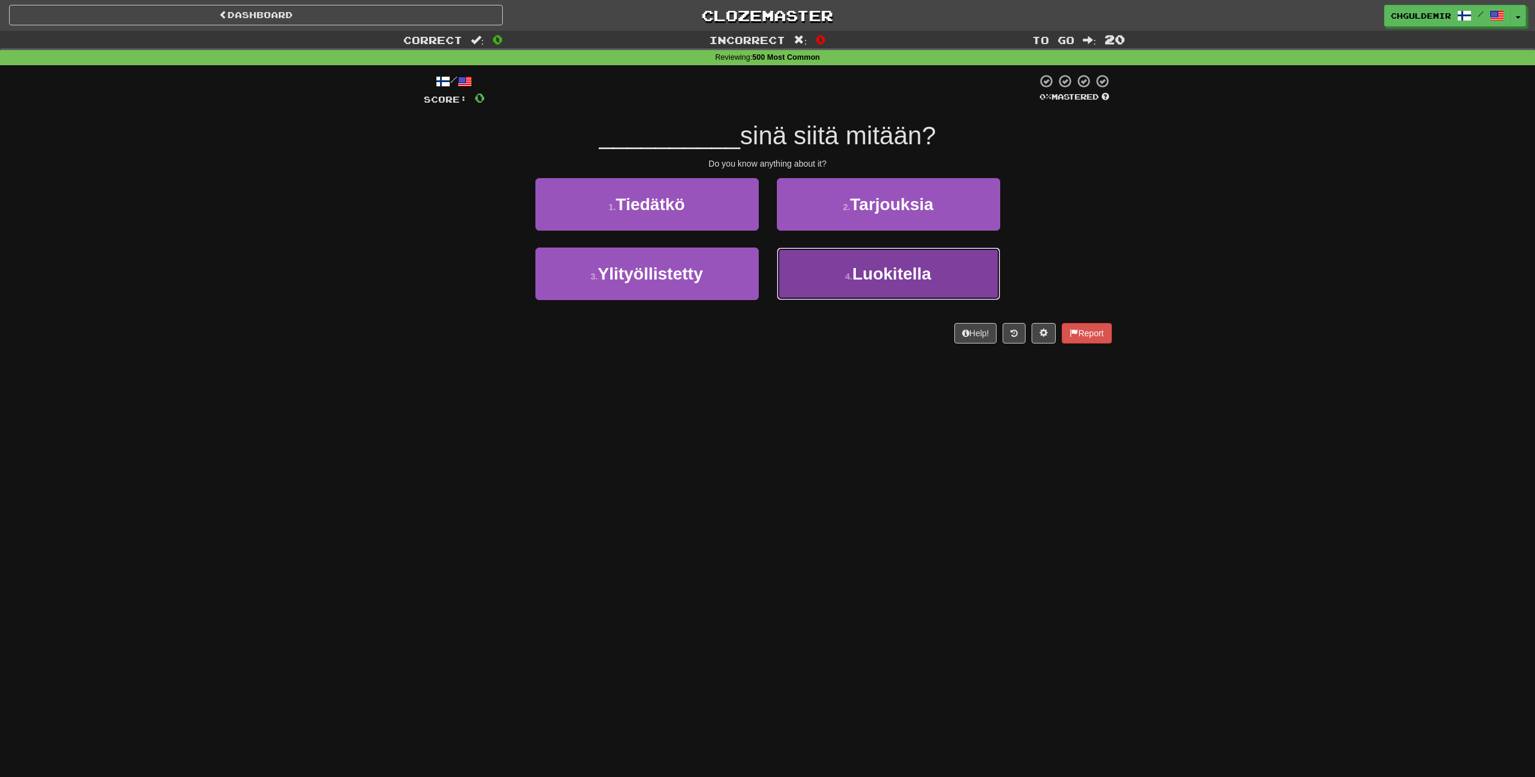
click at [793, 262] on button "4 . Luokitella" at bounding box center [888, 273] width 223 height 53
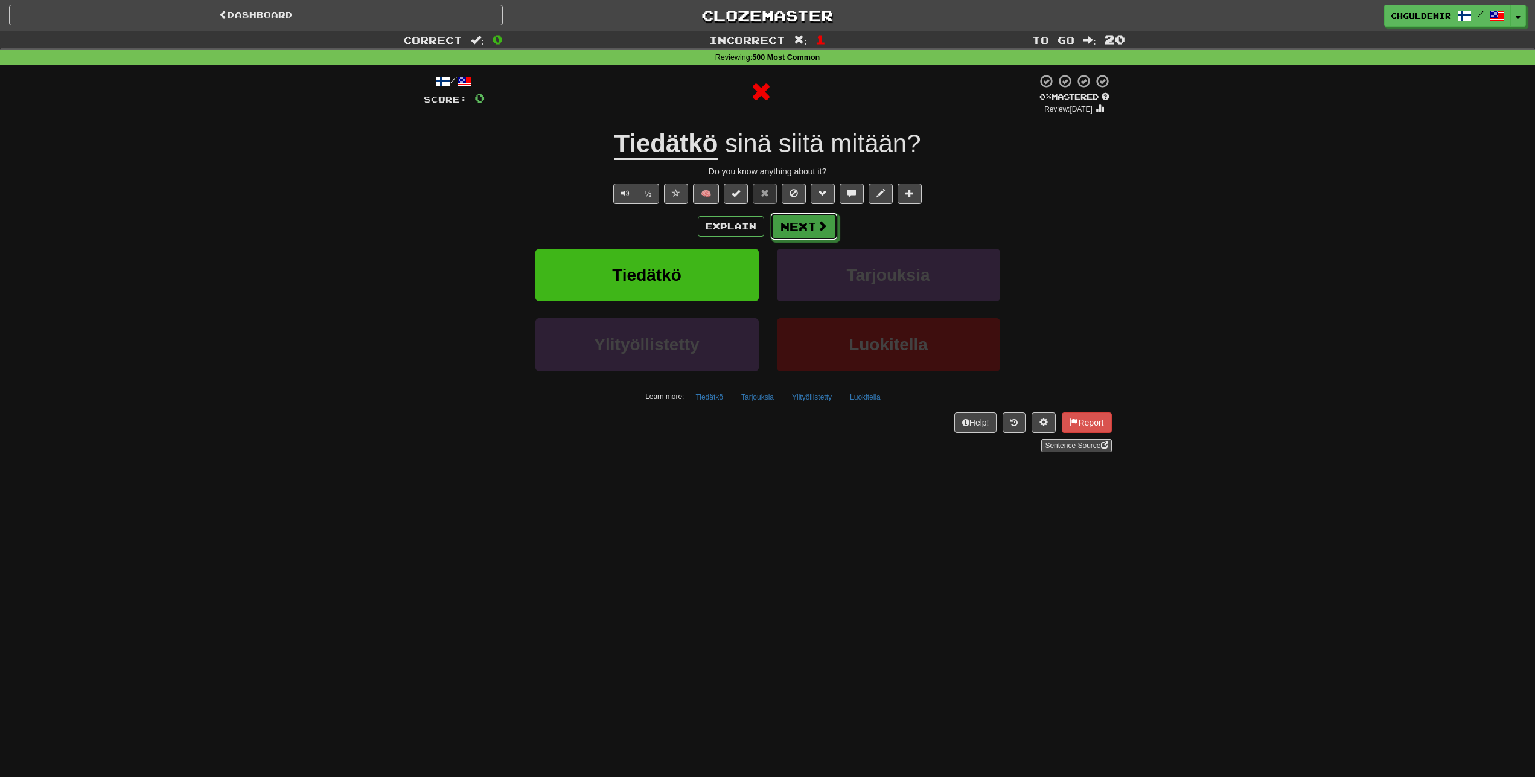
click at [788, 225] on button "Next" at bounding box center [804, 226] width 68 height 28
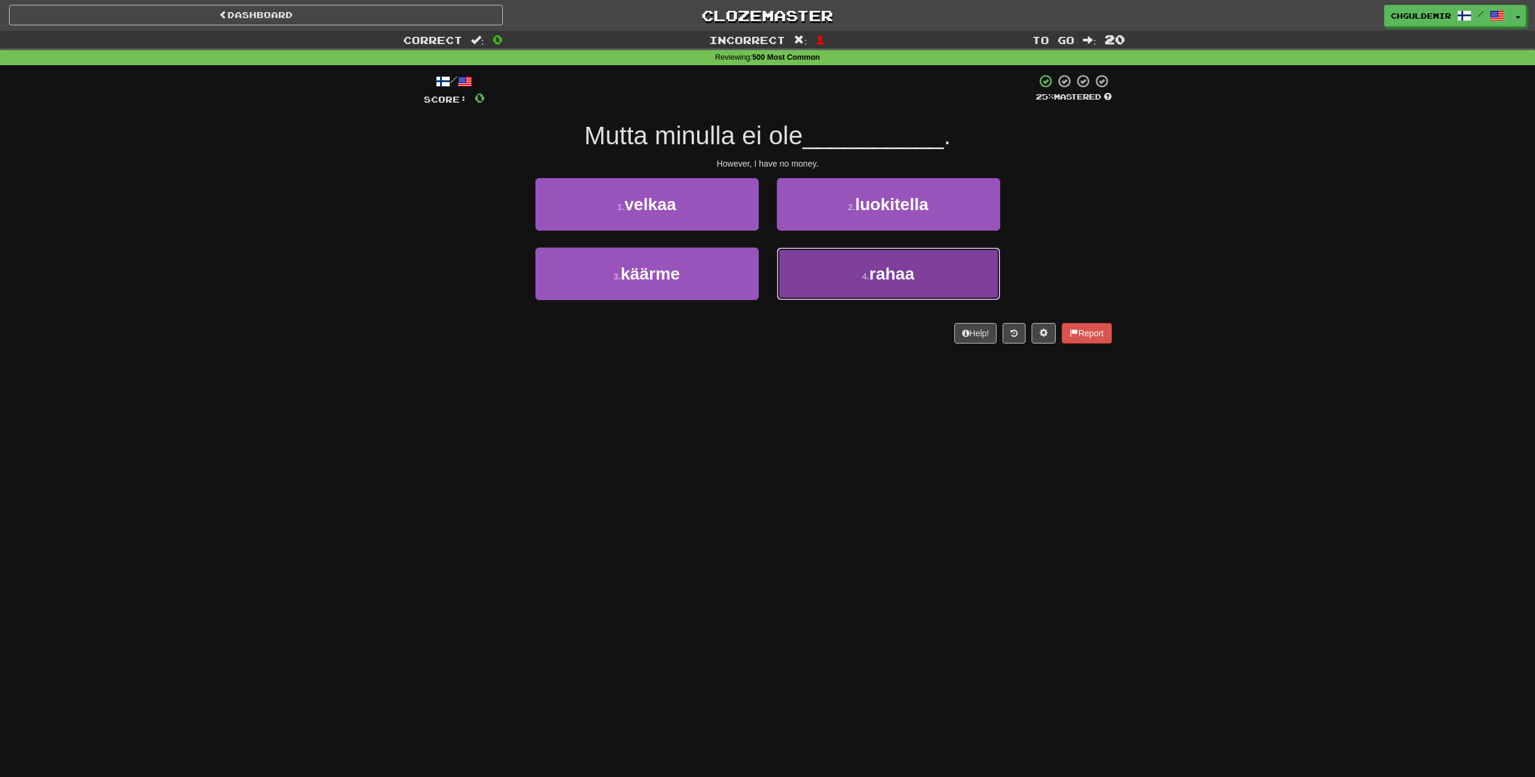
click at [805, 262] on button "4 . rahaa" at bounding box center [888, 273] width 223 height 53
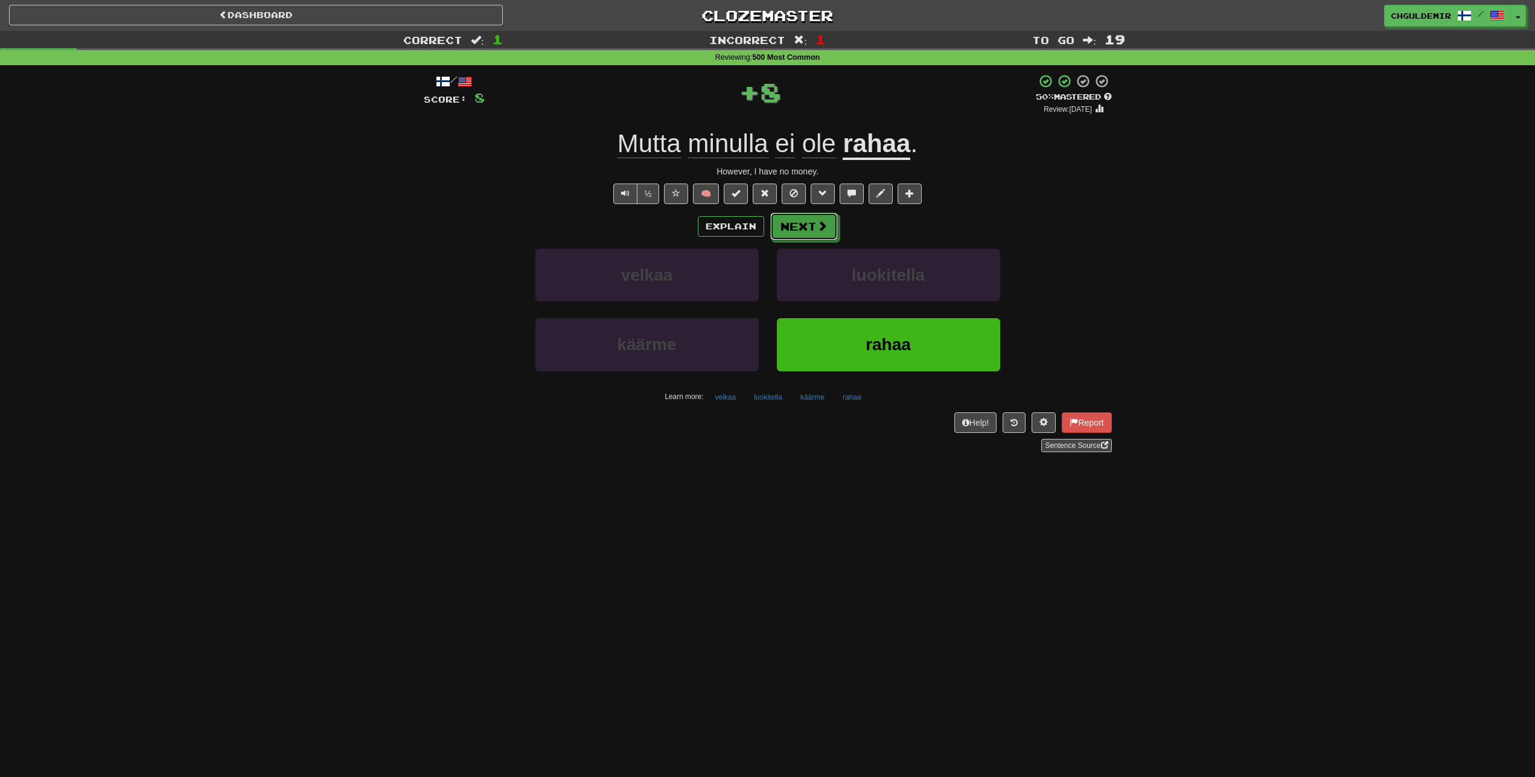
click at [783, 218] on button "Next" at bounding box center [804, 226] width 68 height 28
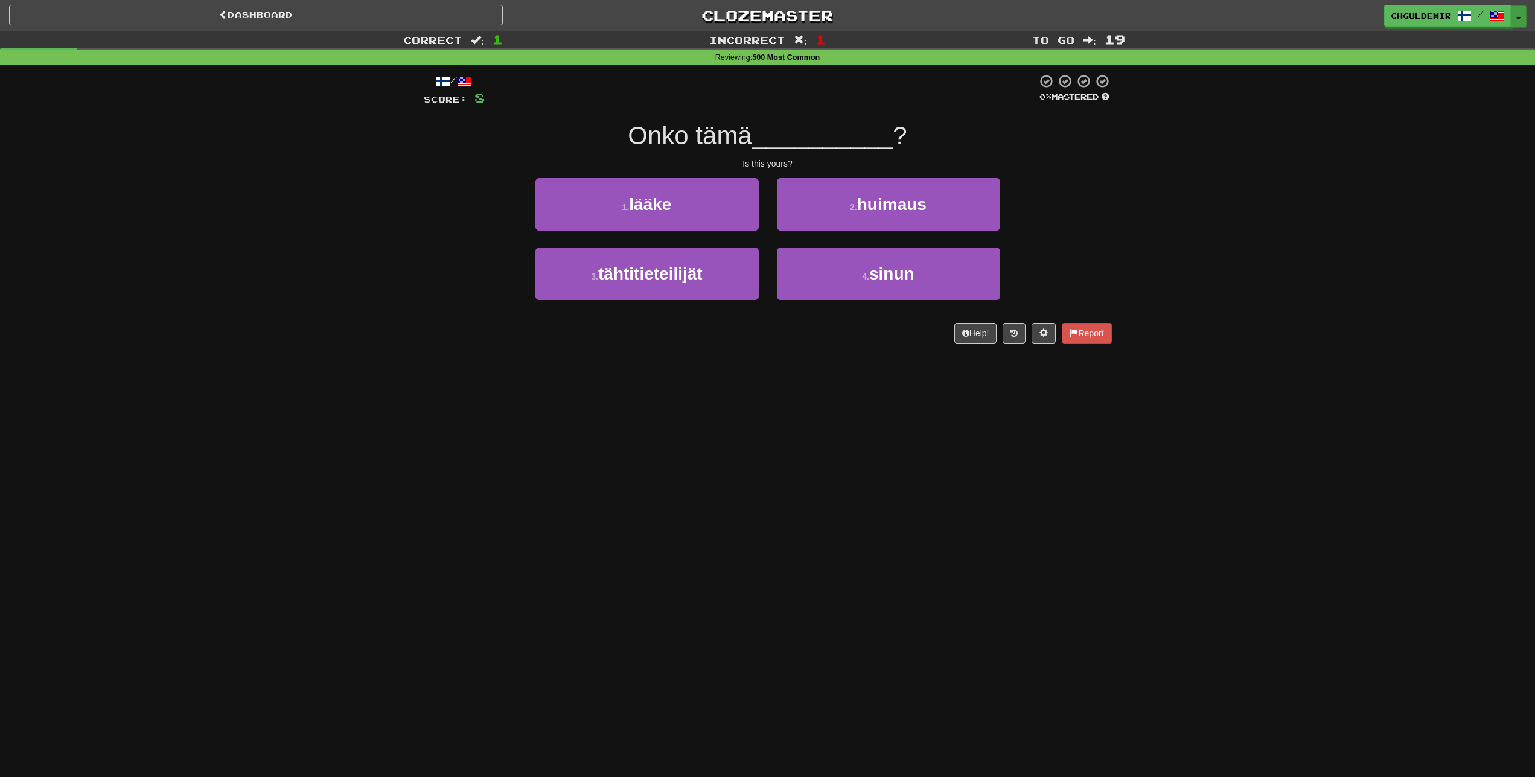
click at [1525, 20] on button "Toggle Dropdown" at bounding box center [1519, 16] width 16 height 22
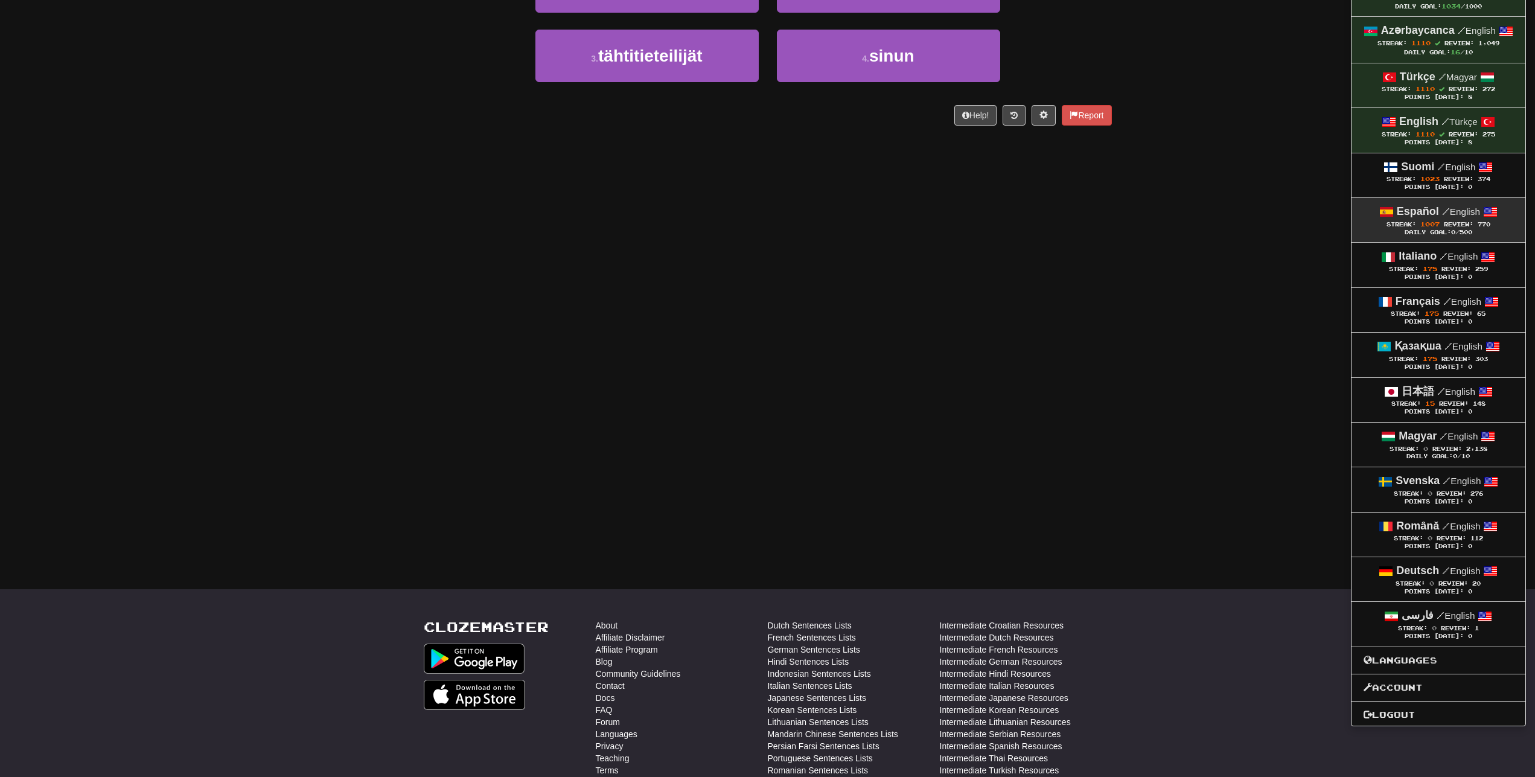
scroll to position [185, 0]
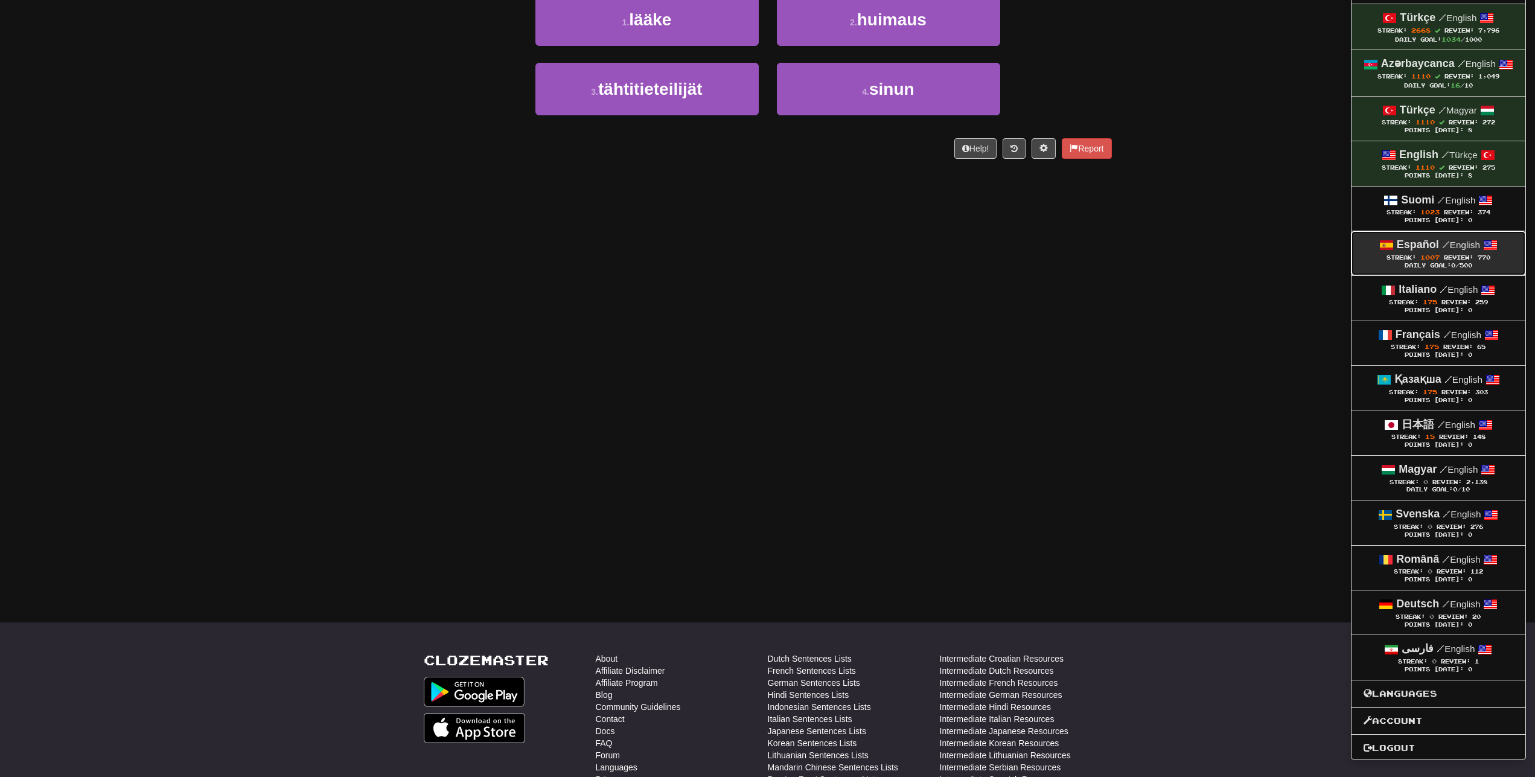
click at [1421, 246] on strong "Español" at bounding box center [1418, 244] width 42 height 12
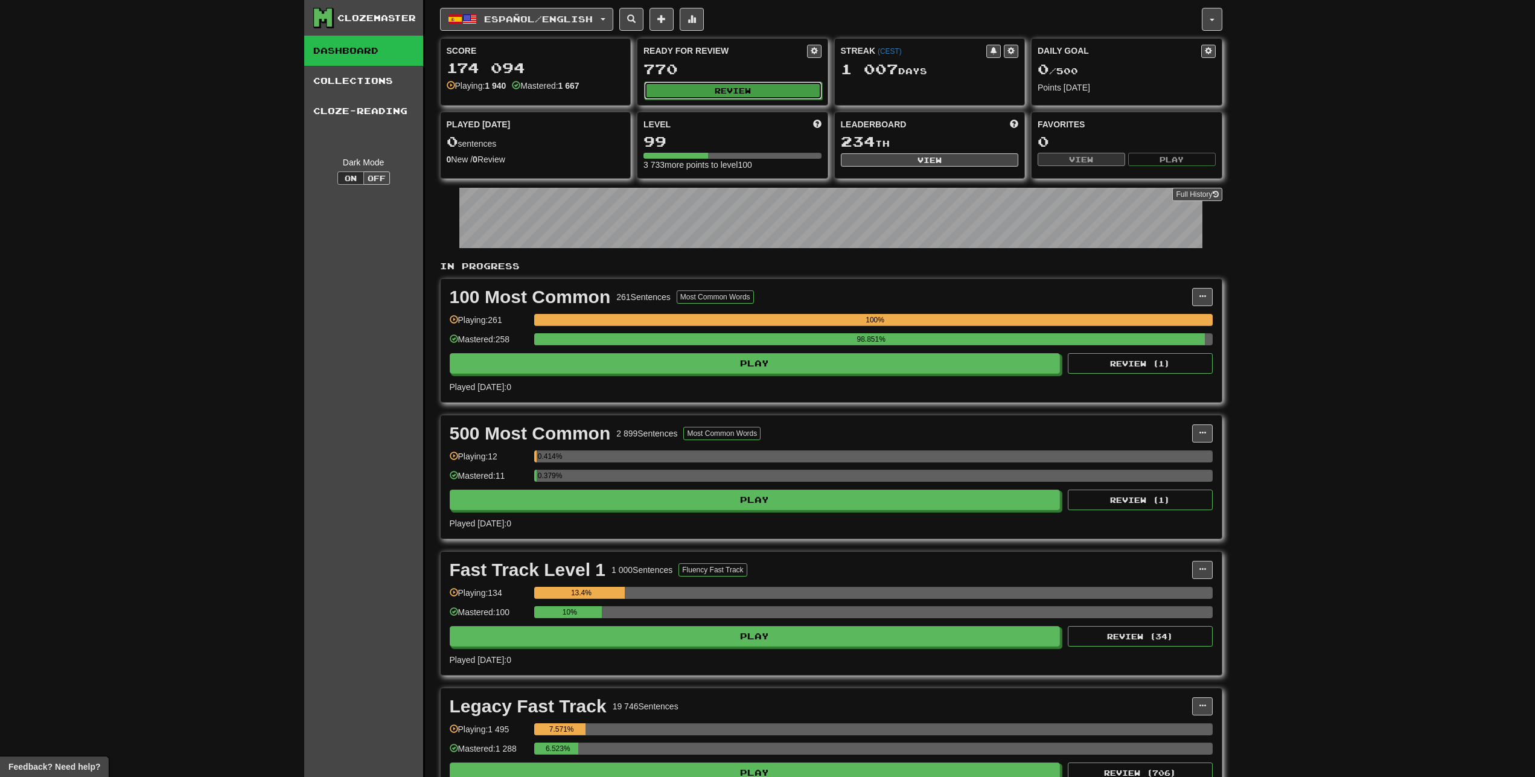
click at [755, 92] on button "Review" at bounding box center [733, 90] width 178 height 18
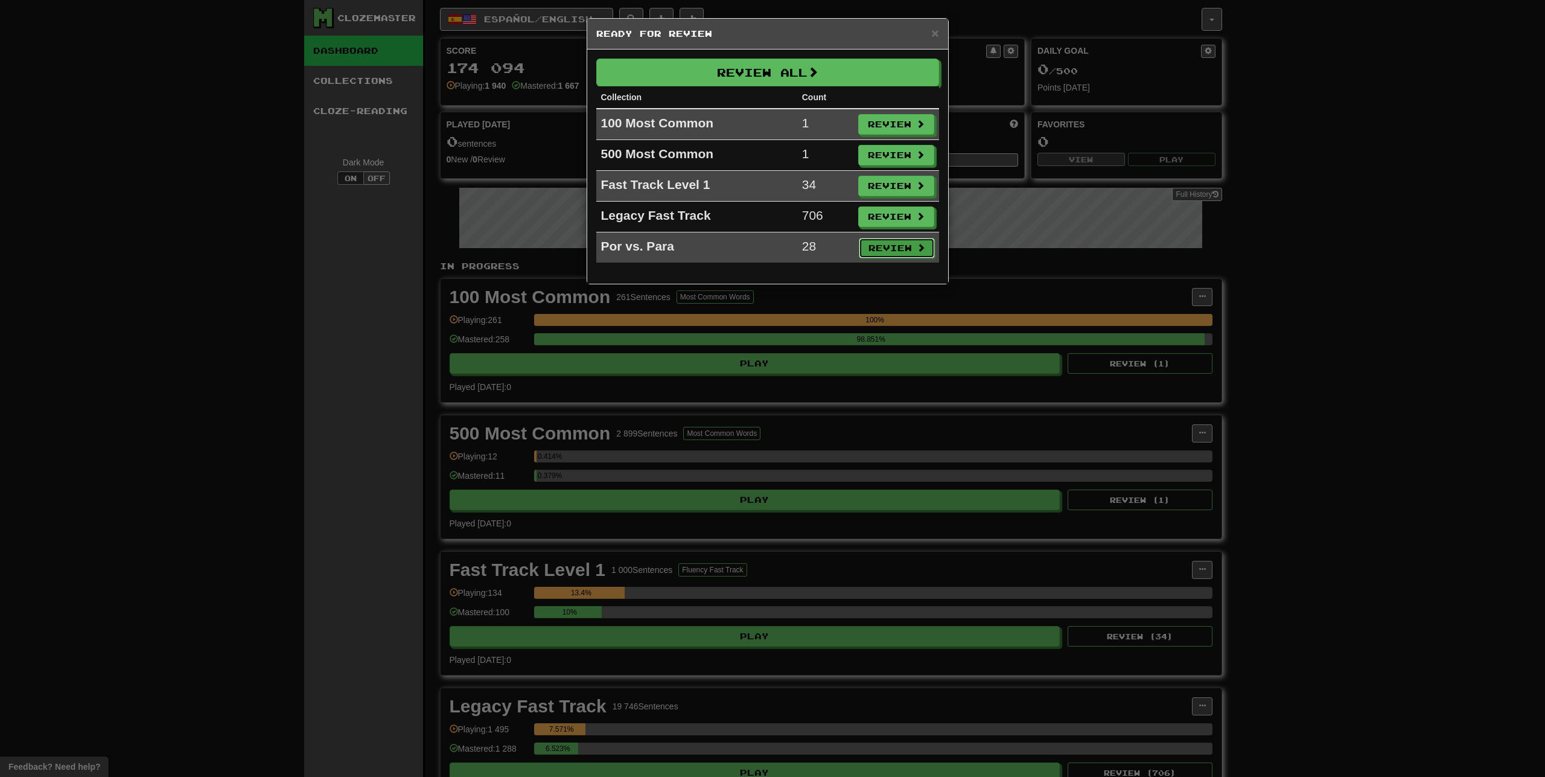
click at [885, 249] on button "Review" at bounding box center [897, 248] width 76 height 21
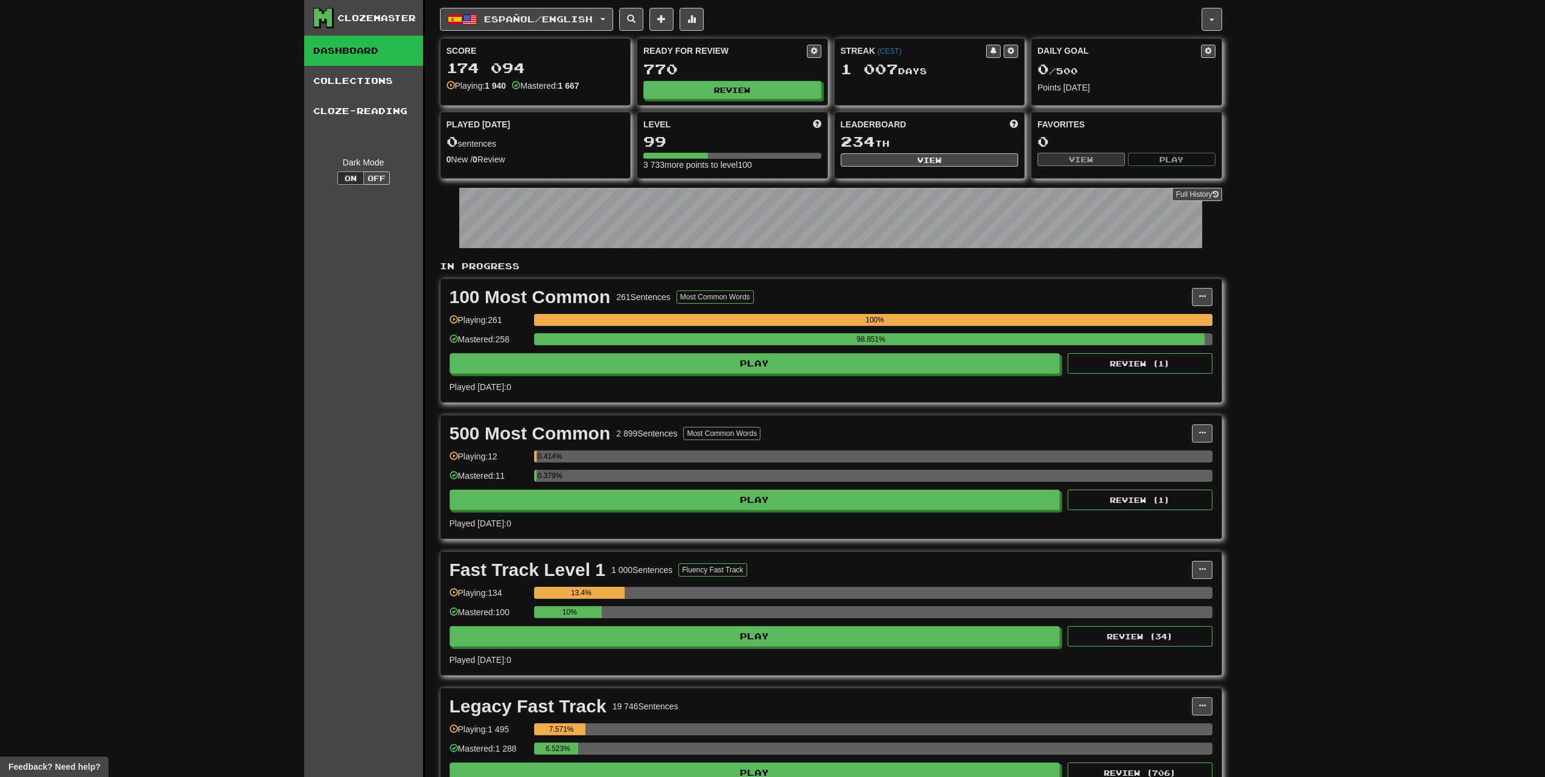
select select "**"
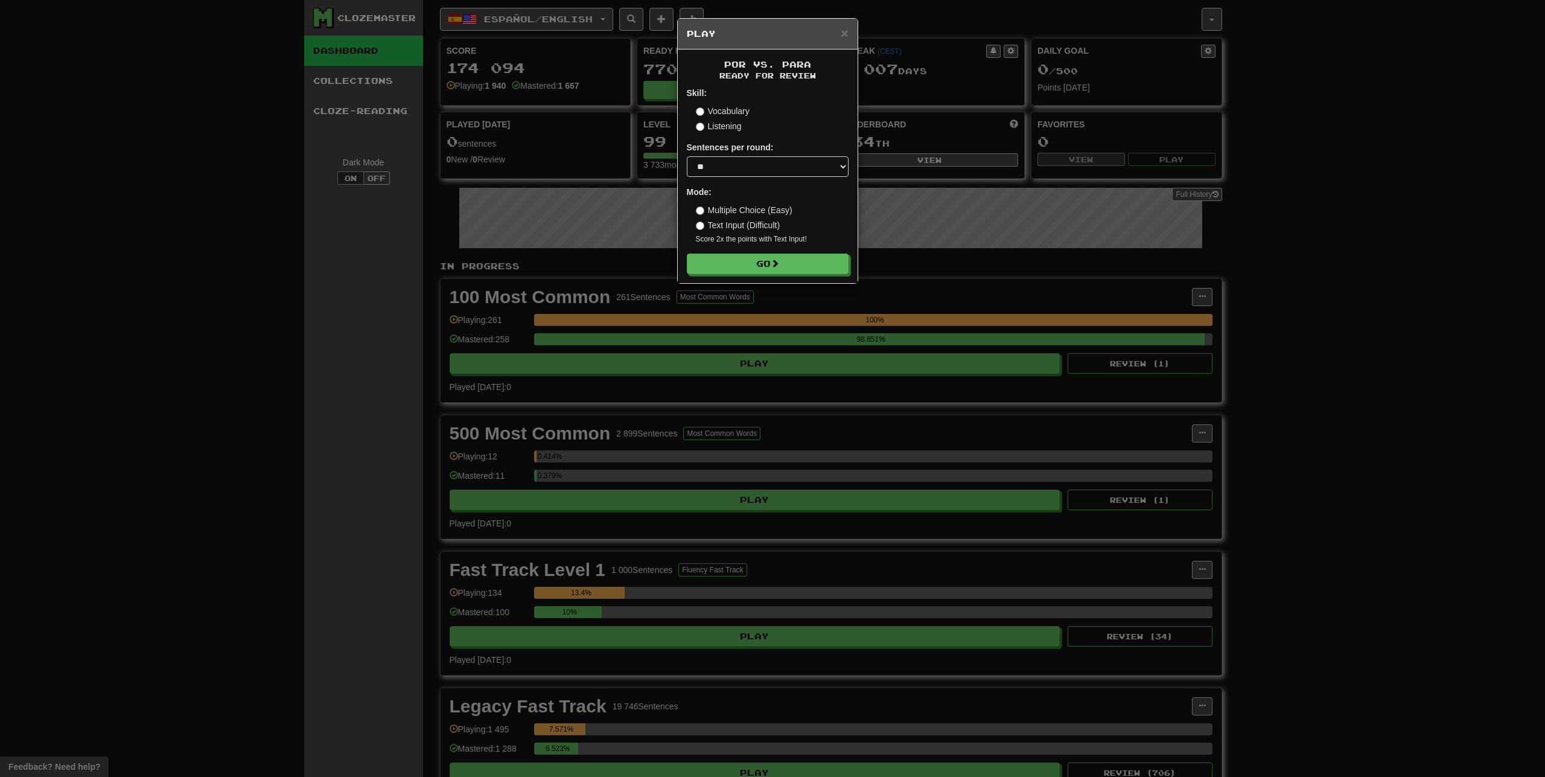
click at [958, 228] on div "× Play Por vs. Para Ready for Review Skill: Vocabulary Listening Sentences per …" at bounding box center [772, 388] width 1545 height 777
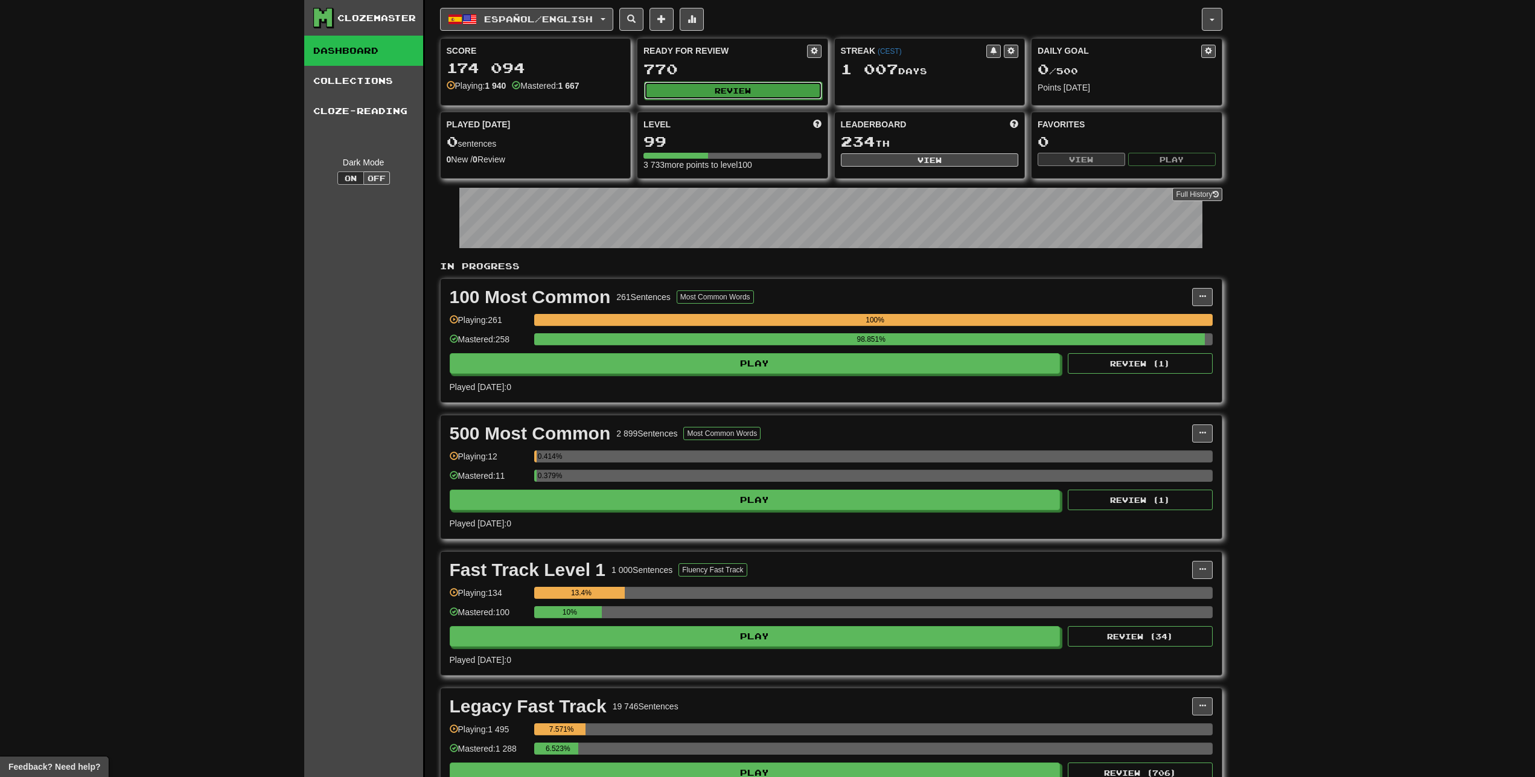
click at [759, 91] on button "Review" at bounding box center [733, 90] width 178 height 18
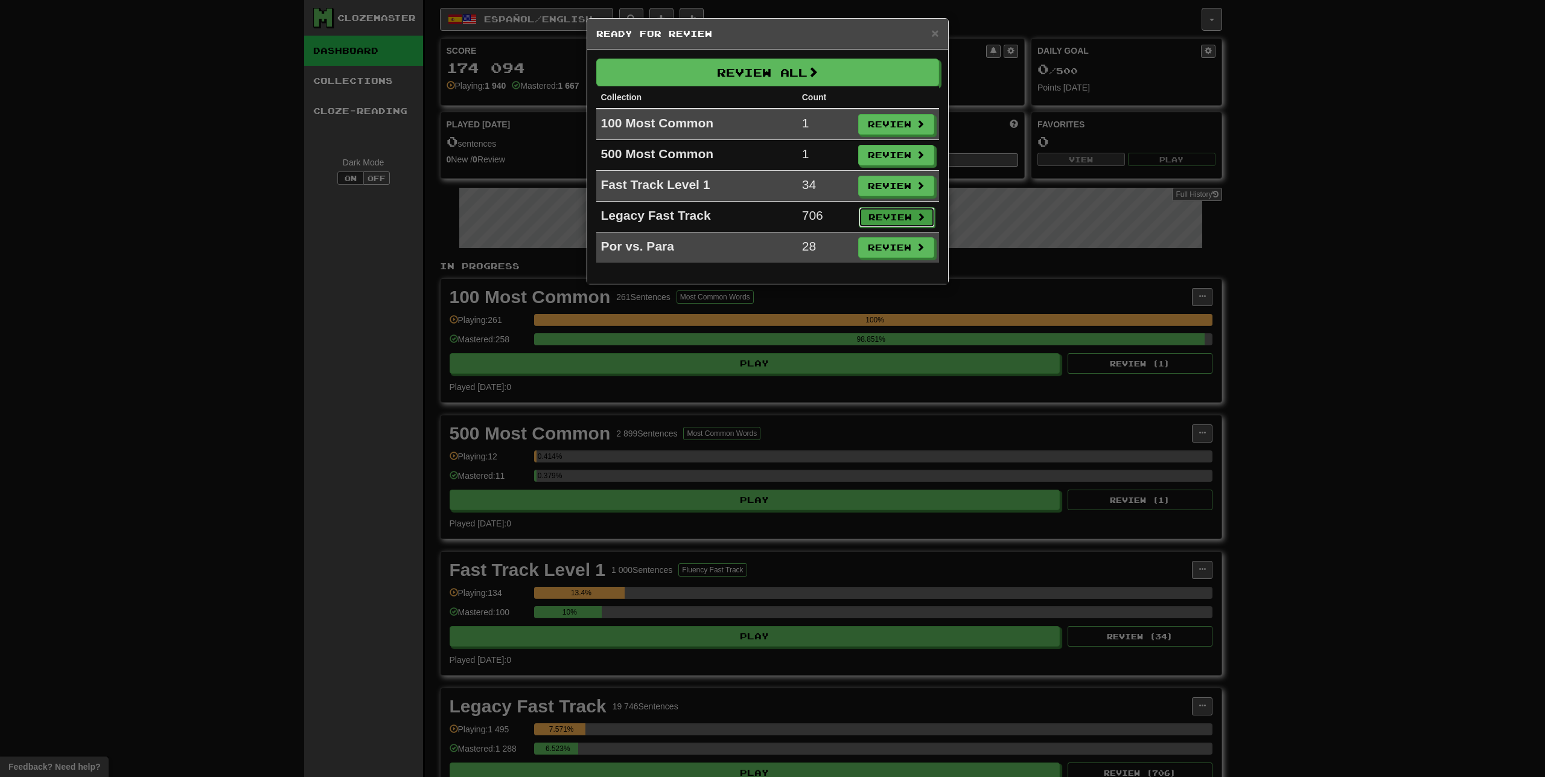
click at [895, 220] on button "Review" at bounding box center [897, 217] width 76 height 21
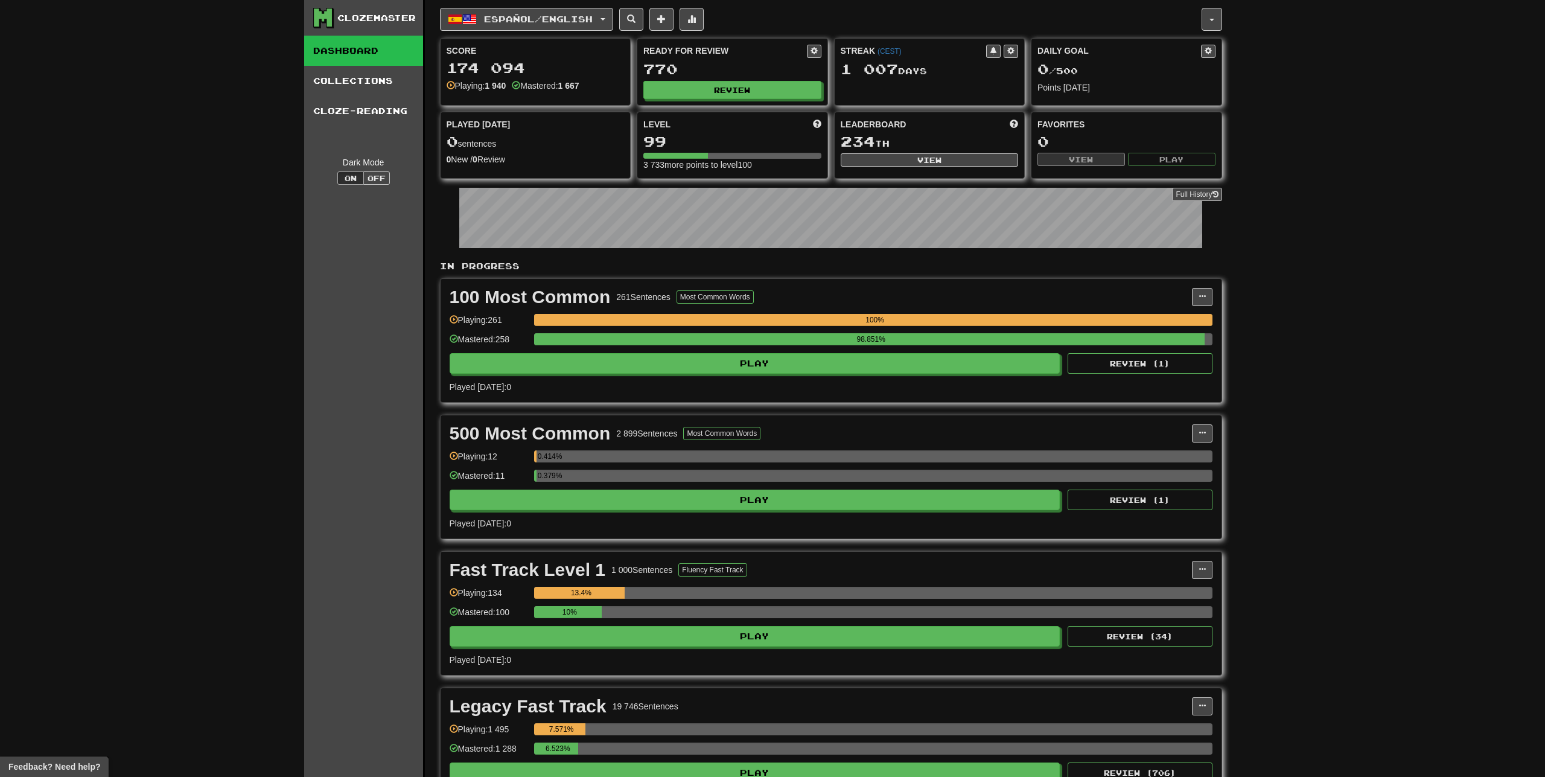
select select "**"
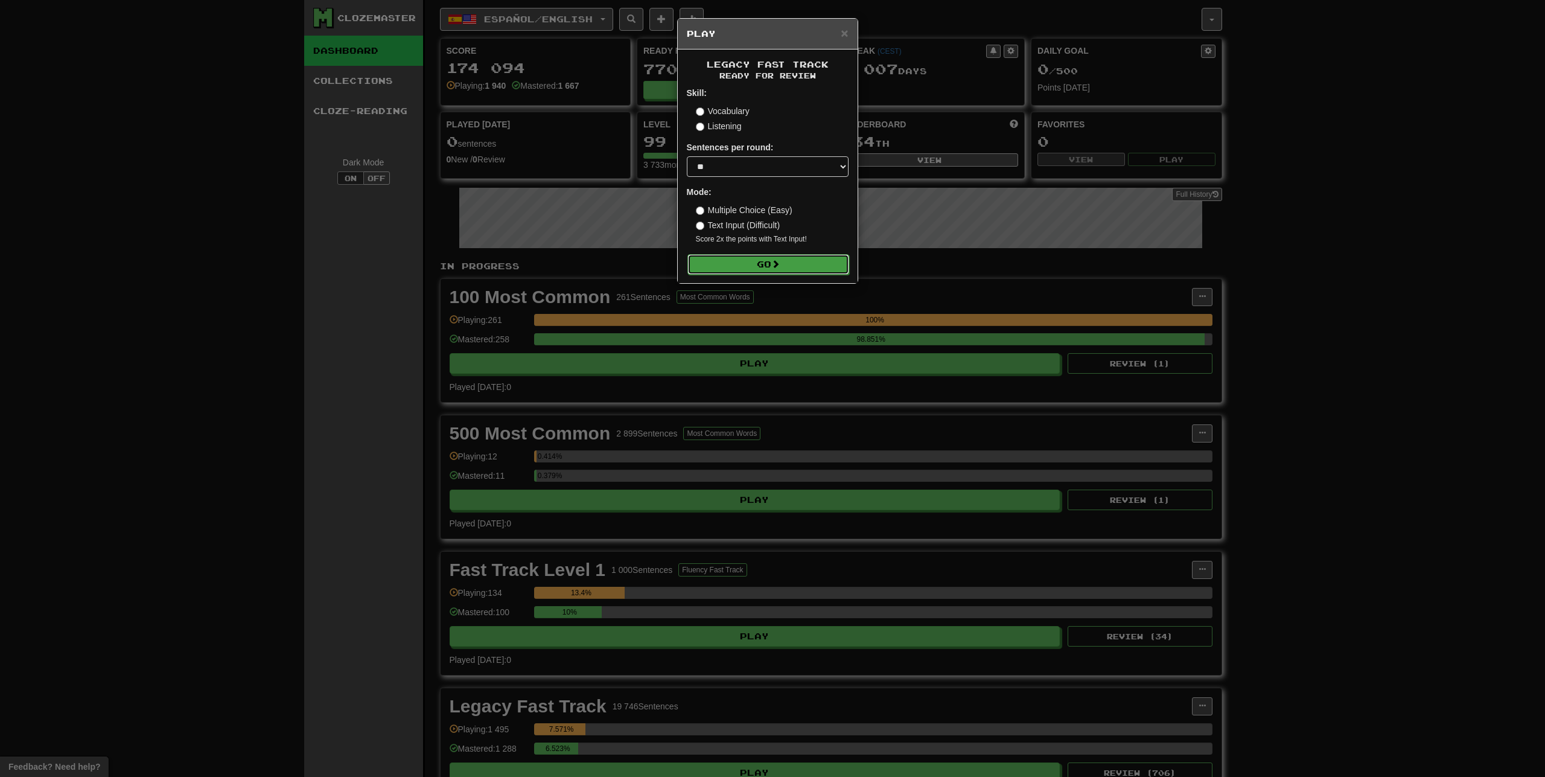
click at [805, 266] on button "Go" at bounding box center [768, 264] width 162 height 21
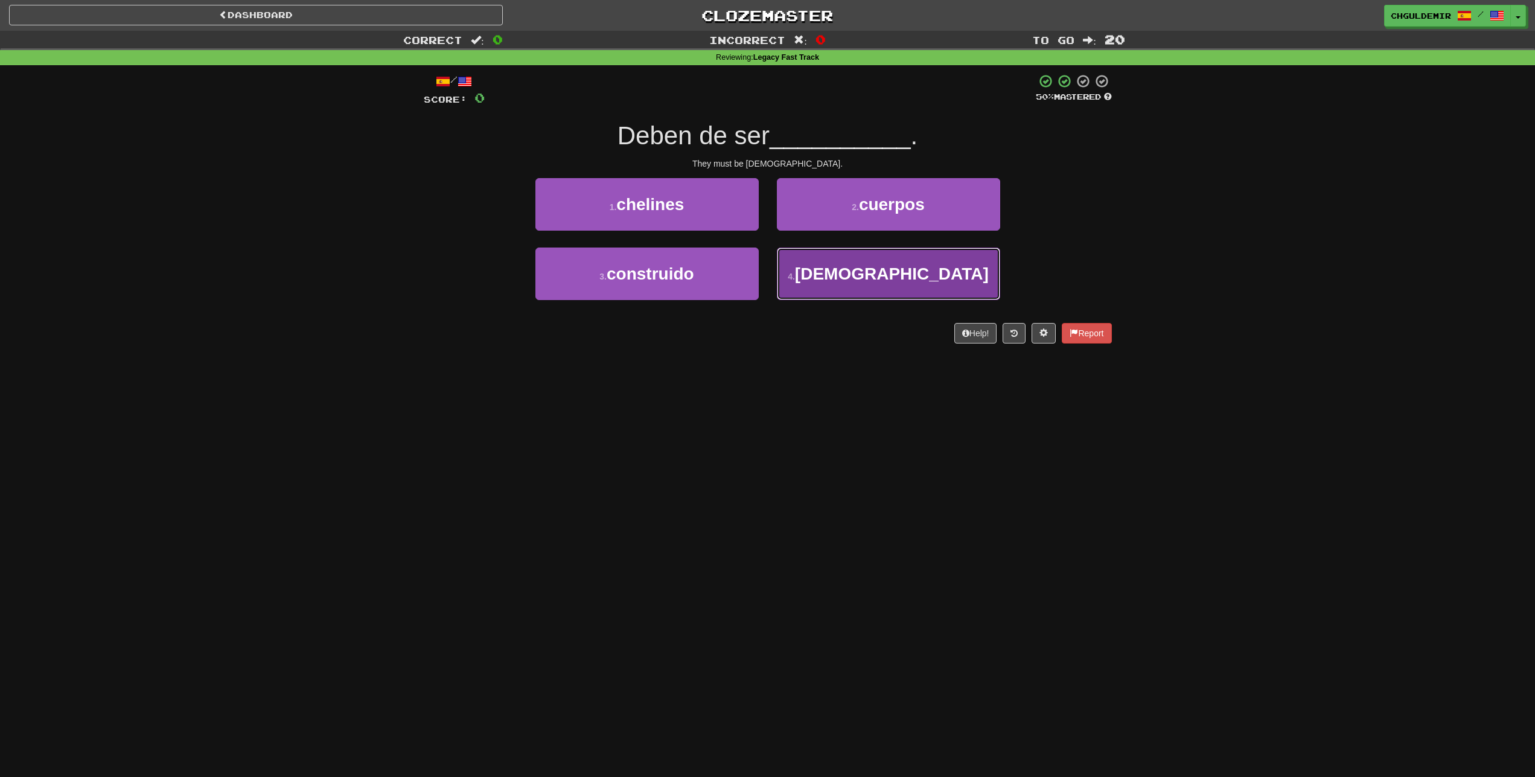
click at [833, 271] on button "4 . [DEMOGRAPHIC_DATA]" at bounding box center [888, 273] width 223 height 53
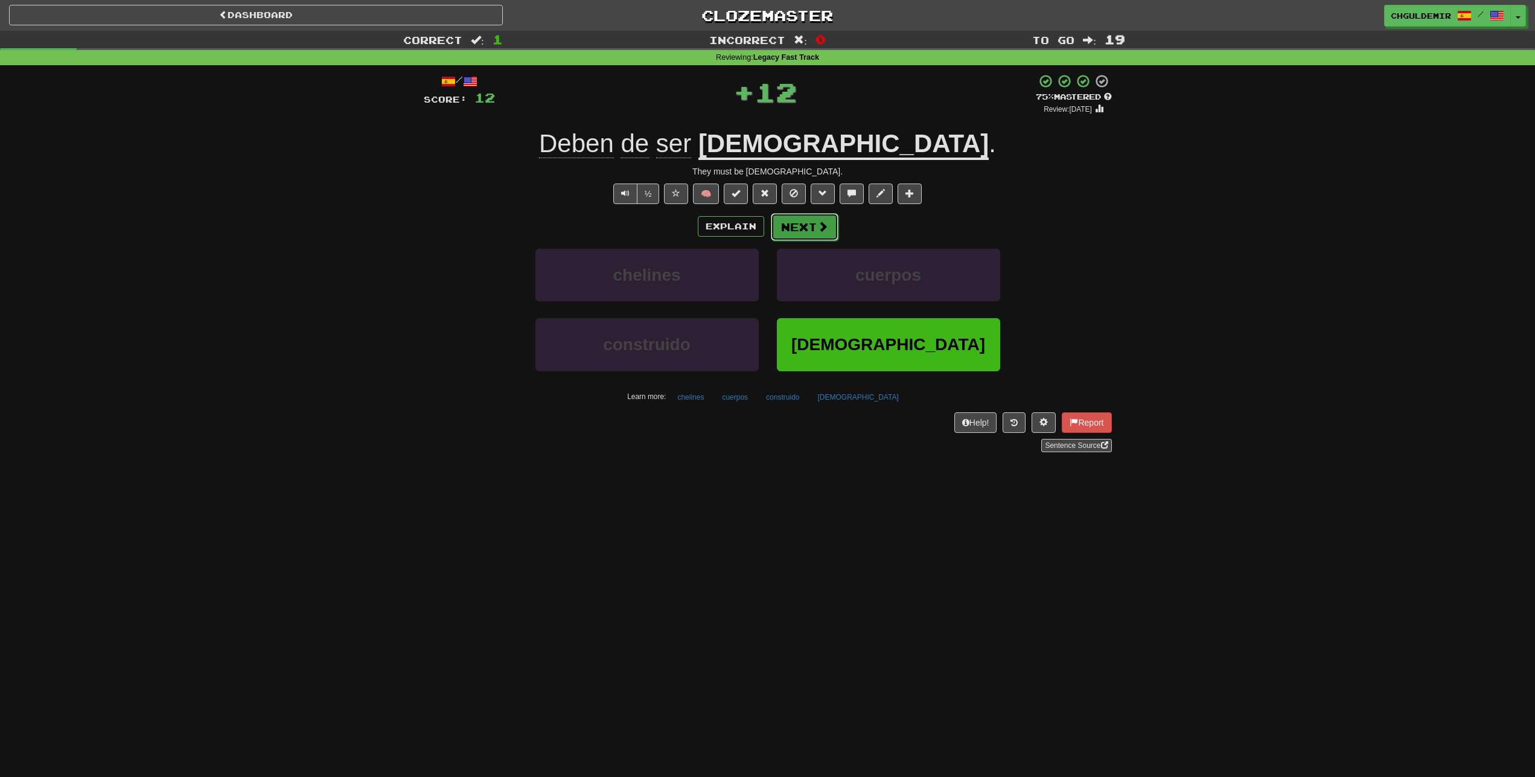
click at [809, 225] on button "Next" at bounding box center [805, 227] width 68 height 28
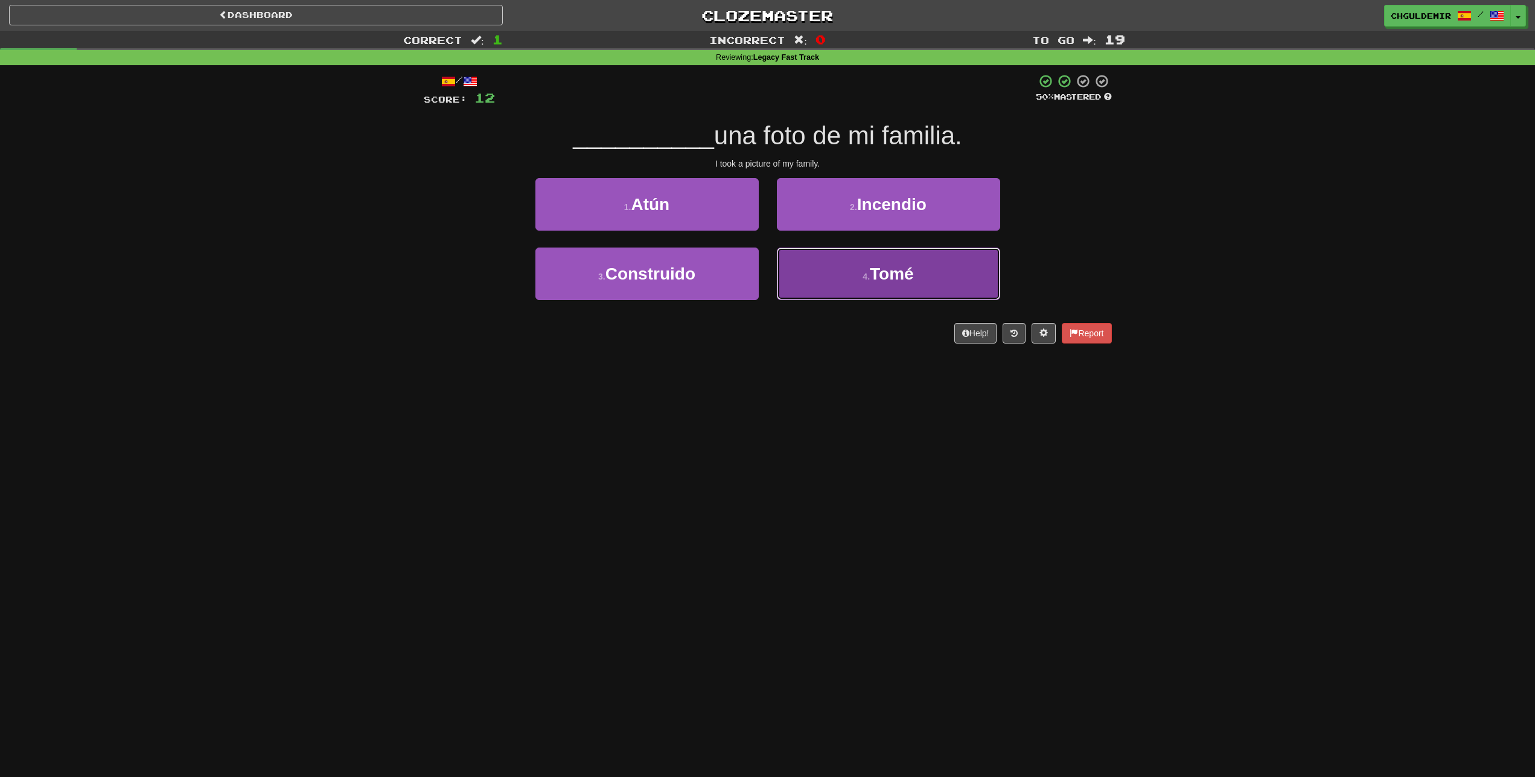
click at [834, 273] on button "4 . Tomé" at bounding box center [888, 273] width 223 height 53
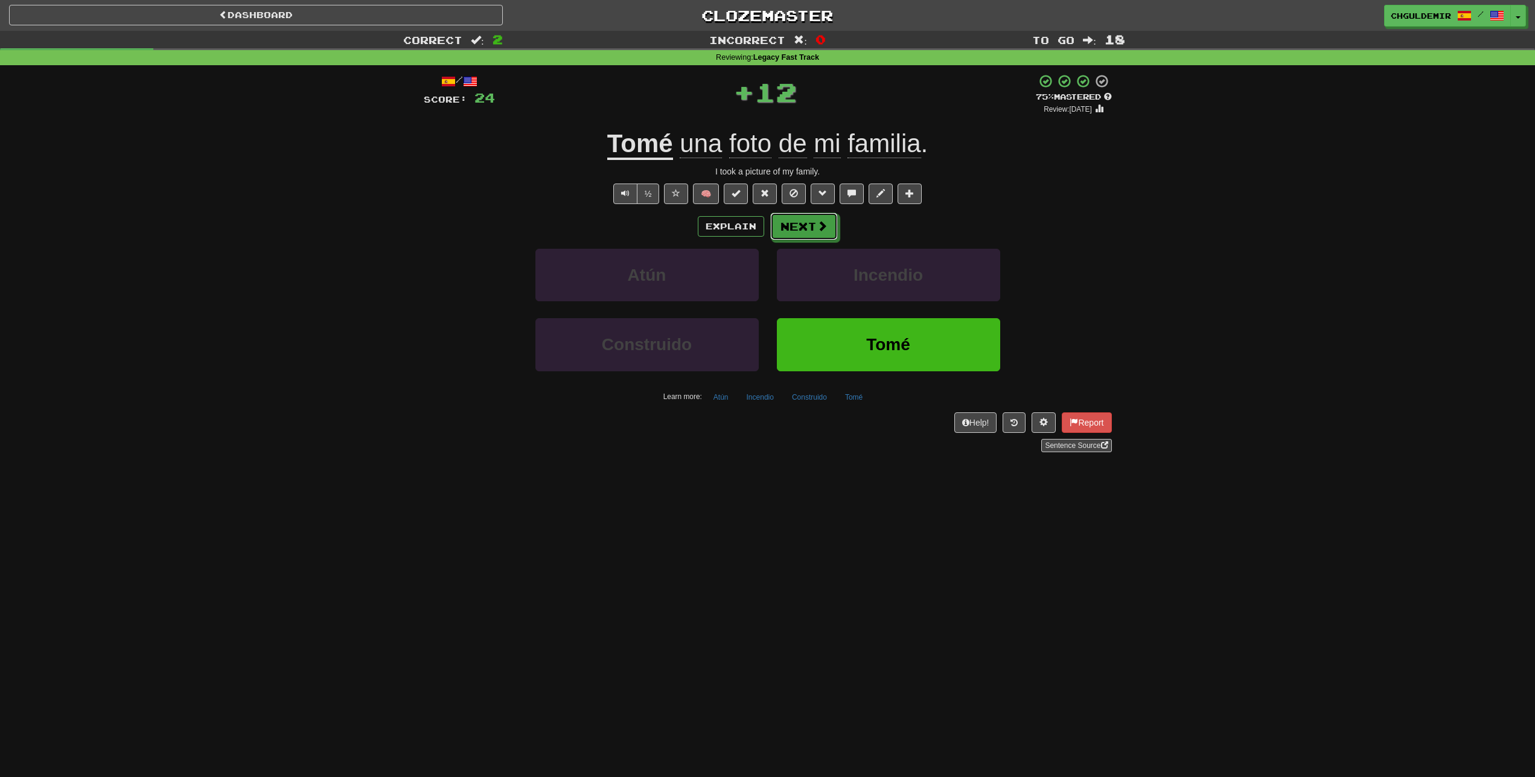
click at [805, 219] on button "Next" at bounding box center [804, 226] width 68 height 28
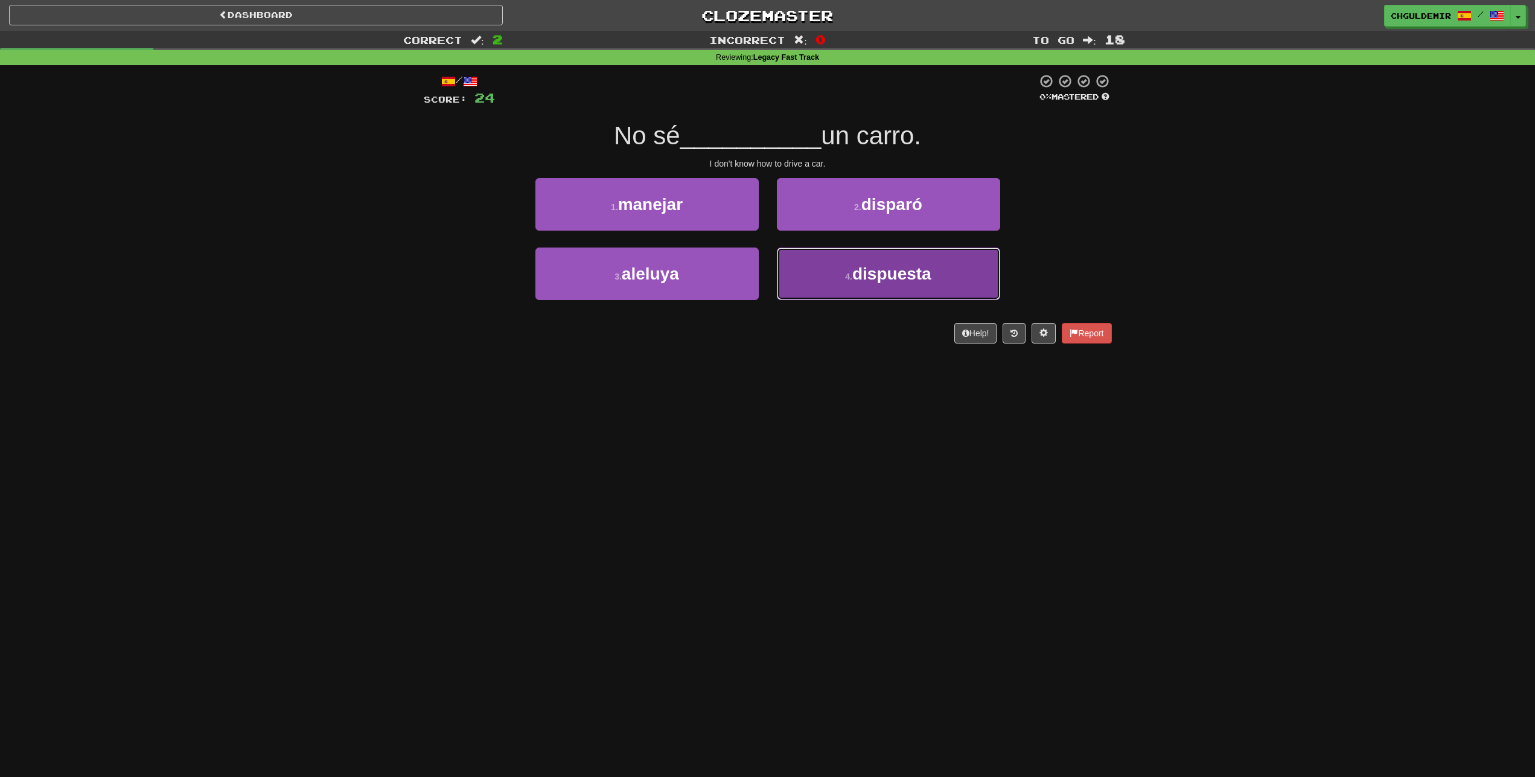
click at [818, 260] on button "4 . dispuesta" at bounding box center [888, 273] width 223 height 53
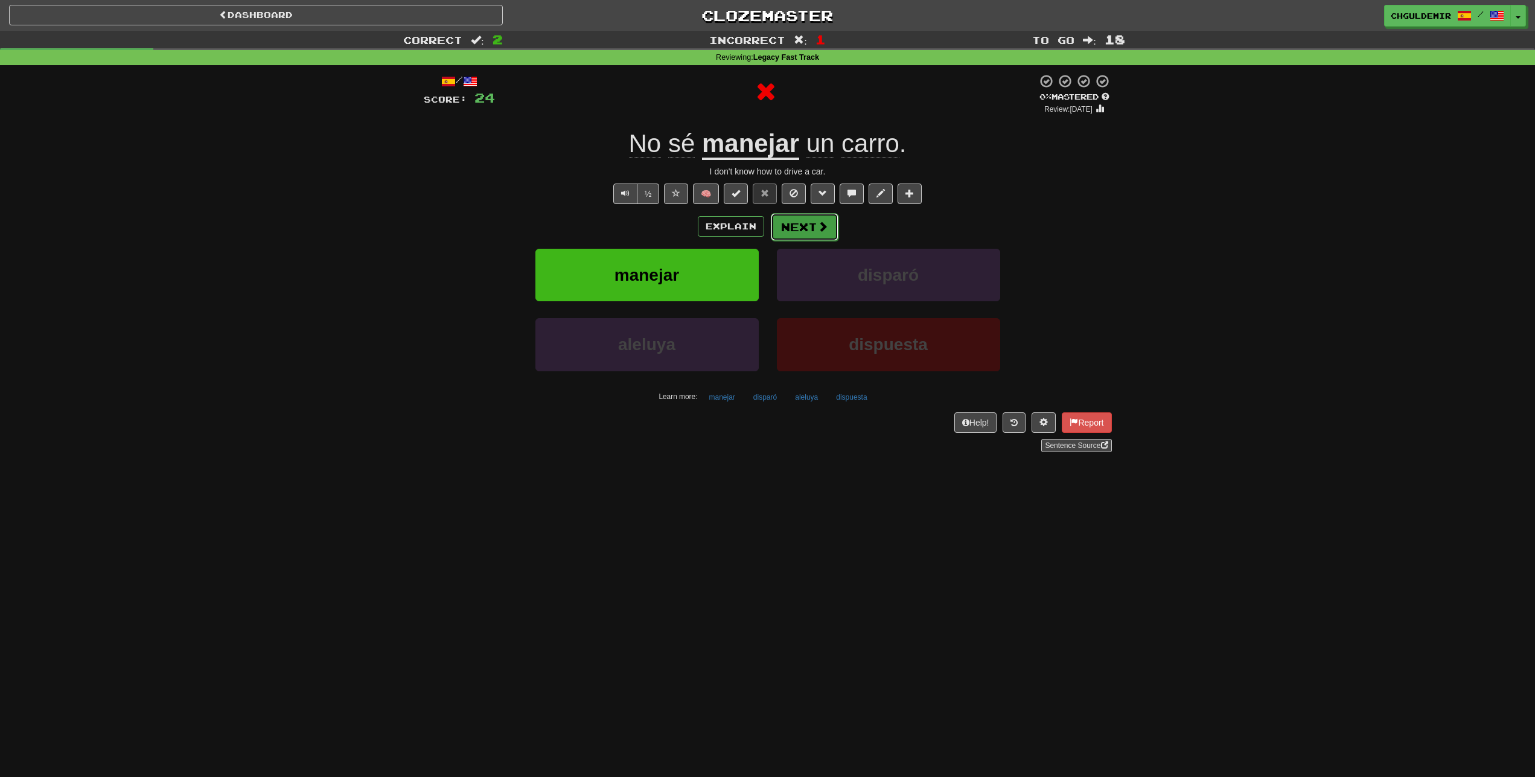
click at [809, 237] on button "Next" at bounding box center [805, 227] width 68 height 28
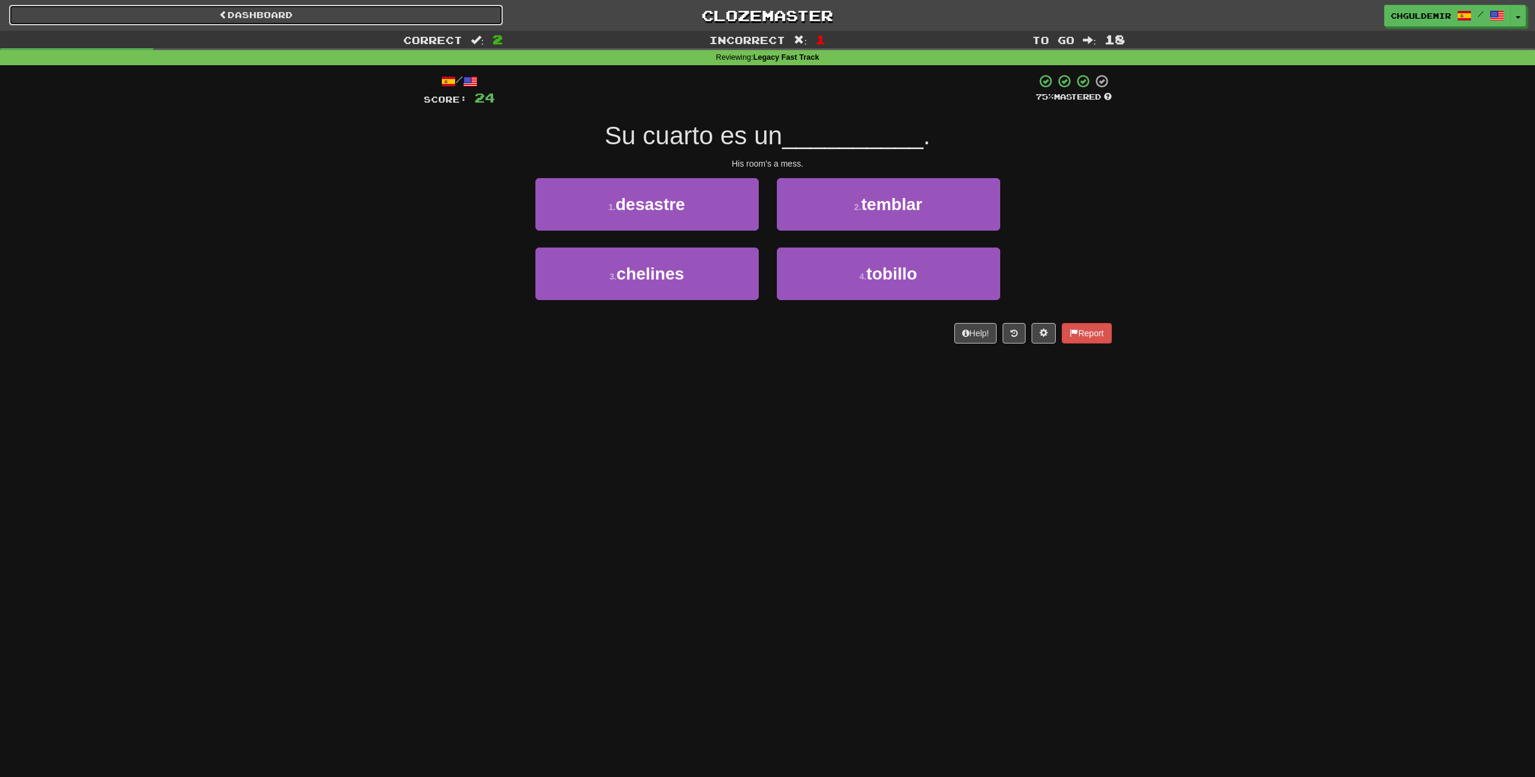
click at [313, 10] on link "Dashboard" at bounding box center [256, 15] width 494 height 21
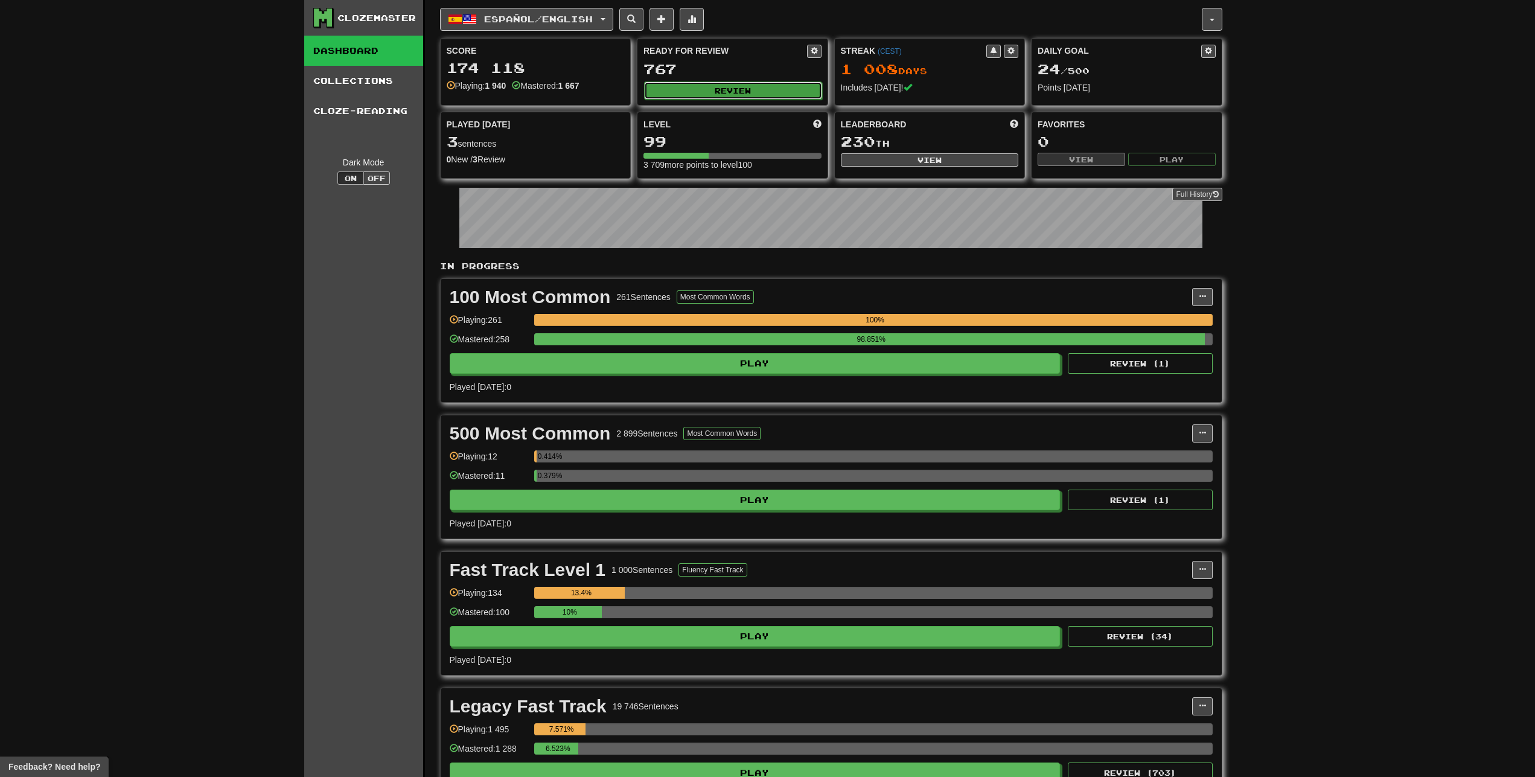
click at [664, 97] on button "Review" at bounding box center [733, 90] width 178 height 18
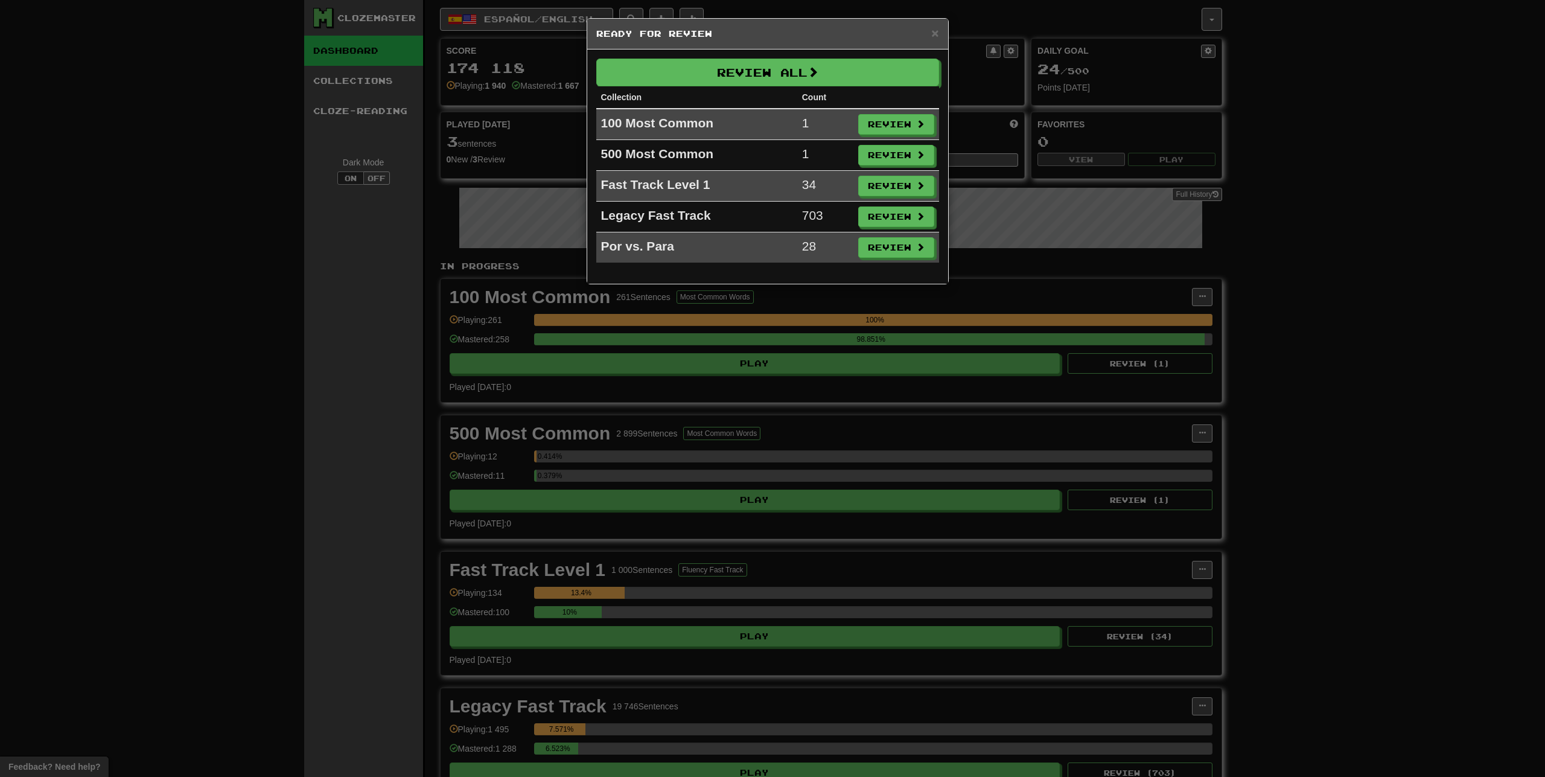
click at [1214, 193] on div "× Ready for Review Review All Collection Count 100 Most Common 1 Review 500 Mos…" at bounding box center [772, 388] width 1545 height 777
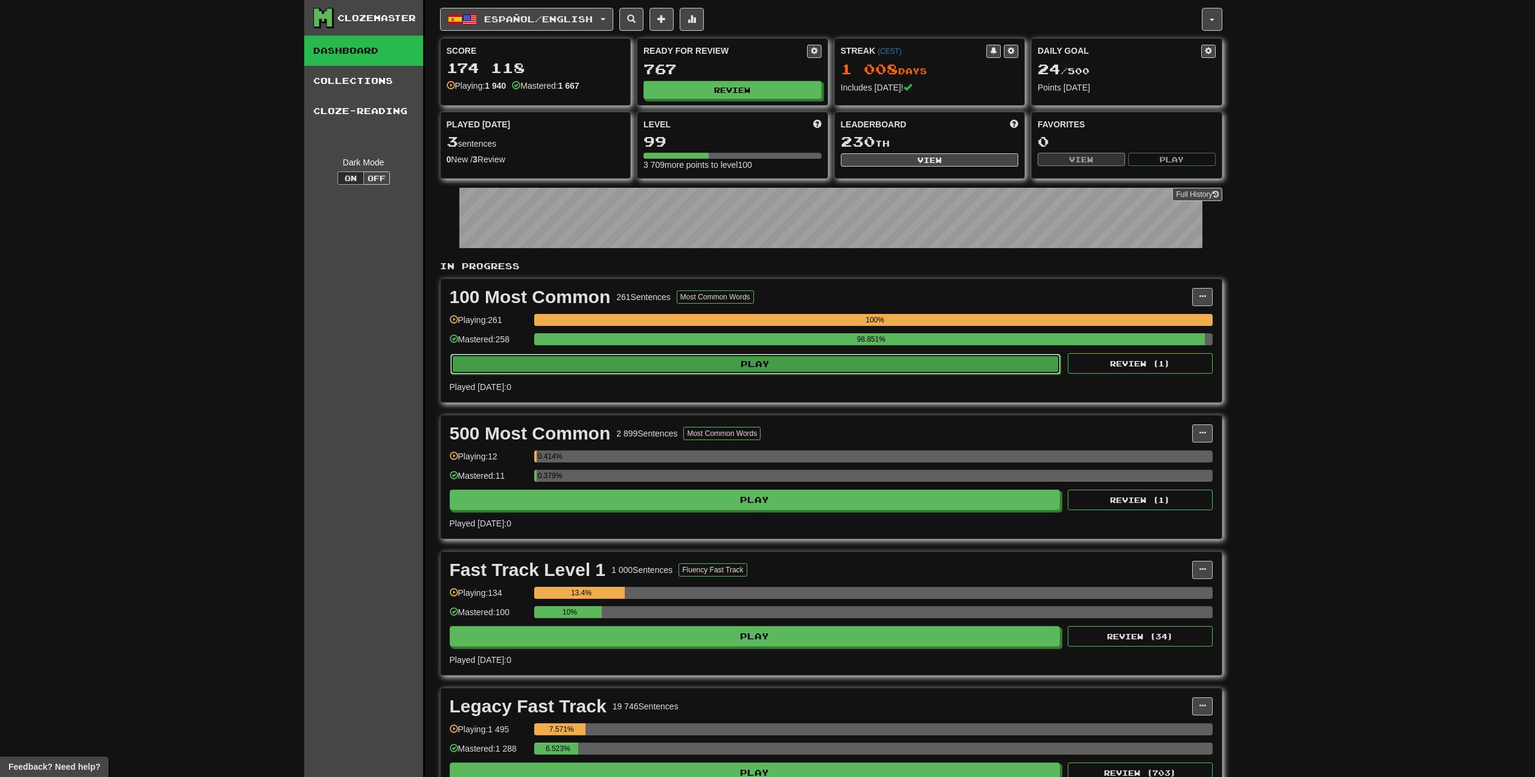
click at [724, 363] on button "Play" at bounding box center [755, 364] width 611 height 21
select select "**"
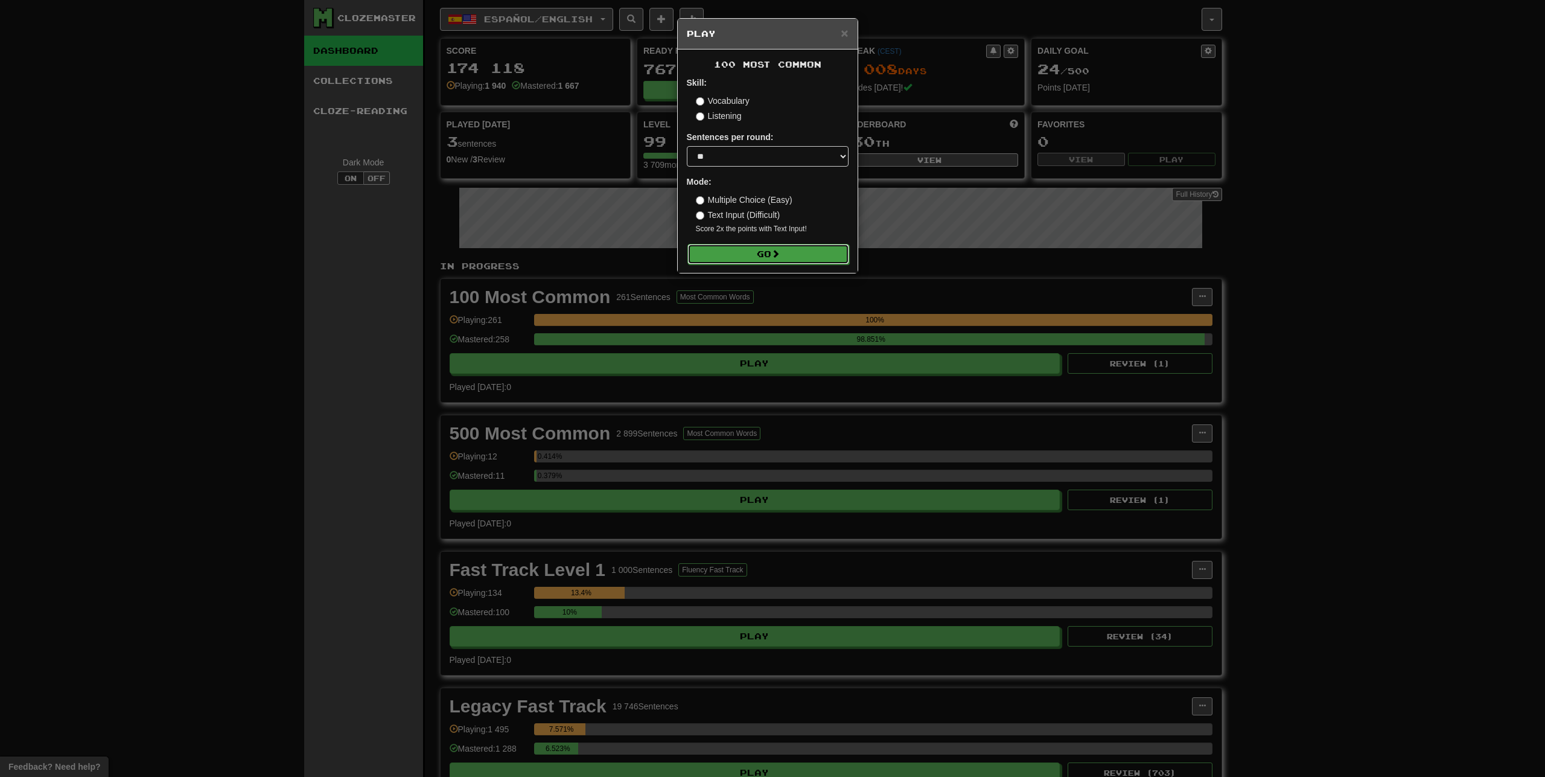
click at [770, 248] on button "Go" at bounding box center [768, 254] width 162 height 21
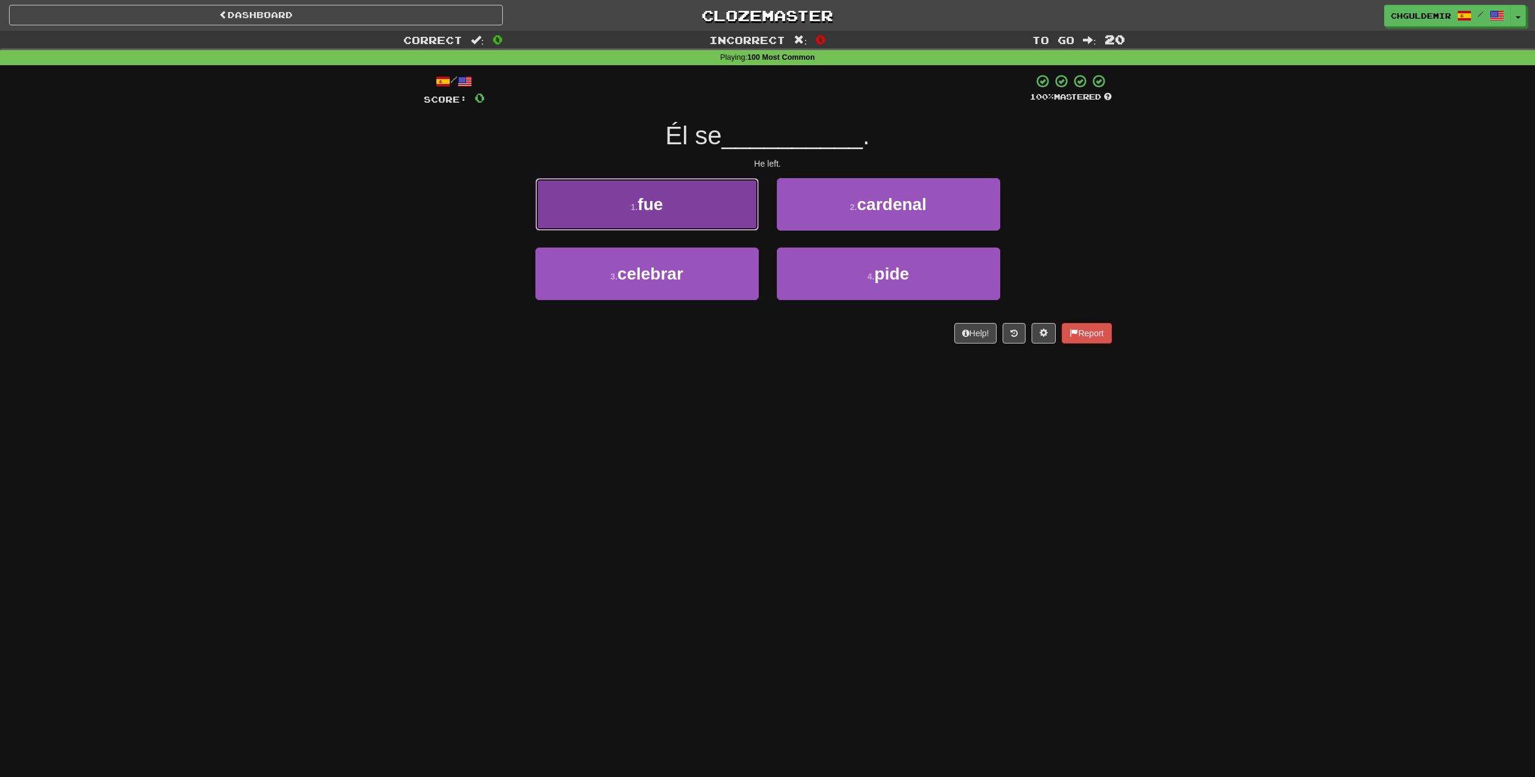
drag, startPoint x: 714, startPoint y: 200, endPoint x: 728, endPoint y: 209, distance: 17.1
click at [715, 202] on button "1 . fue" at bounding box center [646, 204] width 223 height 53
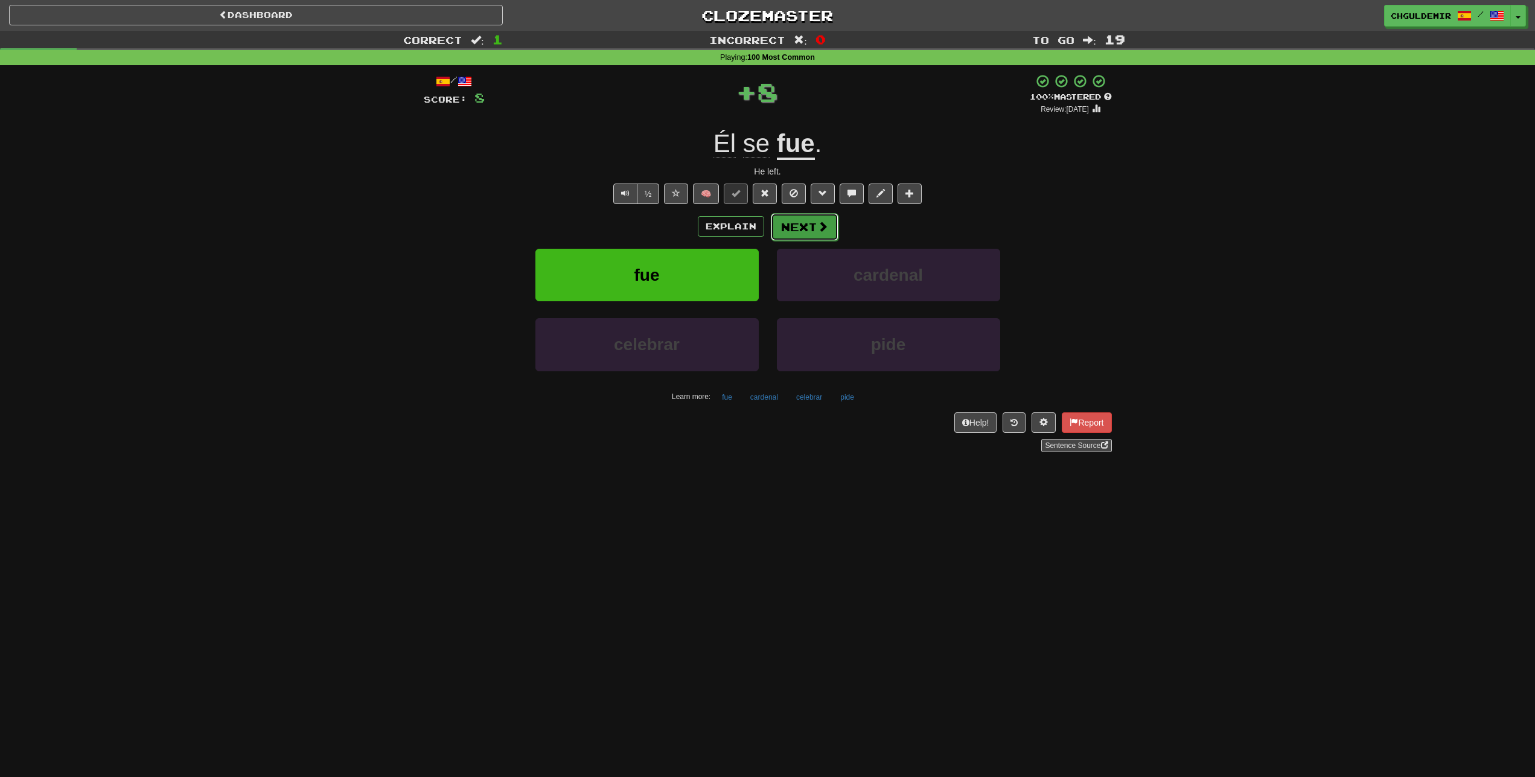
click at [781, 228] on button "Next" at bounding box center [805, 227] width 68 height 28
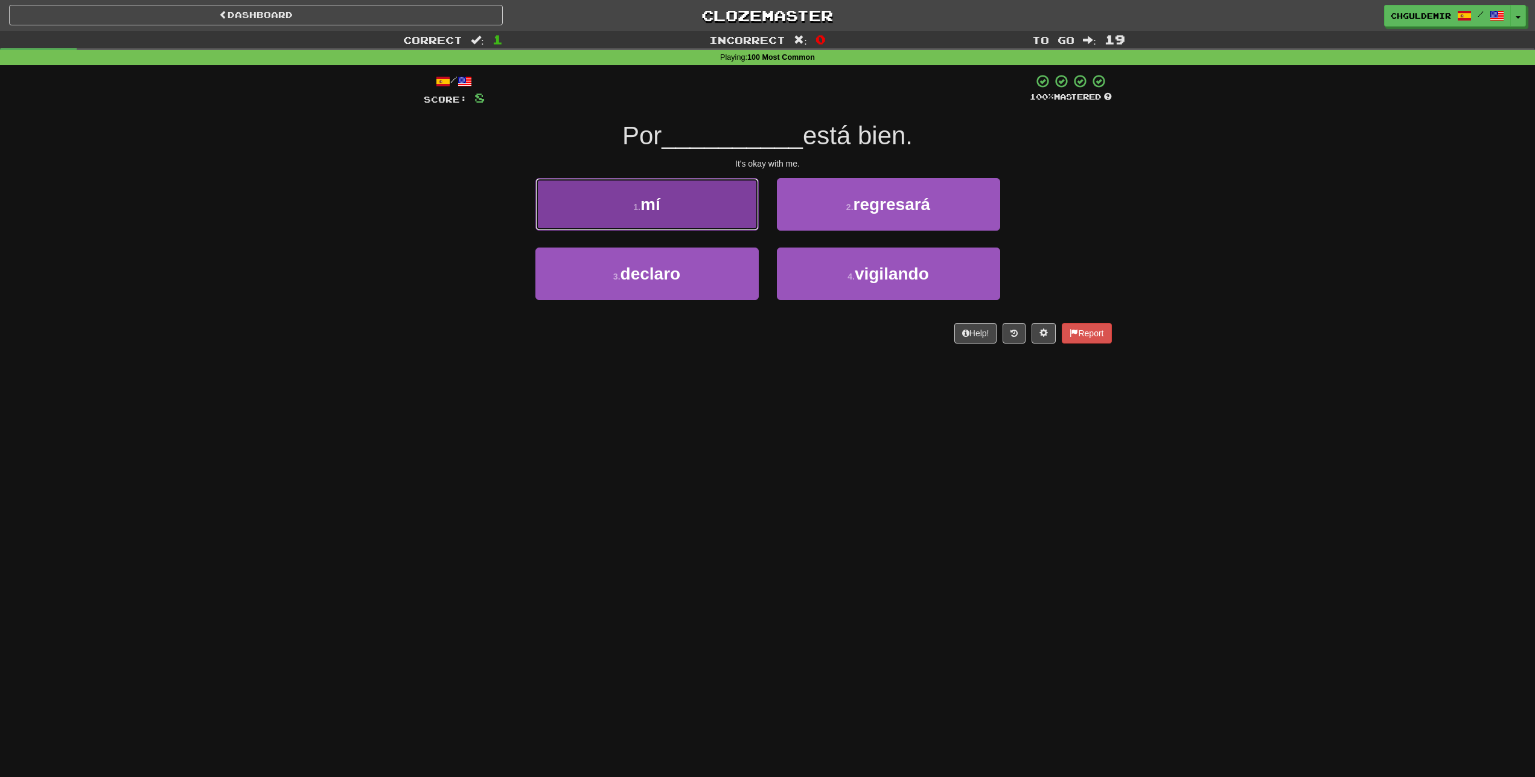
click at [714, 218] on button "1 . mí" at bounding box center [646, 204] width 223 height 53
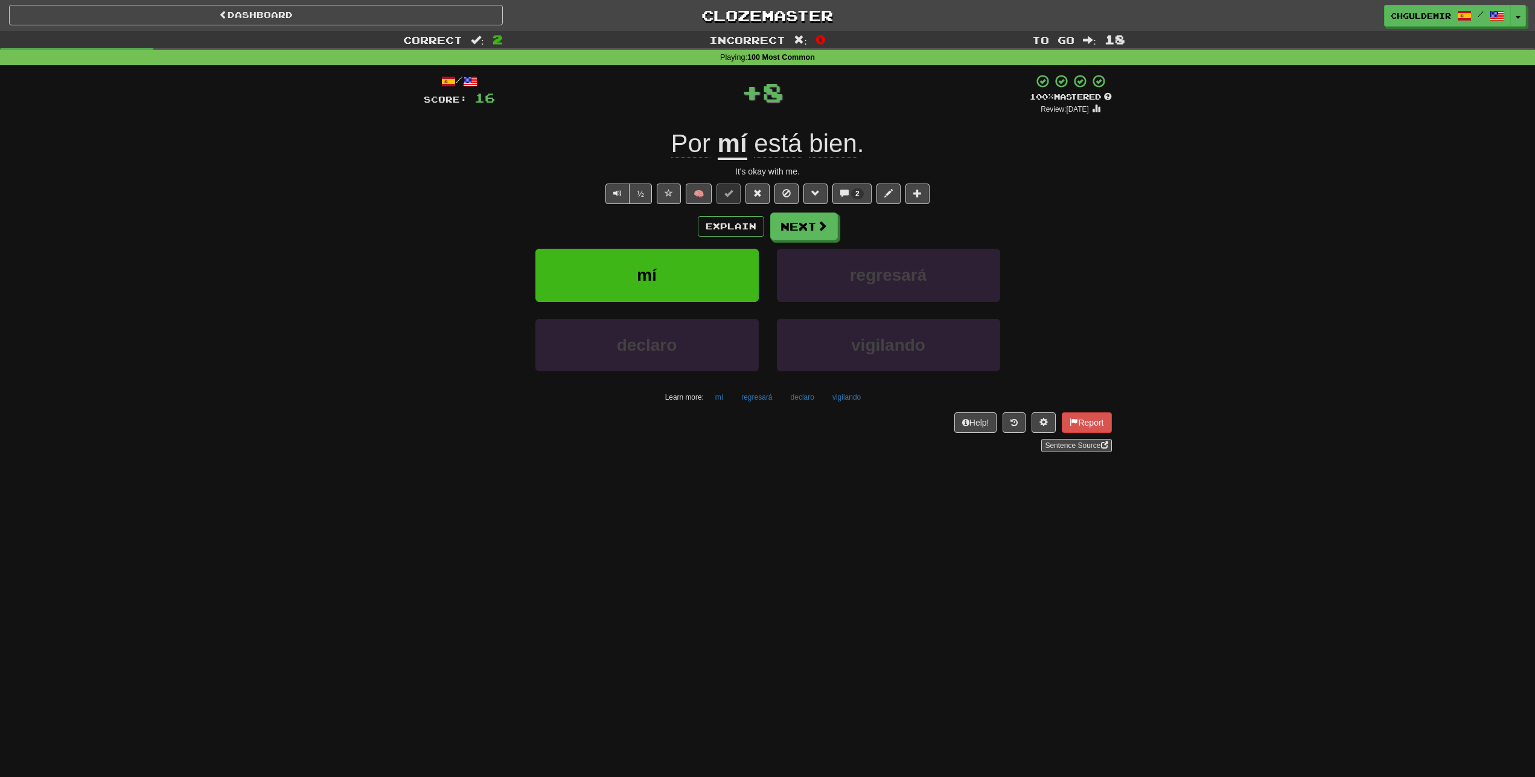
click at [817, 235] on button "Next" at bounding box center [804, 226] width 68 height 28
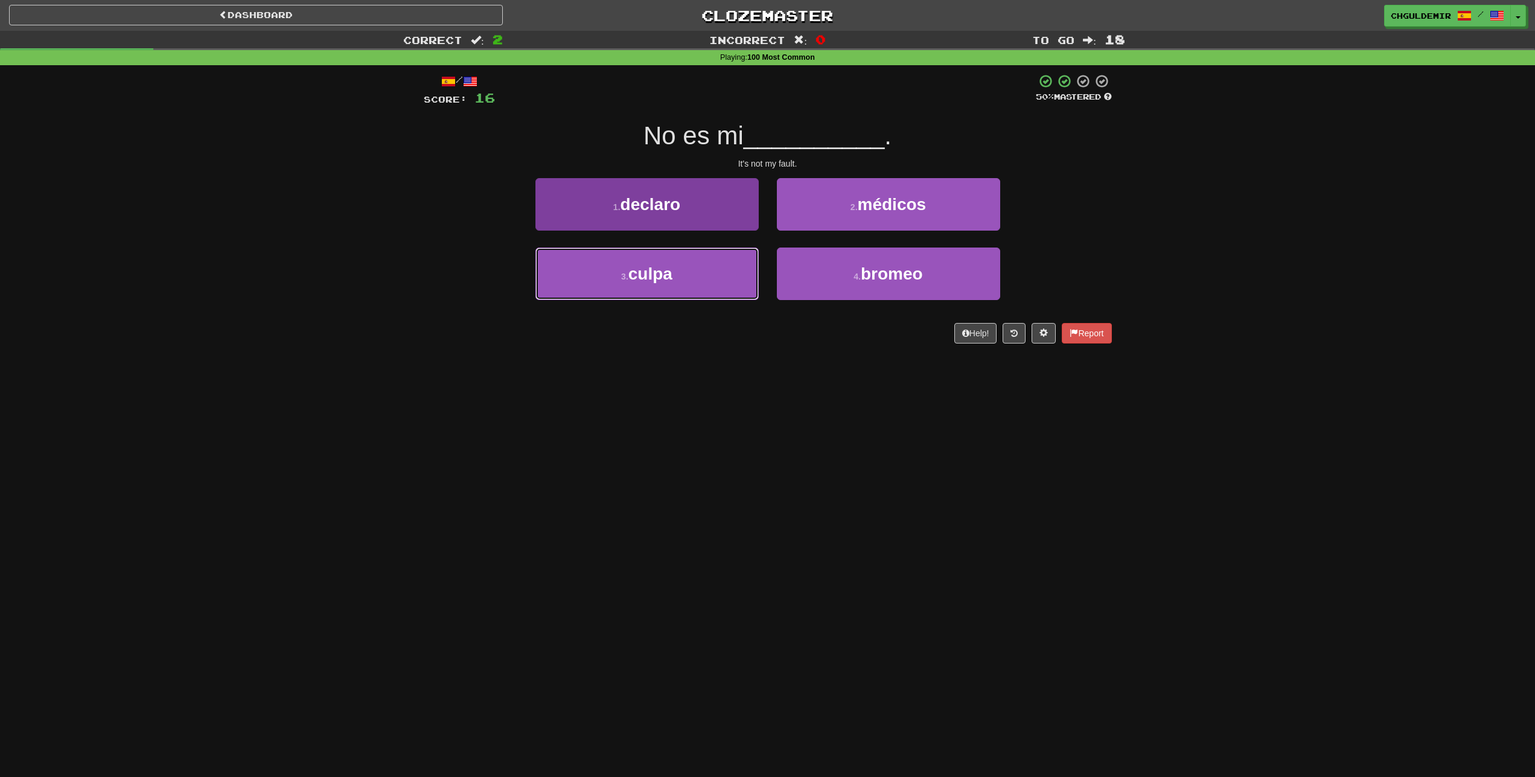
click at [738, 272] on button "3 . culpa" at bounding box center [646, 273] width 223 height 53
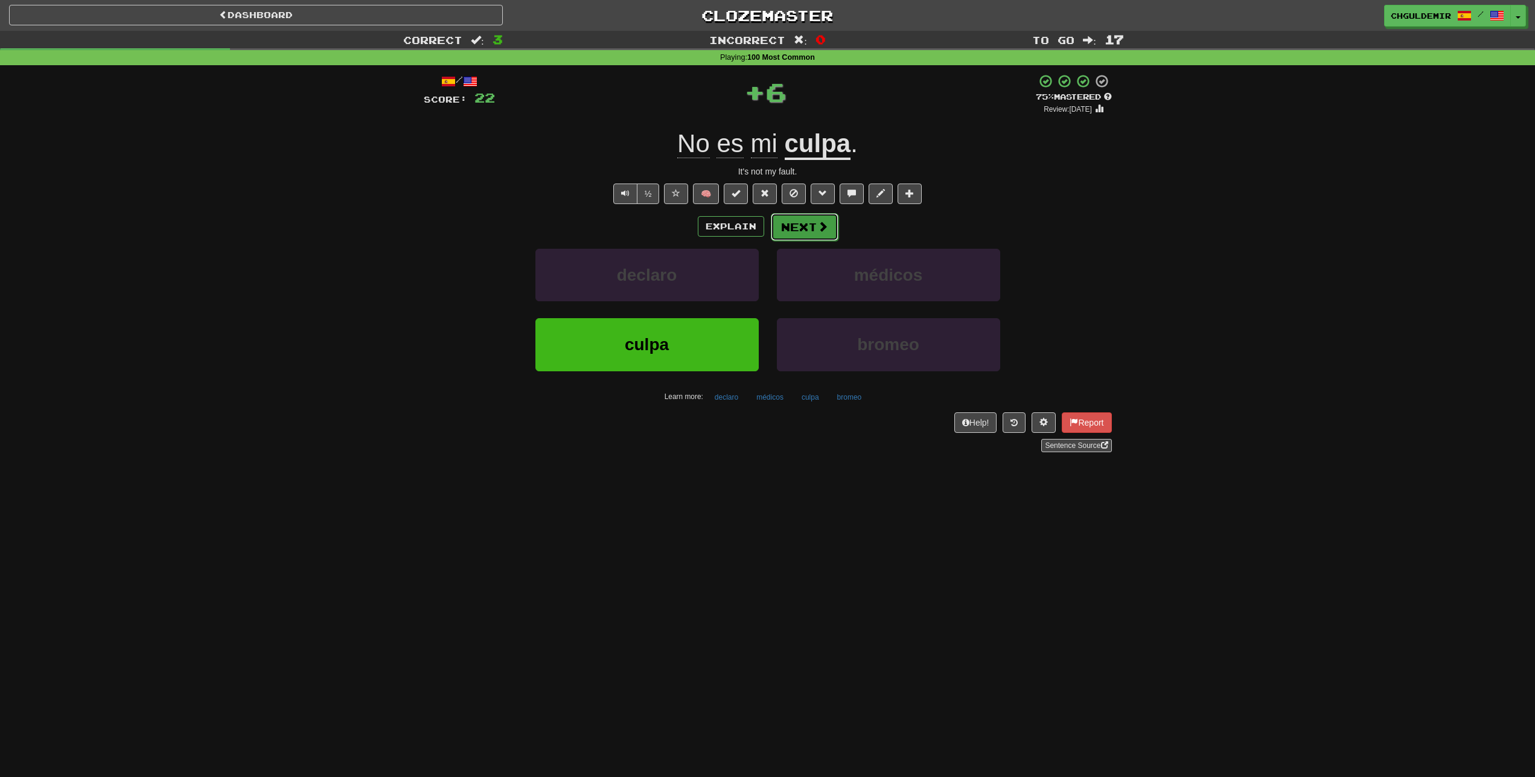
click at [799, 228] on button "Next" at bounding box center [805, 227] width 68 height 28
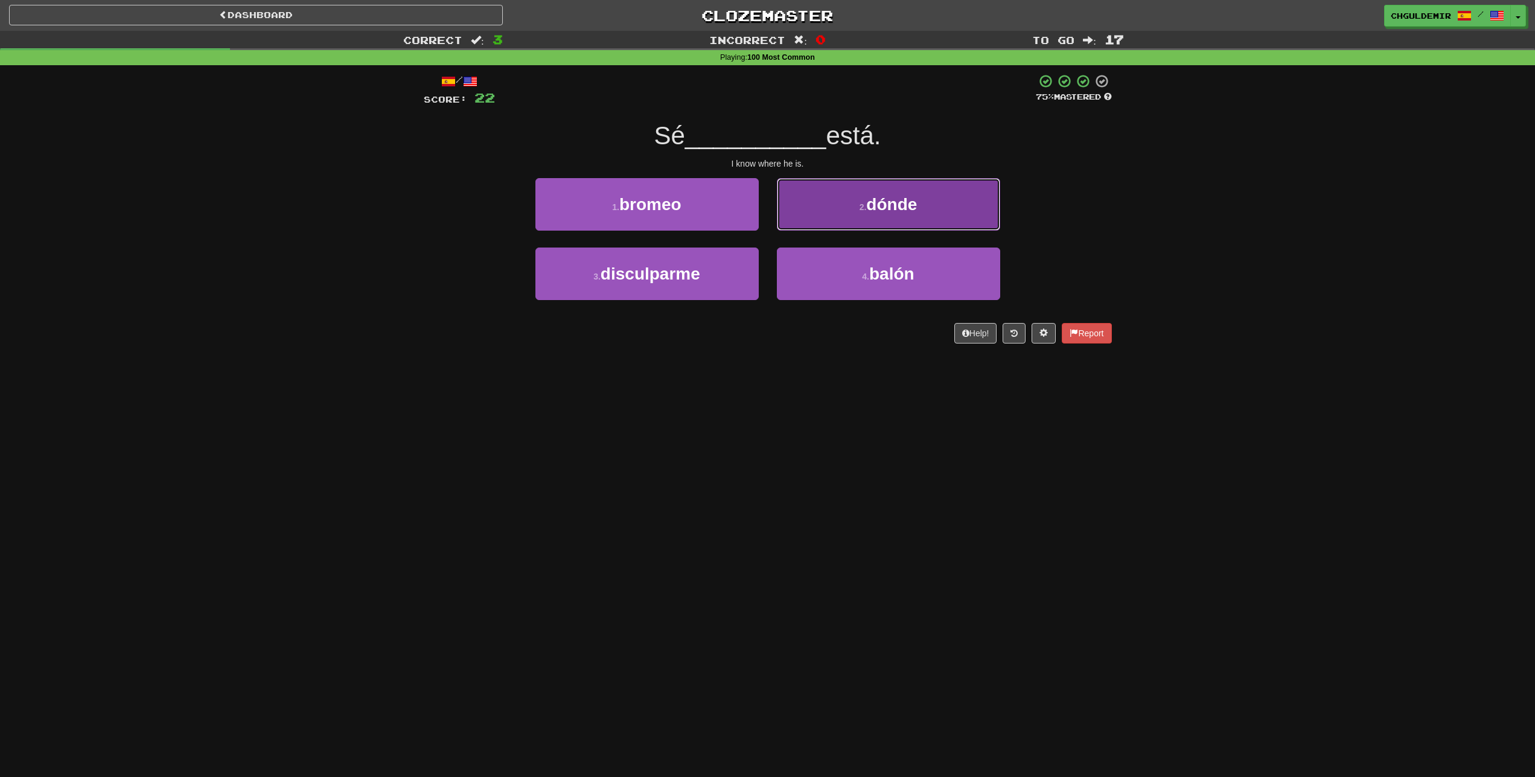
drag, startPoint x: 824, startPoint y: 218, endPoint x: 817, endPoint y: 215, distance: 7.6
click at [822, 216] on button "2 . dónde" at bounding box center [888, 204] width 223 height 53
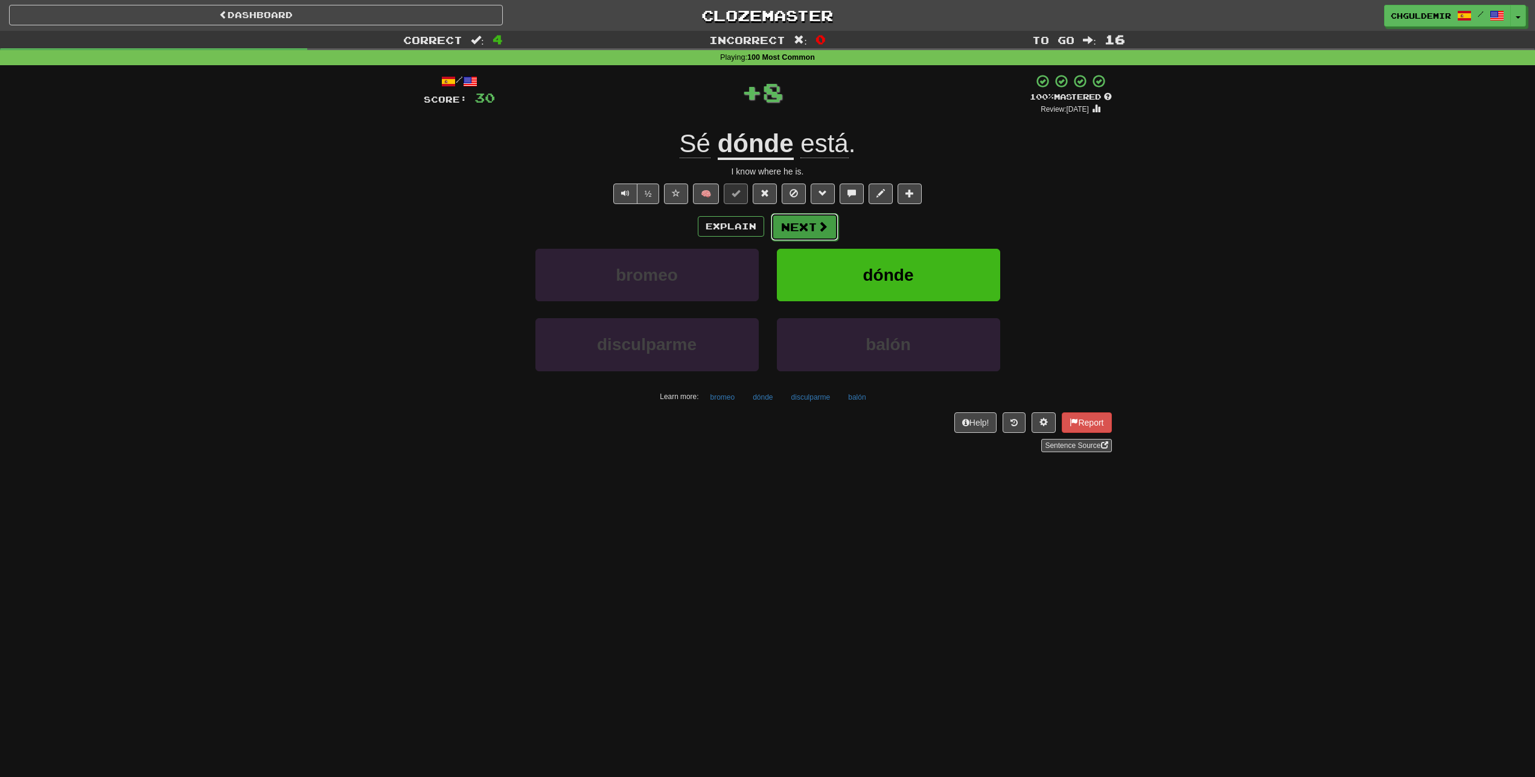
click at [803, 220] on button "Next" at bounding box center [805, 227] width 68 height 28
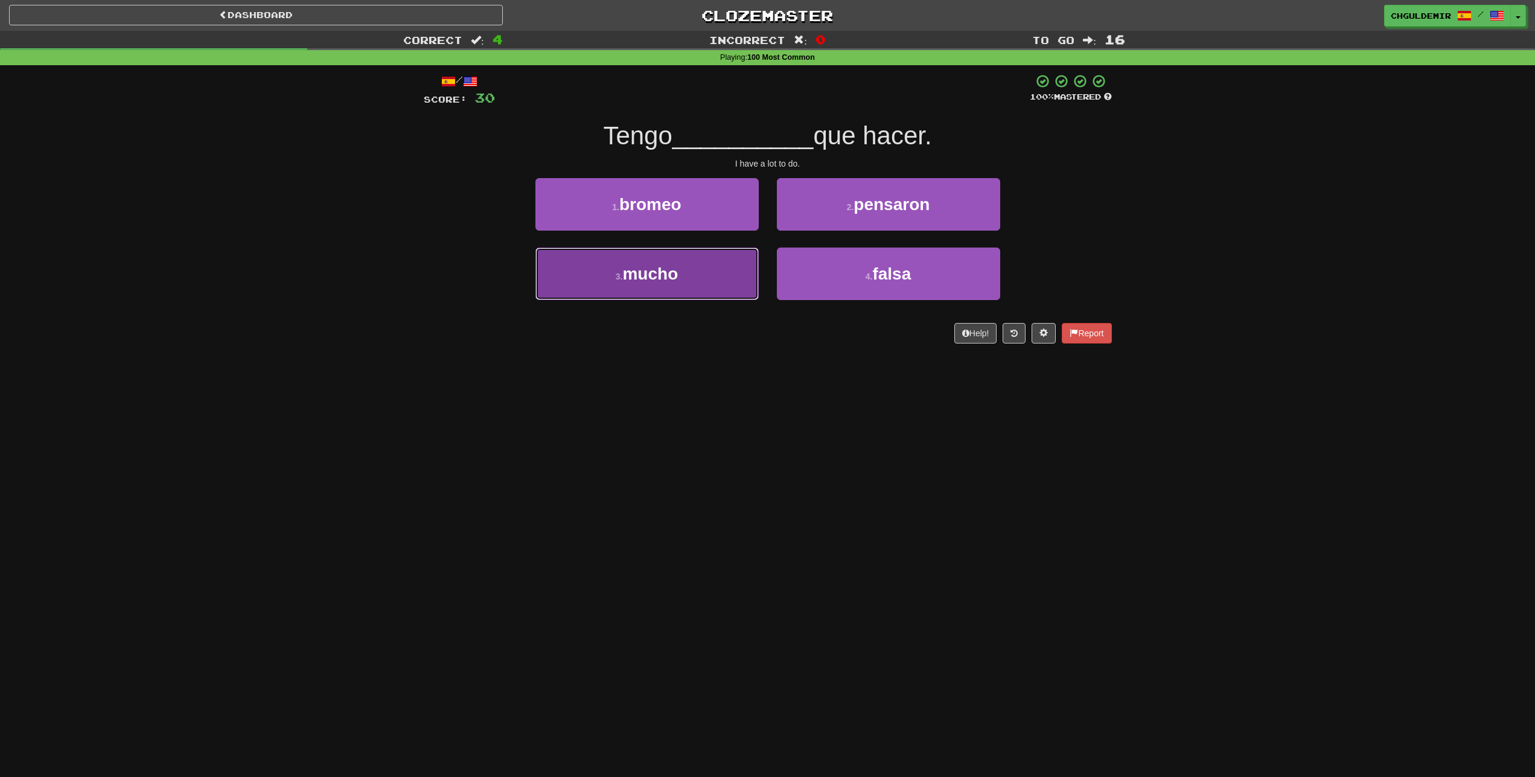
click at [744, 267] on button "3 . mucho" at bounding box center [646, 273] width 223 height 53
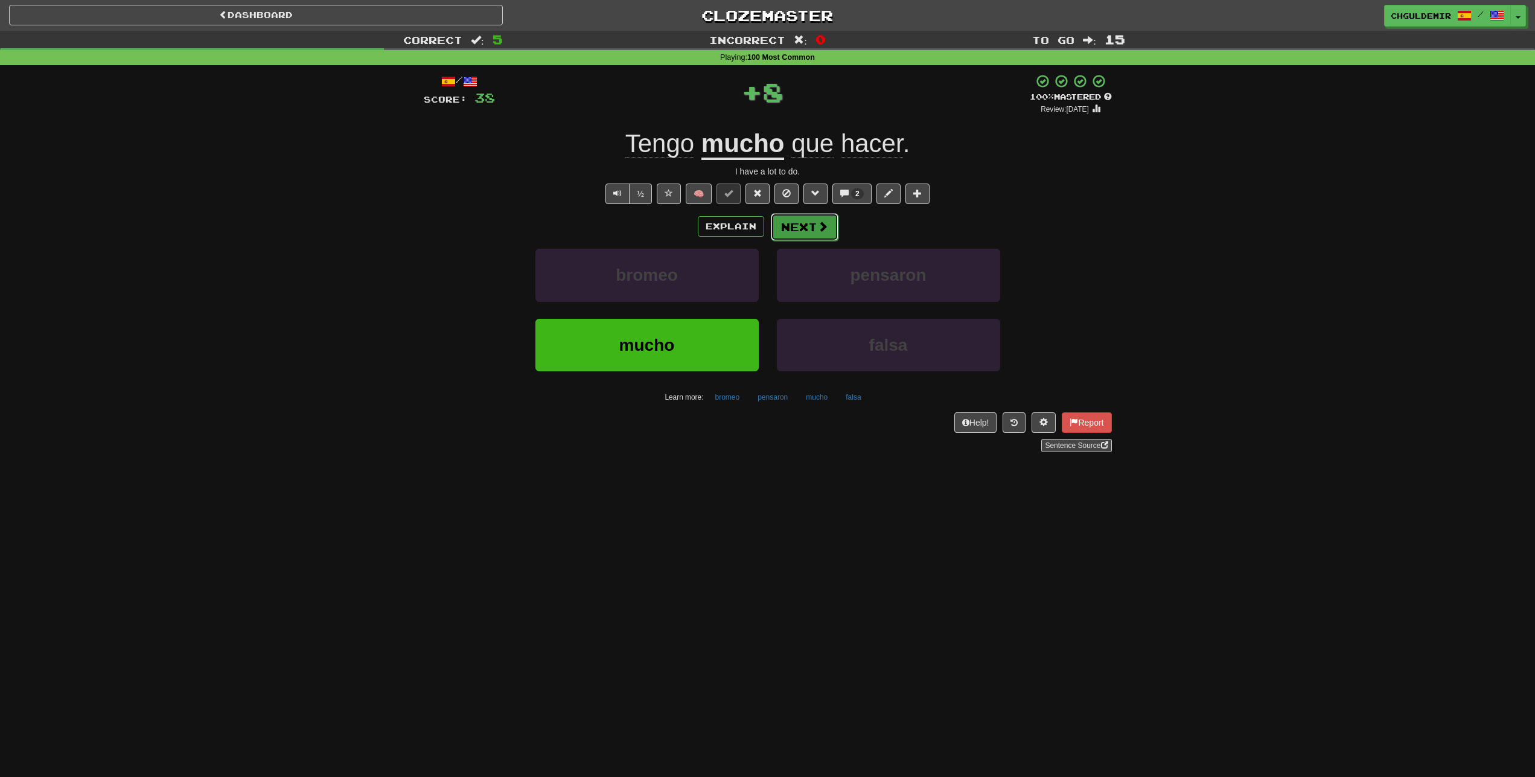
click at [785, 235] on button "Next" at bounding box center [805, 227] width 68 height 28
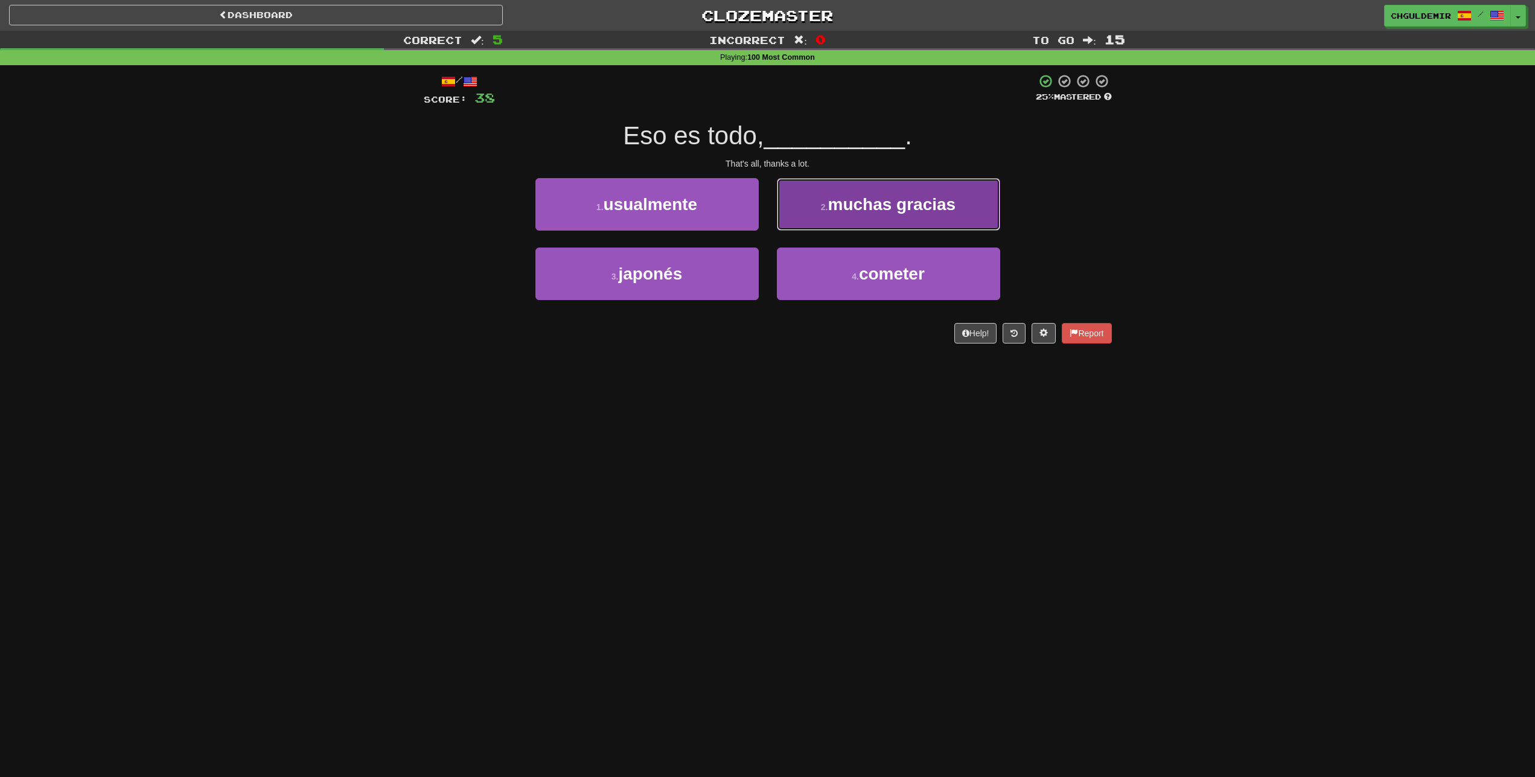
click at [777, 228] on button "2 . muchas gracias" at bounding box center [888, 204] width 223 height 53
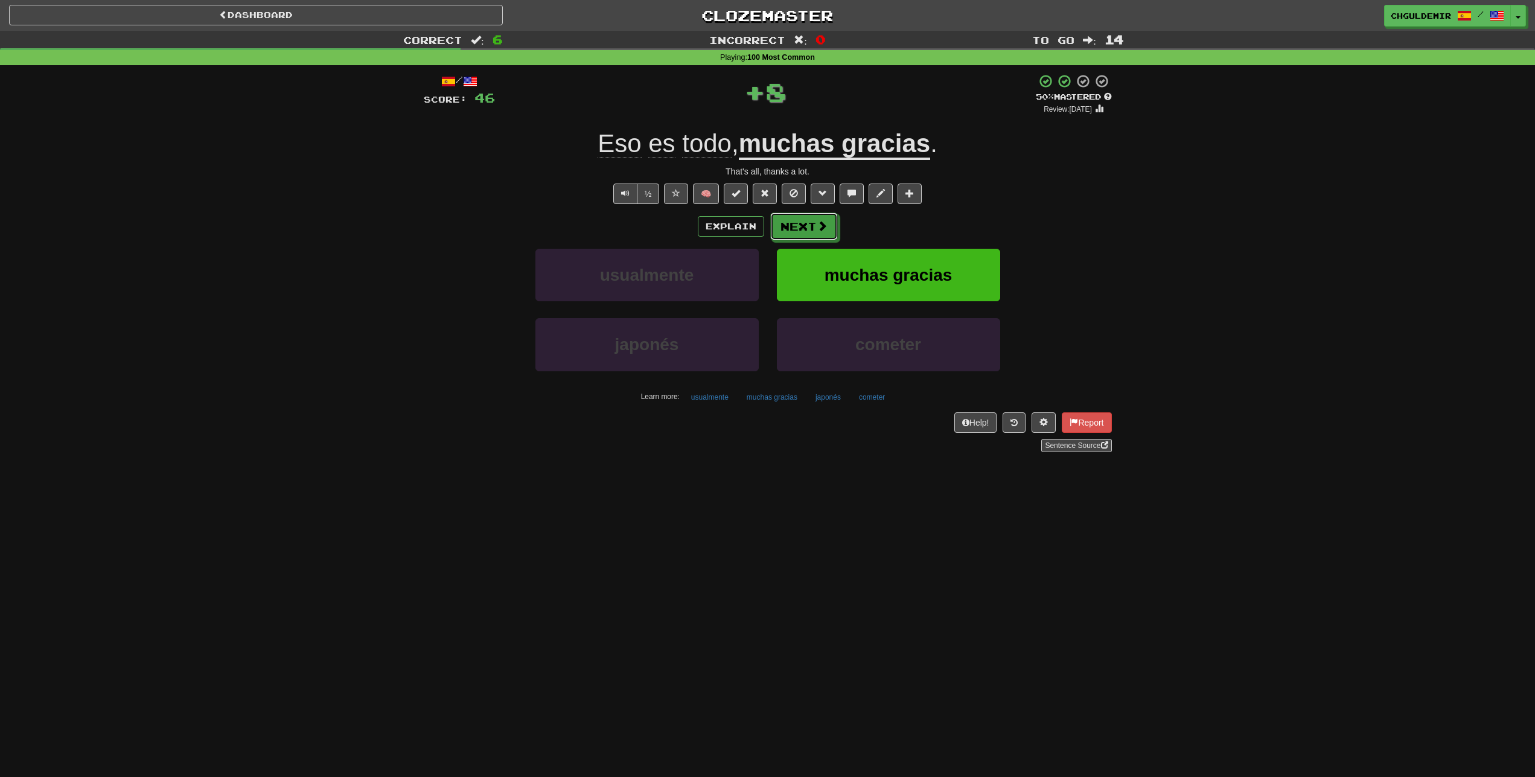
click at [777, 228] on button "Next" at bounding box center [804, 226] width 68 height 28
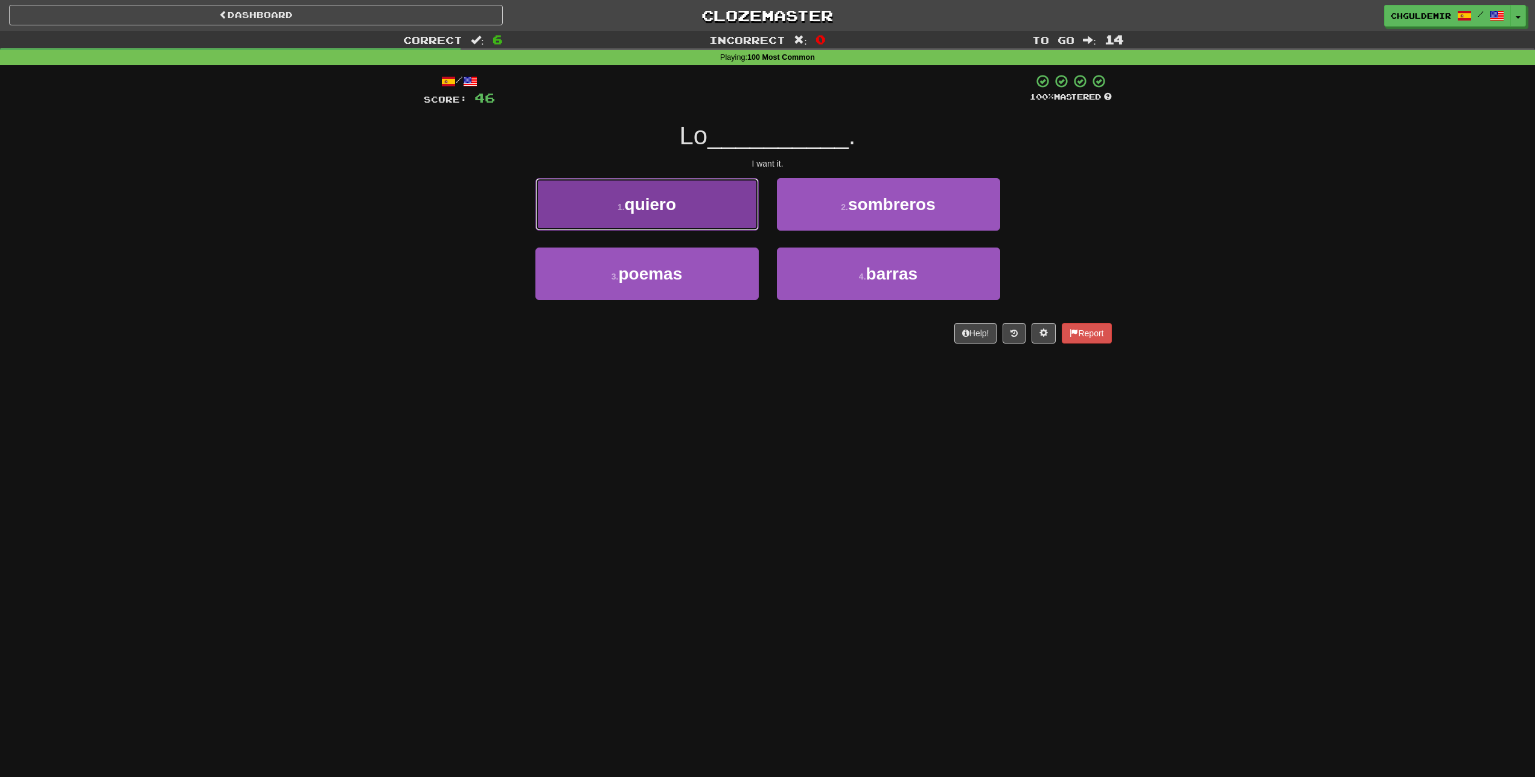
drag, startPoint x: 702, startPoint y: 215, endPoint x: 712, endPoint y: 218, distance: 10.1
click at [704, 215] on button "1 . quiero" at bounding box center [646, 204] width 223 height 53
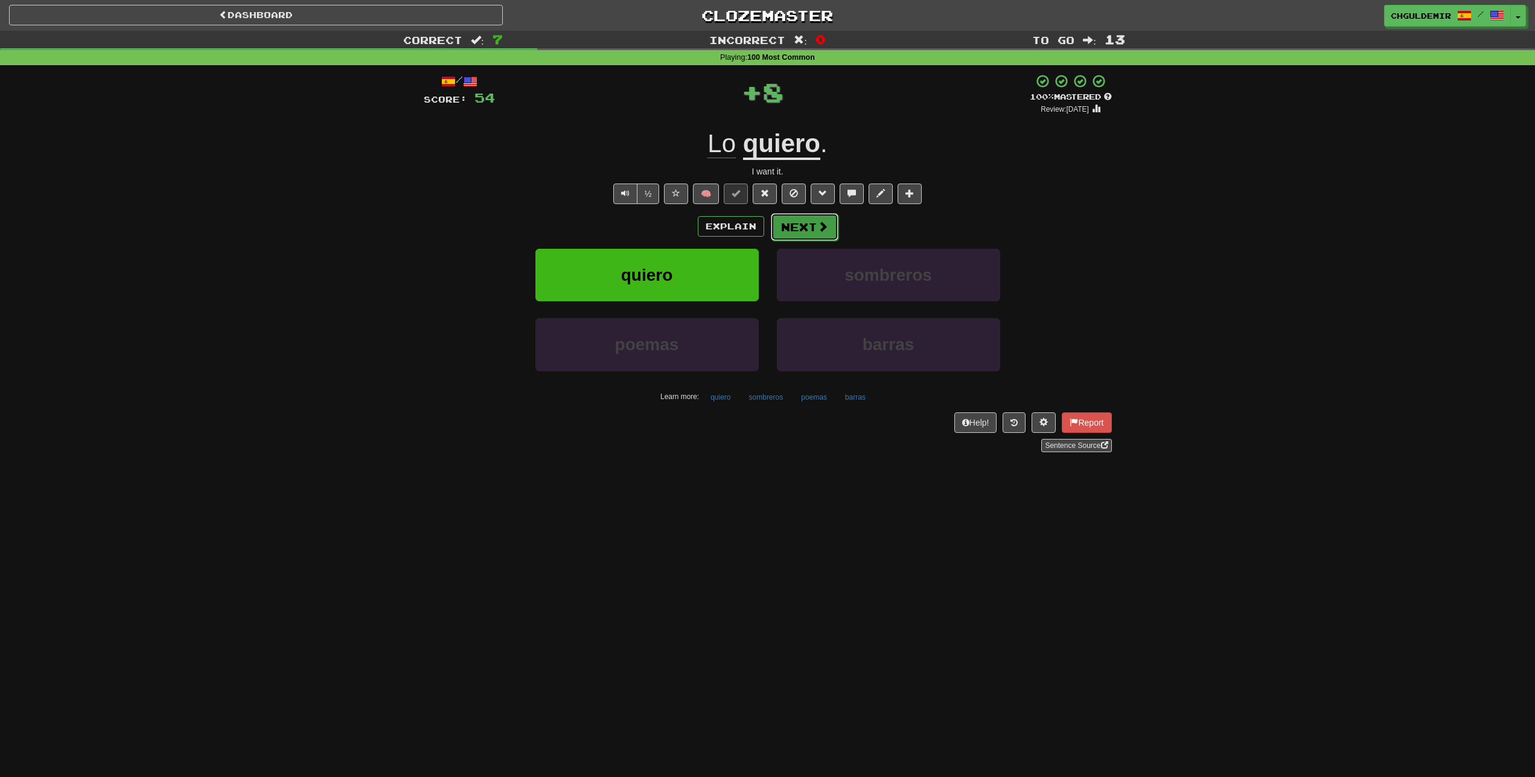
click at [833, 220] on button "Next" at bounding box center [805, 227] width 68 height 28
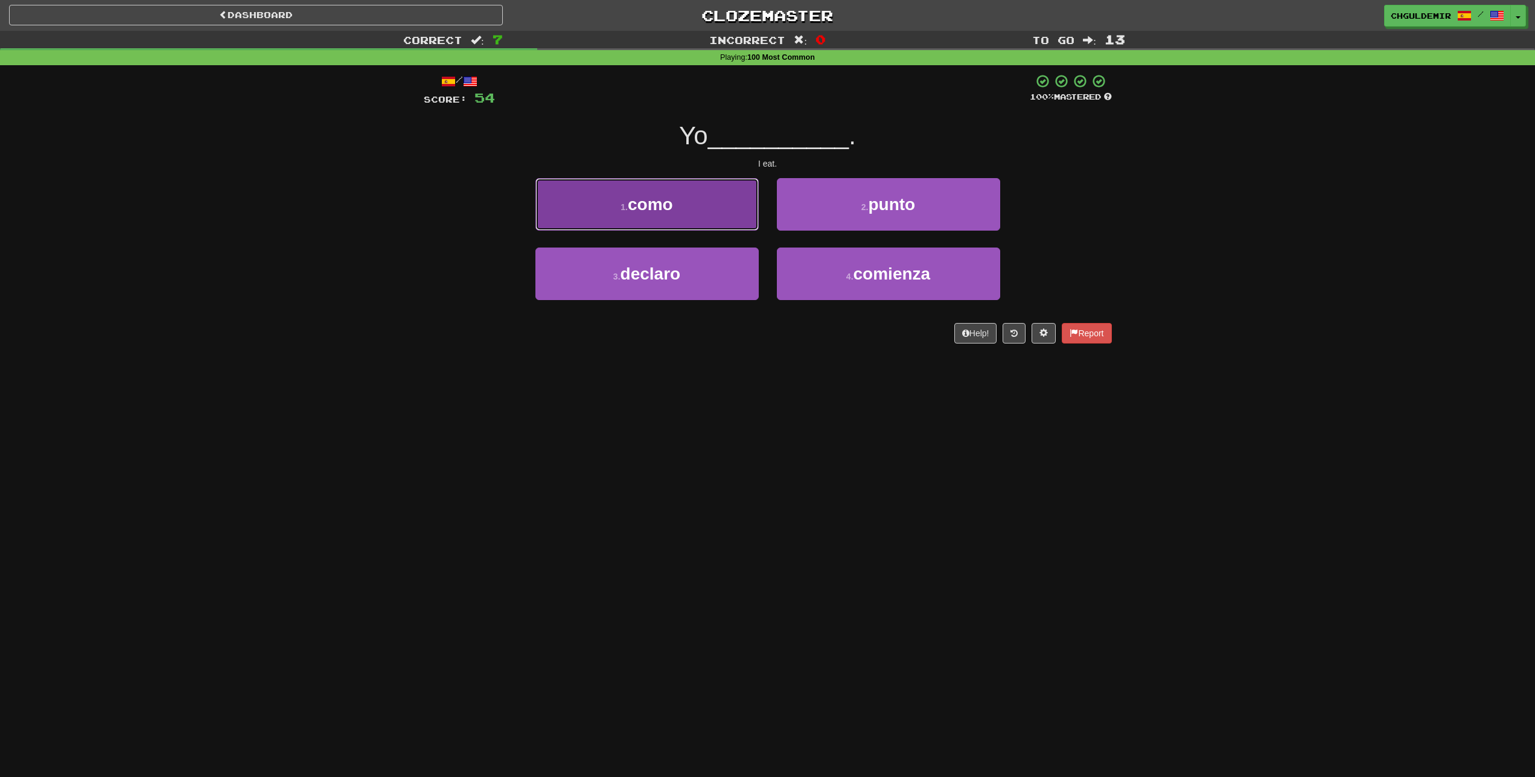
click at [709, 223] on button "1 . como" at bounding box center [646, 204] width 223 height 53
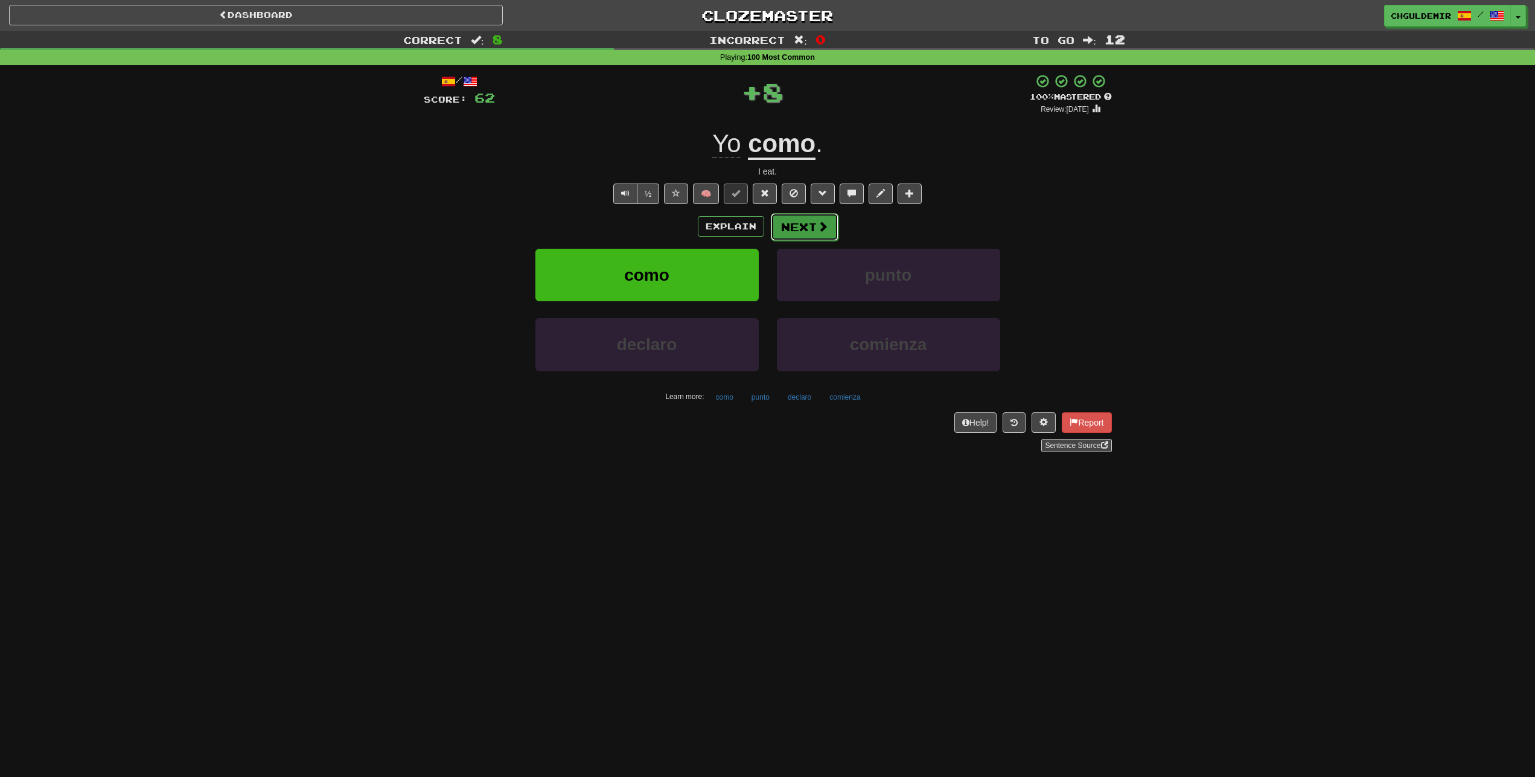
click at [826, 223] on button "Next" at bounding box center [805, 227] width 68 height 28
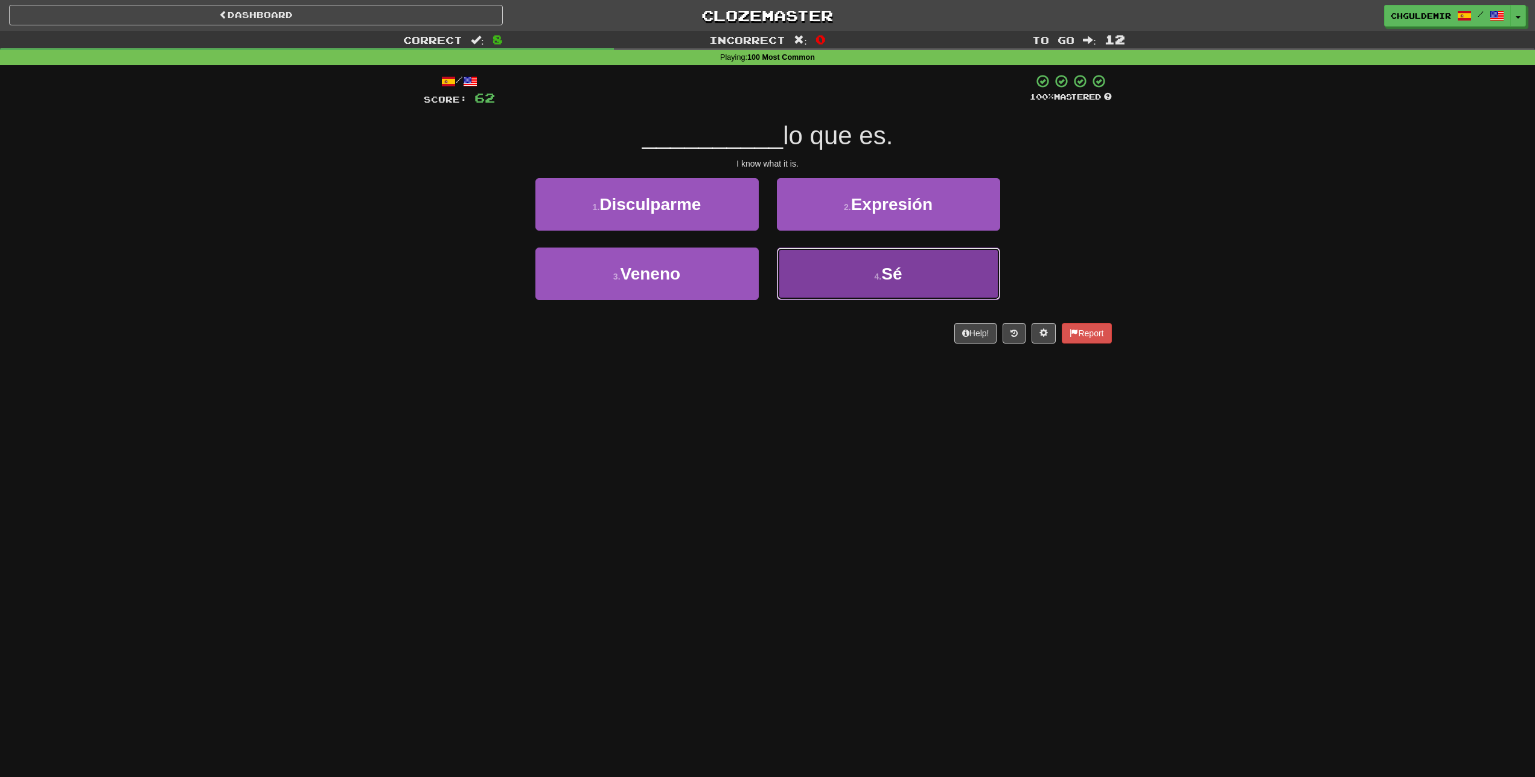
drag, startPoint x: 831, startPoint y: 296, endPoint x: 795, endPoint y: 242, distance: 64.4
click at [829, 293] on button "4 . Sé" at bounding box center [888, 273] width 223 height 53
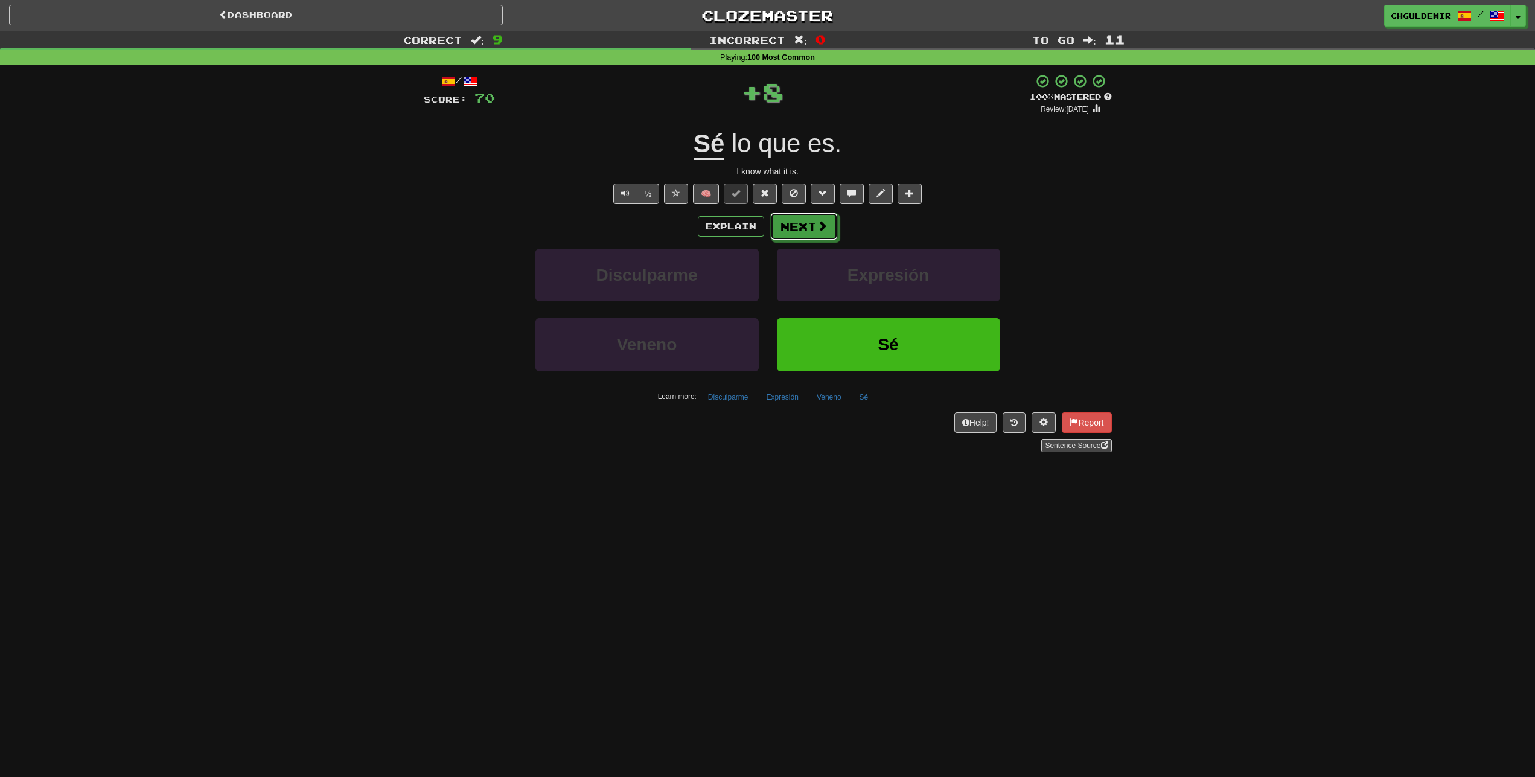
click at [791, 227] on button "Next" at bounding box center [804, 226] width 68 height 28
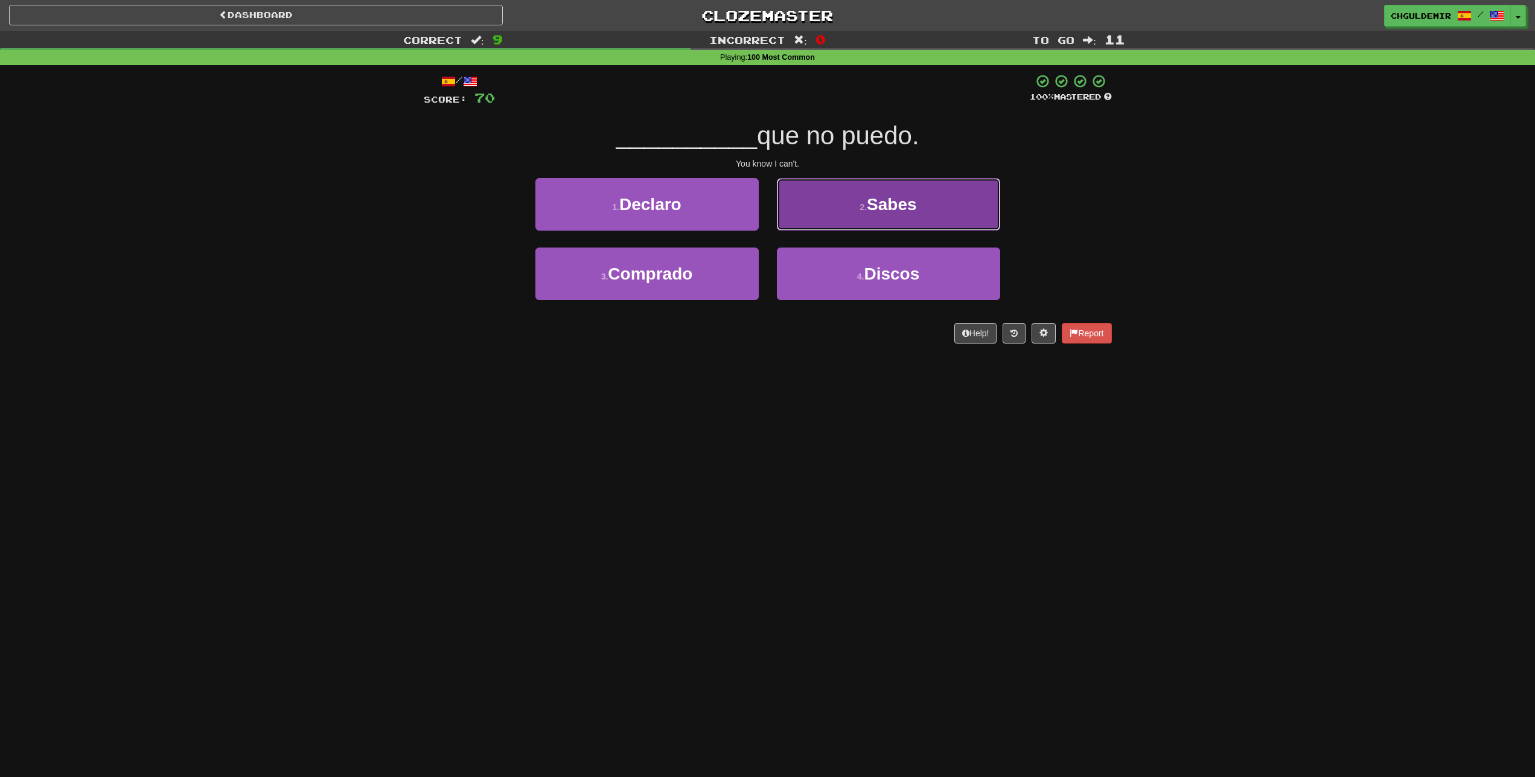
click at [804, 220] on button "2 . Sabes" at bounding box center [888, 204] width 223 height 53
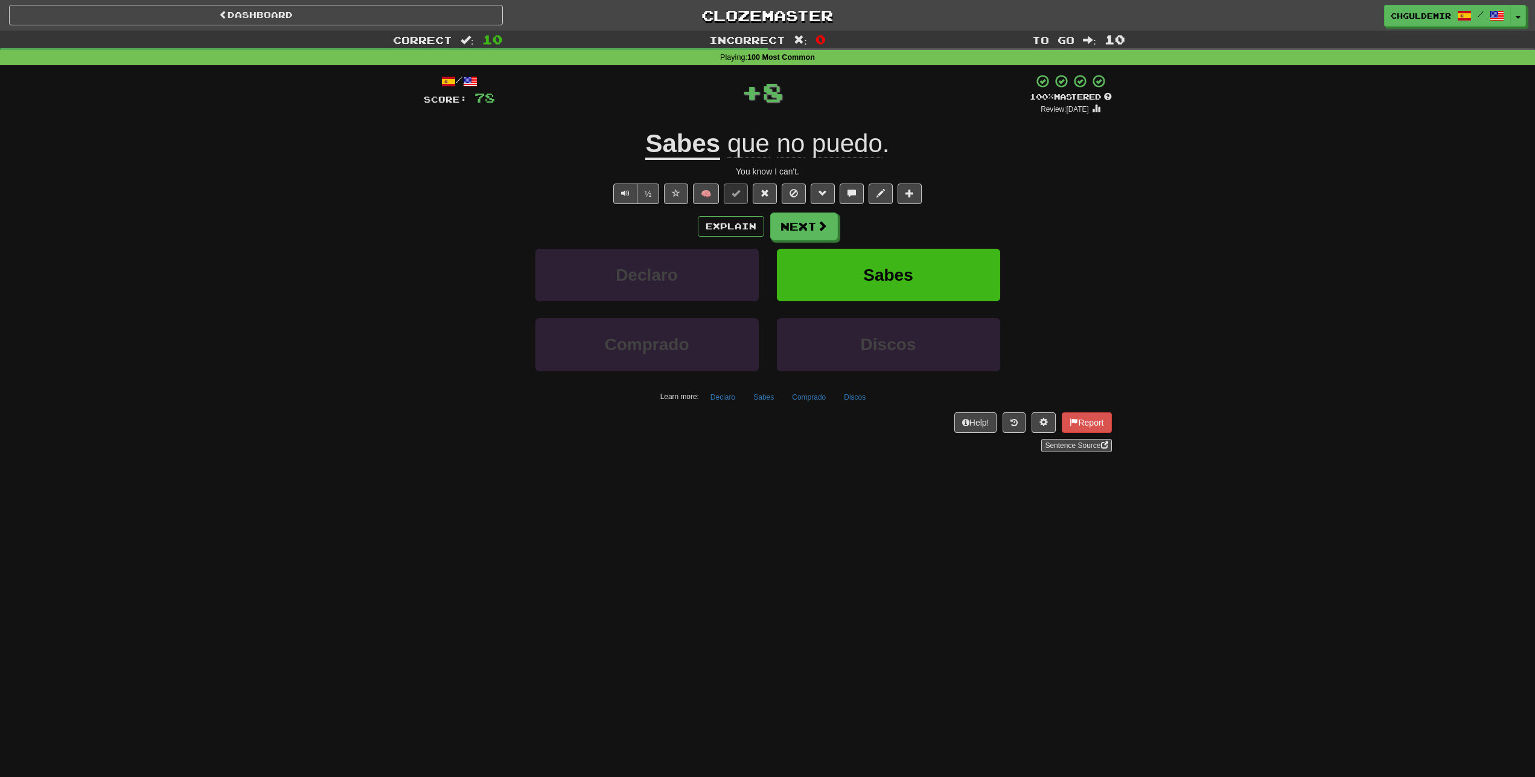
click at [805, 223] on button "Next" at bounding box center [804, 226] width 68 height 28
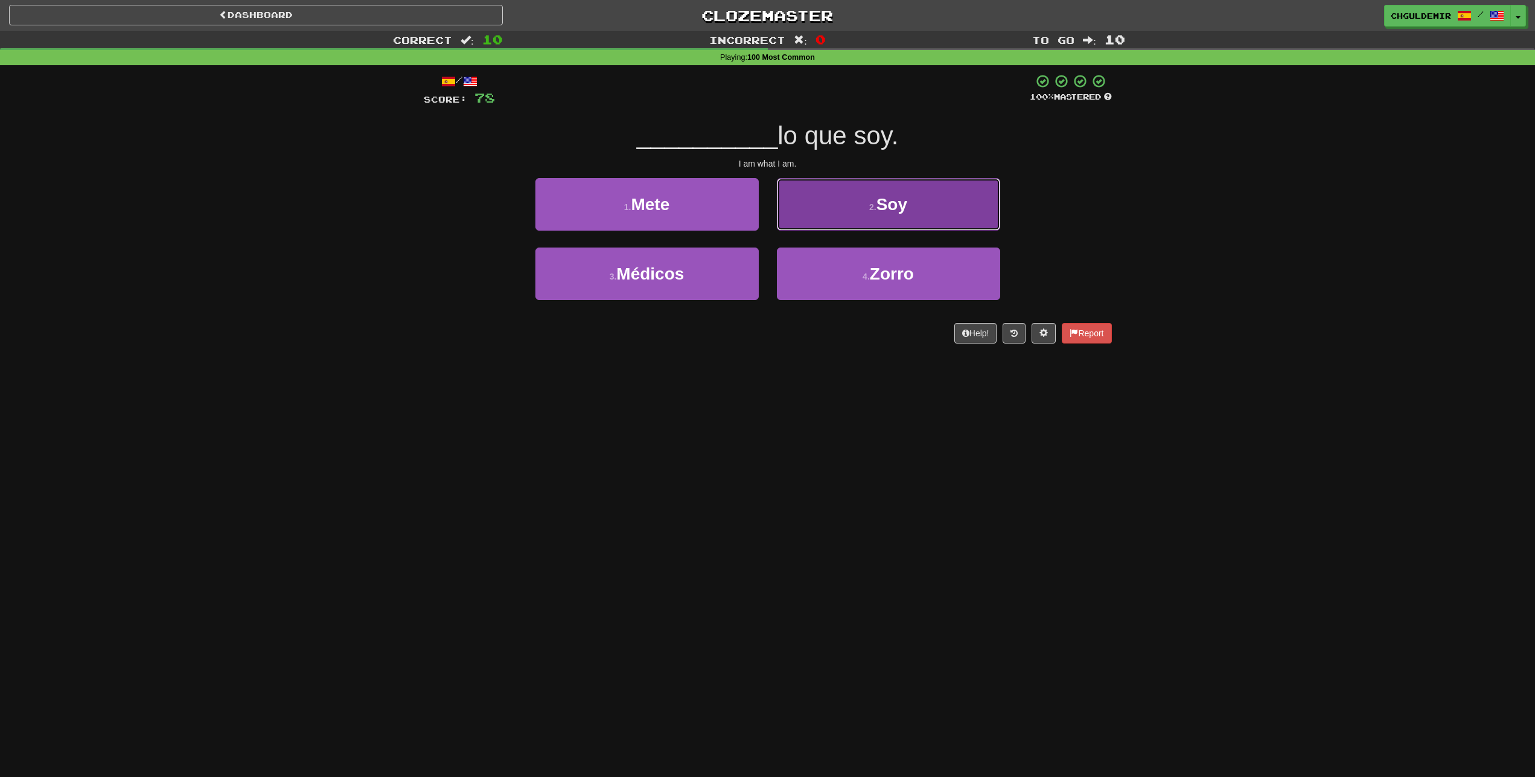
click at [803, 220] on button "2 . Soy" at bounding box center [888, 204] width 223 height 53
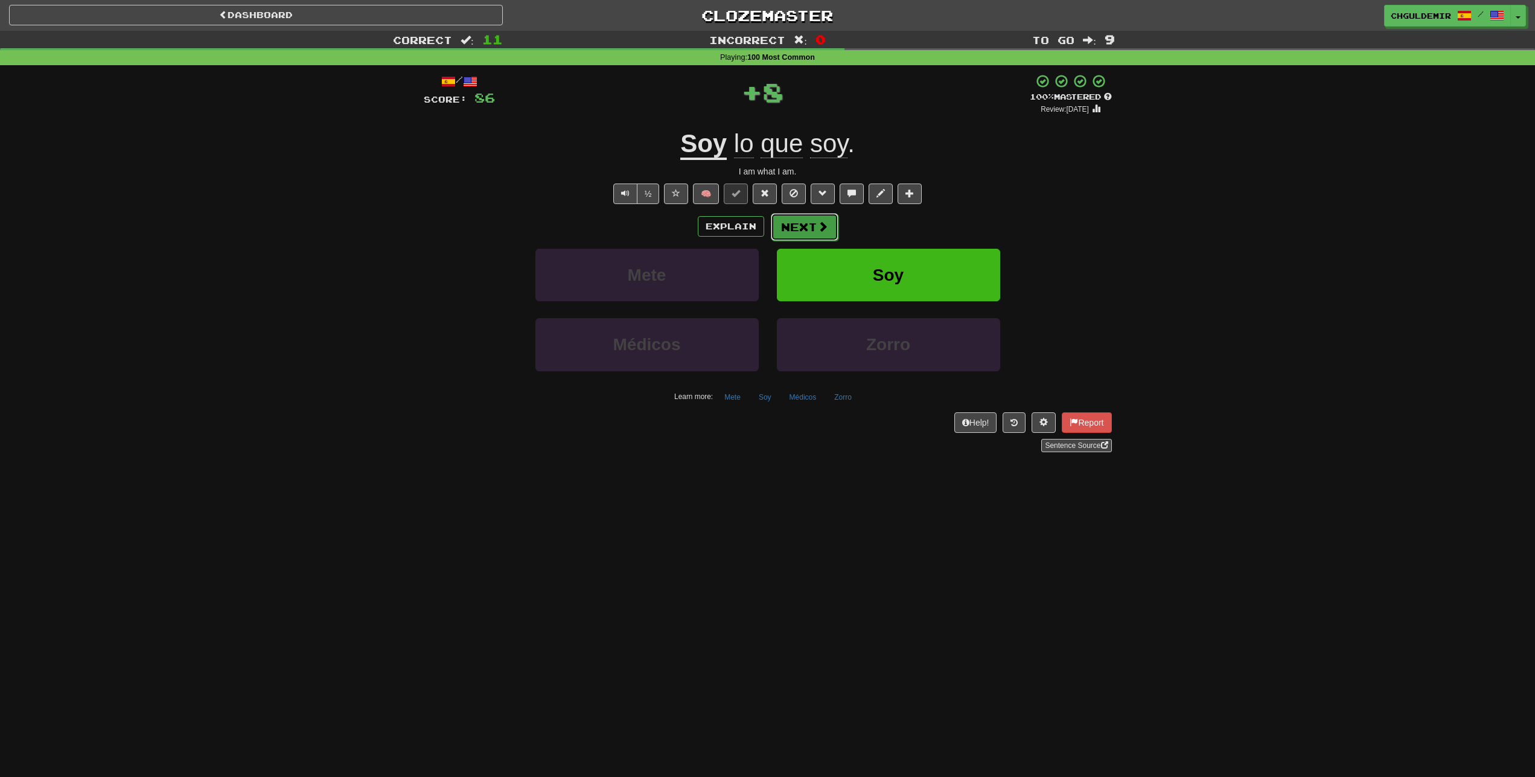
click at [806, 229] on button "Next" at bounding box center [805, 227] width 68 height 28
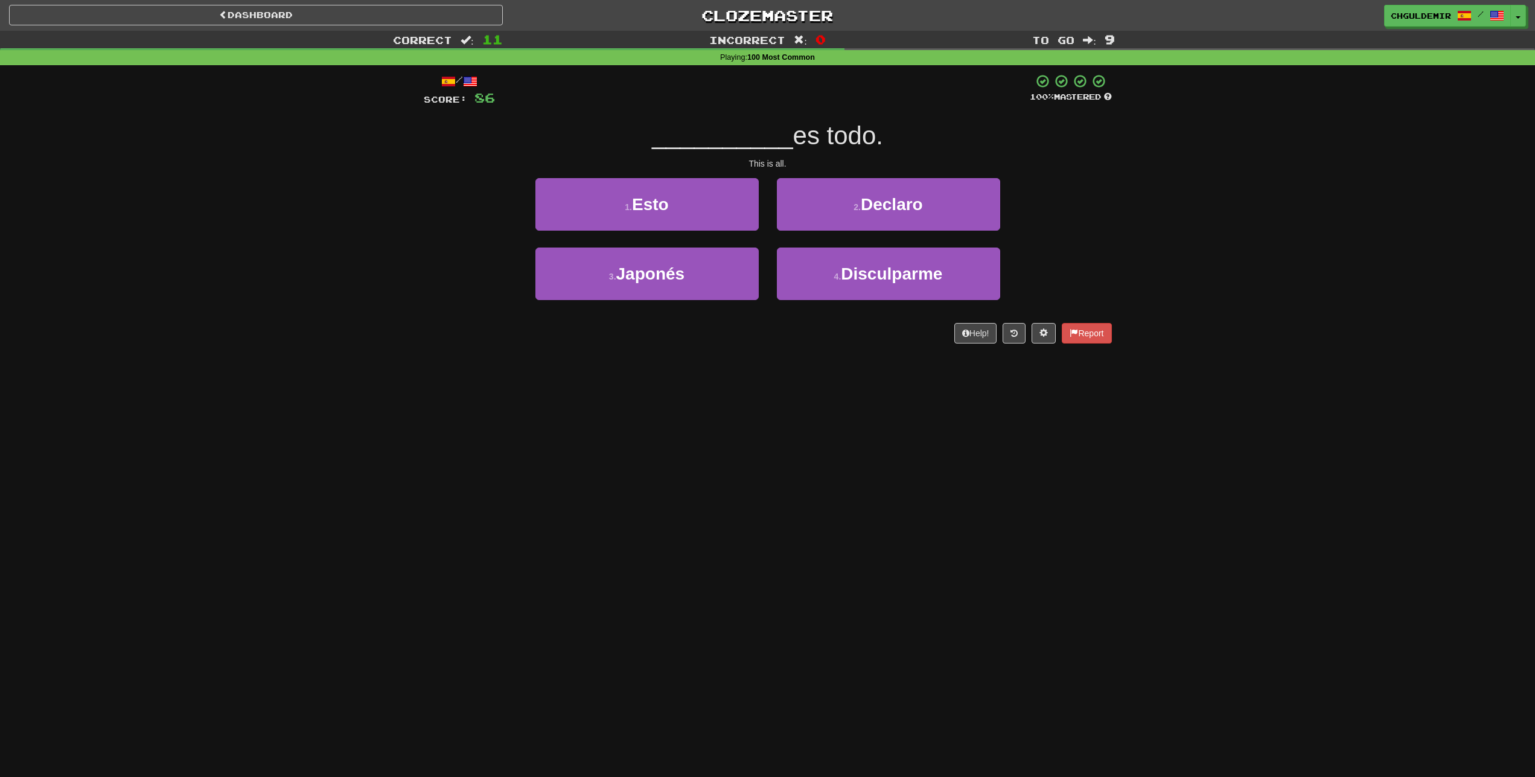
click at [759, 209] on div "1 . Esto" at bounding box center [646, 212] width 241 height 69
drag, startPoint x: 746, startPoint y: 206, endPoint x: 756, endPoint y: 212, distance: 11.1
click at [746, 208] on button "1 . Esto" at bounding box center [646, 204] width 223 height 53
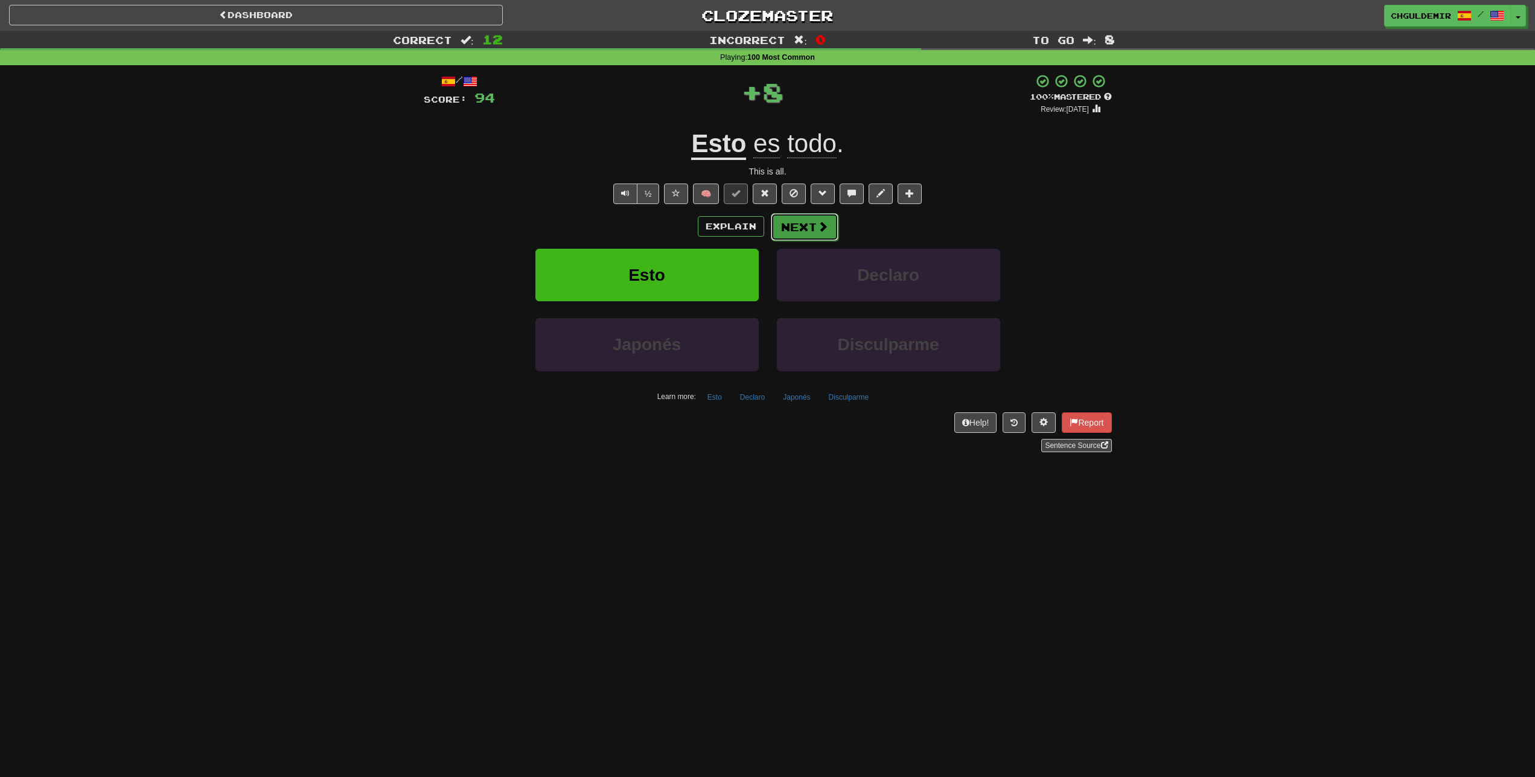
drag, startPoint x: 756, startPoint y: 212, endPoint x: 783, endPoint y: 215, distance: 27.4
click at [783, 215] on button "Next" at bounding box center [805, 227] width 68 height 28
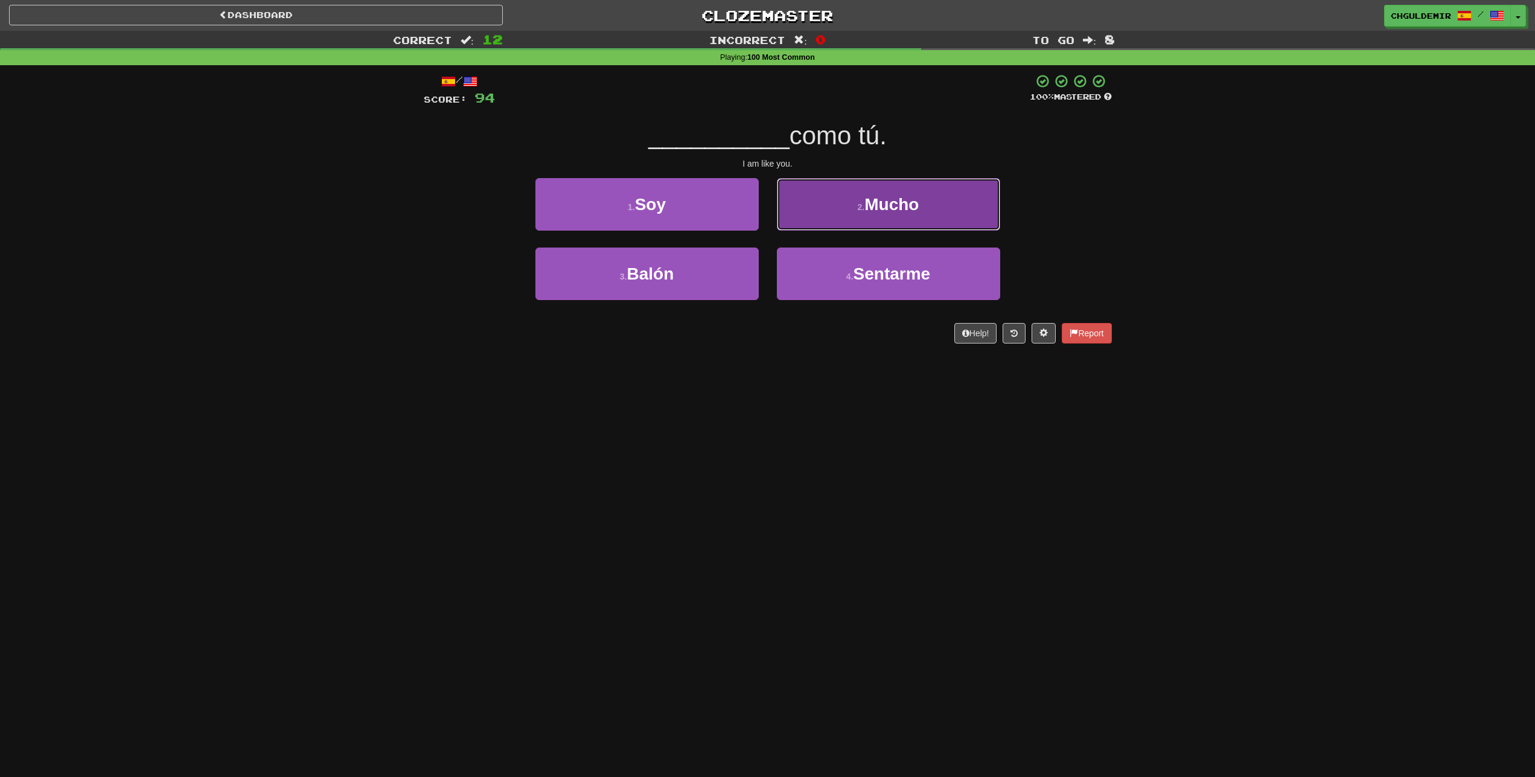
click at [786, 218] on button "2 . Mucho" at bounding box center [888, 204] width 223 height 53
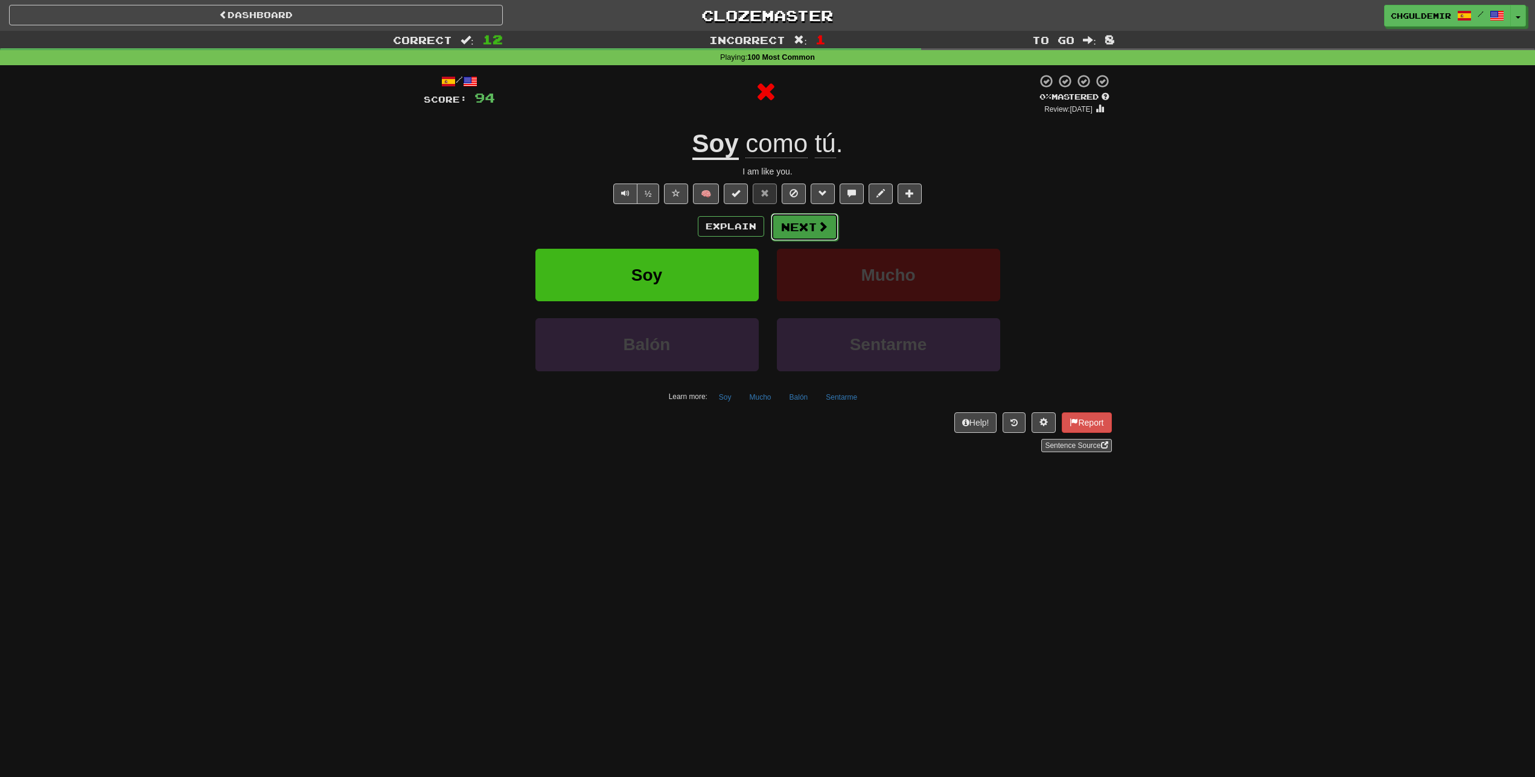
click at [786, 219] on button "Next" at bounding box center [805, 227] width 68 height 28
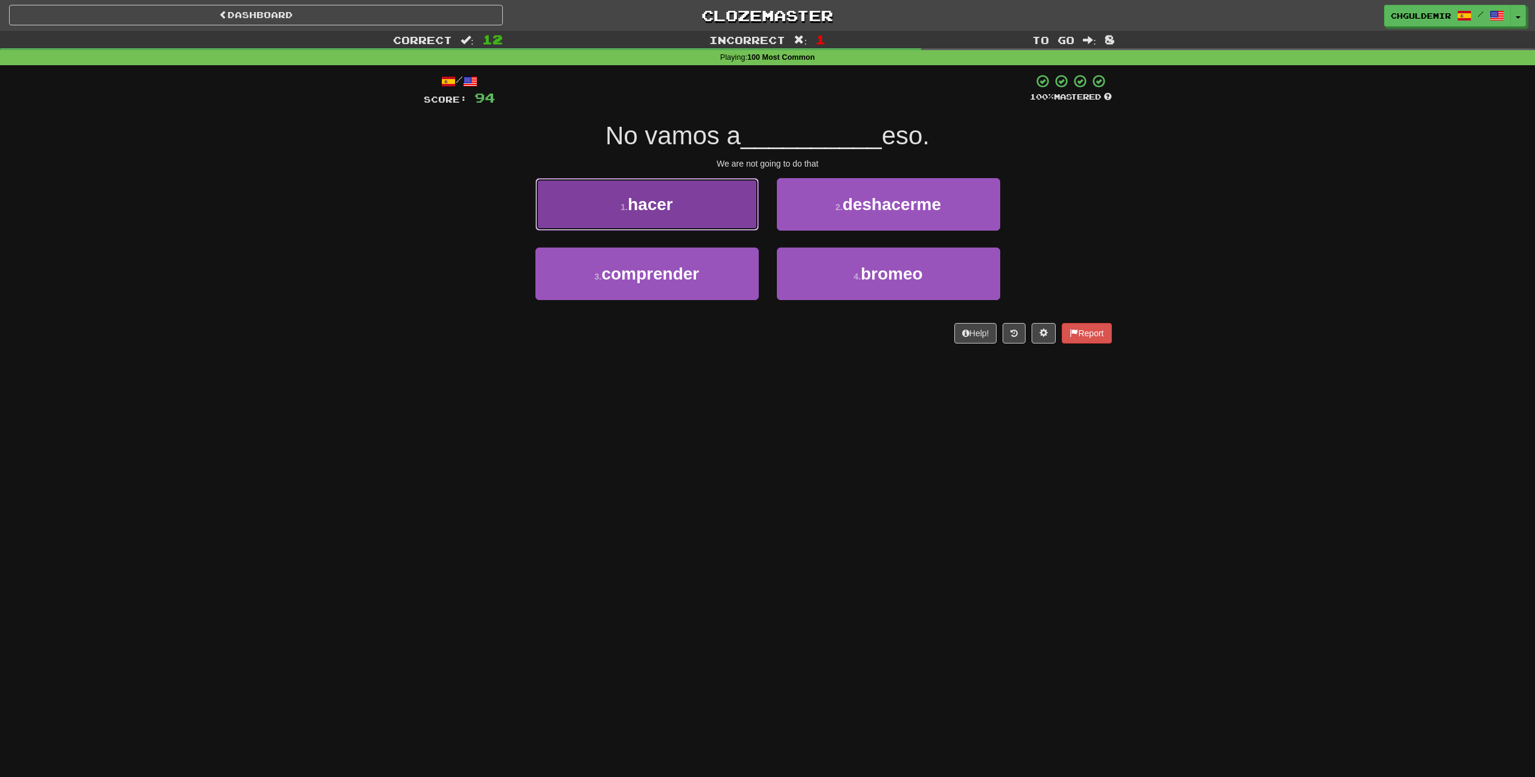
click at [723, 213] on button "1 . hacer" at bounding box center [646, 204] width 223 height 53
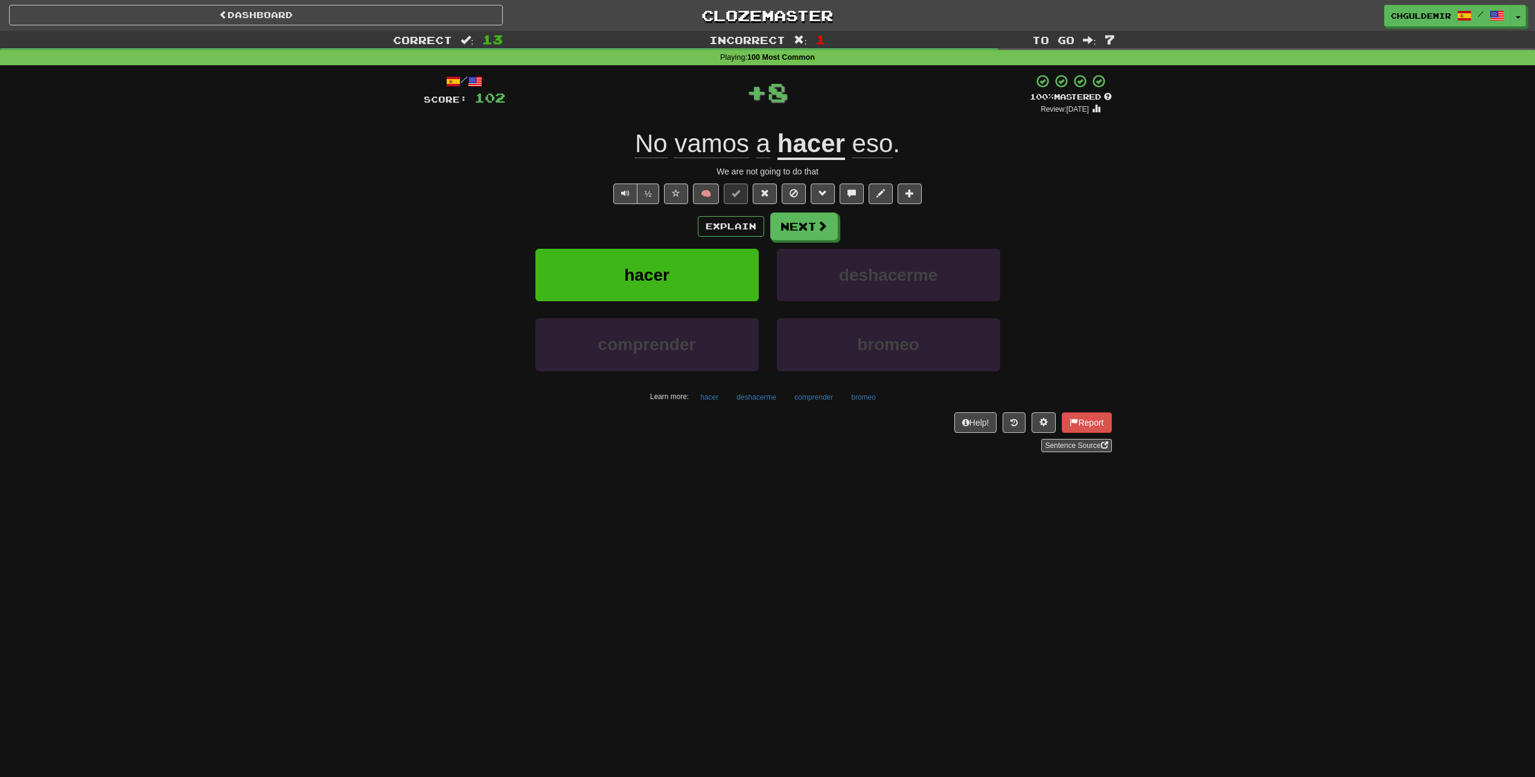
click at [806, 227] on button "Next" at bounding box center [804, 226] width 68 height 28
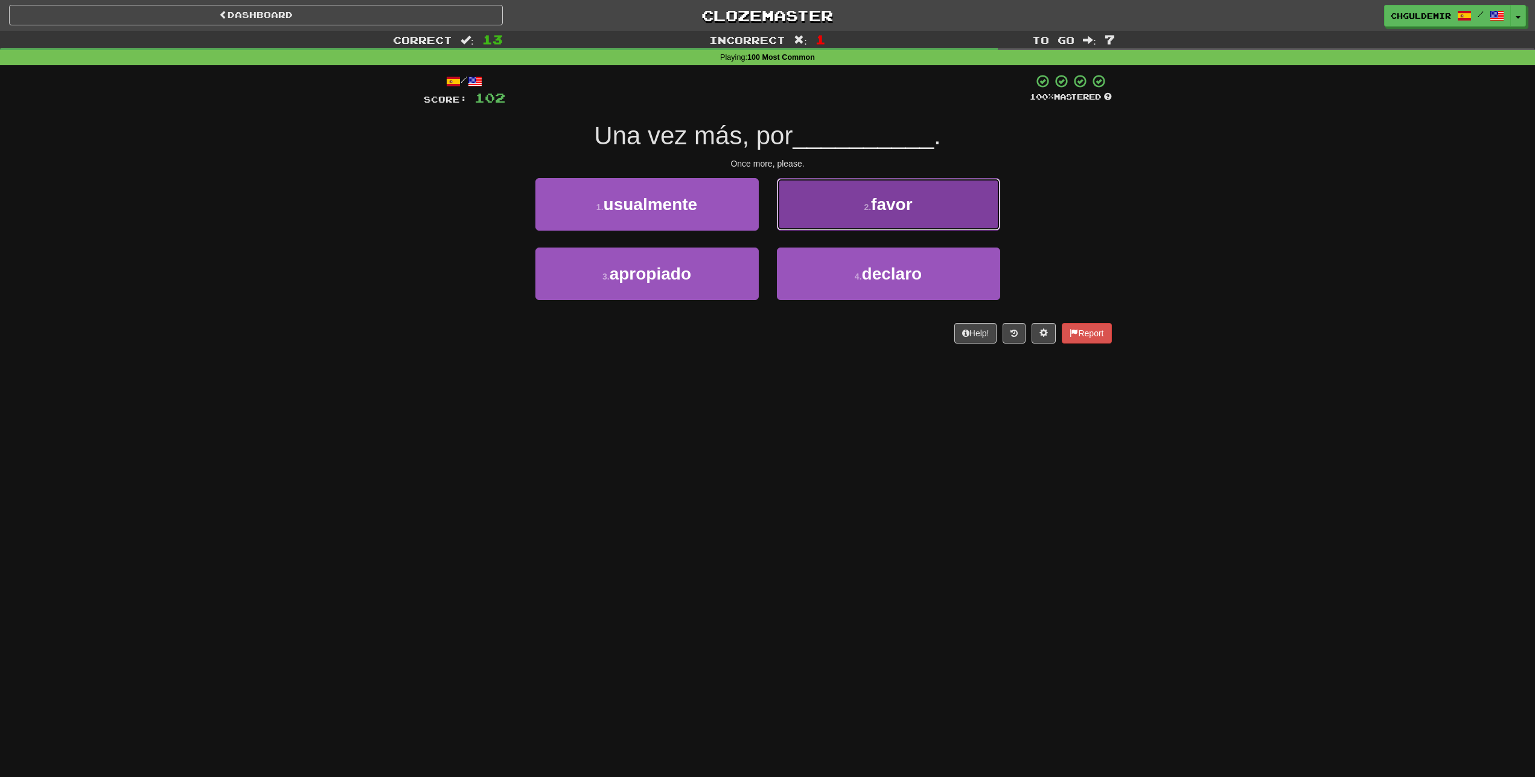
click at [811, 223] on button "2 . favor" at bounding box center [888, 204] width 223 height 53
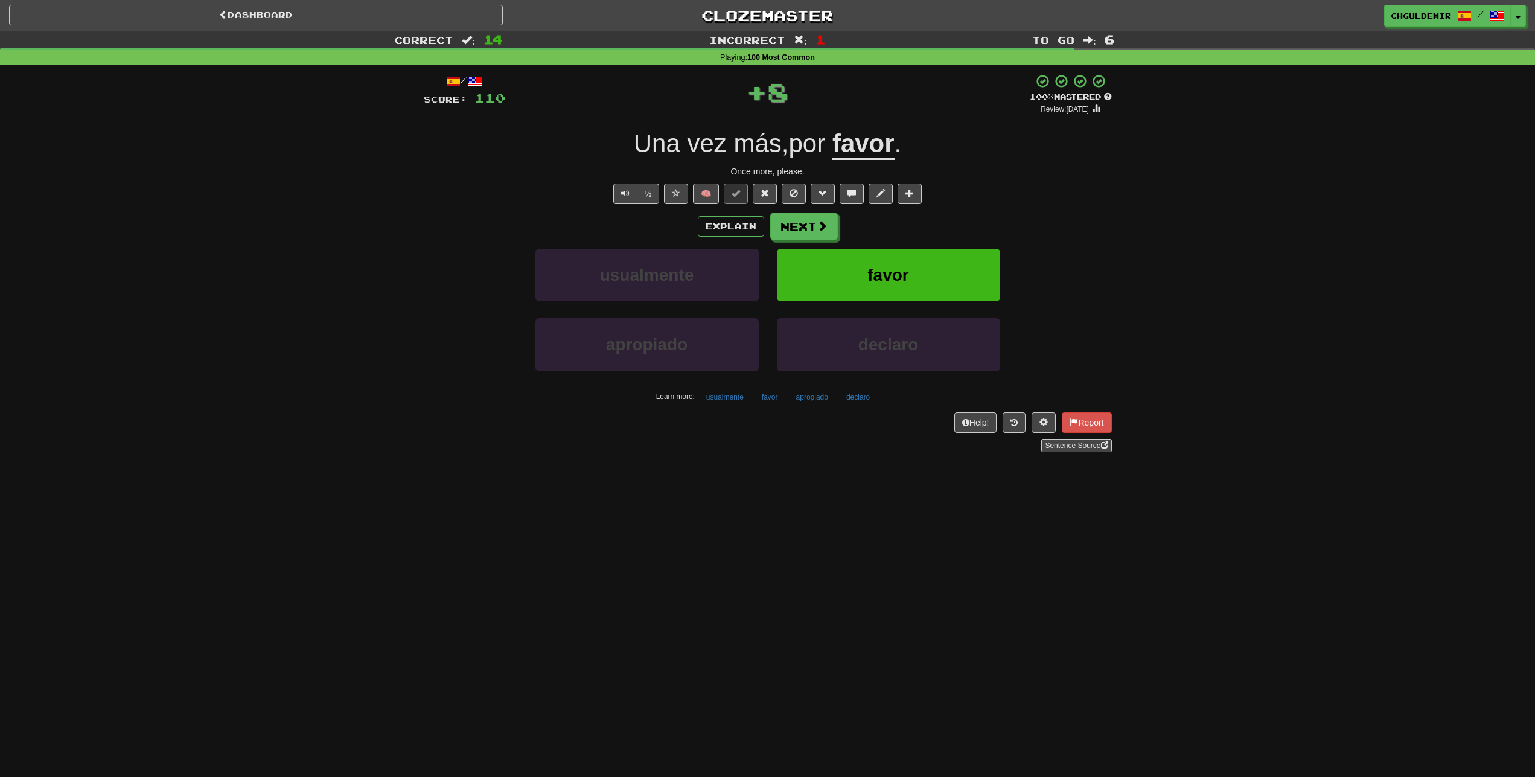
click at [811, 224] on button "Next" at bounding box center [804, 226] width 68 height 28
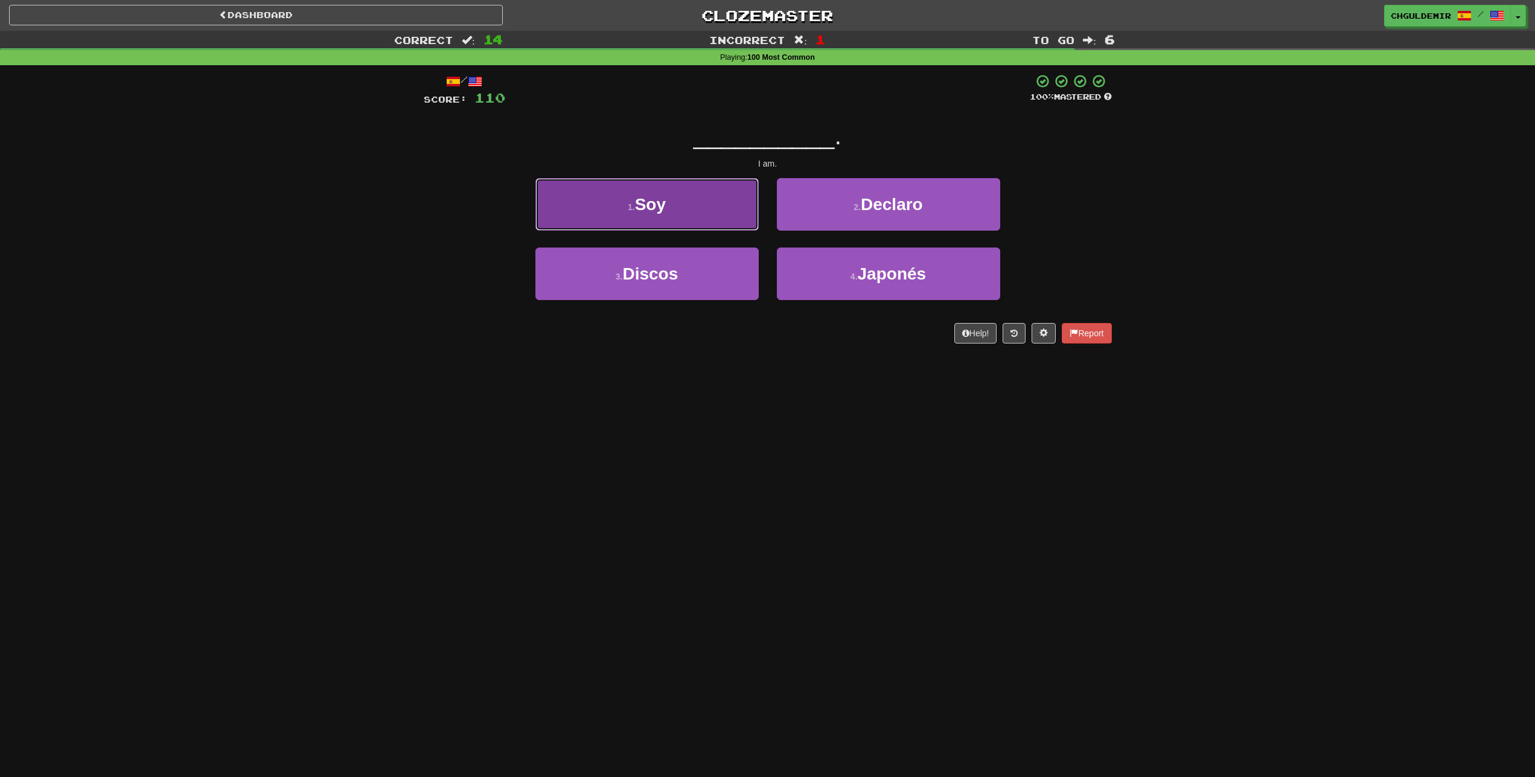
click at [754, 212] on button "1 . Soy" at bounding box center [646, 204] width 223 height 53
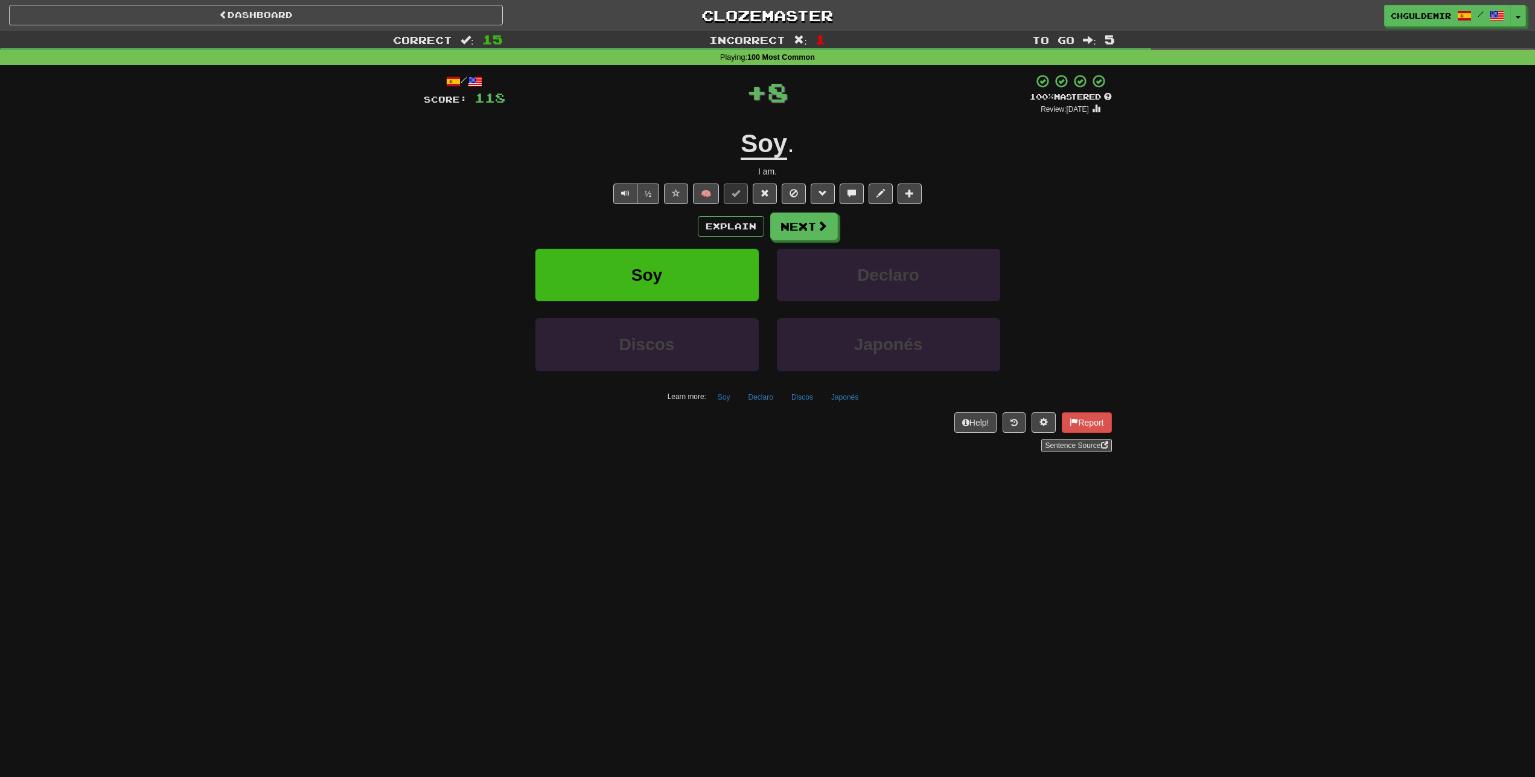
click at [780, 219] on button "Next" at bounding box center [804, 226] width 68 height 28
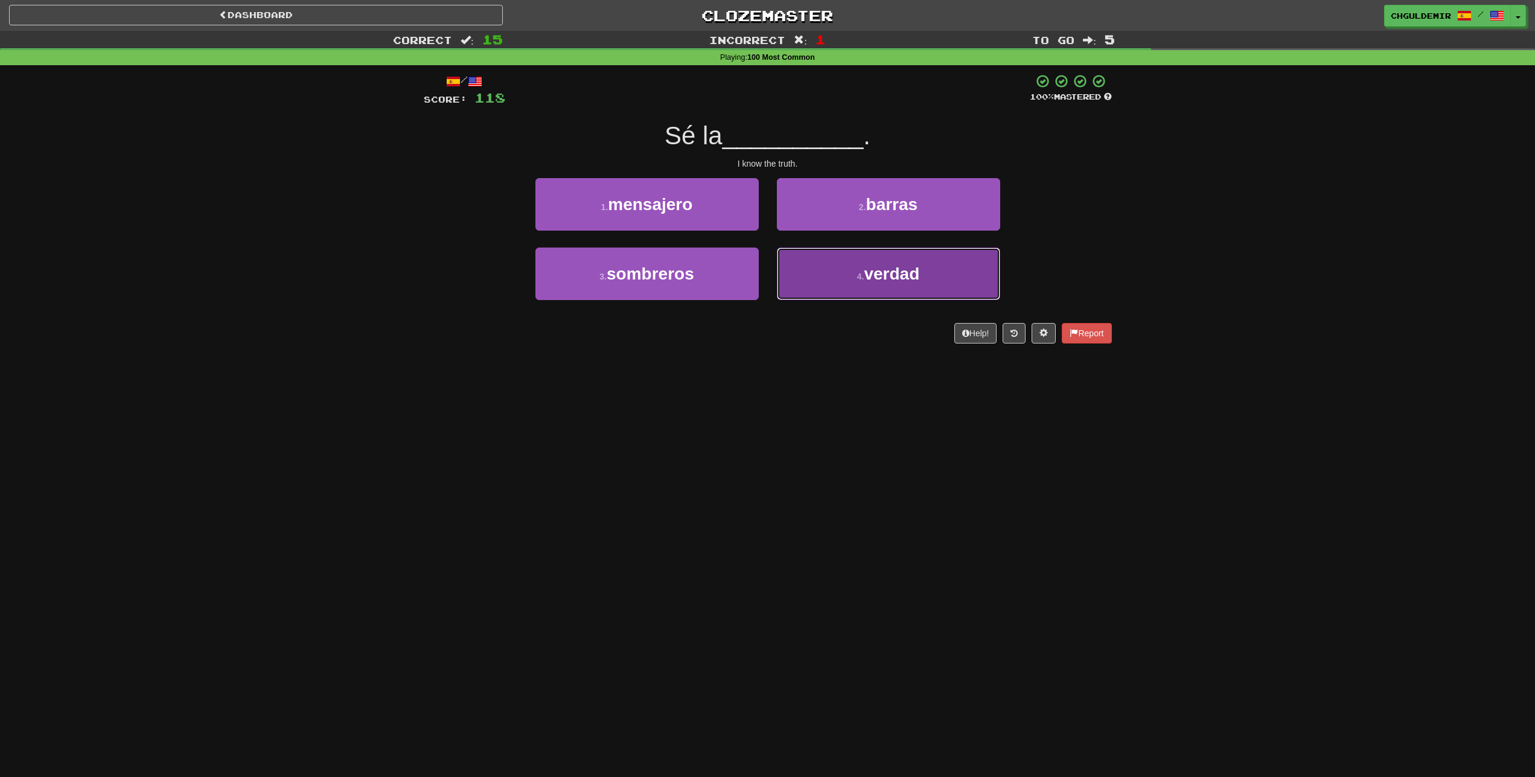
click at [840, 276] on button "4 . verdad" at bounding box center [888, 273] width 223 height 53
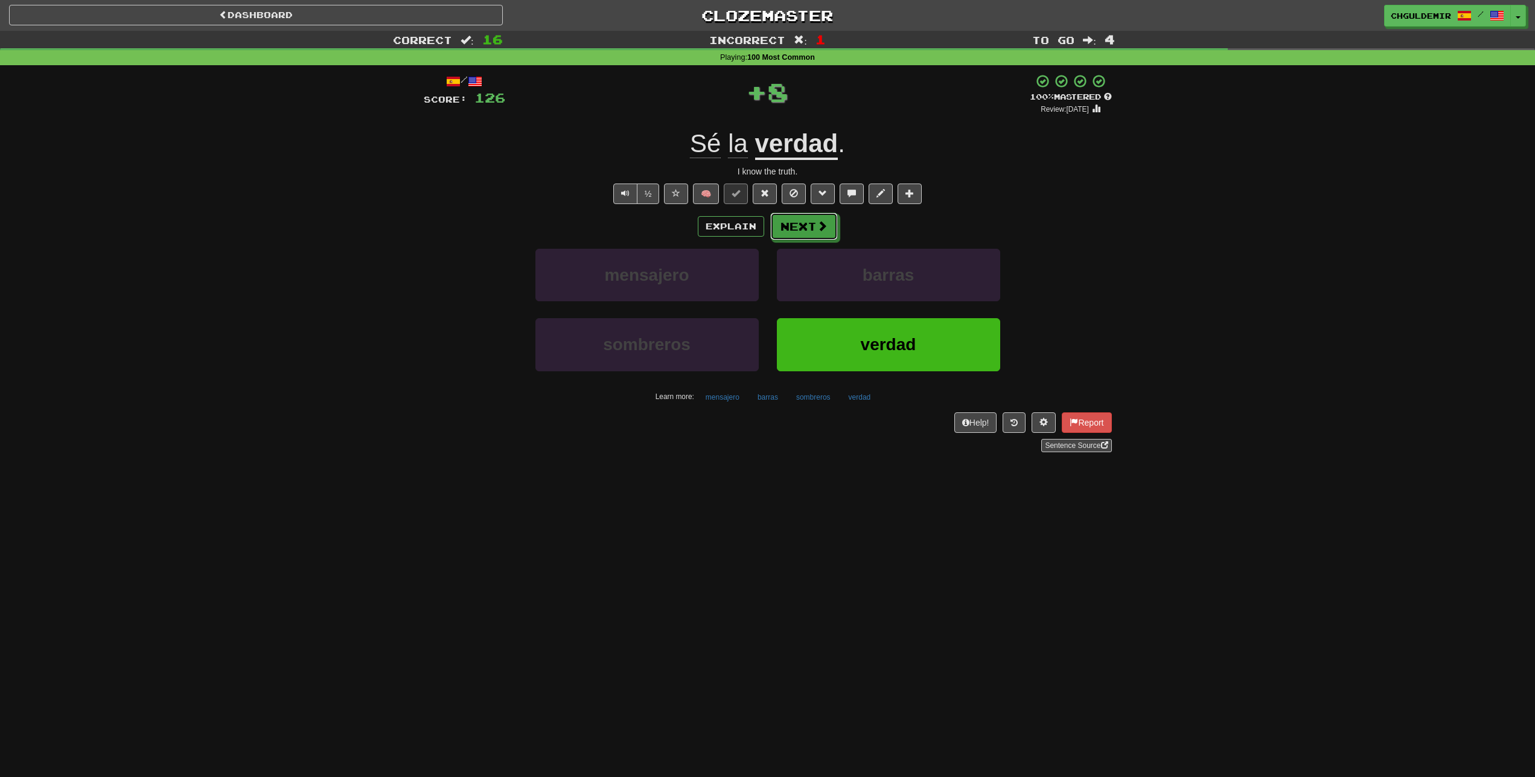
click at [786, 220] on button "Next" at bounding box center [804, 226] width 68 height 28
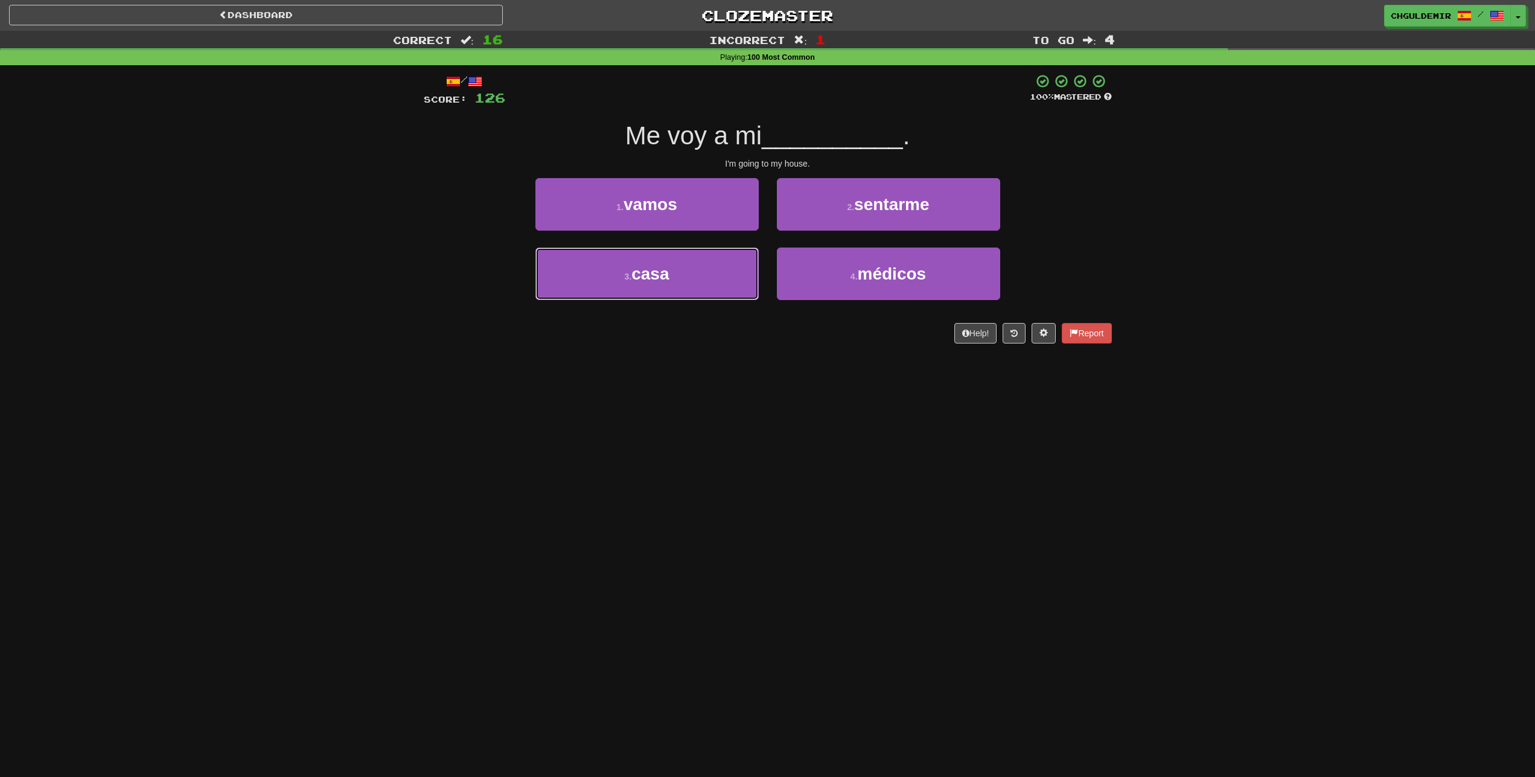
drag, startPoint x: 692, startPoint y: 267, endPoint x: 773, endPoint y: 243, distance: 84.4
click at [698, 264] on button "3 . casa" at bounding box center [646, 273] width 223 height 53
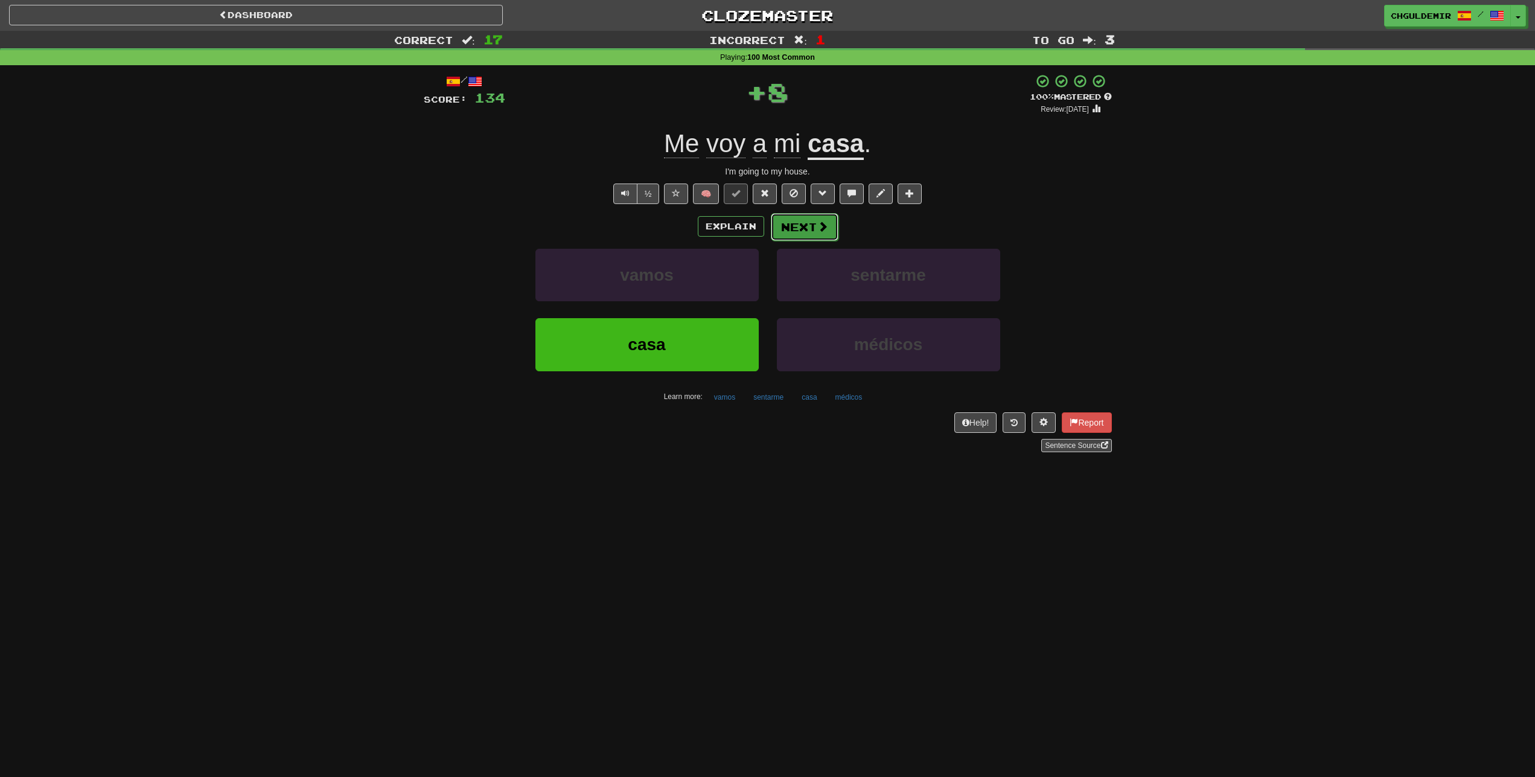
click at [833, 232] on button "Next" at bounding box center [805, 227] width 68 height 28
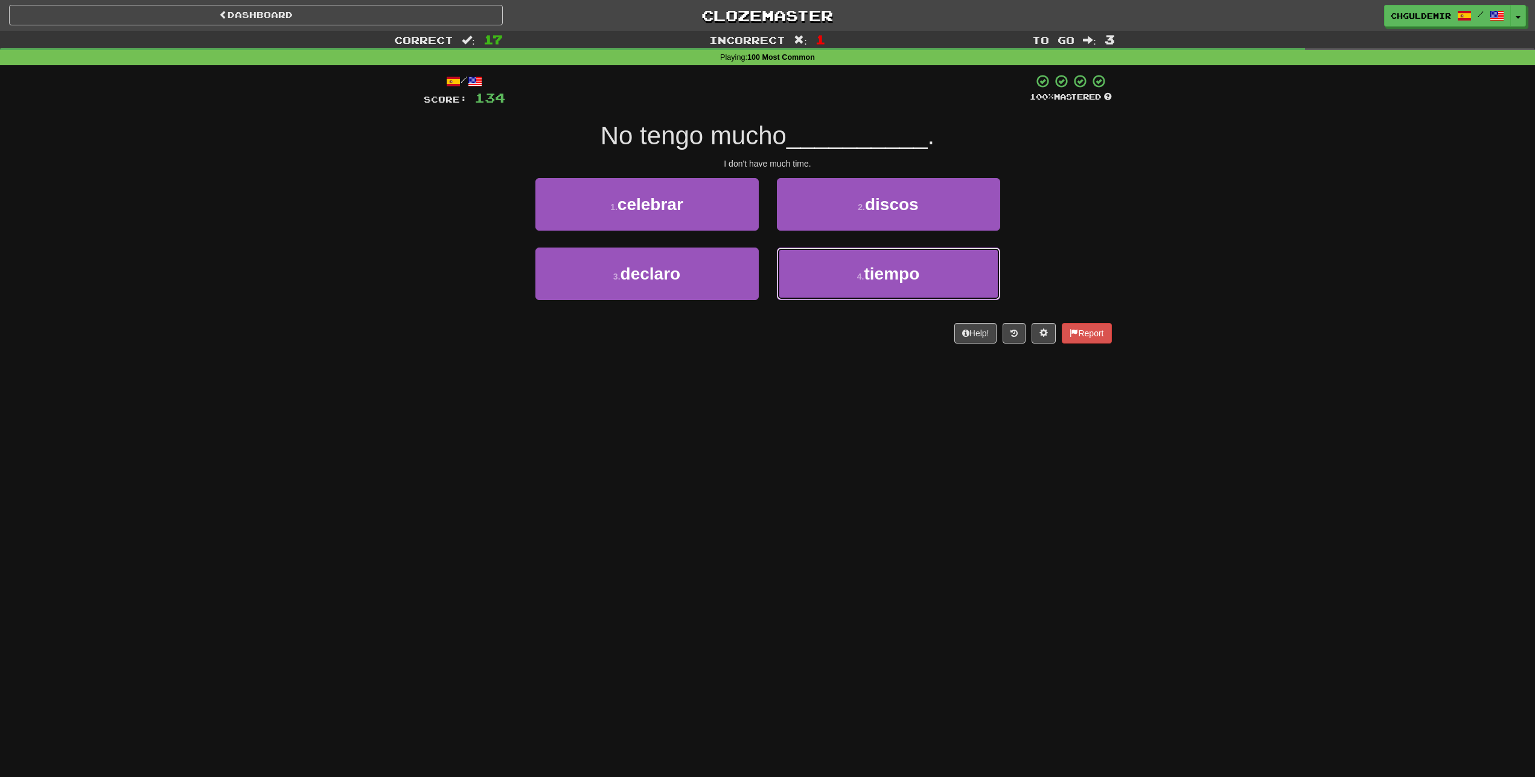
drag, startPoint x: 814, startPoint y: 273, endPoint x: 799, endPoint y: 241, distance: 35.7
click at [813, 271] on button "4 . tiempo" at bounding box center [888, 273] width 223 height 53
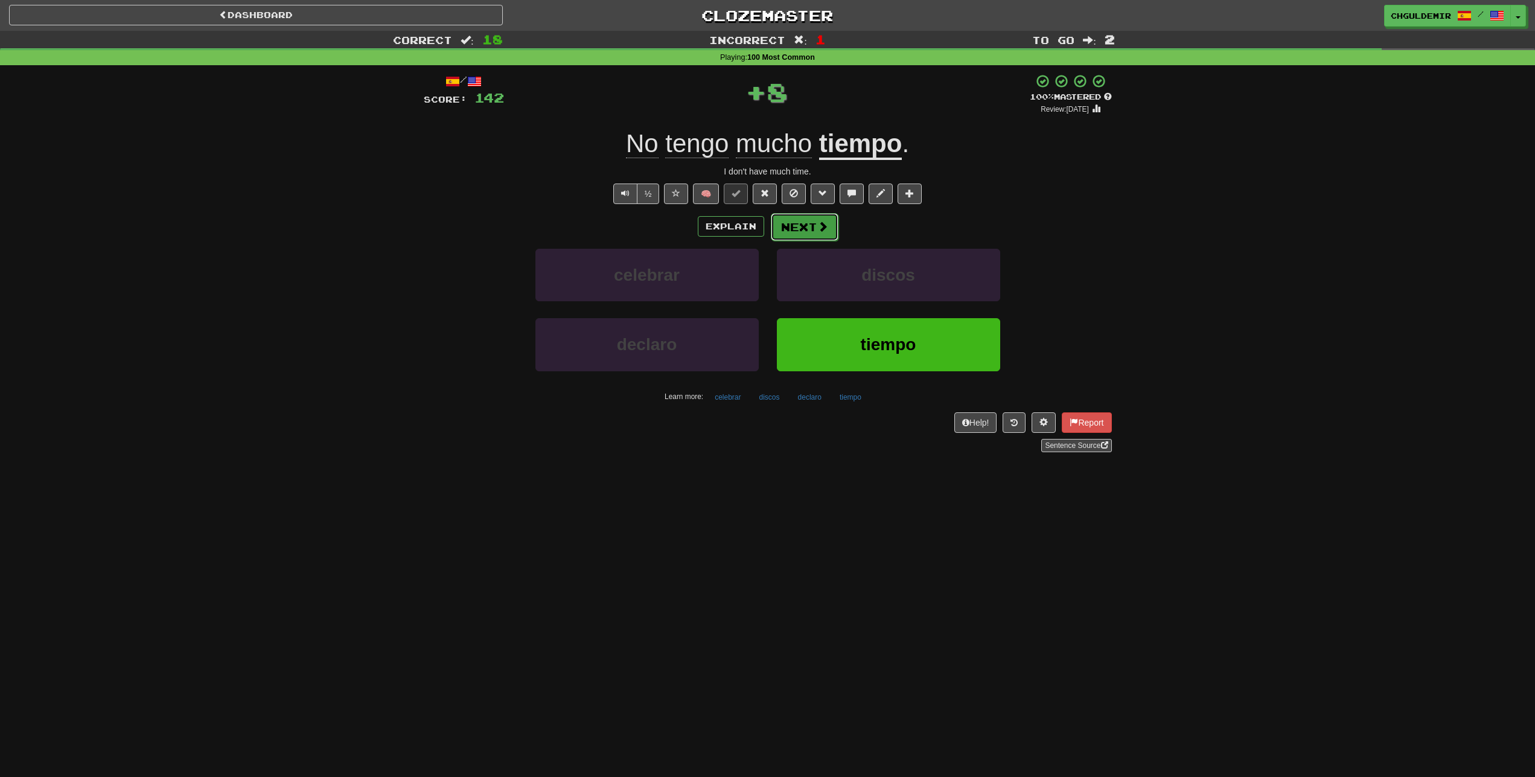
click at [795, 232] on button "Next" at bounding box center [805, 227] width 68 height 28
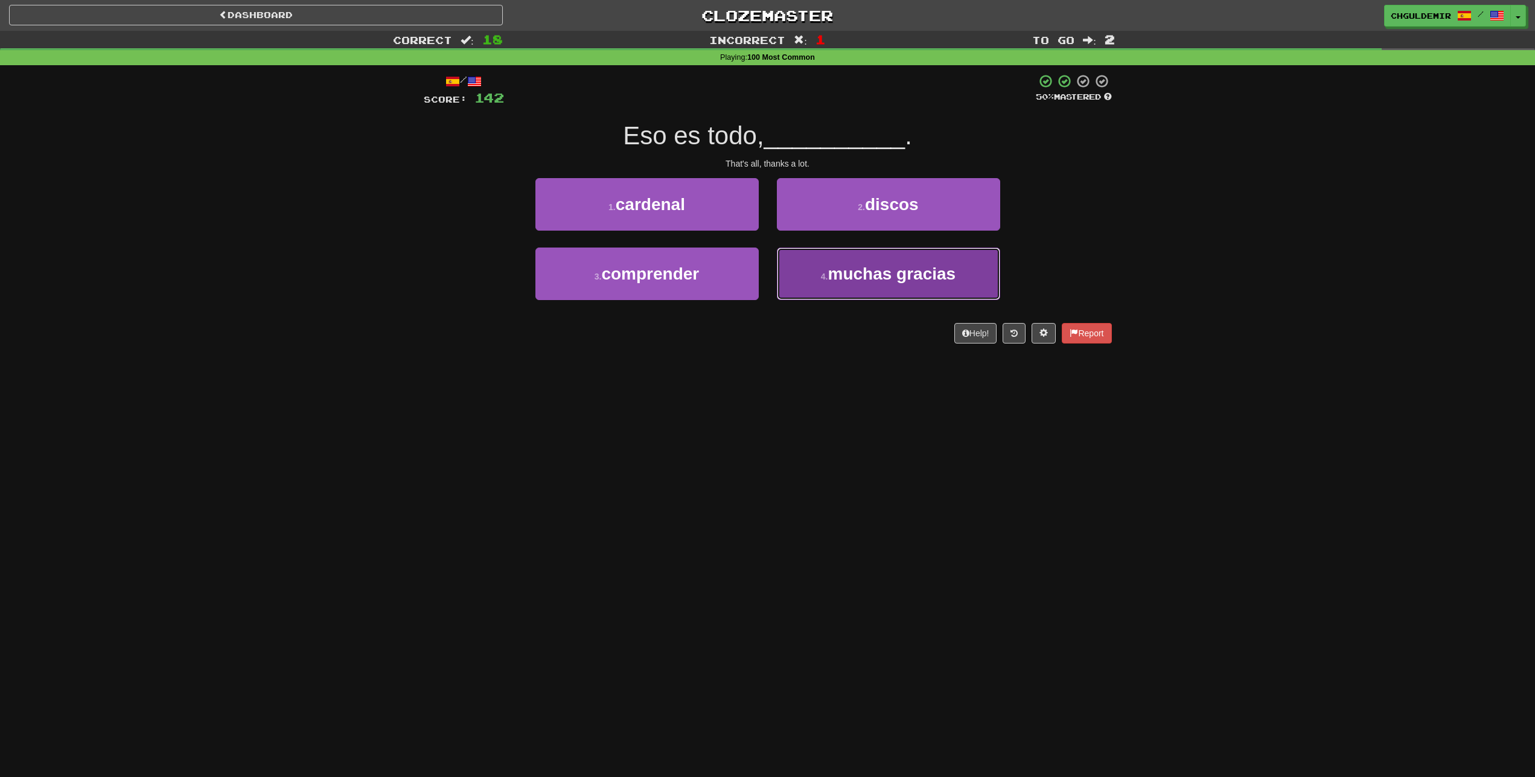
click at [822, 278] on small "4 ." at bounding box center [824, 277] width 7 height 10
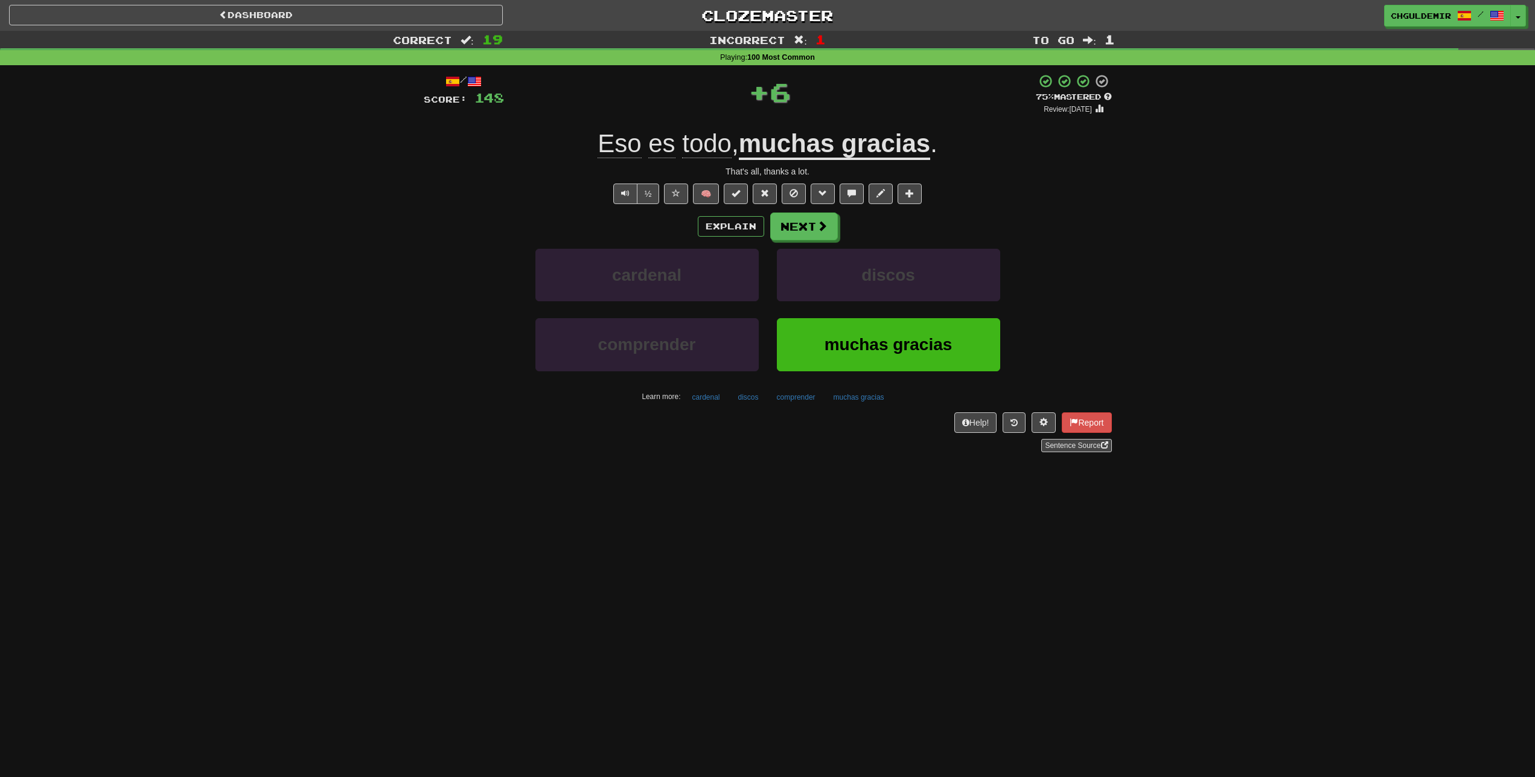
click at [811, 243] on div "Explain Next cardenal discos comprender muchas gracias Learn more: cardenal dis…" at bounding box center [768, 309] width 688 height 194
click at [809, 226] on button "Next" at bounding box center [805, 227] width 68 height 28
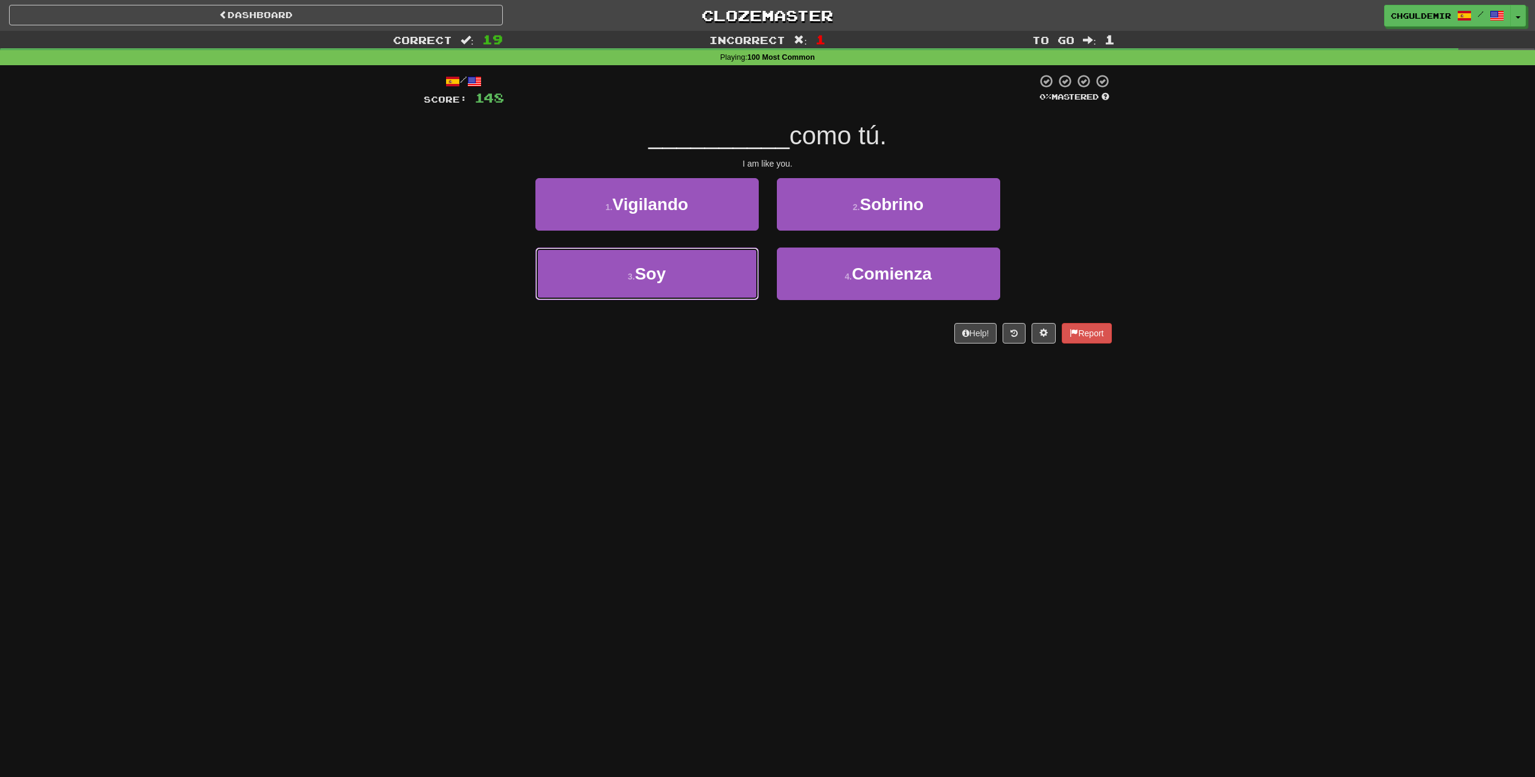
drag, startPoint x: 709, startPoint y: 263, endPoint x: 784, endPoint y: 241, distance: 78.7
click at [714, 263] on button "3 . Soy" at bounding box center [646, 273] width 223 height 53
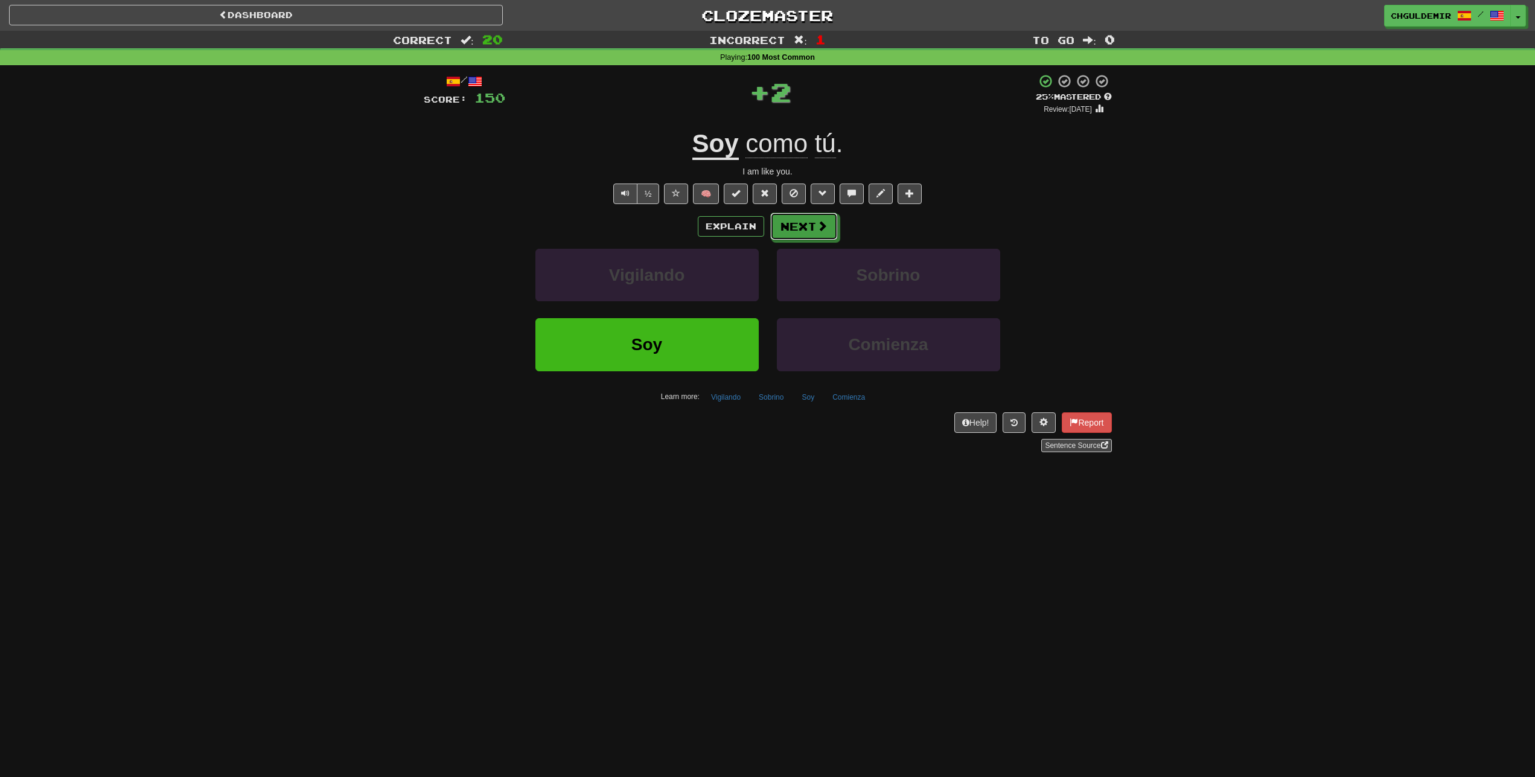
click at [789, 228] on button "Next" at bounding box center [804, 226] width 68 height 28
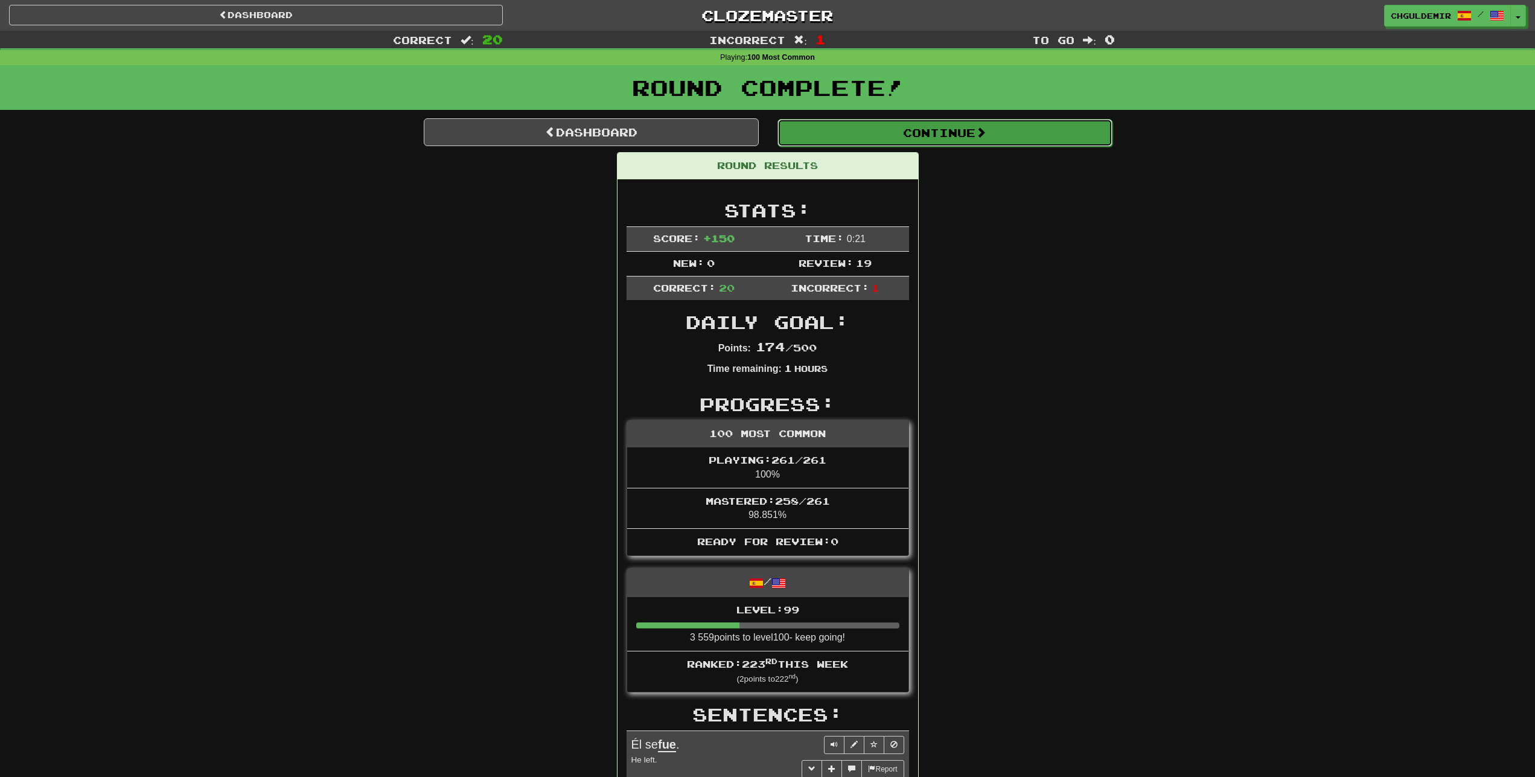
click at [896, 145] on button "Continue" at bounding box center [944, 133] width 335 height 28
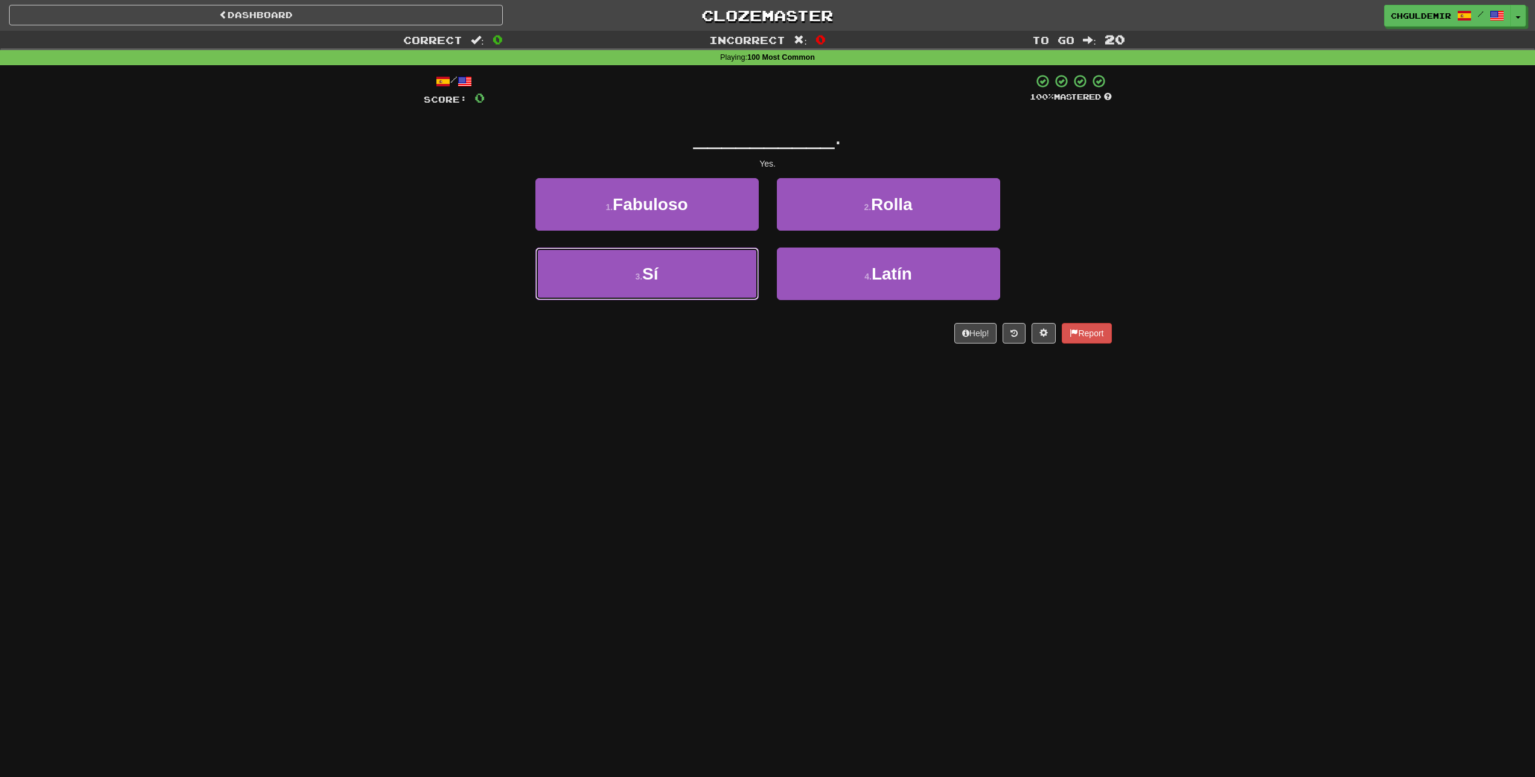
drag, startPoint x: 714, startPoint y: 275, endPoint x: 800, endPoint y: 242, distance: 91.9
click at [717, 275] on button "3 . Sí" at bounding box center [646, 273] width 223 height 53
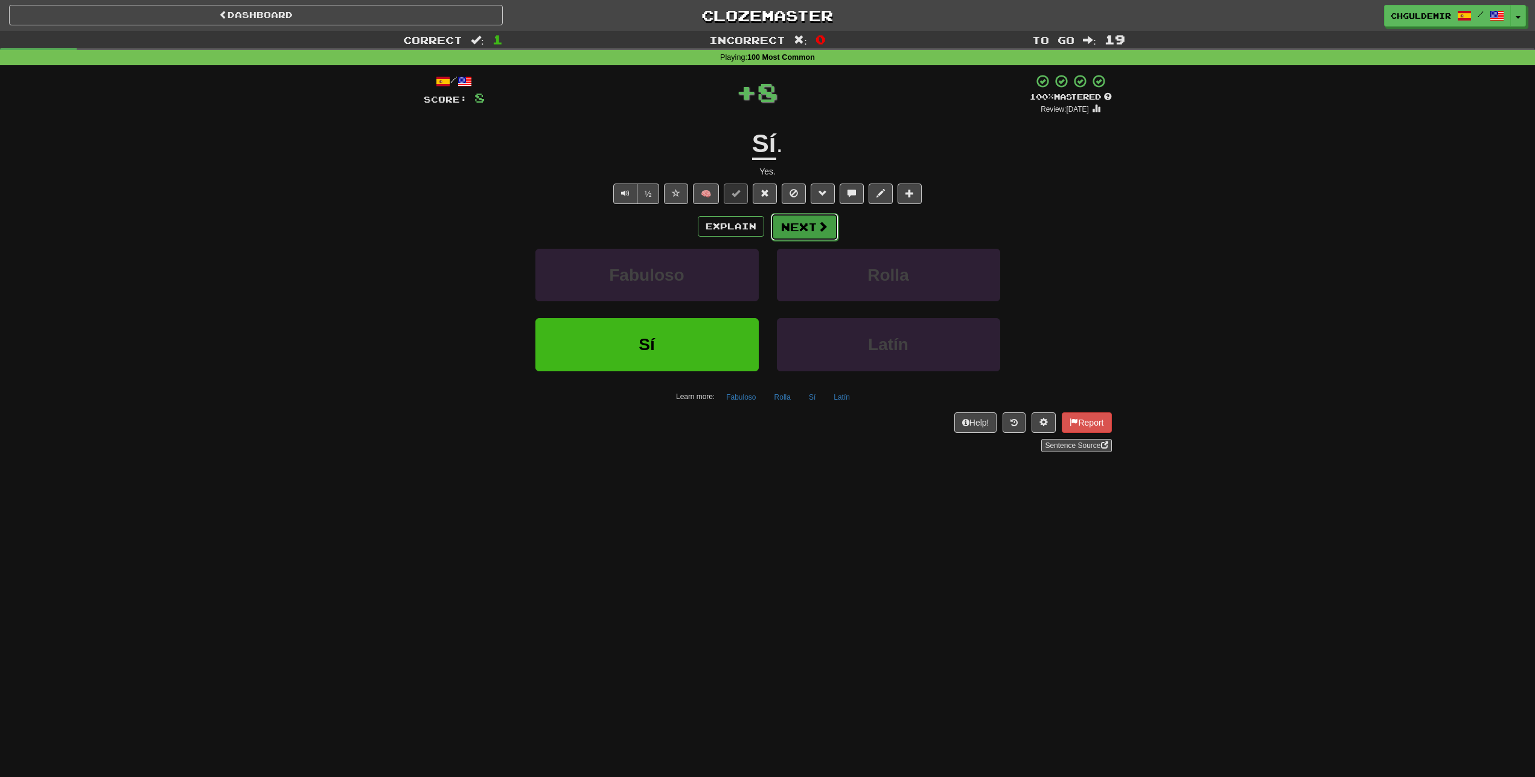
click at [808, 237] on button "Next" at bounding box center [805, 227] width 68 height 28
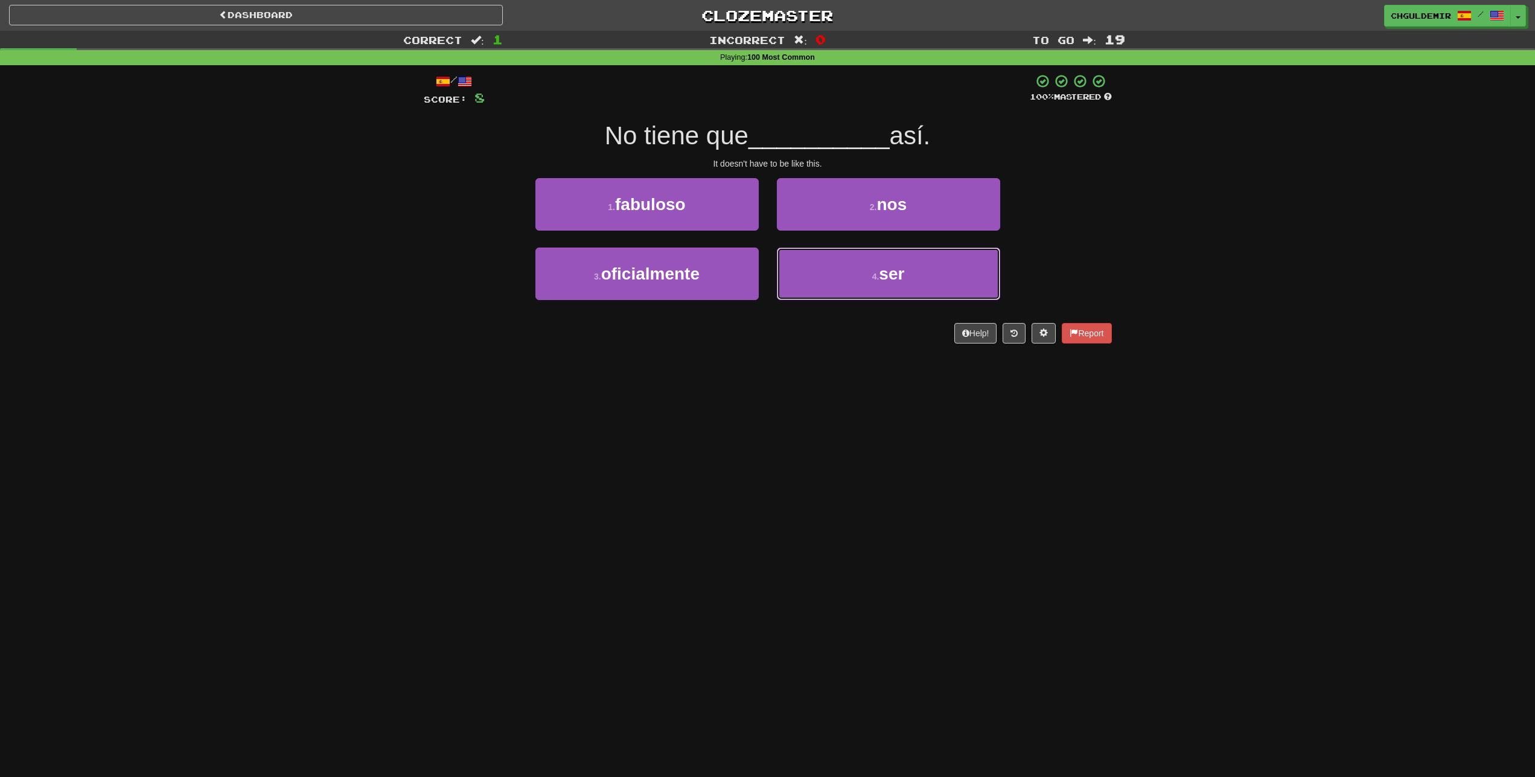
drag, startPoint x: 840, startPoint y: 276, endPoint x: 828, endPoint y: 249, distance: 30.0
click at [836, 263] on button "4 . ser" at bounding box center [888, 273] width 223 height 53
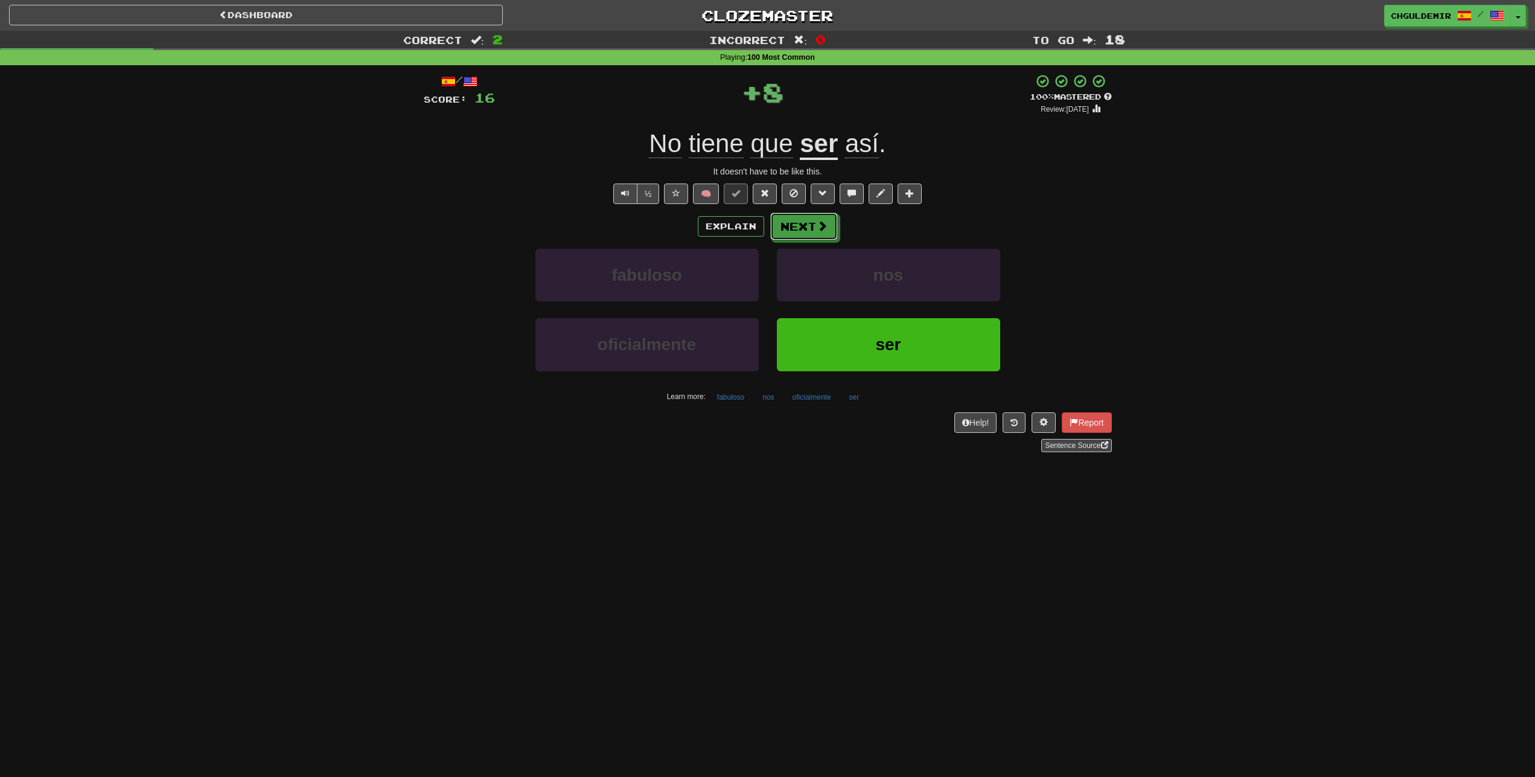
click at [812, 223] on button "Next" at bounding box center [804, 226] width 68 height 28
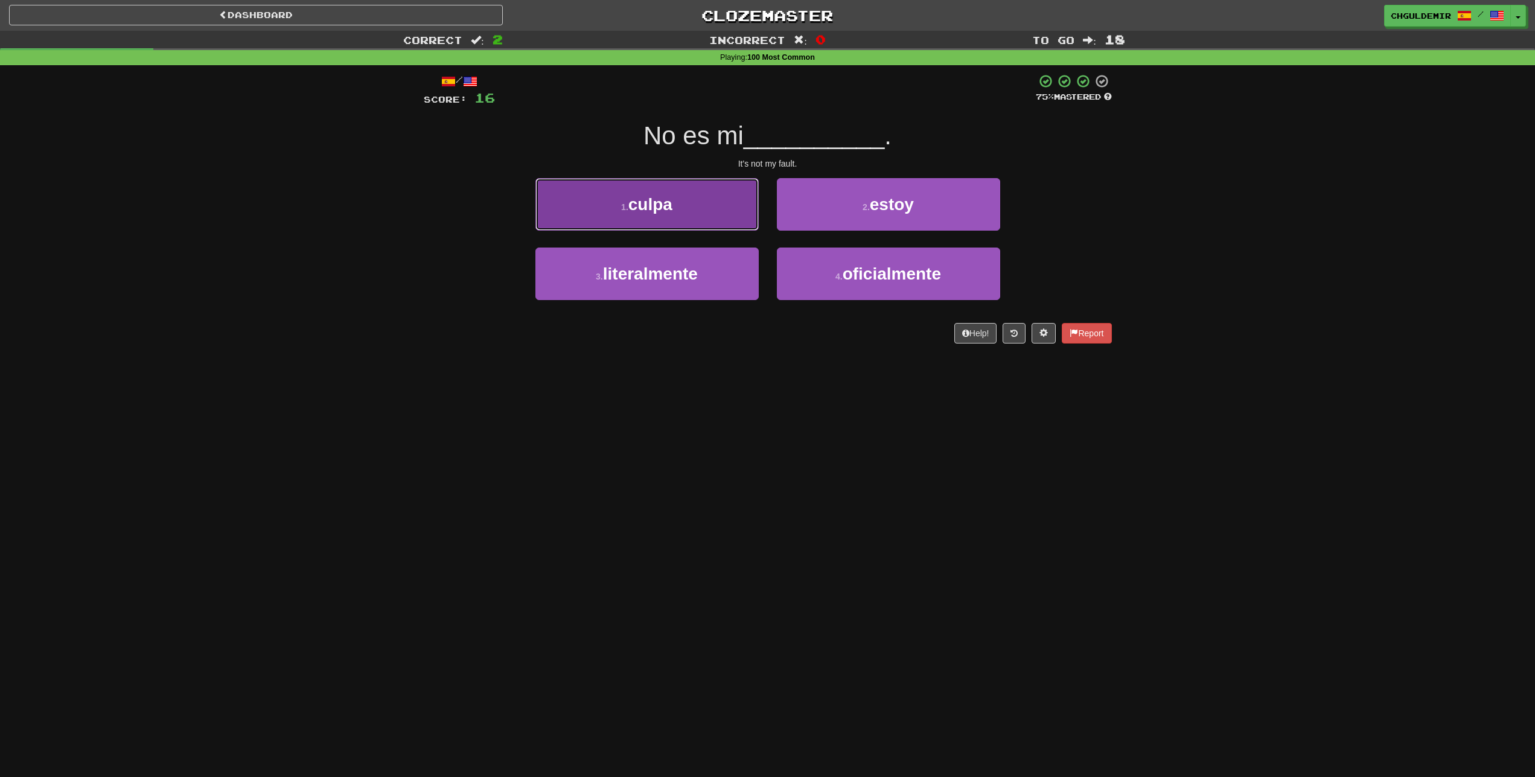
click at [754, 221] on button "1 . culpa" at bounding box center [646, 204] width 223 height 53
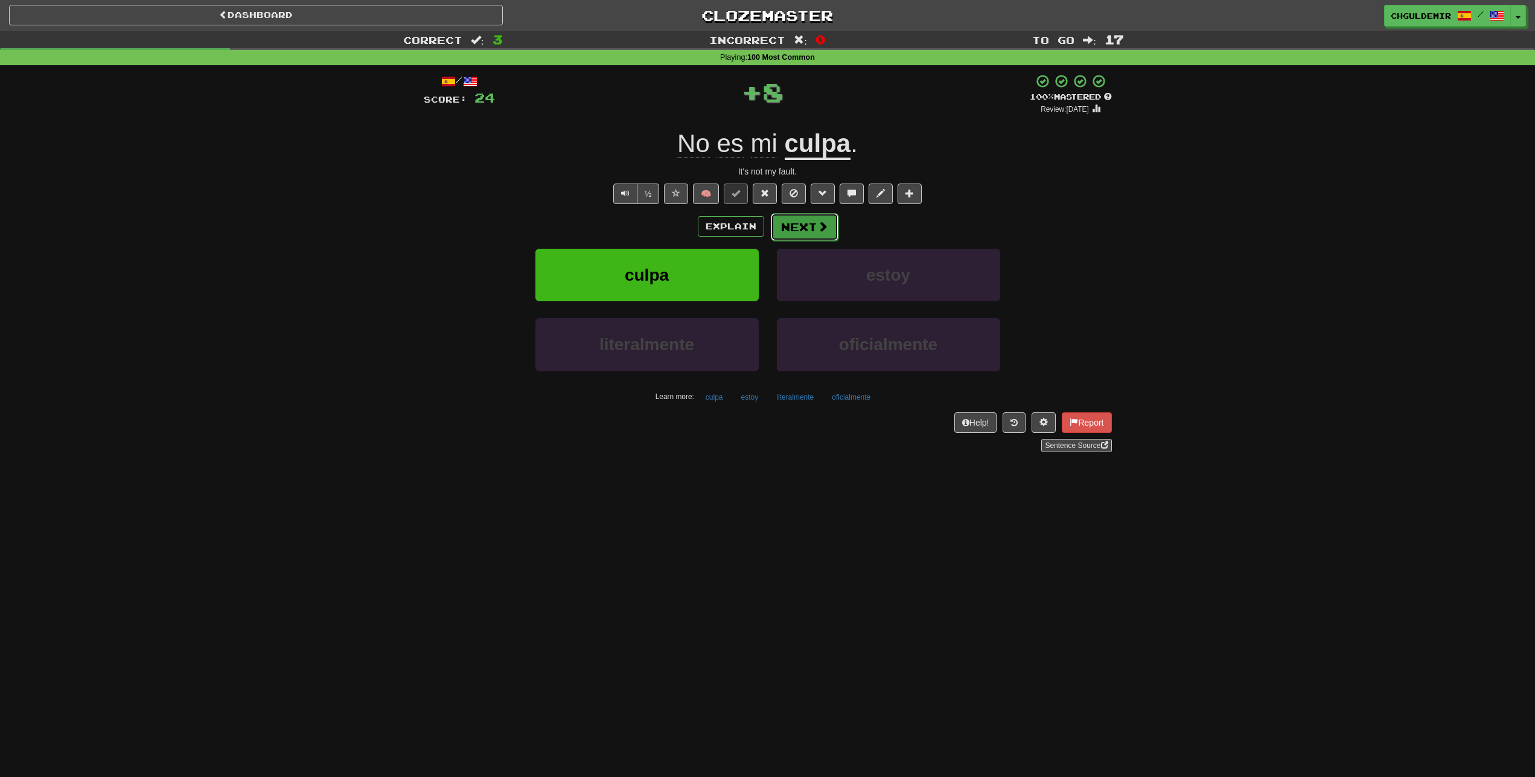
click at [805, 223] on button "Next" at bounding box center [805, 227] width 68 height 28
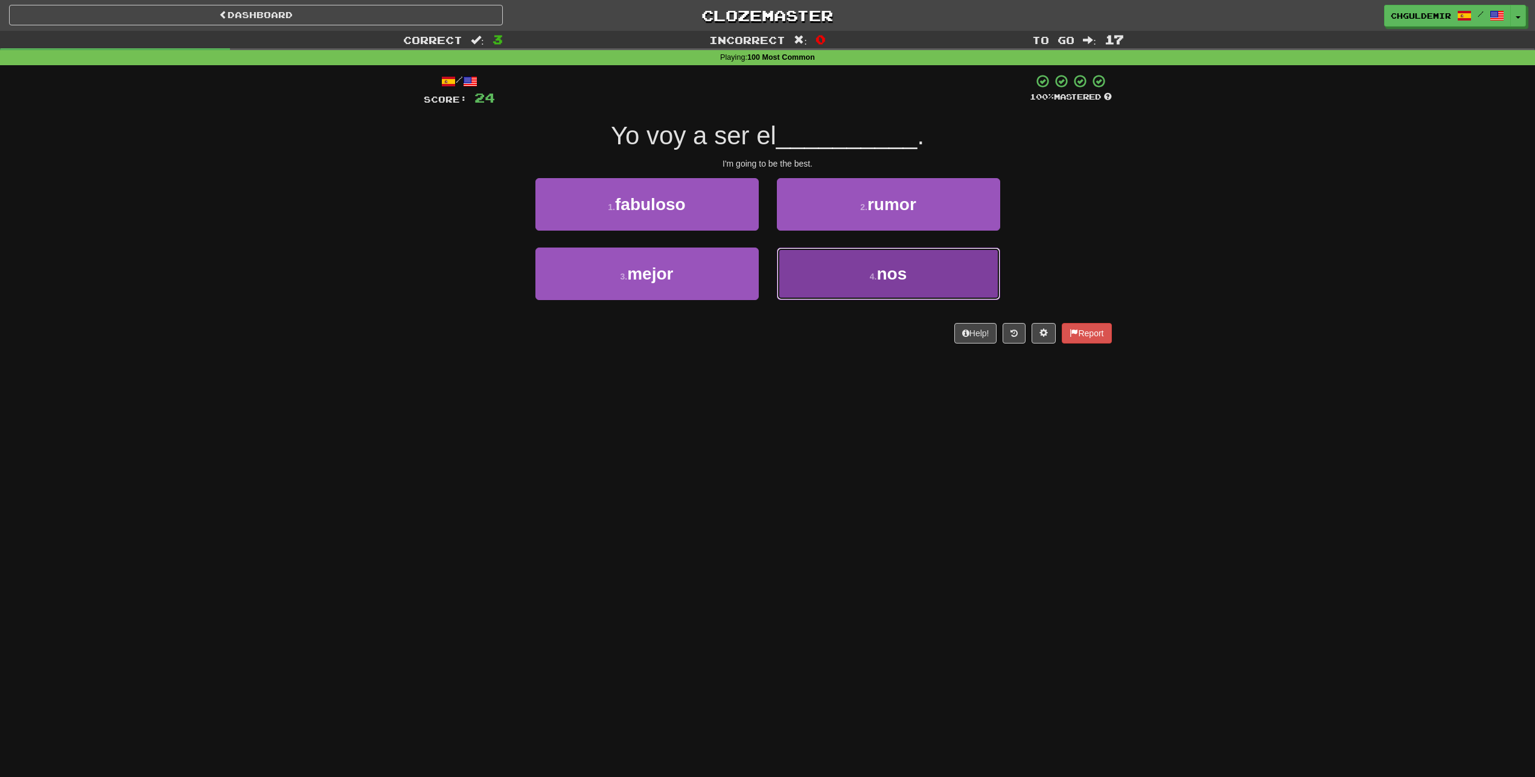
click at [836, 279] on button "4 . nos" at bounding box center [888, 273] width 223 height 53
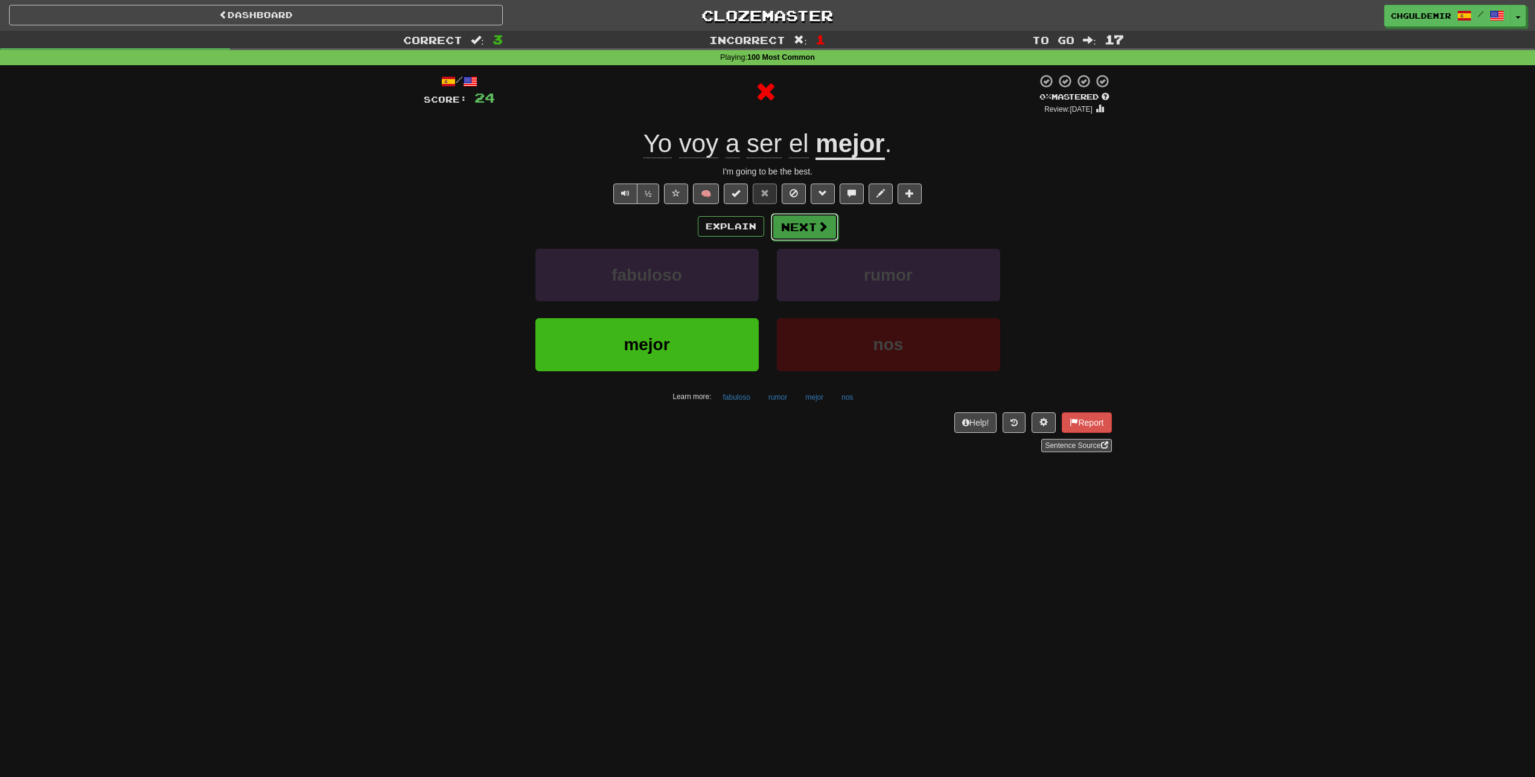
click at [809, 221] on button "Next" at bounding box center [805, 227] width 68 height 28
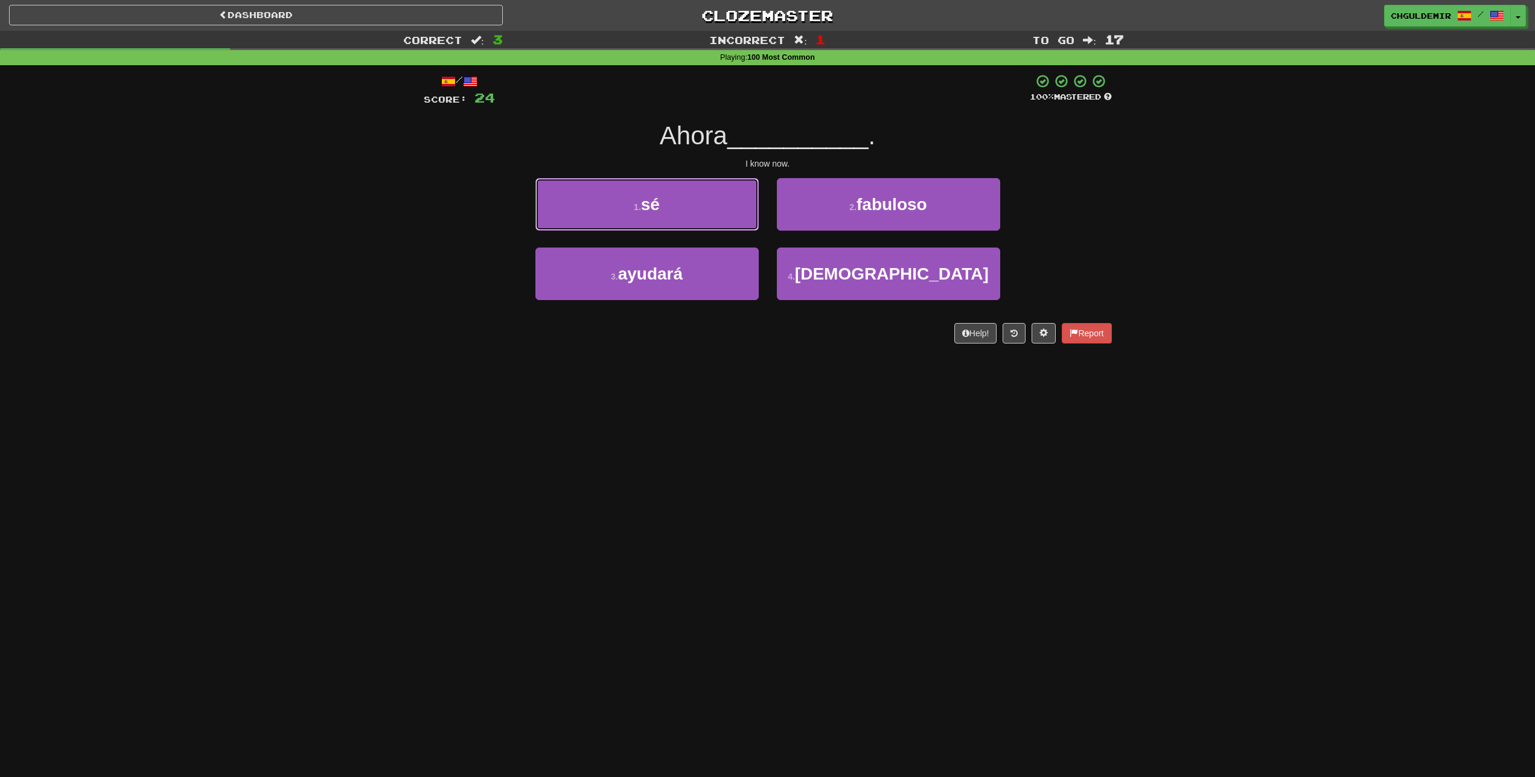
drag, startPoint x: 706, startPoint y: 206, endPoint x: 727, endPoint y: 212, distance: 21.4
click at [711, 208] on button "1 . sé" at bounding box center [646, 204] width 223 height 53
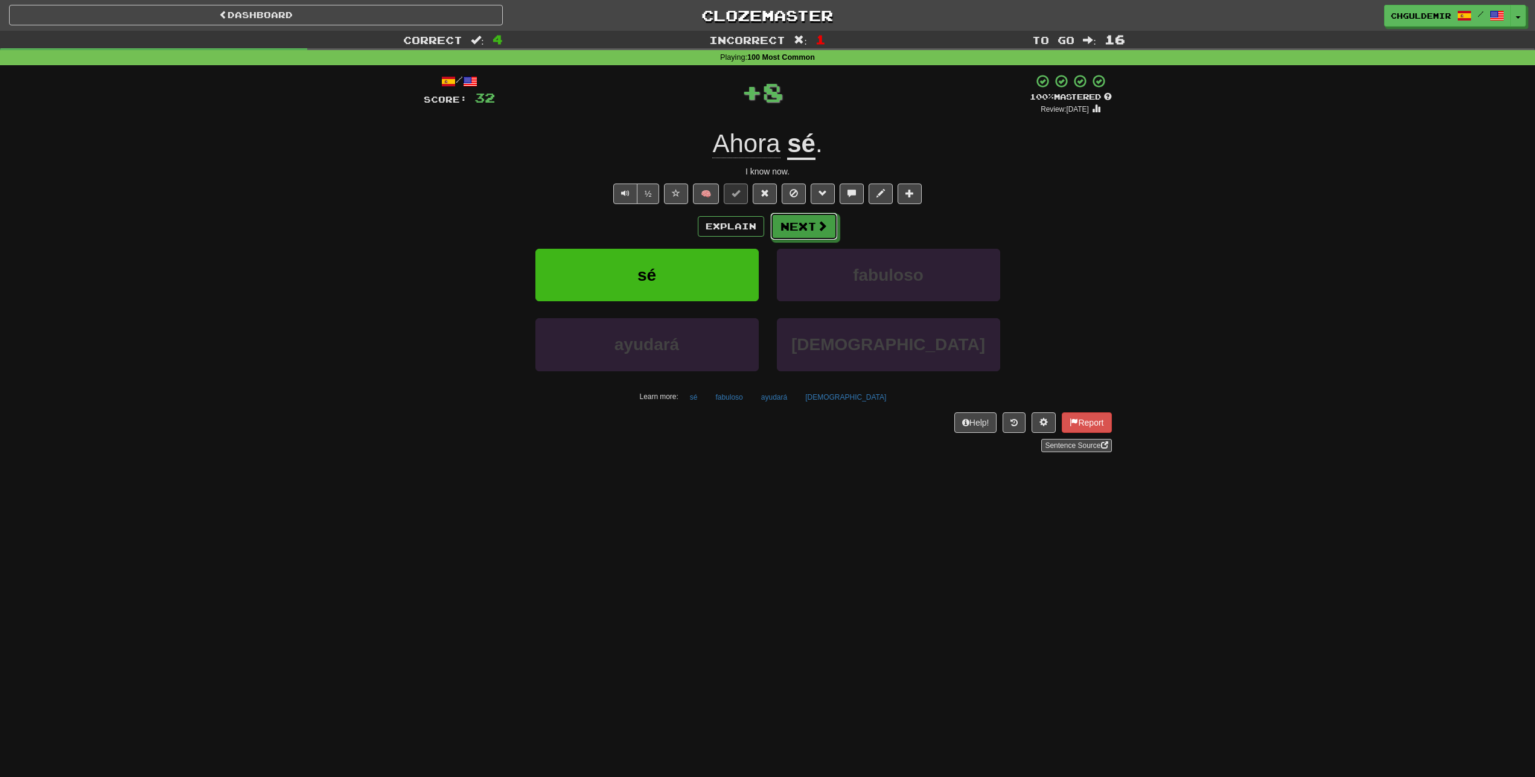
click at [814, 221] on button "Next" at bounding box center [804, 226] width 68 height 28
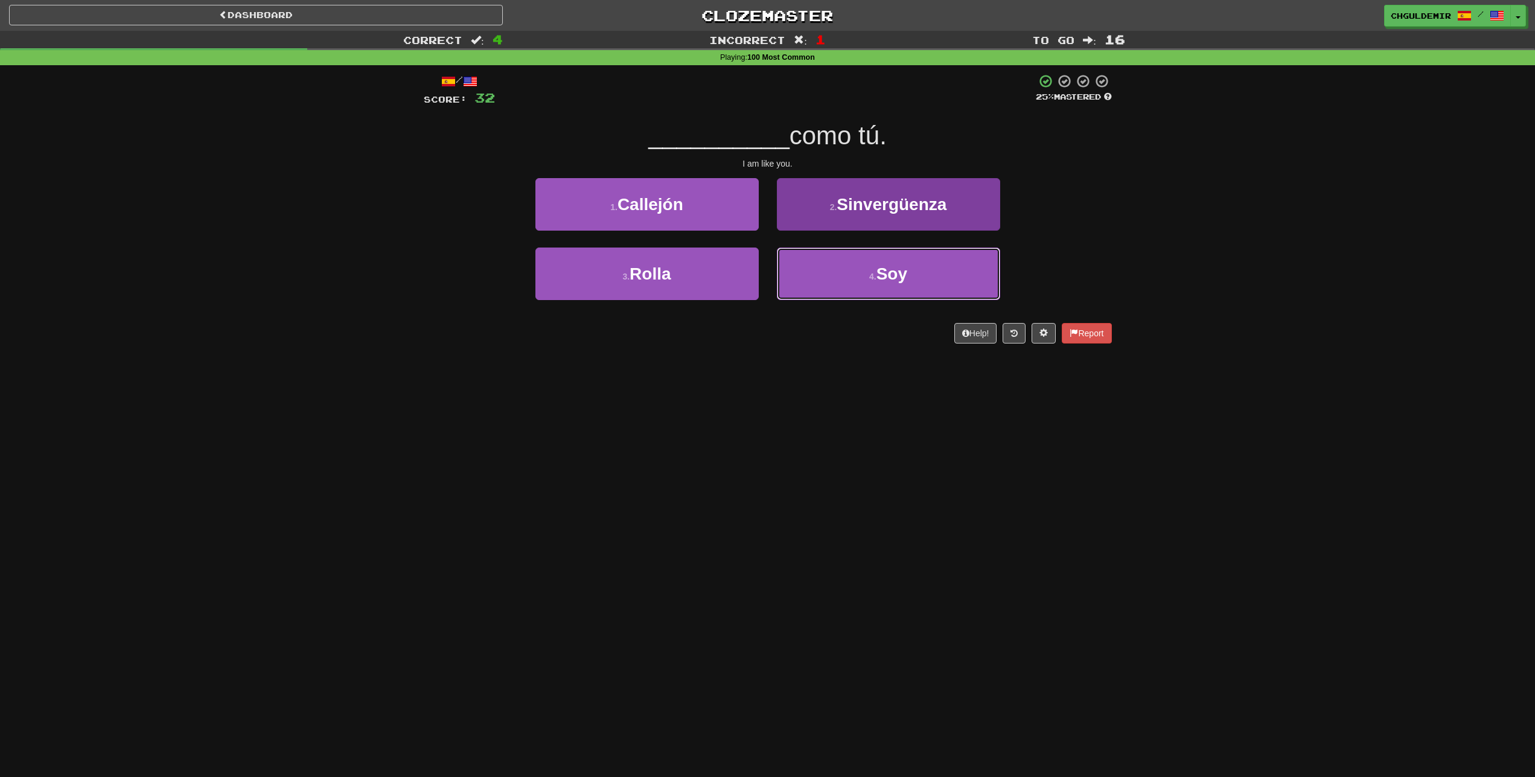
click at [812, 272] on button "4 . Soy" at bounding box center [888, 273] width 223 height 53
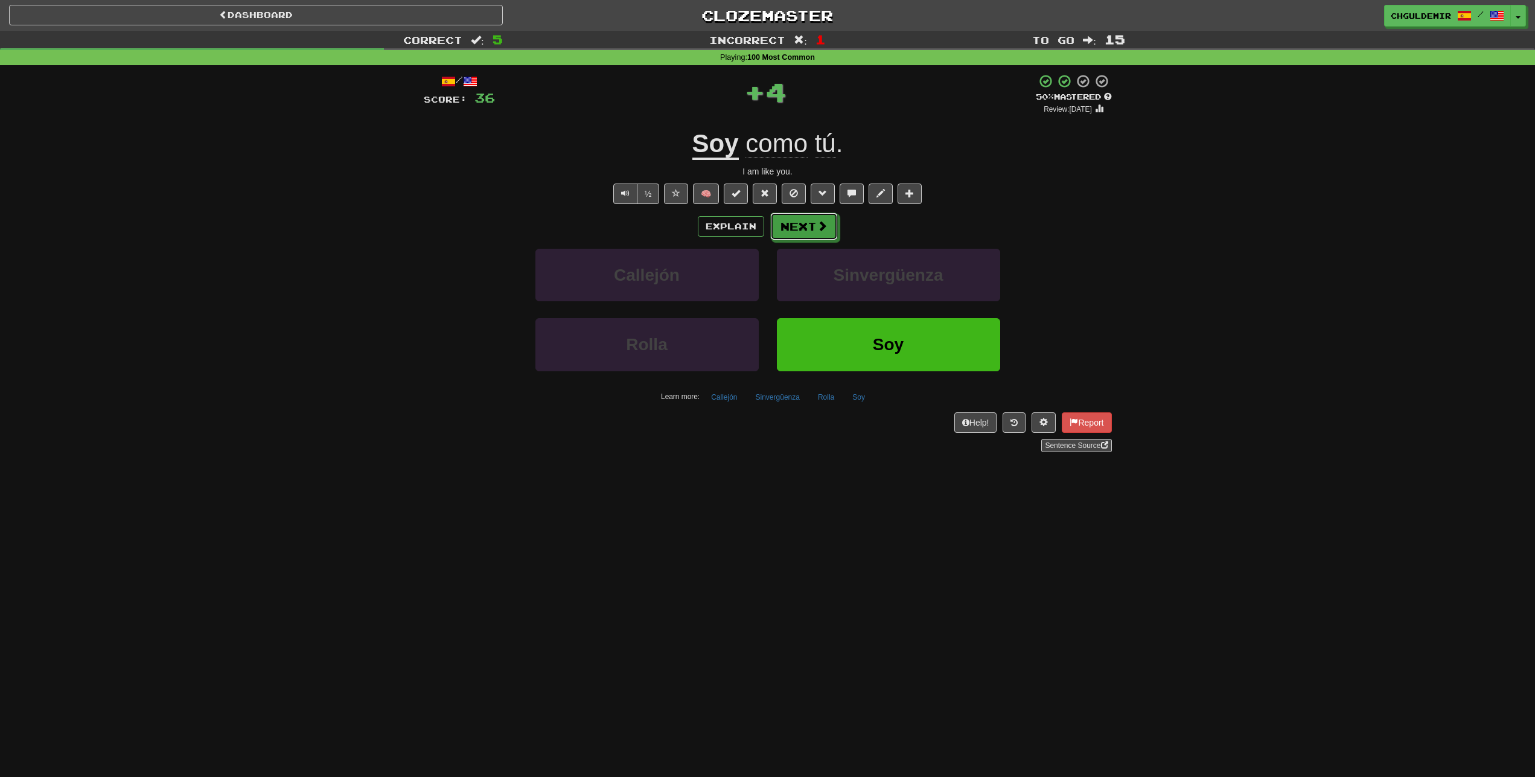
click at [802, 240] on button "Next" at bounding box center [804, 226] width 68 height 28
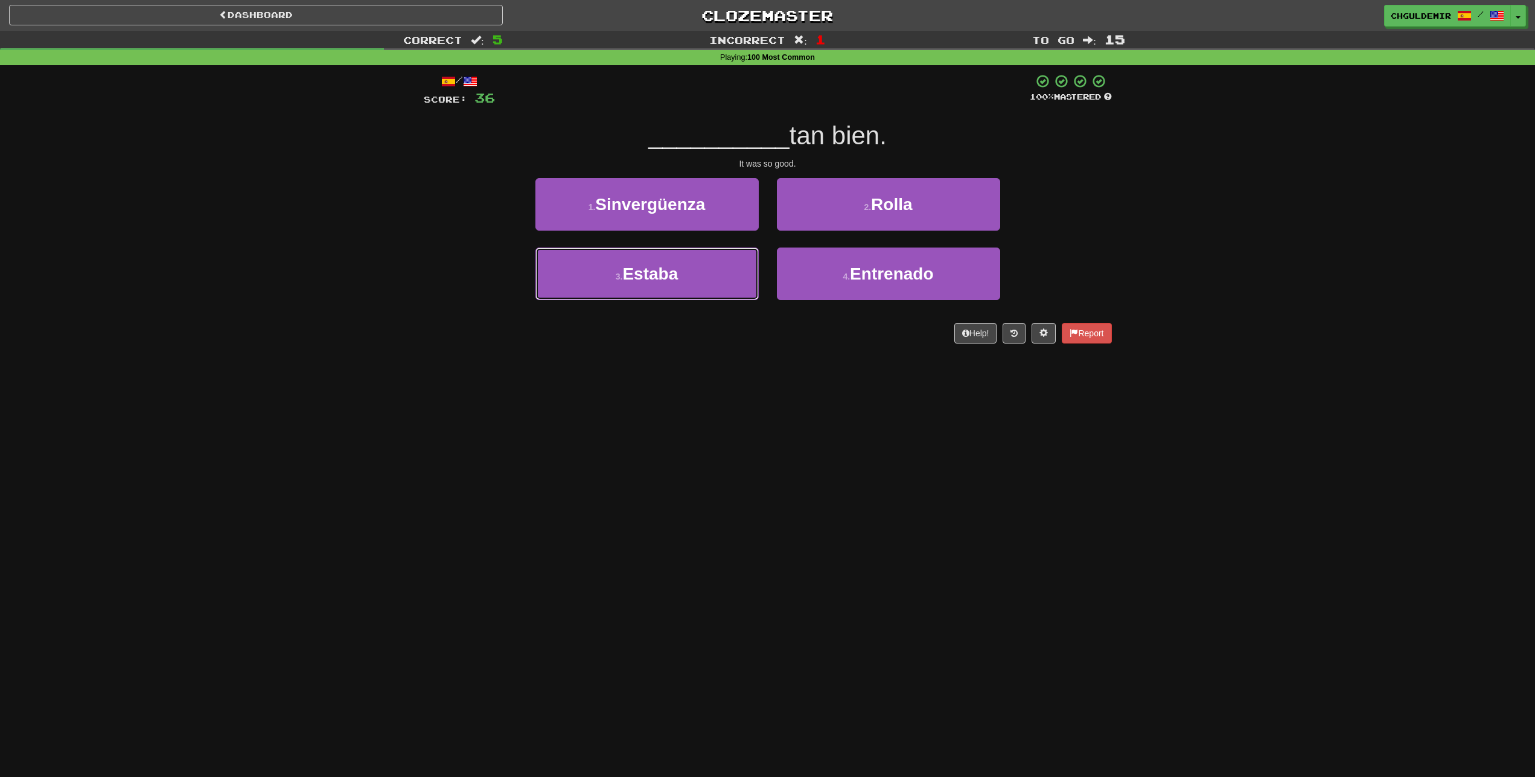
drag, startPoint x: 733, startPoint y: 279, endPoint x: 774, endPoint y: 243, distance: 54.7
click at [734, 275] on button "3 . Estaba" at bounding box center [646, 273] width 223 height 53
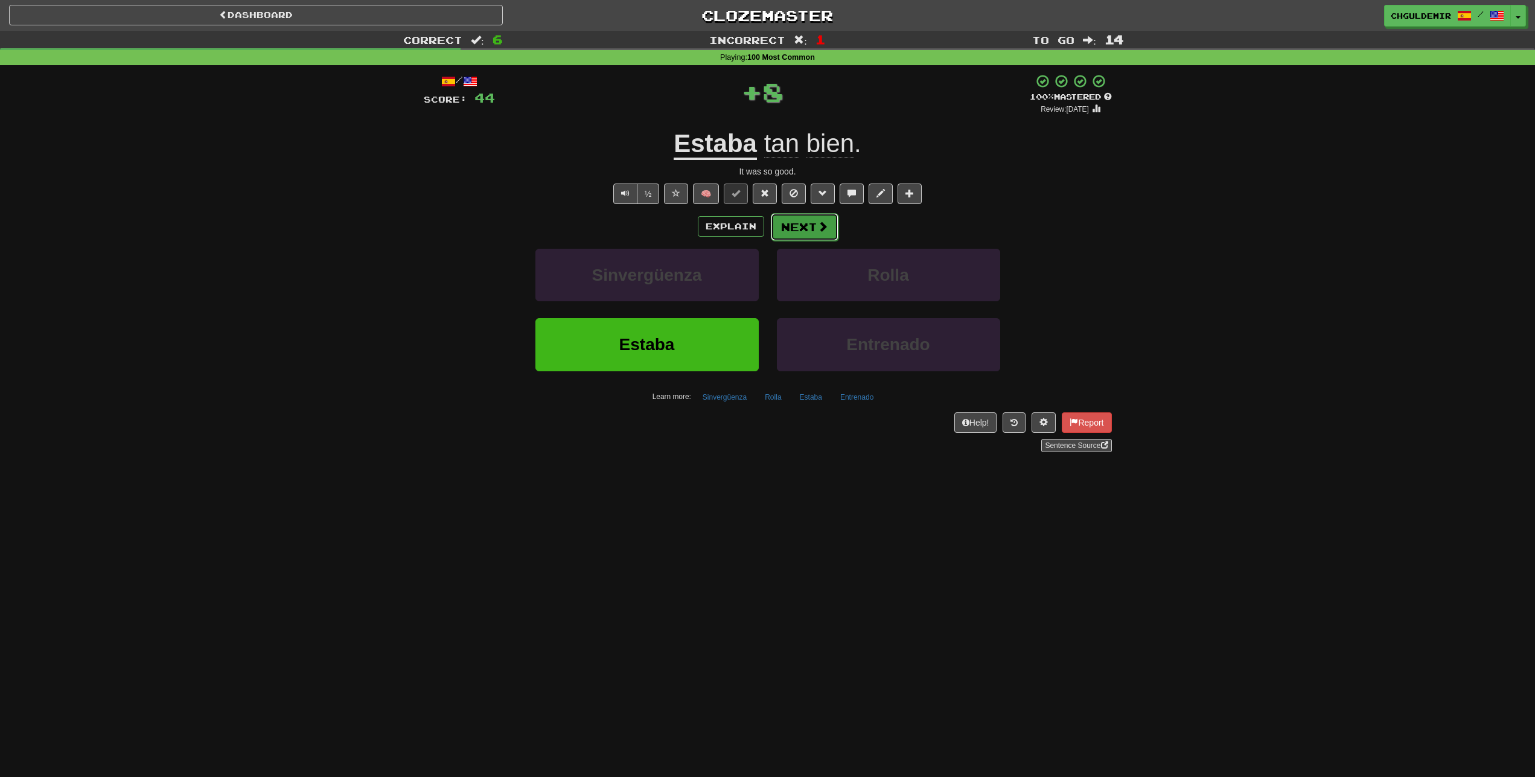
click at [803, 217] on button "Next" at bounding box center [805, 227] width 68 height 28
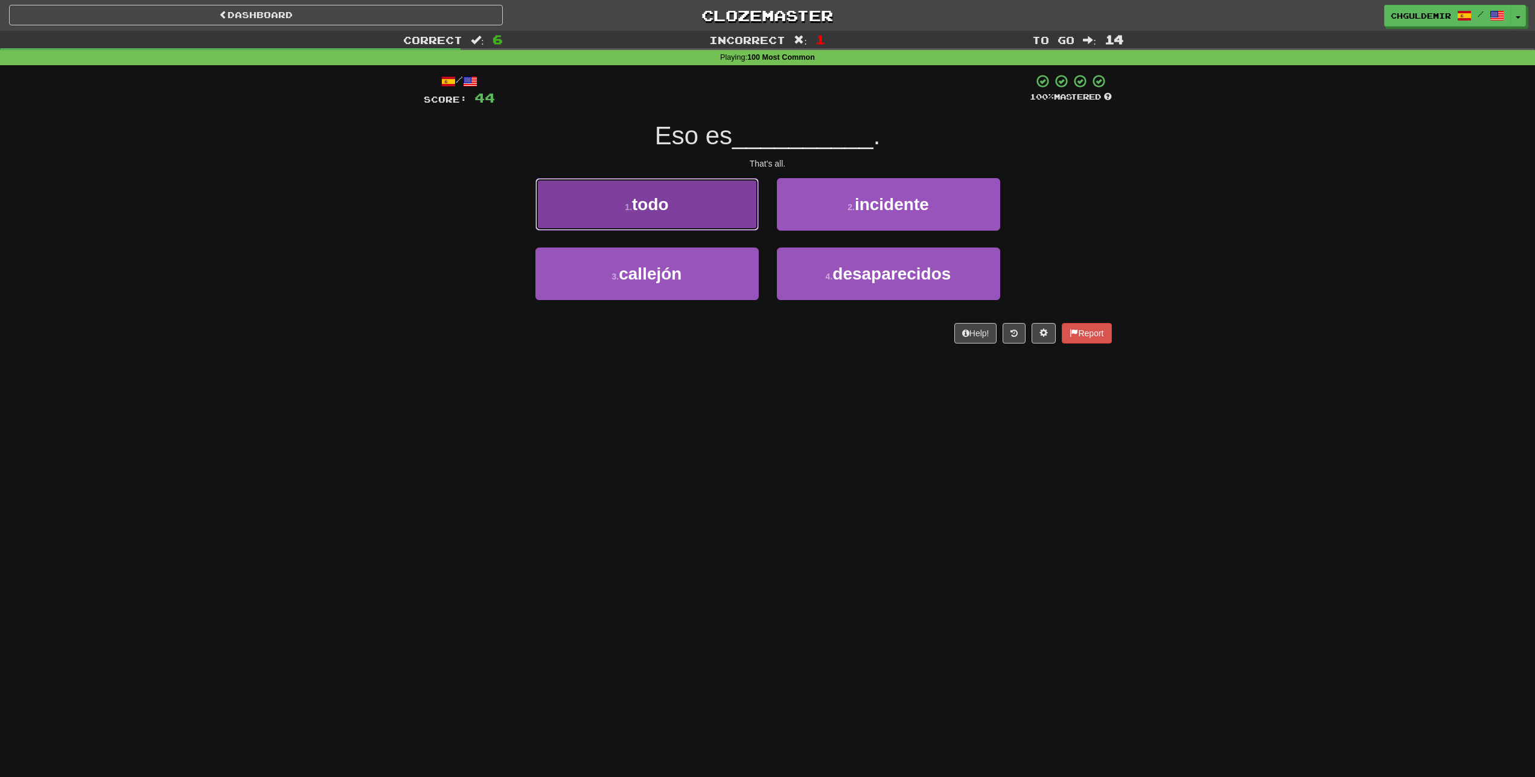
click at [745, 222] on button "1 . todo" at bounding box center [646, 204] width 223 height 53
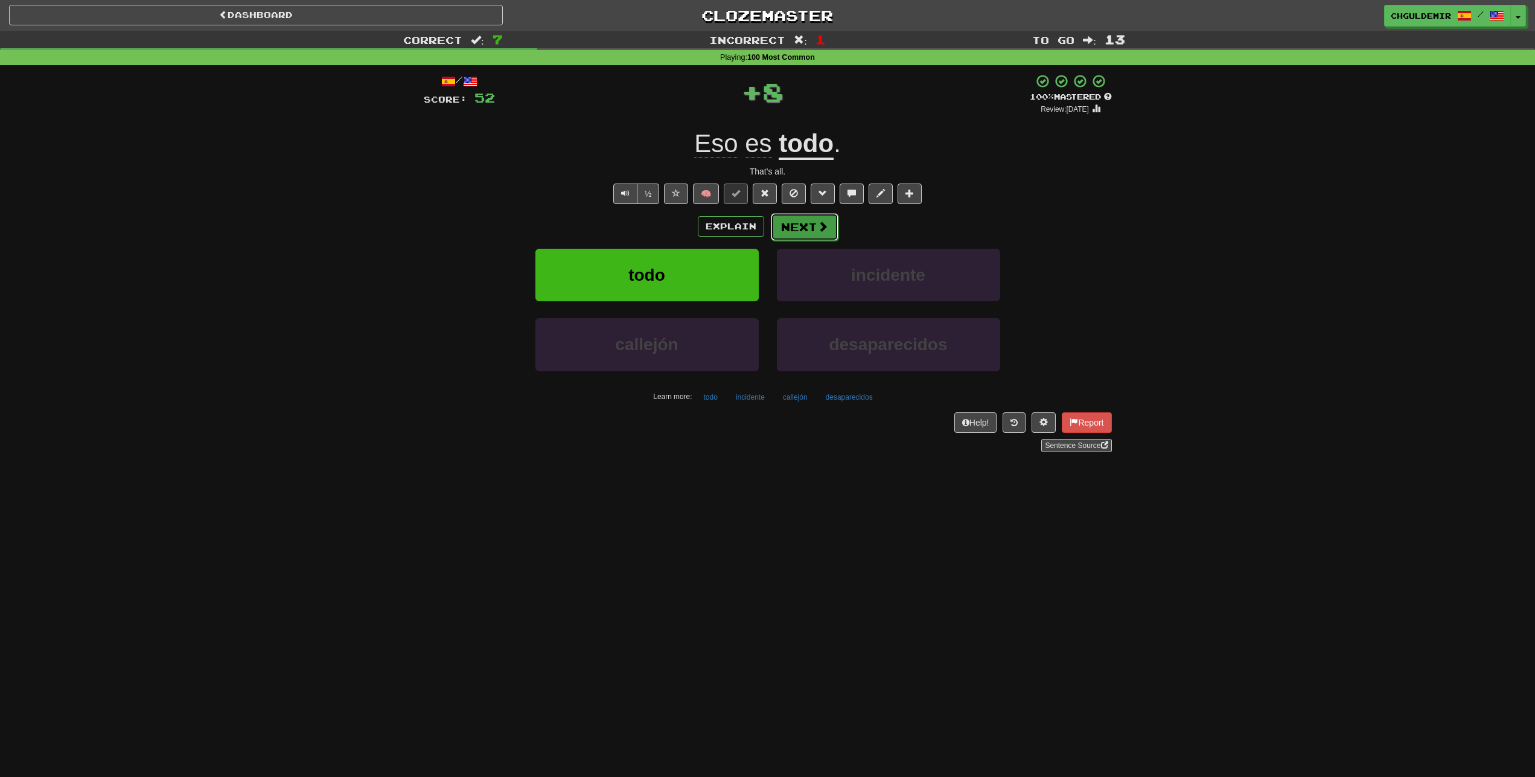
click at [796, 228] on button "Next" at bounding box center [805, 227] width 68 height 28
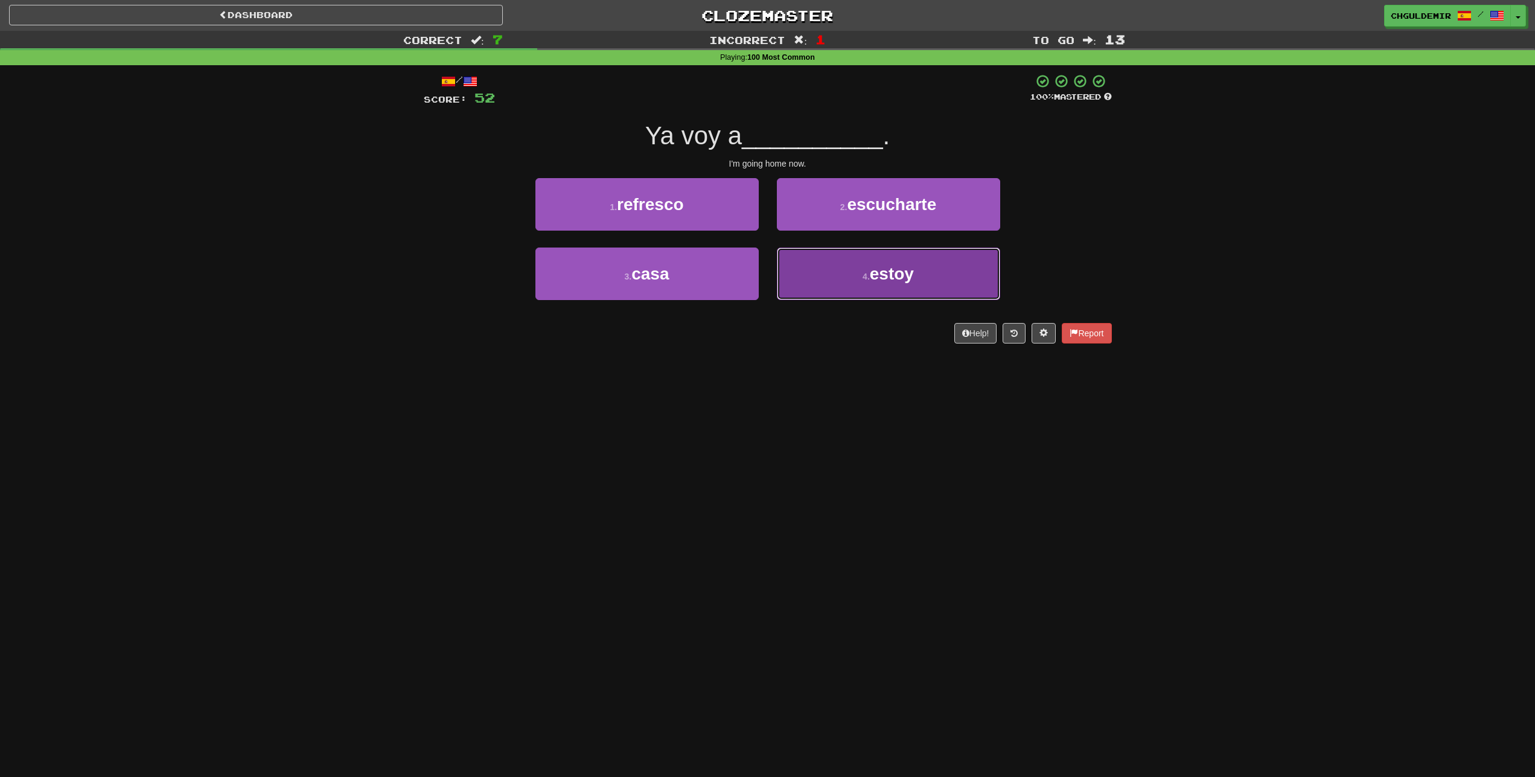
click at [802, 276] on button "4 . estoy" at bounding box center [888, 273] width 223 height 53
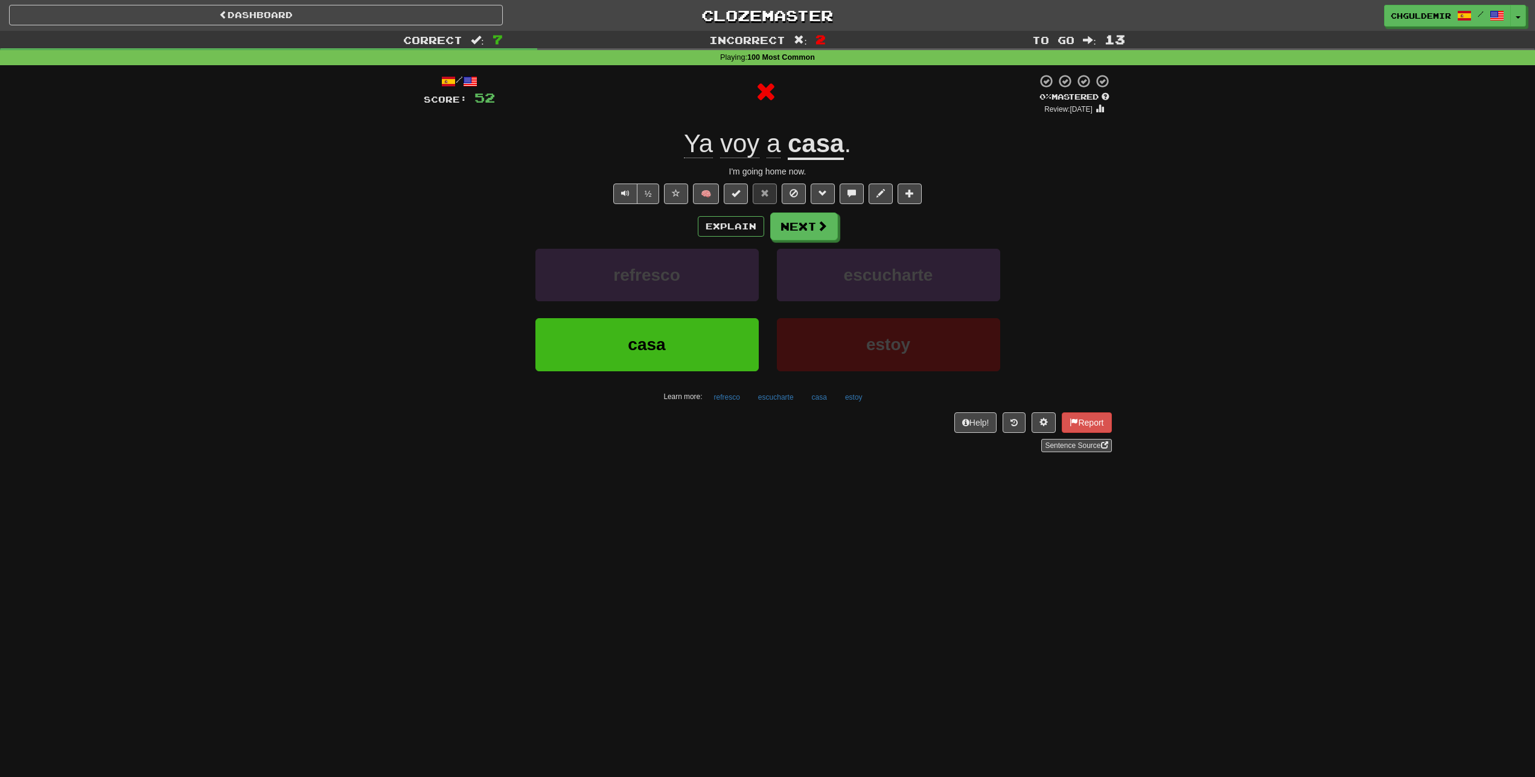
click at [787, 212] on div "/ Score: 52 0 % Mastered Review: 2025-09-15 Ya voy a casa . I'm going home now.…" at bounding box center [768, 263] width 688 height 378
click at [799, 227] on button "Next" at bounding box center [805, 227] width 68 height 28
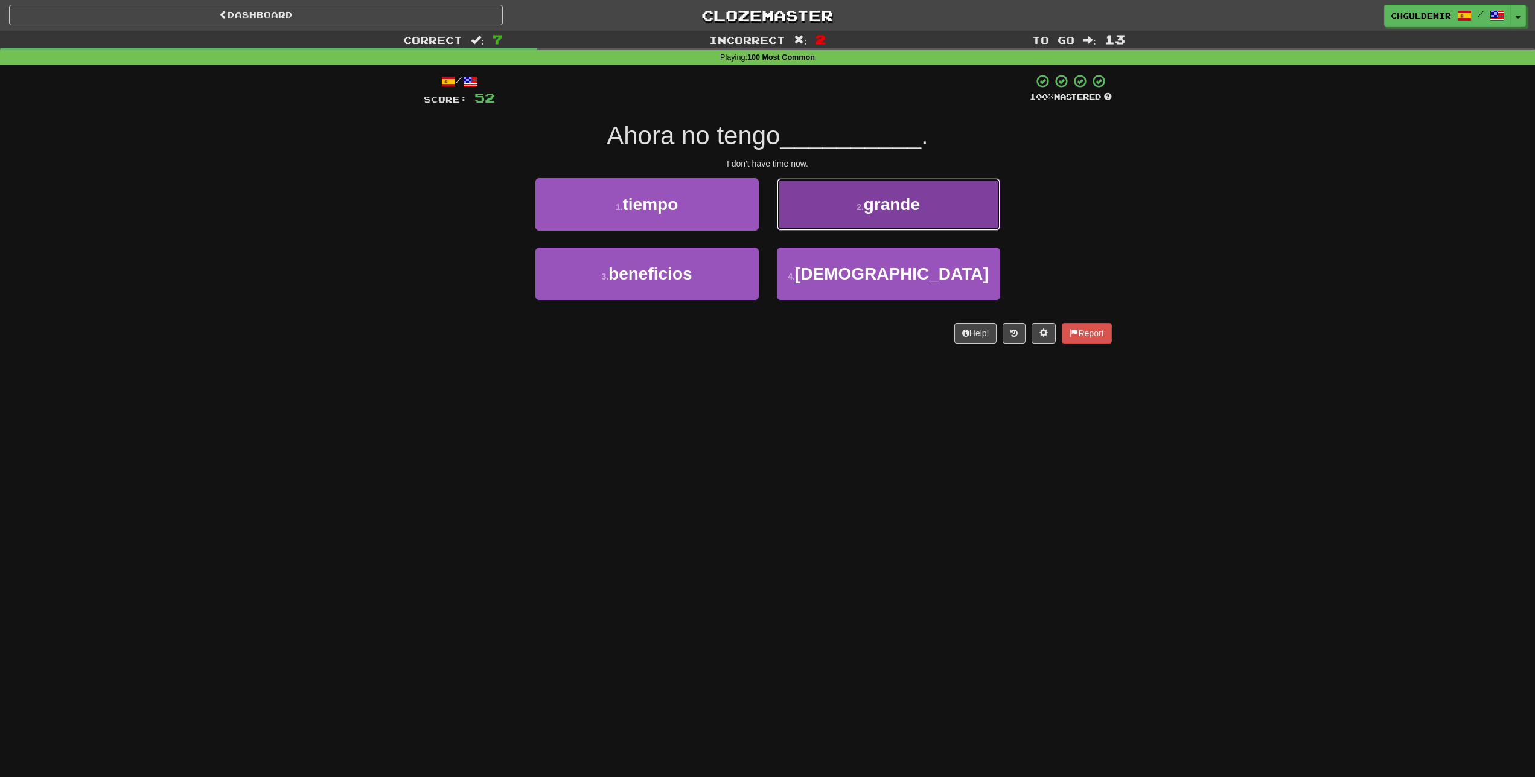
click at [844, 209] on button "2 . grande" at bounding box center [888, 204] width 223 height 53
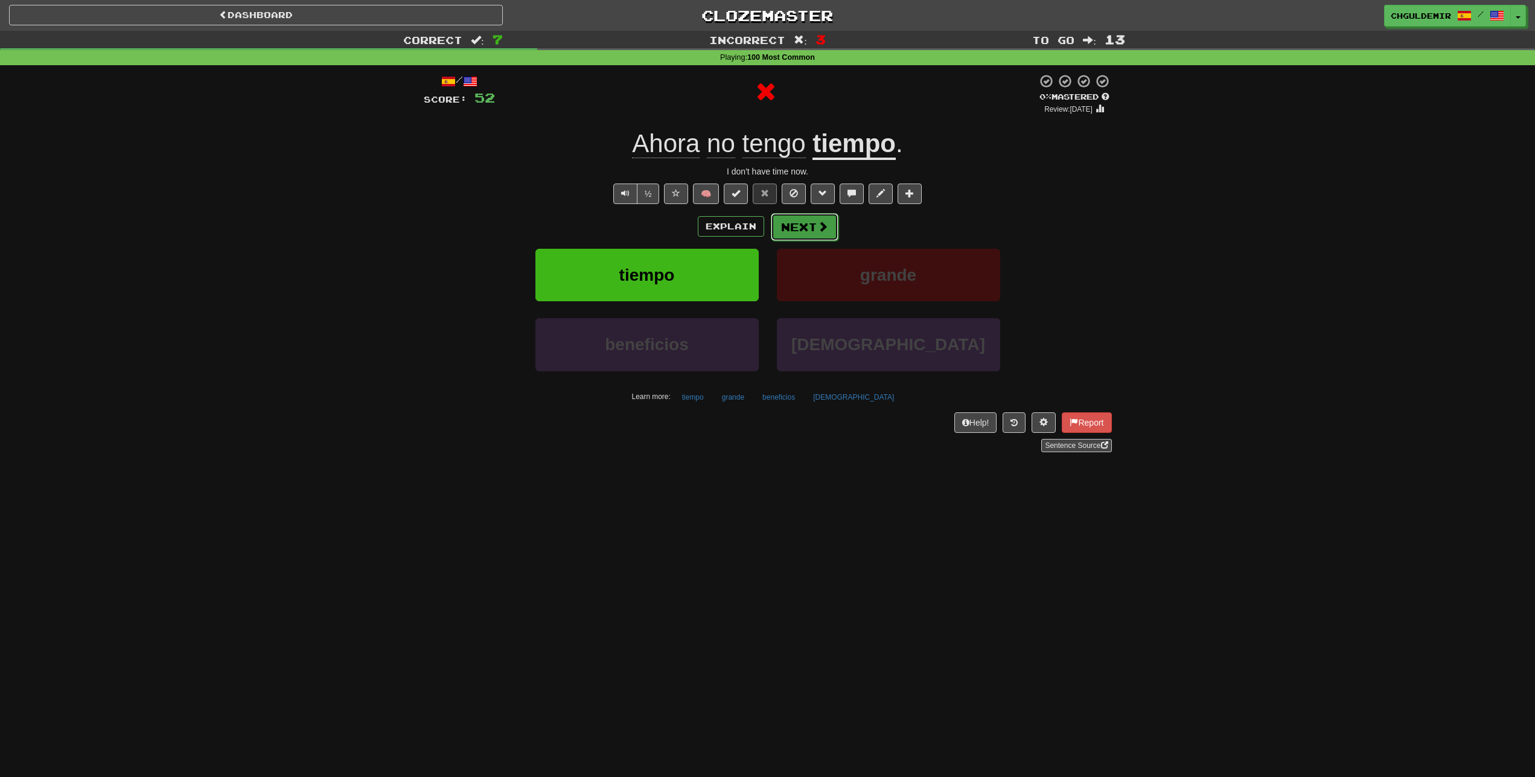
click at [827, 234] on button "Next" at bounding box center [805, 227] width 68 height 28
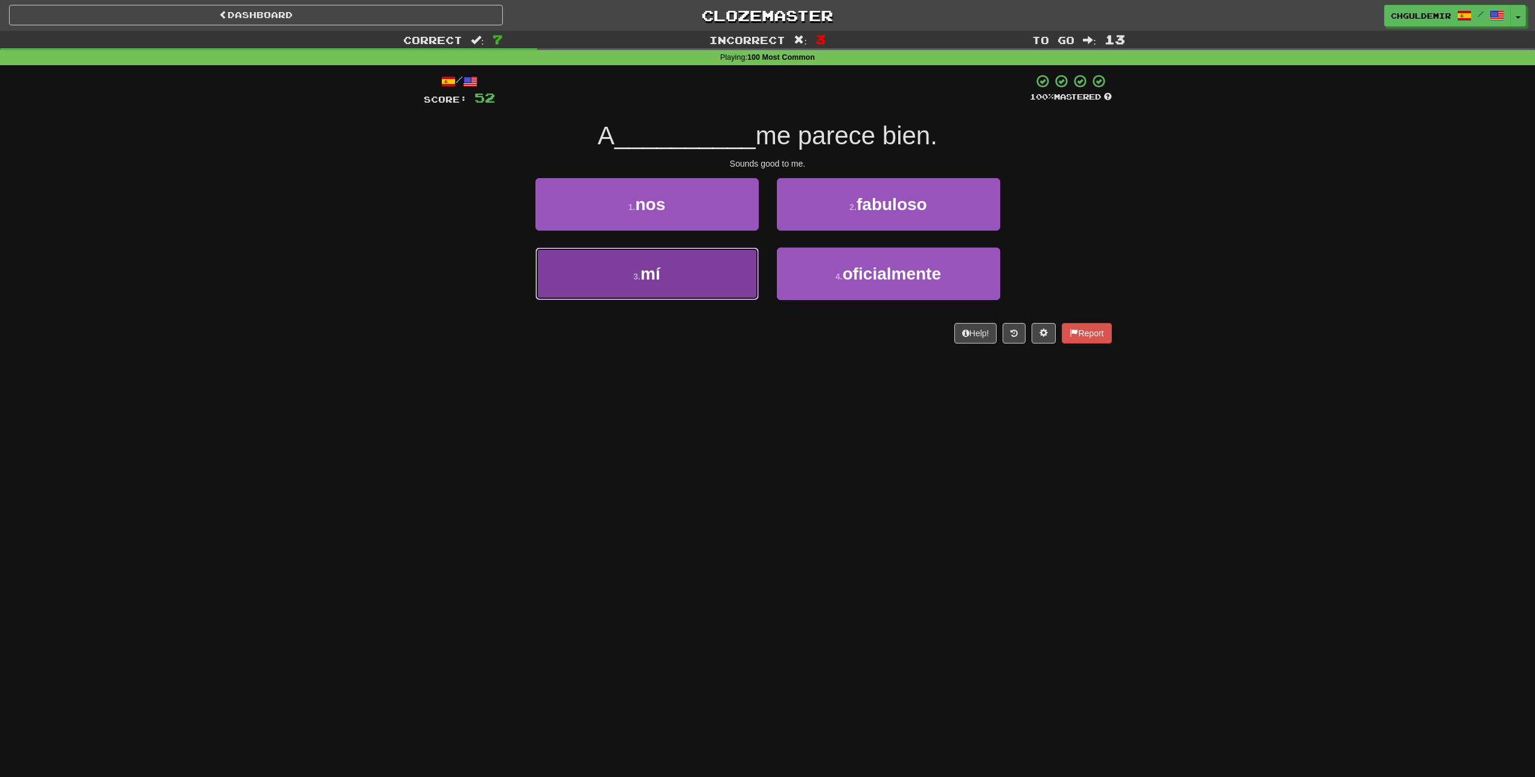
click at [747, 258] on button "3 . mí" at bounding box center [646, 273] width 223 height 53
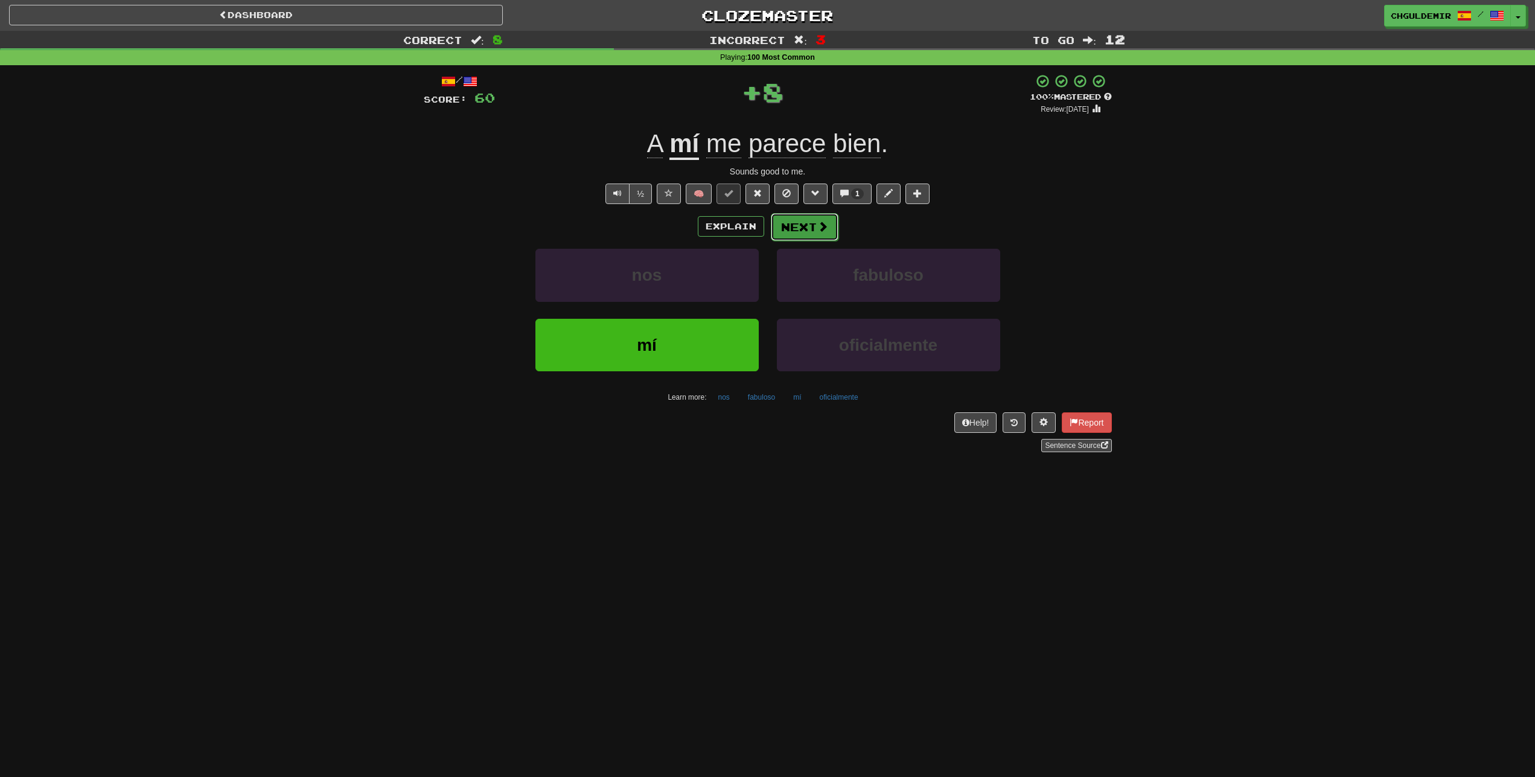
click at [803, 227] on button "Next" at bounding box center [805, 227] width 68 height 28
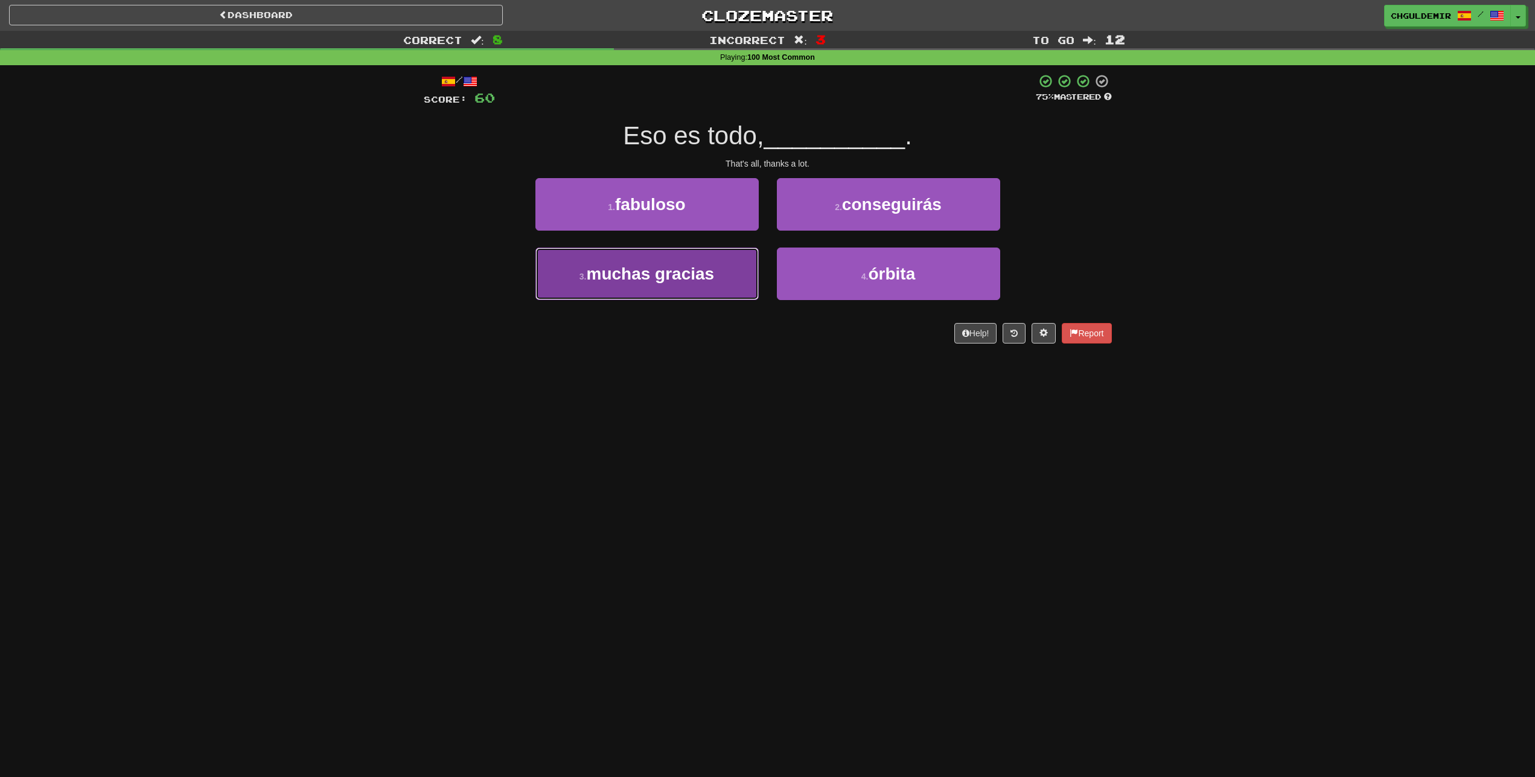
click at [730, 258] on button "3 . muchas gracias" at bounding box center [646, 273] width 223 height 53
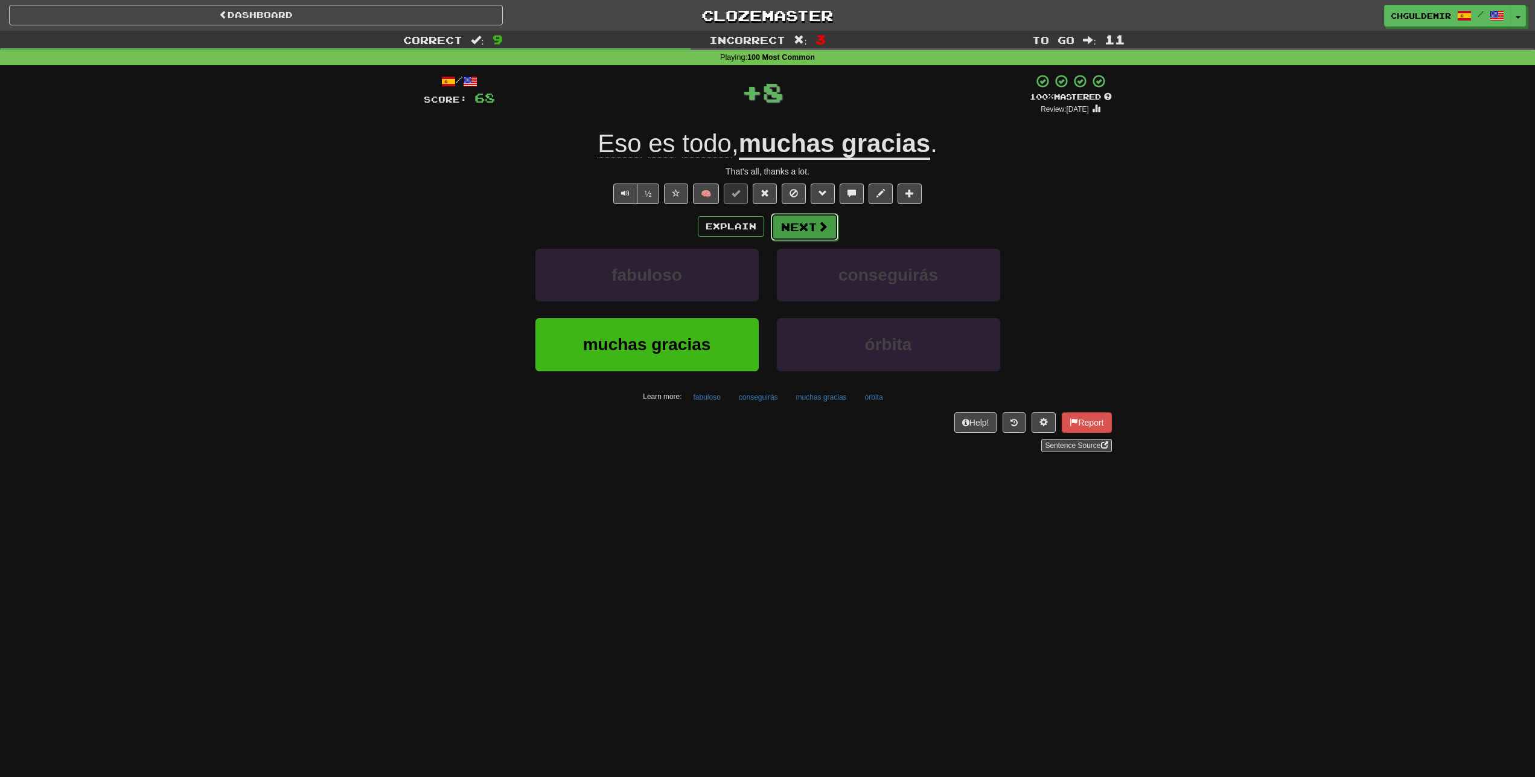
click at [800, 235] on button "Next" at bounding box center [805, 227] width 68 height 28
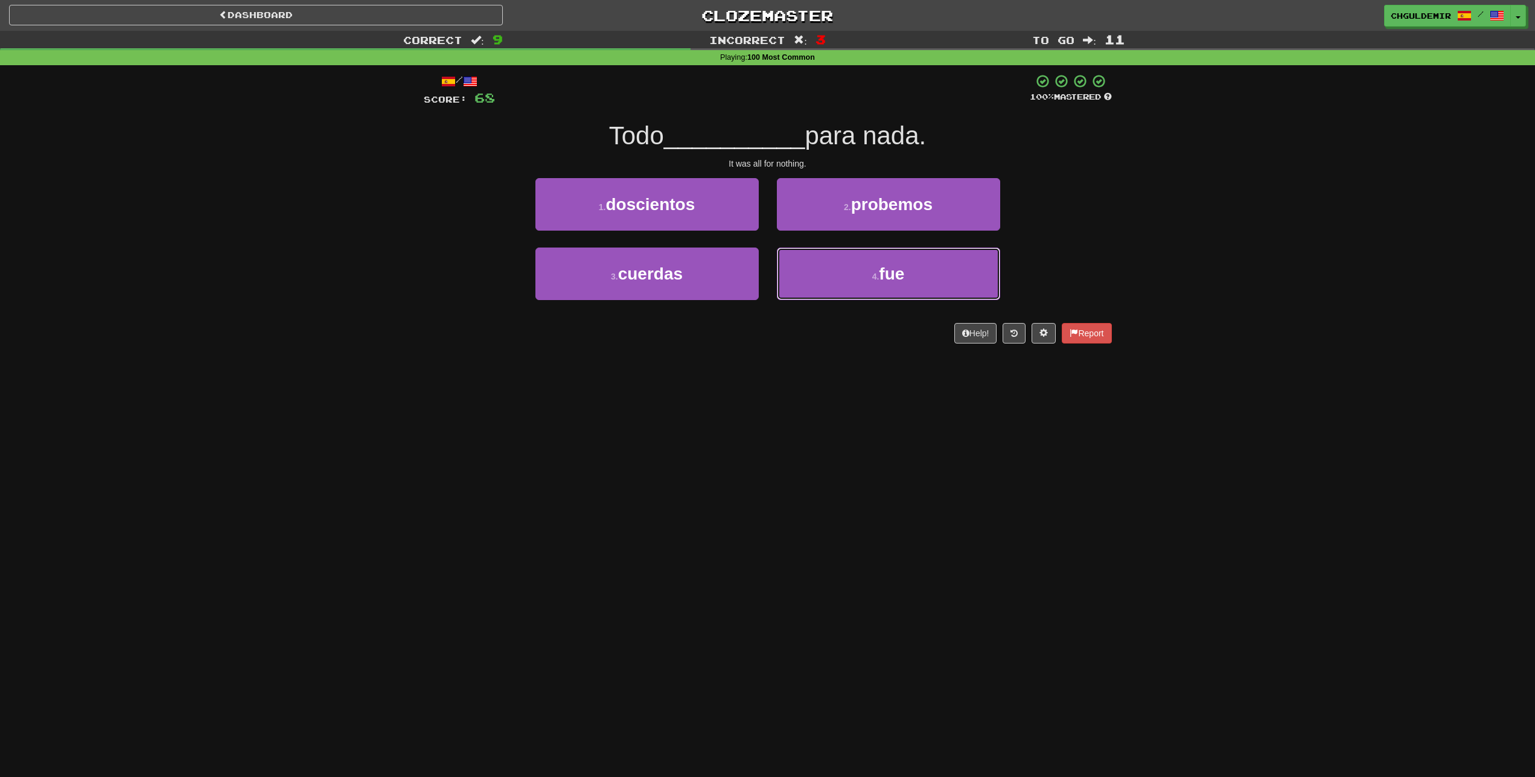
drag, startPoint x: 847, startPoint y: 285, endPoint x: 822, endPoint y: 247, distance: 45.7
click at [847, 284] on button "4 . fue" at bounding box center [888, 273] width 223 height 53
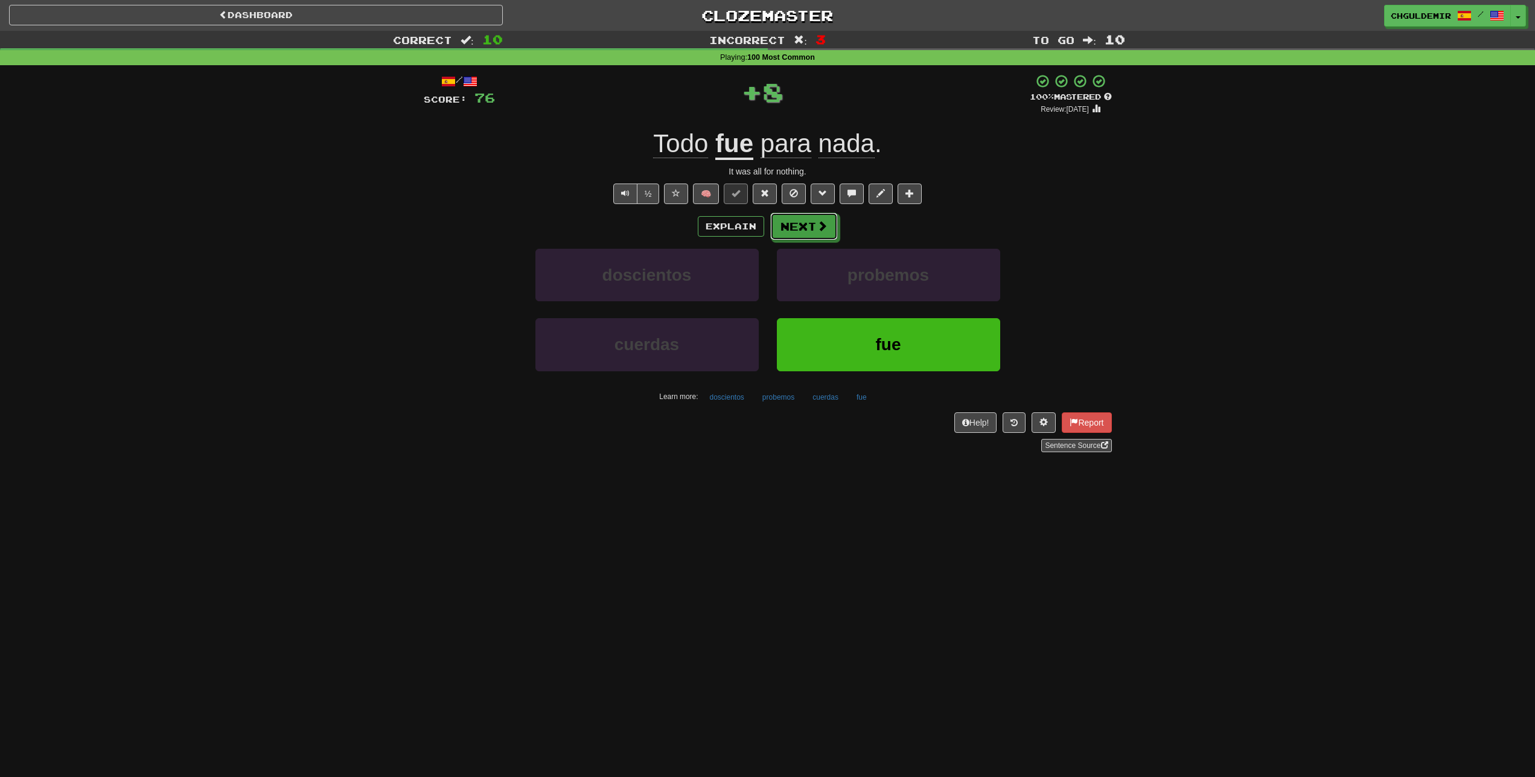
click at [798, 220] on button "Next" at bounding box center [804, 226] width 68 height 28
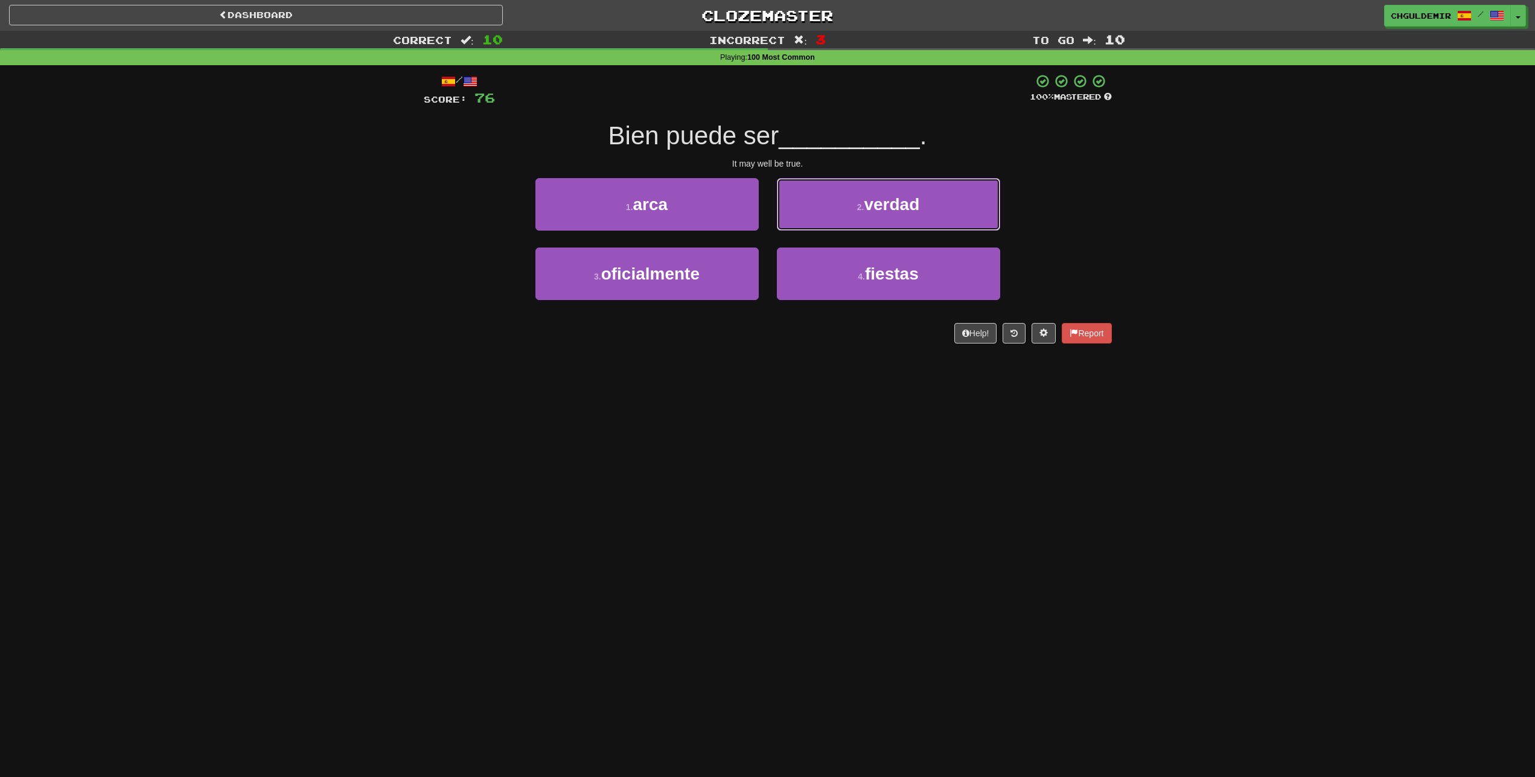
drag, startPoint x: 818, startPoint y: 209, endPoint x: 799, endPoint y: 212, distance: 19.6
click at [817, 206] on button "2 . verdad" at bounding box center [888, 204] width 223 height 53
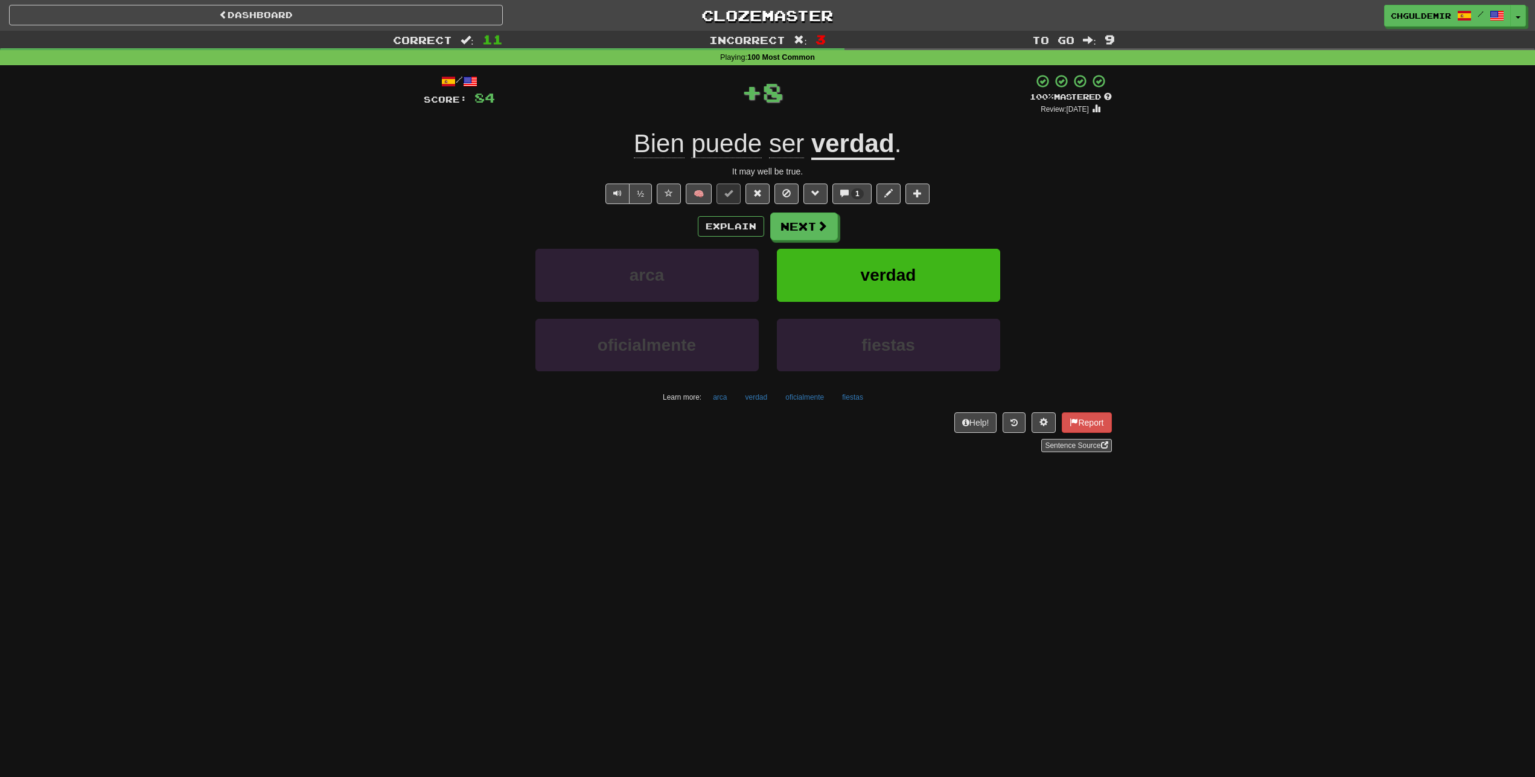
click at [794, 220] on button "Next" at bounding box center [804, 226] width 68 height 28
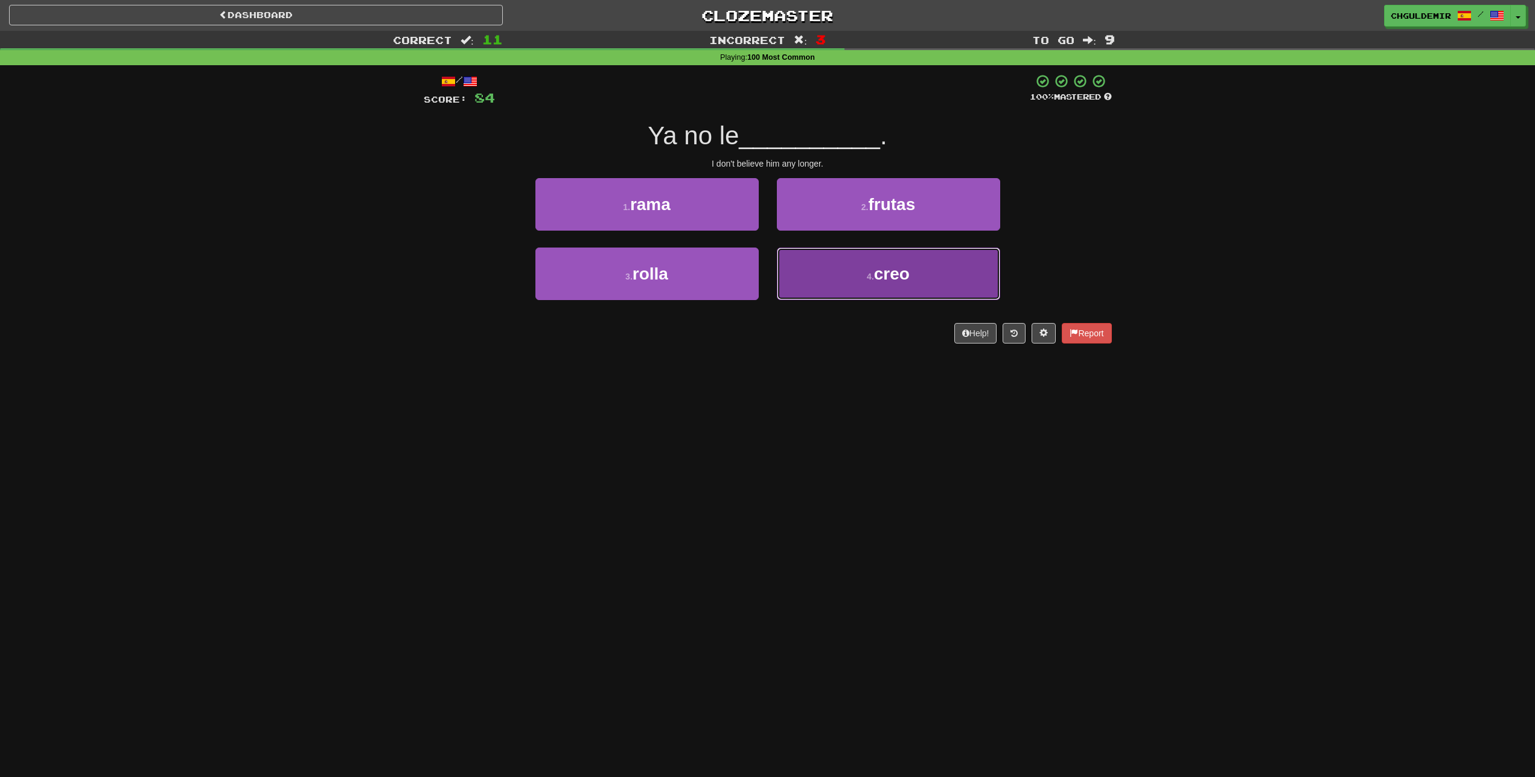
click at [809, 275] on button "4 . creo" at bounding box center [888, 273] width 223 height 53
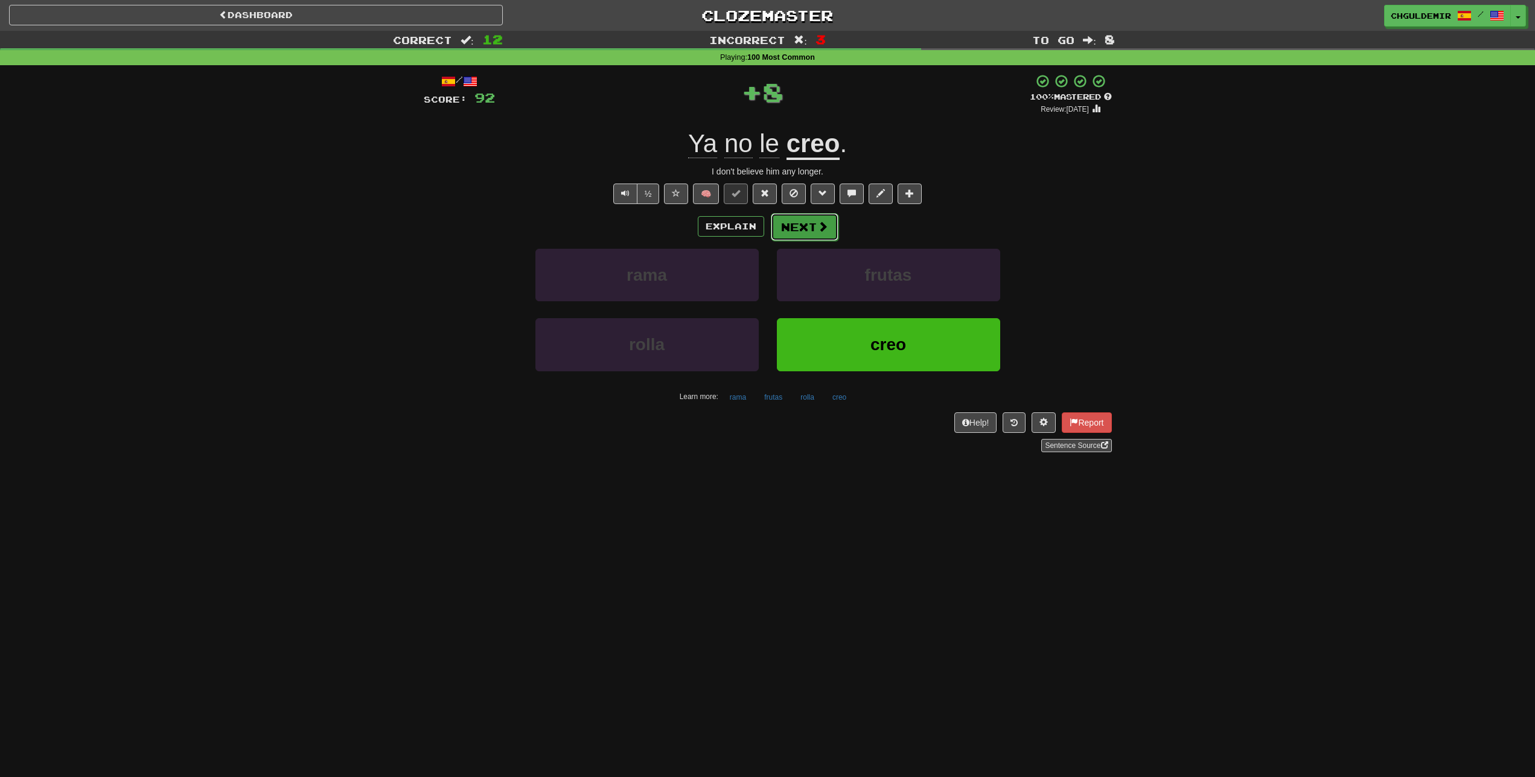
click at [798, 232] on button "Next" at bounding box center [805, 227] width 68 height 28
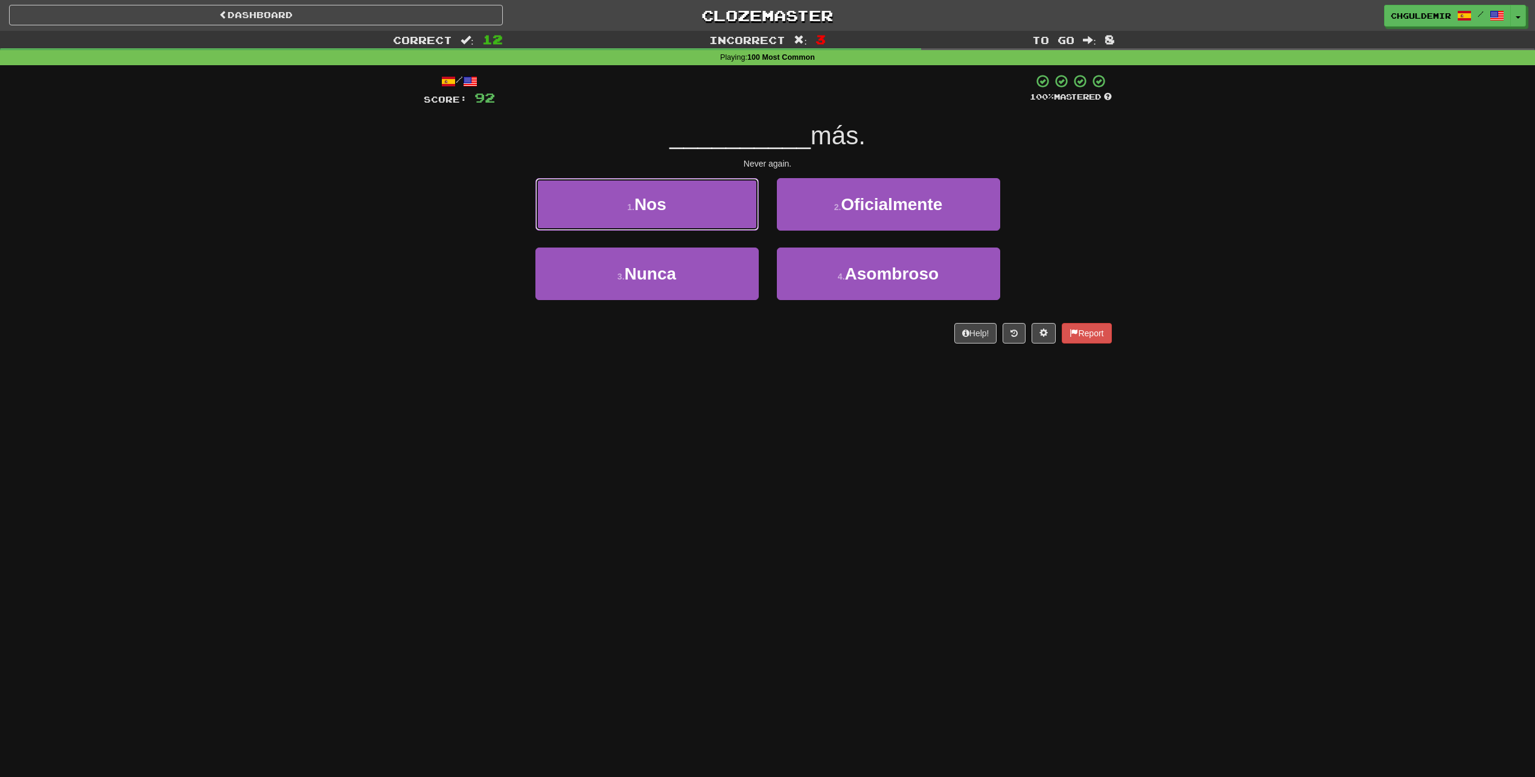
drag, startPoint x: 748, startPoint y: 210, endPoint x: 794, endPoint y: 235, distance: 52.4
click at [764, 228] on div "1 . Nos" at bounding box center [646, 212] width 241 height 69
click at [809, 240] on div "2 . Oficialmente" at bounding box center [888, 212] width 241 height 69
drag, startPoint x: 722, startPoint y: 231, endPoint x: 730, endPoint y: 229, distance: 8.1
click at [726, 229] on button "1 . Nos" at bounding box center [646, 204] width 223 height 53
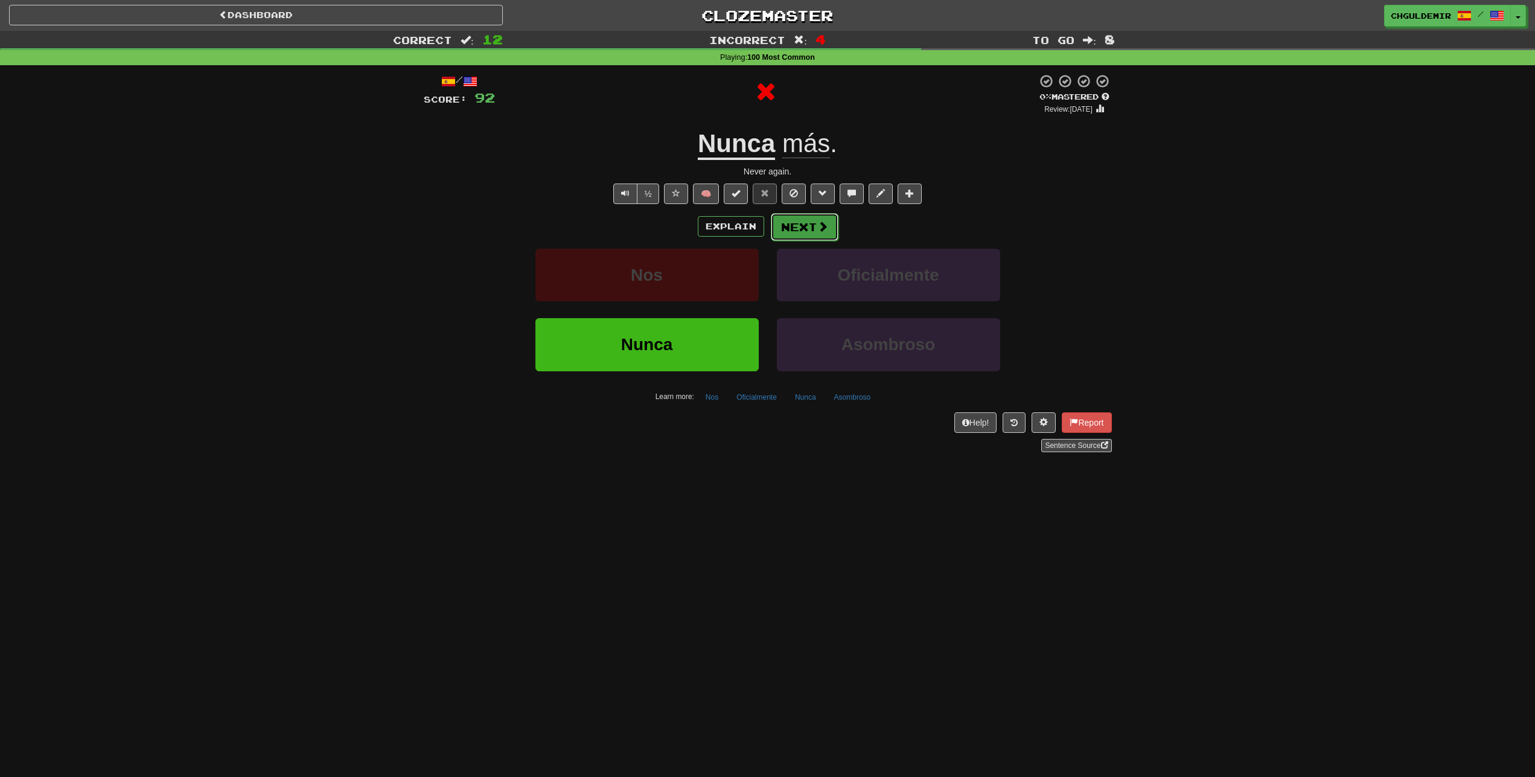
click at [800, 233] on button "Next" at bounding box center [805, 227] width 68 height 28
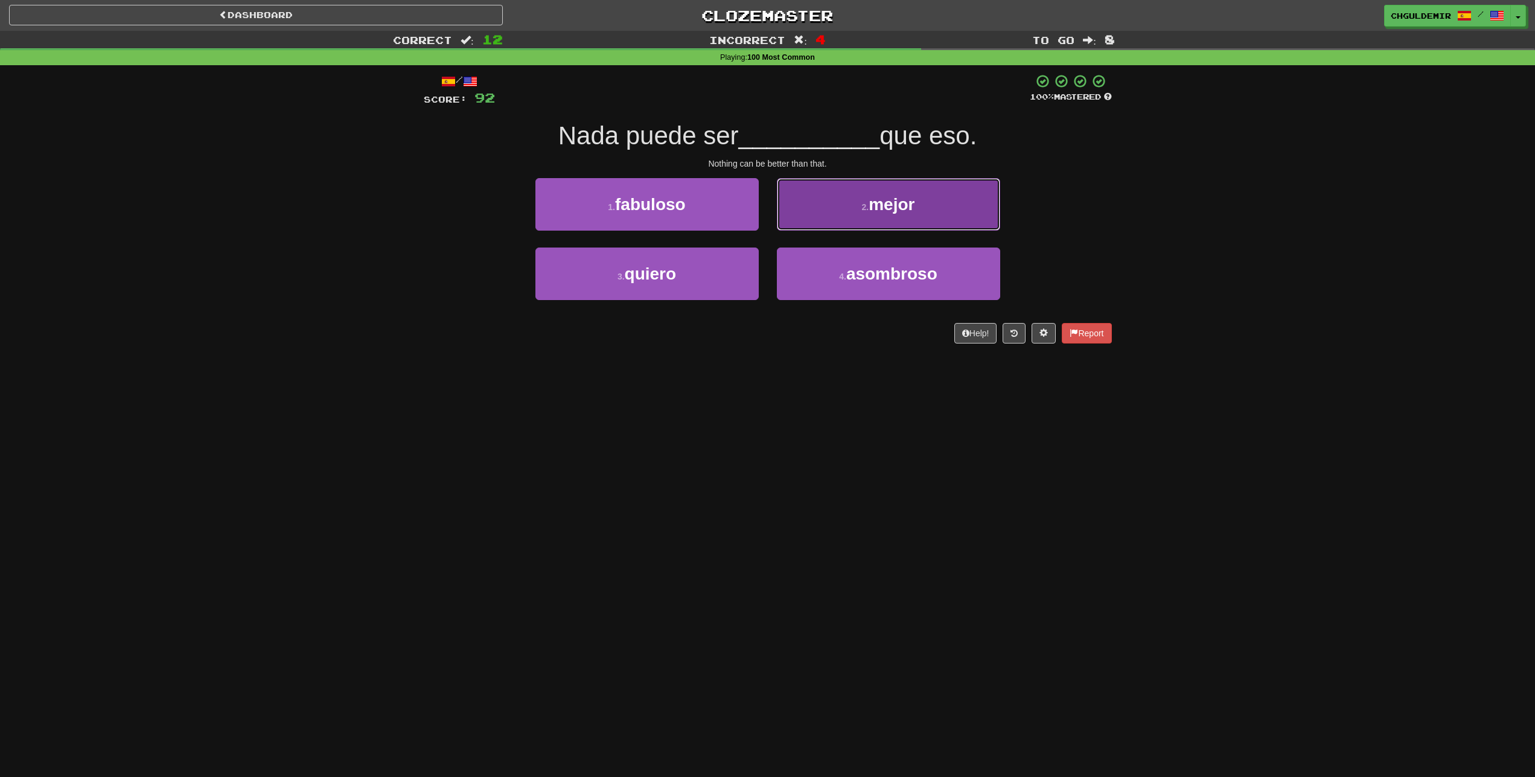
click at [805, 217] on button "2 . mejor" at bounding box center [888, 204] width 223 height 53
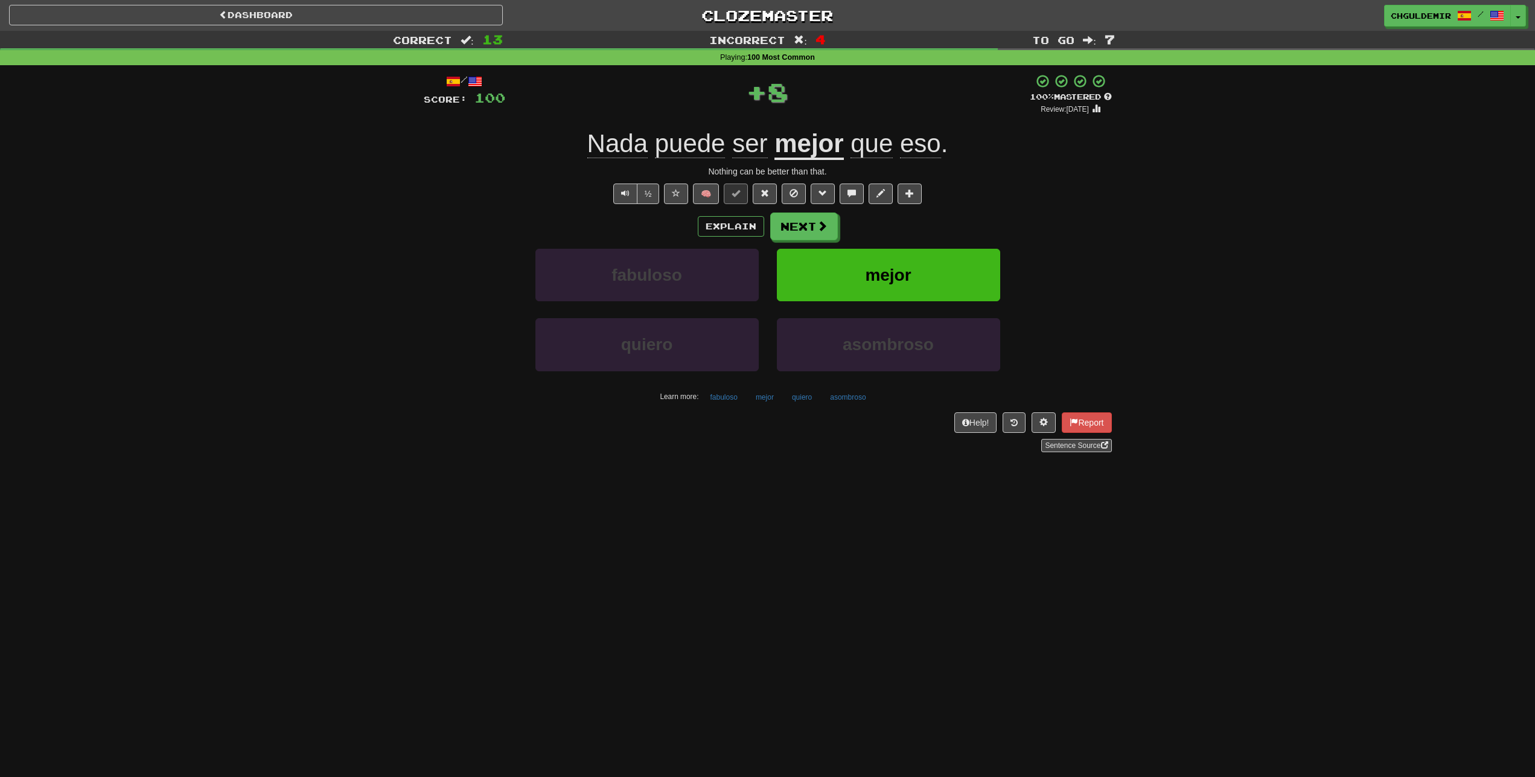
click at [803, 225] on button "Next" at bounding box center [804, 226] width 68 height 28
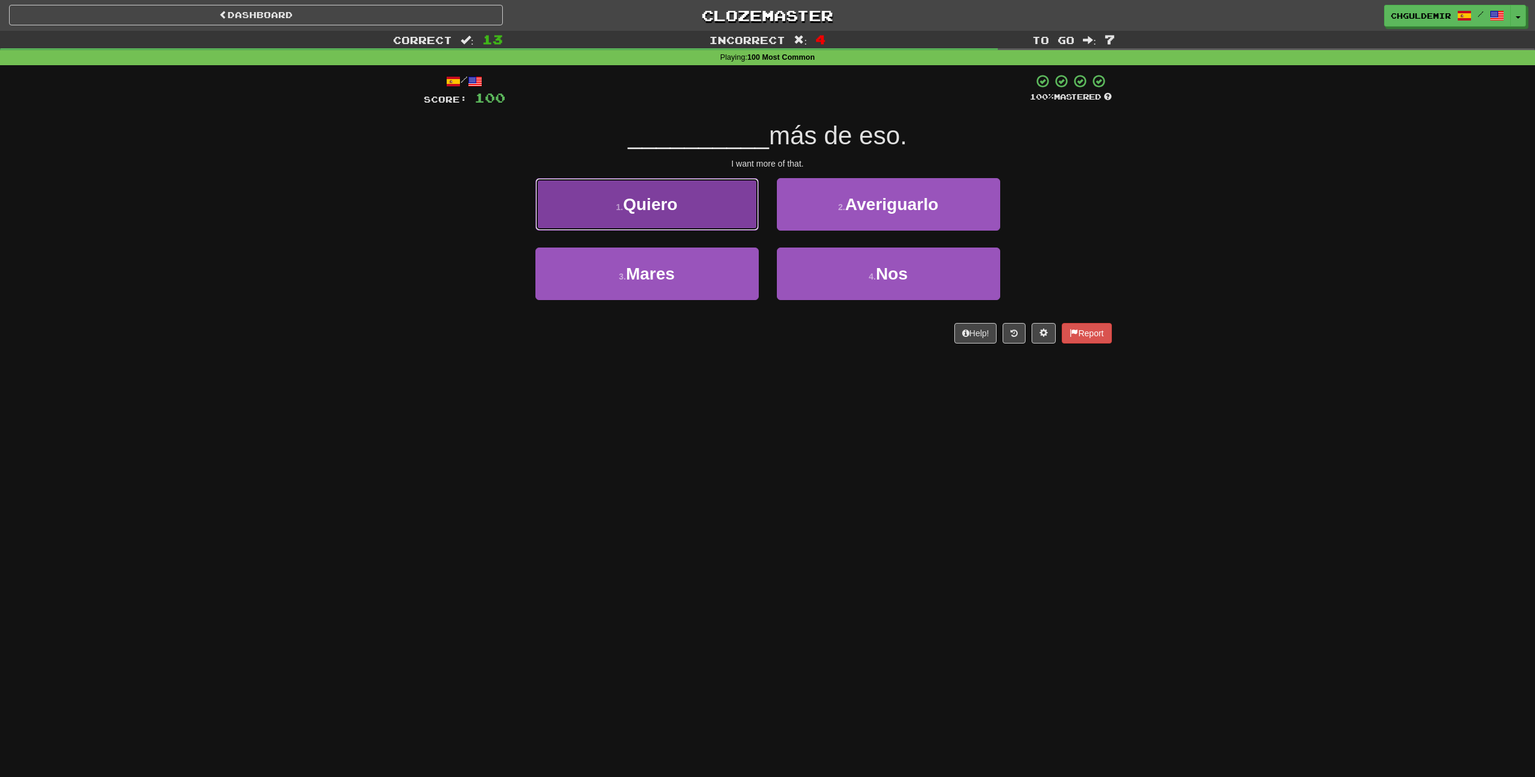
click at [725, 223] on button "1 . Quiero" at bounding box center [646, 204] width 223 height 53
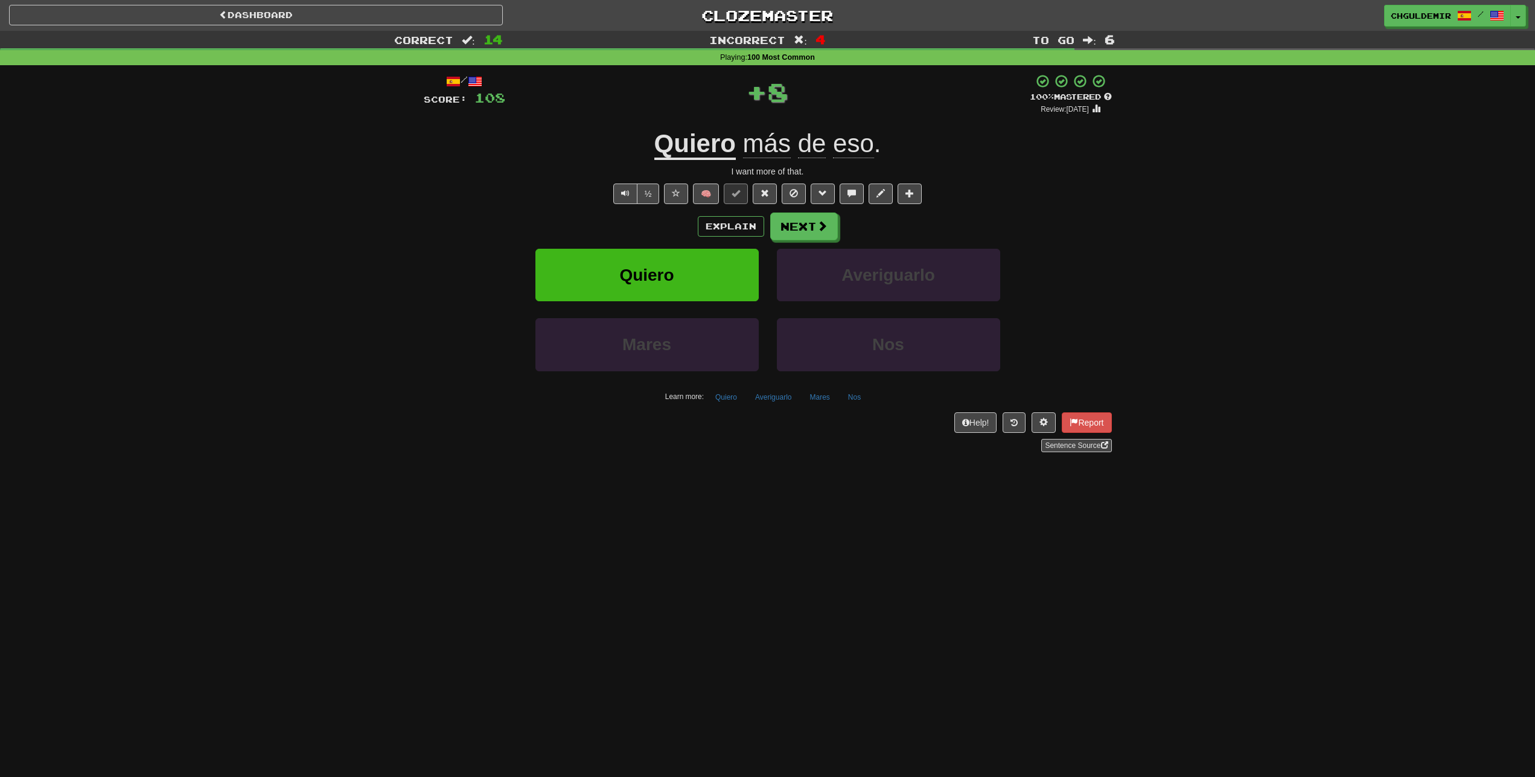
click at [806, 236] on button "Next" at bounding box center [804, 226] width 68 height 28
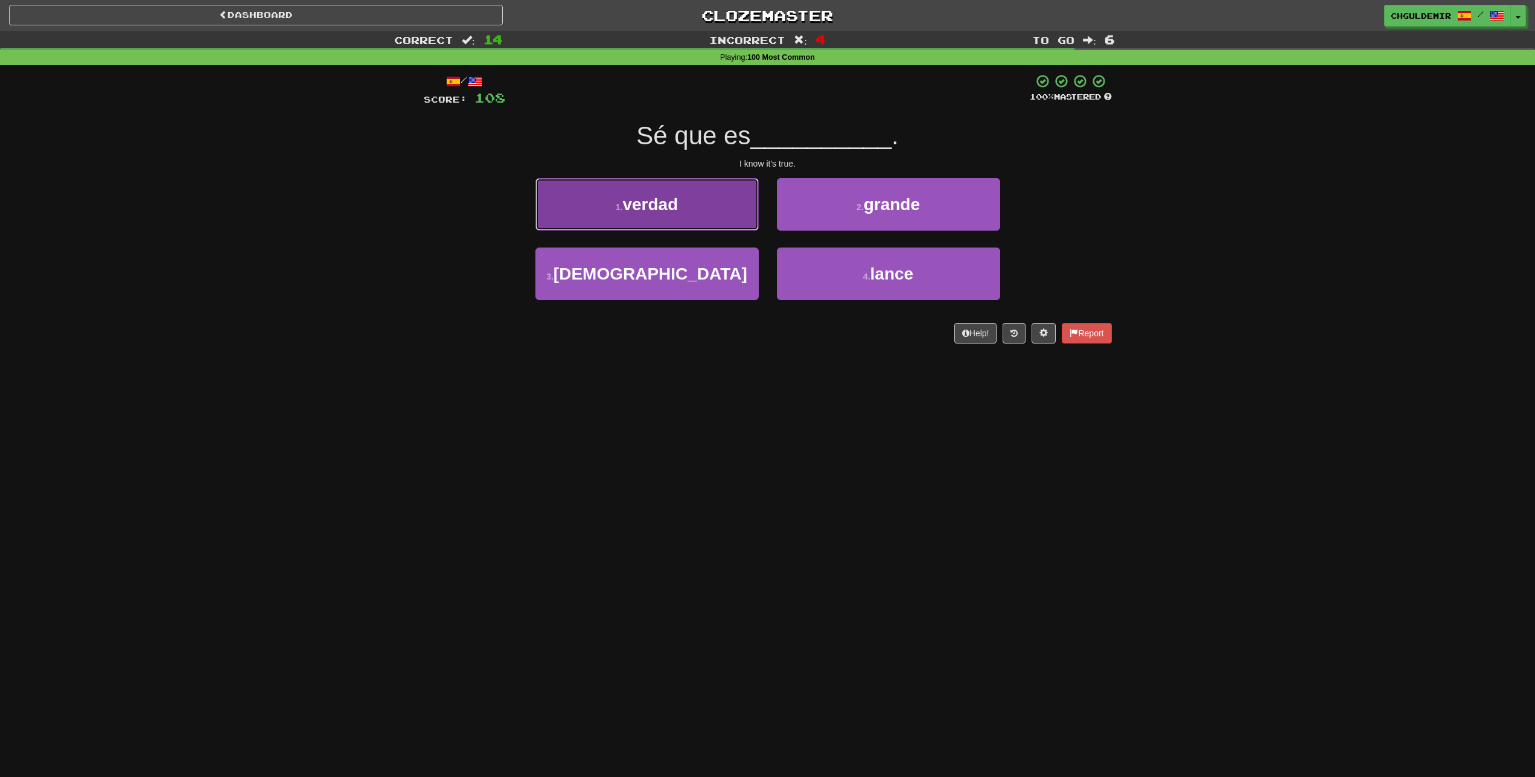
click at [723, 222] on button "1 . verdad" at bounding box center [646, 204] width 223 height 53
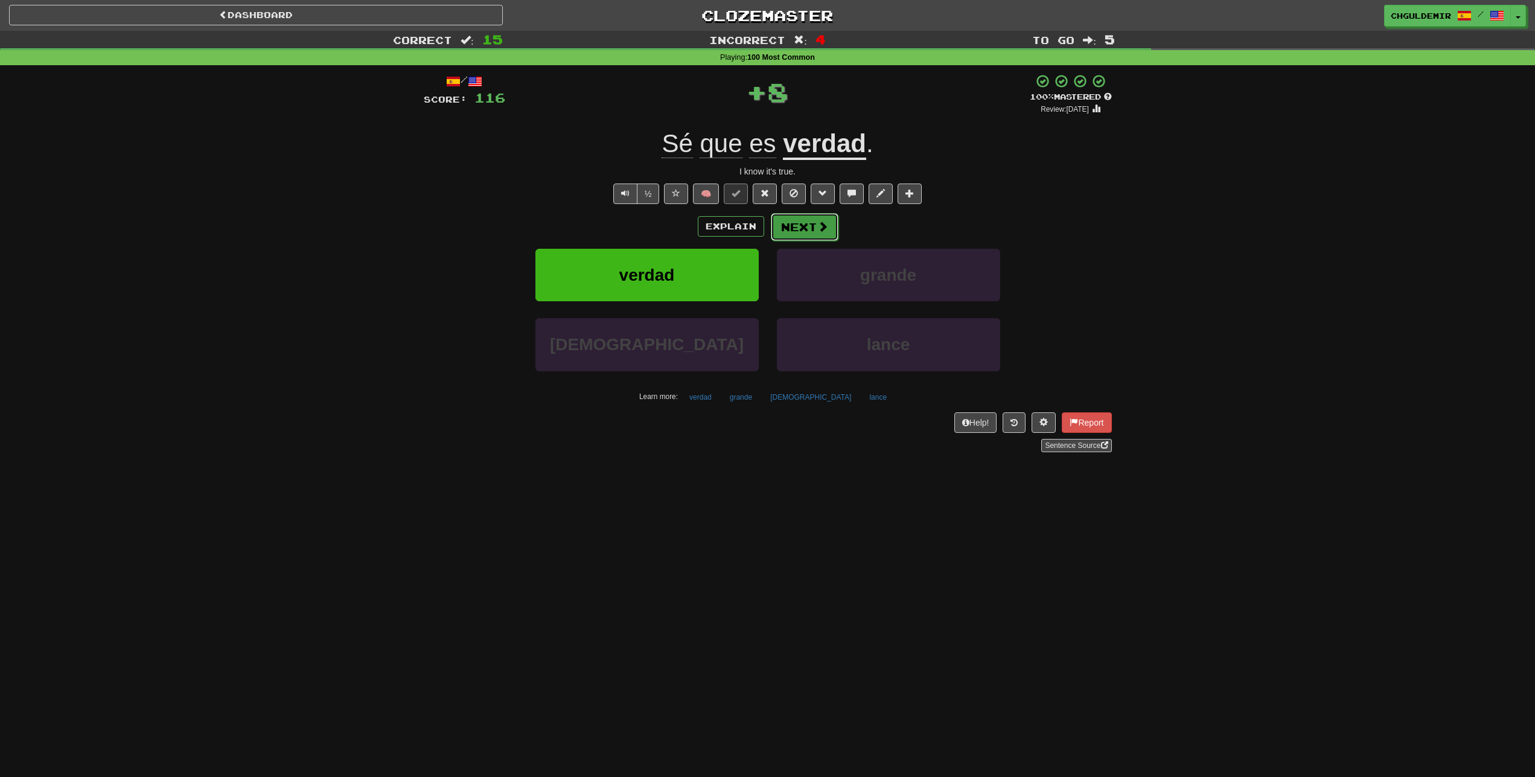
click at [802, 232] on button "Next" at bounding box center [805, 227] width 68 height 28
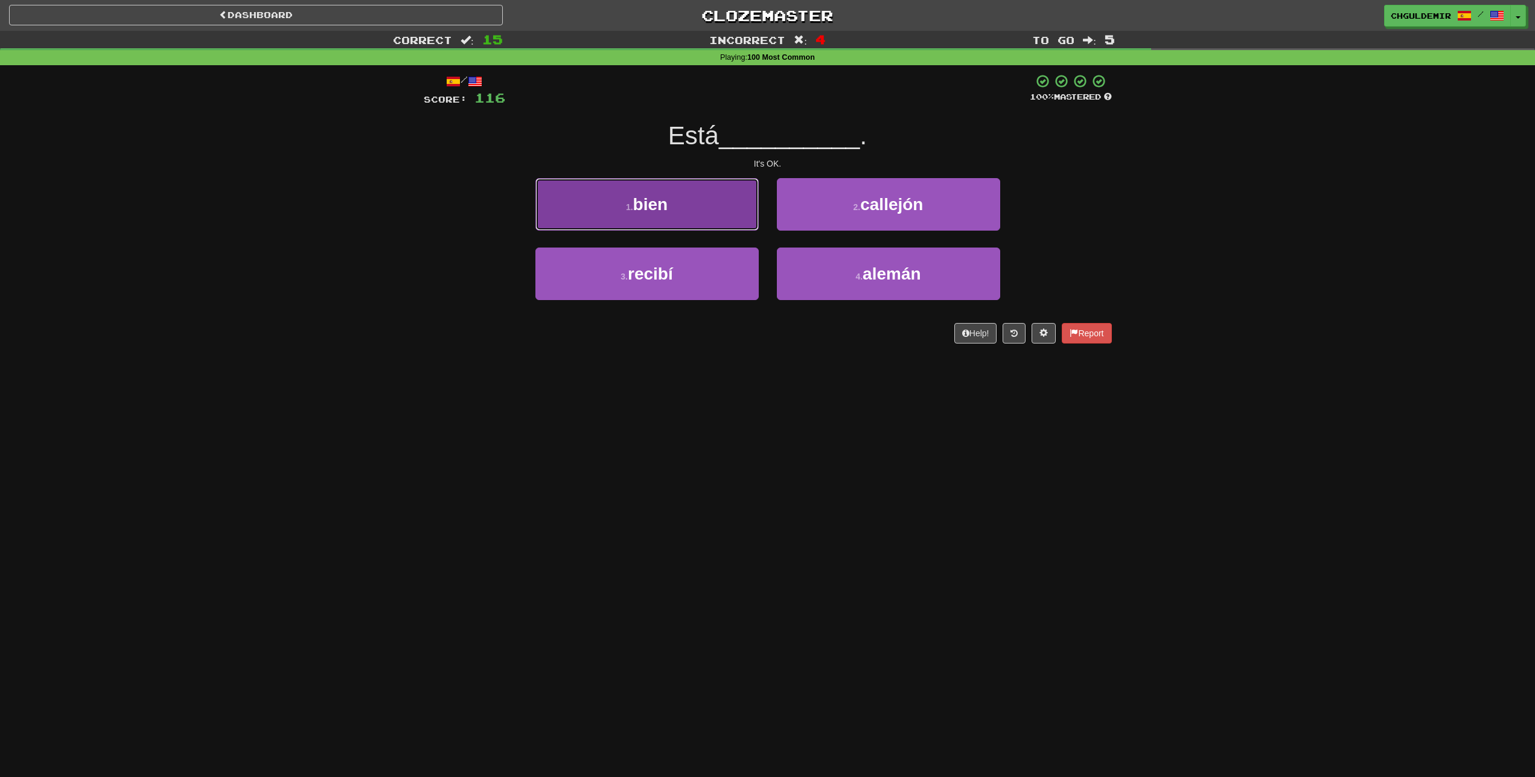
click at [724, 213] on button "1 . bien" at bounding box center [646, 204] width 223 height 53
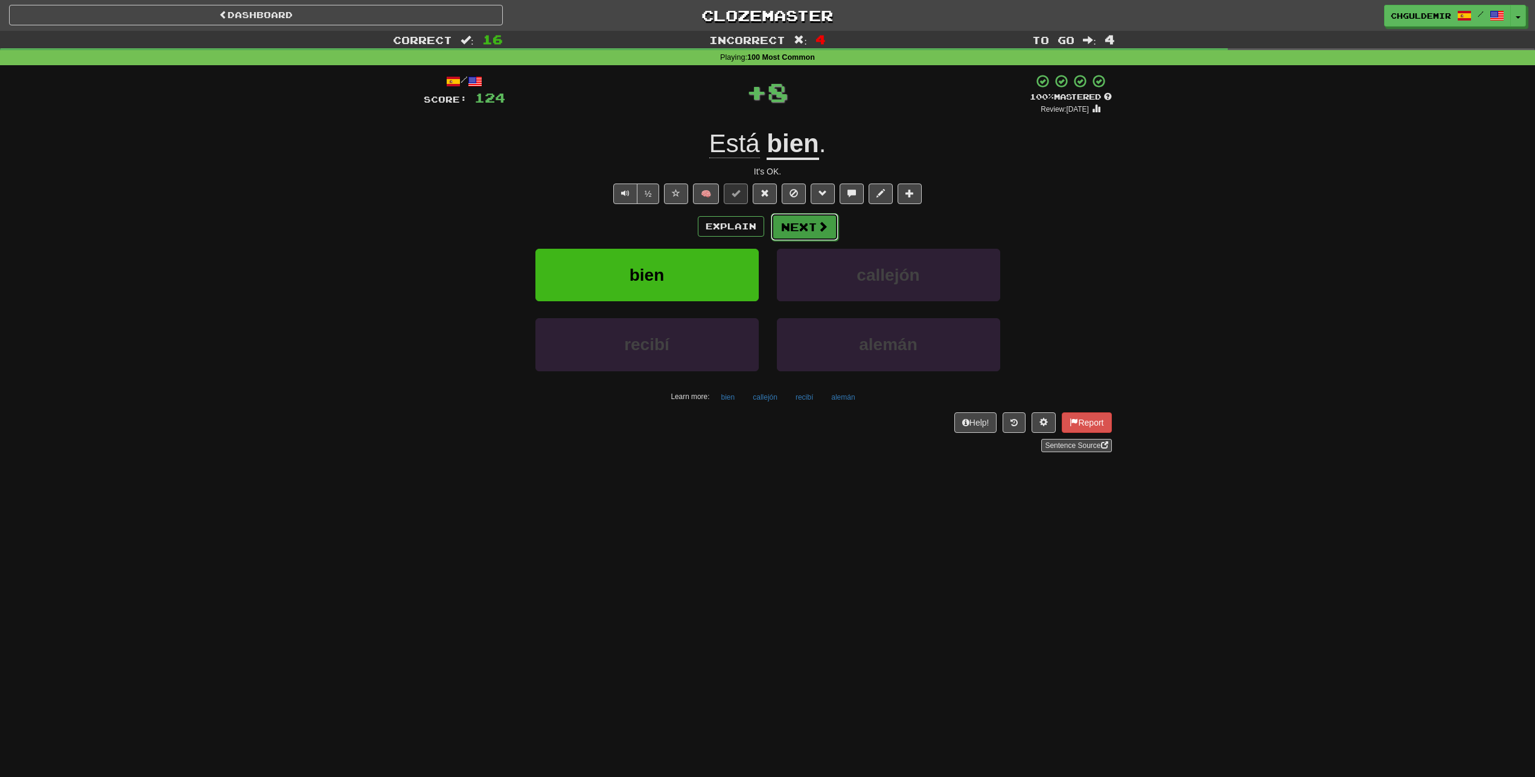
click at [789, 222] on button "Next" at bounding box center [805, 227] width 68 height 28
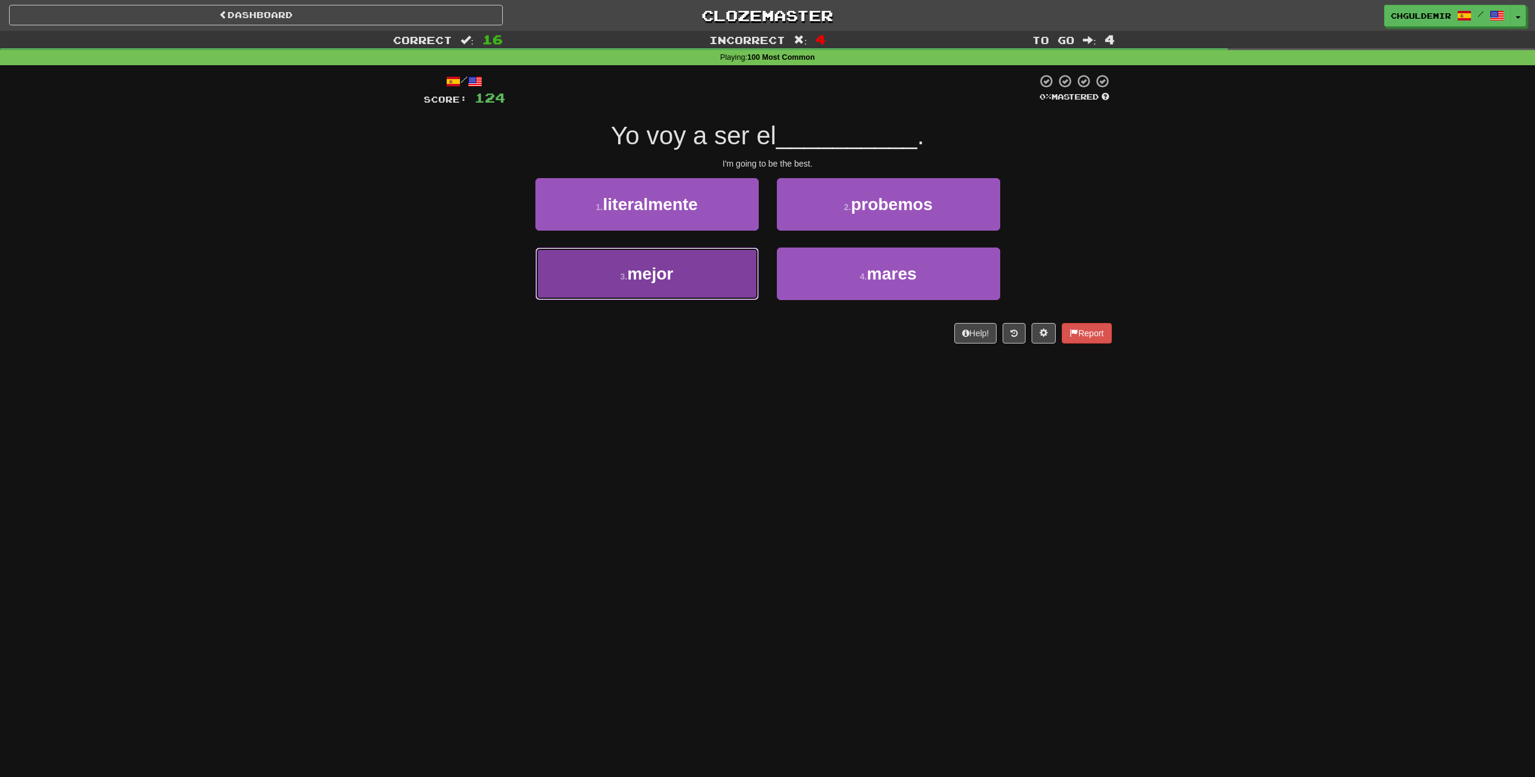
drag, startPoint x: 712, startPoint y: 272, endPoint x: 741, endPoint y: 243, distance: 41.4
click at [713, 271] on button "3 . mejor" at bounding box center [646, 273] width 223 height 53
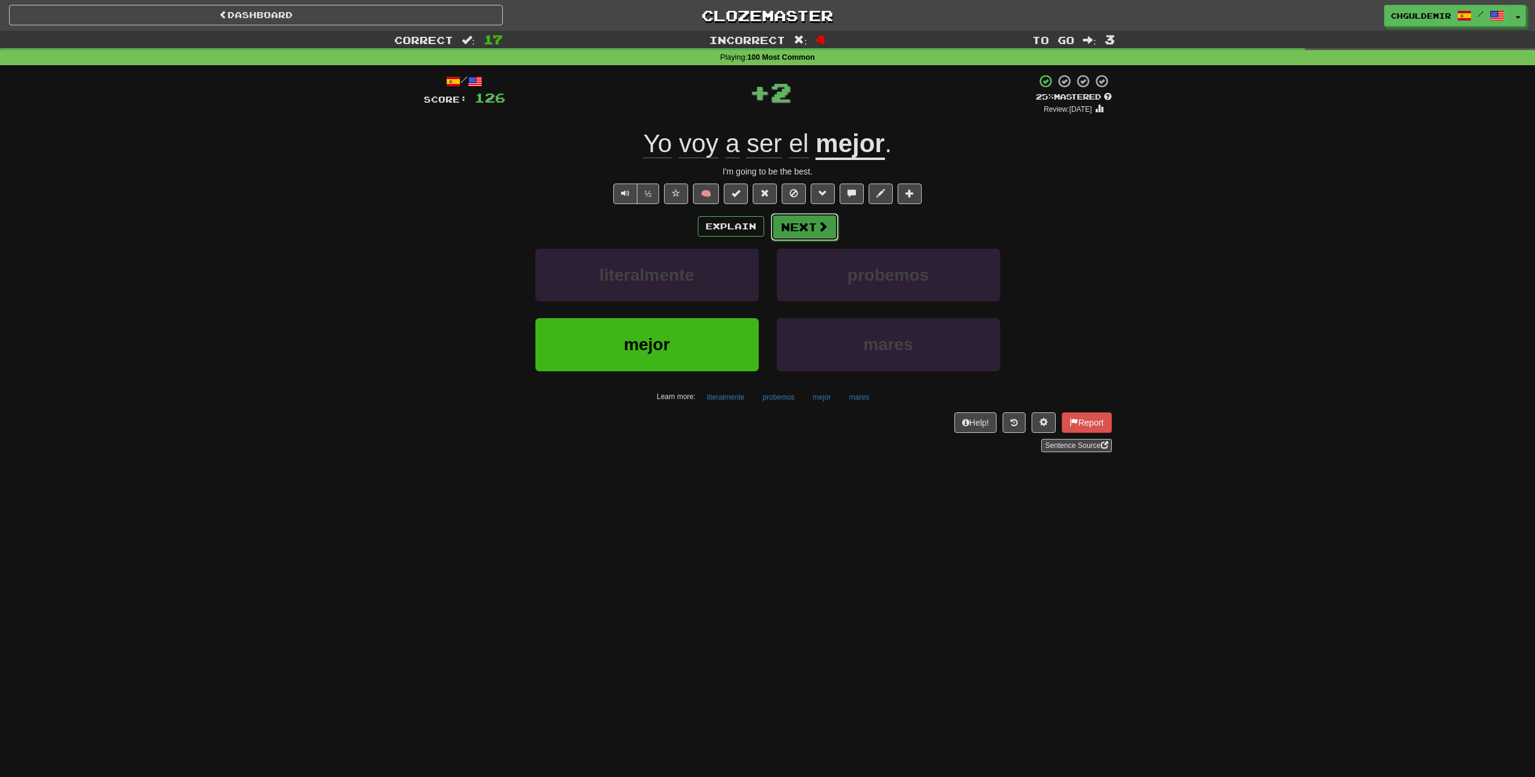
click at [772, 220] on button "Next" at bounding box center [805, 227] width 68 height 28
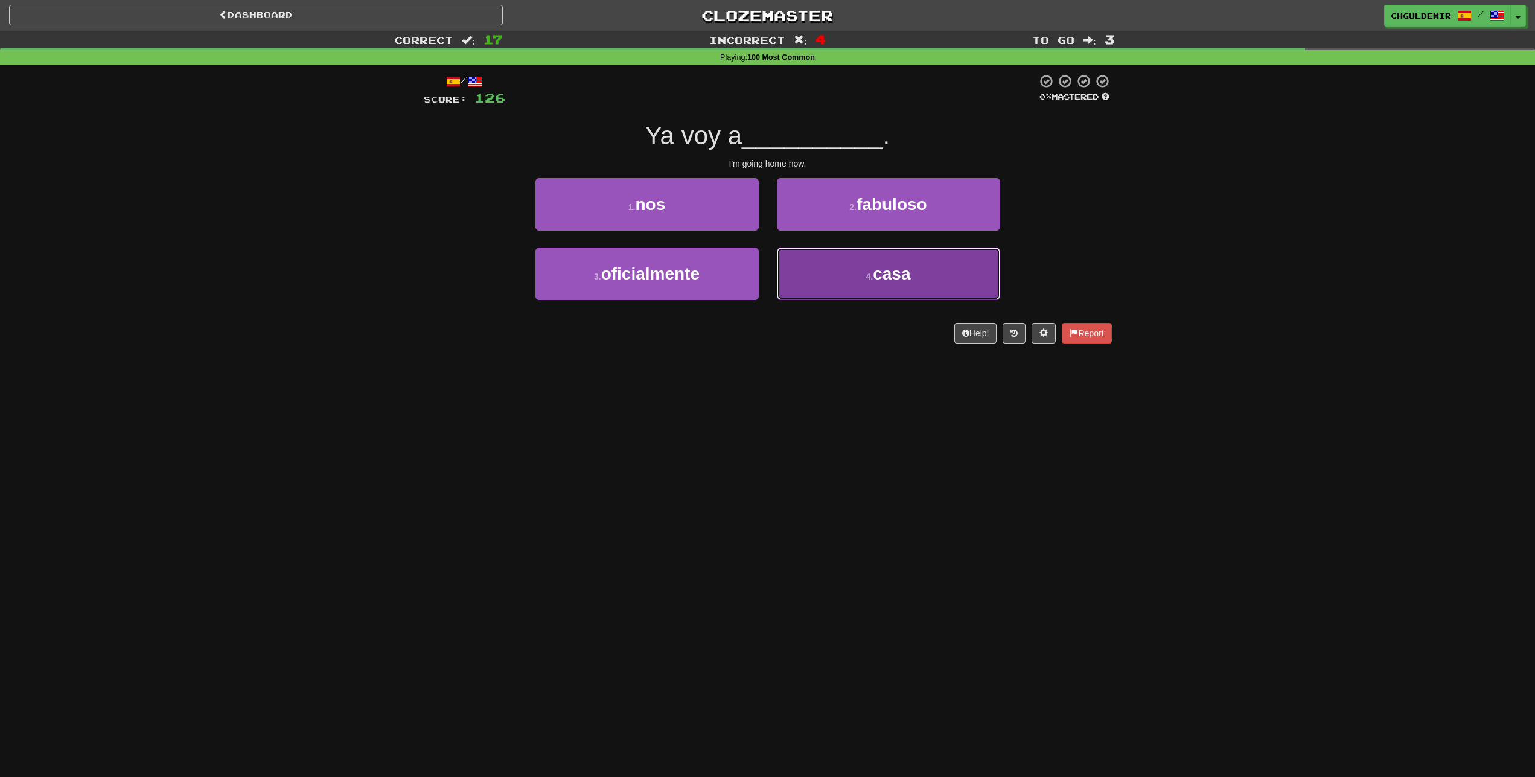
click at [841, 281] on button "4 . casa" at bounding box center [888, 273] width 223 height 53
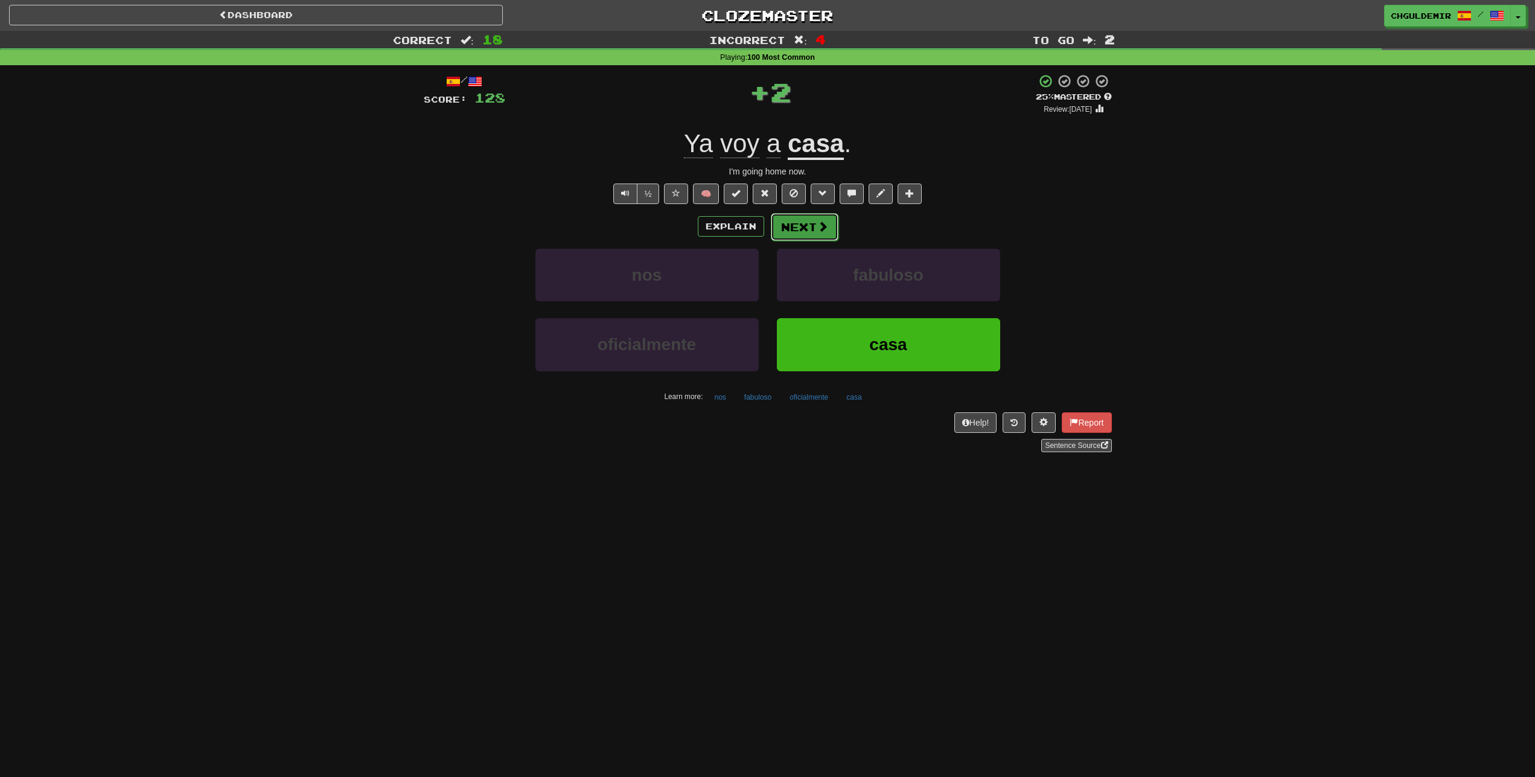
click at [810, 223] on button "Next" at bounding box center [805, 227] width 68 height 28
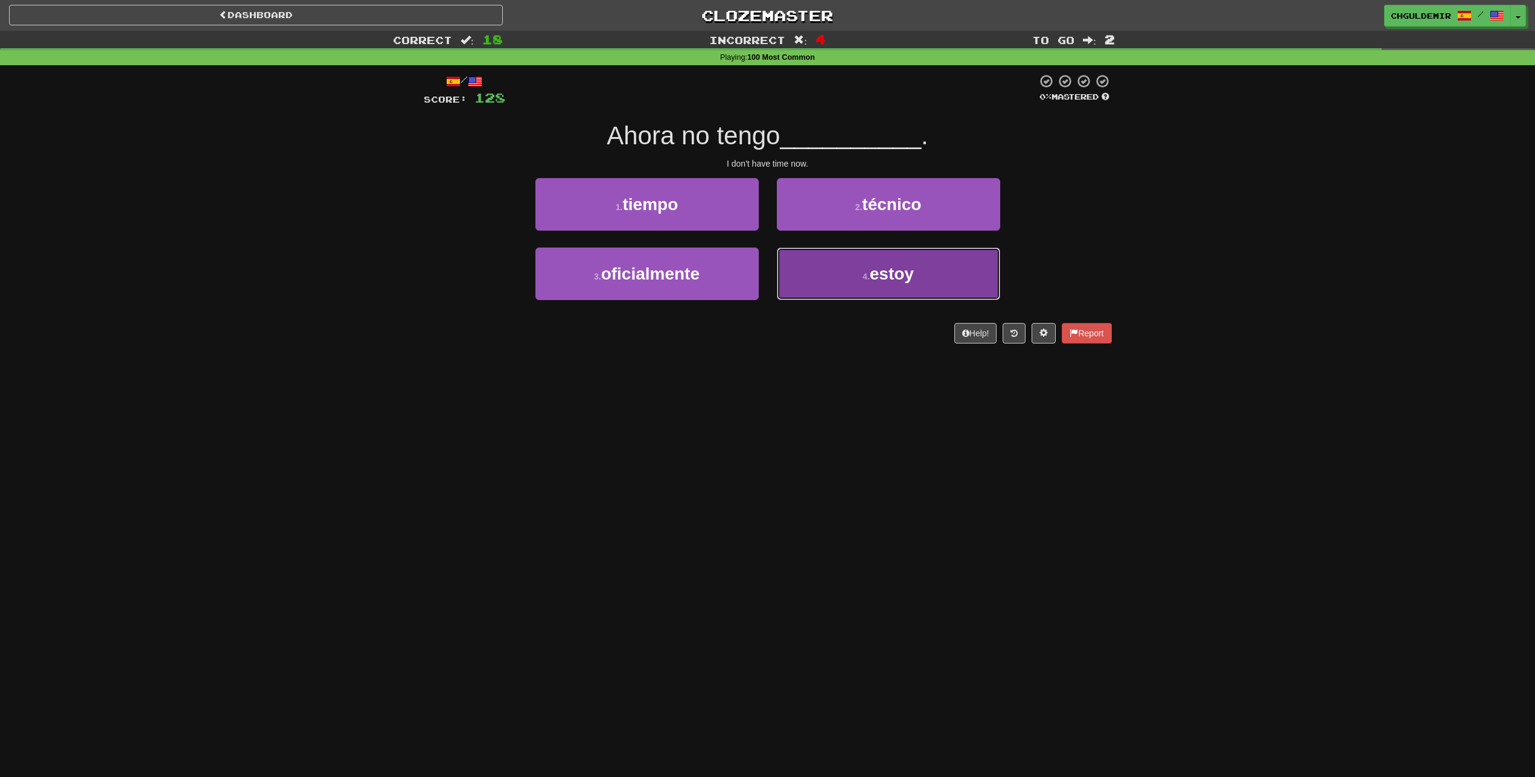
click at [845, 281] on button "4 . estoy" at bounding box center [888, 273] width 223 height 53
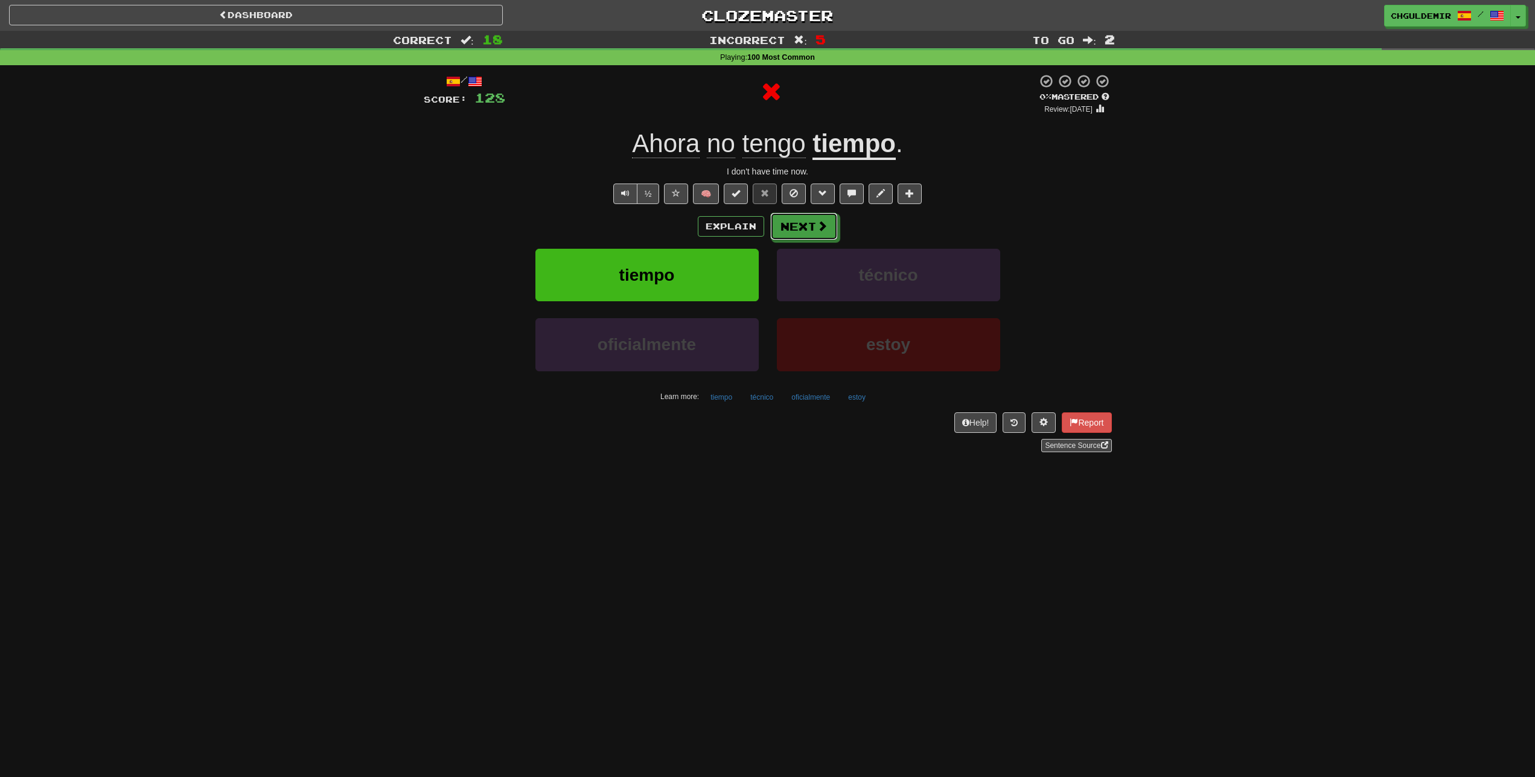
click at [804, 221] on button "Next" at bounding box center [804, 226] width 68 height 28
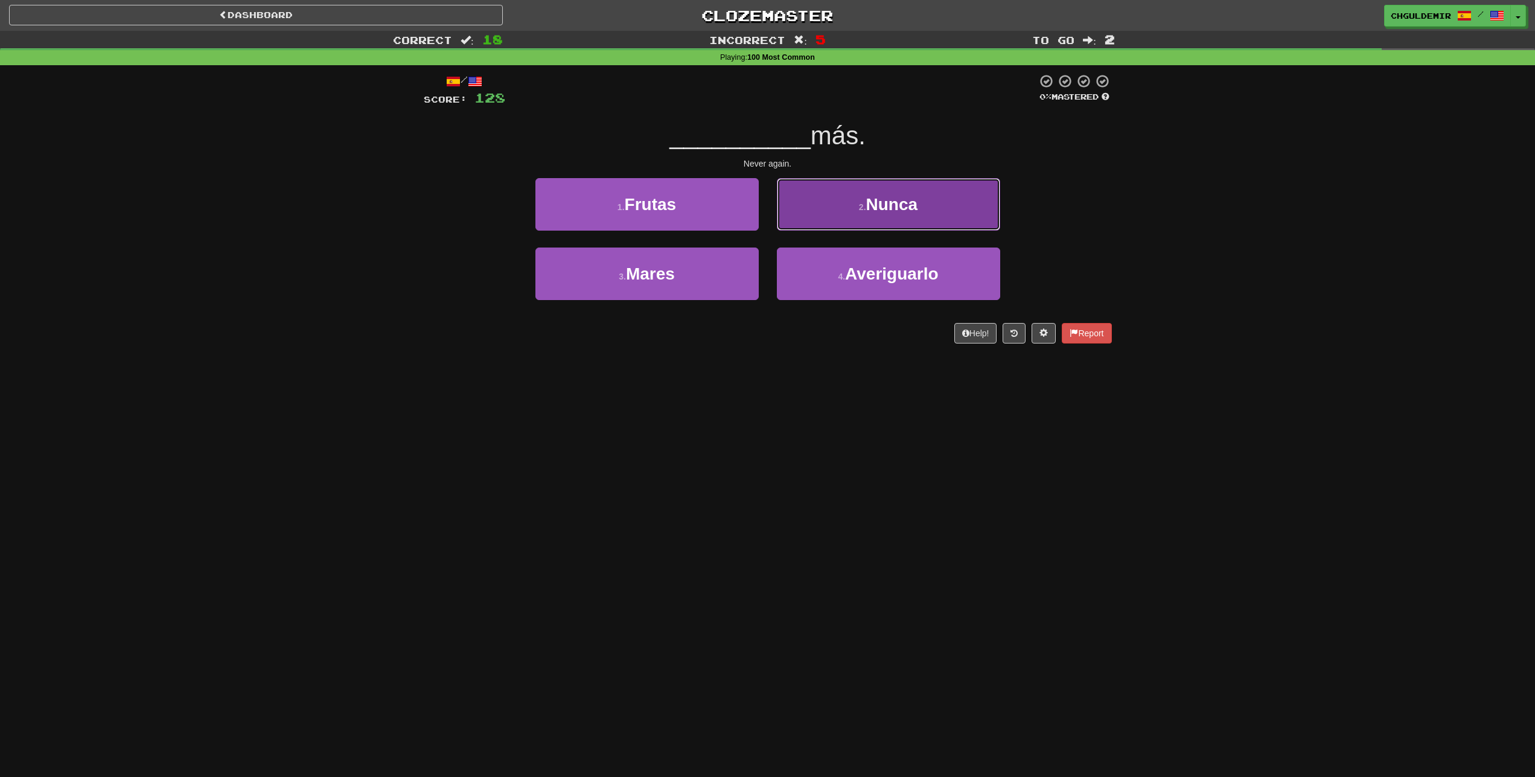
click at [803, 221] on button "2 . Nunca" at bounding box center [888, 204] width 223 height 53
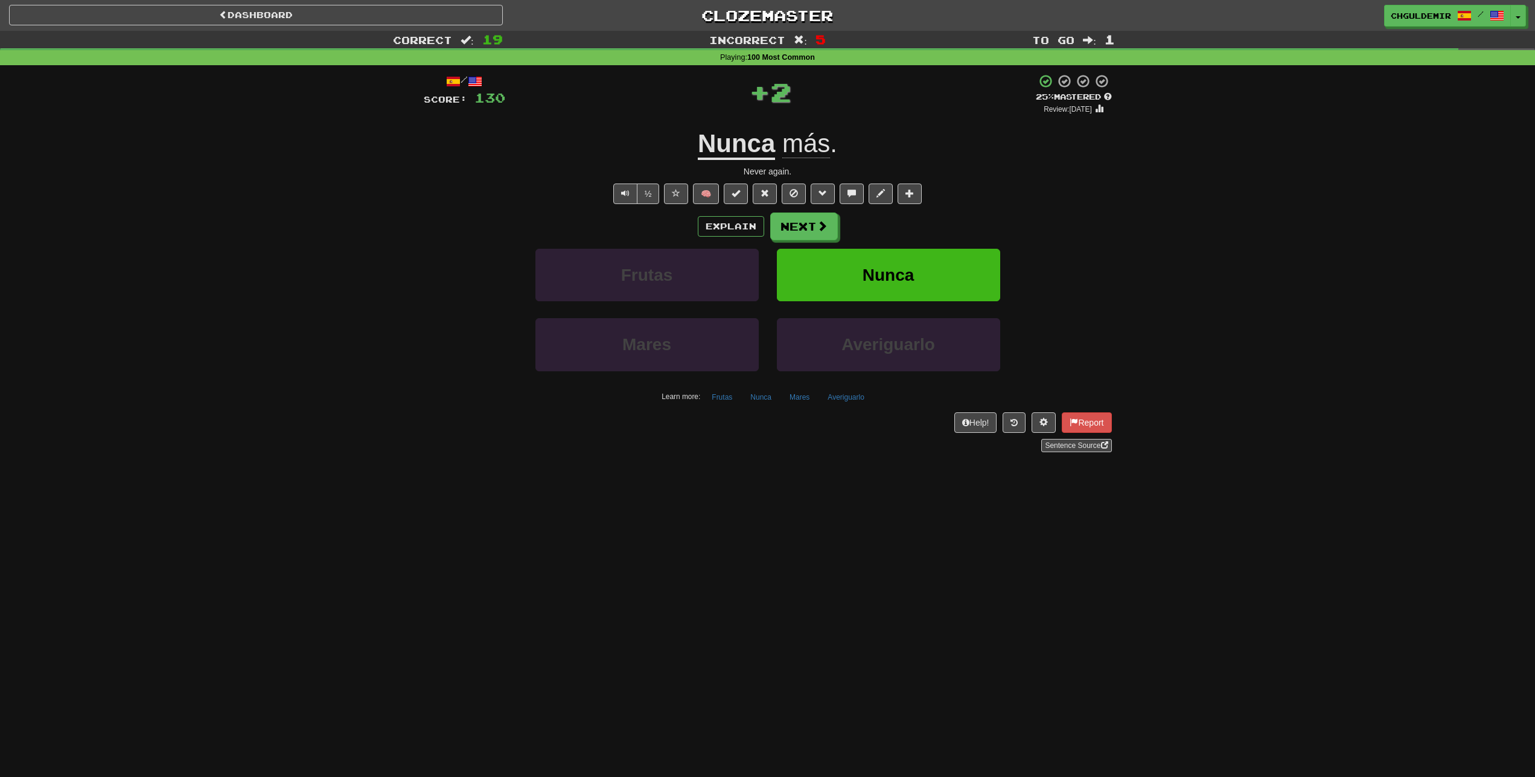
click at [803, 221] on button "Next" at bounding box center [804, 226] width 68 height 28
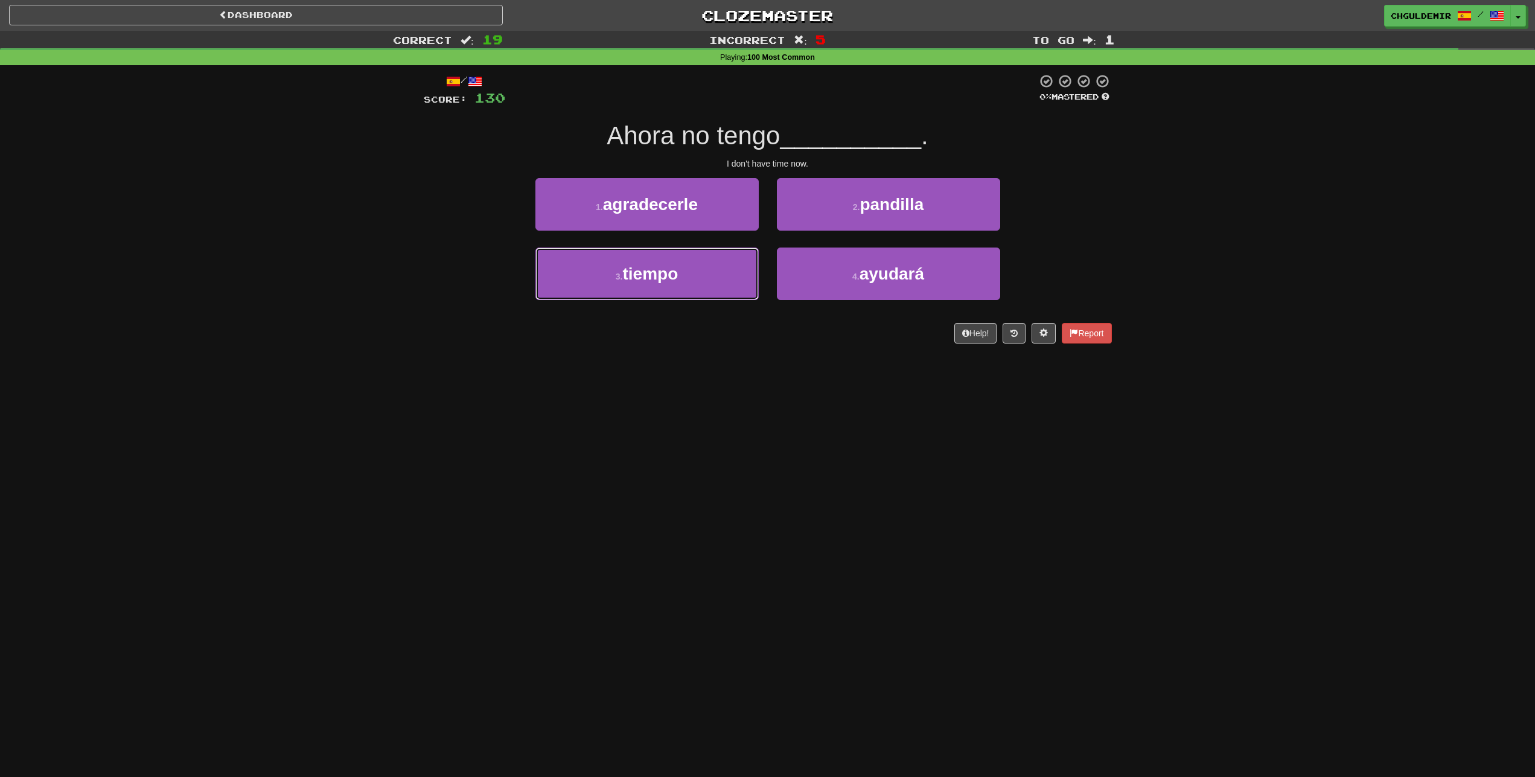
drag, startPoint x: 707, startPoint y: 273, endPoint x: 747, endPoint y: 243, distance: 50.8
click at [712, 269] on button "3 . tiempo" at bounding box center [646, 273] width 223 height 53
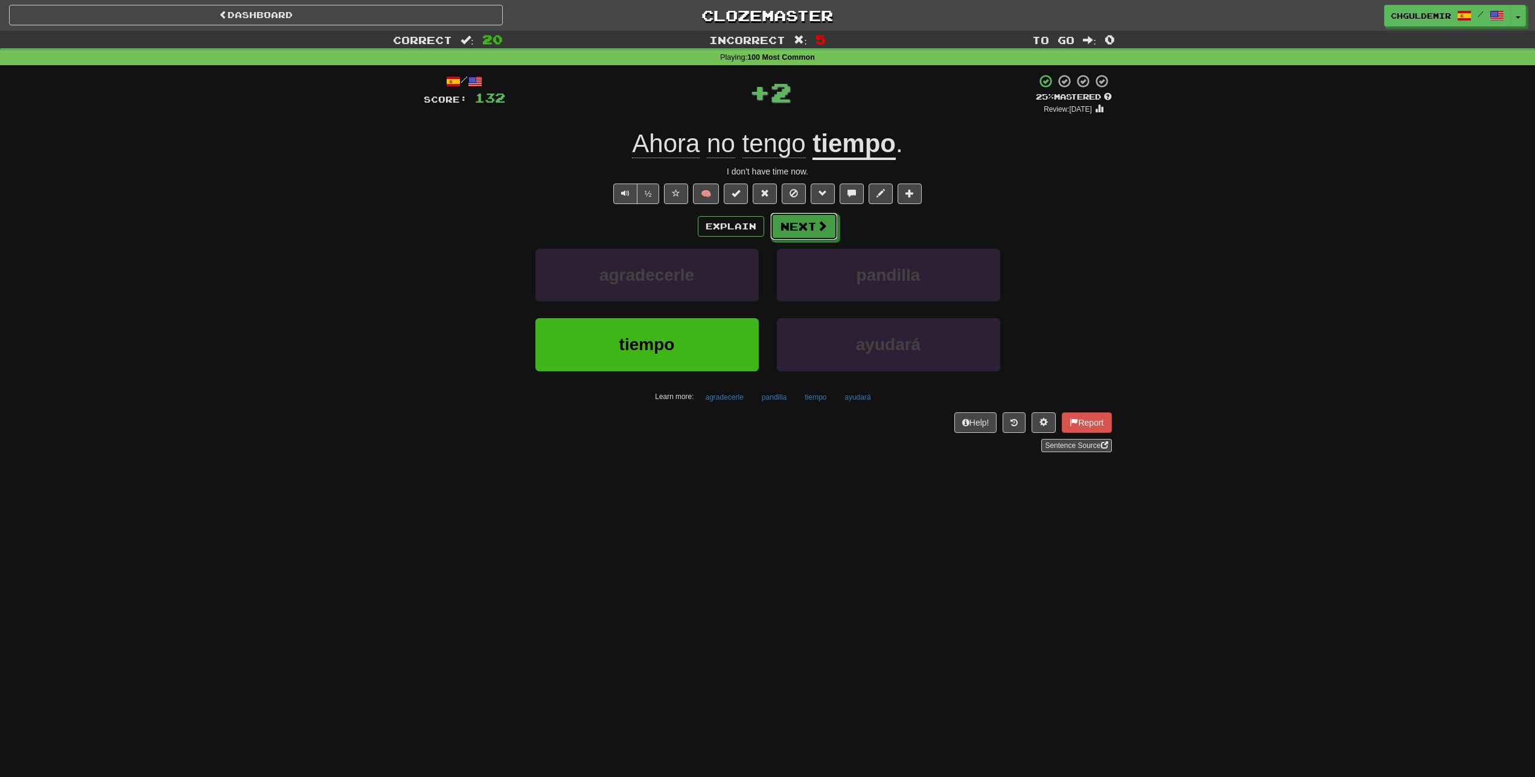
click at [801, 228] on button "Next" at bounding box center [804, 226] width 68 height 28
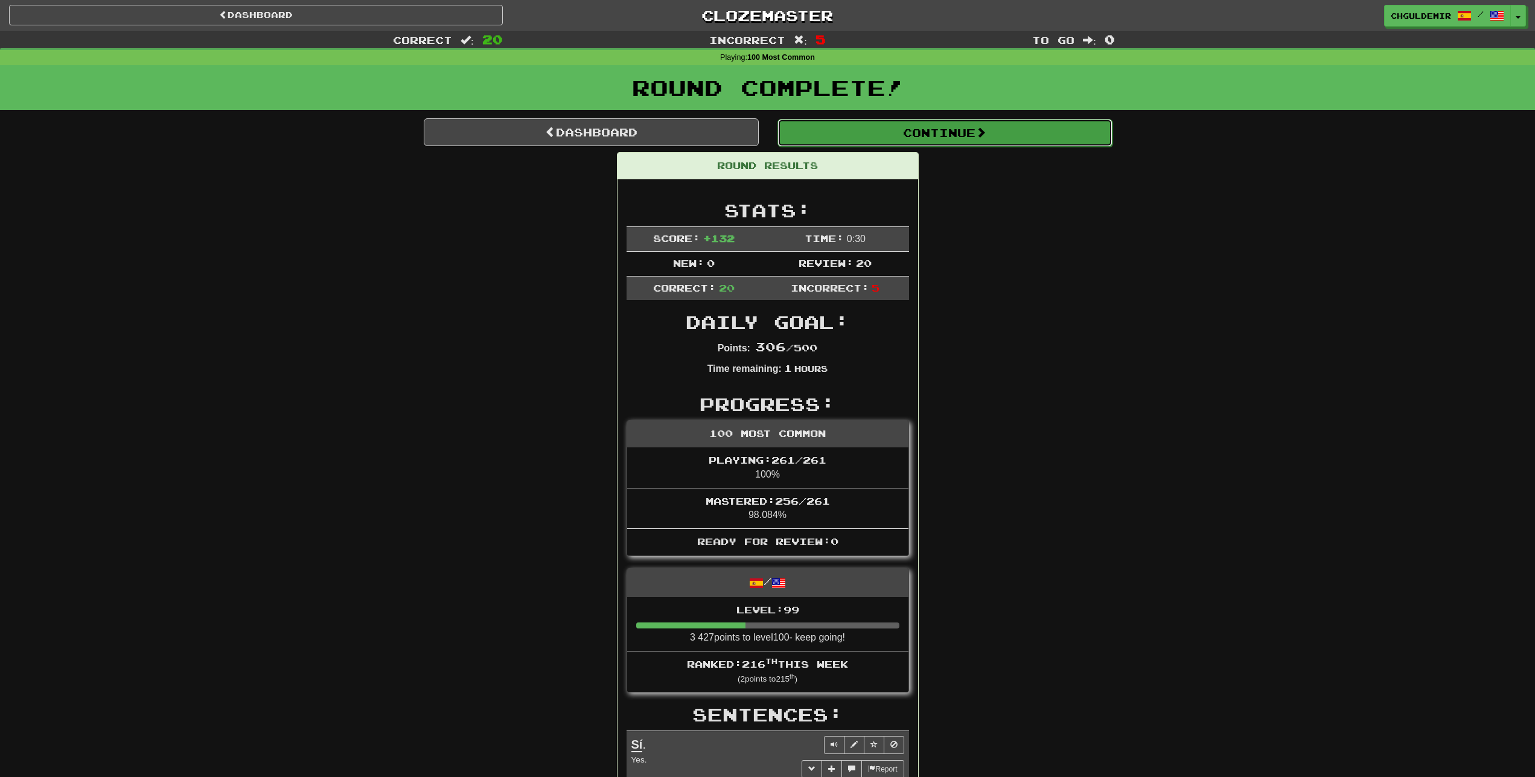
click at [901, 138] on button "Continue" at bounding box center [944, 133] width 335 height 28
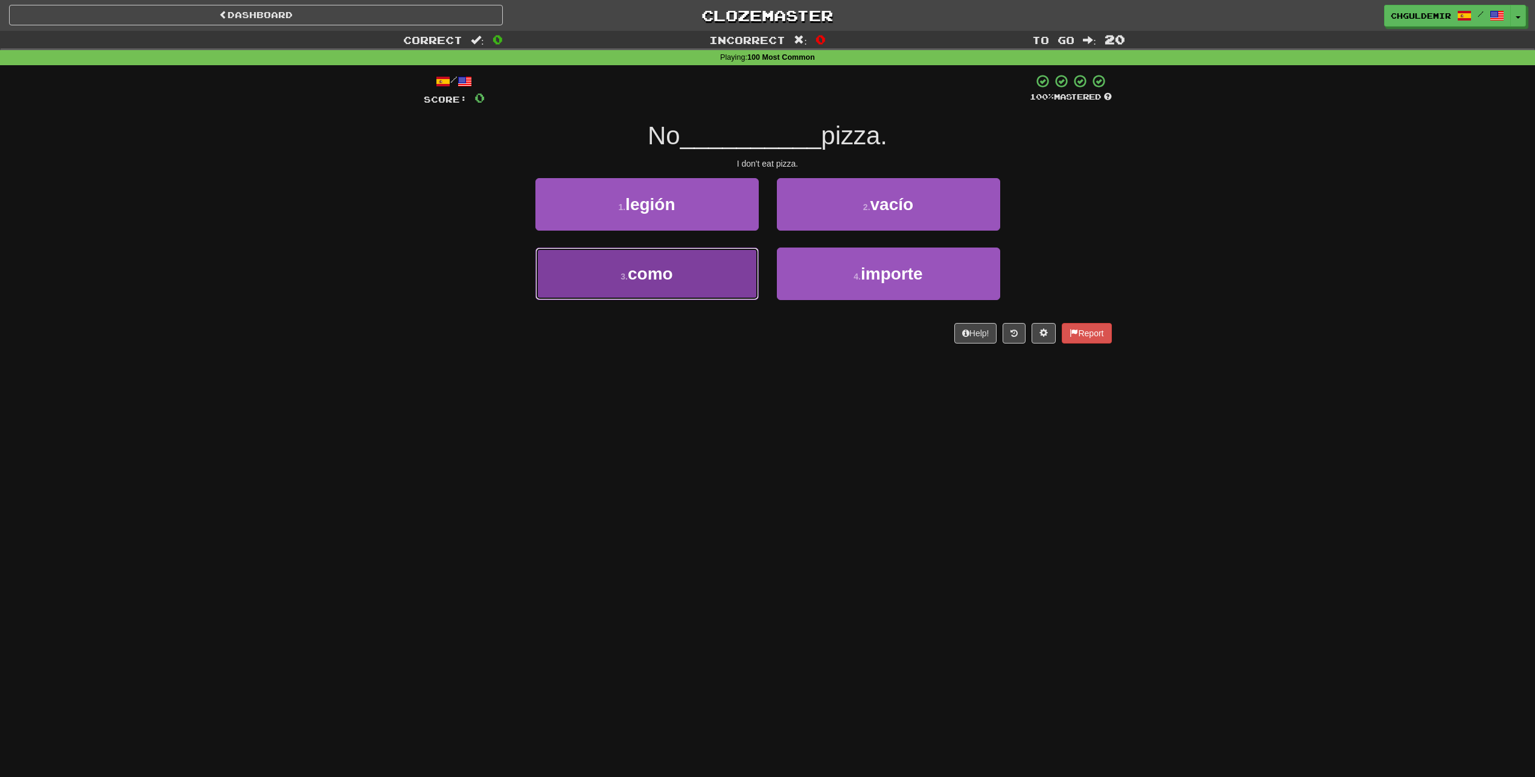
click at [734, 265] on button "3 . como" at bounding box center [646, 273] width 223 height 53
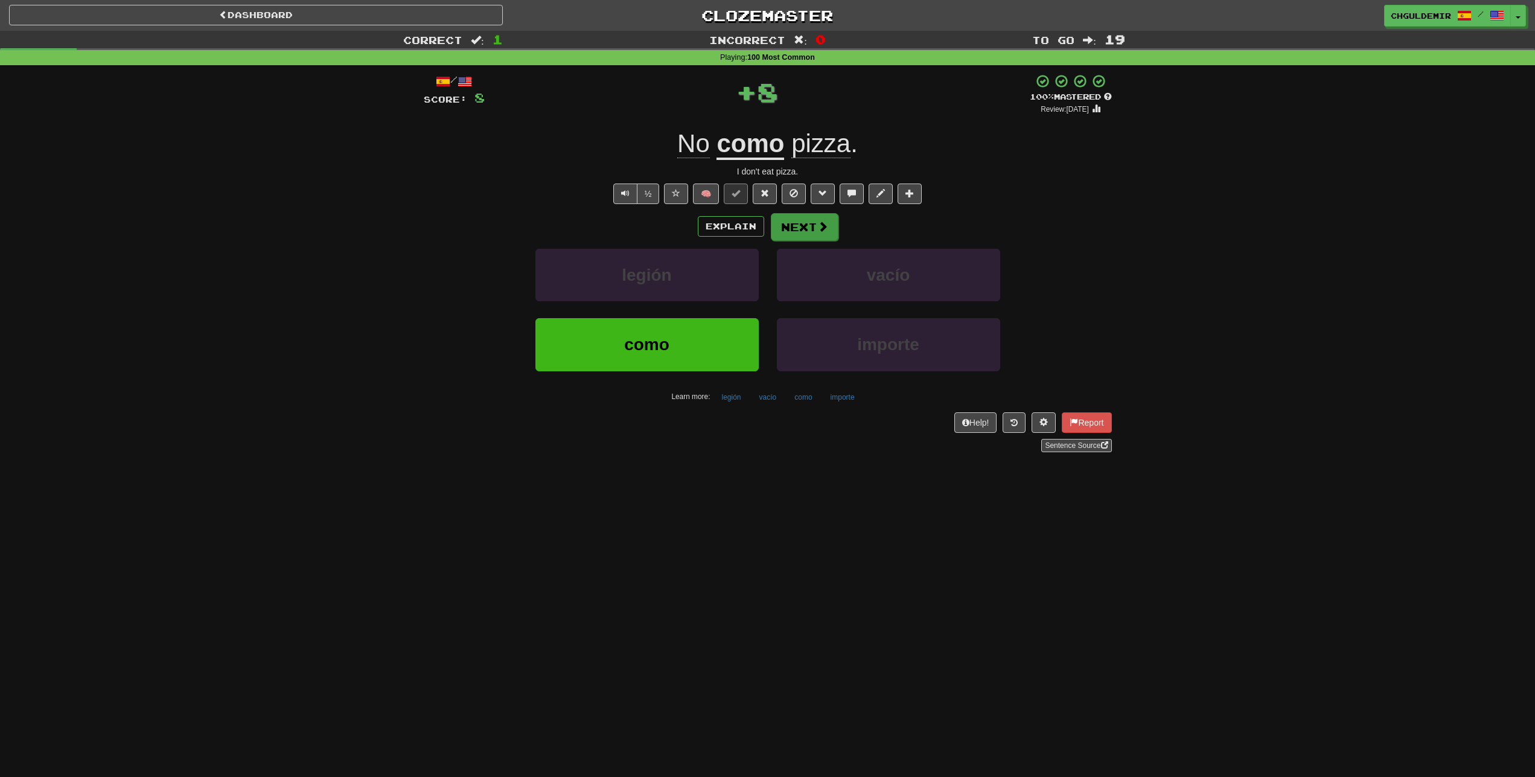
click at [786, 221] on button "Next" at bounding box center [805, 227] width 68 height 28
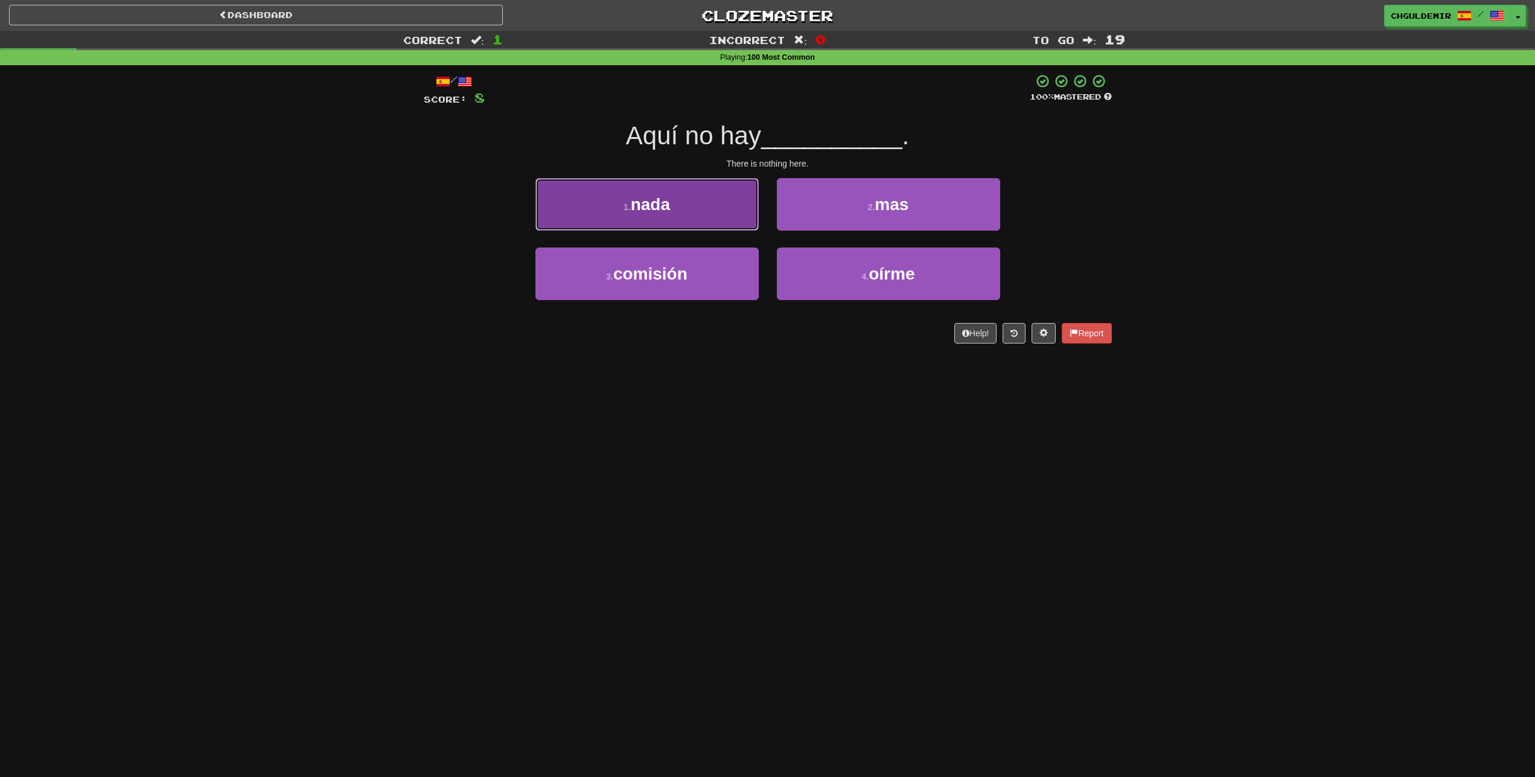
drag, startPoint x: 699, startPoint y: 215, endPoint x: 714, endPoint y: 218, distance: 14.8
click at [708, 217] on button "1 . nada" at bounding box center [646, 204] width 223 height 53
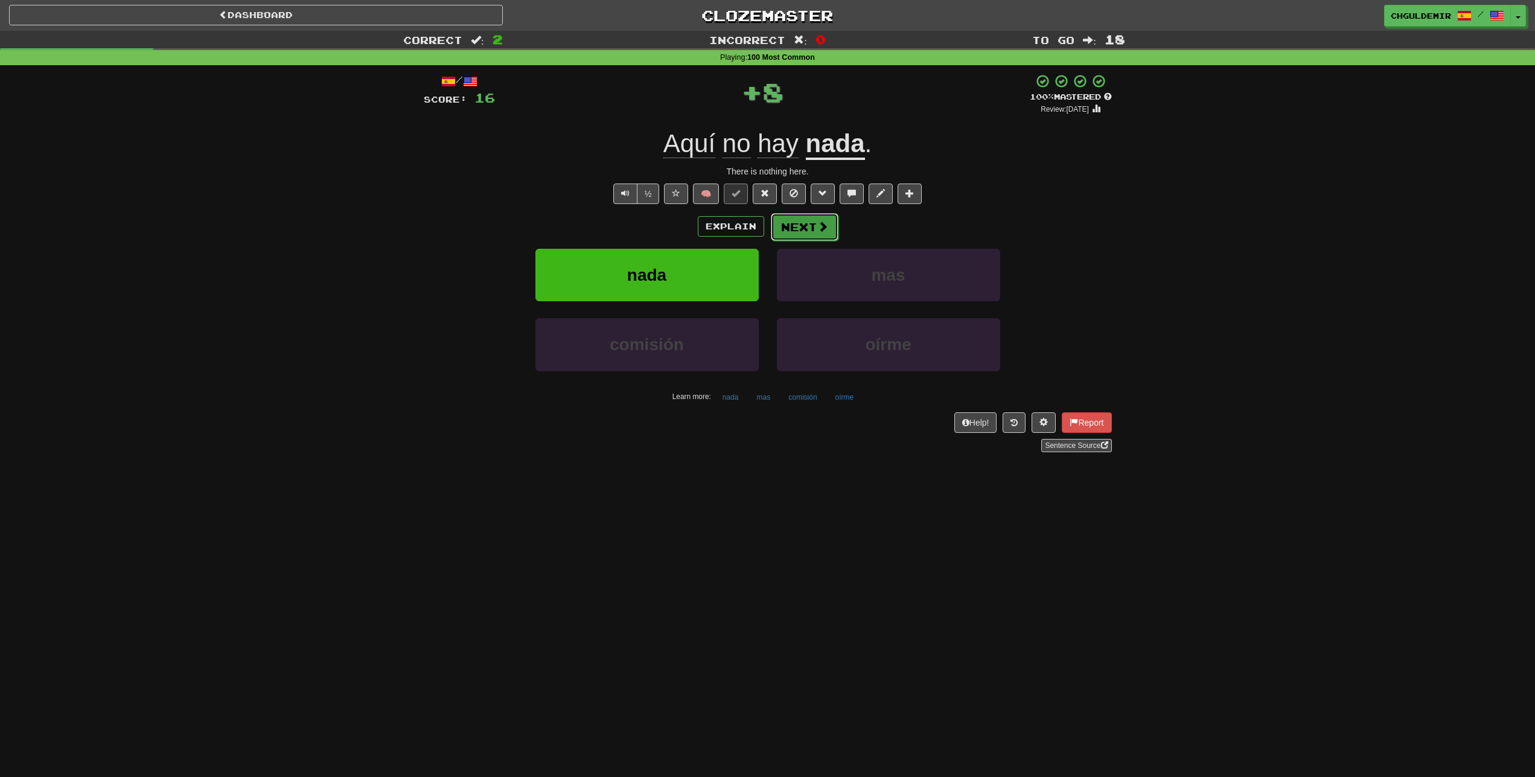
click at [815, 226] on button "Next" at bounding box center [805, 227] width 68 height 28
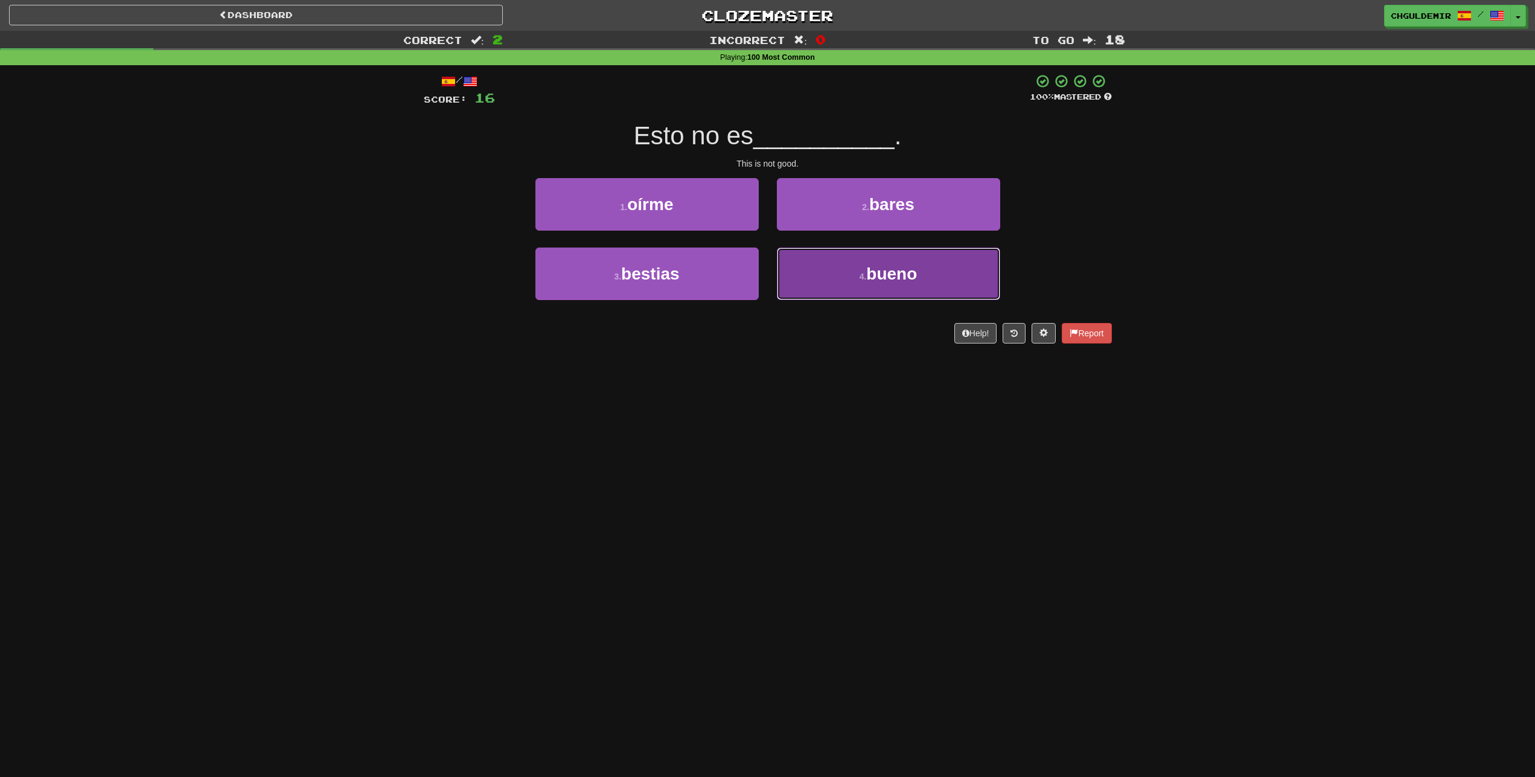
drag, startPoint x: 808, startPoint y: 282, endPoint x: 808, endPoint y: 255, distance: 26.6
click at [808, 281] on button "4 . bueno" at bounding box center [888, 273] width 223 height 53
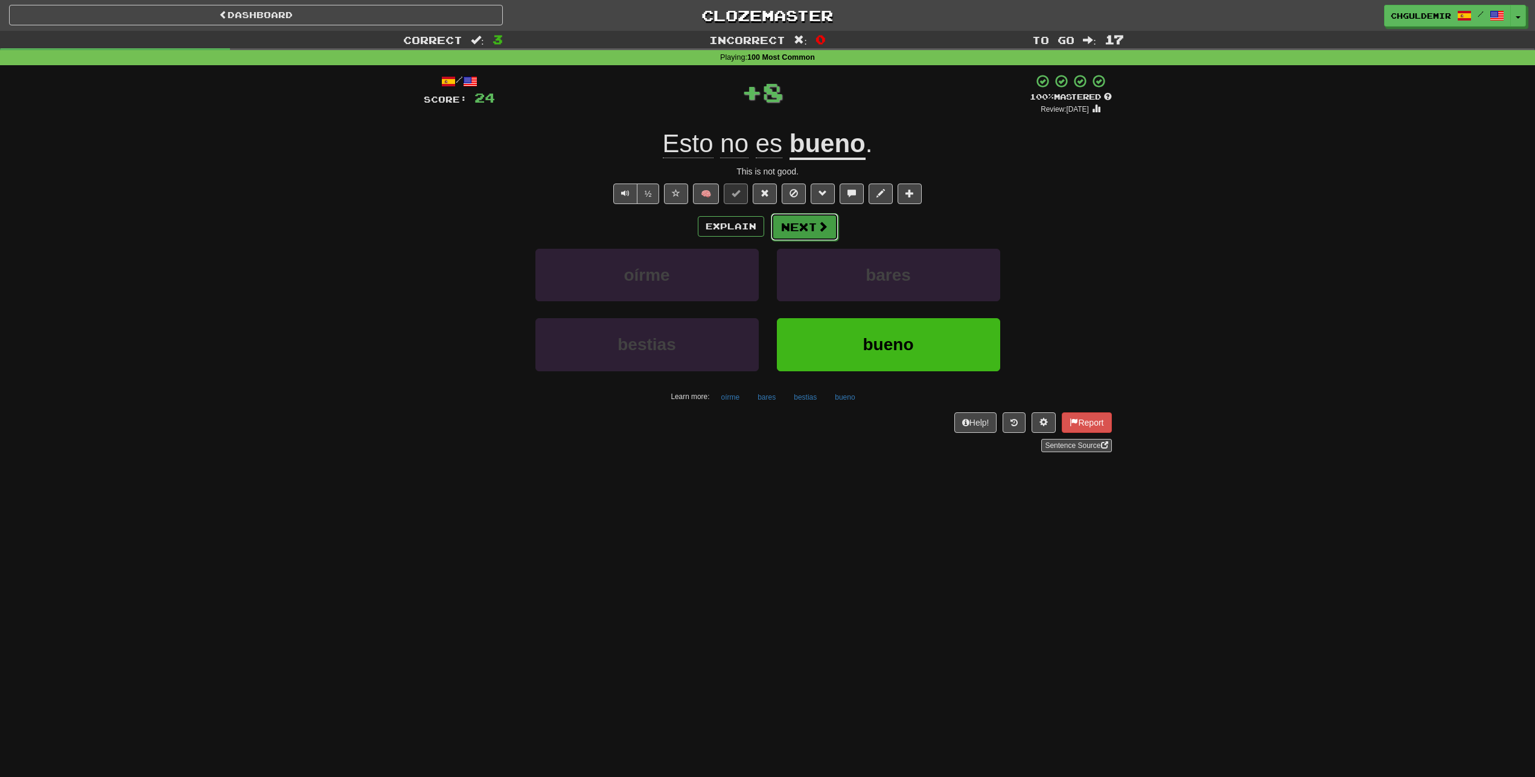
click at [817, 221] on span at bounding box center [822, 226] width 11 height 11
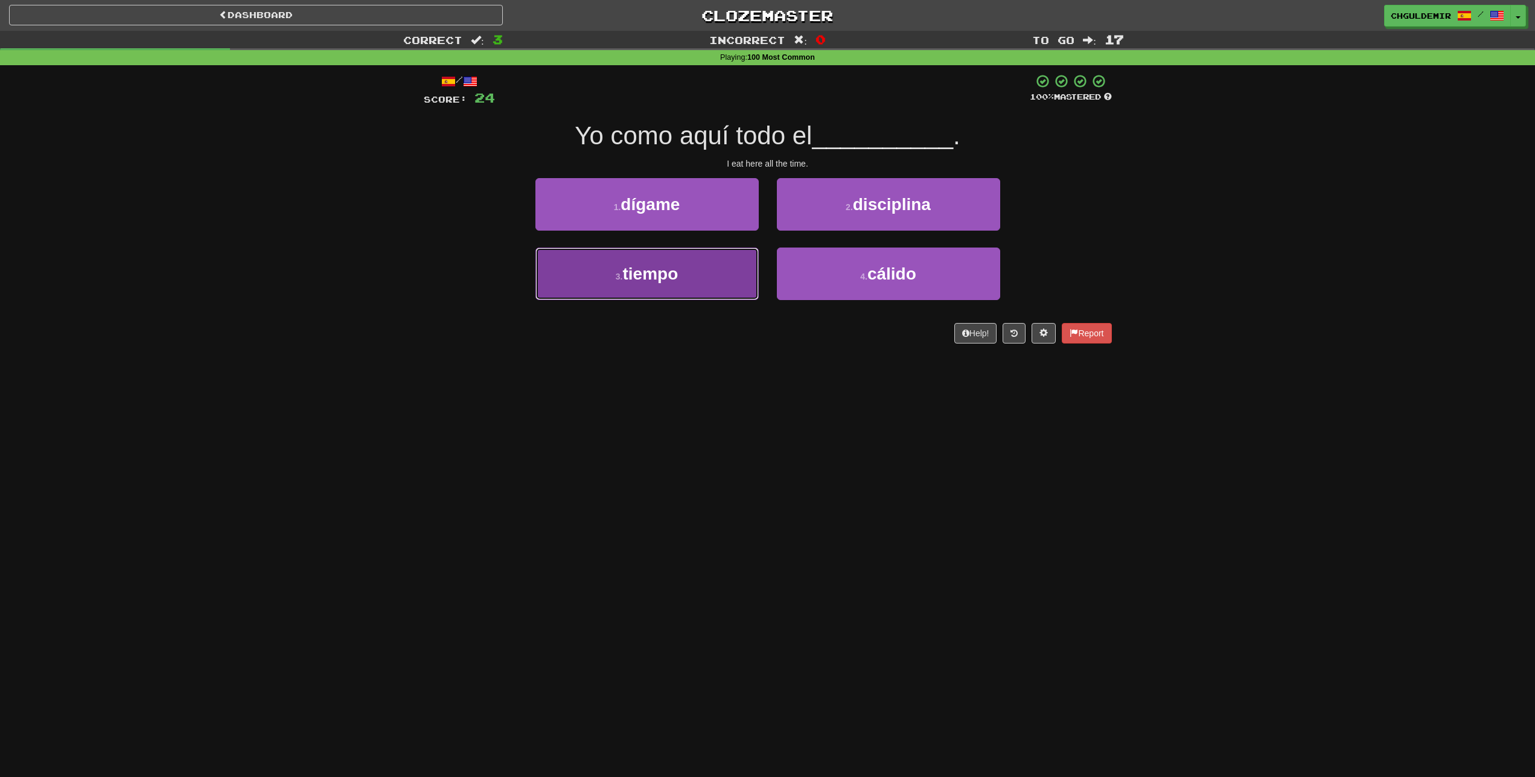
click at [718, 268] on button "3 . tiempo" at bounding box center [646, 273] width 223 height 53
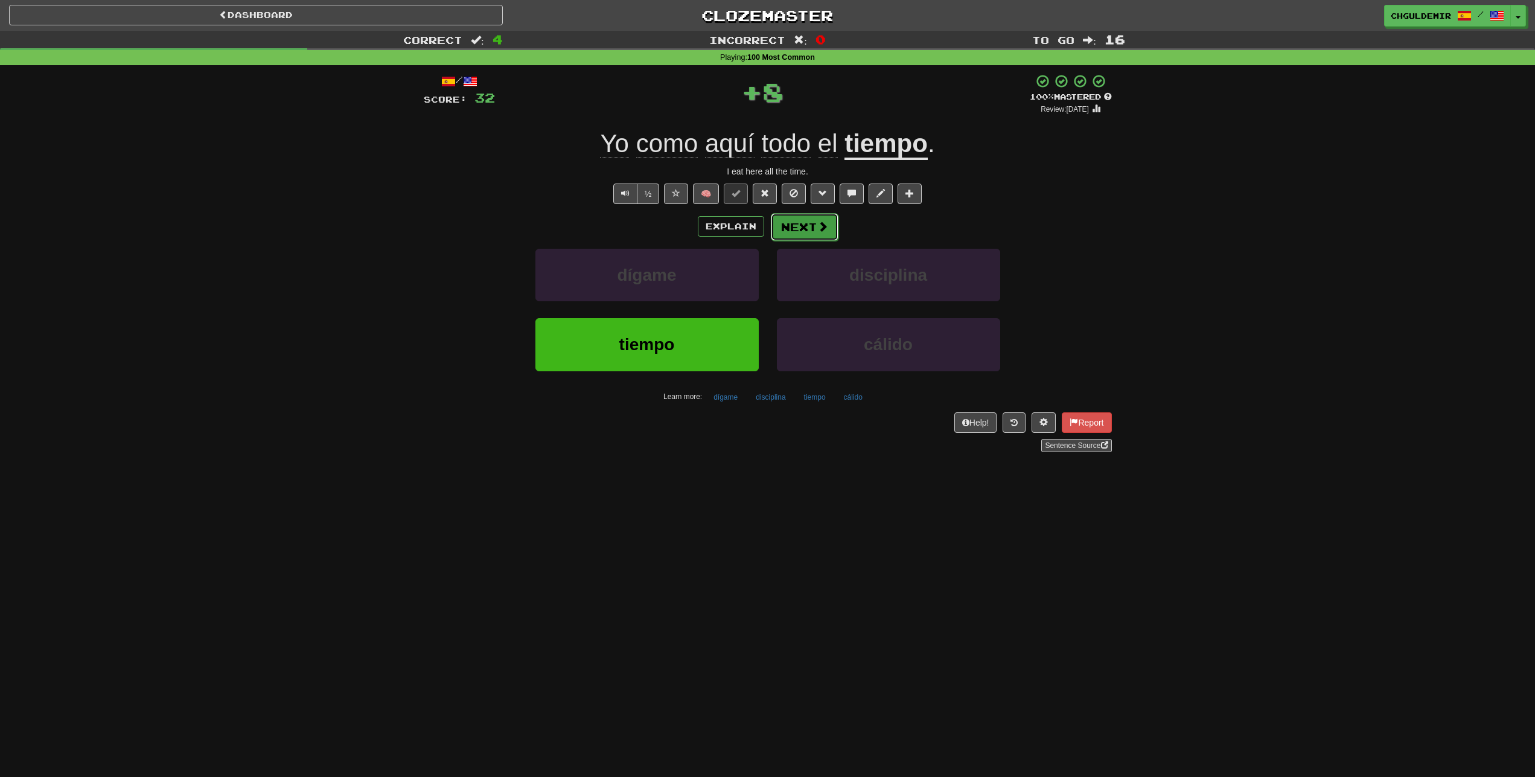
click at [806, 231] on button "Next" at bounding box center [805, 227] width 68 height 28
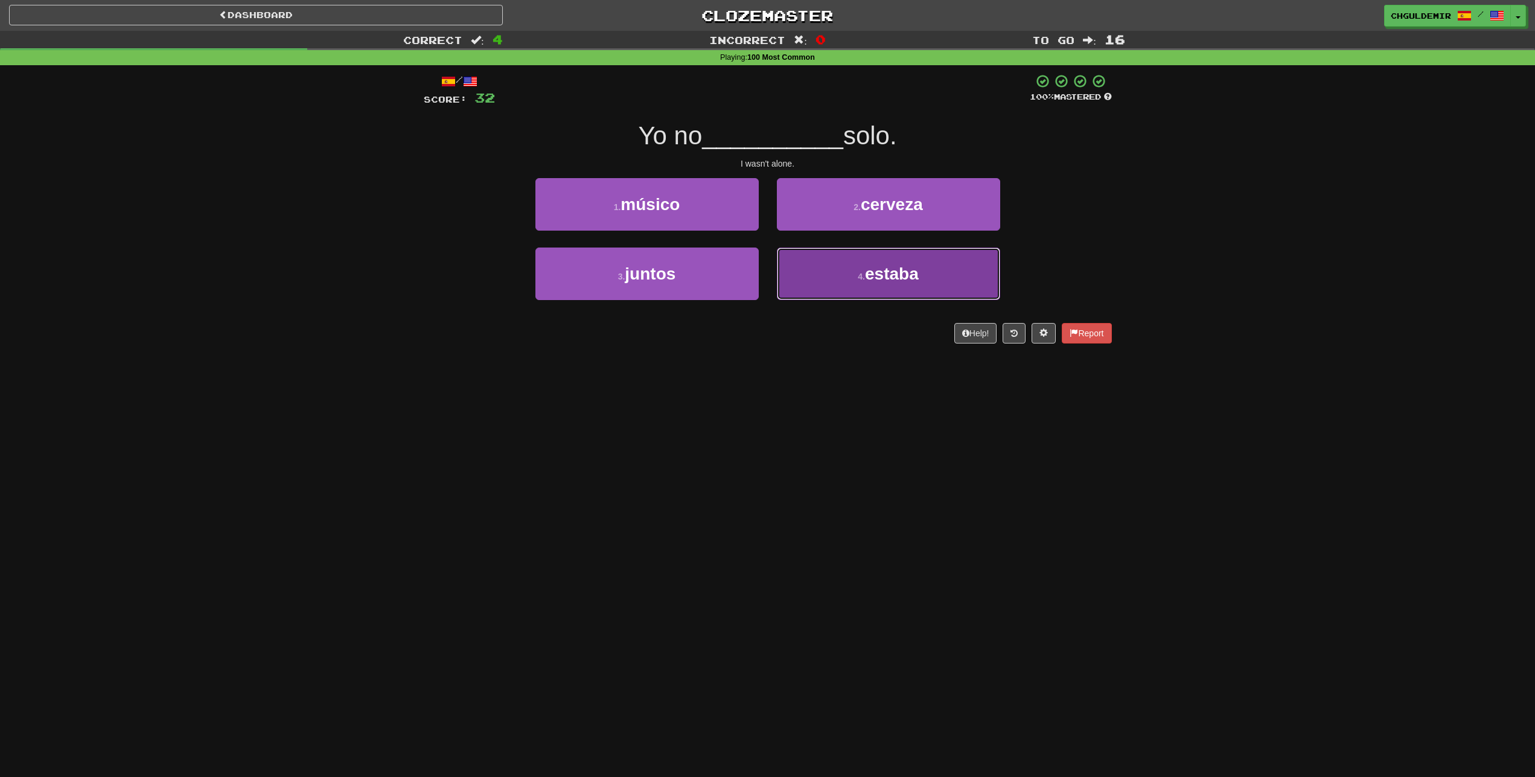
click at [812, 284] on button "4 . estaba" at bounding box center [888, 273] width 223 height 53
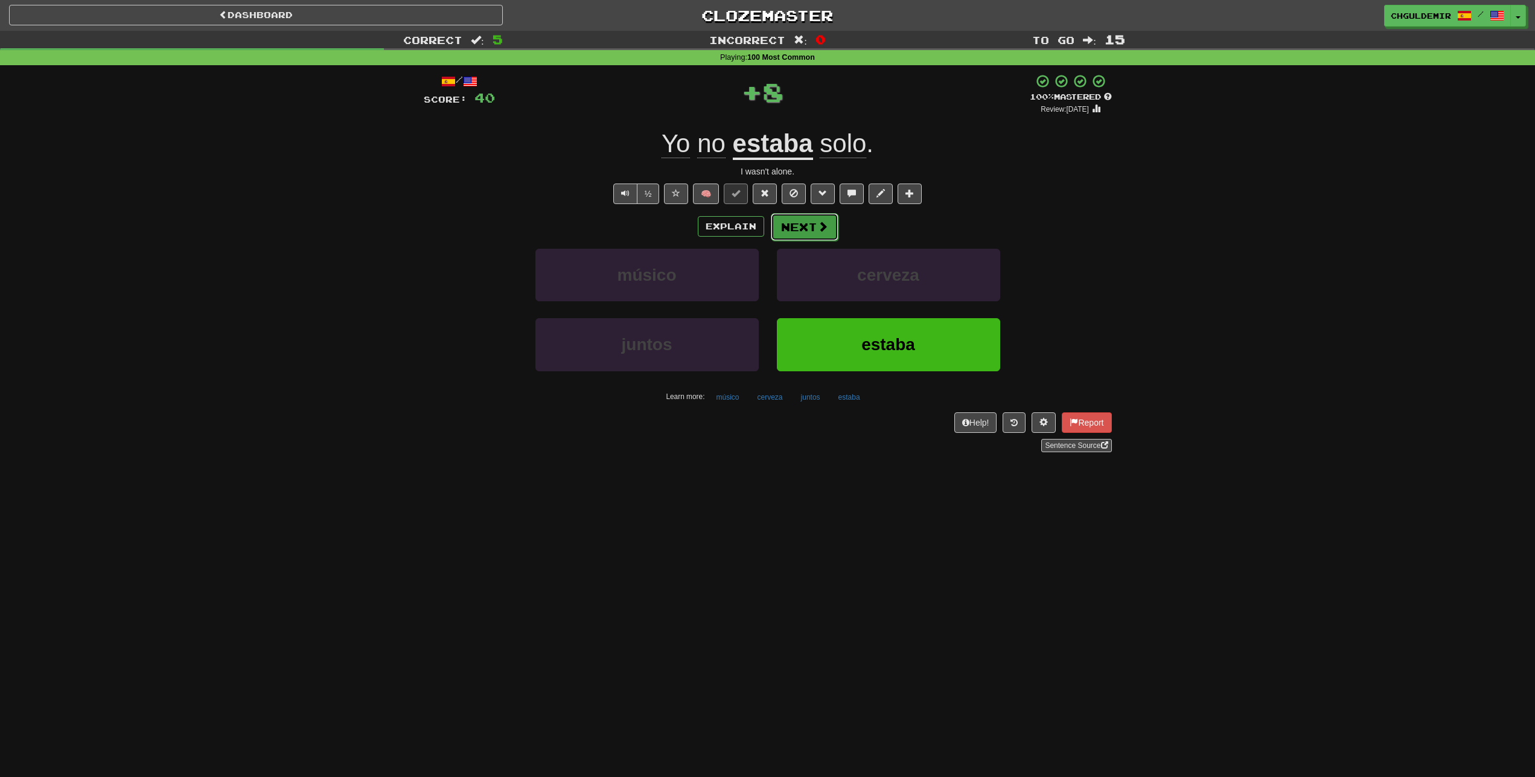
click at [801, 224] on button "Next" at bounding box center [805, 227] width 68 height 28
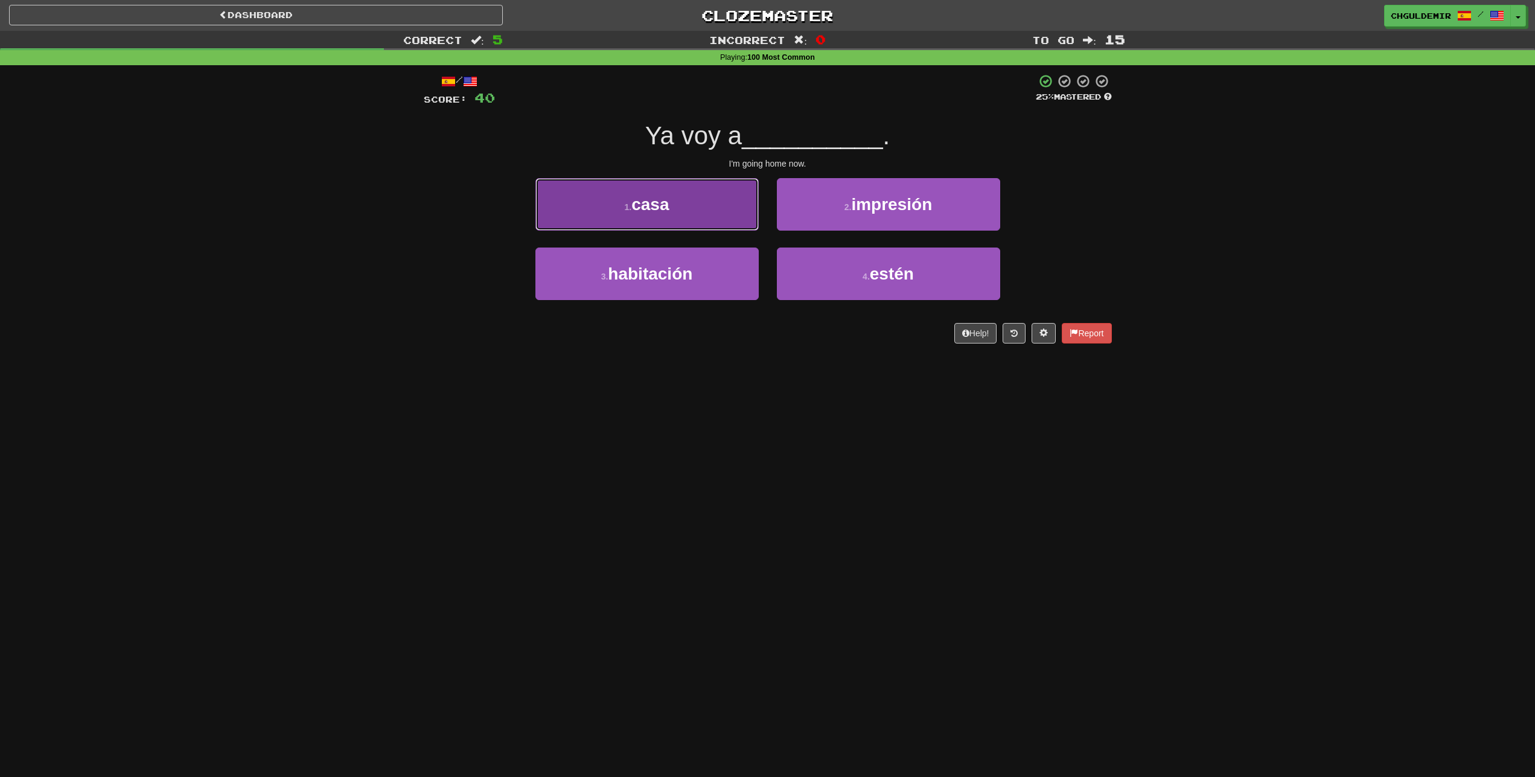
drag, startPoint x: 699, startPoint y: 205, endPoint x: 705, endPoint y: 215, distance: 12.1
click at [704, 214] on button "1 . casa" at bounding box center [646, 204] width 223 height 53
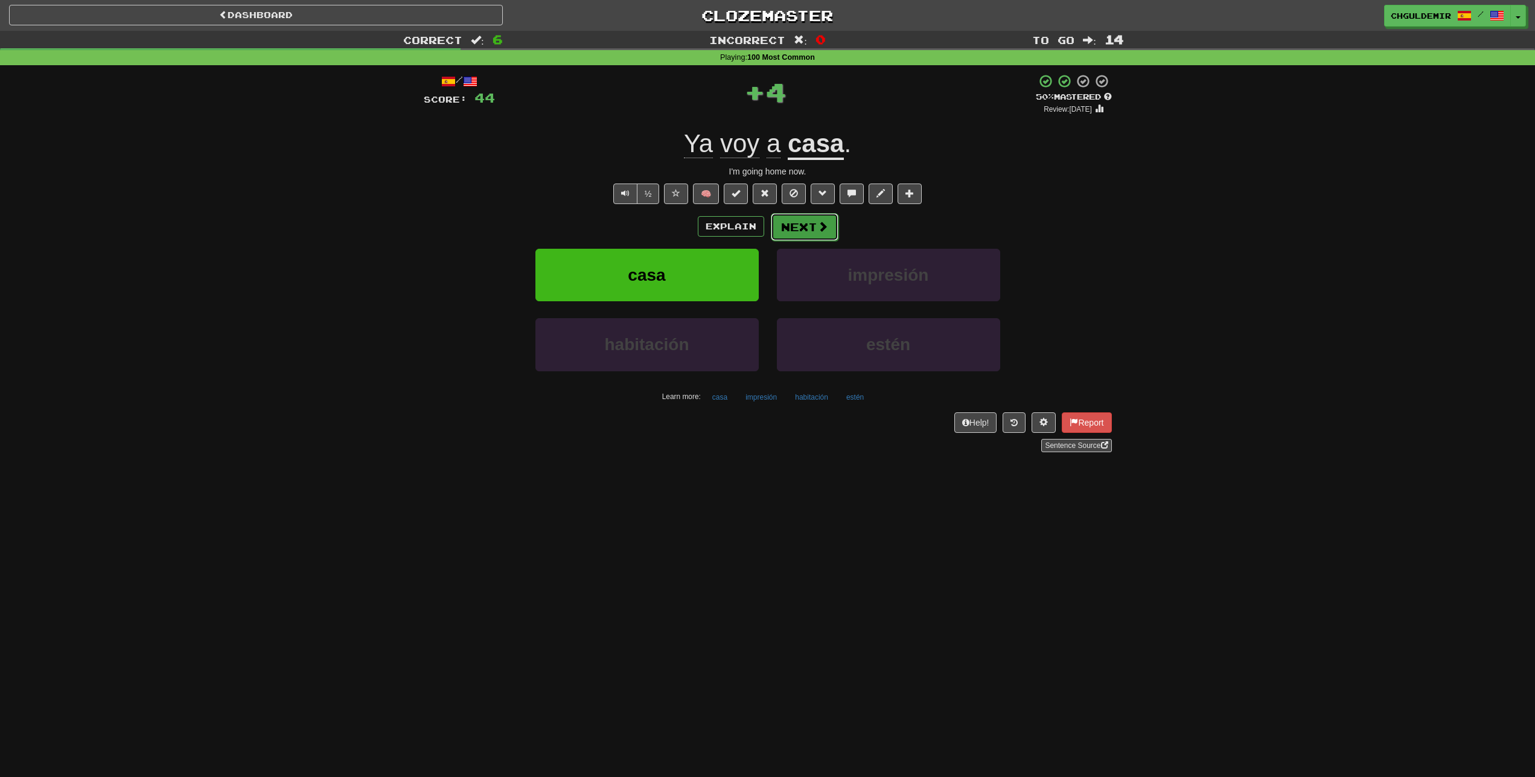
click at [782, 226] on button "Next" at bounding box center [805, 227] width 68 height 28
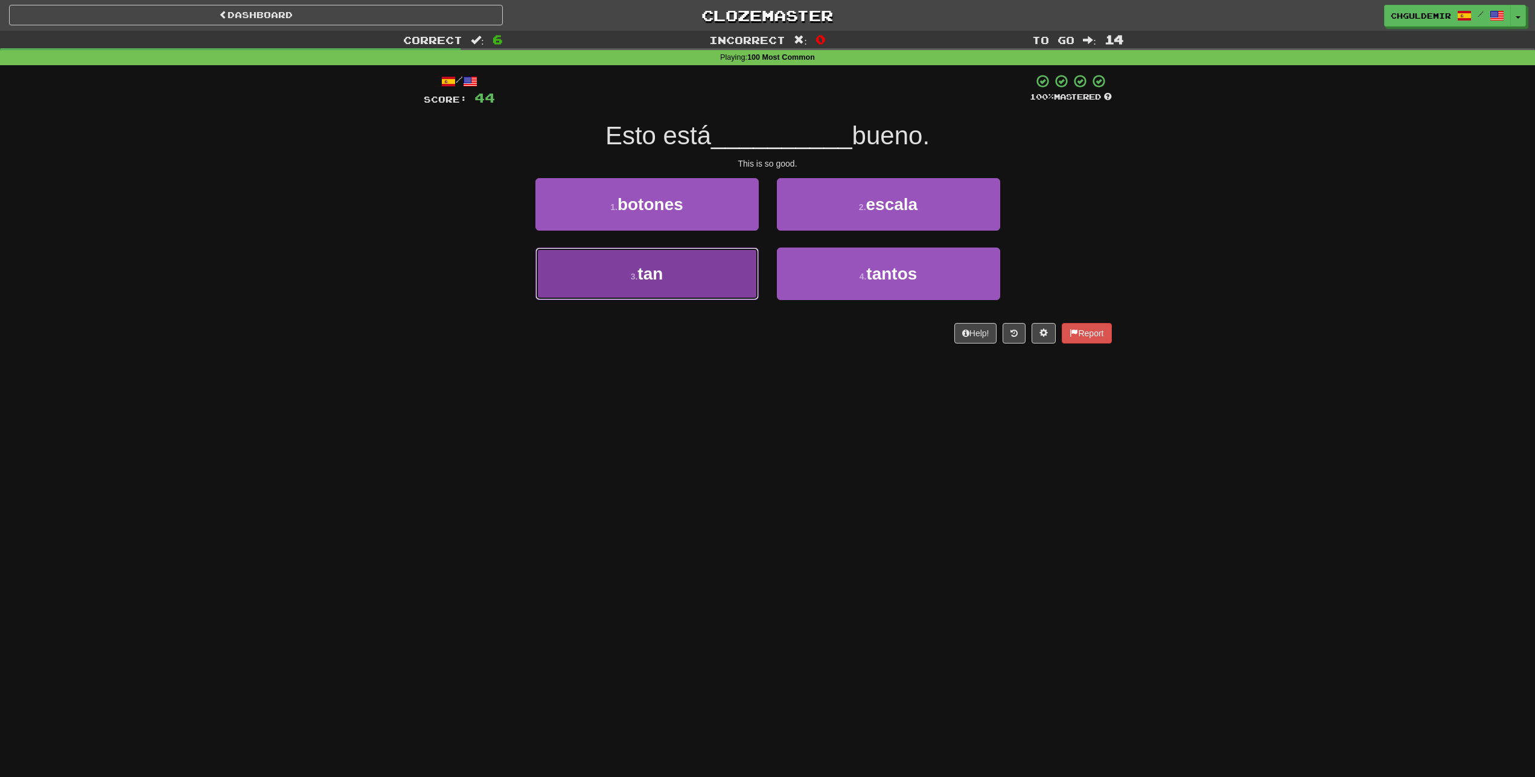
click at [740, 272] on button "3 . tan" at bounding box center [646, 273] width 223 height 53
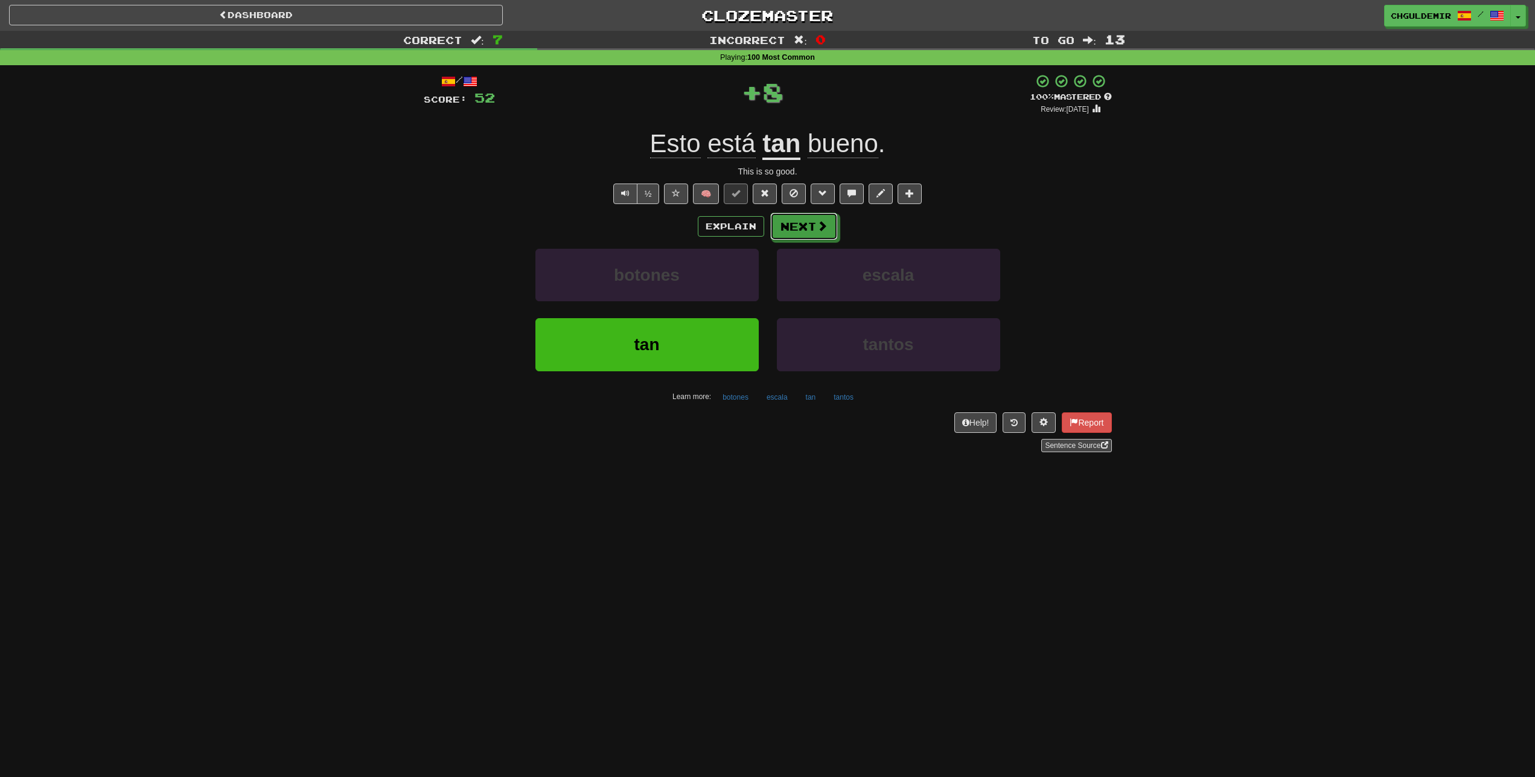
click at [794, 232] on button "Next" at bounding box center [804, 226] width 68 height 28
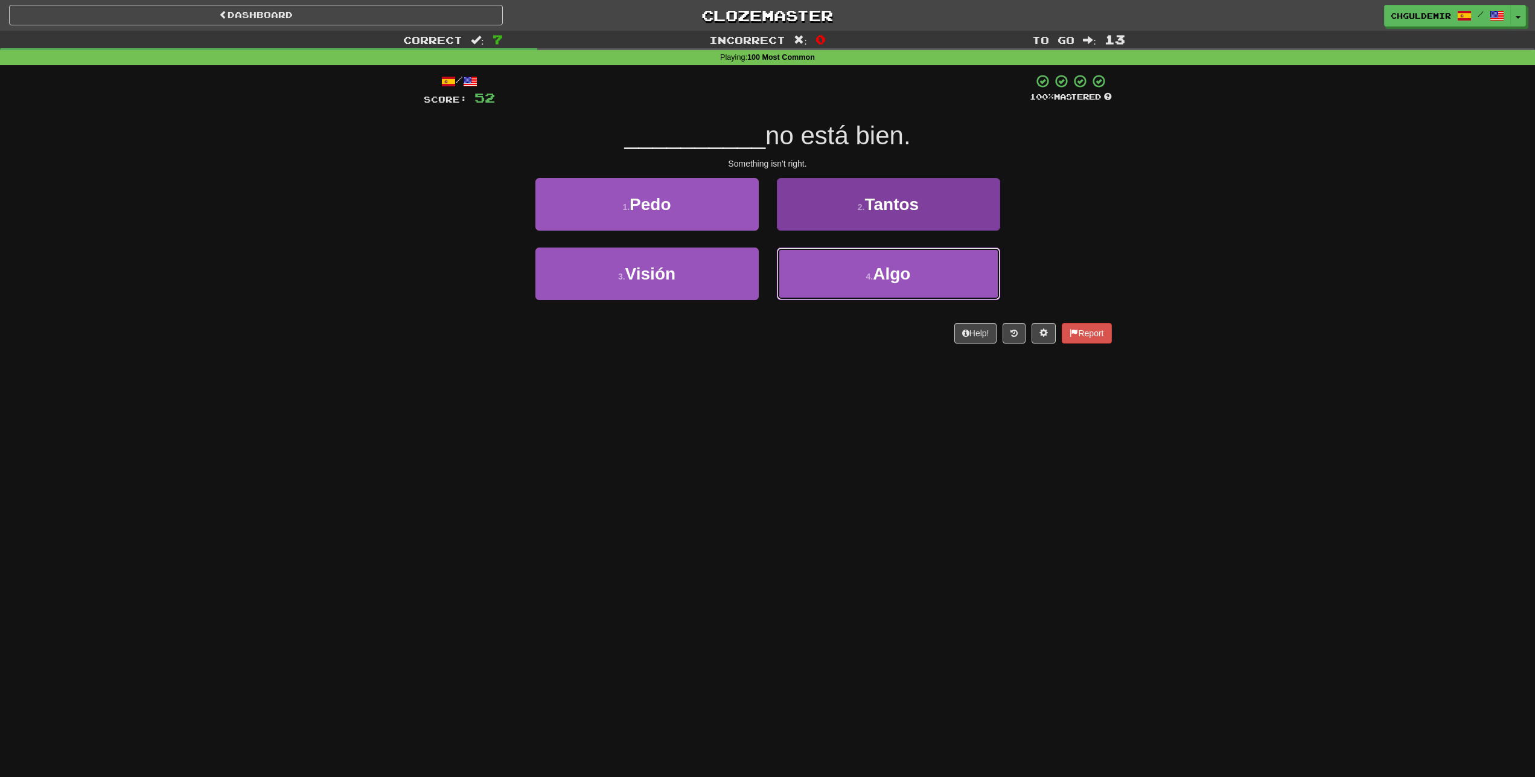
click at [798, 274] on button "4 . Algo" at bounding box center [888, 273] width 223 height 53
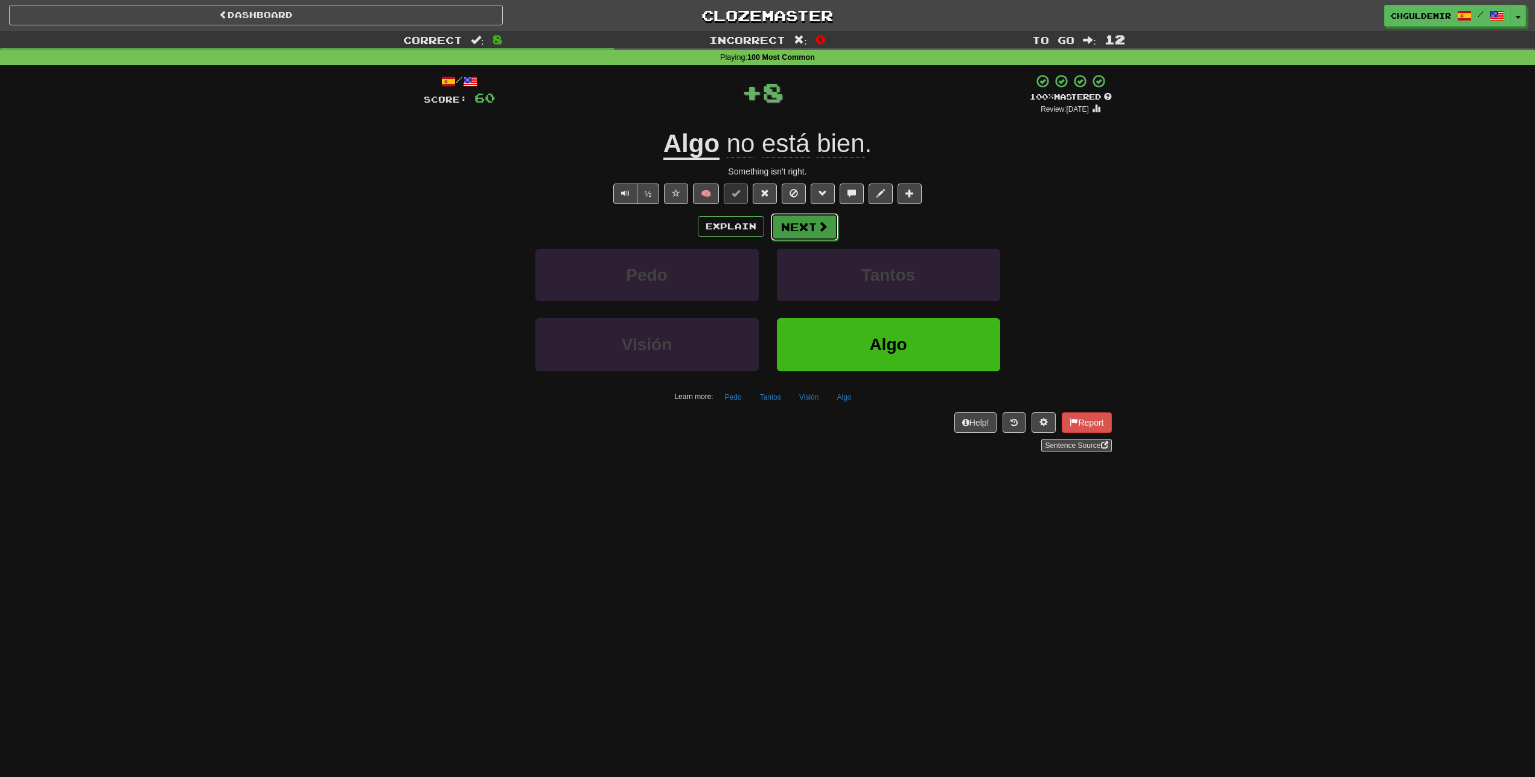
click at [791, 227] on button "Next" at bounding box center [805, 227] width 68 height 28
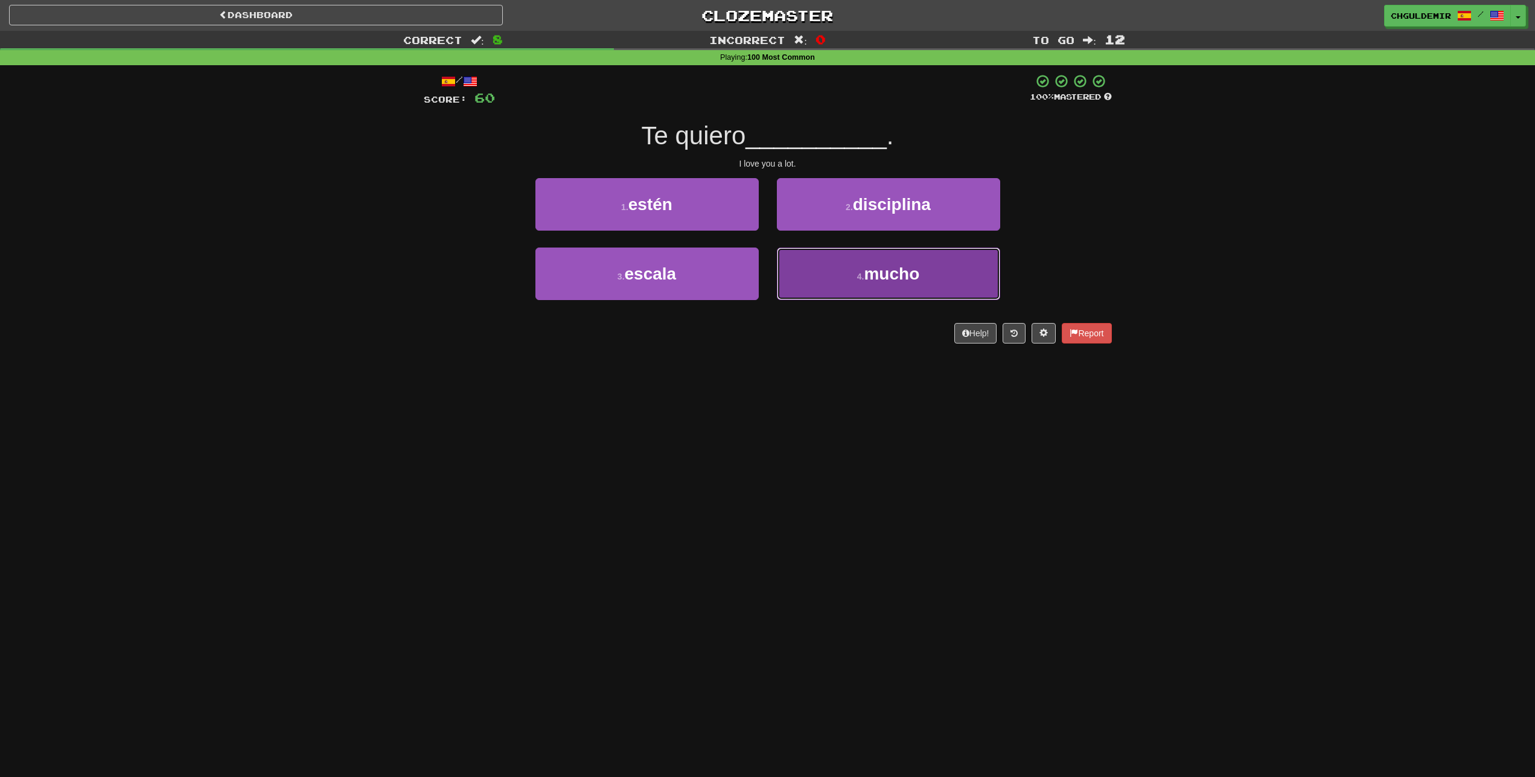
click at [794, 285] on button "4 . mucho" at bounding box center [888, 273] width 223 height 53
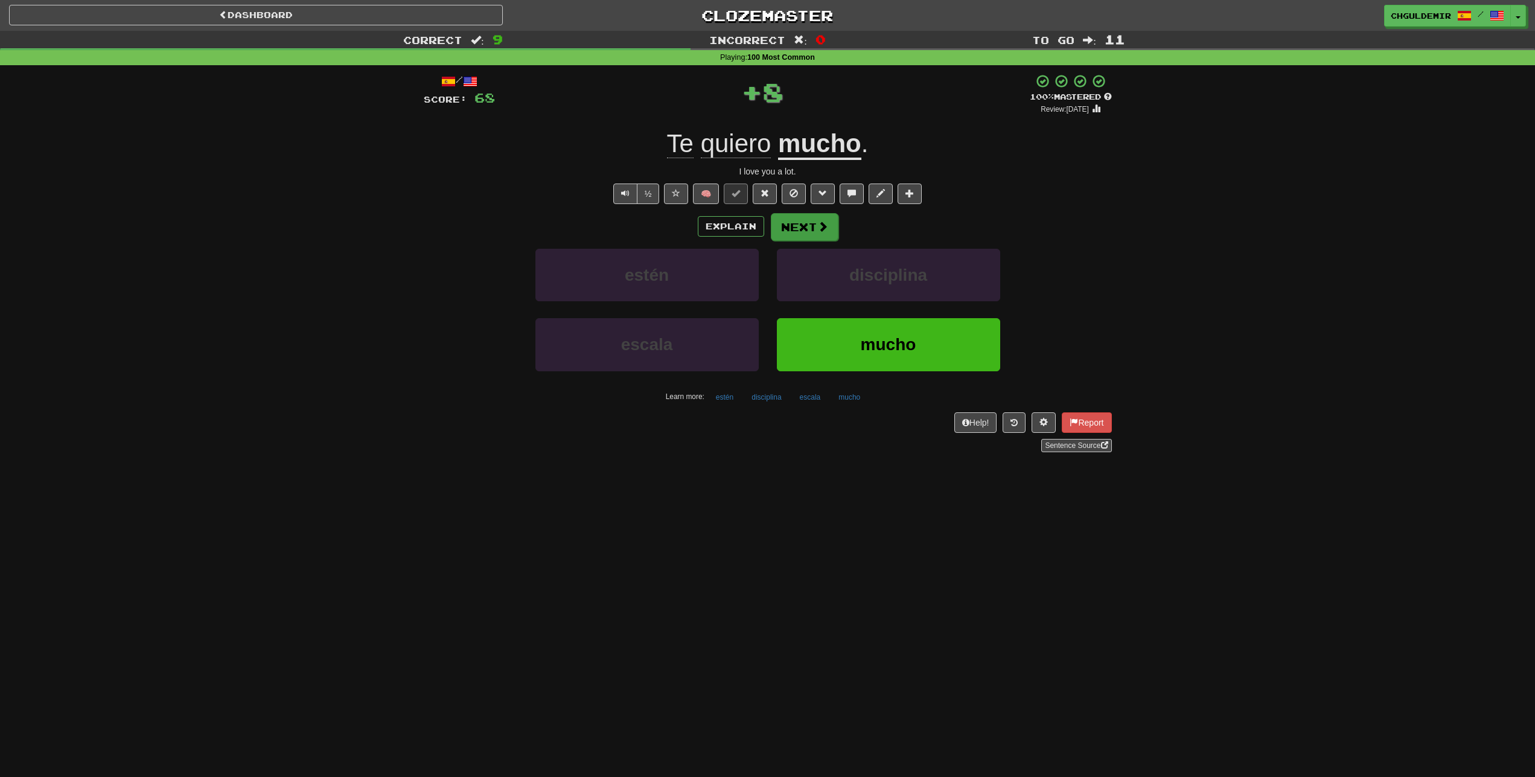
click at [801, 219] on button "Next" at bounding box center [805, 227] width 68 height 28
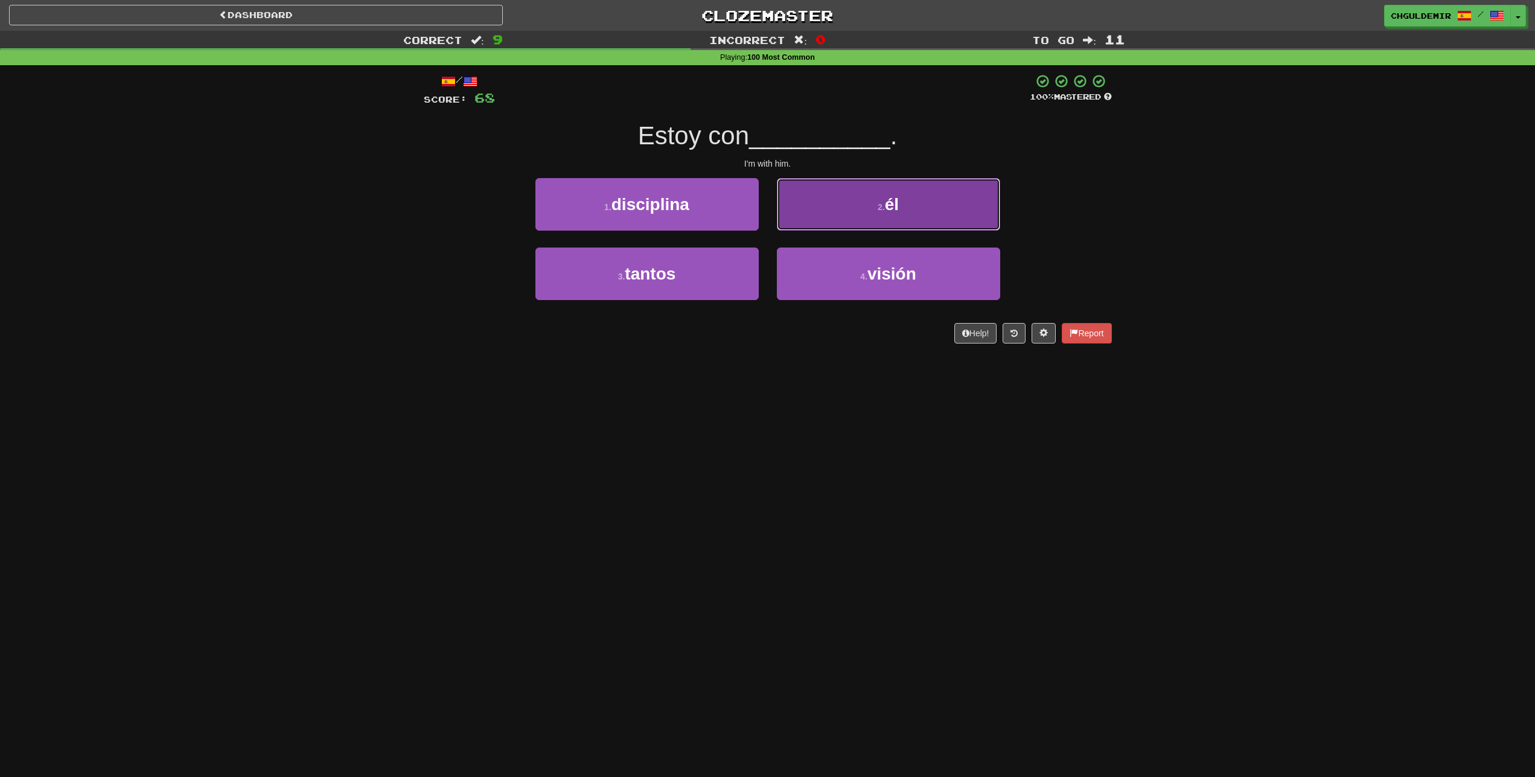
click at [821, 216] on button "2 . él" at bounding box center [888, 204] width 223 height 53
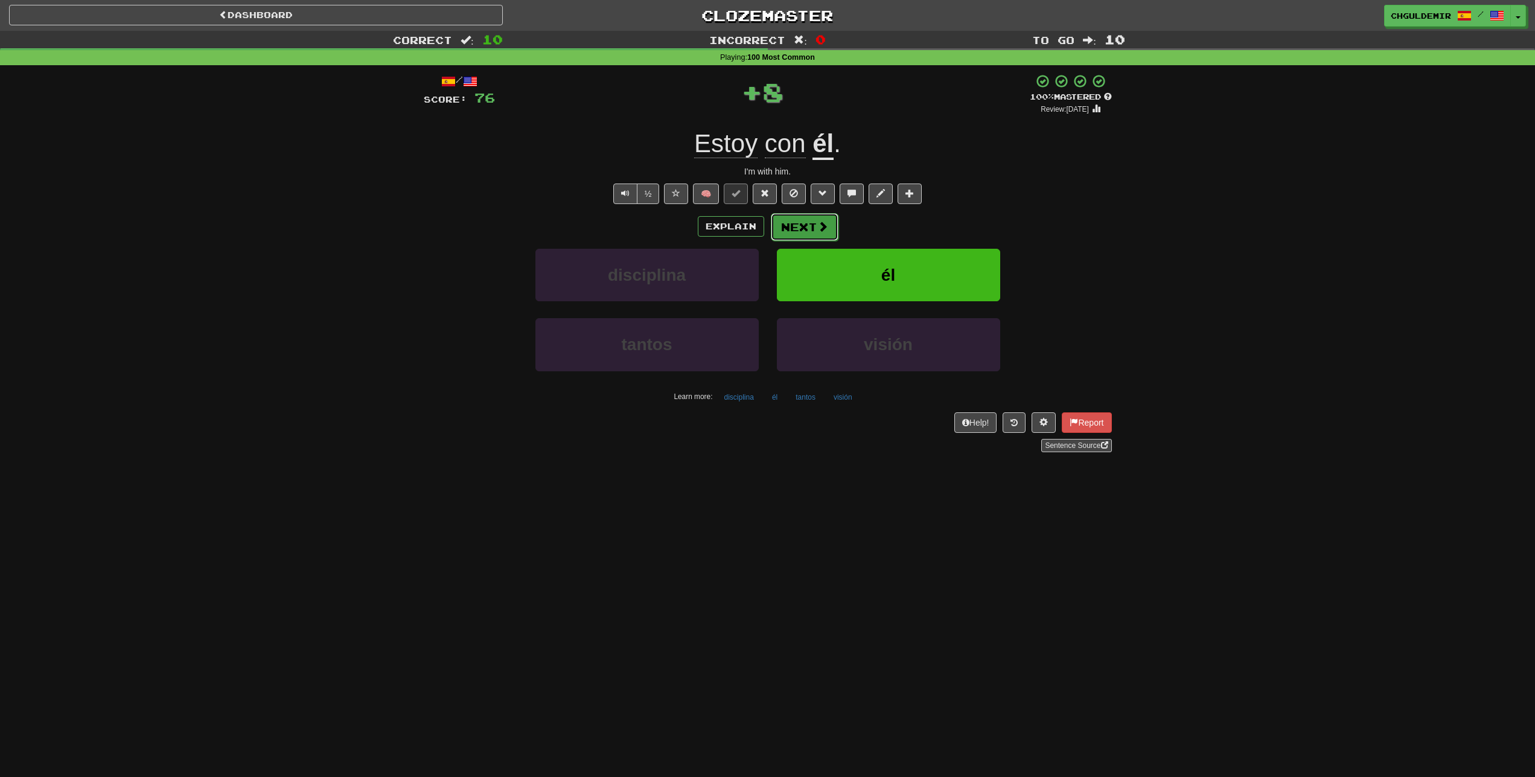
click at [818, 225] on span at bounding box center [822, 226] width 11 height 11
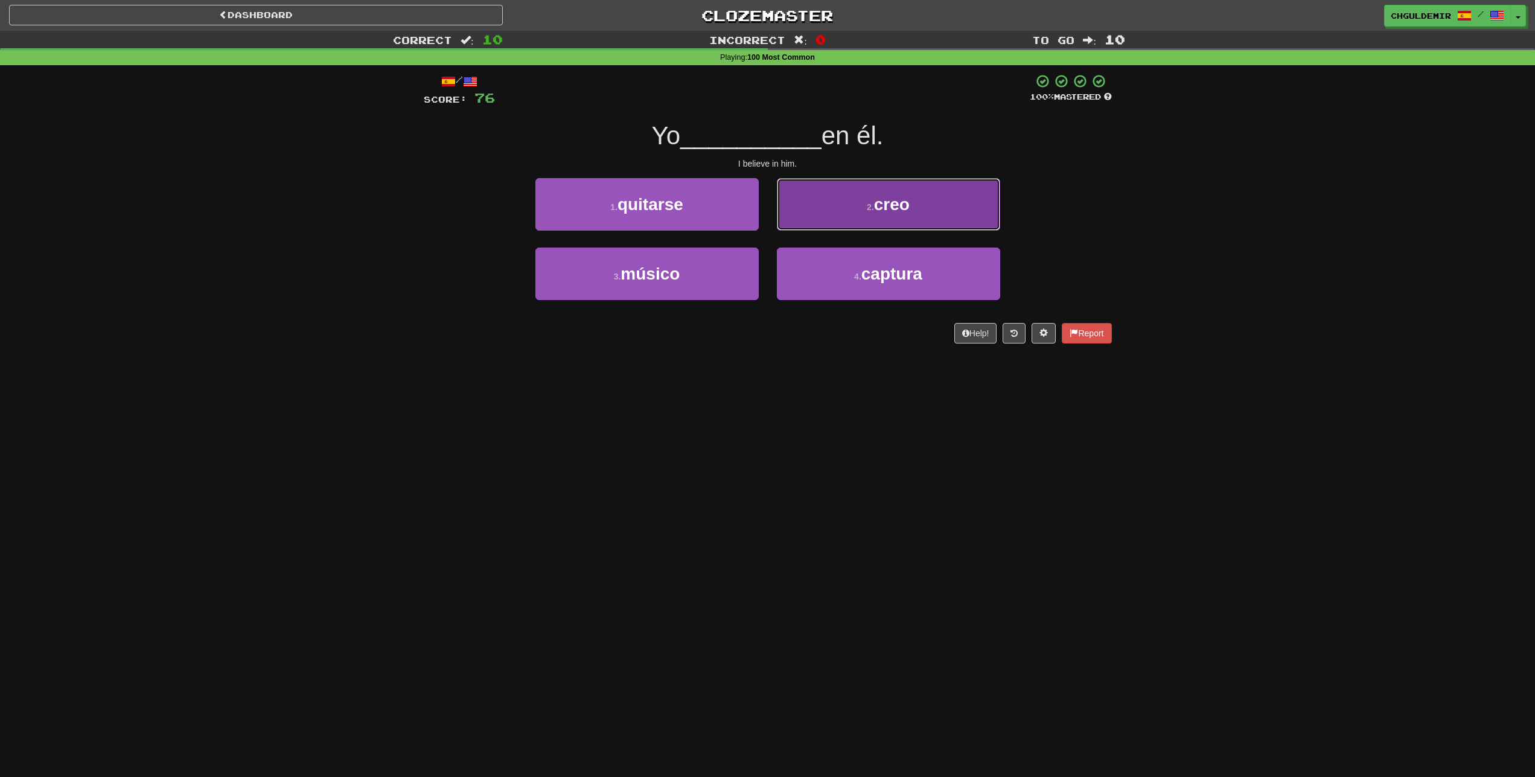
click at [819, 220] on button "2 . creo" at bounding box center [888, 204] width 223 height 53
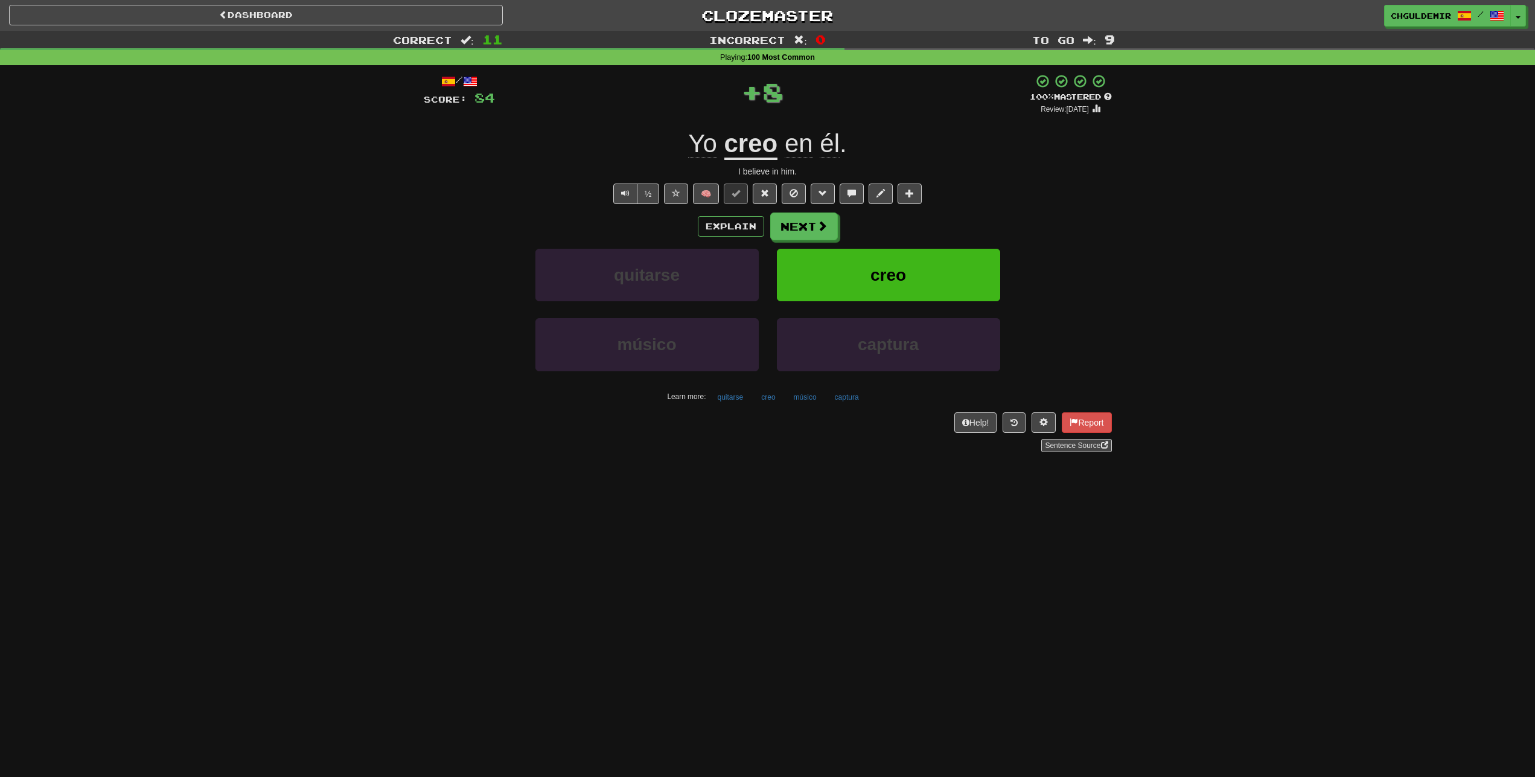
click at [812, 225] on button "Next" at bounding box center [804, 226] width 68 height 28
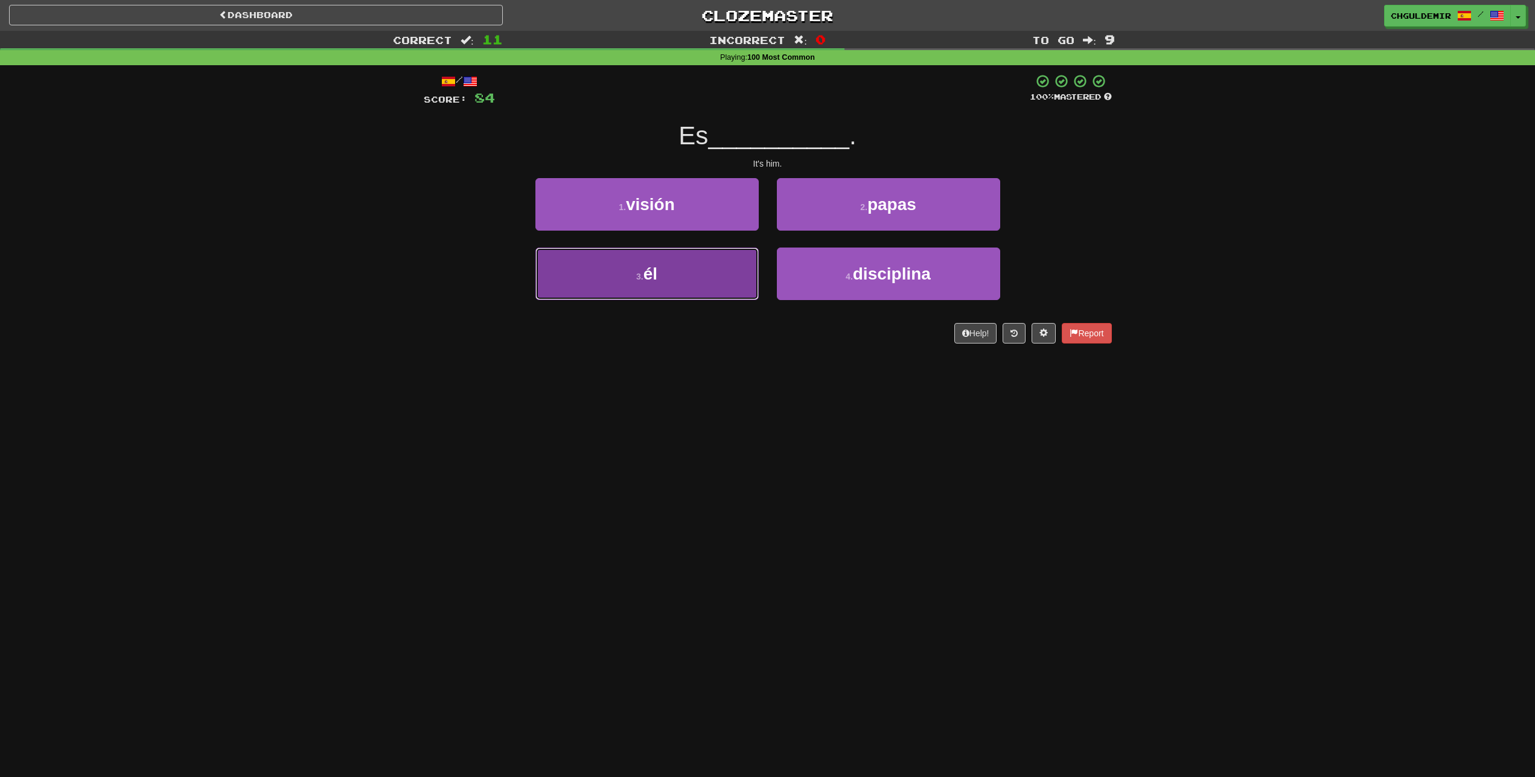
drag, startPoint x: 724, startPoint y: 281, endPoint x: 785, endPoint y: 241, distance: 72.3
click at [724, 281] on button "3 . él" at bounding box center [646, 273] width 223 height 53
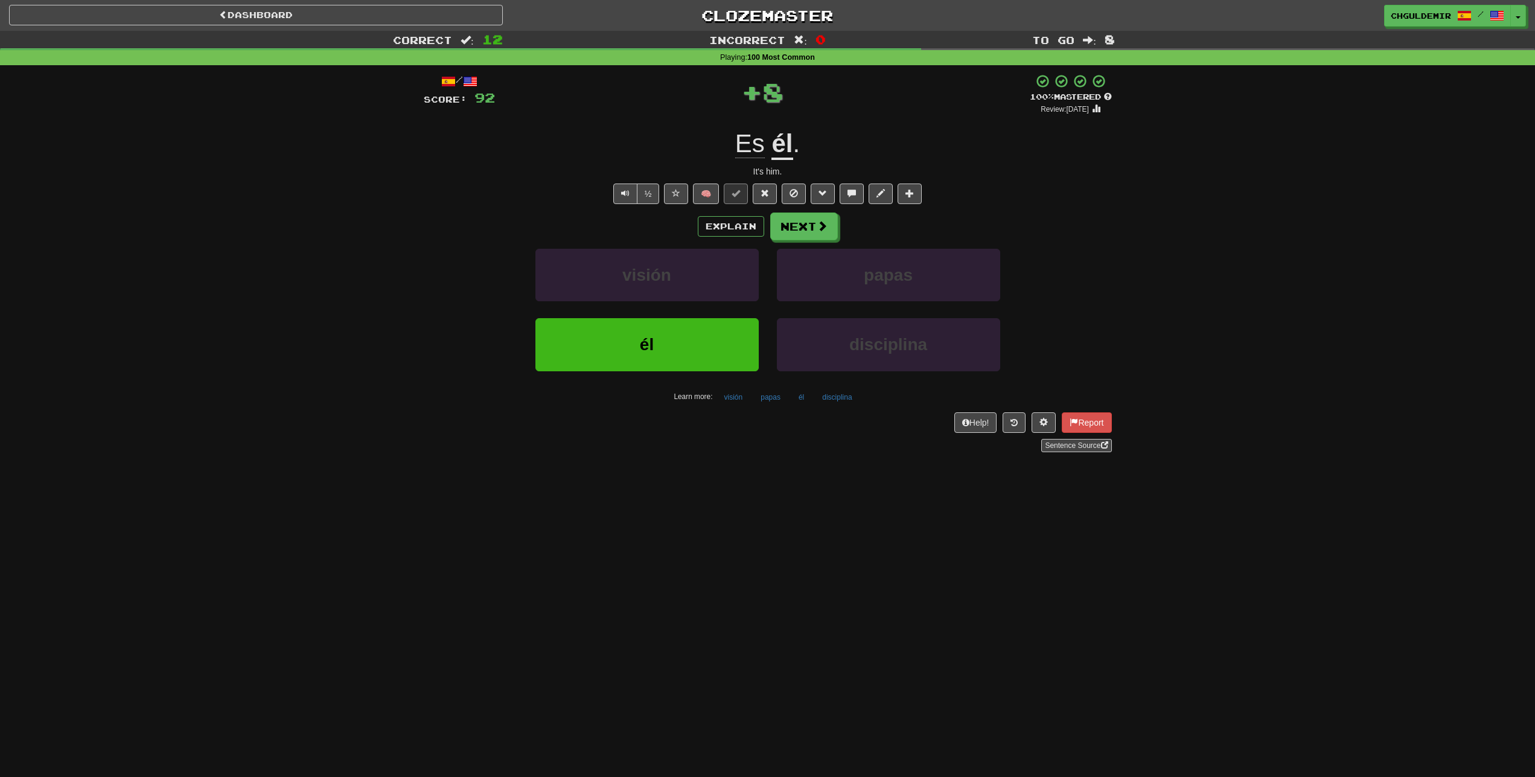
click at [798, 229] on button "Next" at bounding box center [804, 226] width 68 height 28
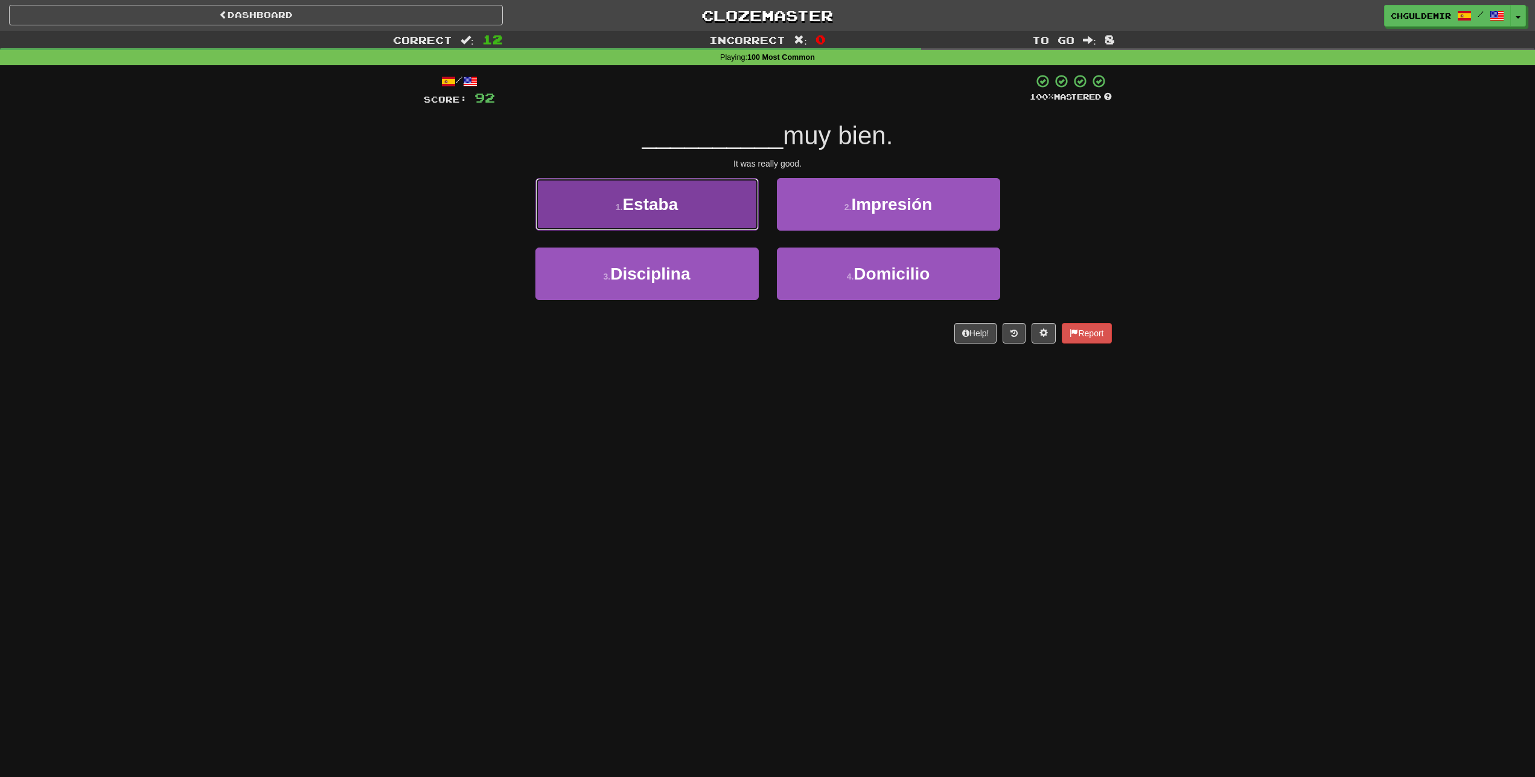
click at [712, 216] on button "1 . Estaba" at bounding box center [646, 204] width 223 height 53
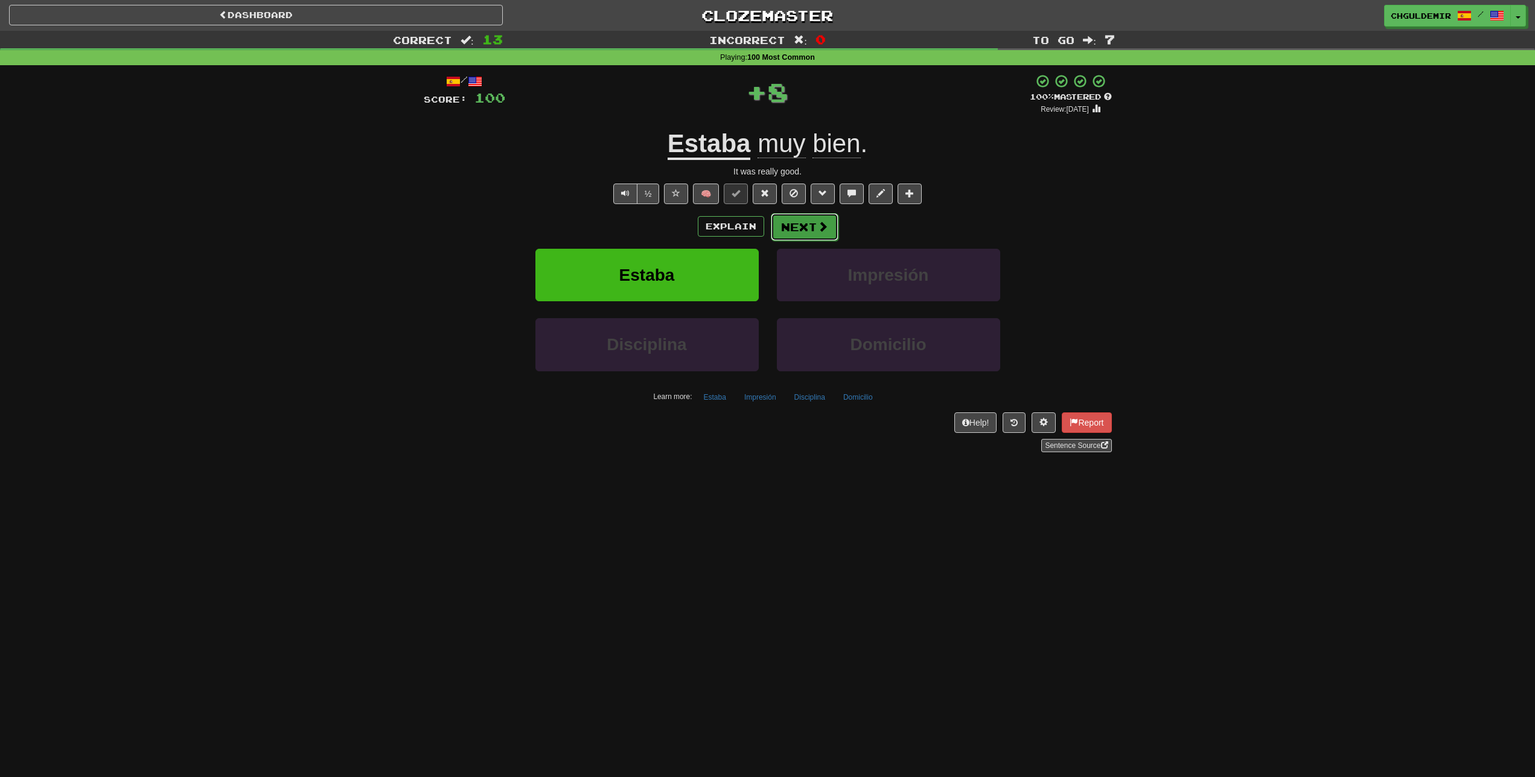
click at [833, 225] on button "Next" at bounding box center [805, 227] width 68 height 28
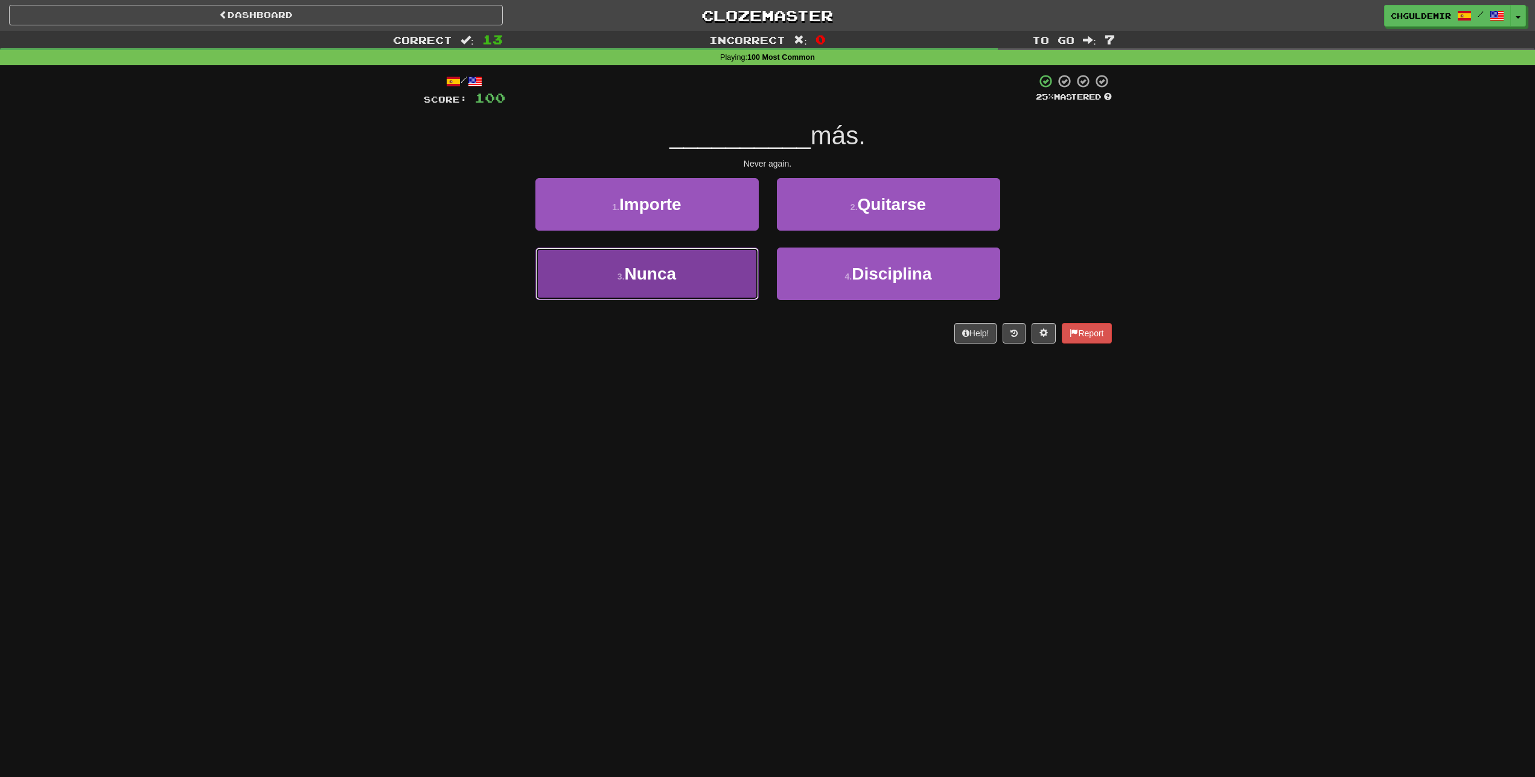
drag, startPoint x: 738, startPoint y: 267, endPoint x: 763, endPoint y: 241, distance: 37.1
click at [738, 267] on button "3 . Nunca" at bounding box center [646, 273] width 223 height 53
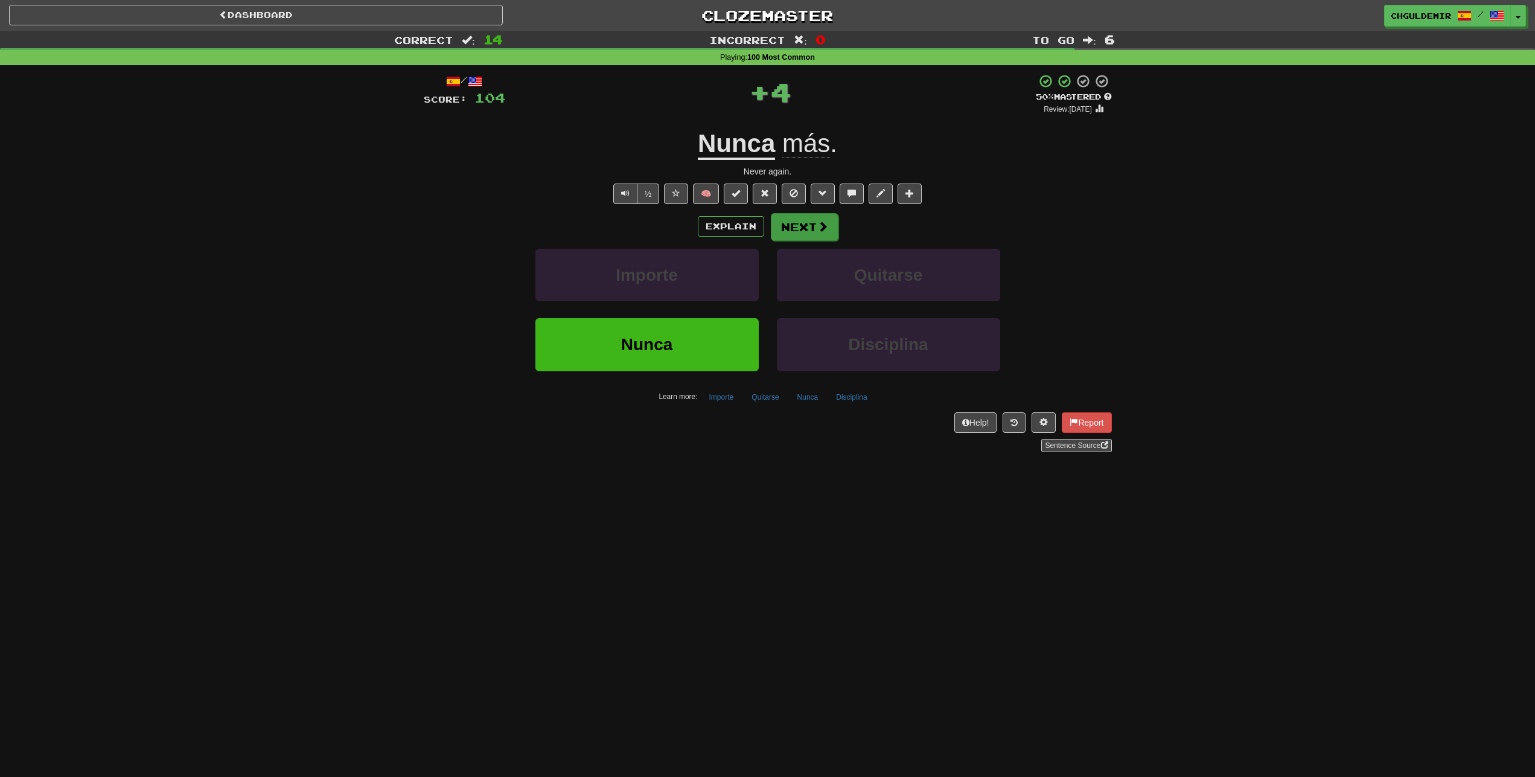
click at [794, 225] on button "Next" at bounding box center [805, 227] width 68 height 28
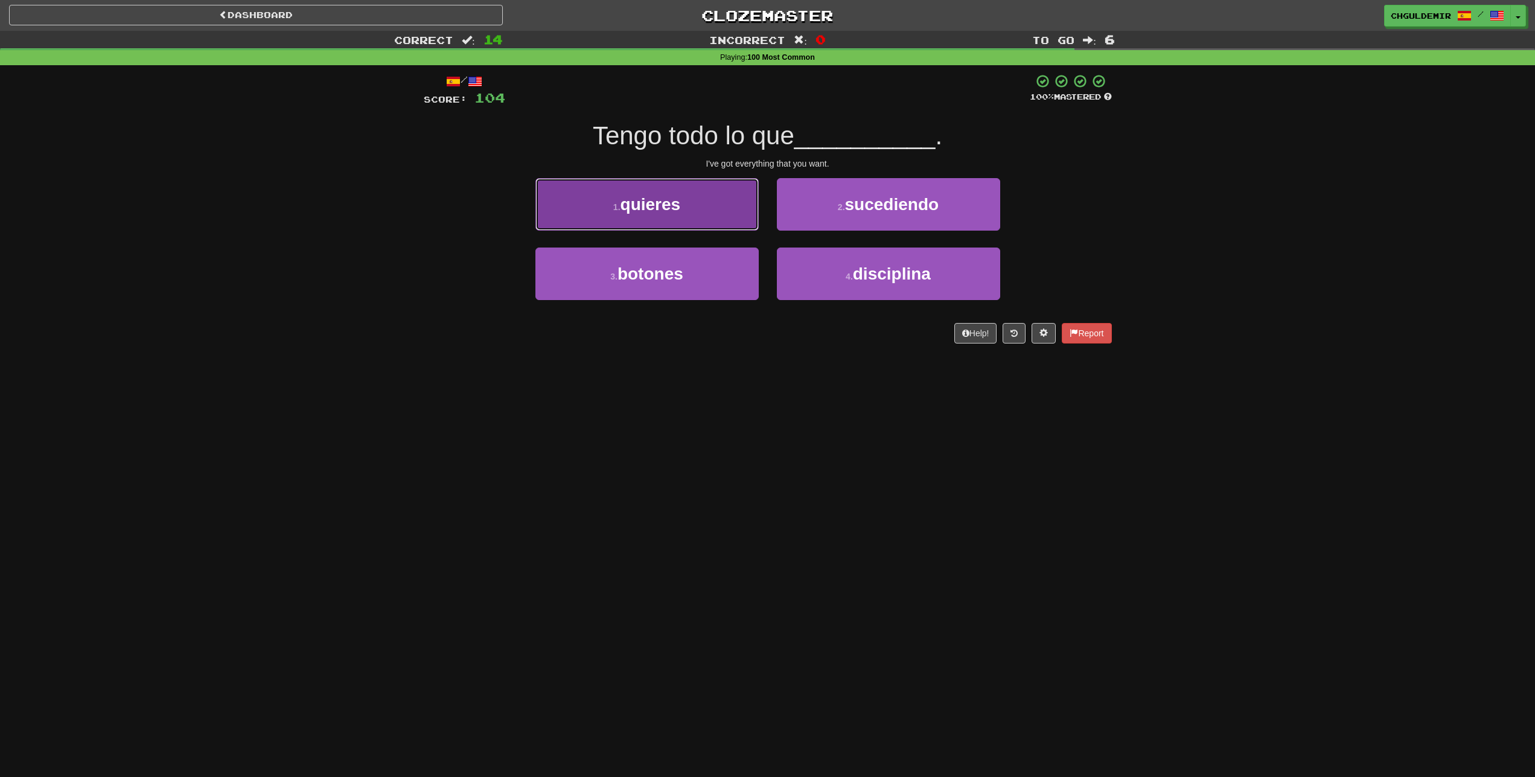
click at [732, 213] on button "1 . quieres" at bounding box center [646, 204] width 223 height 53
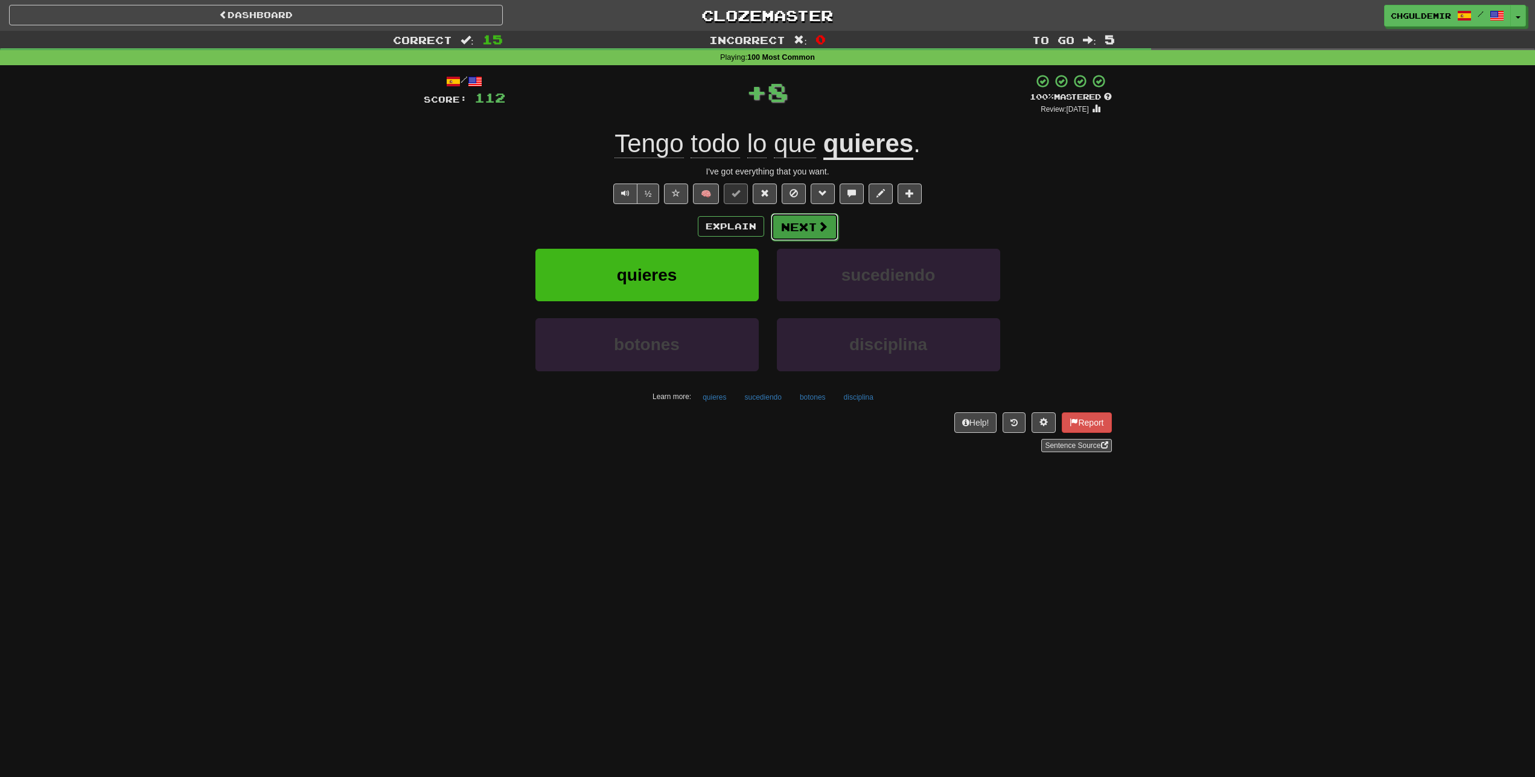
click at [805, 225] on button "Next" at bounding box center [805, 227] width 68 height 28
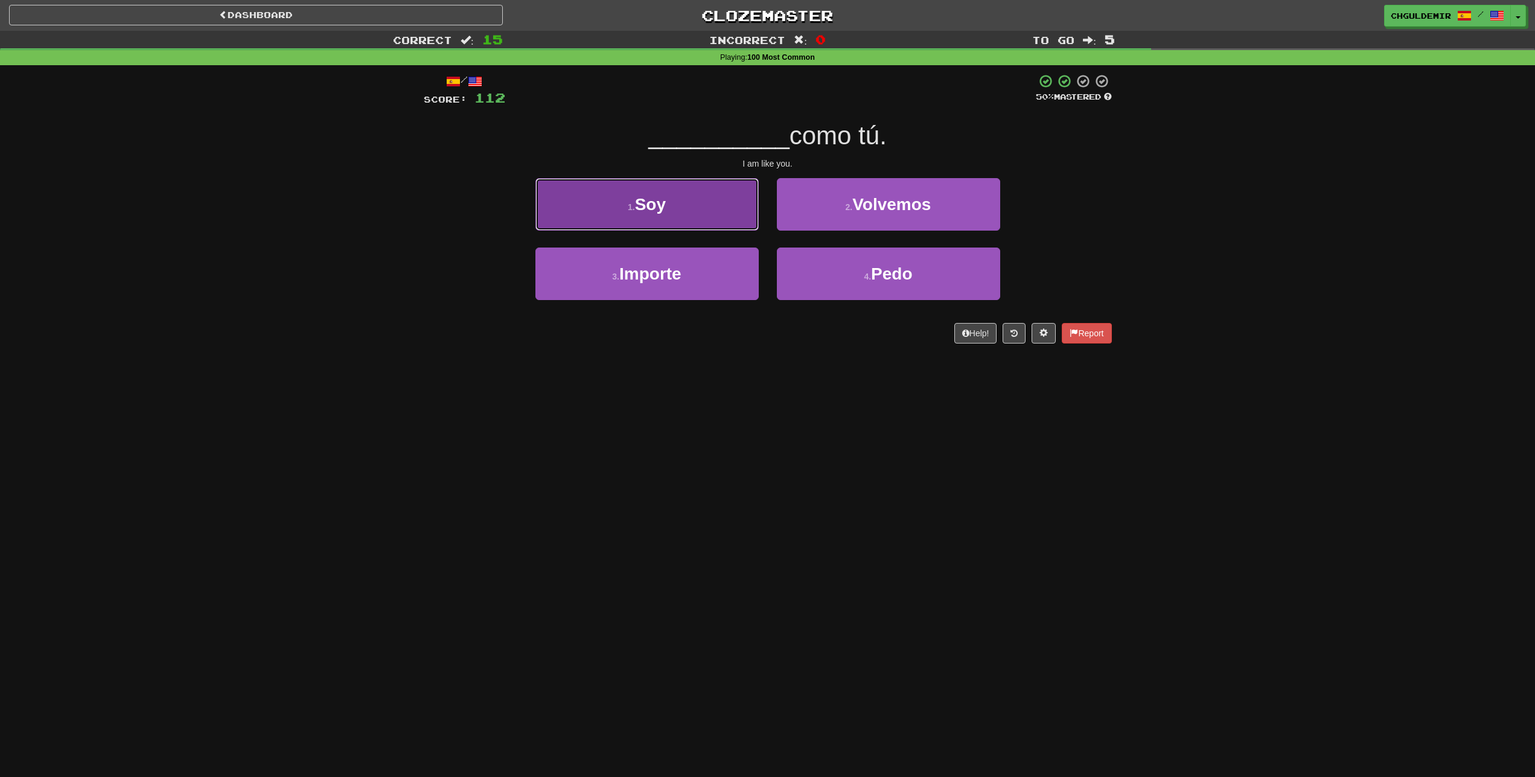
click at [727, 216] on button "1 . Soy" at bounding box center [646, 204] width 223 height 53
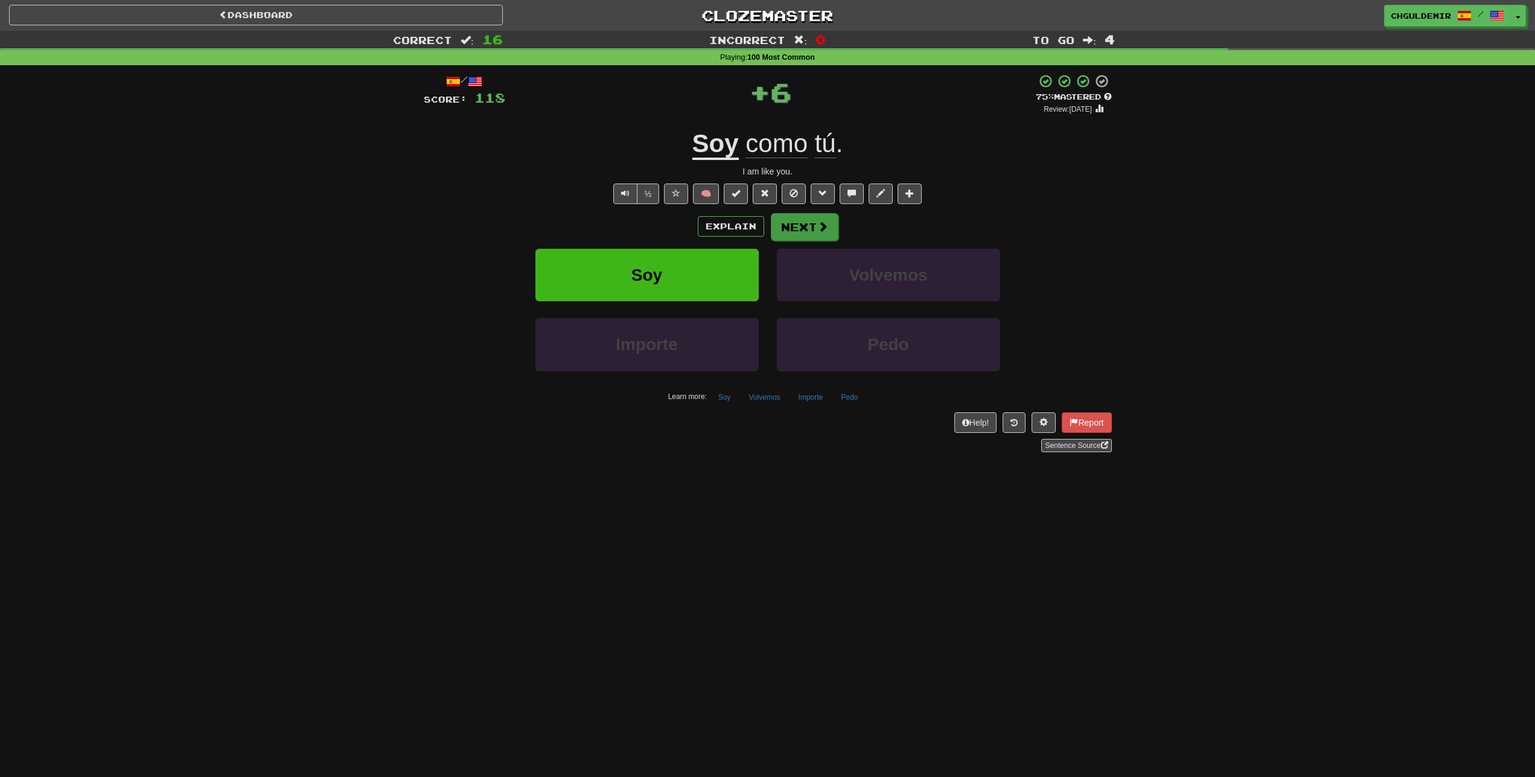
click at [809, 228] on button "Next" at bounding box center [805, 227] width 68 height 28
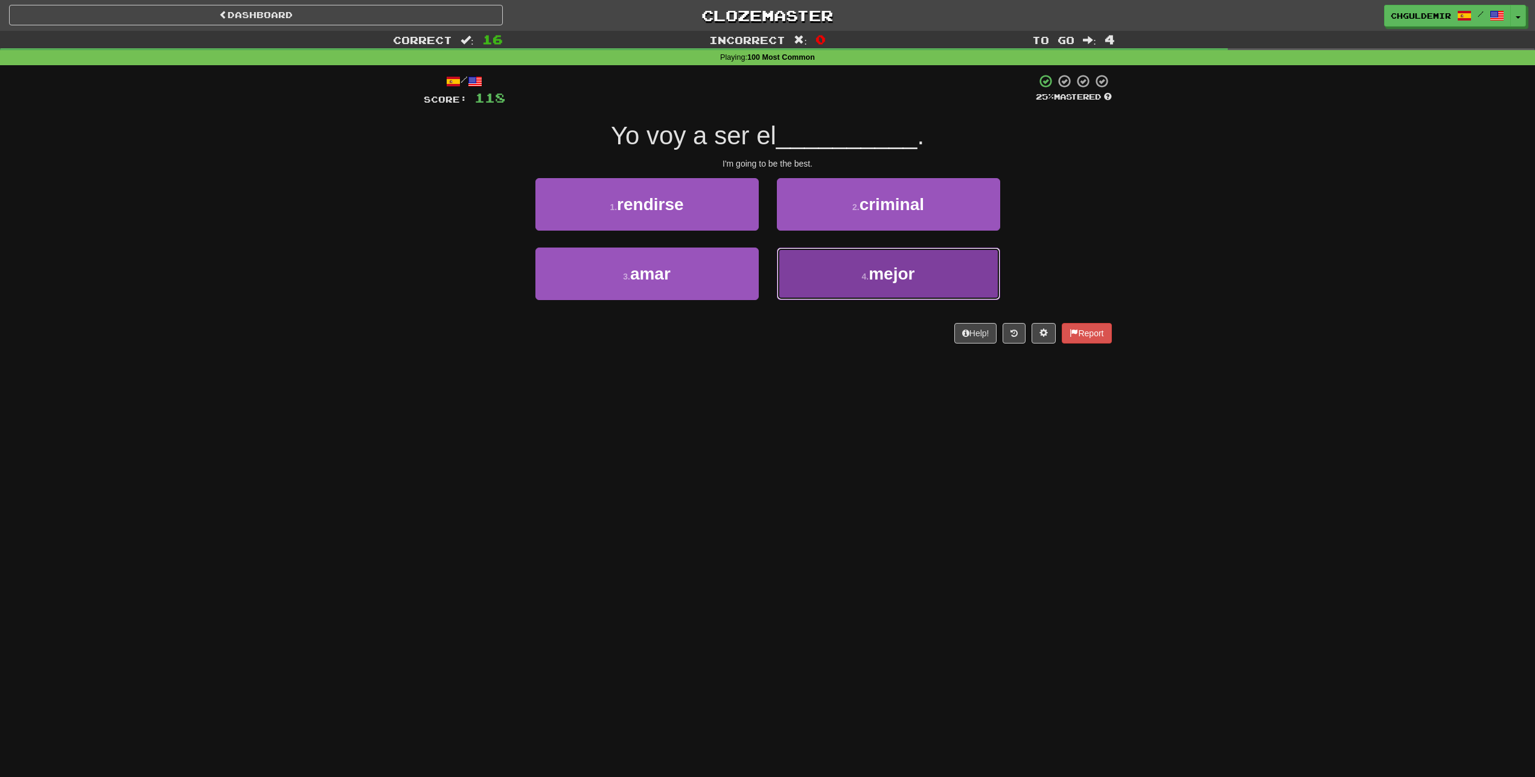
click at [796, 278] on button "4 . mejor" at bounding box center [888, 273] width 223 height 53
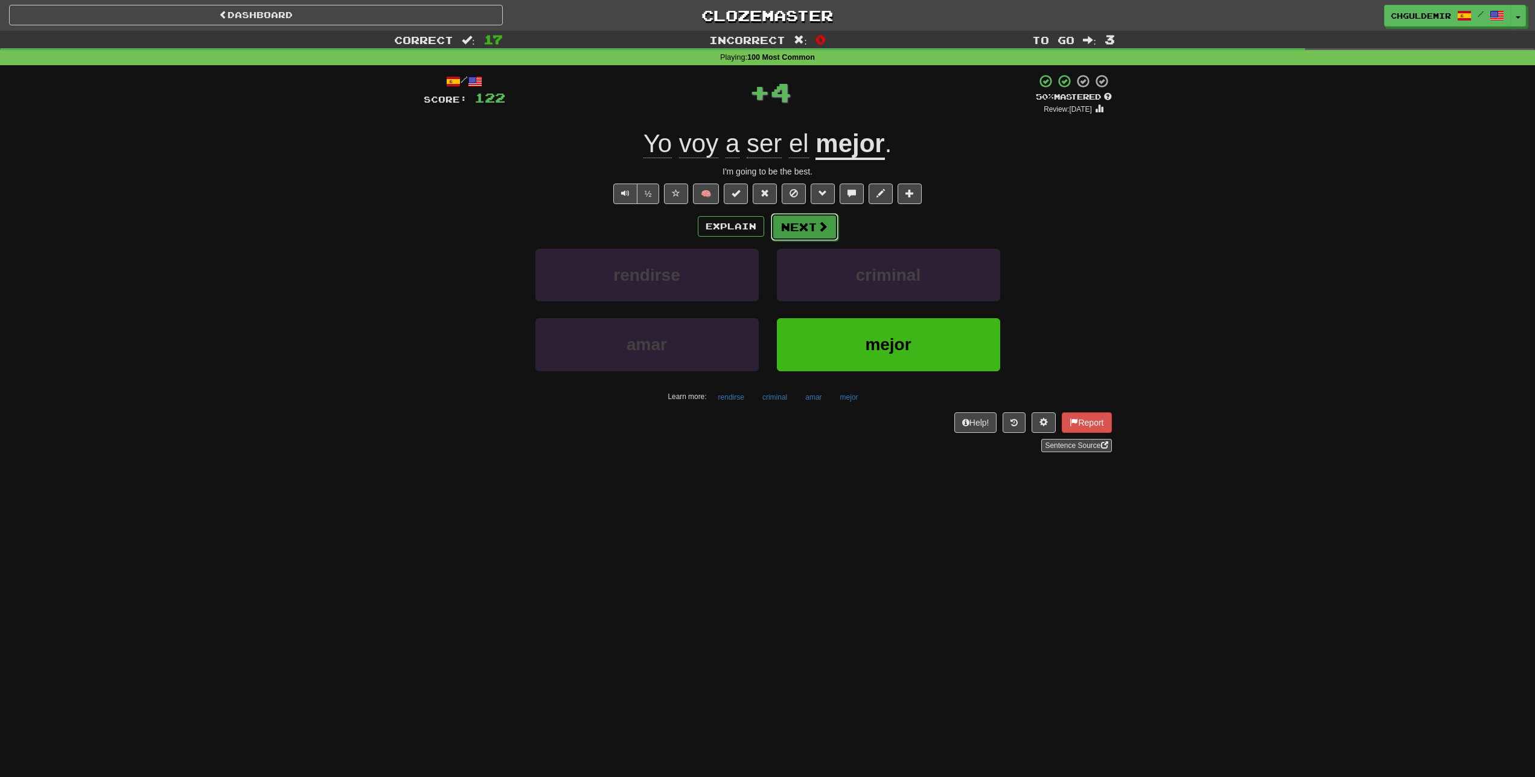
click at [797, 226] on button "Next" at bounding box center [805, 227] width 68 height 28
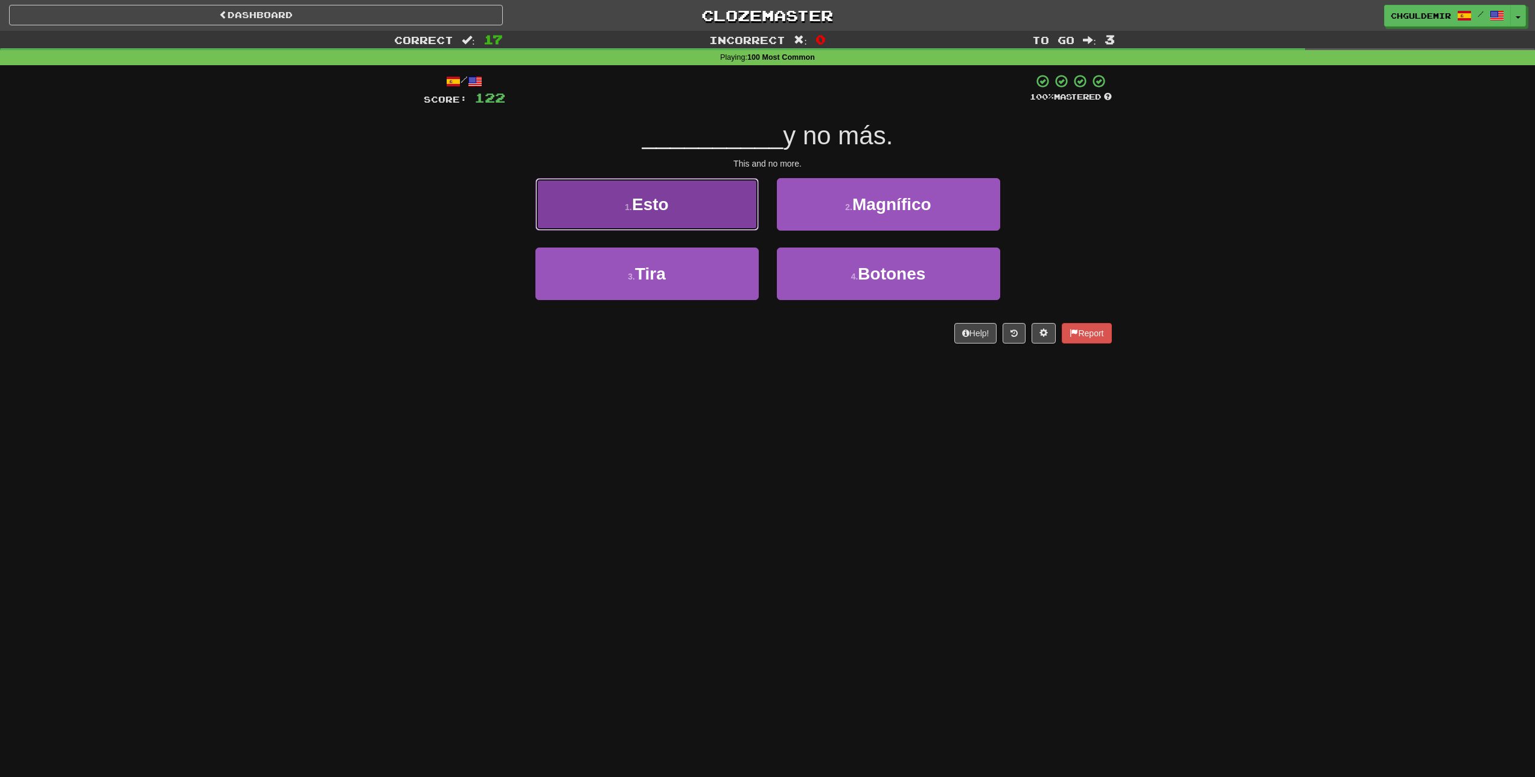
click at [736, 209] on button "1 . Esto" at bounding box center [646, 204] width 223 height 53
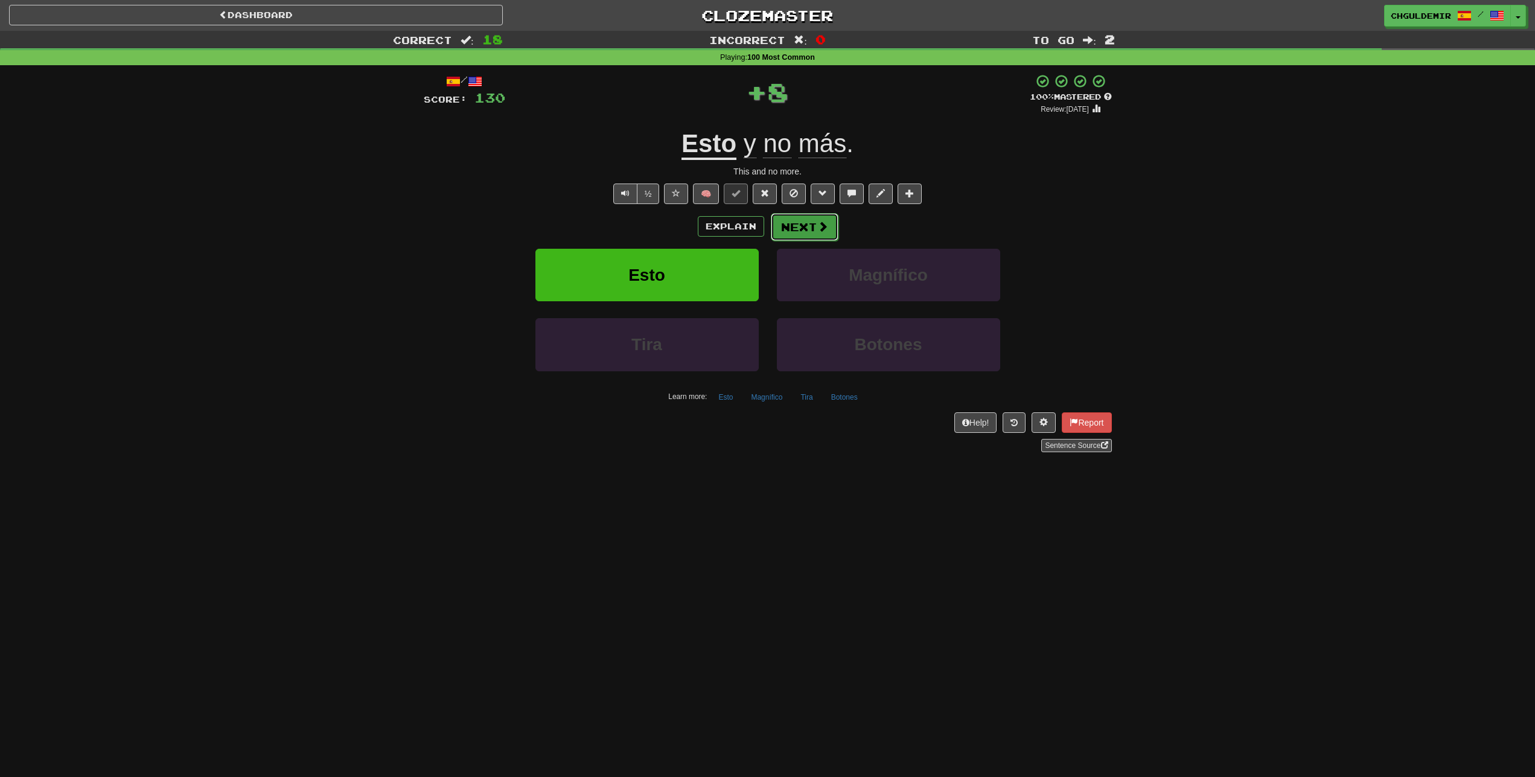
click at [797, 226] on button "Next" at bounding box center [805, 227] width 68 height 28
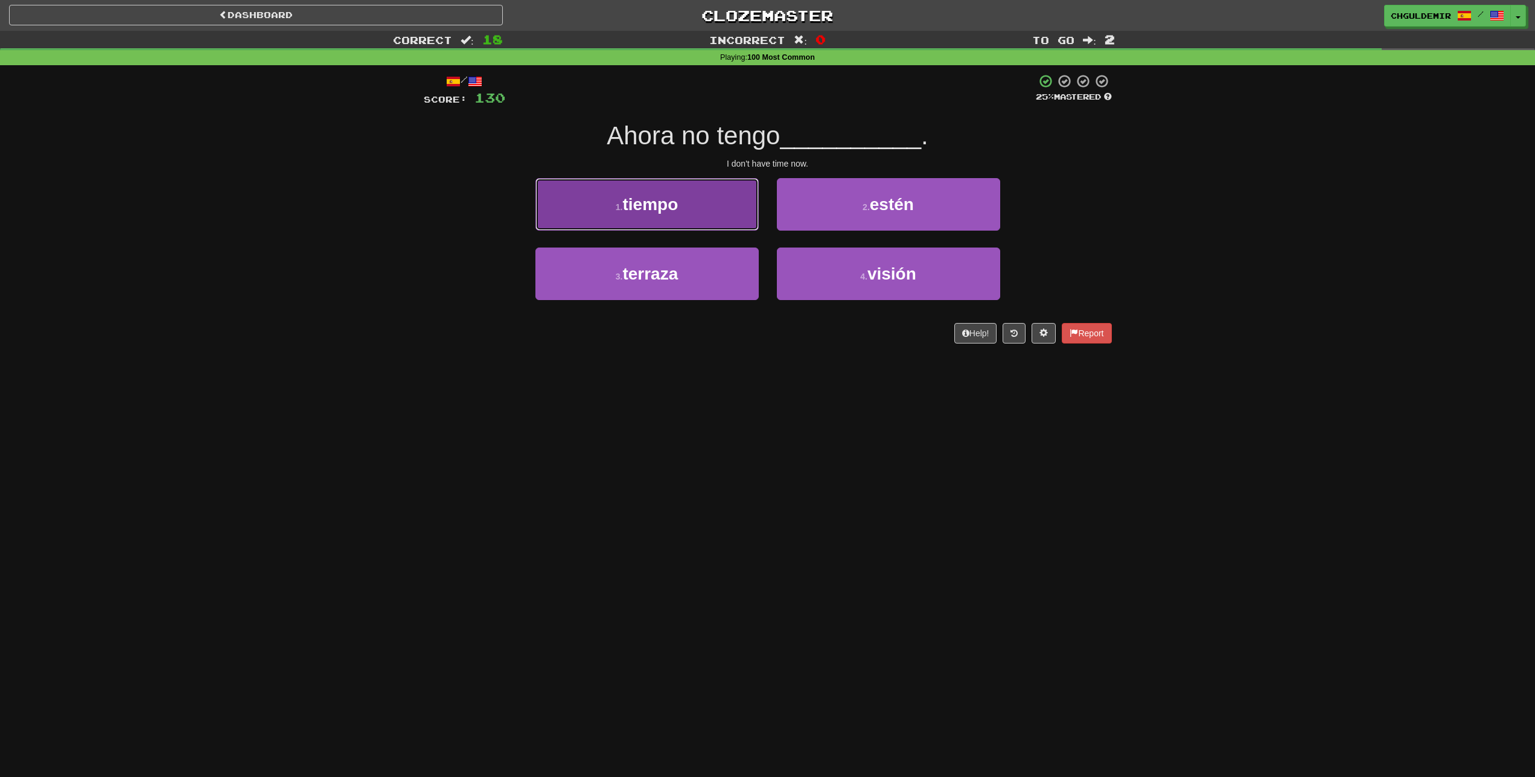
click at [754, 204] on button "1 . tiempo" at bounding box center [646, 204] width 223 height 53
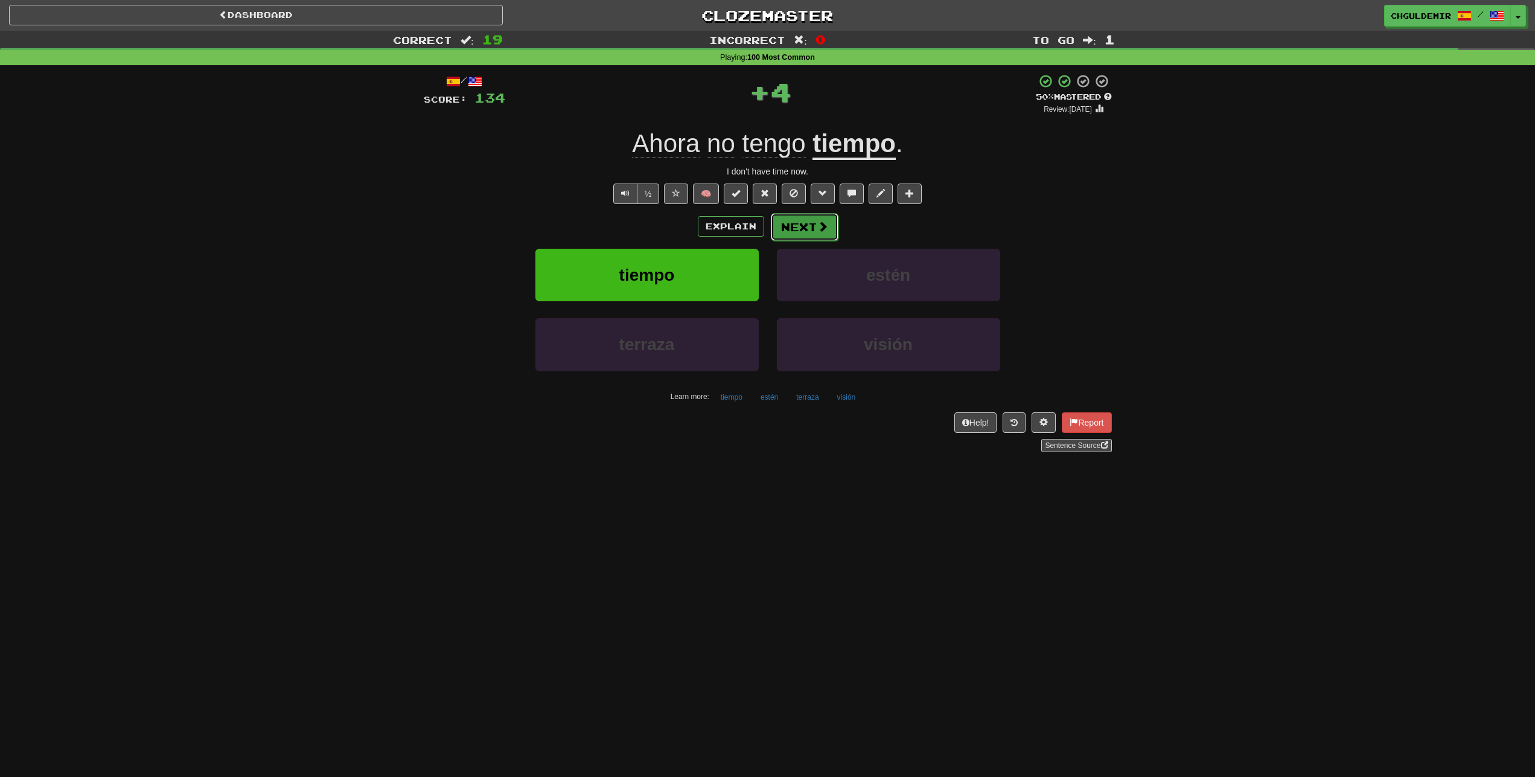
click at [813, 220] on button "Next" at bounding box center [805, 227] width 68 height 28
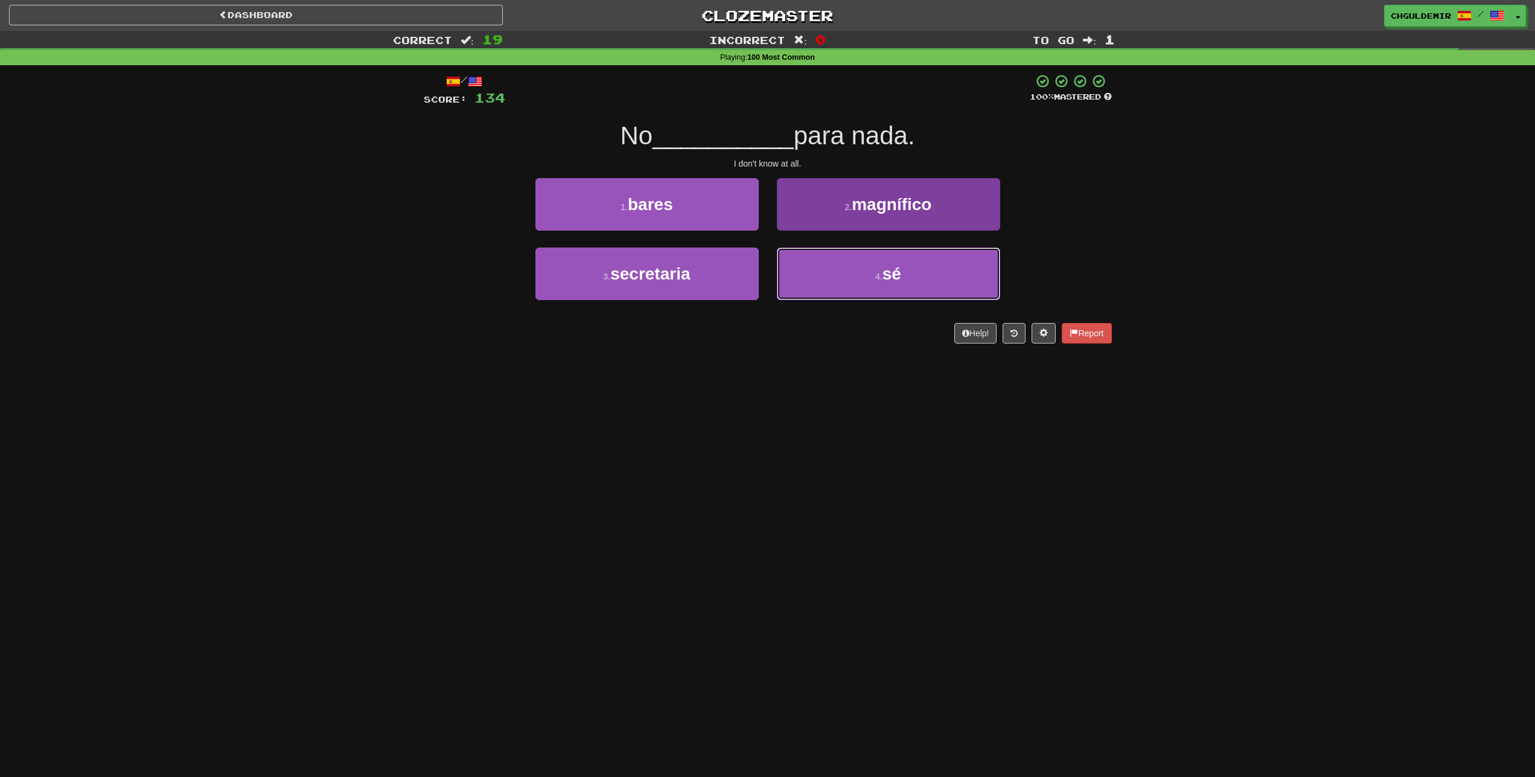
drag, startPoint x: 820, startPoint y: 276, endPoint x: 809, endPoint y: 252, distance: 25.9
click at [820, 278] on button "4 . sé" at bounding box center [888, 273] width 223 height 53
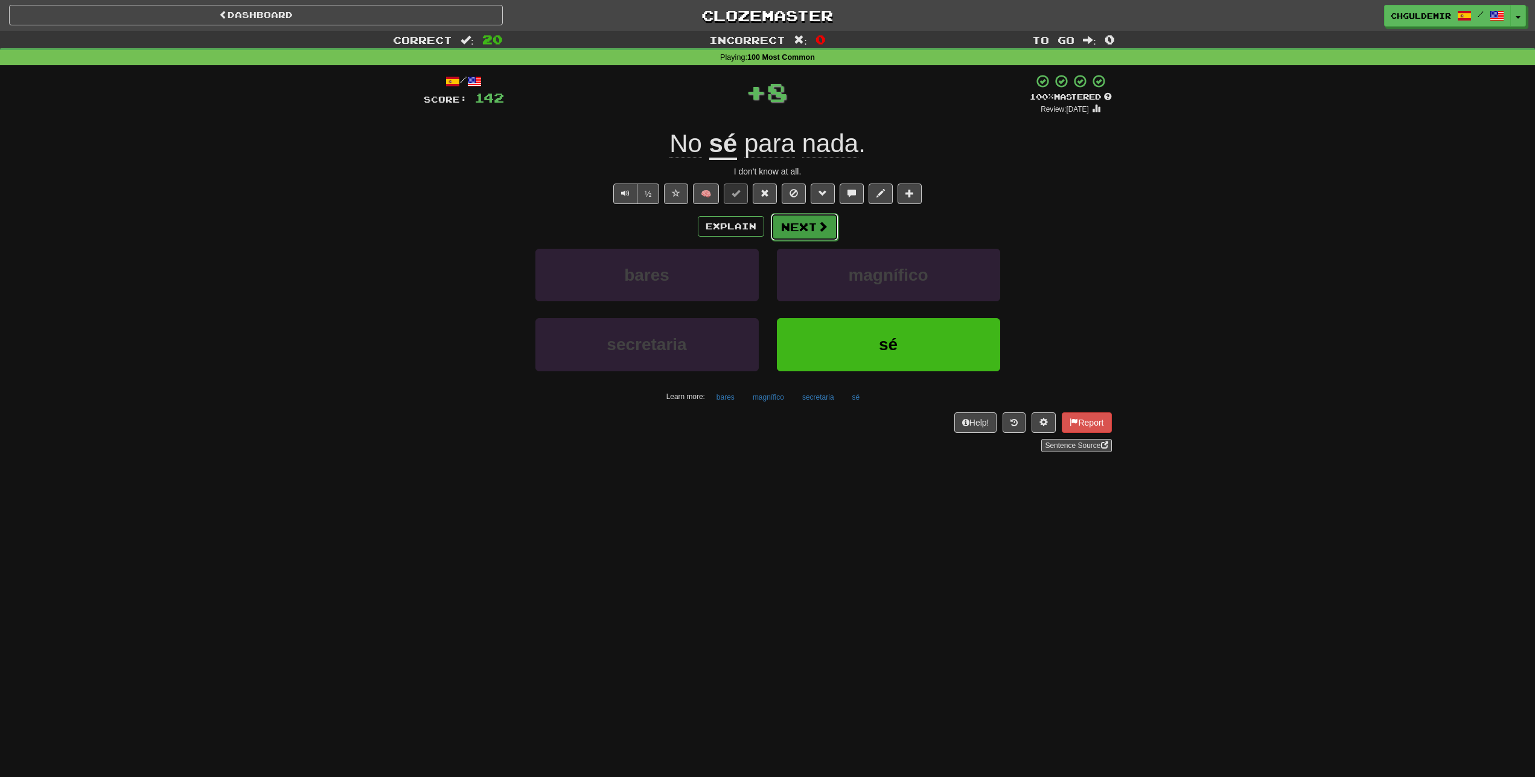
click at [801, 225] on button "Next" at bounding box center [805, 227] width 68 height 28
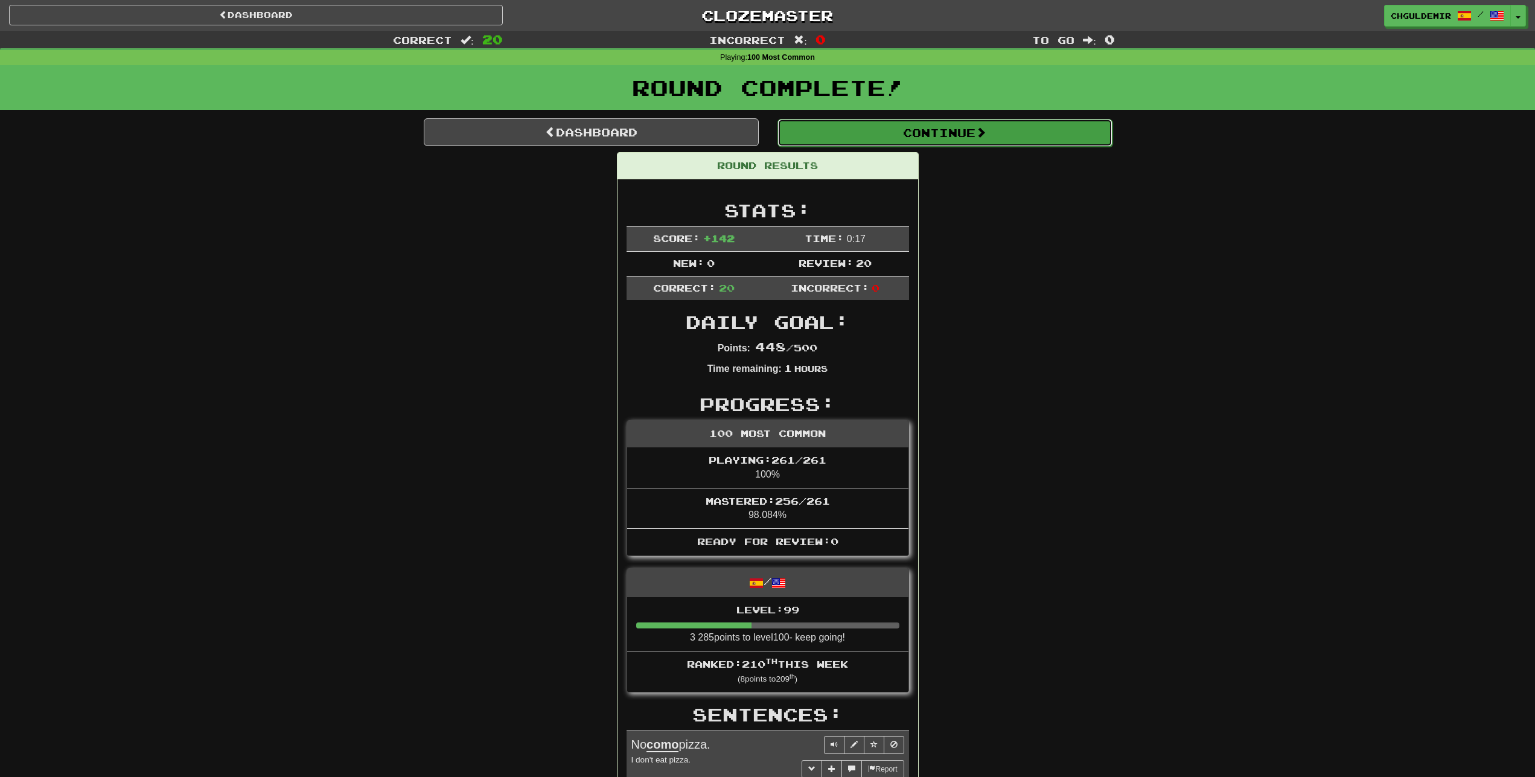
click at [894, 144] on button "Continue" at bounding box center [944, 133] width 335 height 28
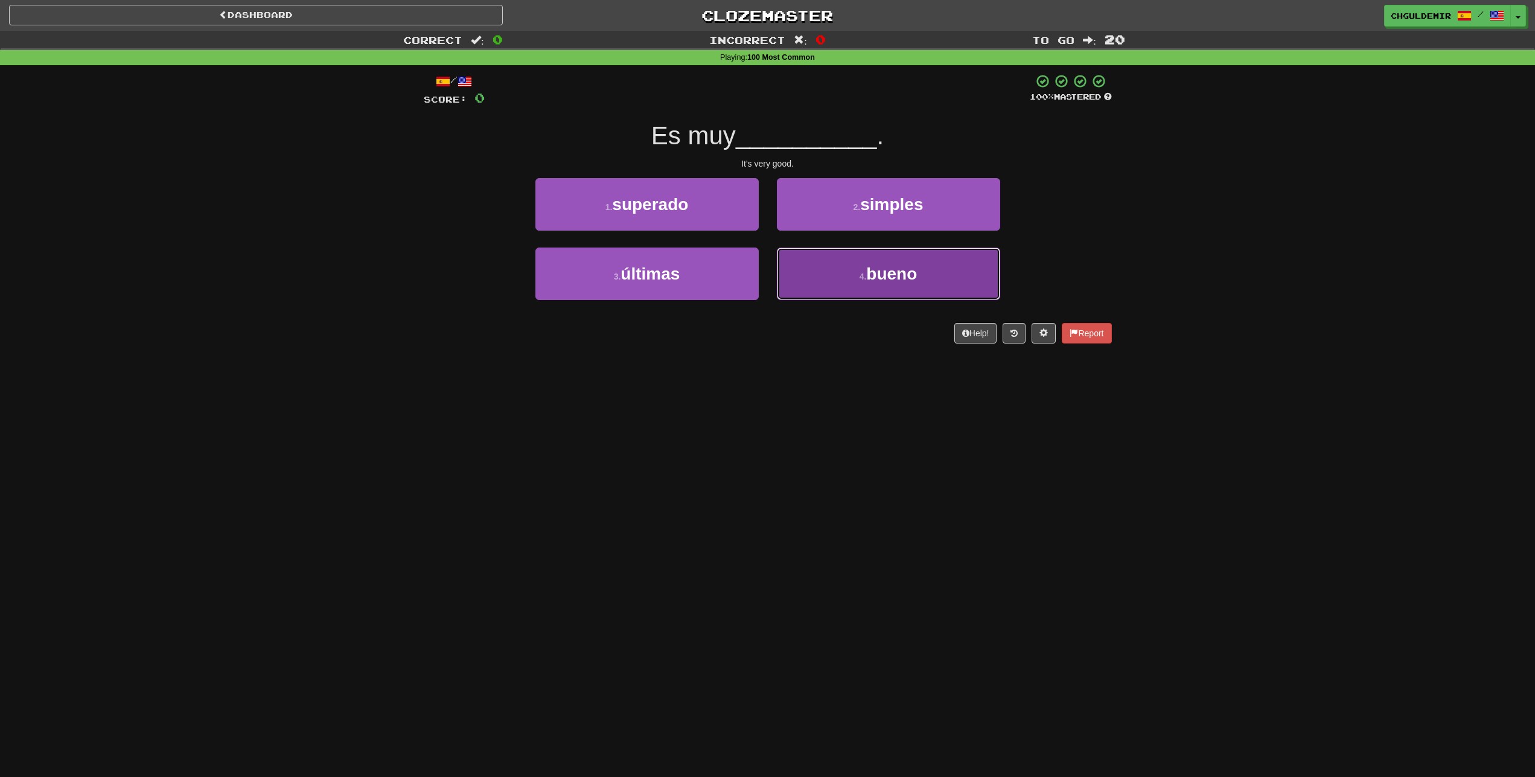
click at [821, 280] on button "4 . bueno" at bounding box center [888, 273] width 223 height 53
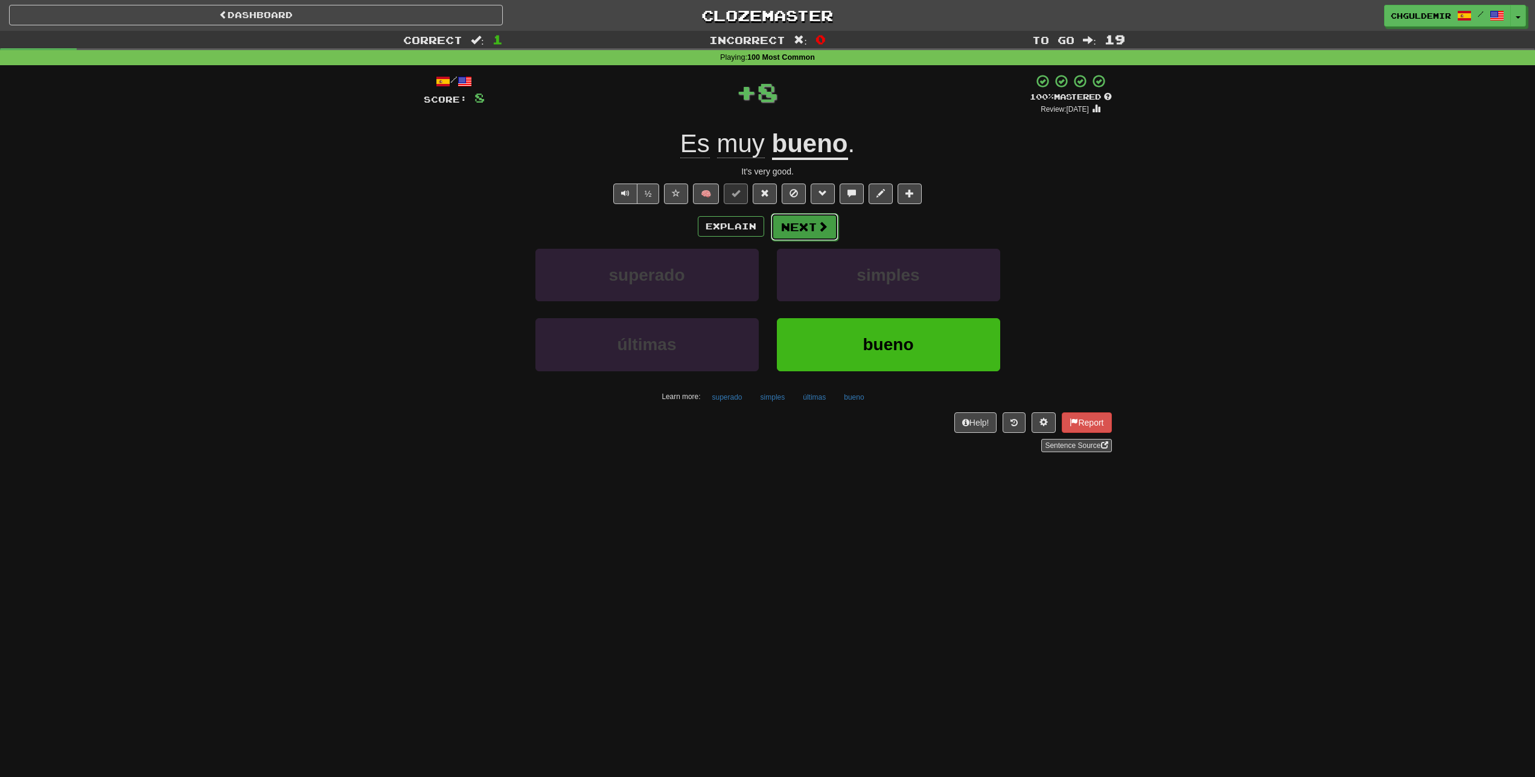
click at [823, 229] on span at bounding box center [822, 226] width 11 height 11
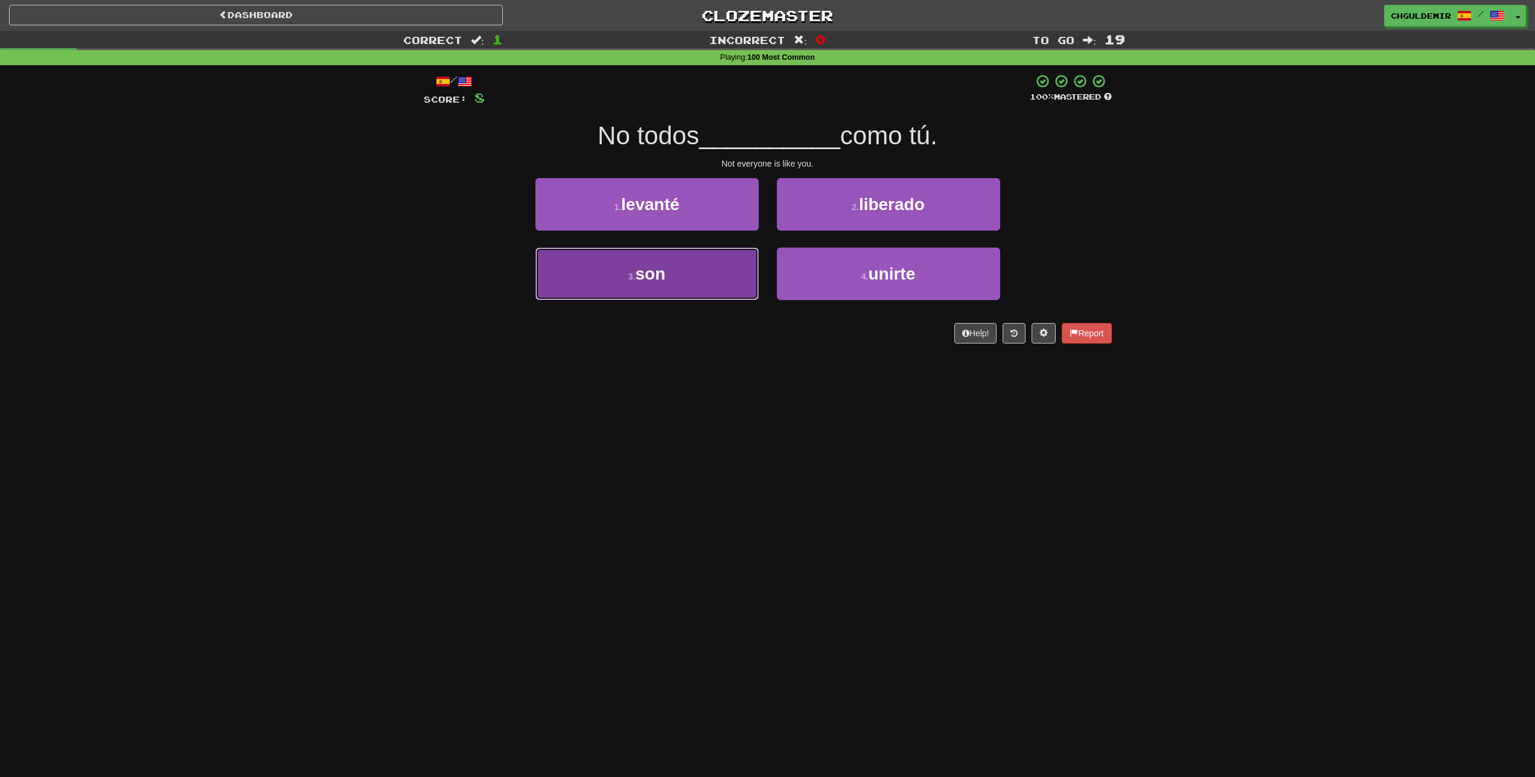
drag, startPoint x: 728, startPoint y: 275, endPoint x: 773, endPoint y: 244, distance: 54.6
click at [730, 273] on button "3 . son" at bounding box center [646, 273] width 223 height 53
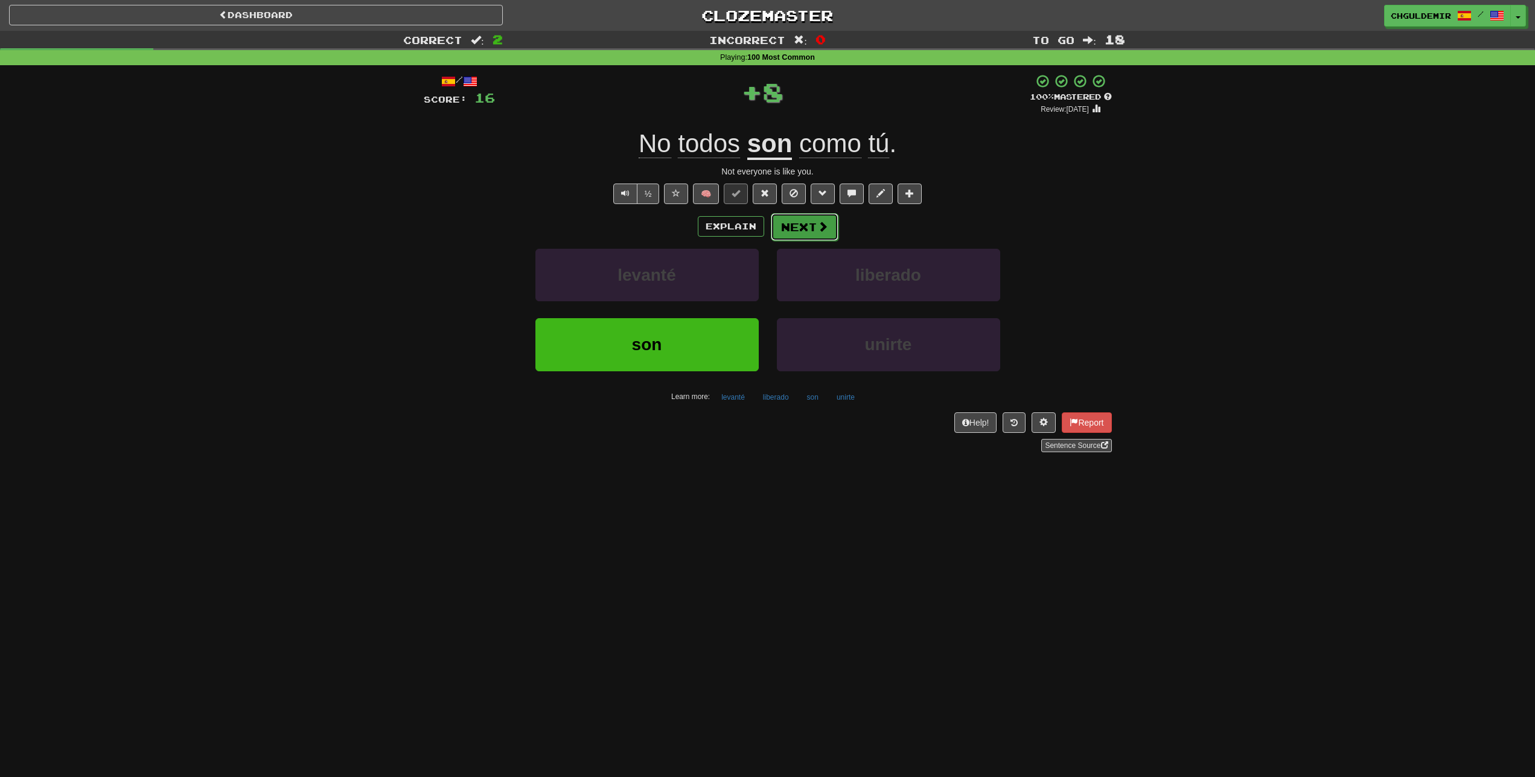
click at [784, 229] on button "Next" at bounding box center [805, 227] width 68 height 28
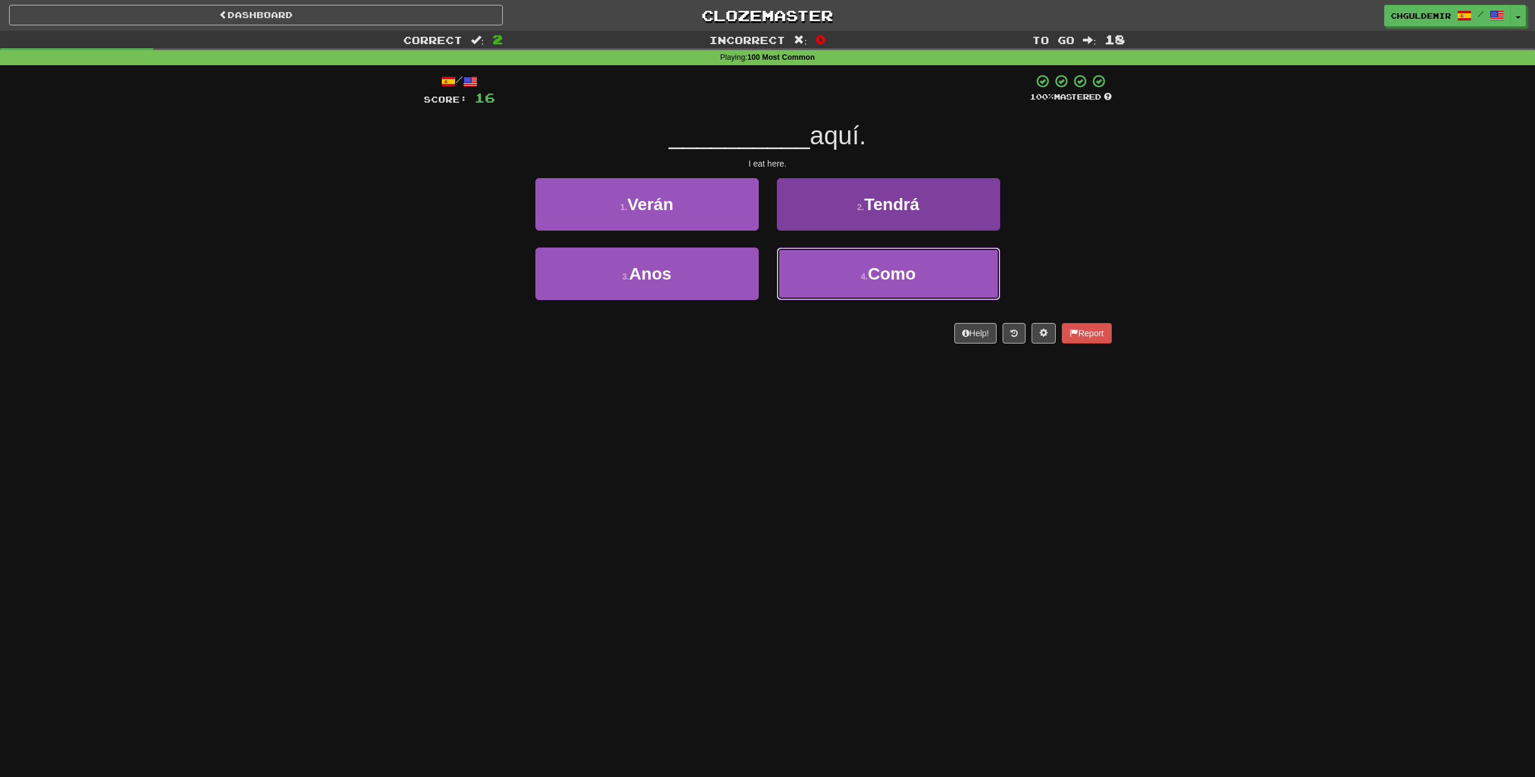
drag, startPoint x: 788, startPoint y: 264, endPoint x: 788, endPoint y: 253, distance: 11.5
click at [788, 260] on button "4 . Como" at bounding box center [888, 273] width 223 height 53
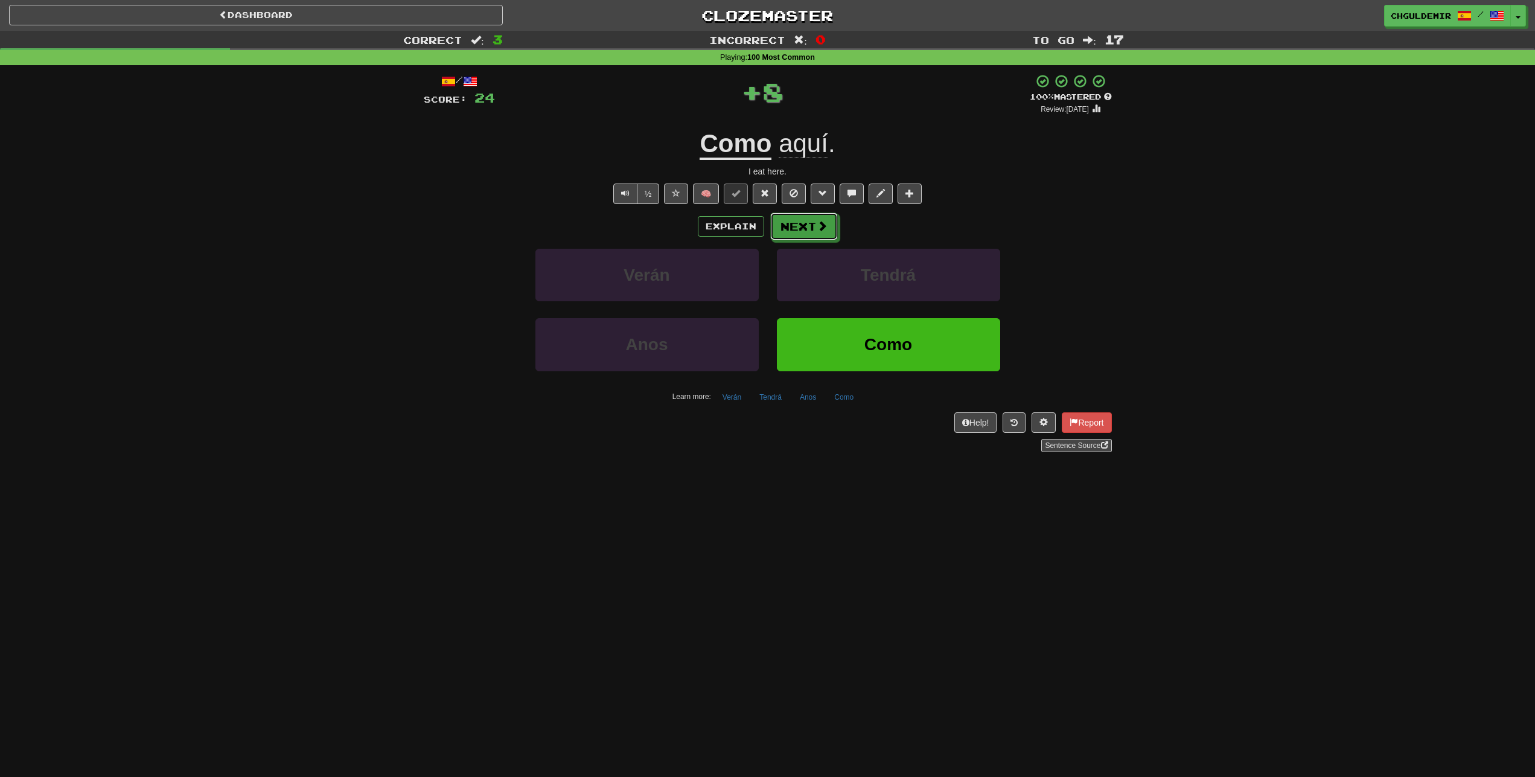
click at [786, 221] on button "Next" at bounding box center [804, 226] width 68 height 28
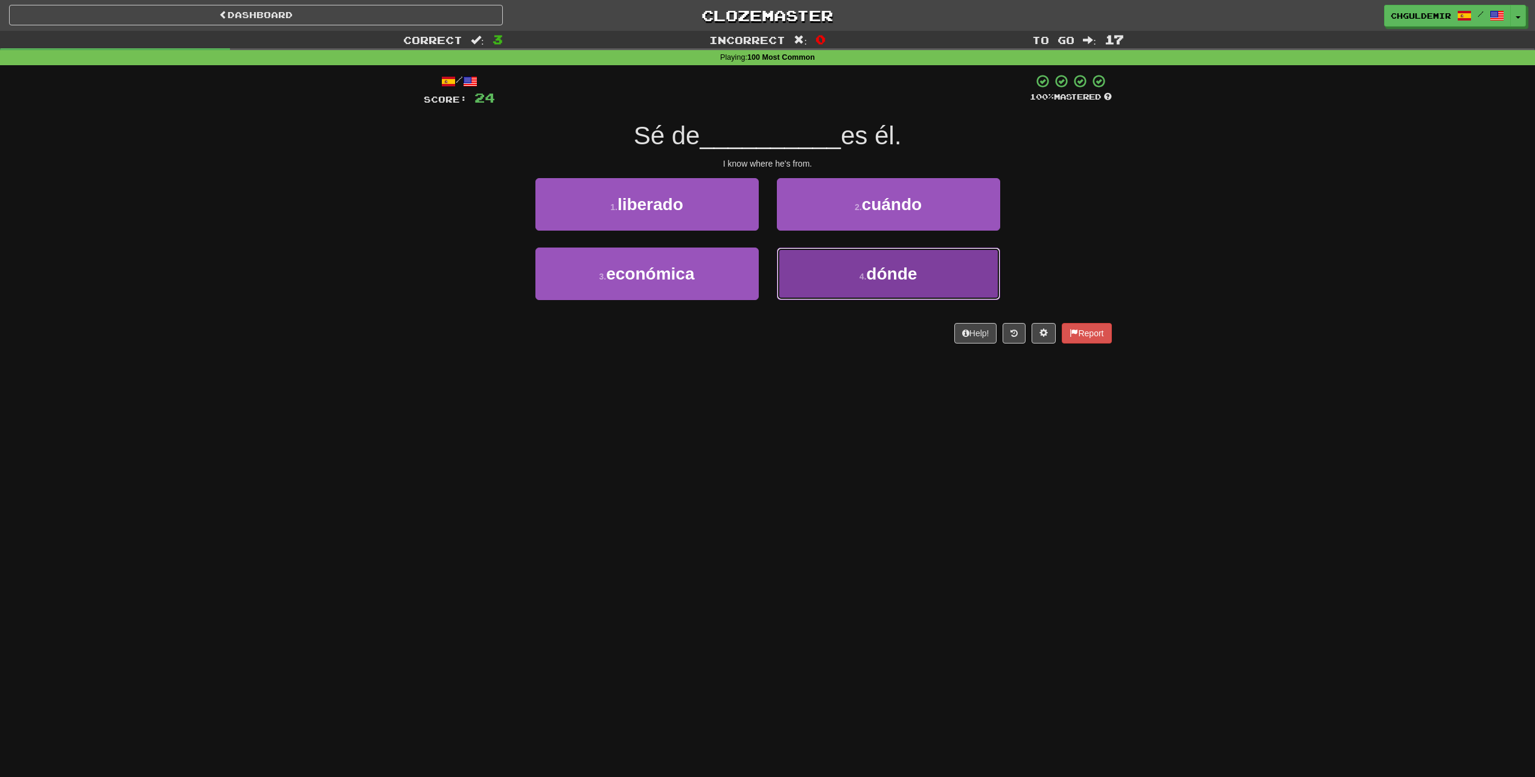
click at [809, 258] on button "4 . dónde" at bounding box center [888, 273] width 223 height 53
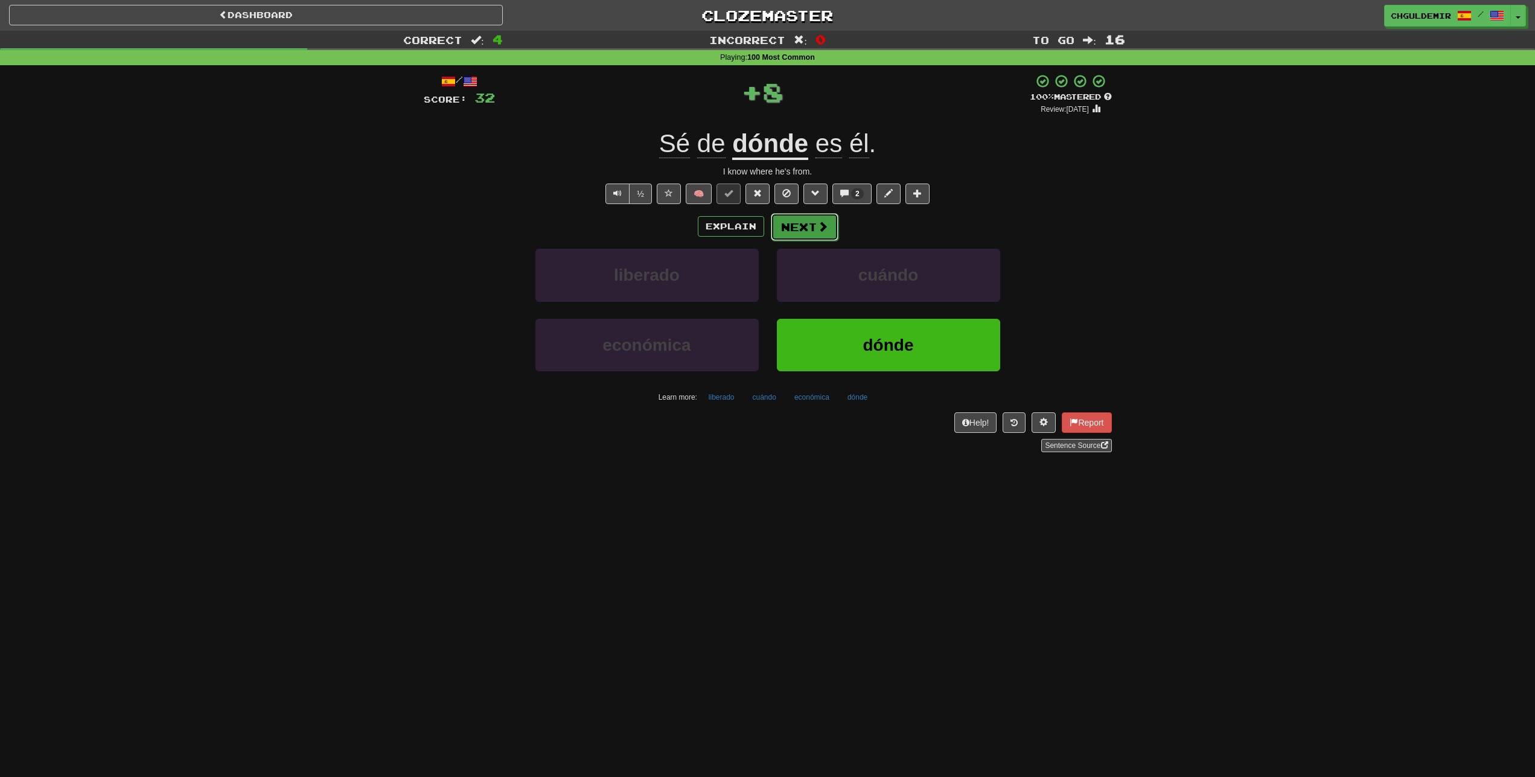
click at [806, 224] on button "Next" at bounding box center [805, 227] width 68 height 28
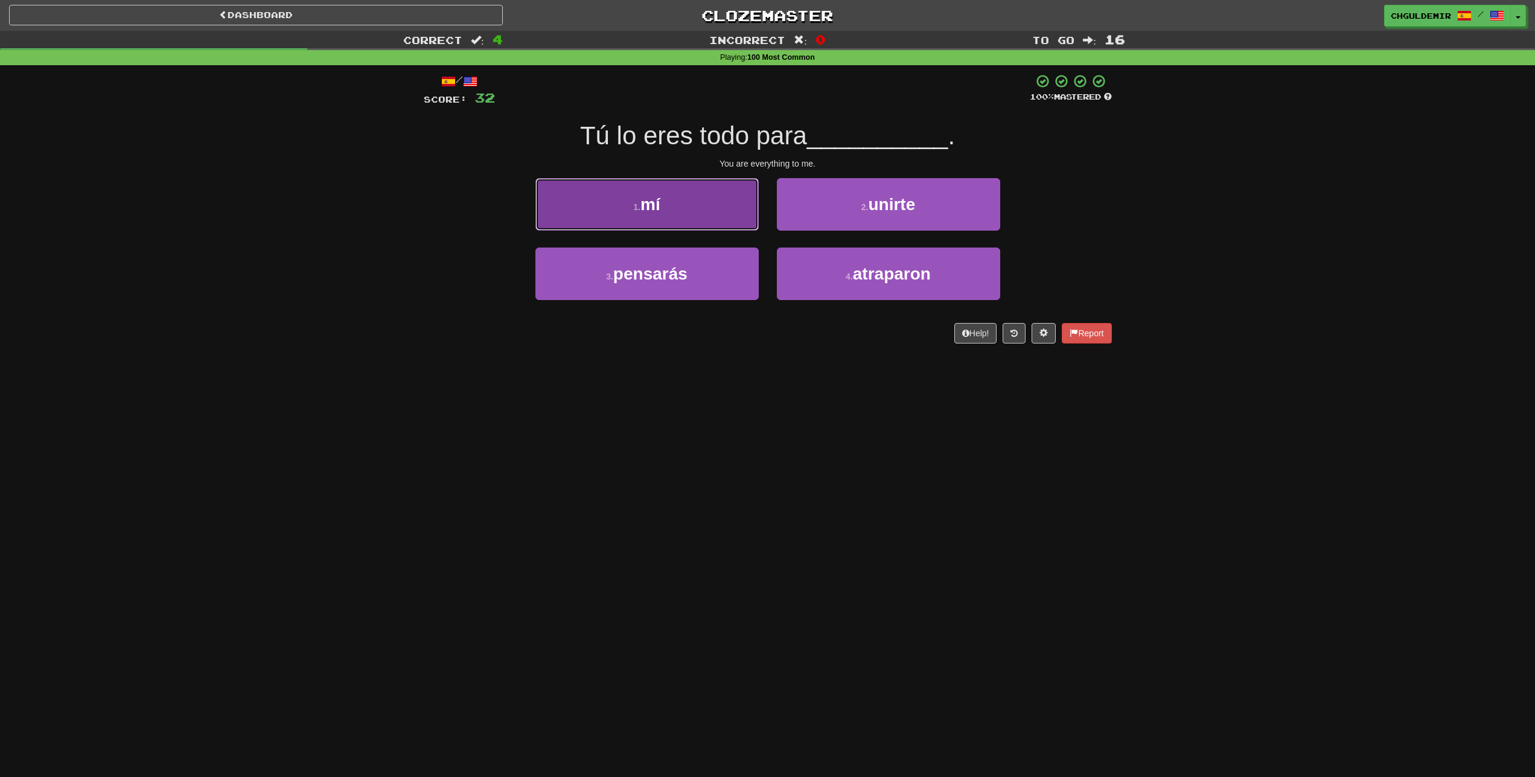
click at [714, 206] on button "1 . mí" at bounding box center [646, 204] width 223 height 53
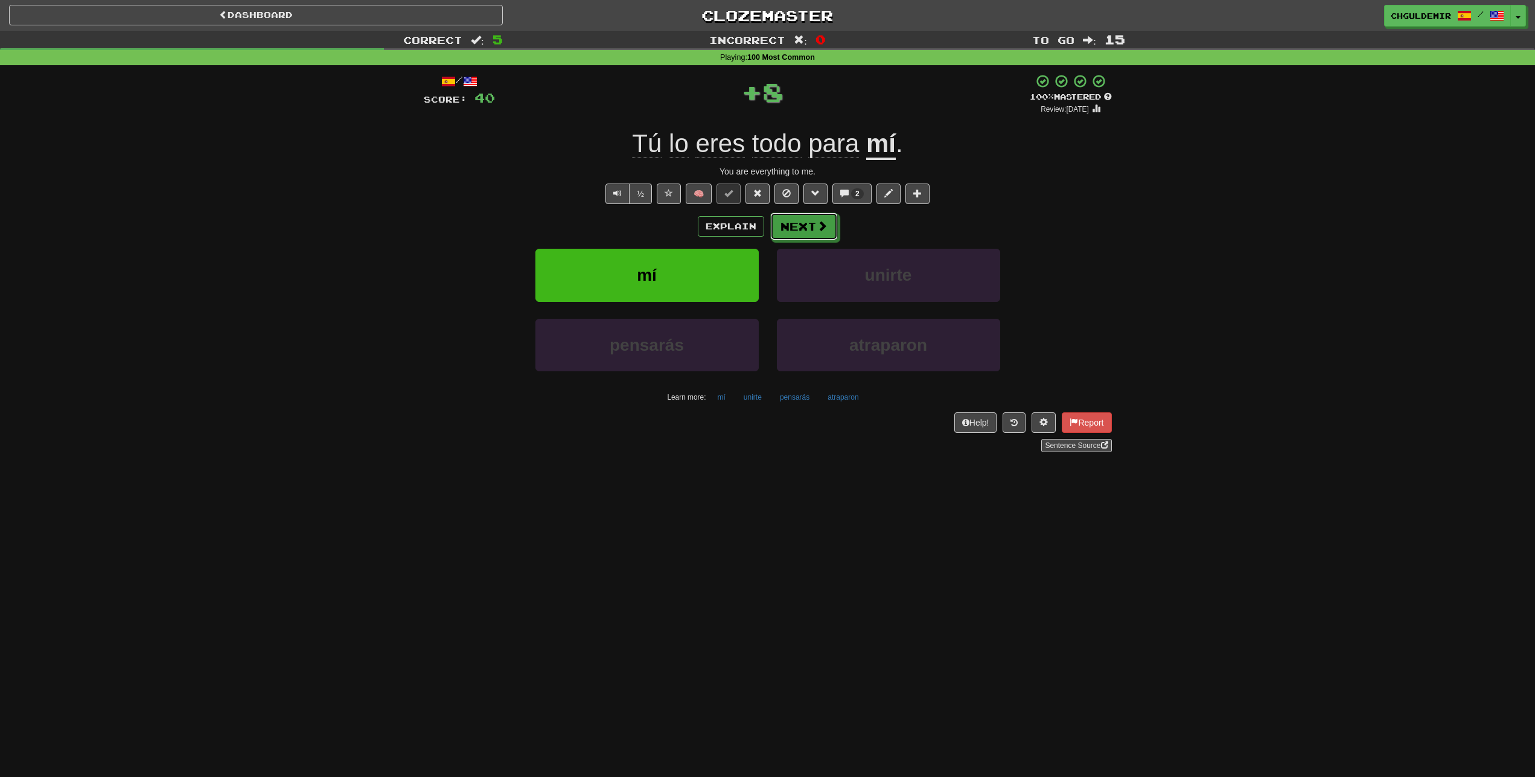
click at [798, 214] on button "Next" at bounding box center [804, 226] width 68 height 28
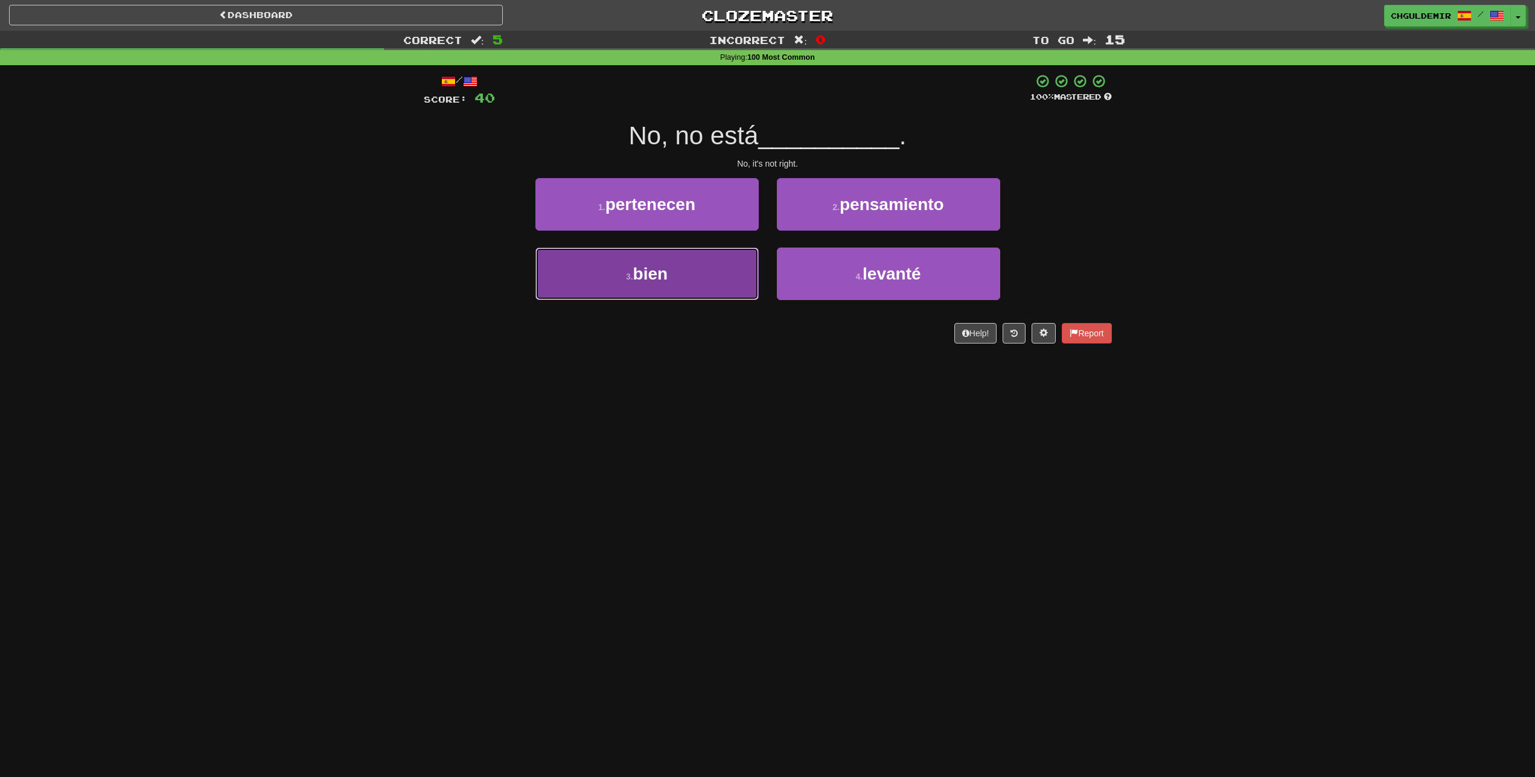
click at [744, 266] on button "3 . bien" at bounding box center [646, 273] width 223 height 53
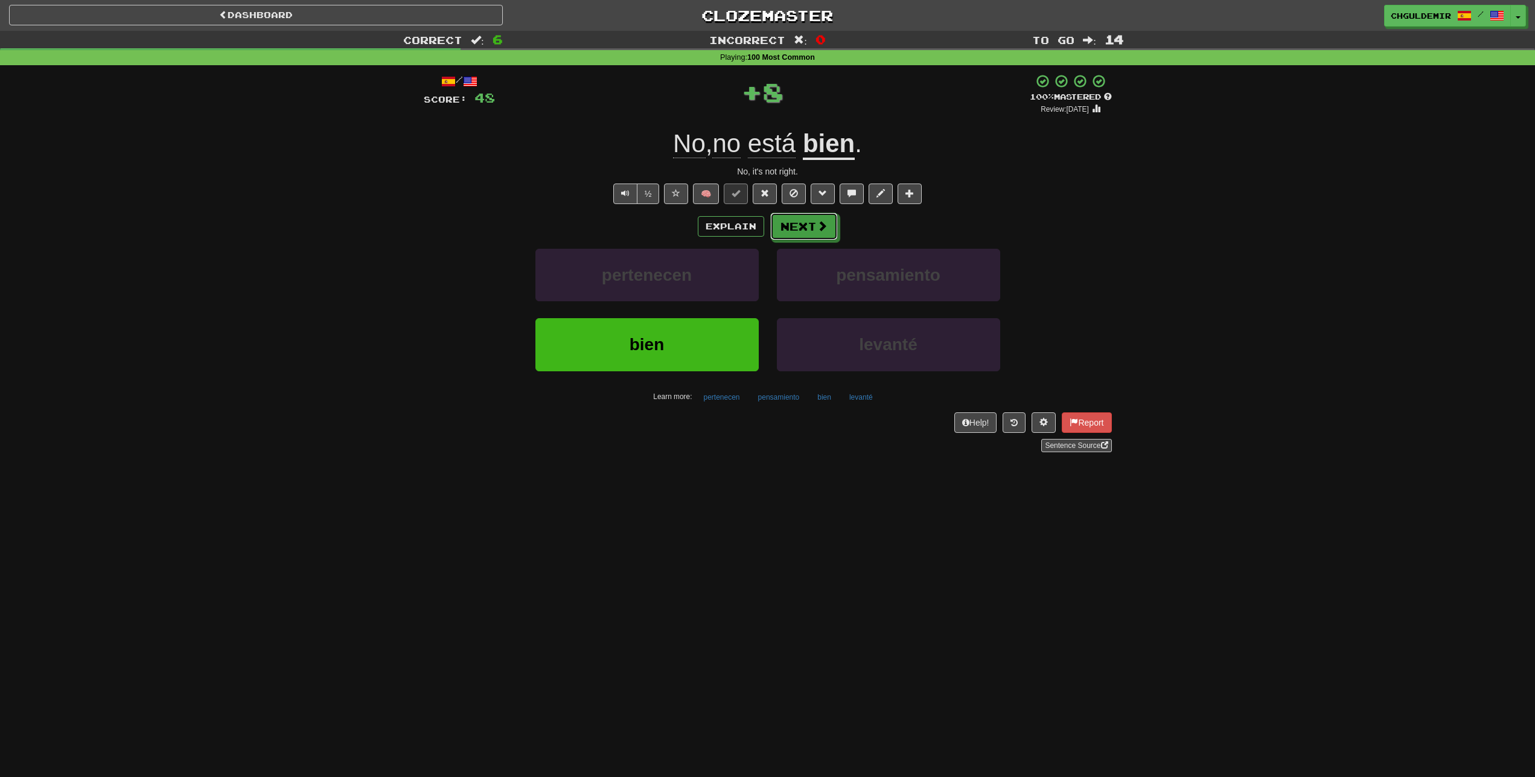
click at [803, 229] on button "Next" at bounding box center [804, 226] width 68 height 28
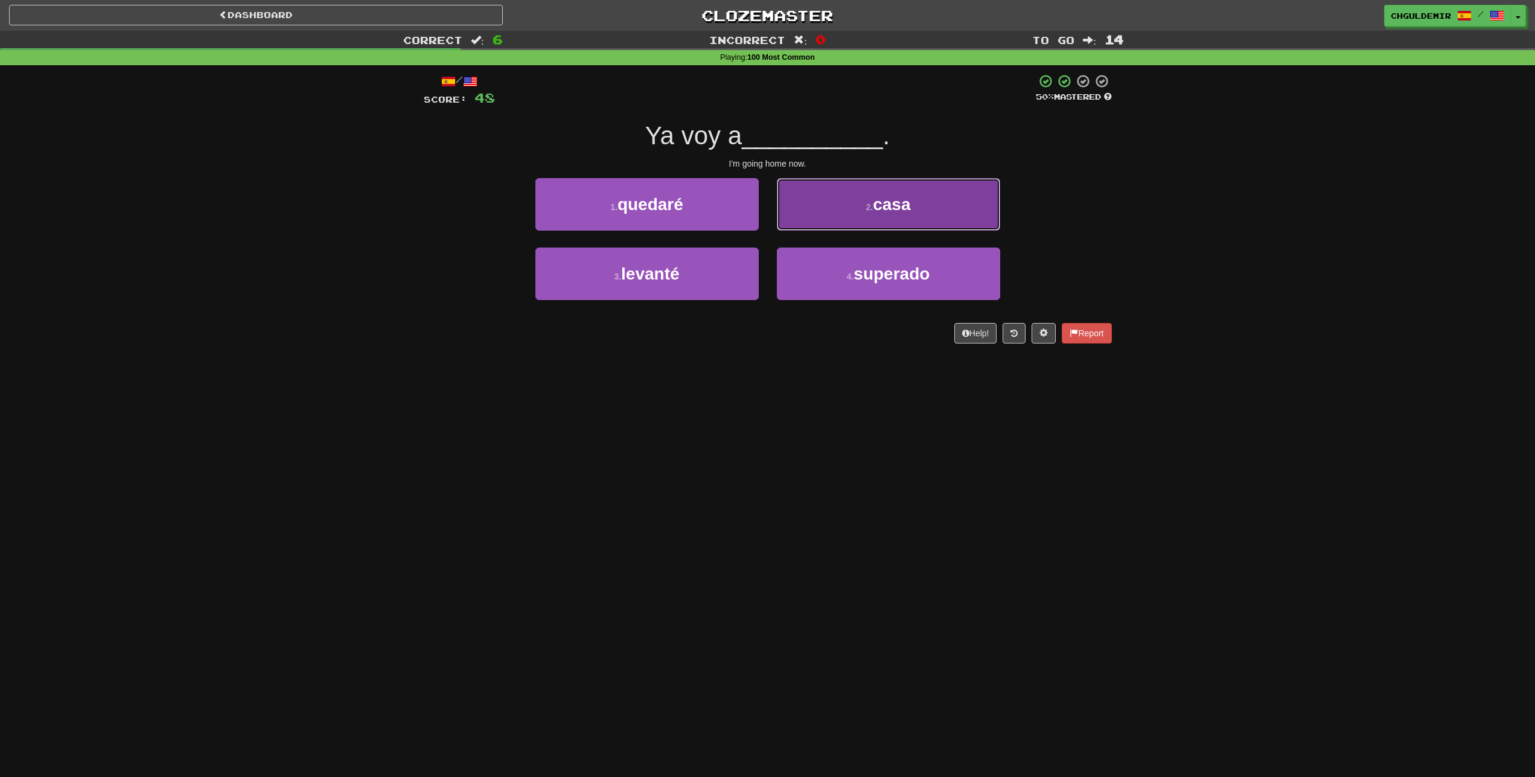
click at [824, 211] on button "2 . casa" at bounding box center [888, 204] width 223 height 53
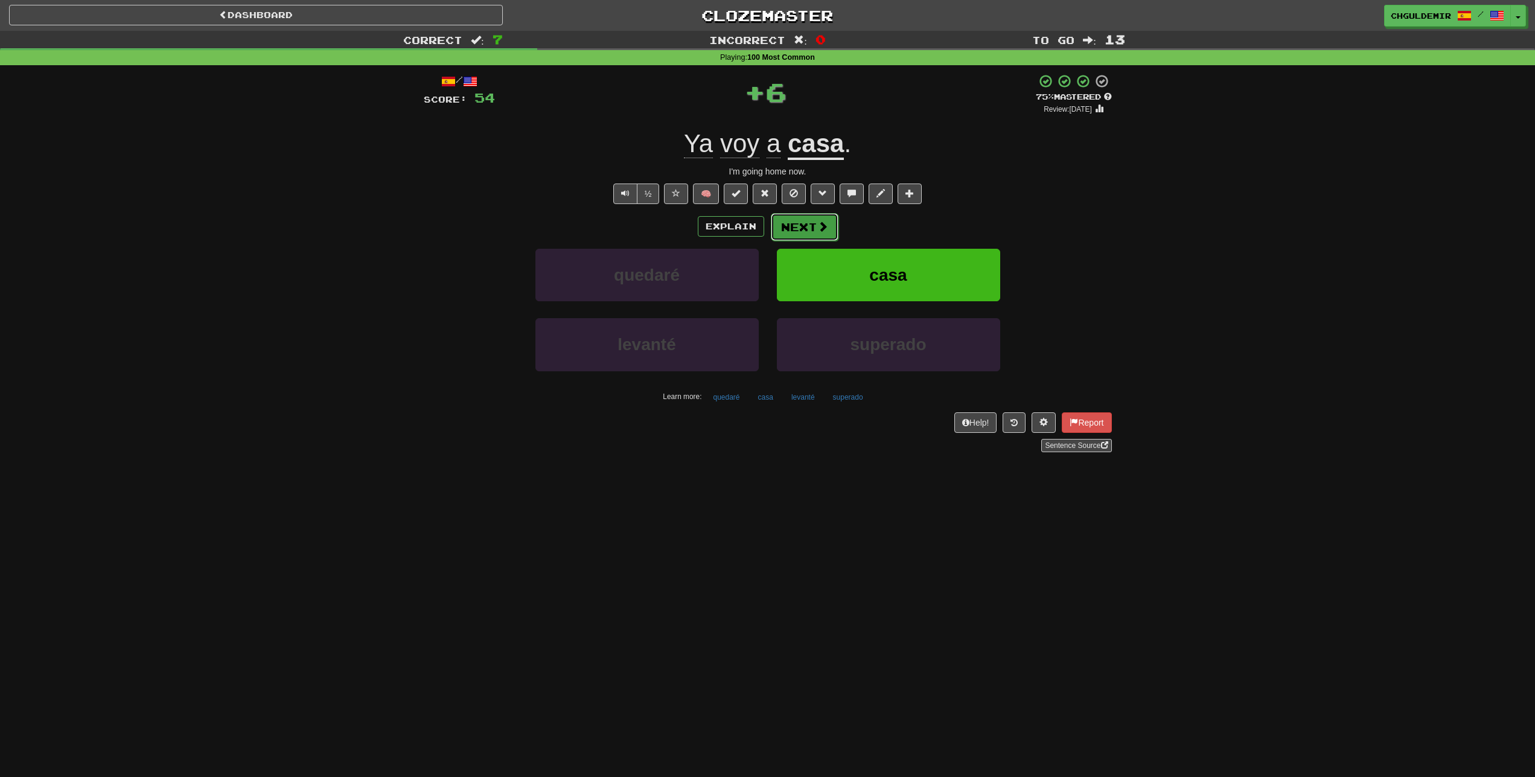
click at [809, 230] on button "Next" at bounding box center [805, 227] width 68 height 28
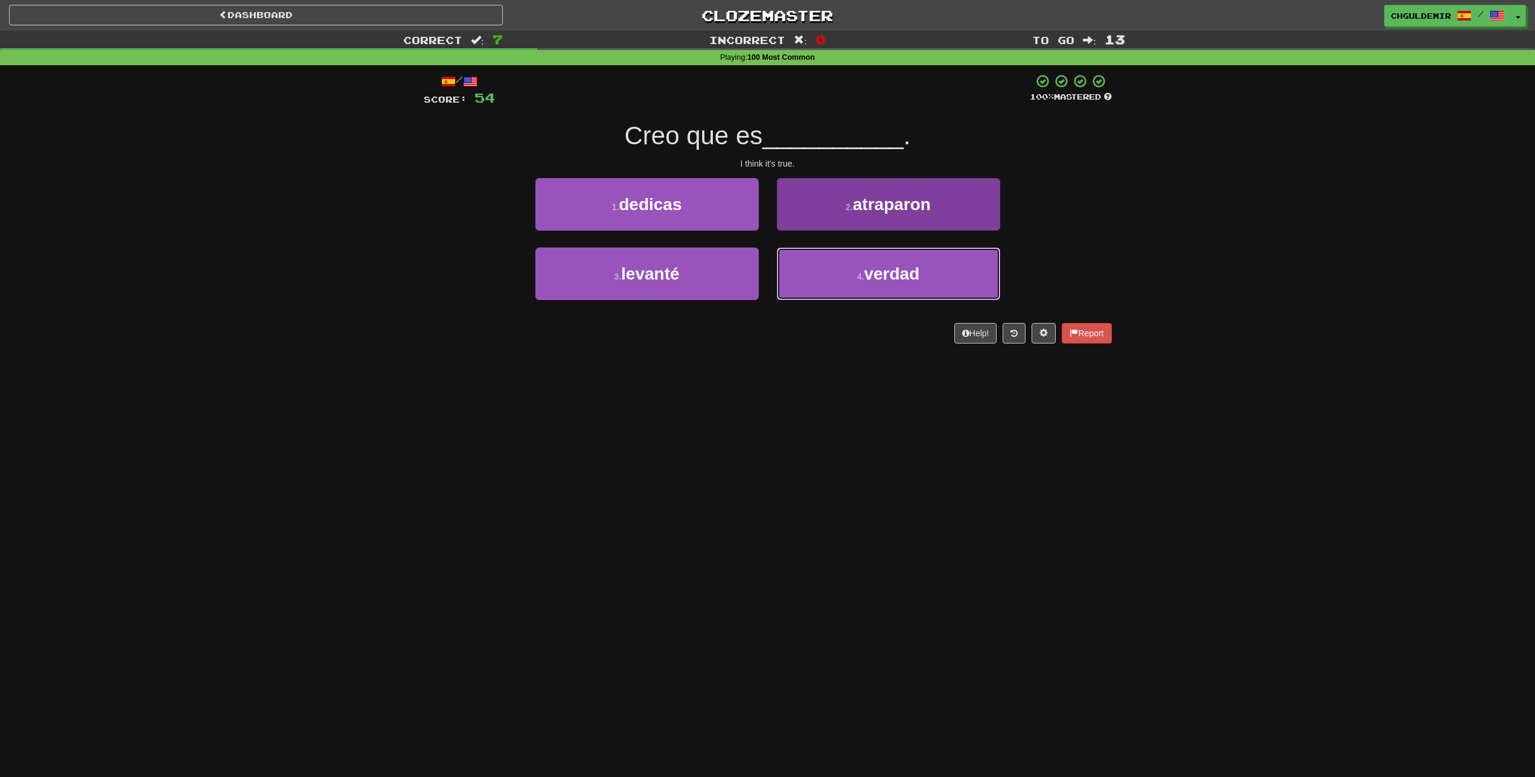
drag, startPoint x: 809, startPoint y: 279, endPoint x: 803, endPoint y: 254, distance: 26.1
click at [808, 273] on button "4 . verdad" at bounding box center [888, 273] width 223 height 53
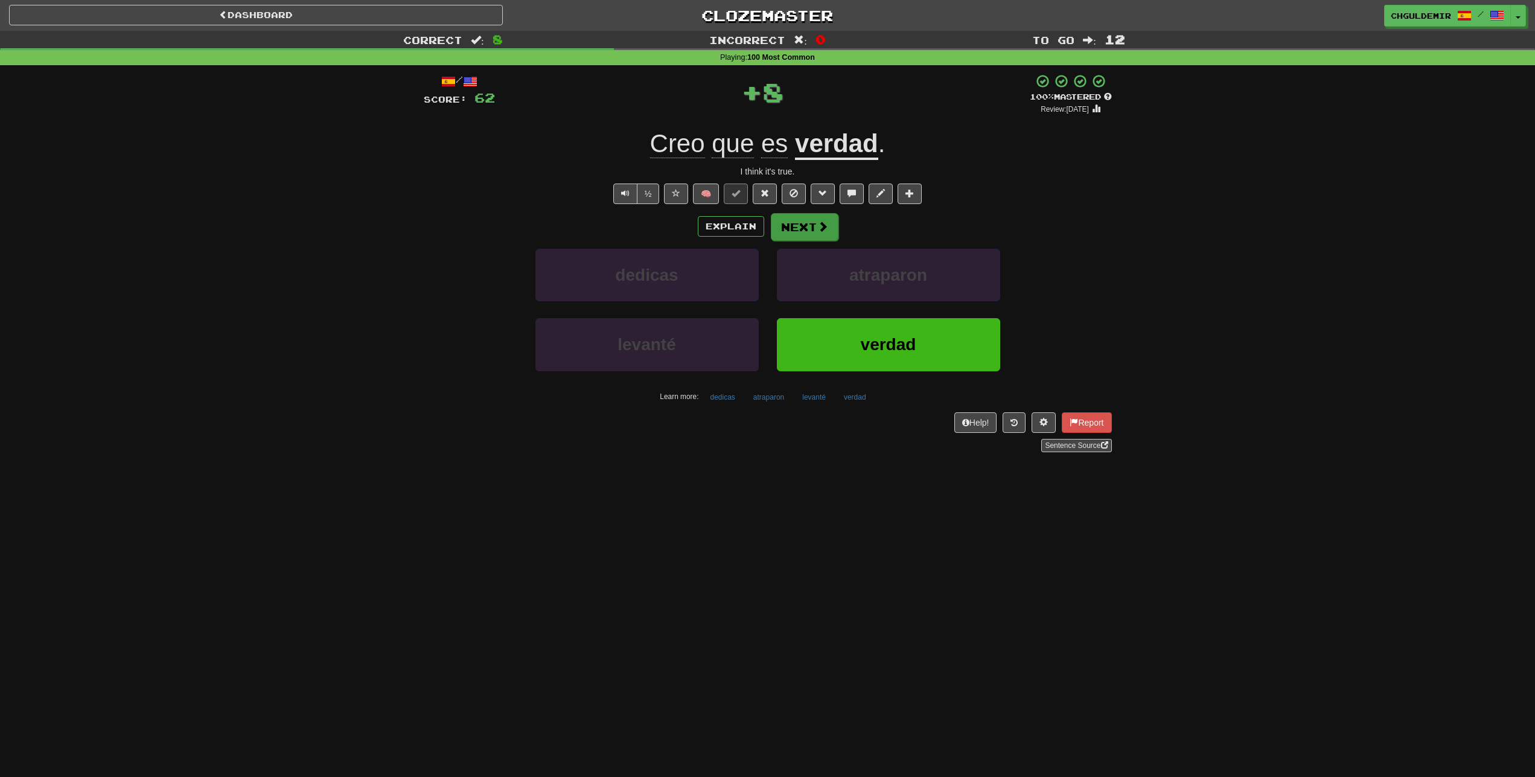
click at [792, 228] on button "Next" at bounding box center [805, 227] width 68 height 28
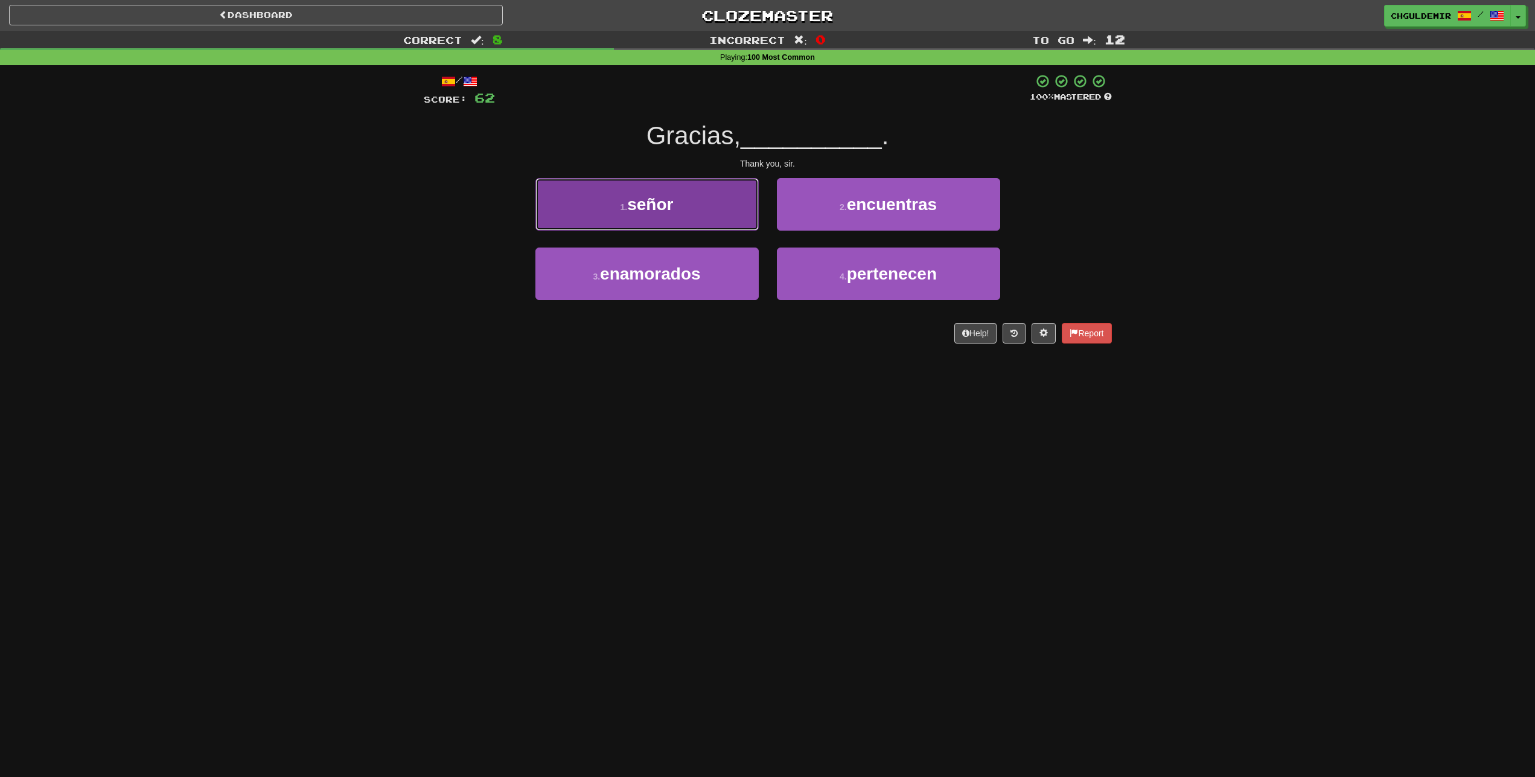
click at [734, 214] on button "1 . señor" at bounding box center [646, 204] width 223 height 53
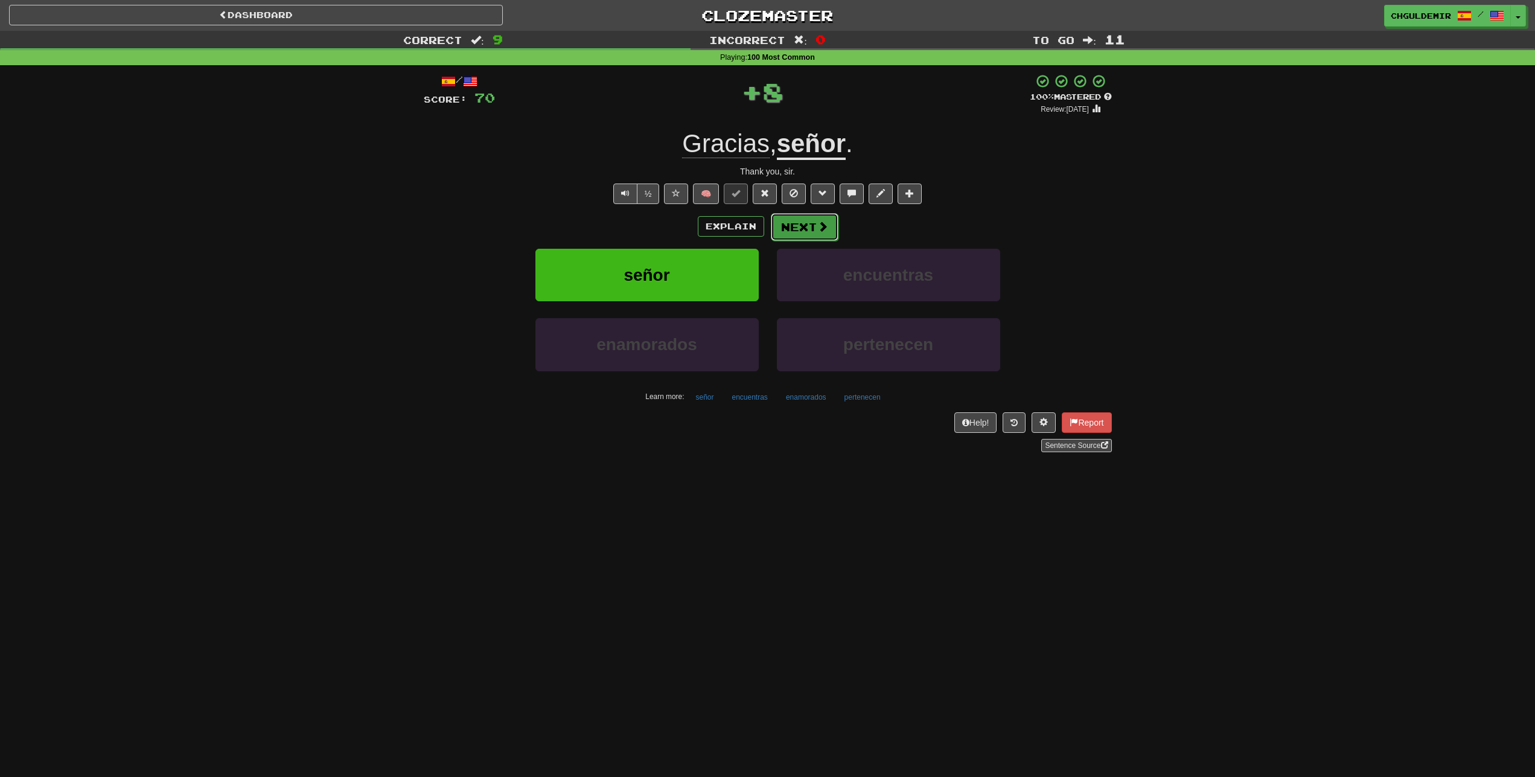
click at [777, 223] on button "Next" at bounding box center [805, 227] width 68 height 28
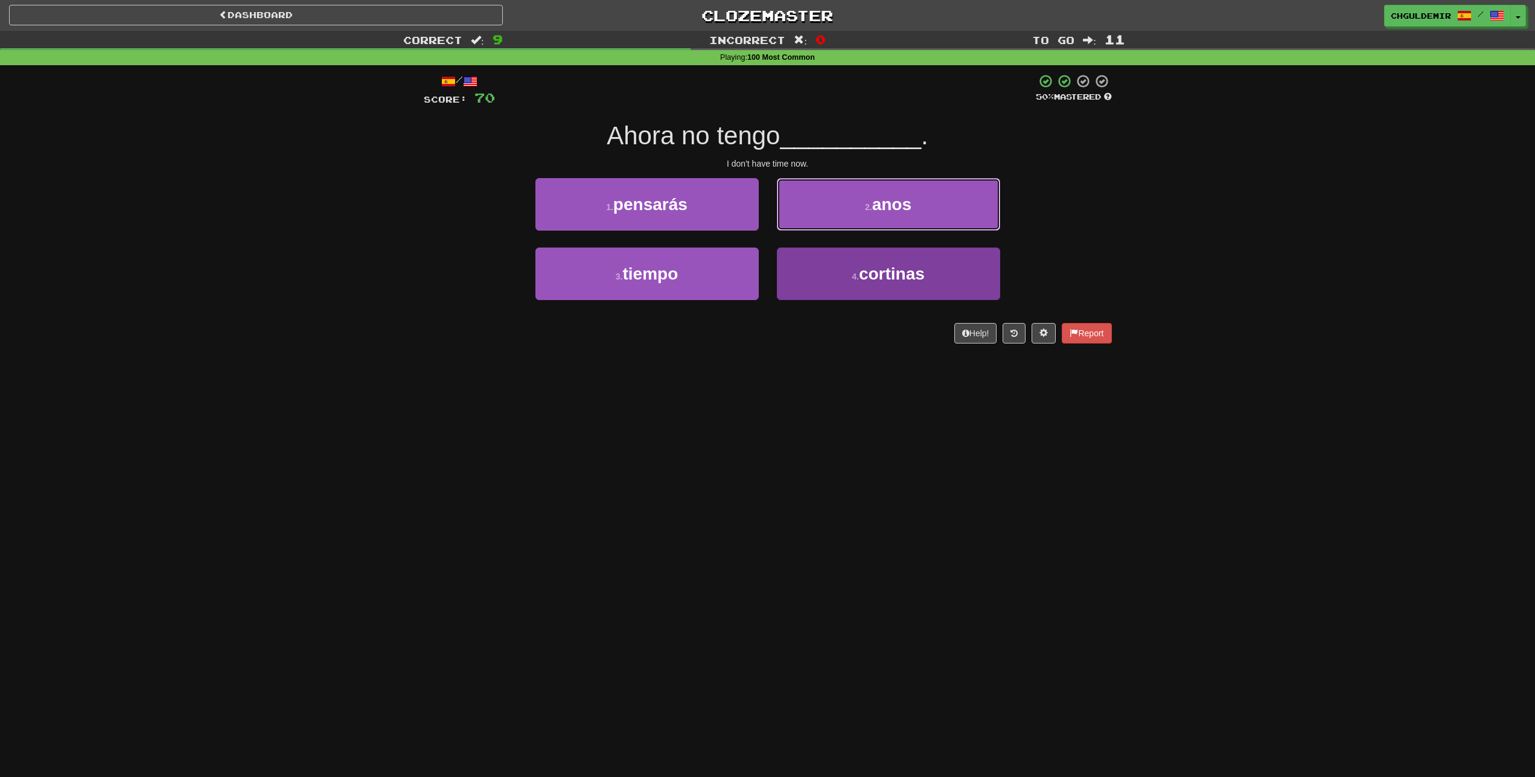
drag, startPoint x: 821, startPoint y: 222, endPoint x: 820, endPoint y: 281, distance: 59.2
click at [820, 281] on div "1 . pensarás 2 . anos 3 . tiempo 4 . cortinas" at bounding box center [768, 247] width 706 height 139
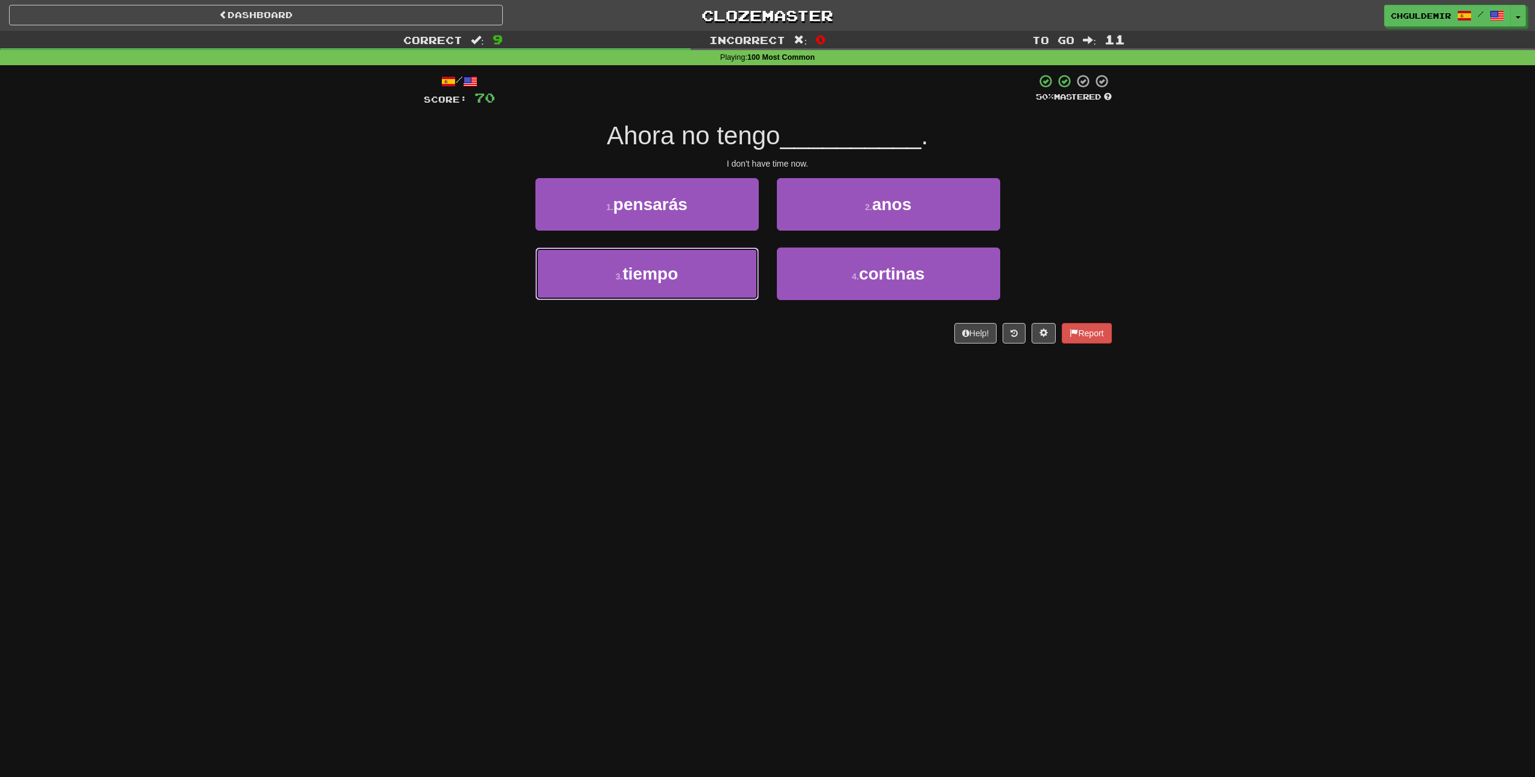
drag, startPoint x: 706, startPoint y: 270, endPoint x: 779, endPoint y: 241, distance: 77.8
click at [707, 269] on button "3 . tiempo" at bounding box center [646, 273] width 223 height 53
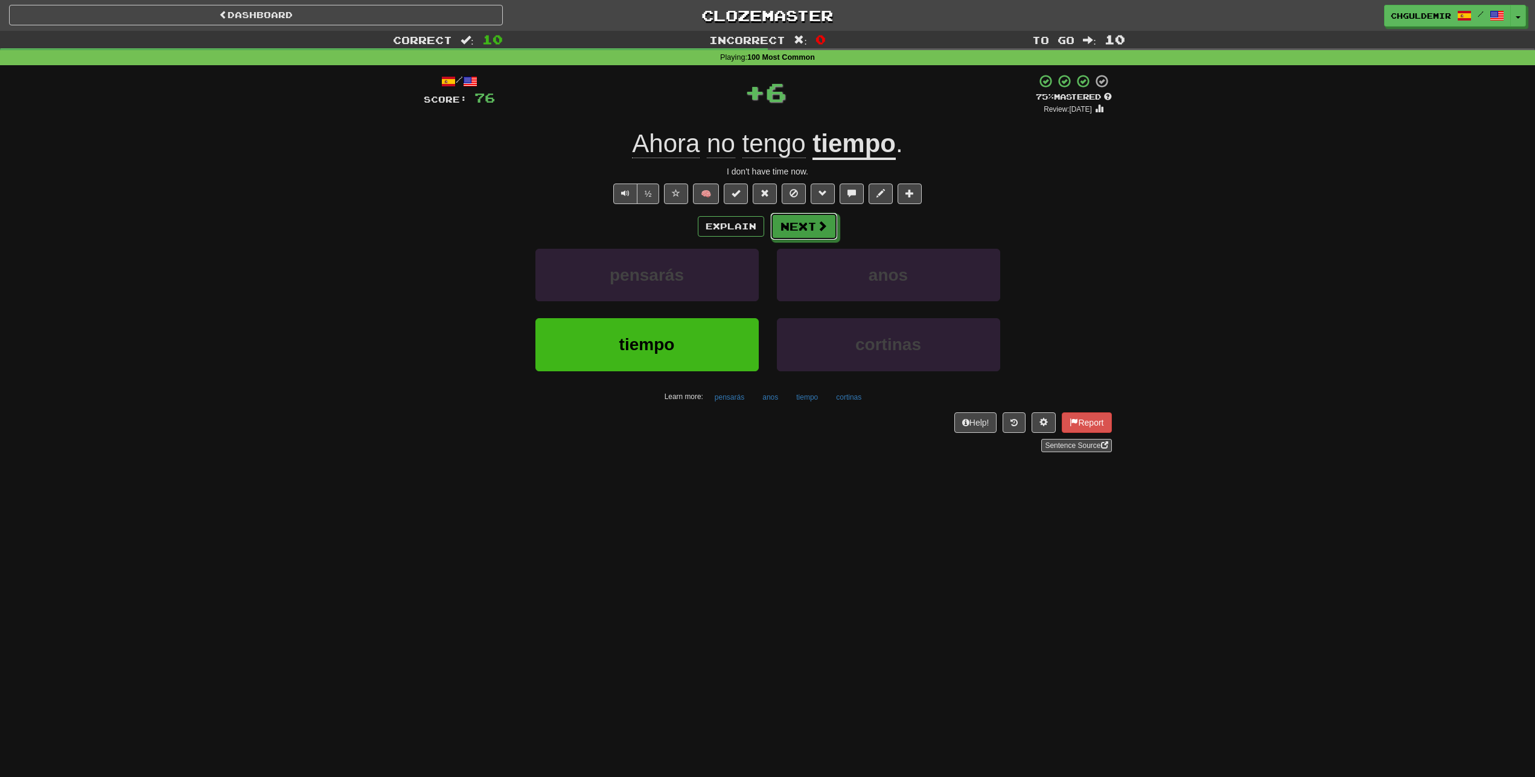
click at [788, 234] on button "Next" at bounding box center [804, 226] width 68 height 28
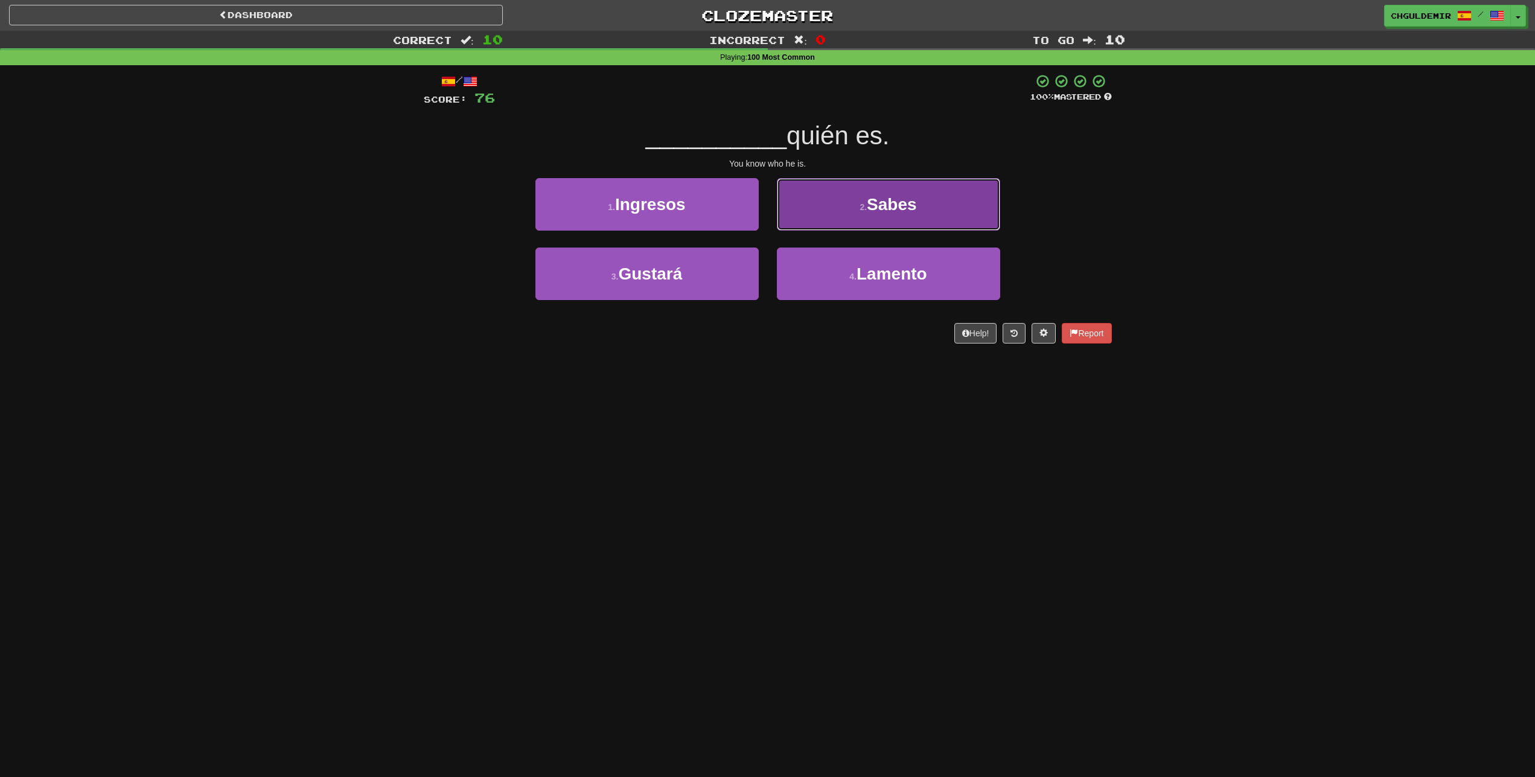
click at [801, 211] on button "2 . Sabes" at bounding box center [888, 204] width 223 height 53
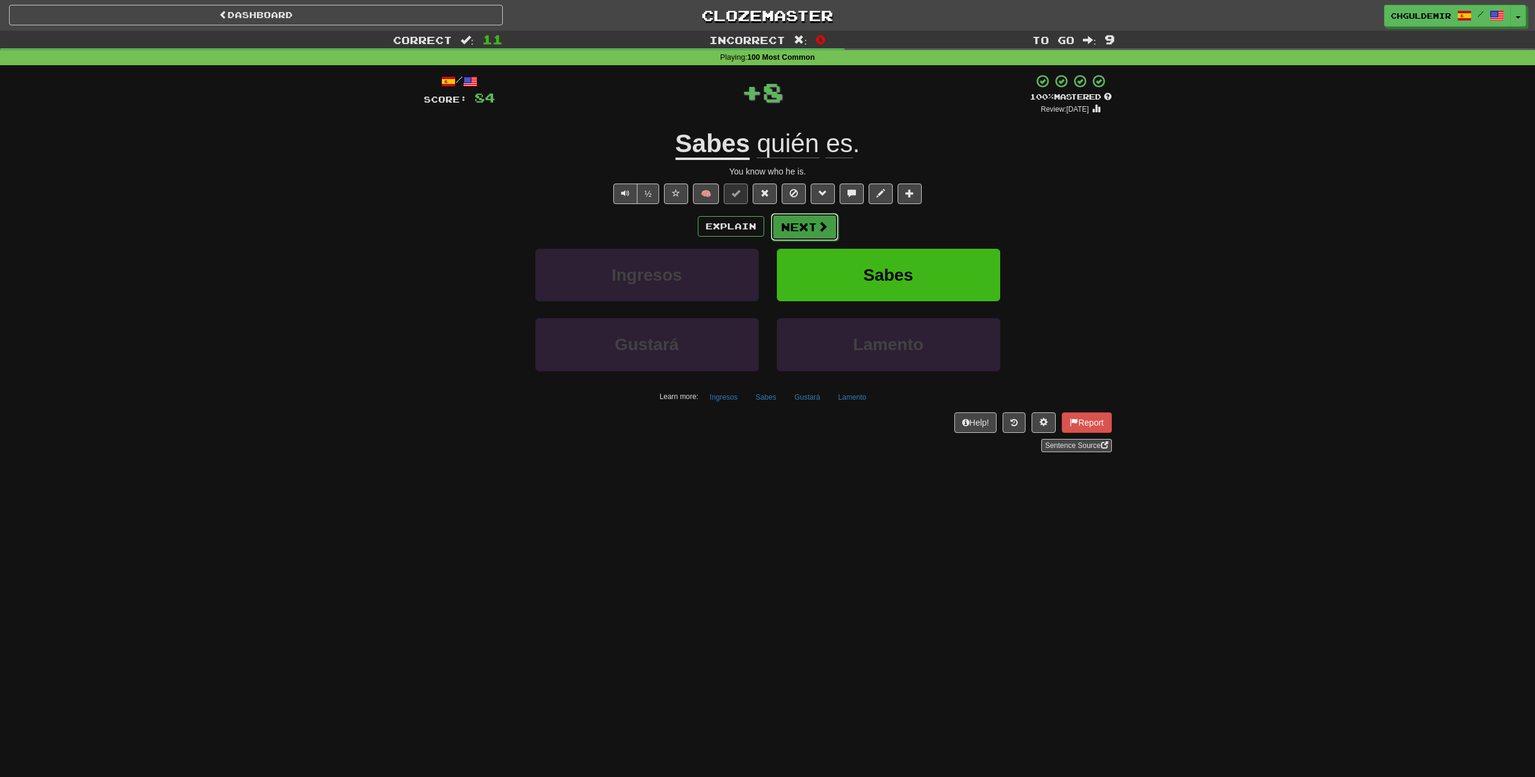
click at [801, 218] on button "Next" at bounding box center [805, 227] width 68 height 28
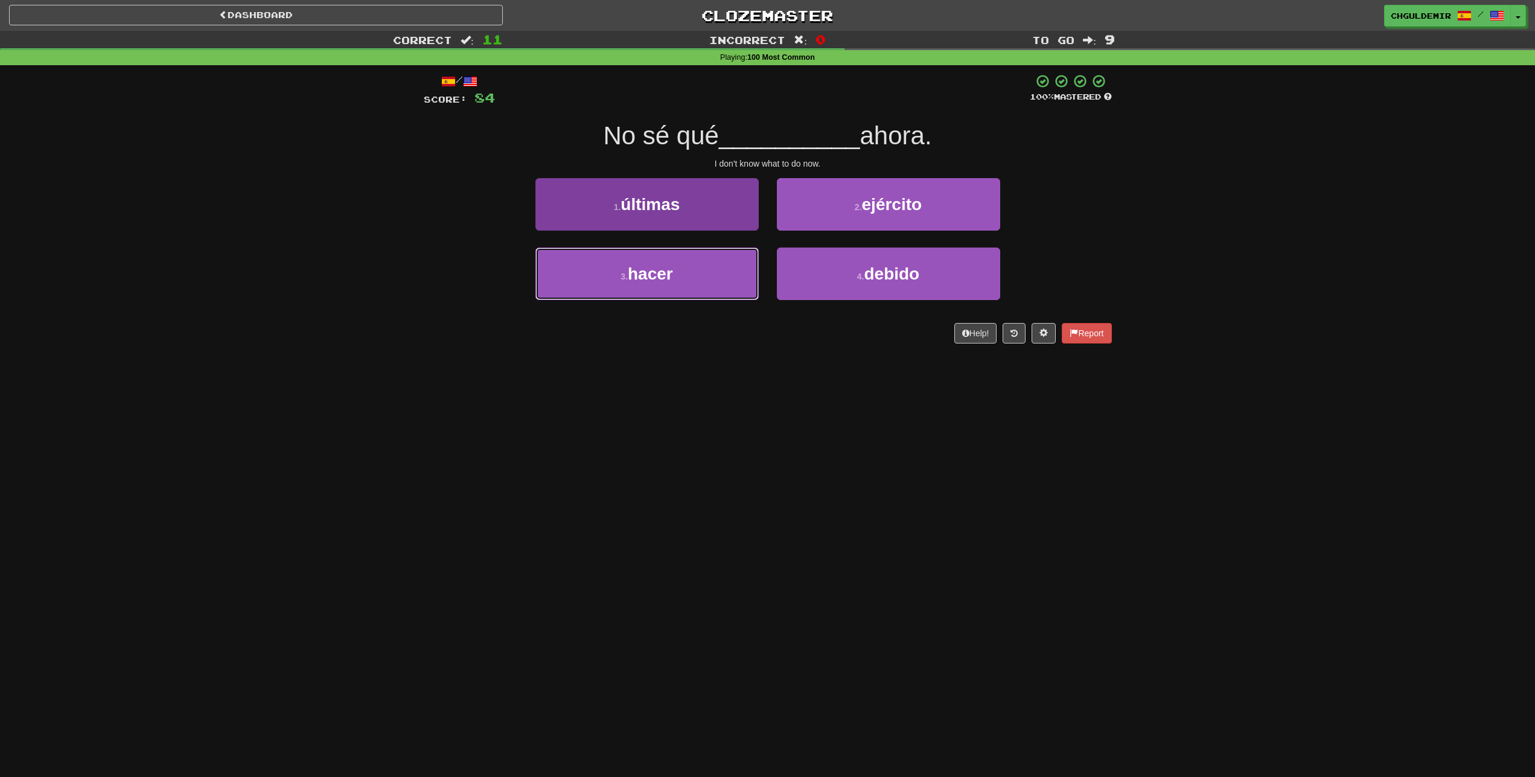
drag, startPoint x: 720, startPoint y: 263, endPoint x: 730, endPoint y: 255, distance: 12.1
click at [720, 261] on button "3 . hacer" at bounding box center [646, 273] width 223 height 53
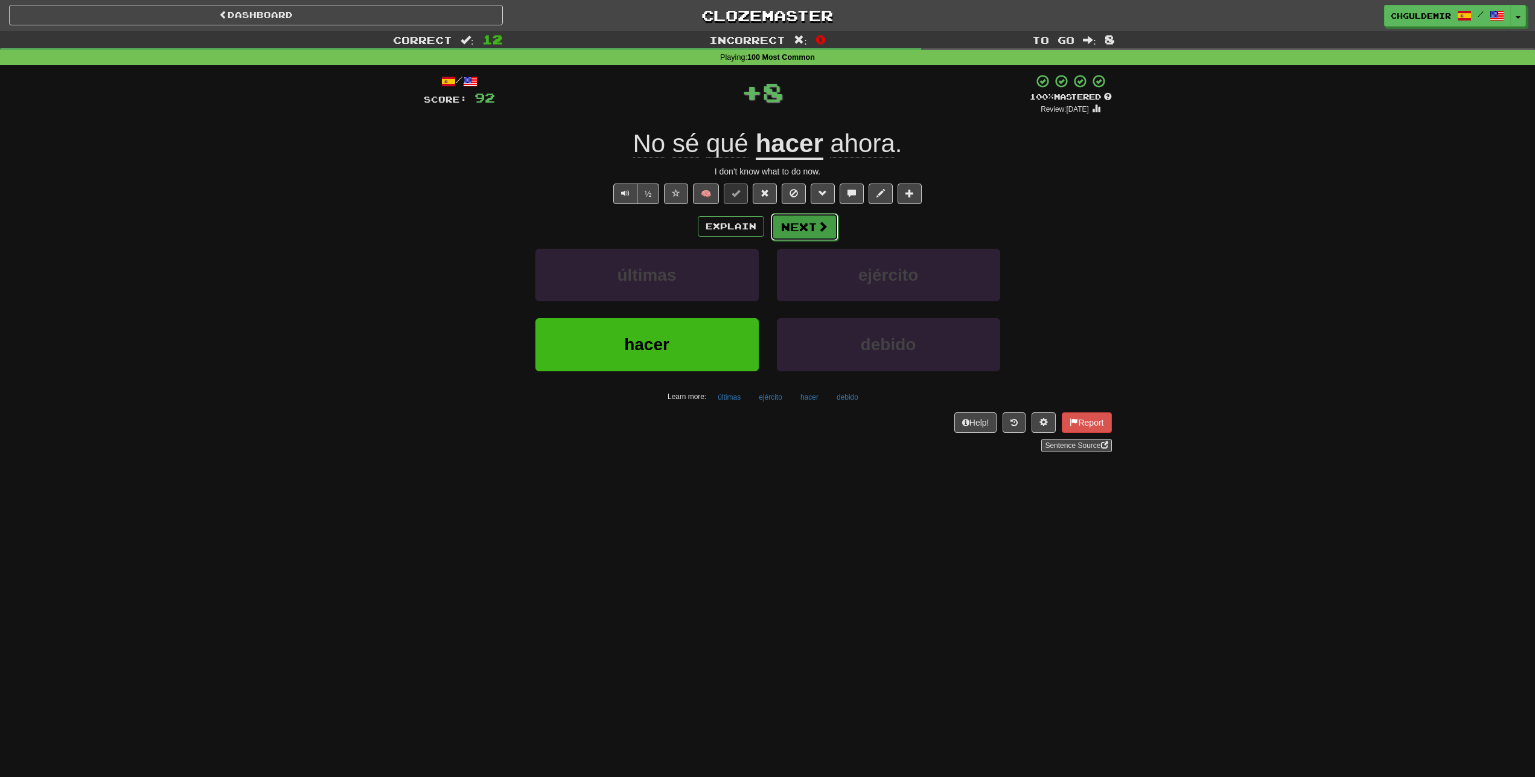
click at [805, 224] on button "Next" at bounding box center [805, 227] width 68 height 28
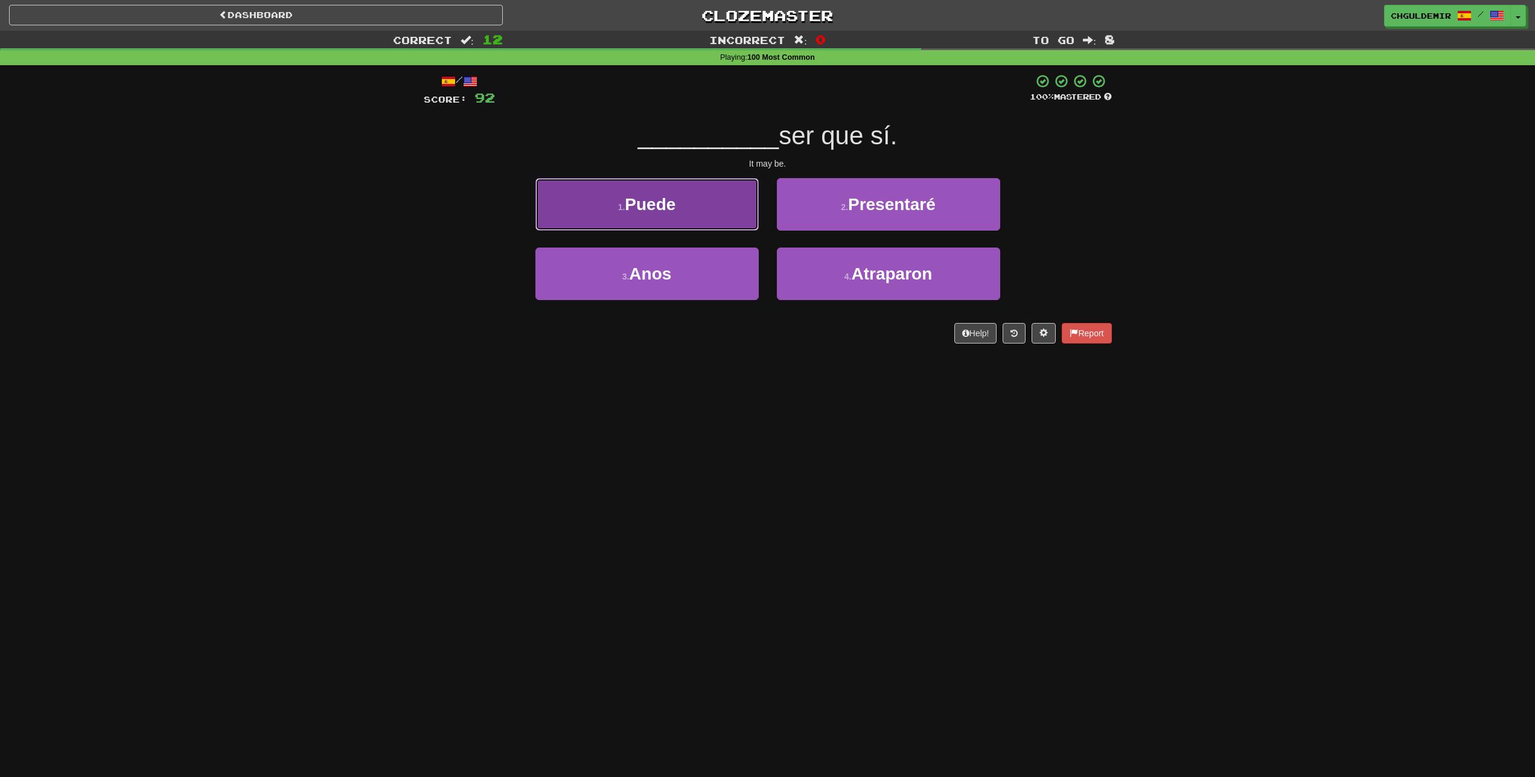
click at [717, 212] on button "1 . Puede" at bounding box center [646, 204] width 223 height 53
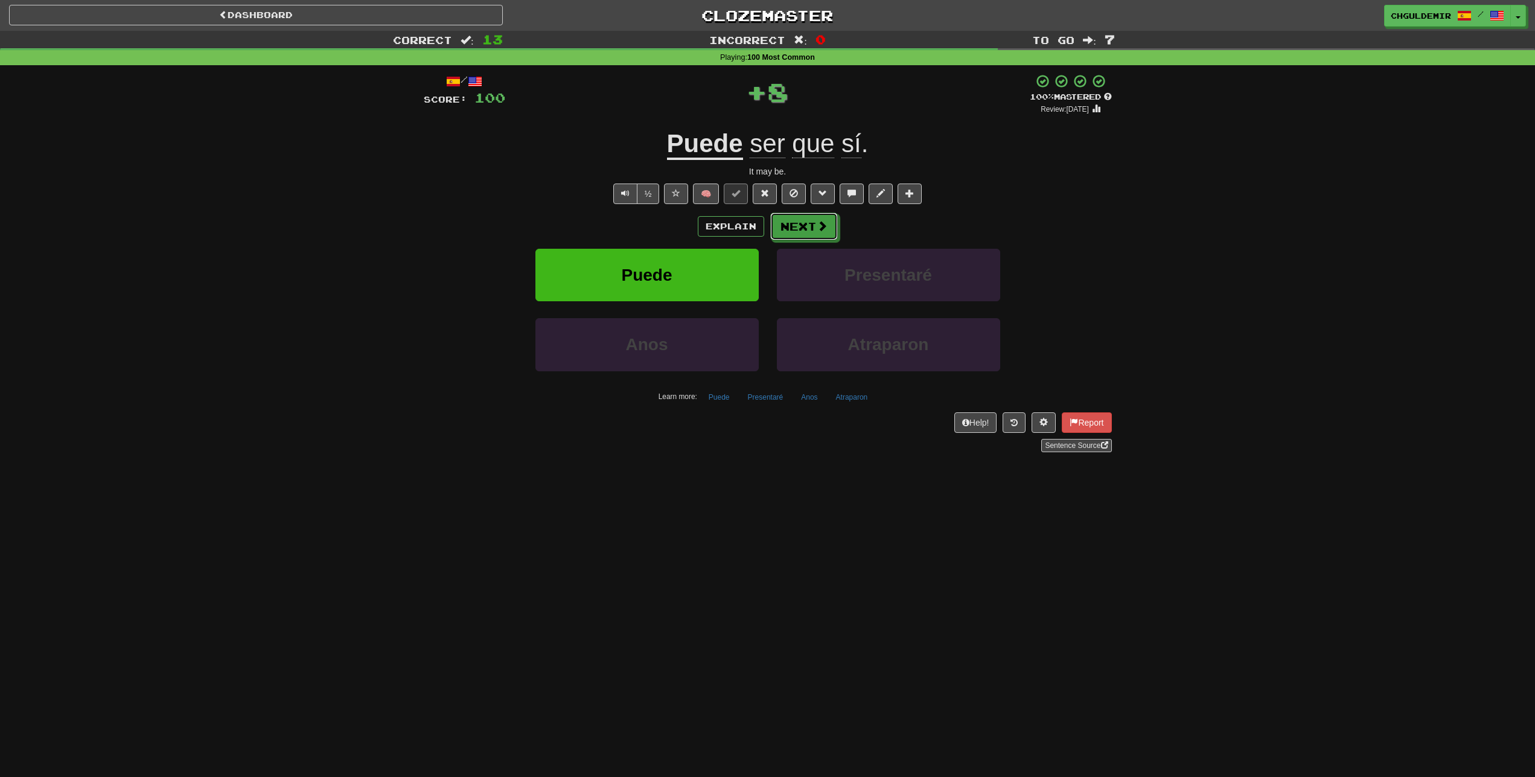
click at [810, 232] on button "Next" at bounding box center [804, 226] width 68 height 28
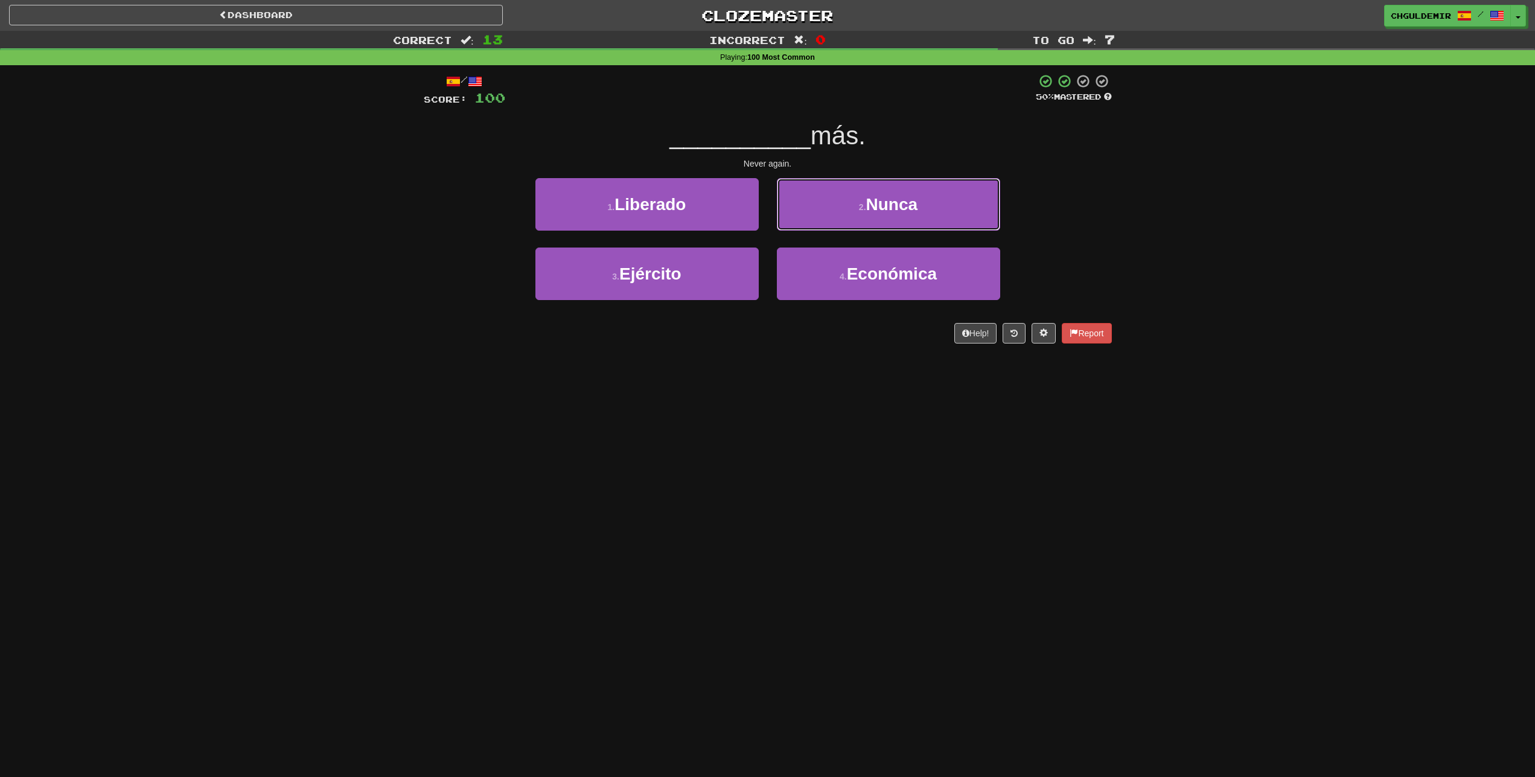
click at [810, 211] on button "2 . Nunca" at bounding box center [888, 204] width 223 height 53
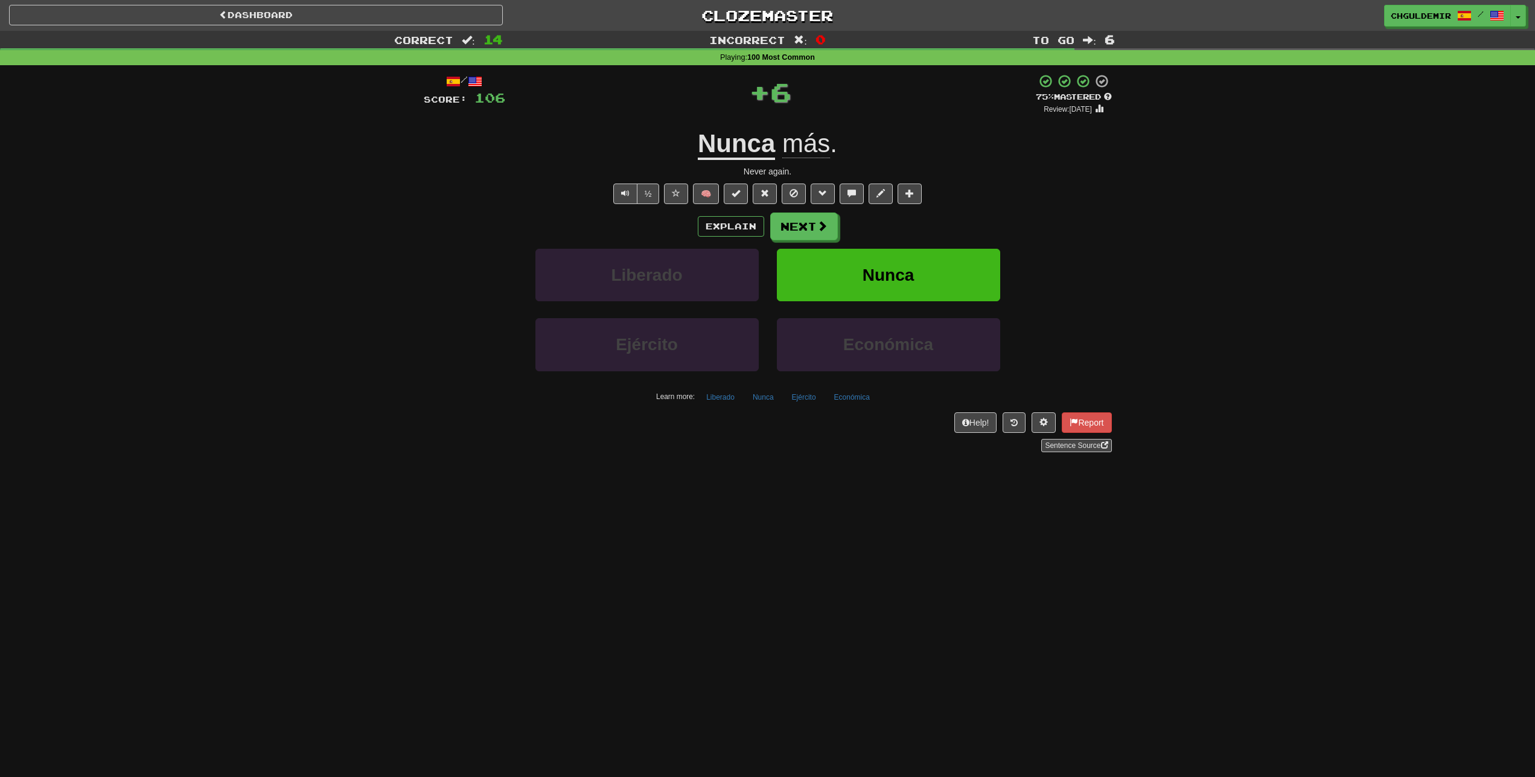
click at [803, 223] on button "Next" at bounding box center [804, 226] width 68 height 28
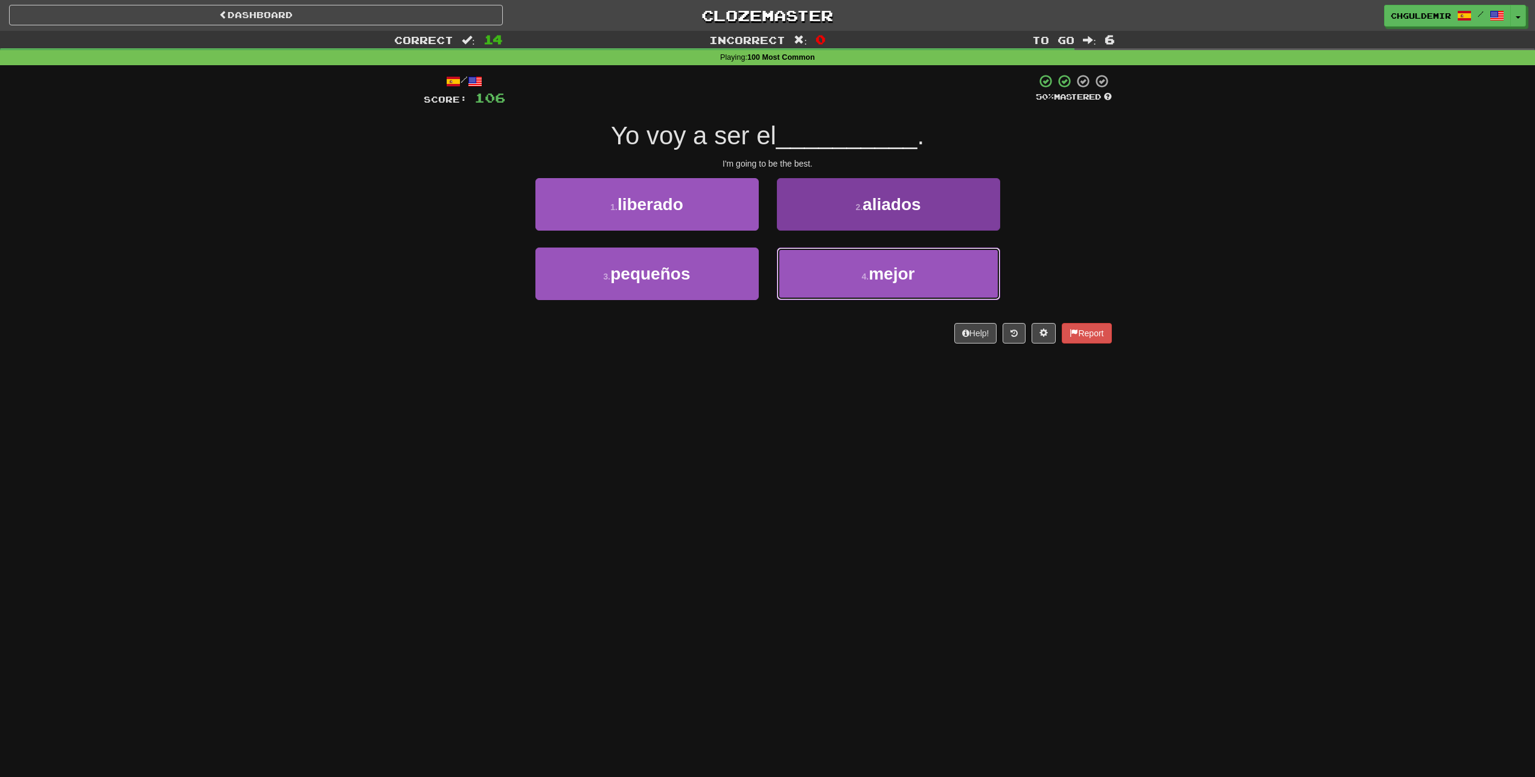
click at [805, 276] on button "4 . mejor" at bounding box center [888, 273] width 223 height 53
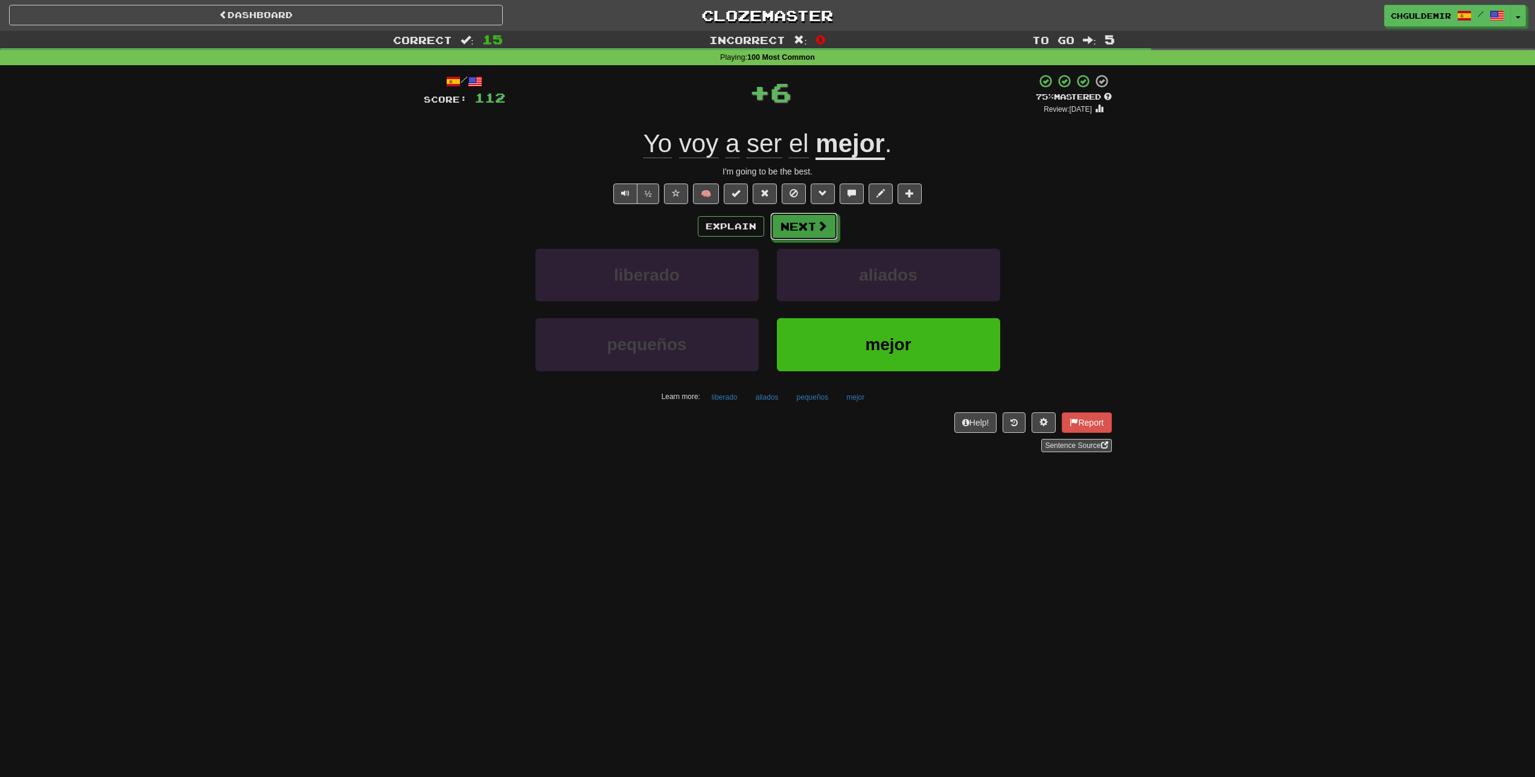
click at [815, 223] on button "Next" at bounding box center [804, 226] width 68 height 28
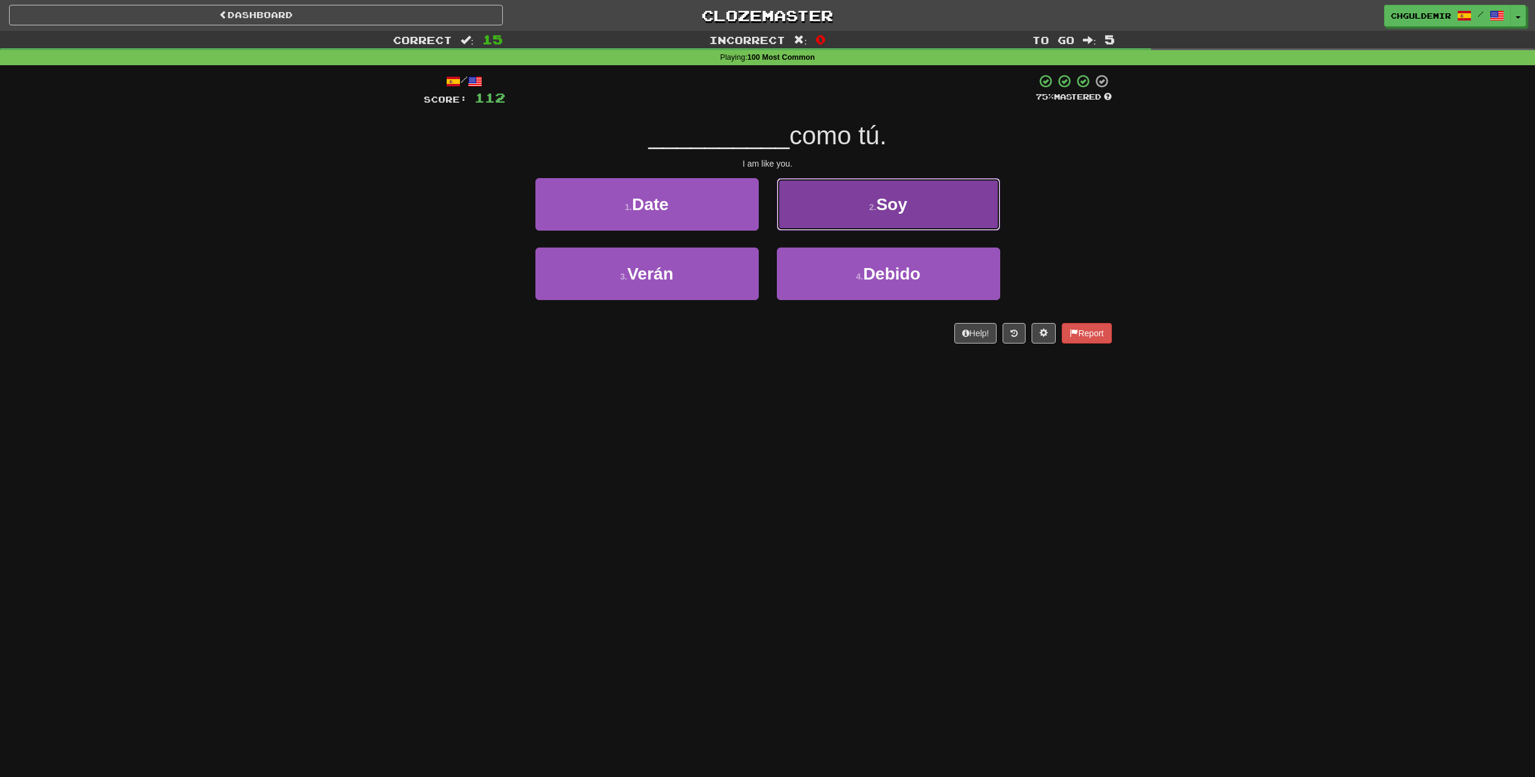
click at [814, 225] on button "2 . Soy" at bounding box center [888, 204] width 223 height 53
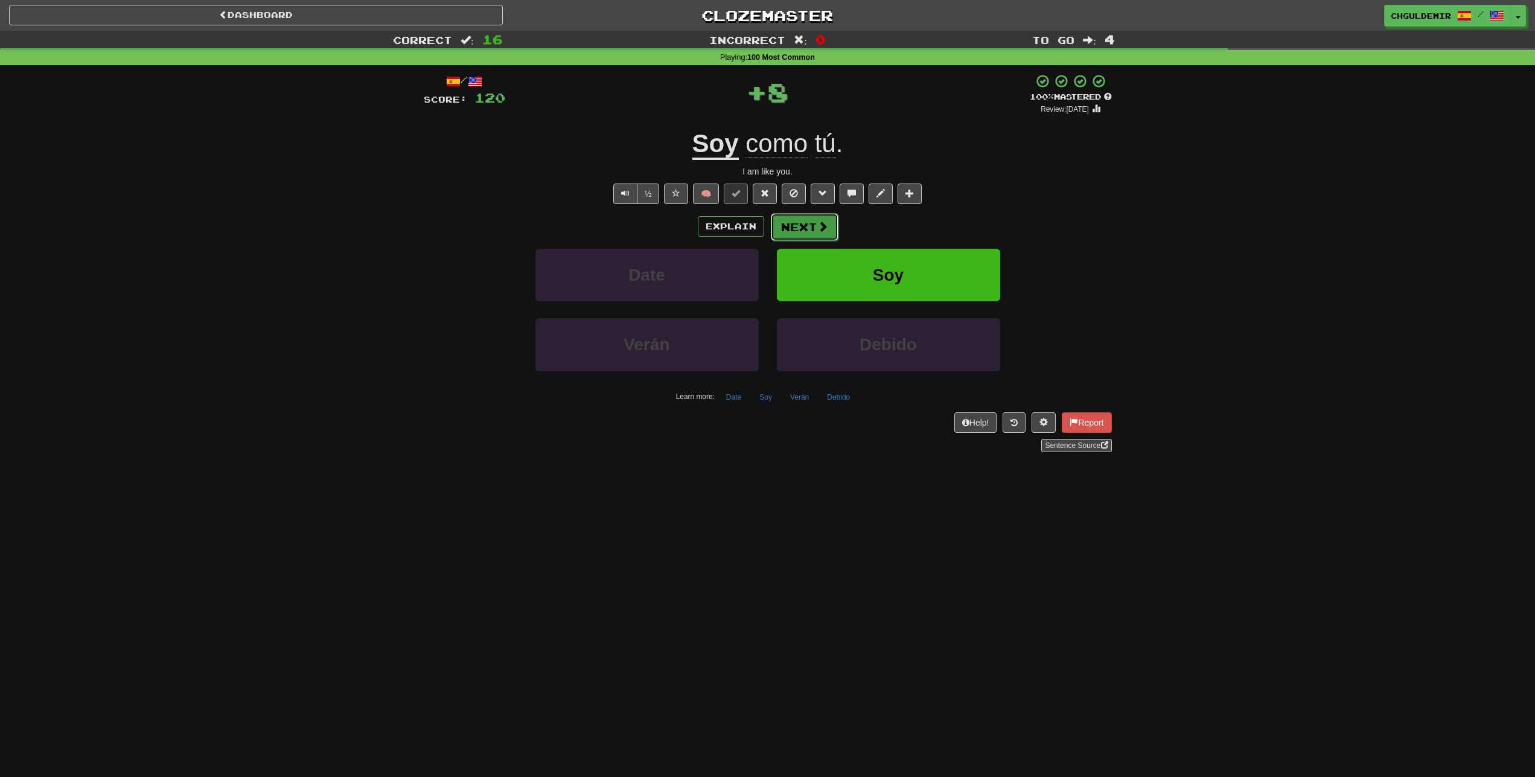
click at [812, 229] on button "Next" at bounding box center [805, 227] width 68 height 28
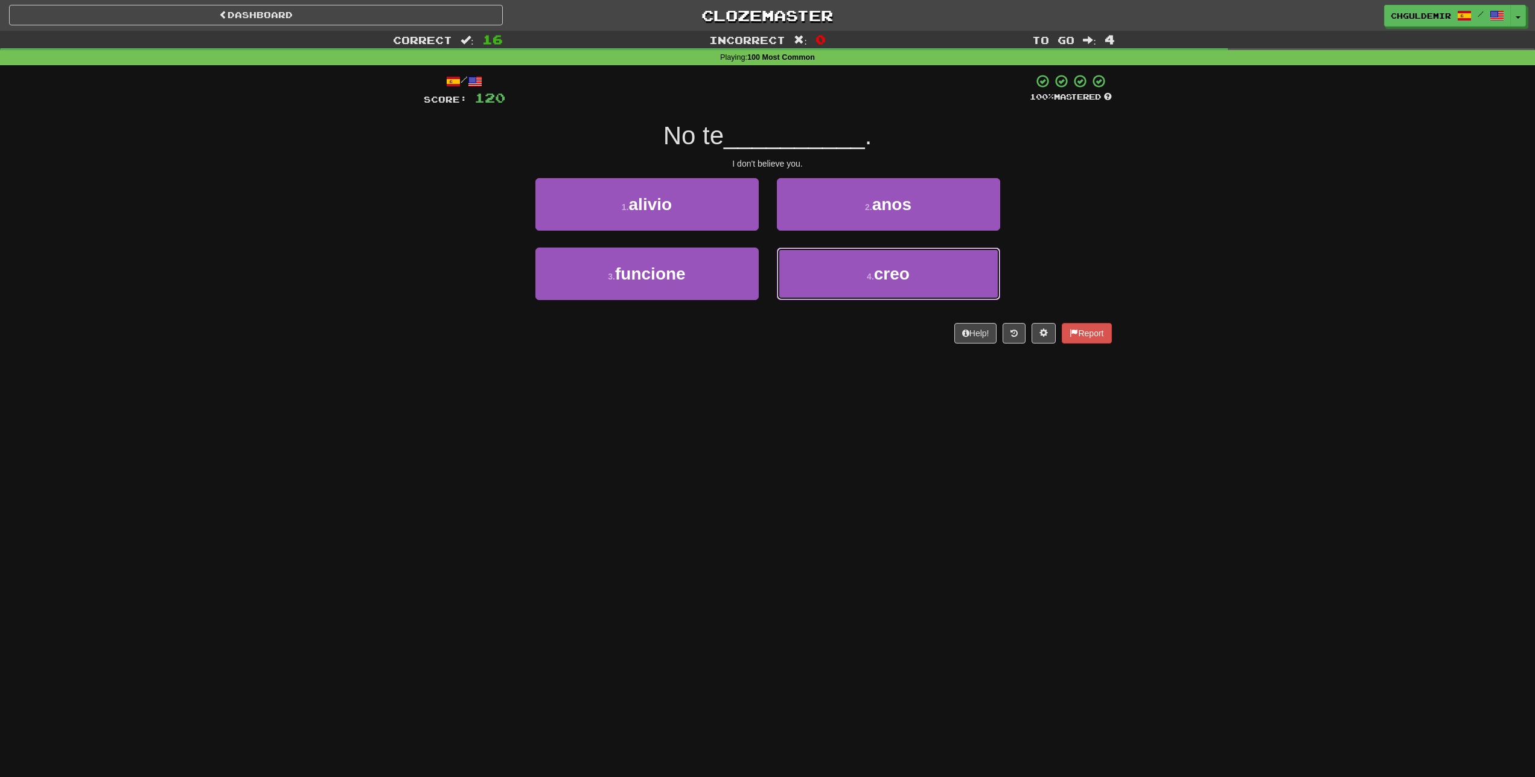
drag, startPoint x: 815, startPoint y: 276, endPoint x: 814, endPoint y: 243, distance: 33.8
click at [815, 277] on button "4 . creo" at bounding box center [888, 273] width 223 height 53
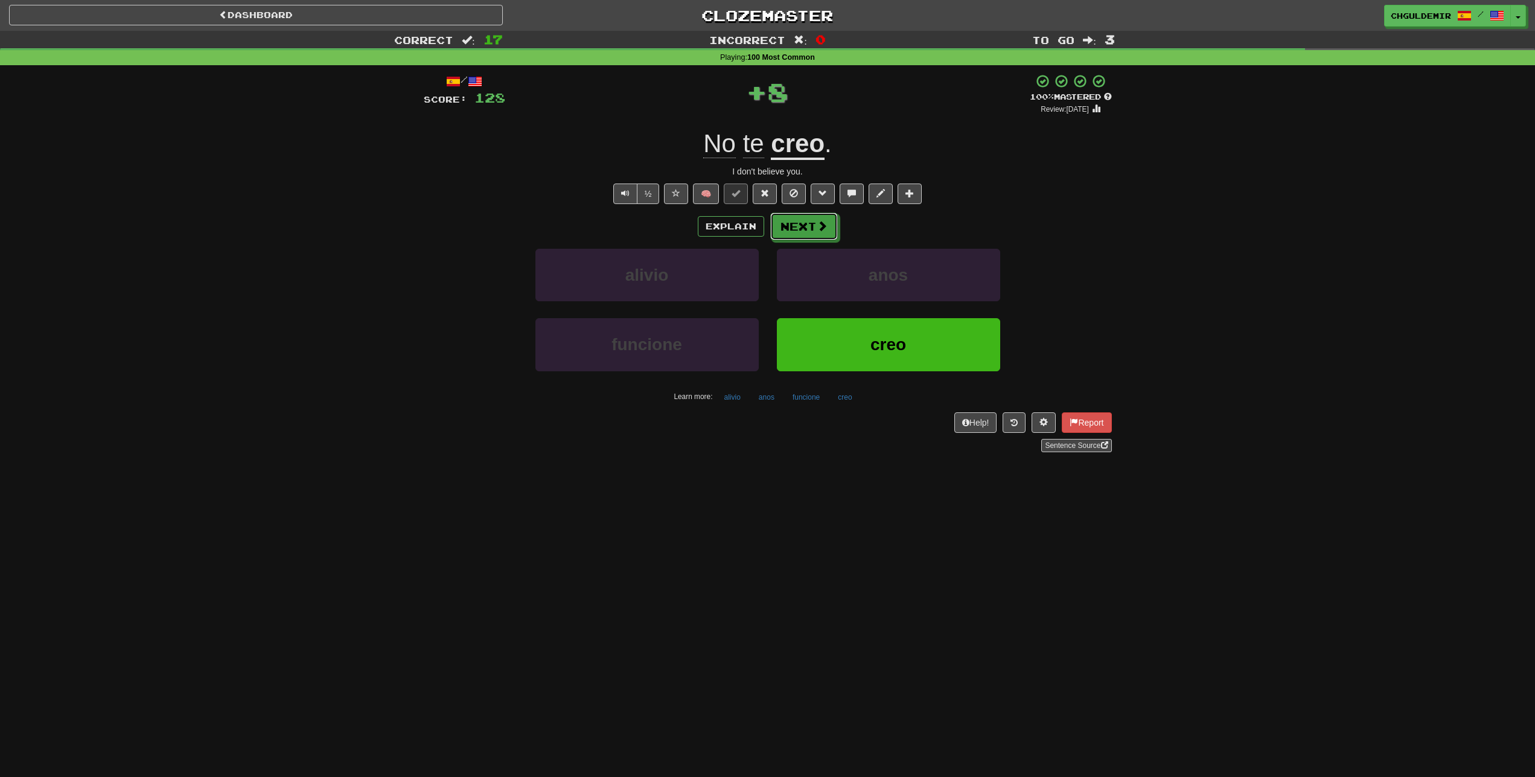
click at [813, 223] on button "Next" at bounding box center [804, 226] width 68 height 28
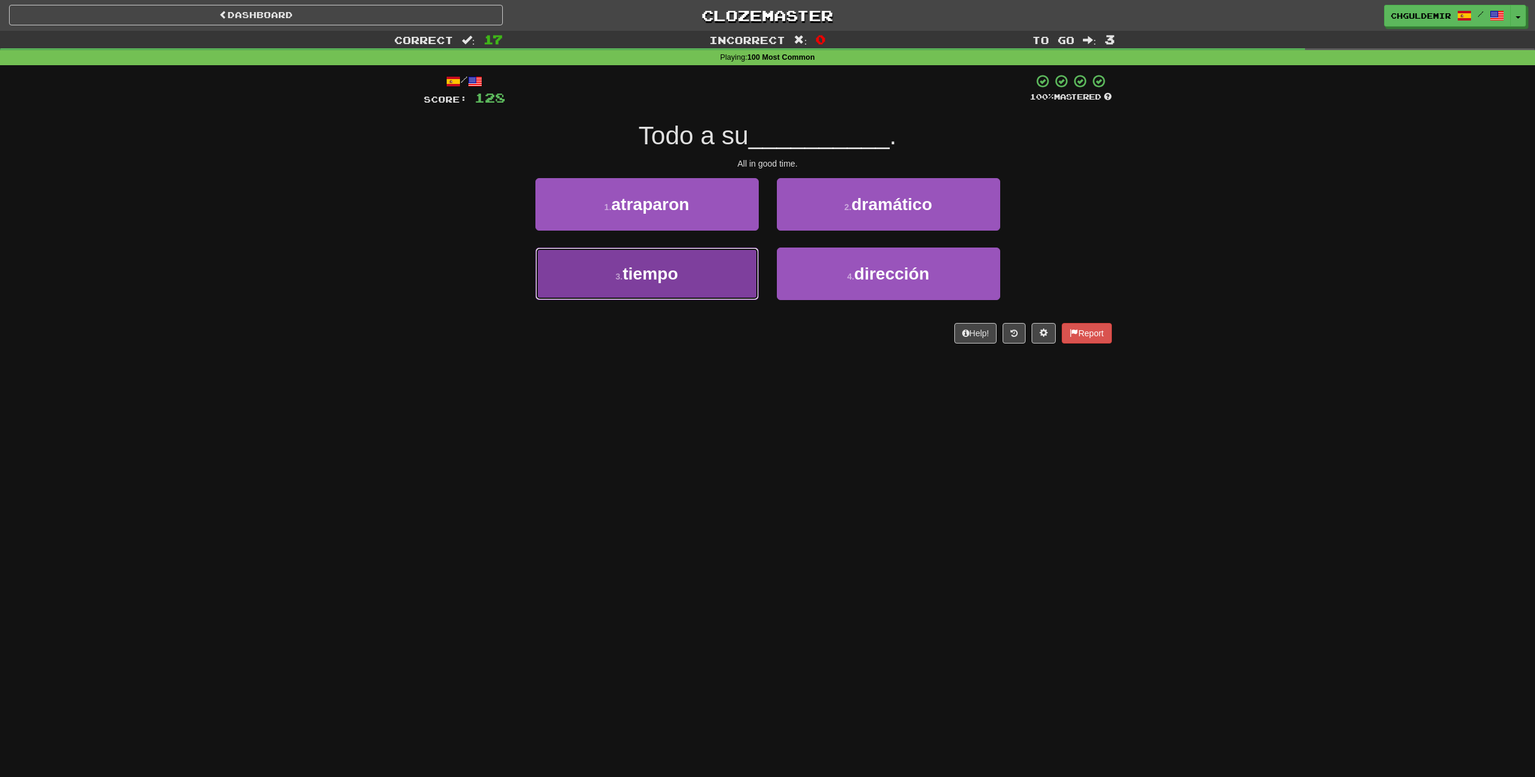
click at [735, 264] on button "3 . tiempo" at bounding box center [646, 273] width 223 height 53
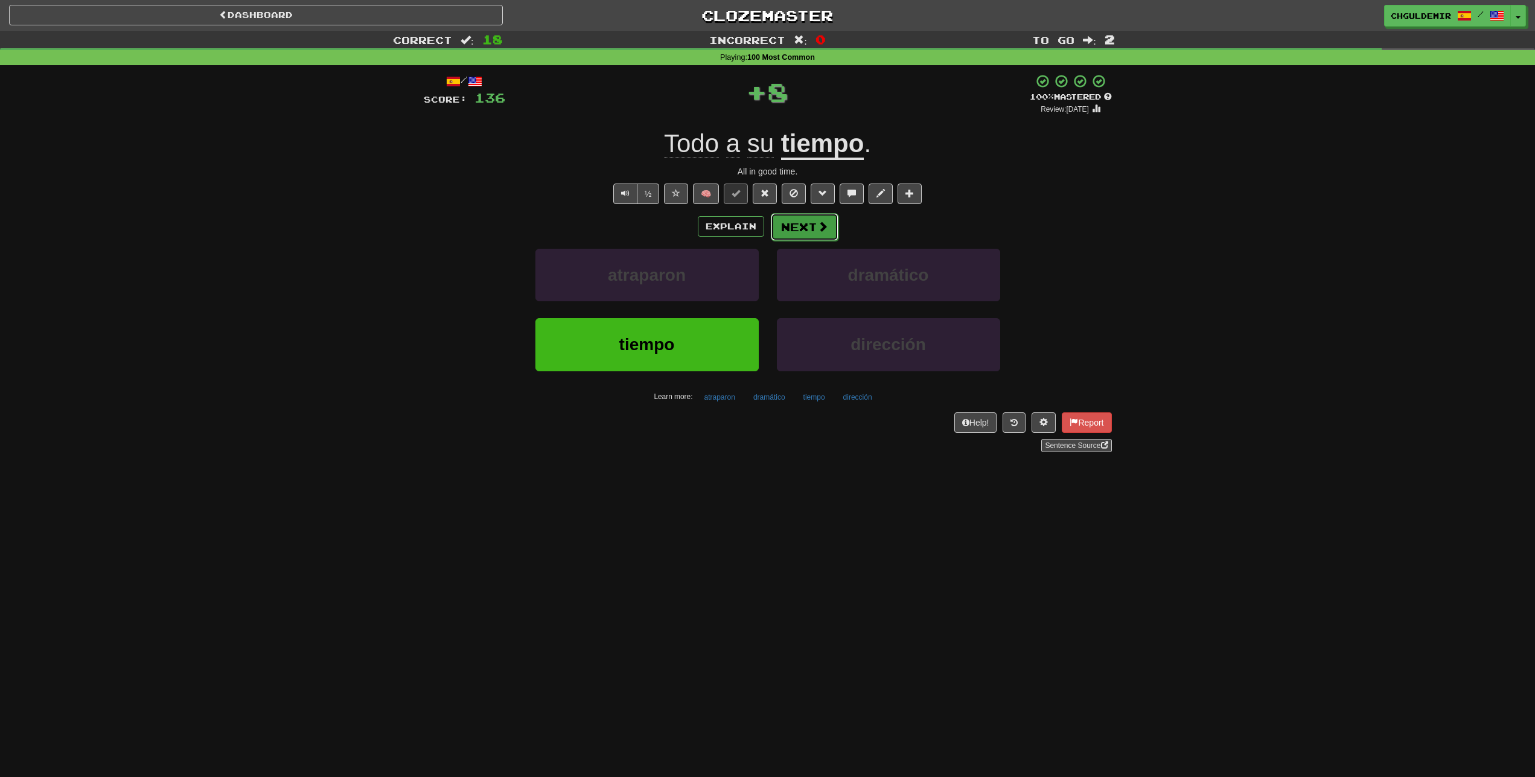
click at [798, 219] on button "Next" at bounding box center [805, 227] width 68 height 28
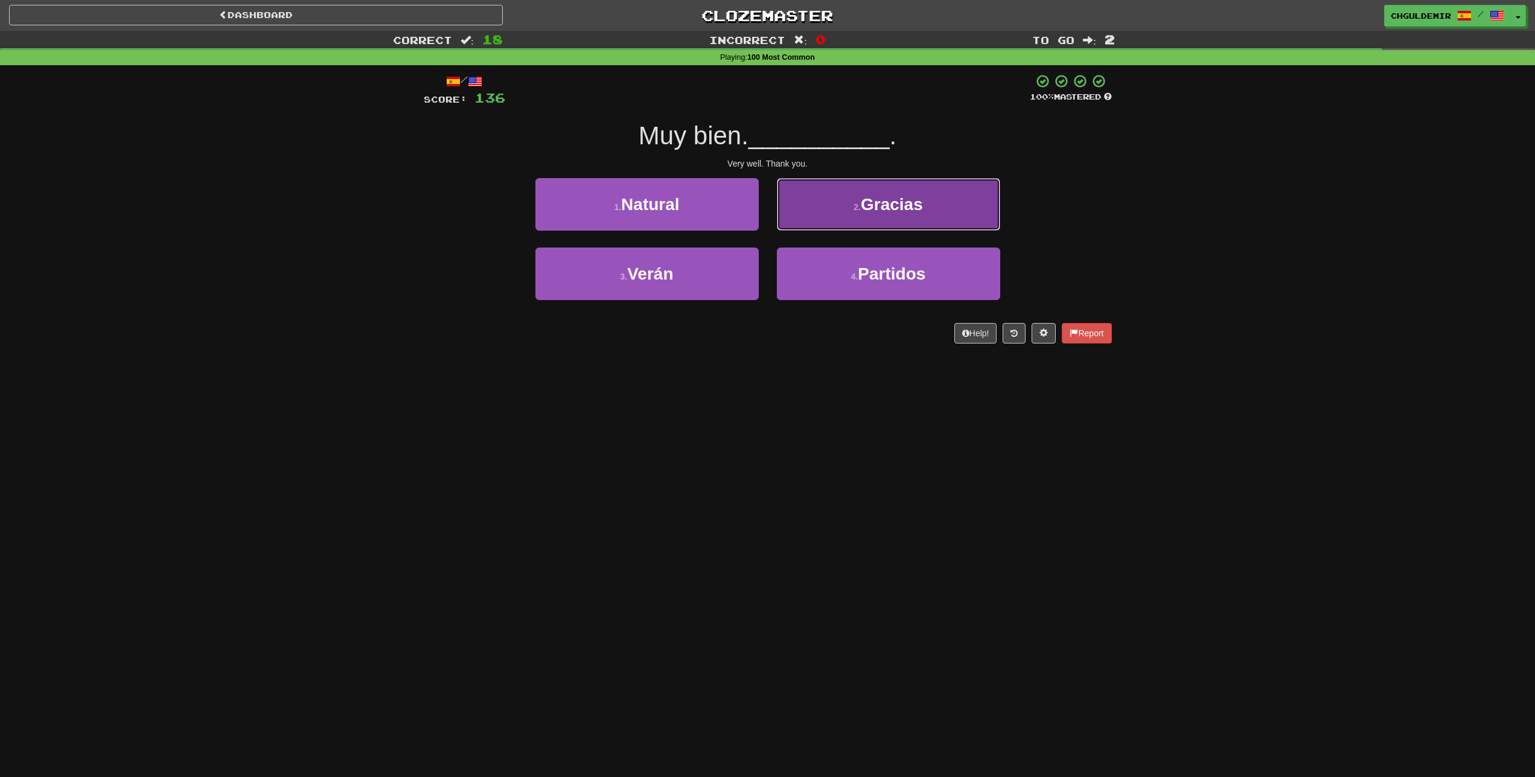
click at [820, 225] on button "2 . Gracias" at bounding box center [888, 204] width 223 height 53
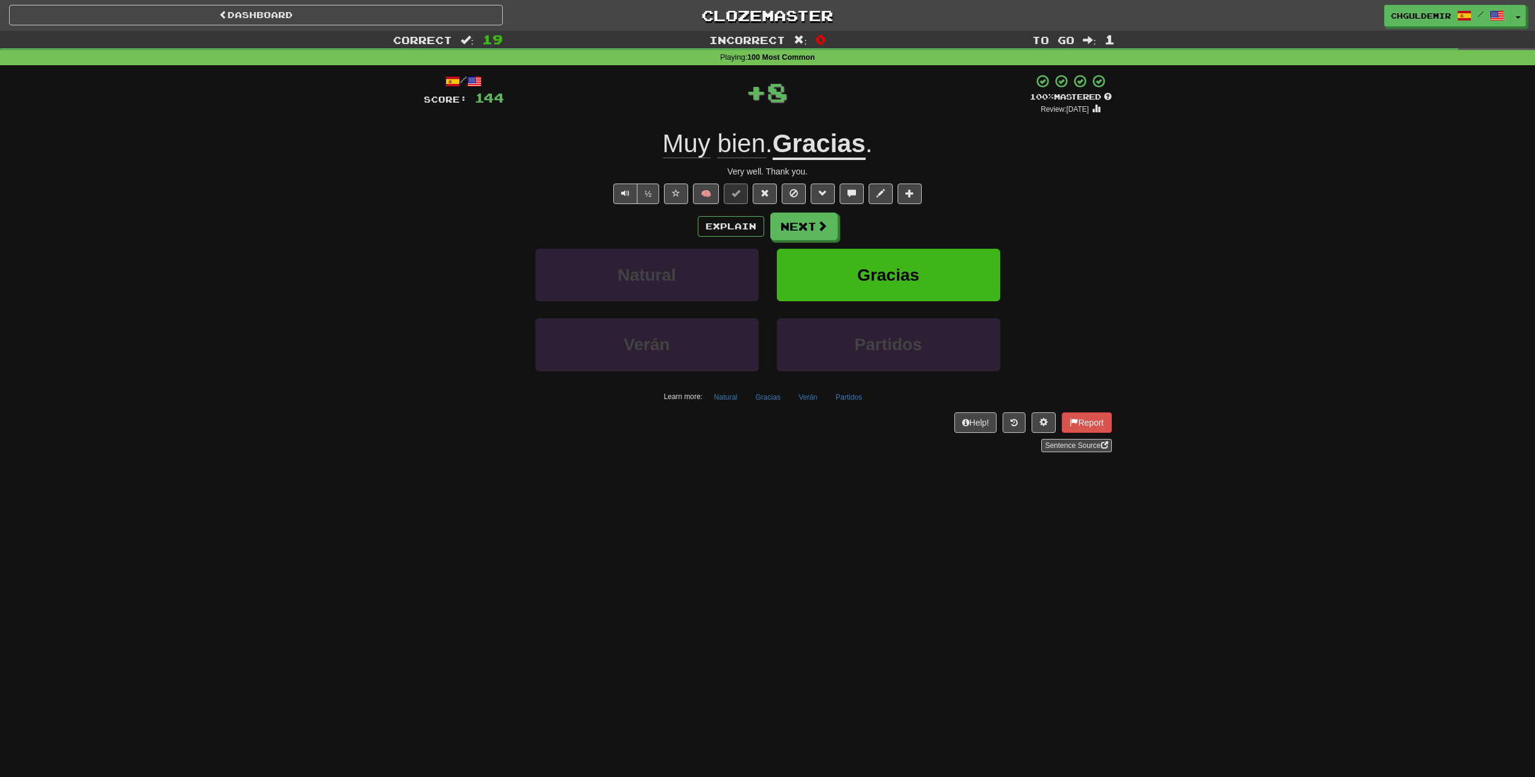
click at [818, 237] on button "Next" at bounding box center [804, 226] width 68 height 28
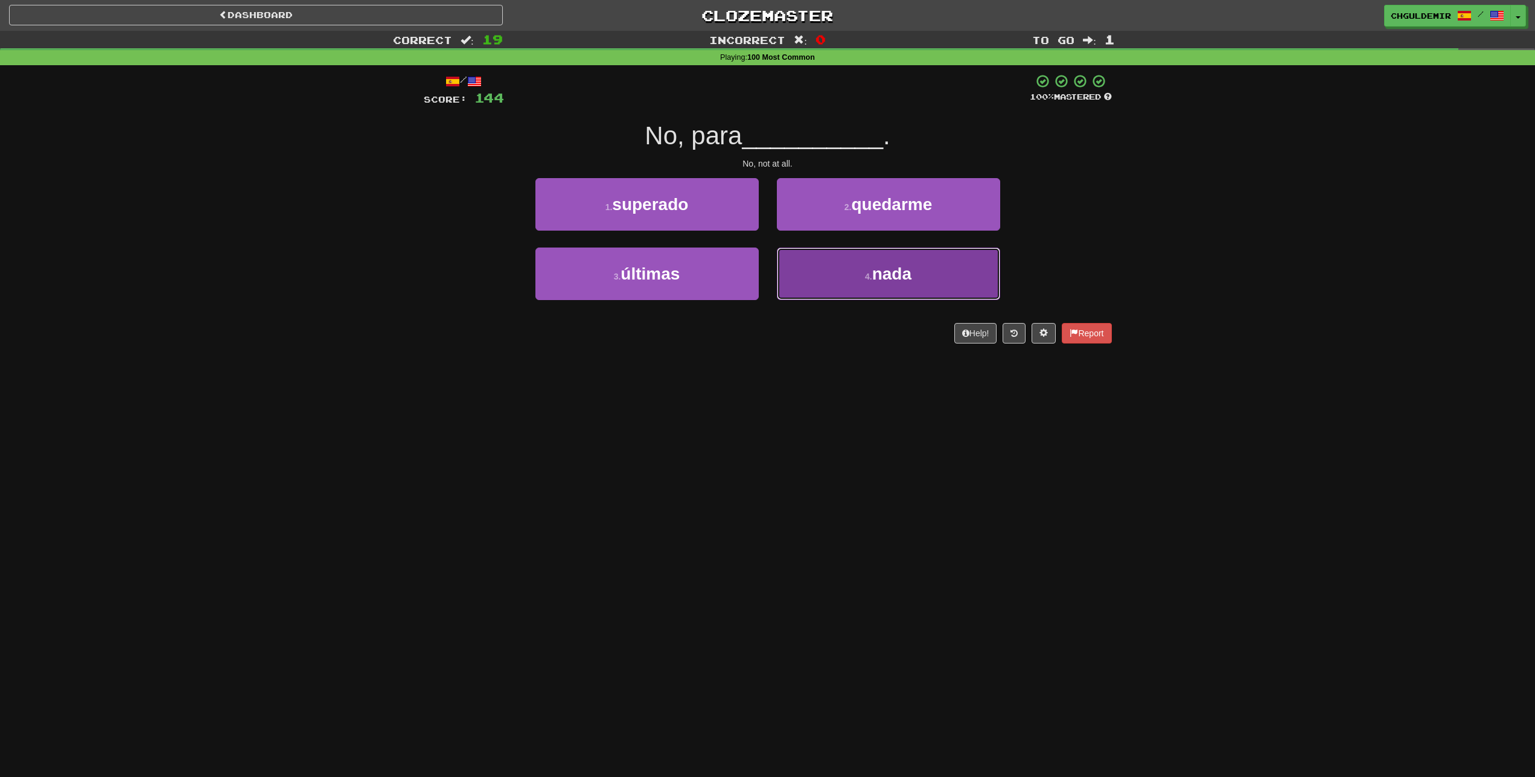
click at [818, 282] on button "4 . nada" at bounding box center [888, 273] width 223 height 53
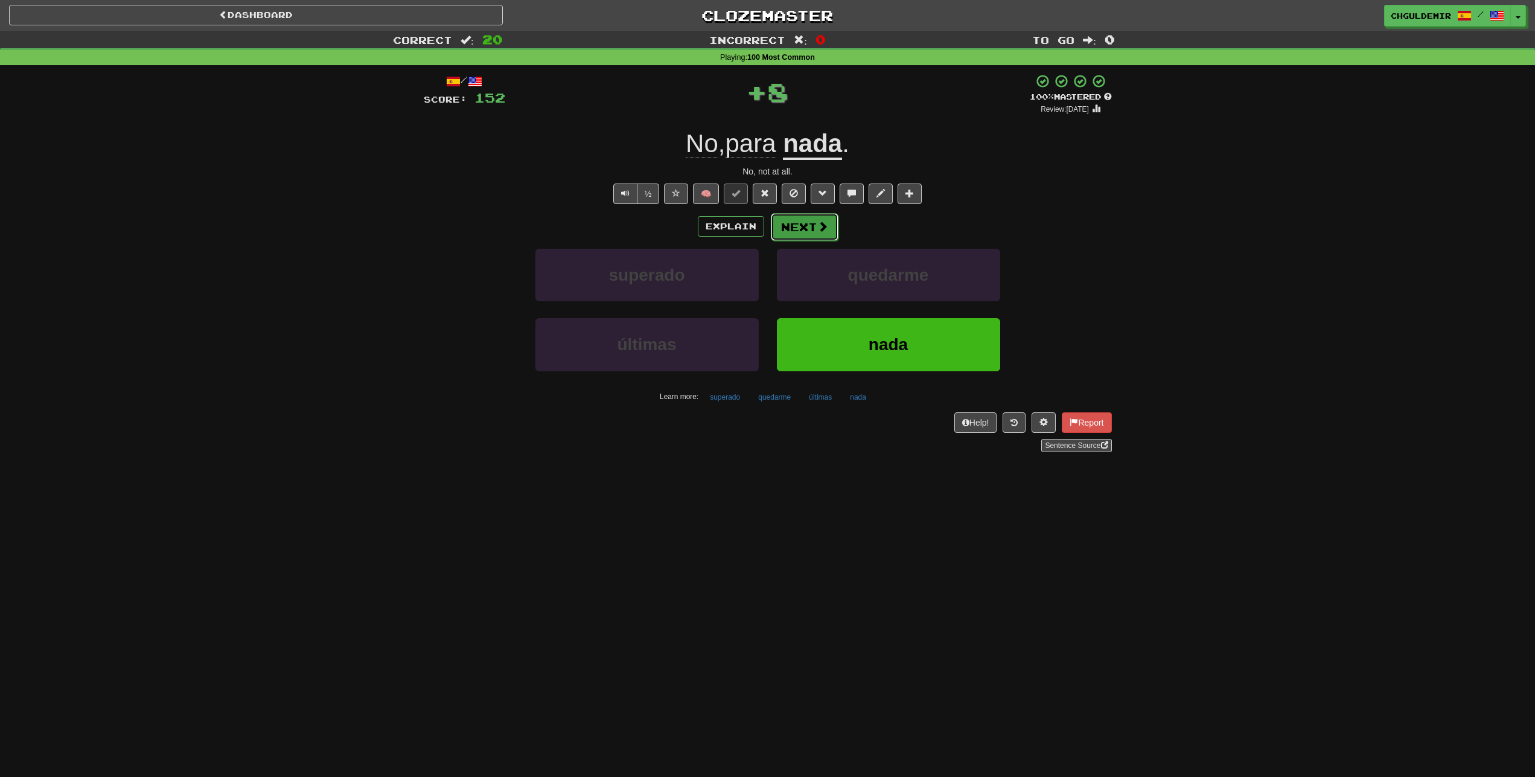
click at [820, 225] on span at bounding box center [822, 226] width 11 height 11
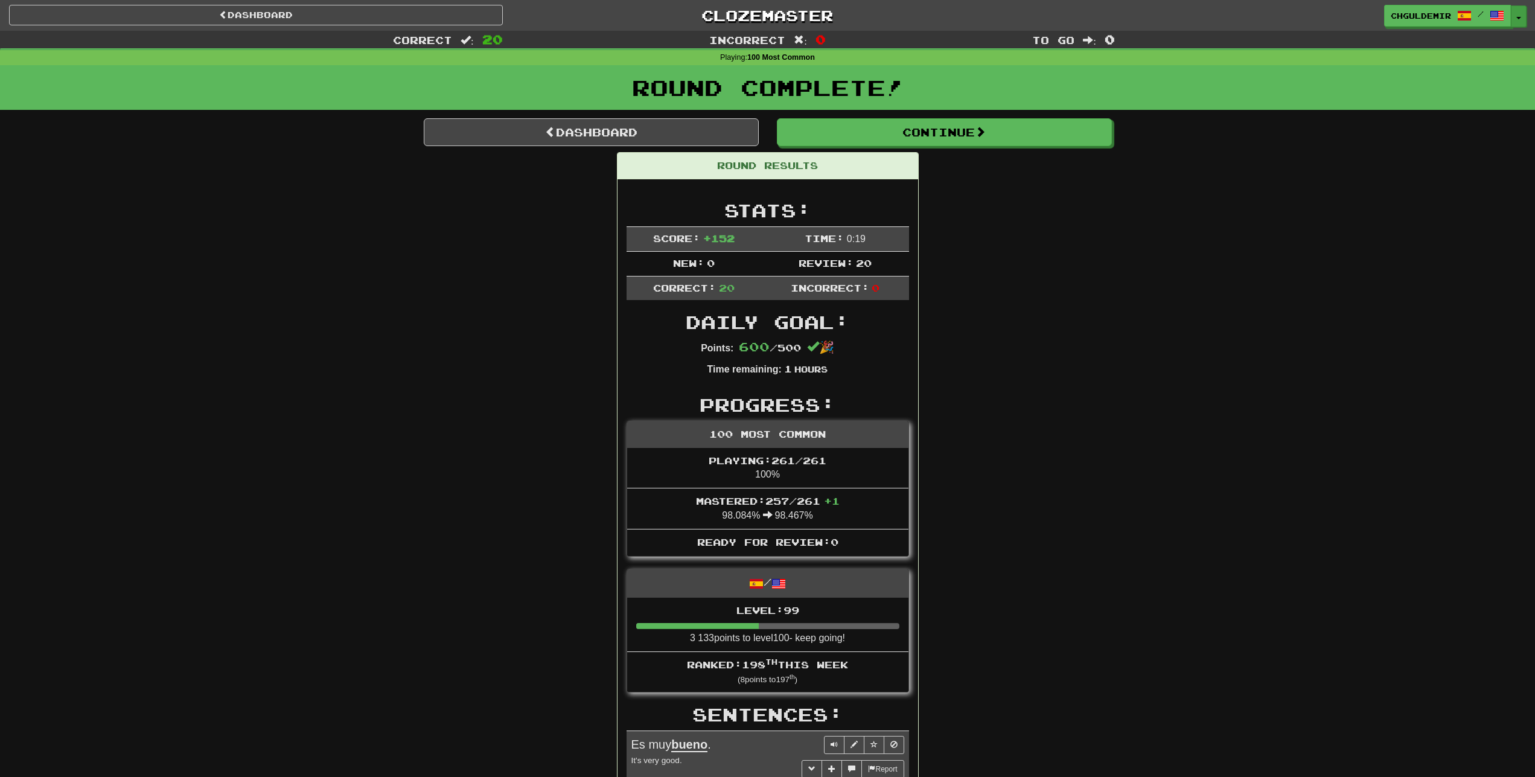
click at [1518, 16] on button "Toggle Dropdown" at bounding box center [1519, 16] width 16 height 22
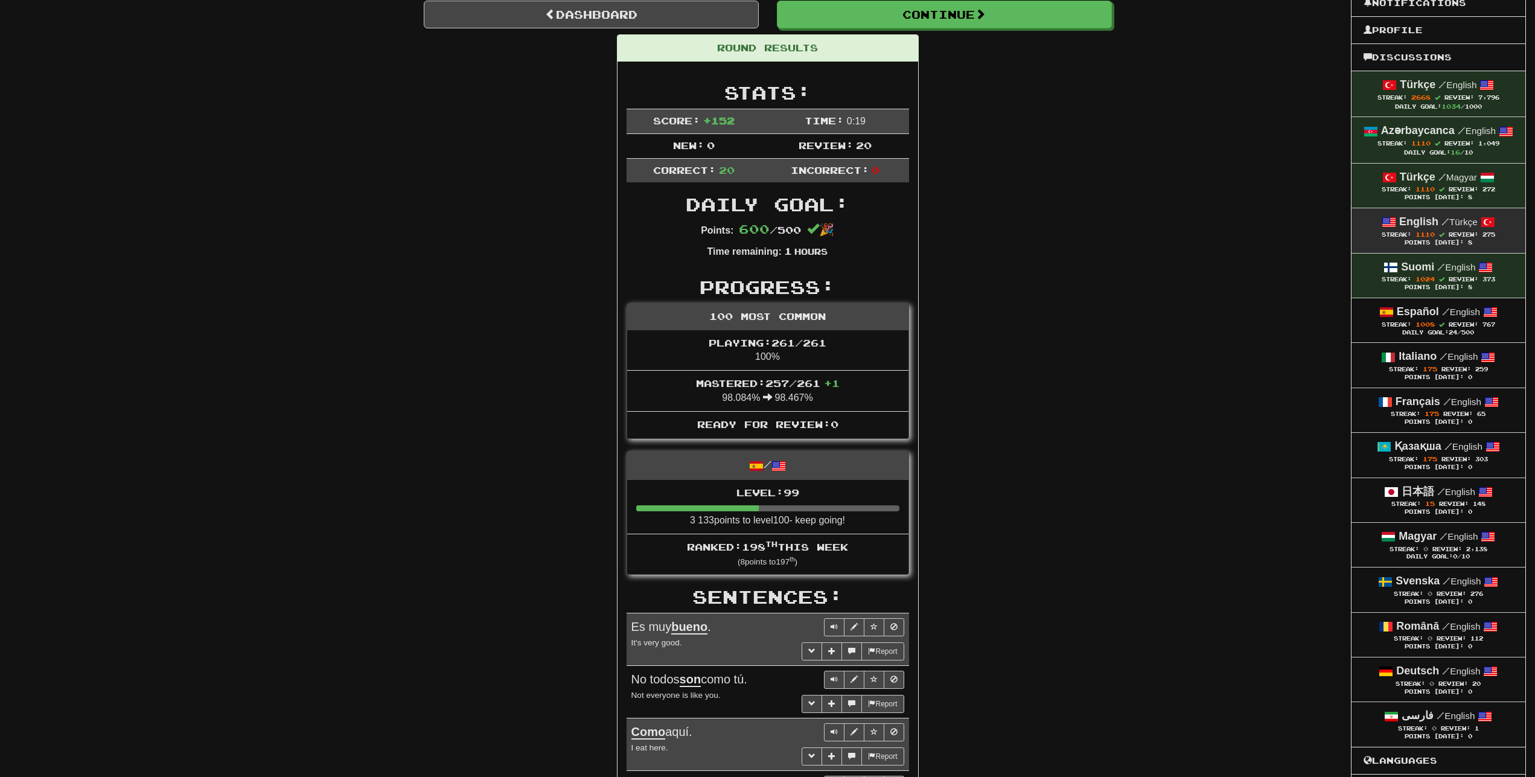
scroll to position [123, 0]
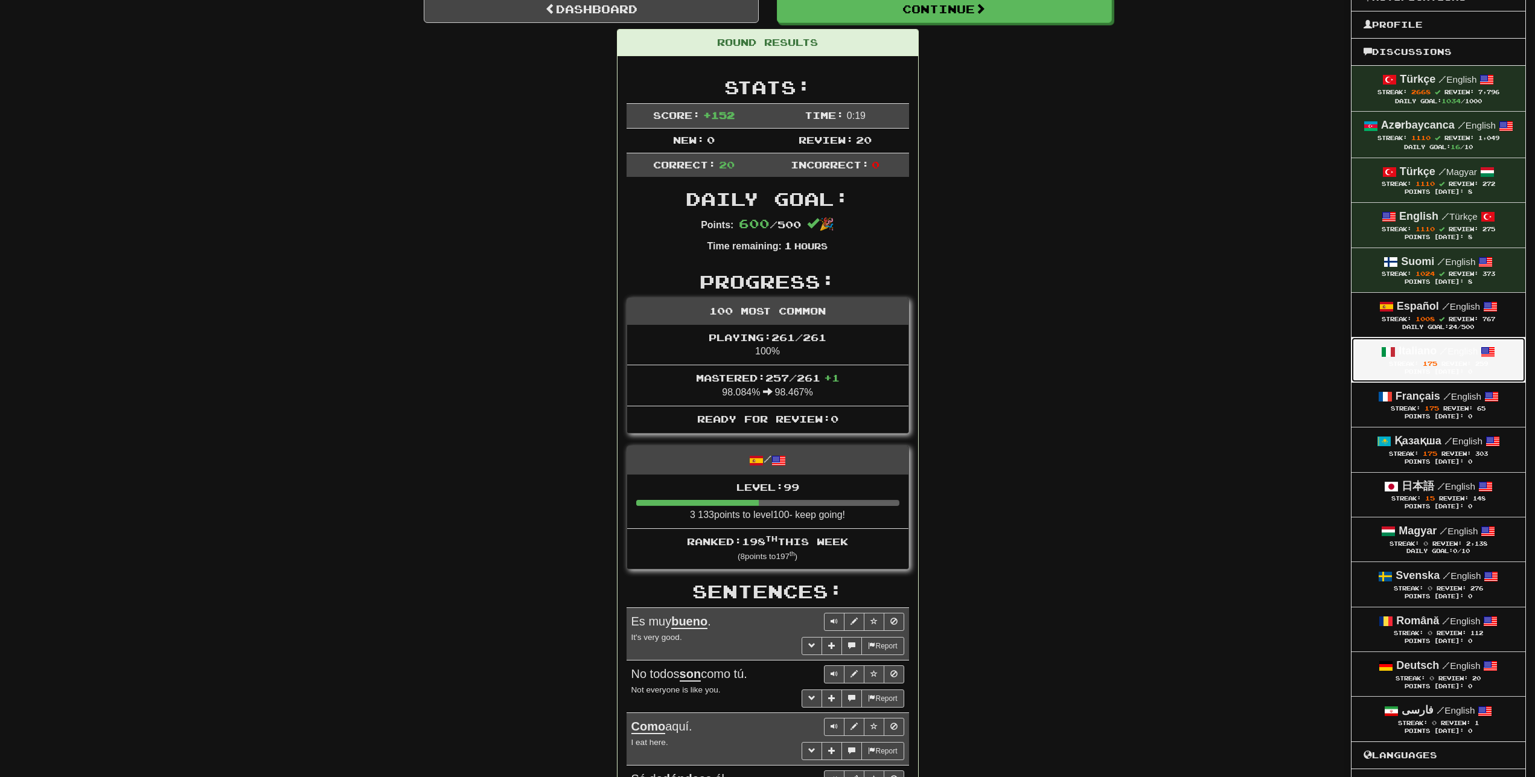
click at [1418, 351] on strong "Italiano" at bounding box center [1417, 351] width 38 height 12
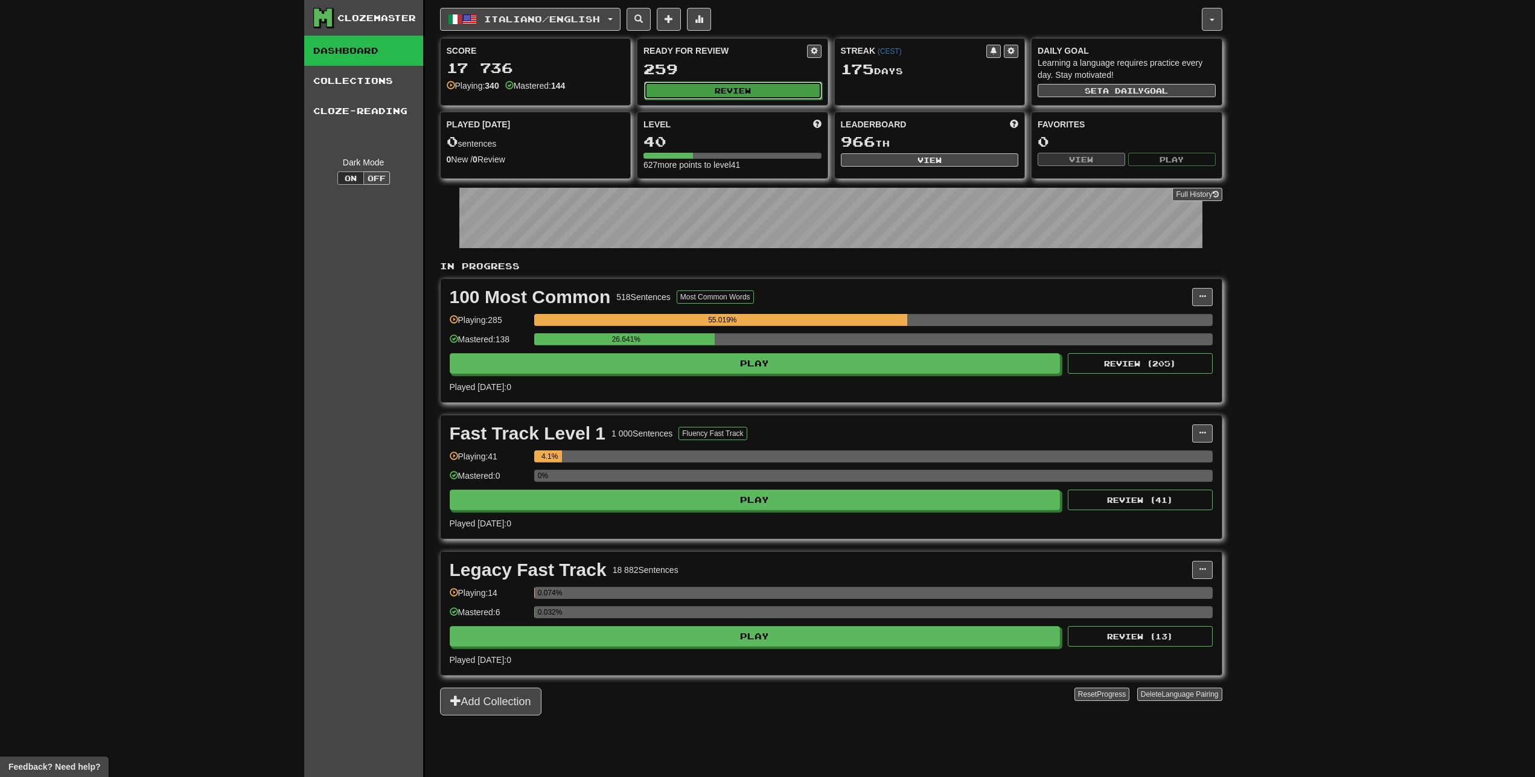
click at [744, 98] on button "Review" at bounding box center [733, 90] width 178 height 18
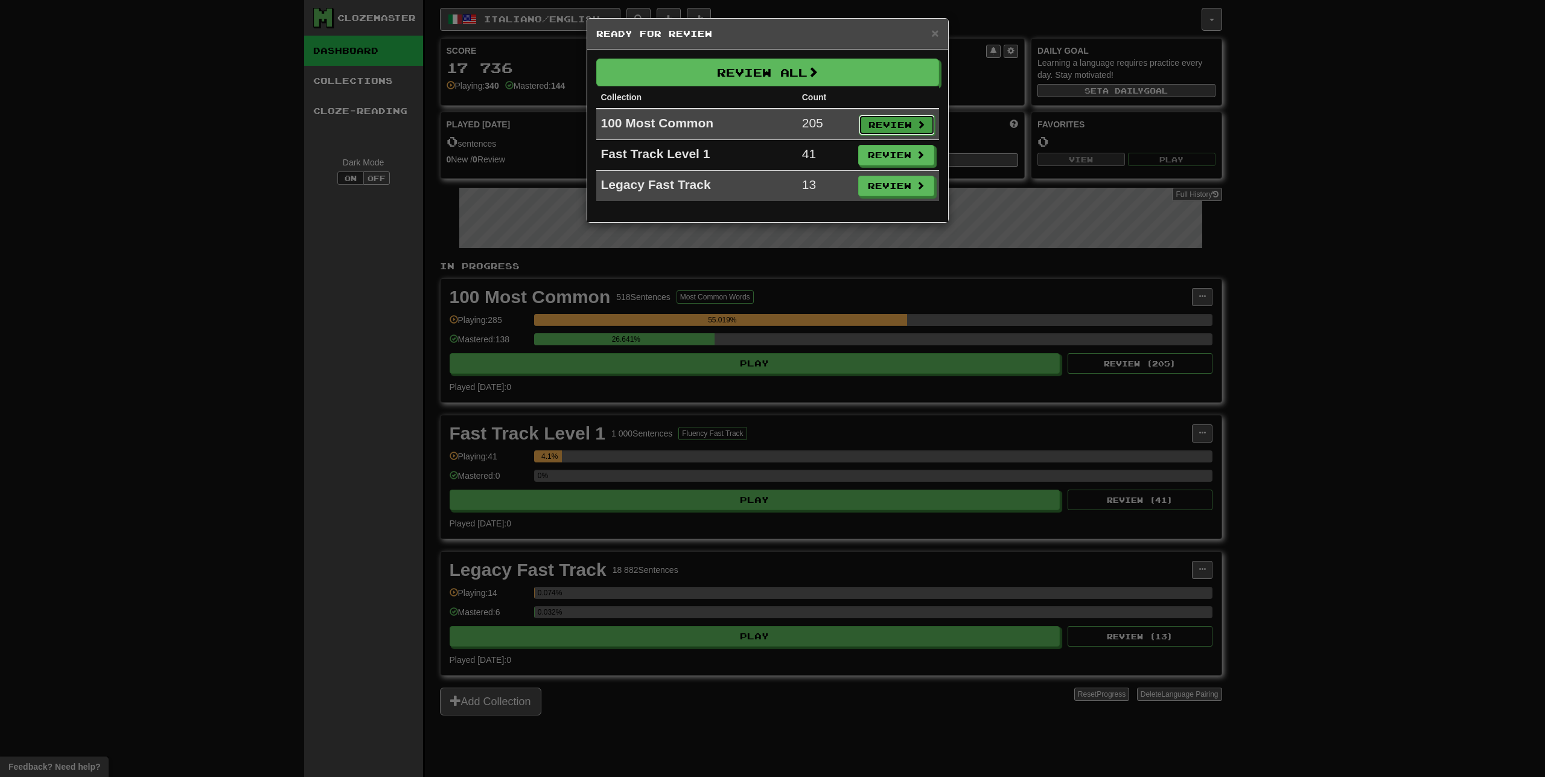
click at [889, 121] on button "Review" at bounding box center [897, 125] width 76 height 21
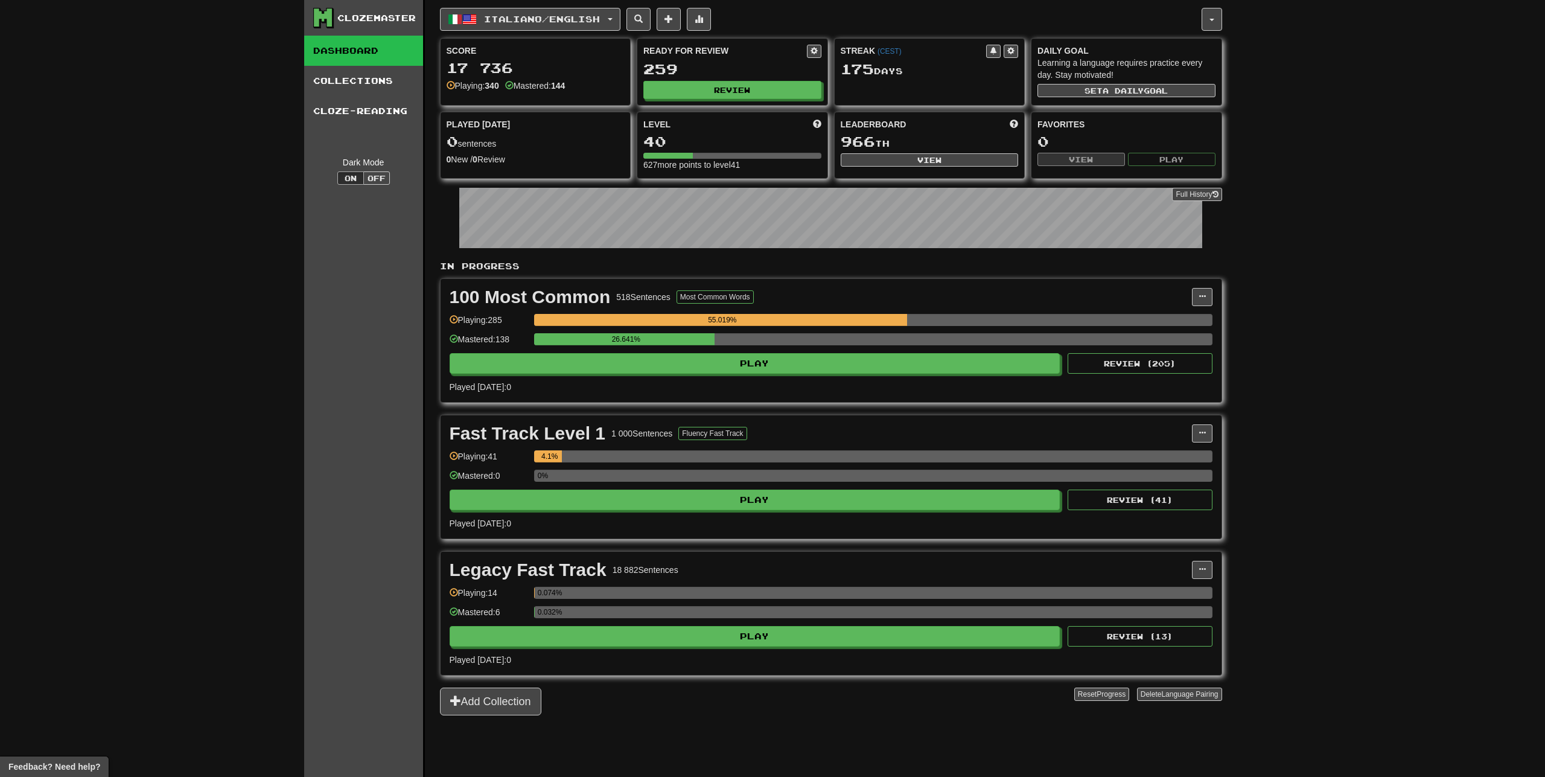
select select "**"
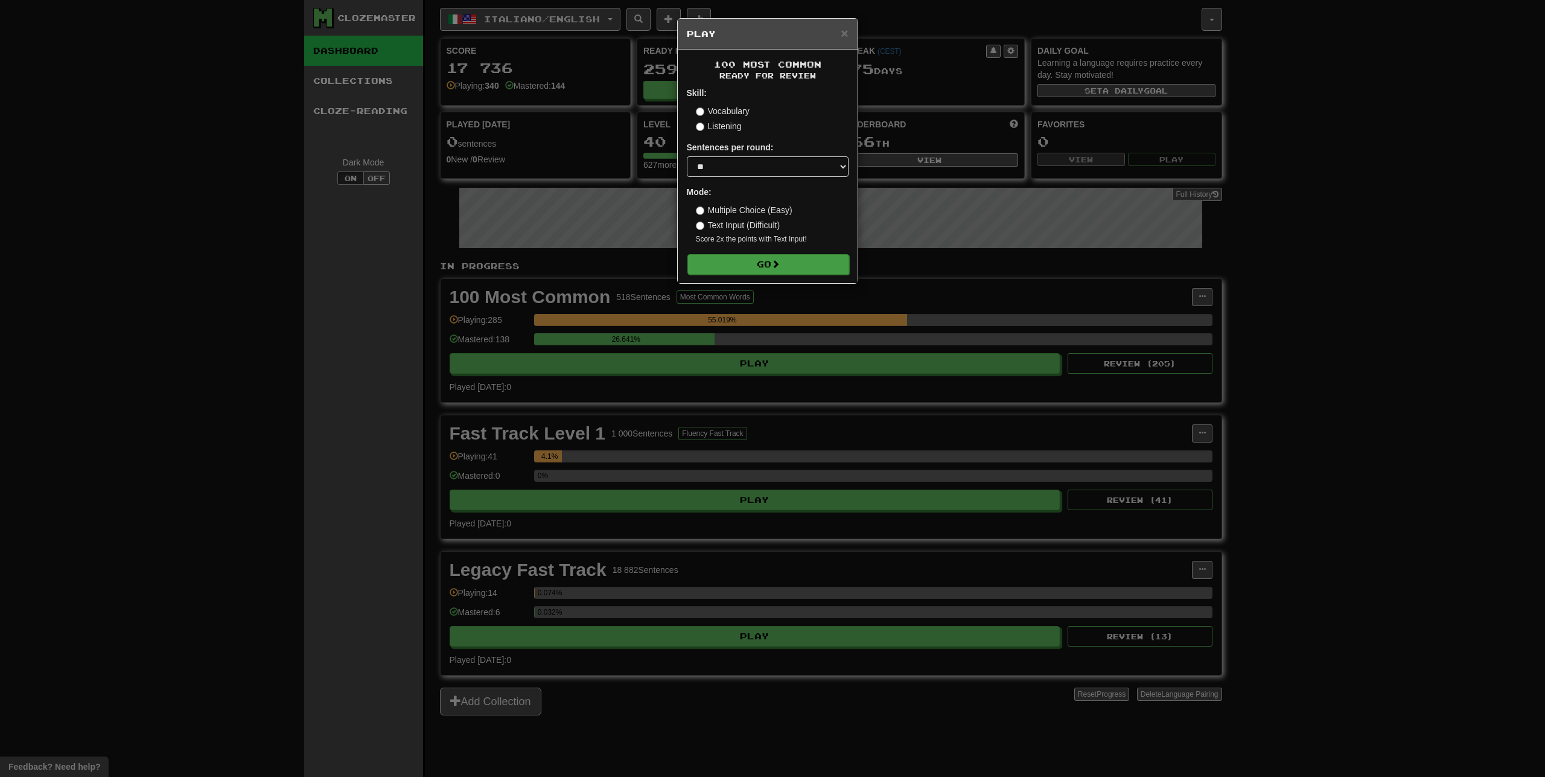
drag, startPoint x: 763, startPoint y: 277, endPoint x: 762, endPoint y: 270, distance: 6.7
click at [763, 273] on div "100 Most Common Ready for Review Skill: Vocabulary Listening Sentences per roun…" at bounding box center [768, 166] width 180 height 234
click at [762, 268] on button "Go" at bounding box center [768, 264] width 162 height 21
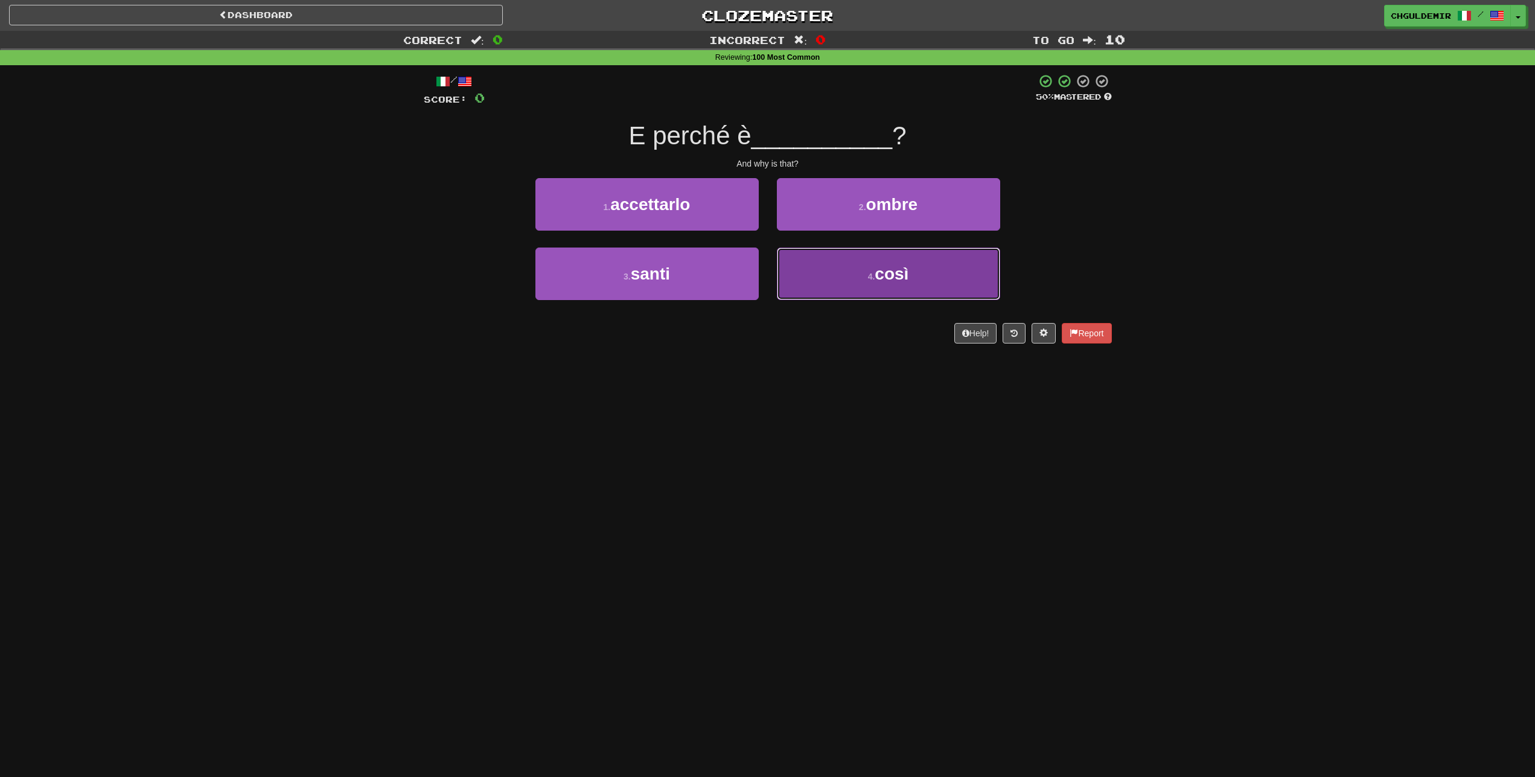
click at [796, 273] on button "4 . così" at bounding box center [888, 273] width 223 height 53
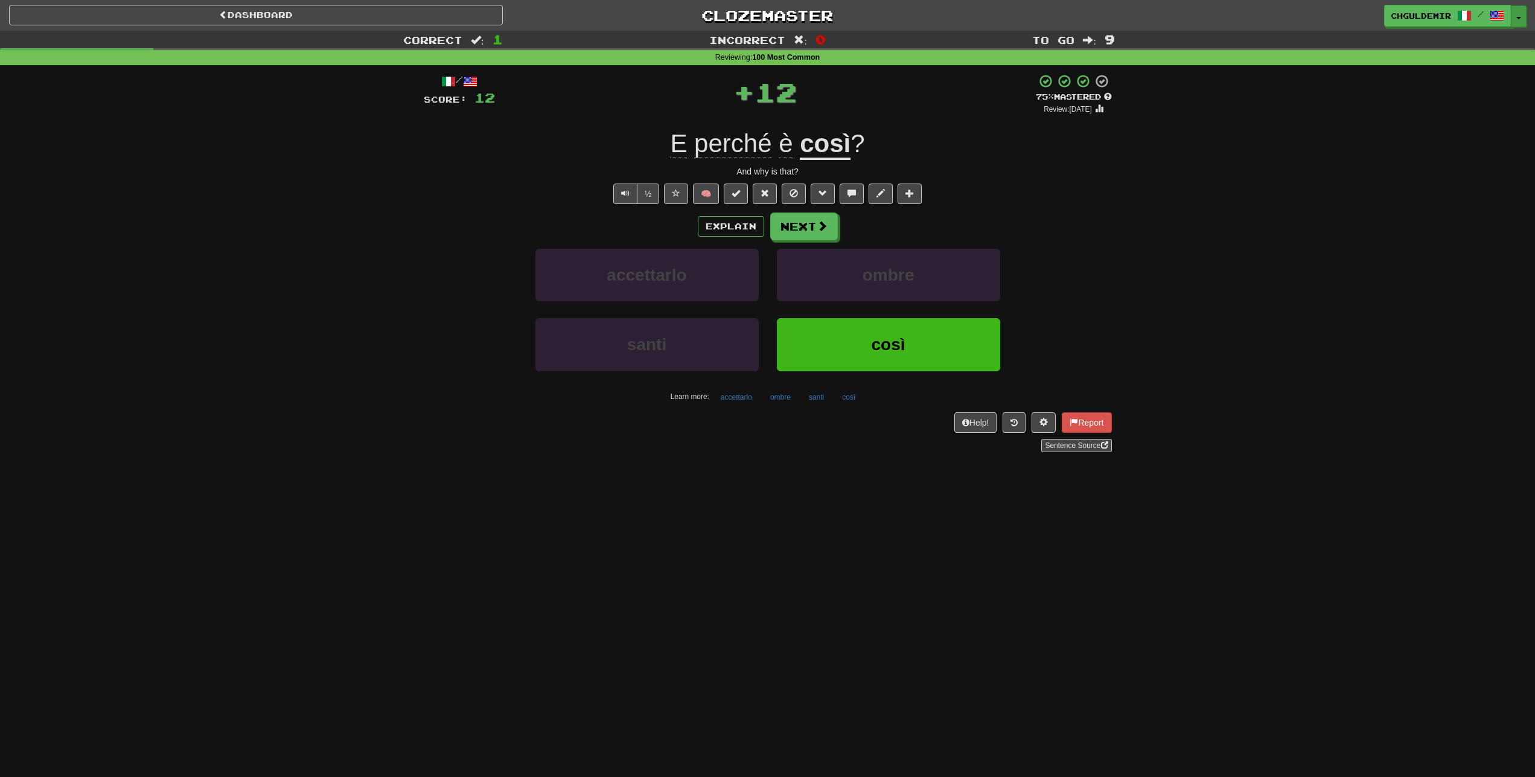
click at [1522, 16] on button "Toggle Dropdown" at bounding box center [1519, 16] width 16 height 22
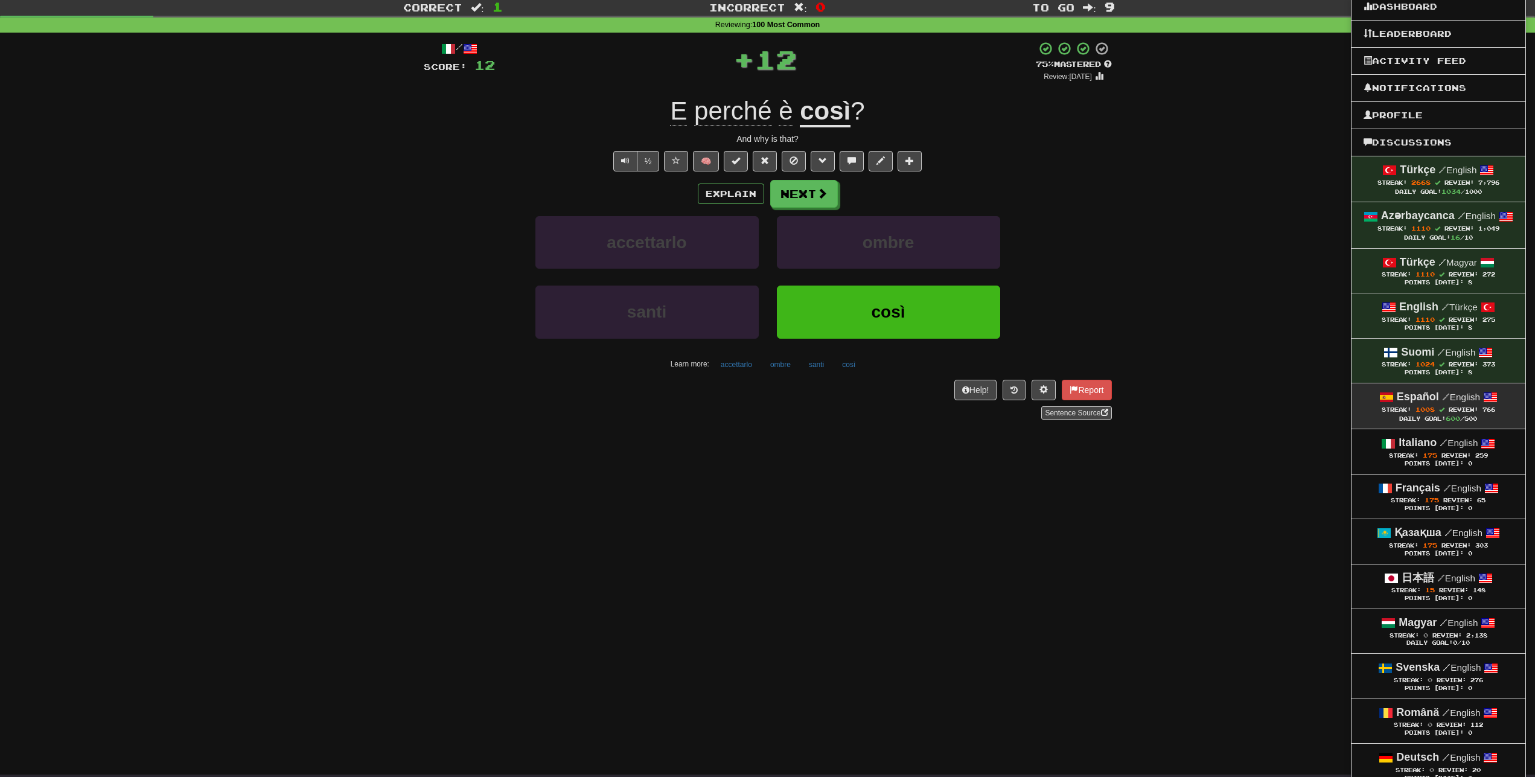
scroll to position [123, 0]
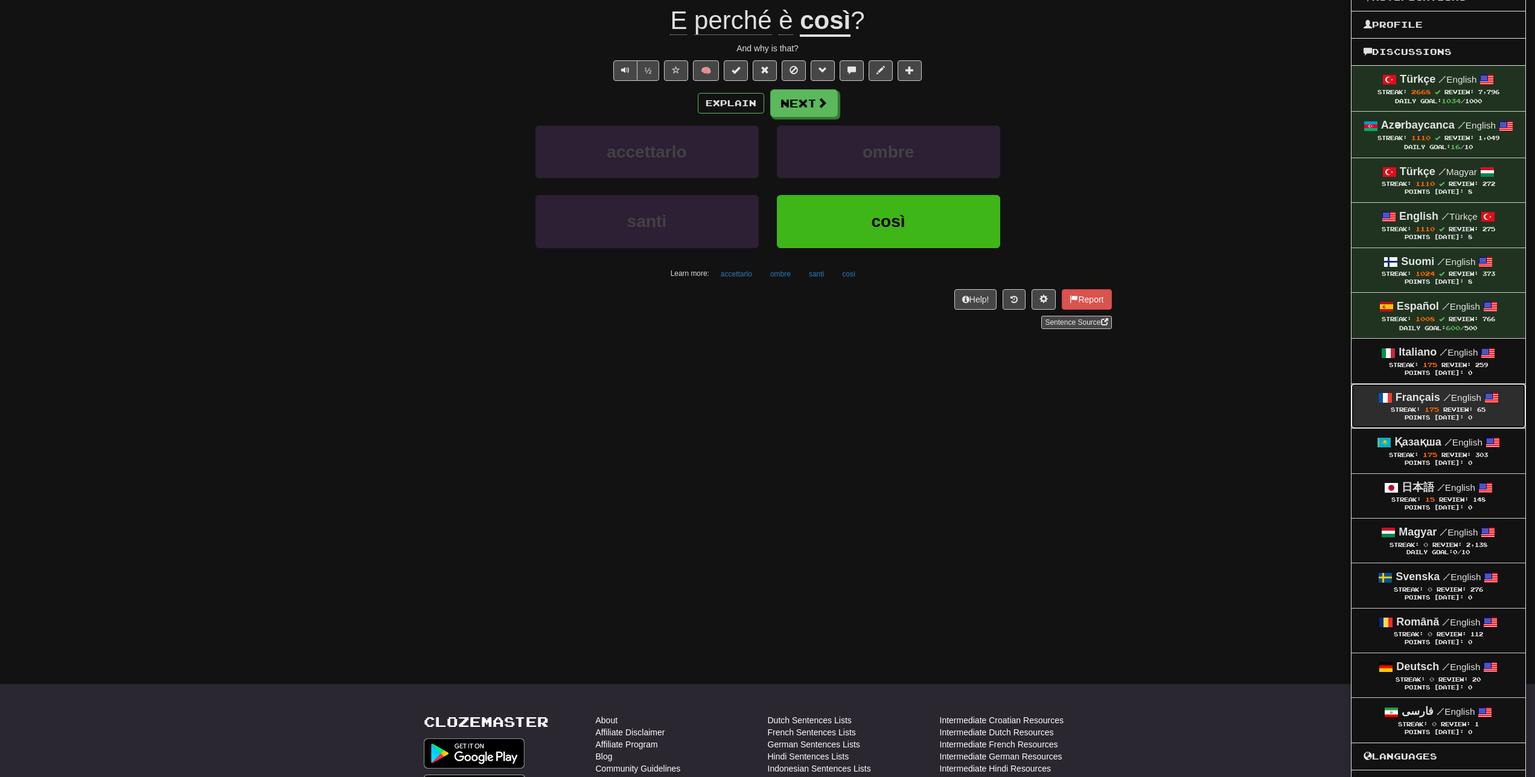
click at [1427, 421] on link "Français / English Streak: 175 Review: 65 Points [DATE]: 0" at bounding box center [1438, 406] width 174 height 44
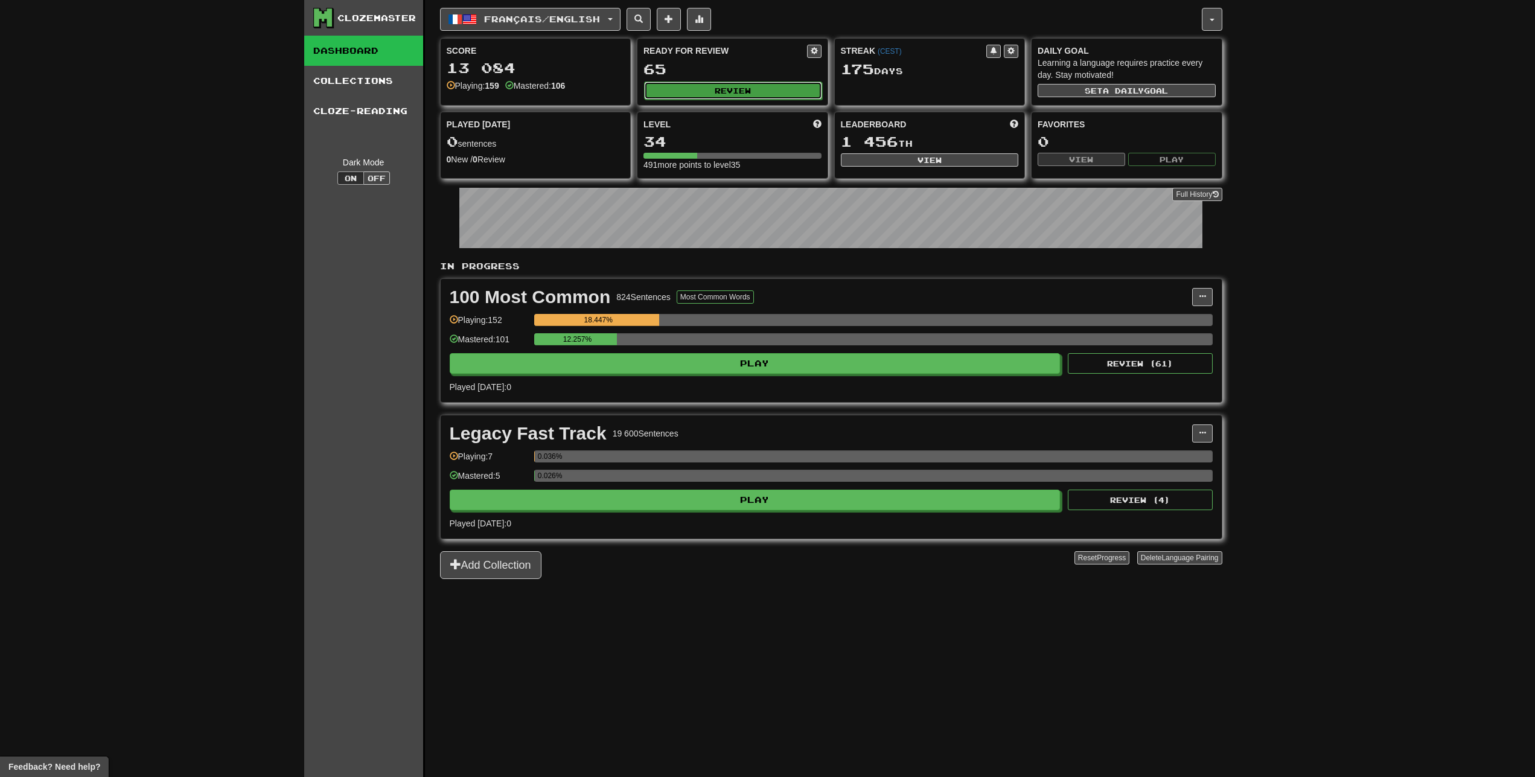
click at [732, 91] on button "Review" at bounding box center [733, 90] width 178 height 18
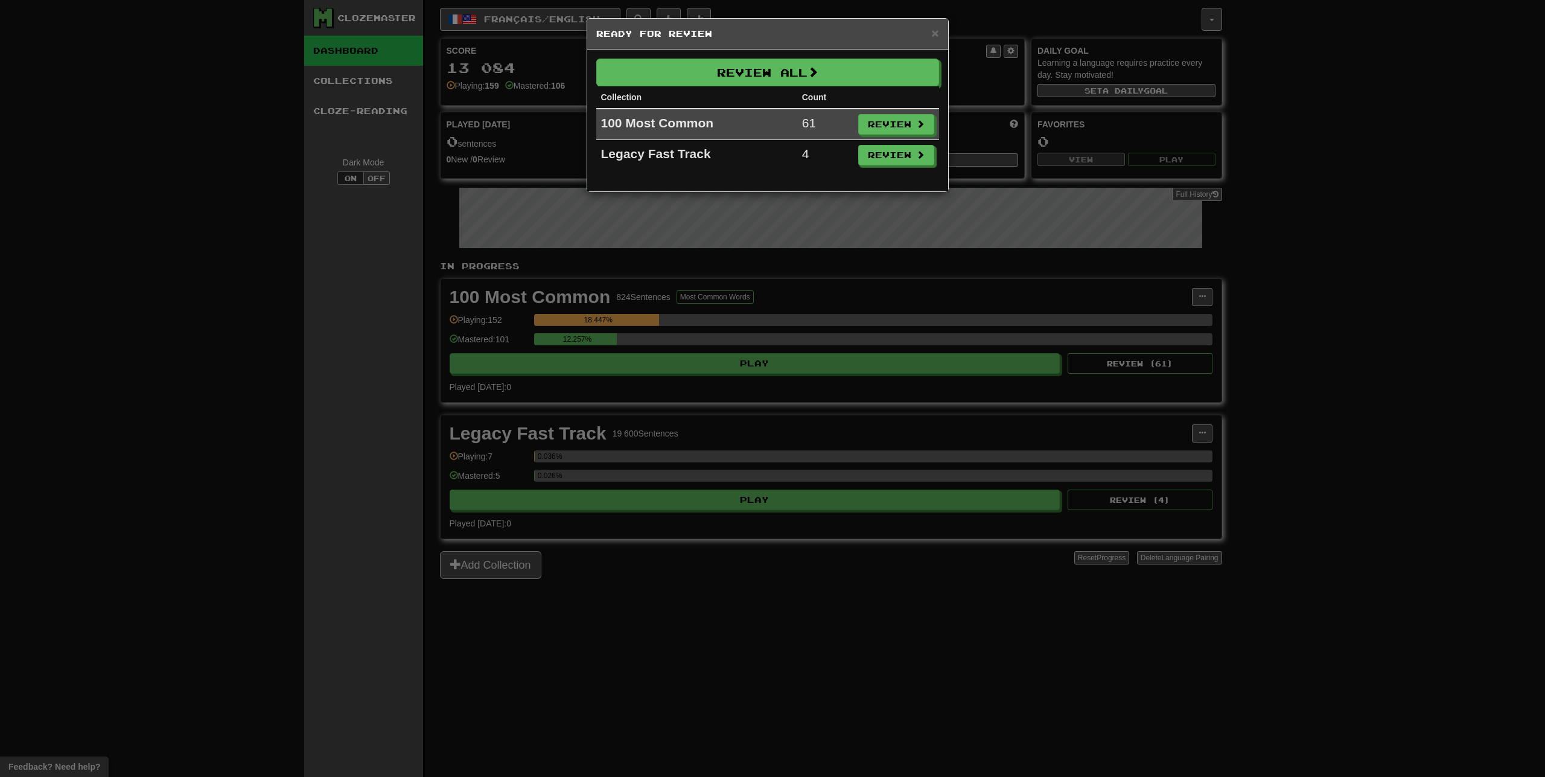
click at [941, 118] on div "Review All Collection Count 100 Most Common 61 Review Legacy Fast Track 4 Review" at bounding box center [767, 120] width 361 height 142
click at [902, 130] on button "Review" at bounding box center [897, 125] width 76 height 21
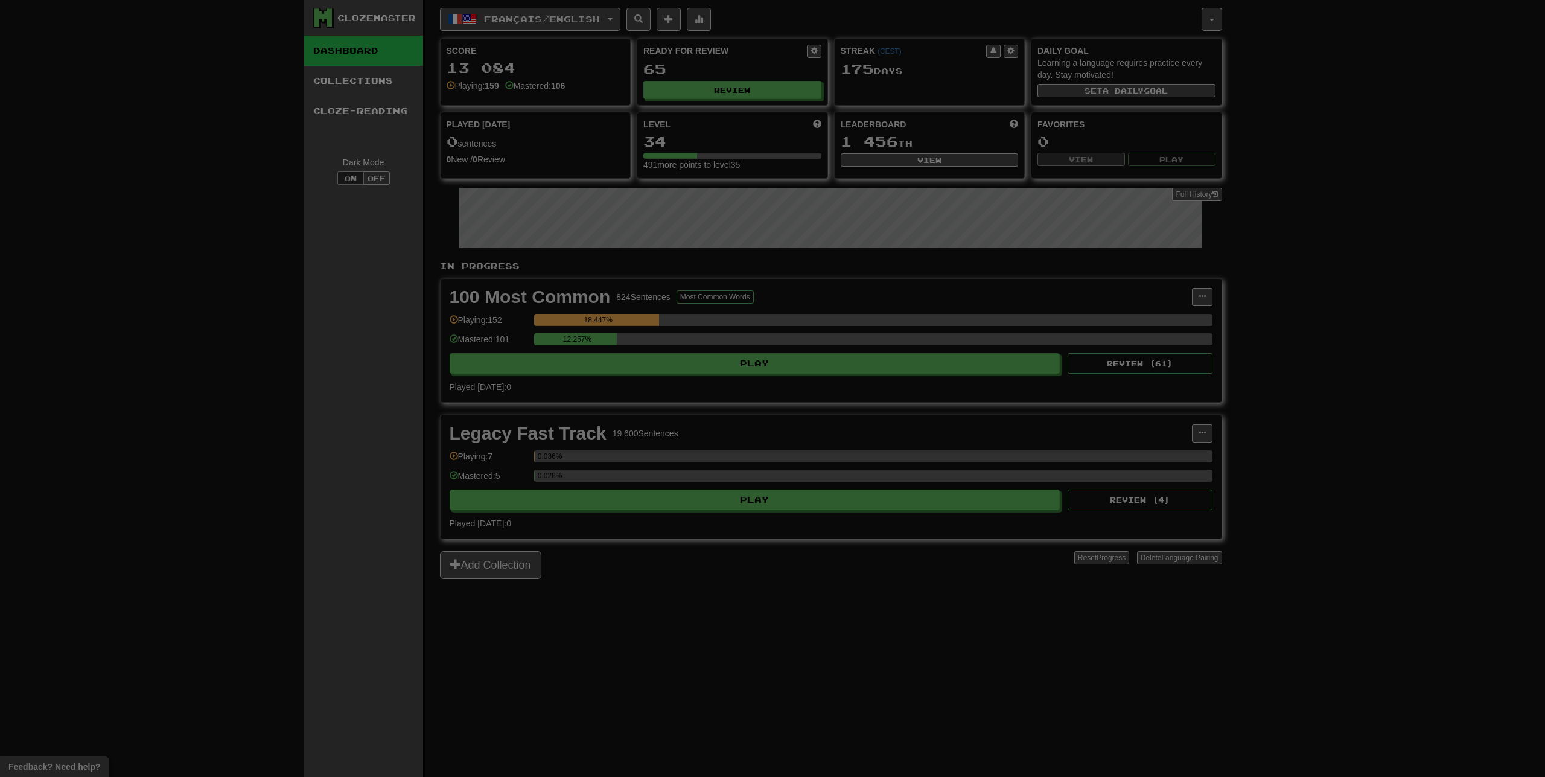
select select "**"
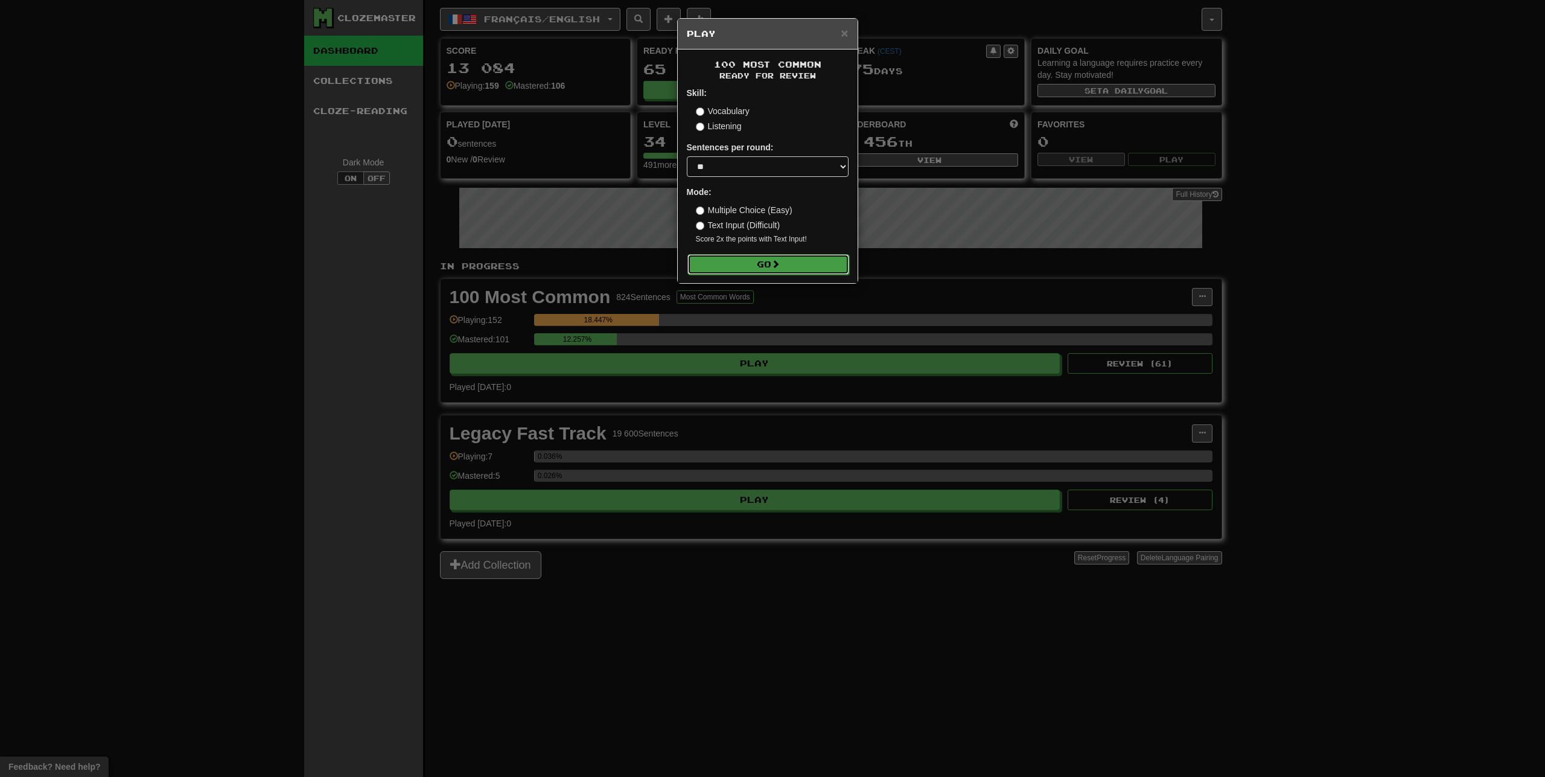
click at [800, 263] on button "Go" at bounding box center [768, 264] width 162 height 21
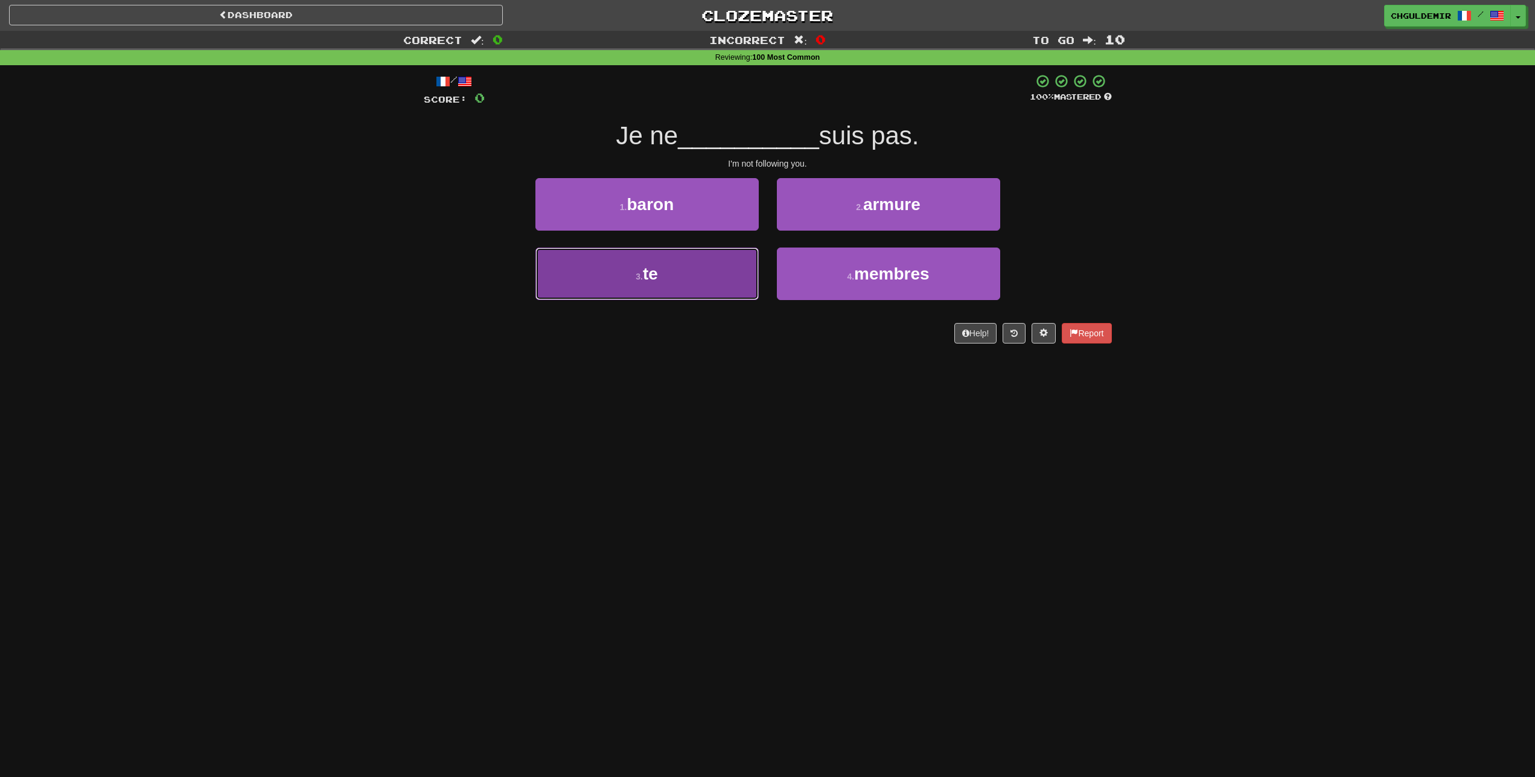
click at [682, 267] on button "3 . te" at bounding box center [646, 273] width 223 height 53
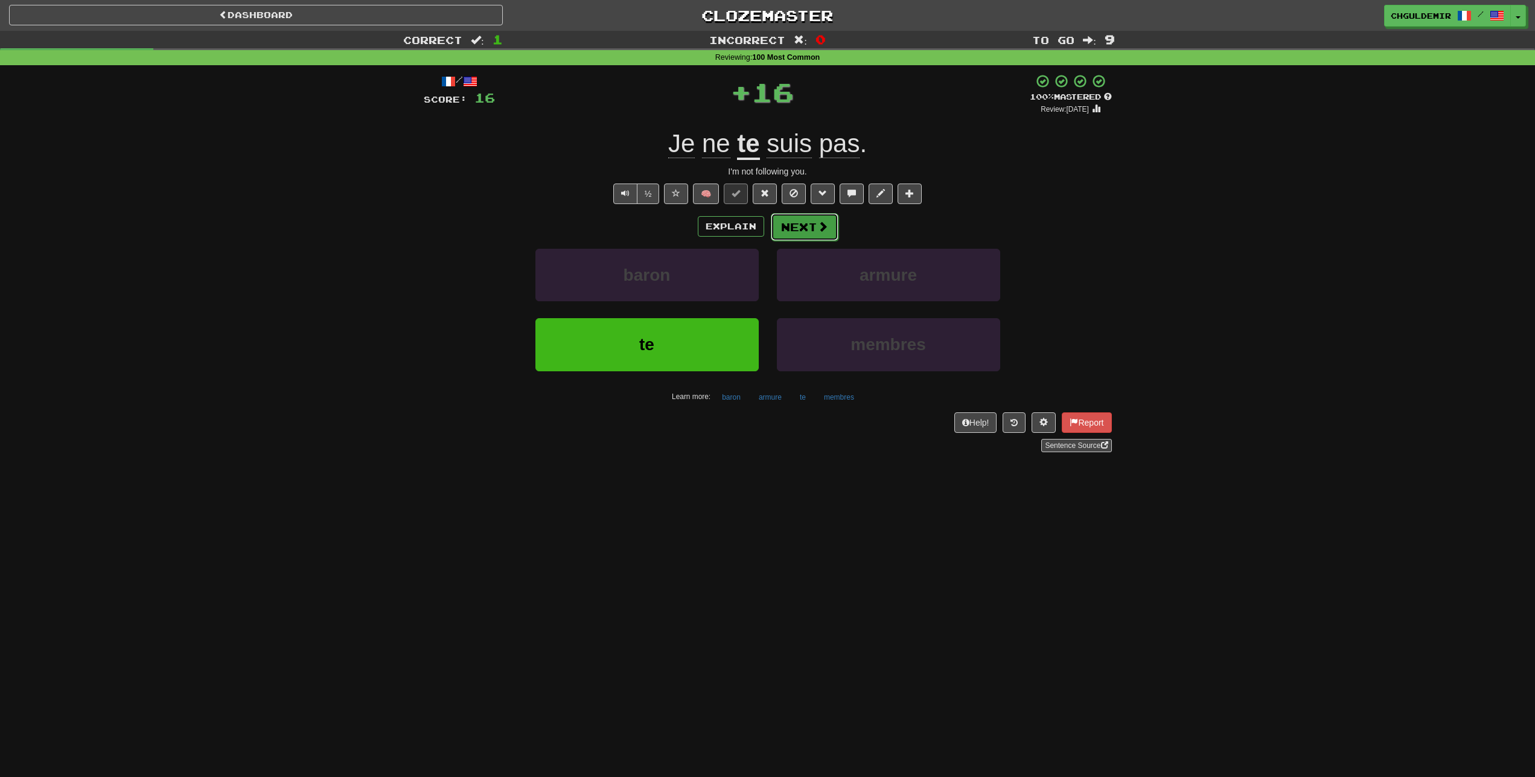
click at [798, 227] on button "Next" at bounding box center [805, 227] width 68 height 28
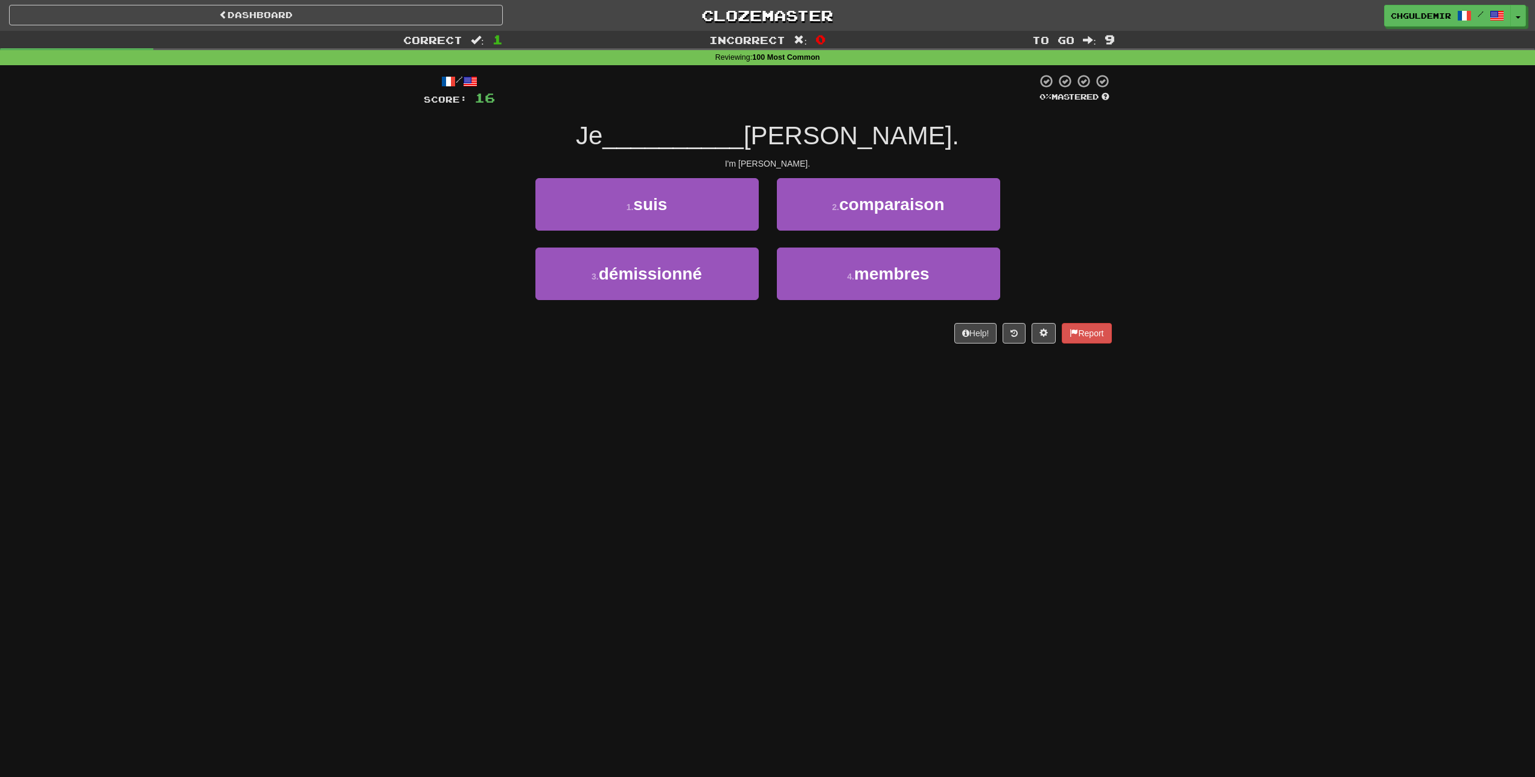
click at [1529, 23] on div "chguldemir / Toggle Dropdown Dashboard Leaderboard Activity Feed Notifications …" at bounding box center [1279, 16] width 512 height 22
click at [1518, 18] on span "button" at bounding box center [1518, 18] width 5 height 2
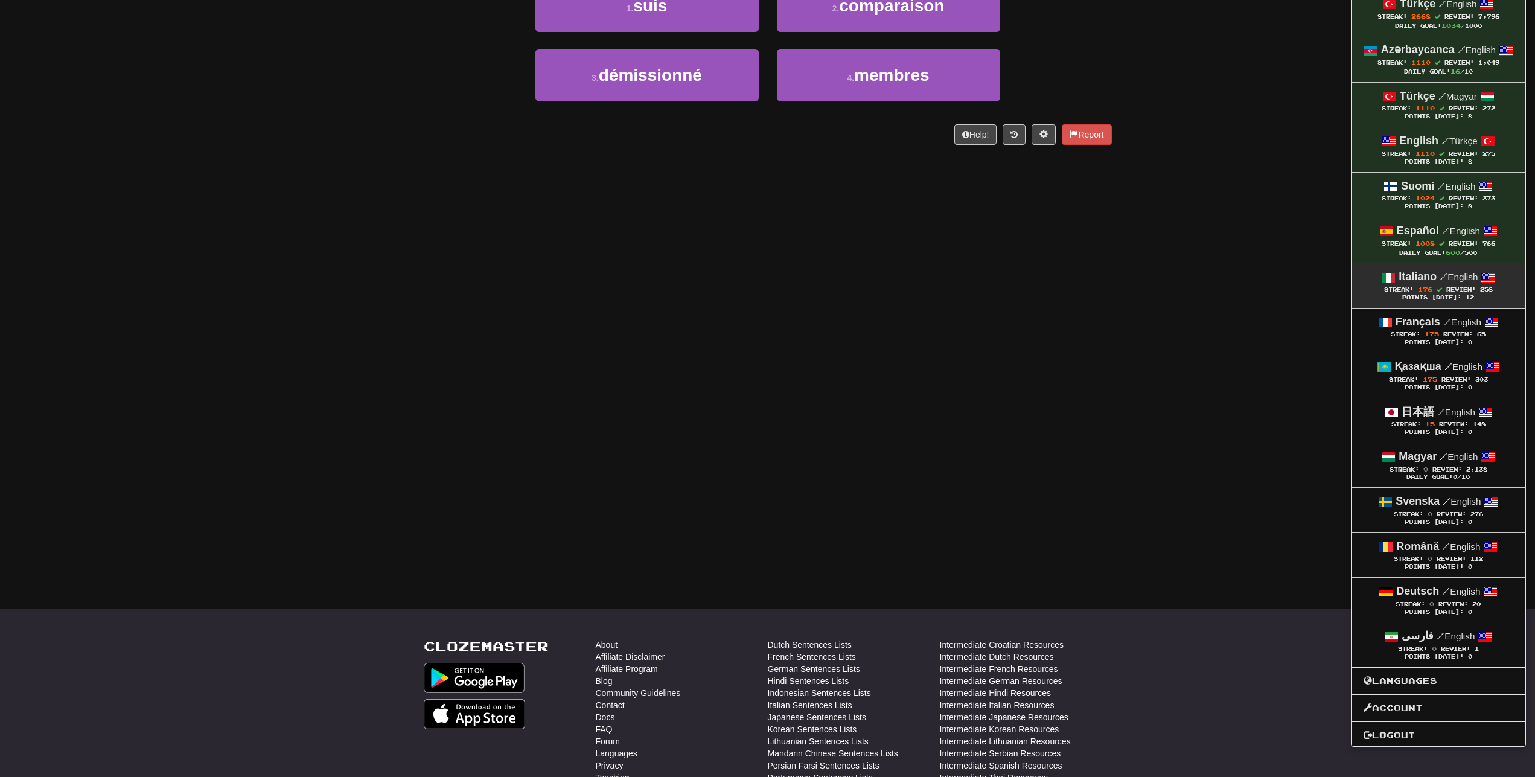
scroll to position [308, 0]
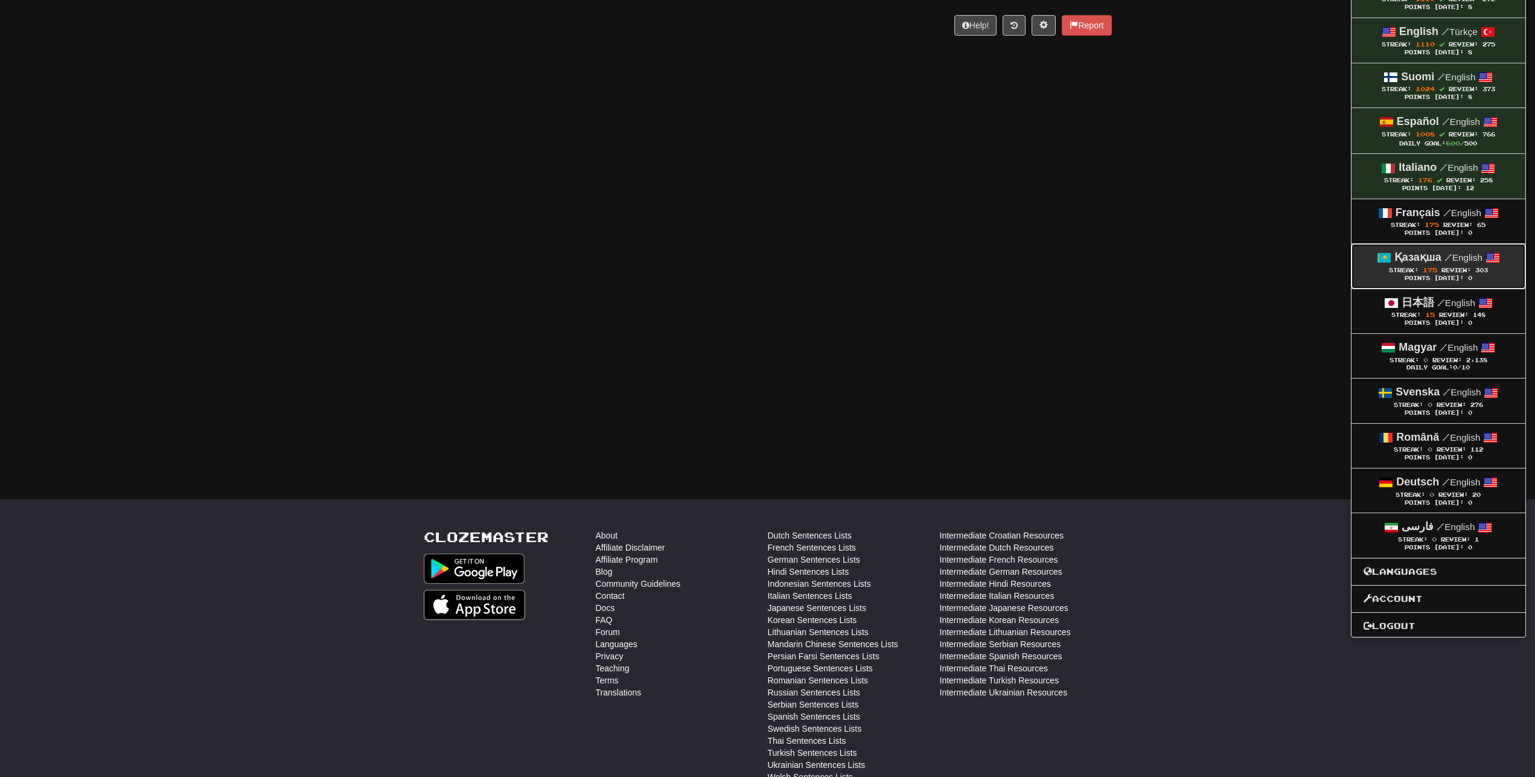
click at [1426, 266] on span "175" at bounding box center [1430, 269] width 14 height 7
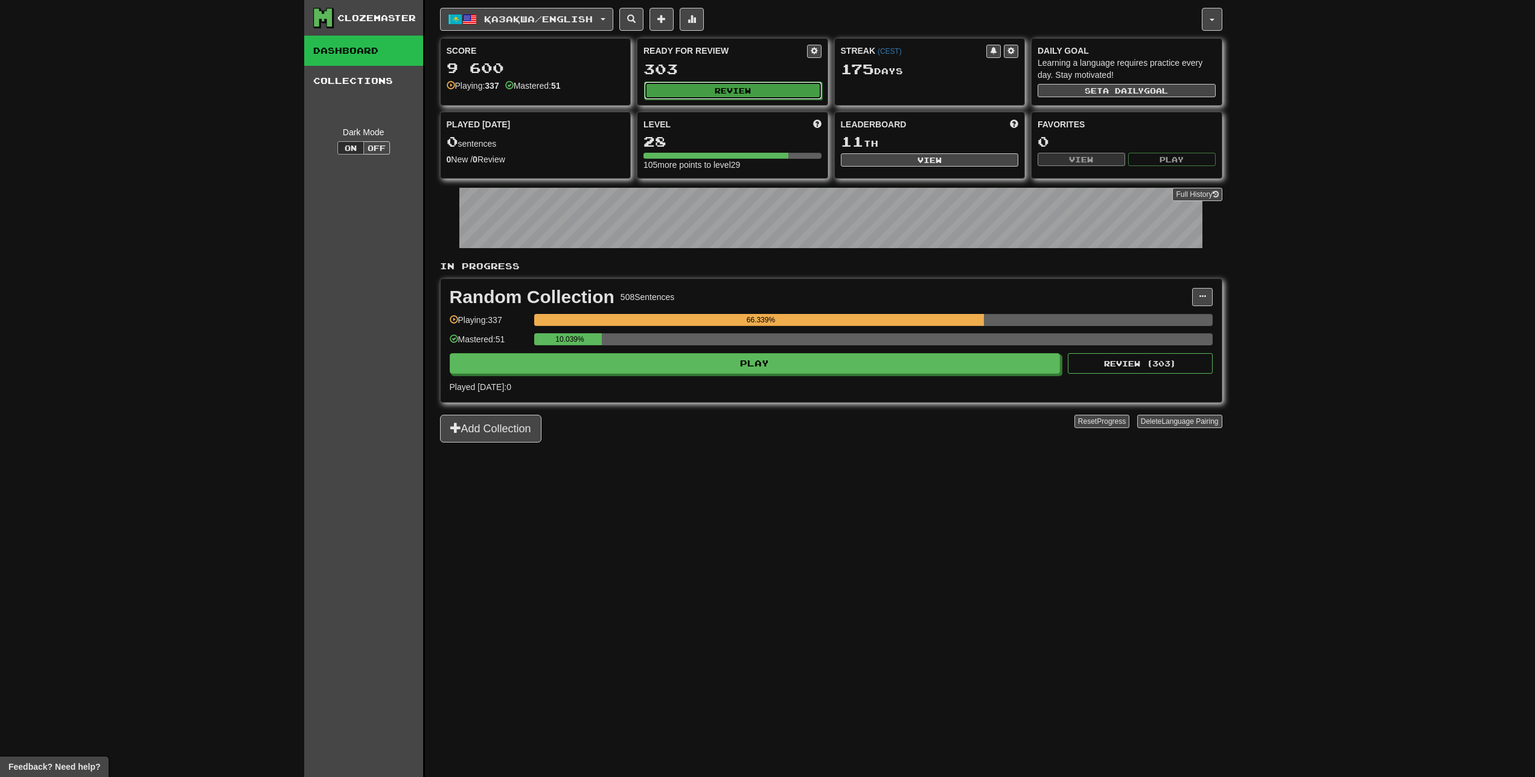
click at [702, 98] on button "Review" at bounding box center [733, 90] width 178 height 18
select select "**"
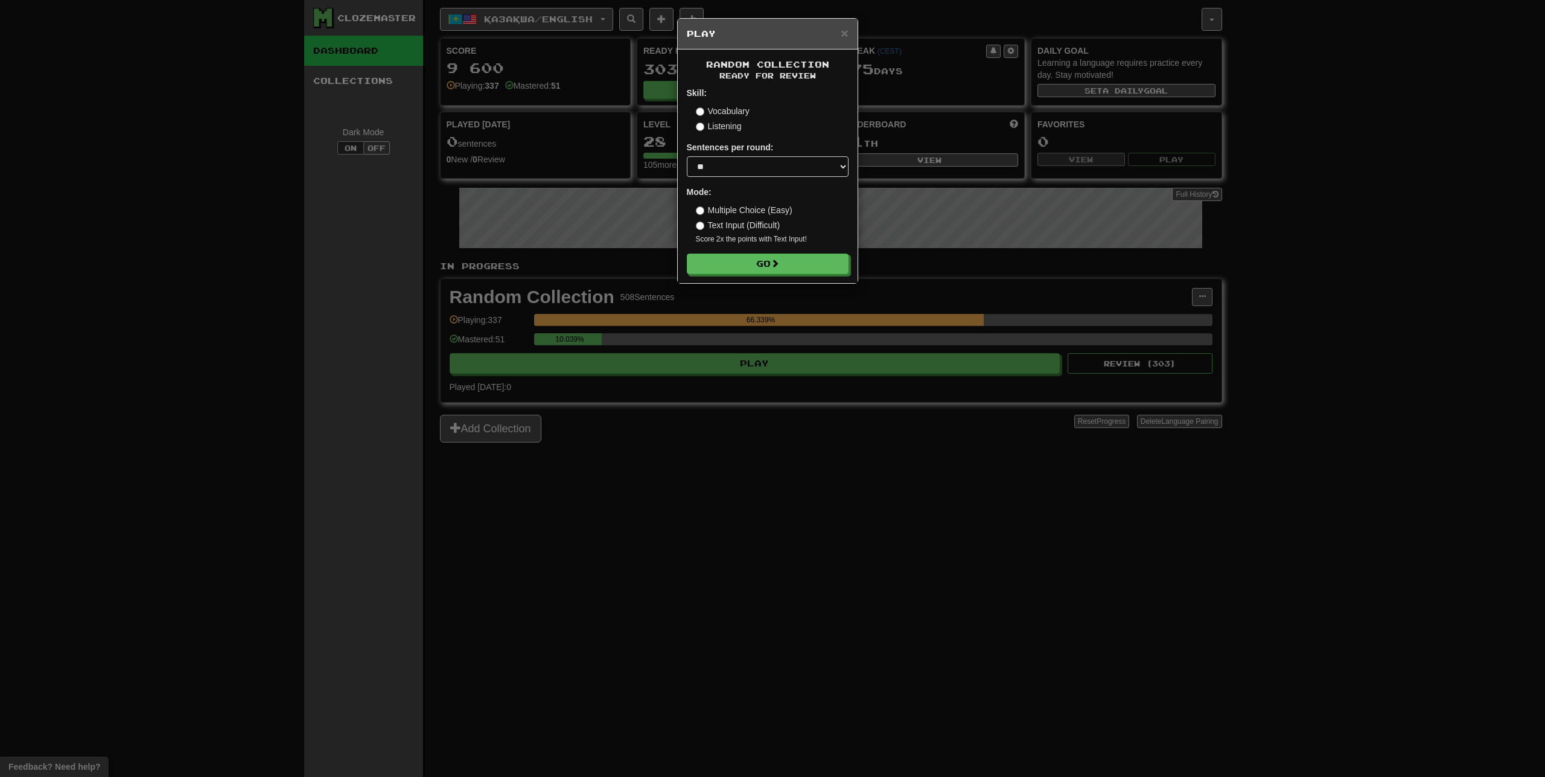
click at [724, 276] on div "Random Collection Ready for Review Skill: Vocabulary Listening Sentences per ro…" at bounding box center [768, 166] width 180 height 234
click at [712, 270] on button "Go" at bounding box center [768, 264] width 162 height 21
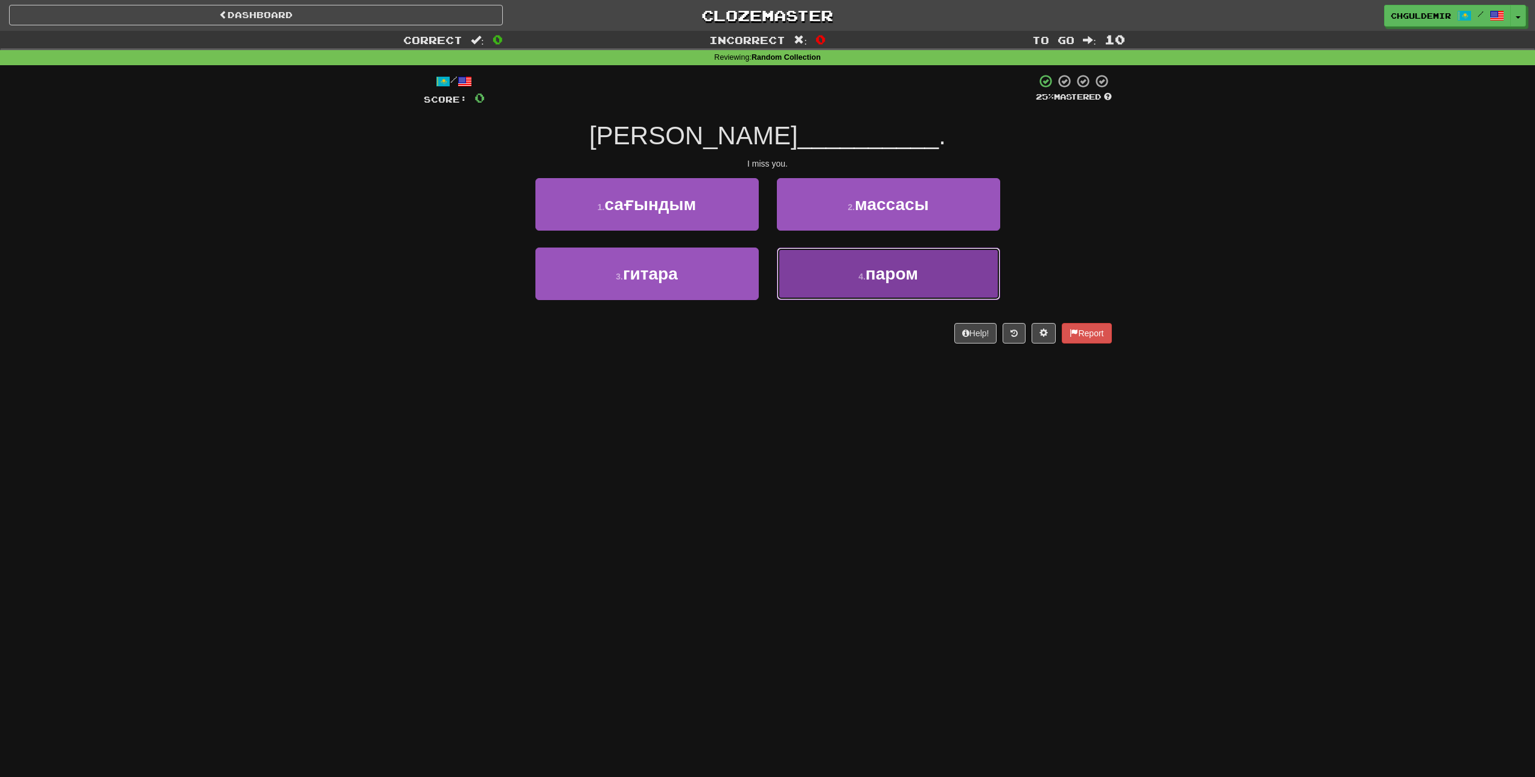
click at [849, 287] on button "4 . паром" at bounding box center [888, 273] width 223 height 53
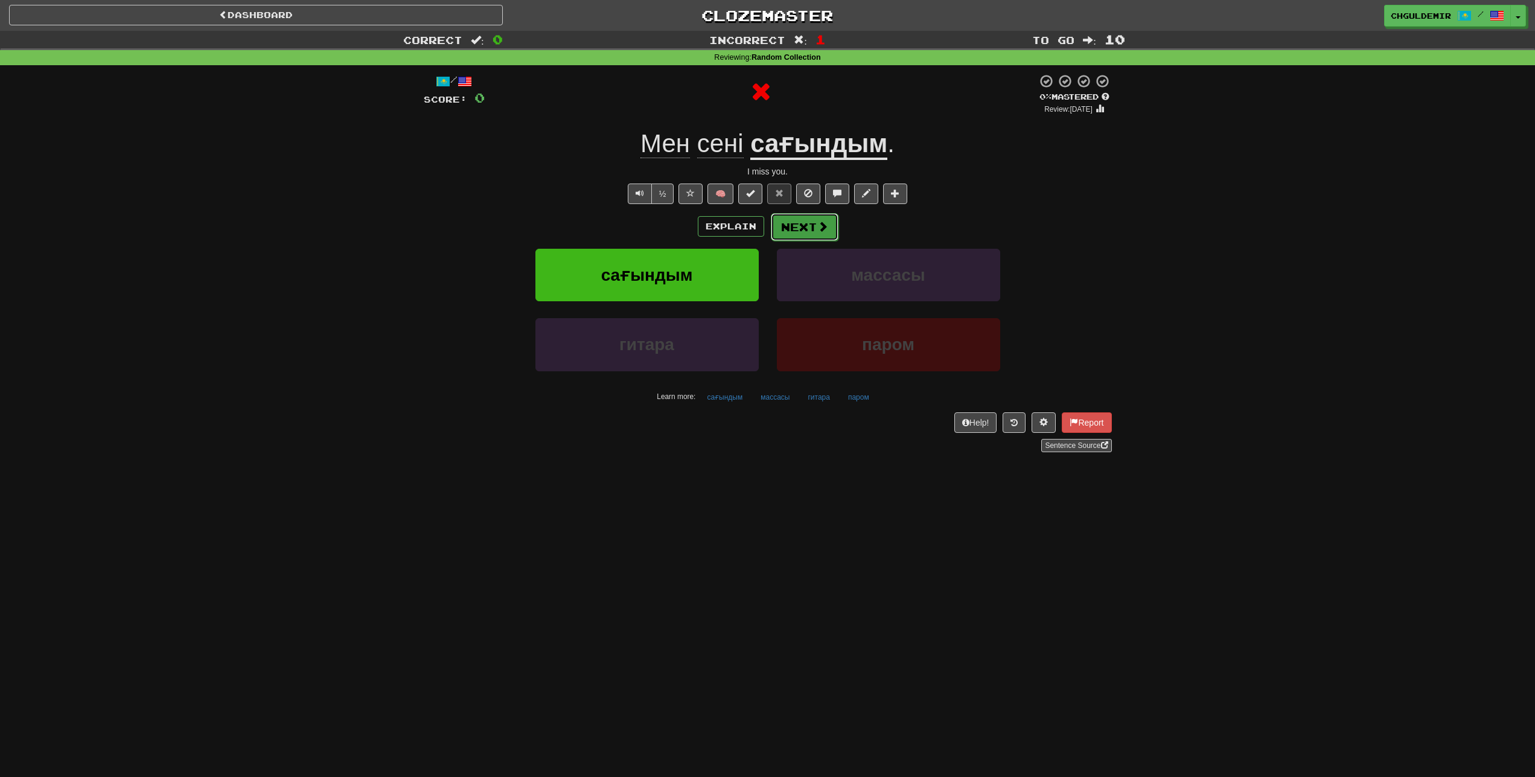
click at [807, 231] on button "Next" at bounding box center [805, 227] width 68 height 28
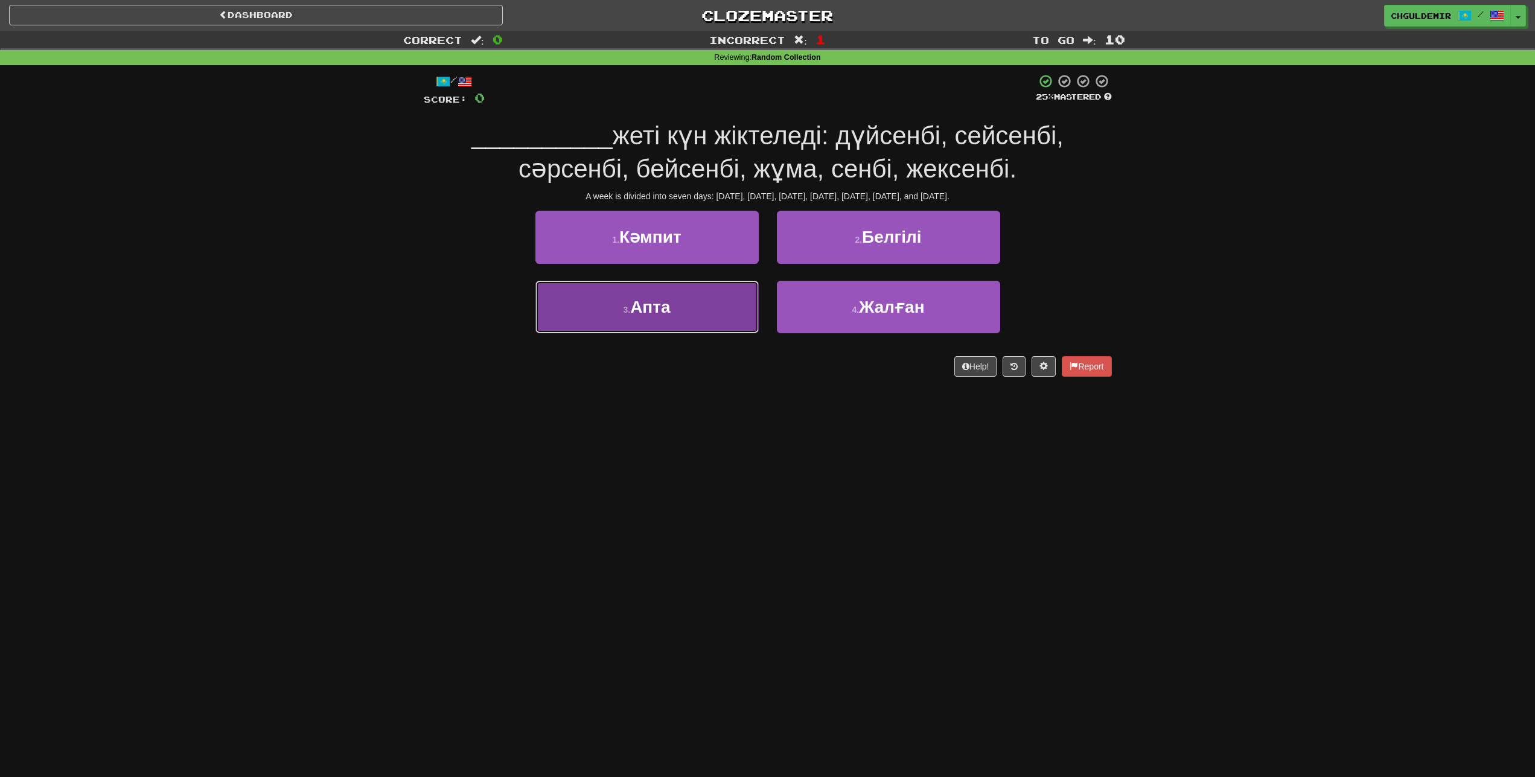
click at [714, 304] on button "3 . Апта" at bounding box center [646, 307] width 223 height 53
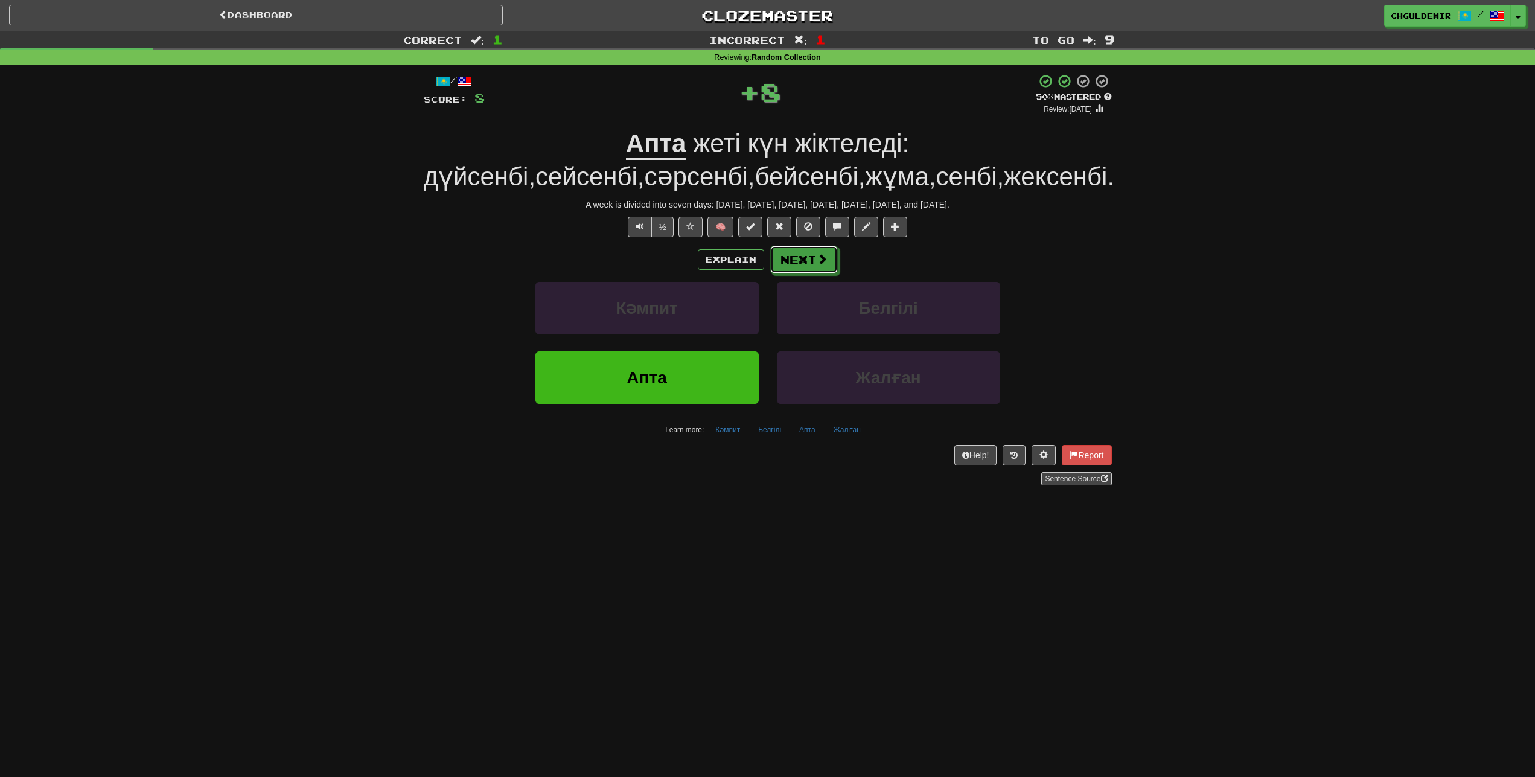
drag, startPoint x: 800, startPoint y: 254, endPoint x: 1408, endPoint y: 129, distance: 620.5
click at [843, 249] on div "Explain Next" at bounding box center [768, 260] width 688 height 28
drag, startPoint x: 820, startPoint y: 266, endPoint x: 1492, endPoint y: 74, distance: 698.6
click at [820, 265] on button "Next" at bounding box center [804, 260] width 68 height 28
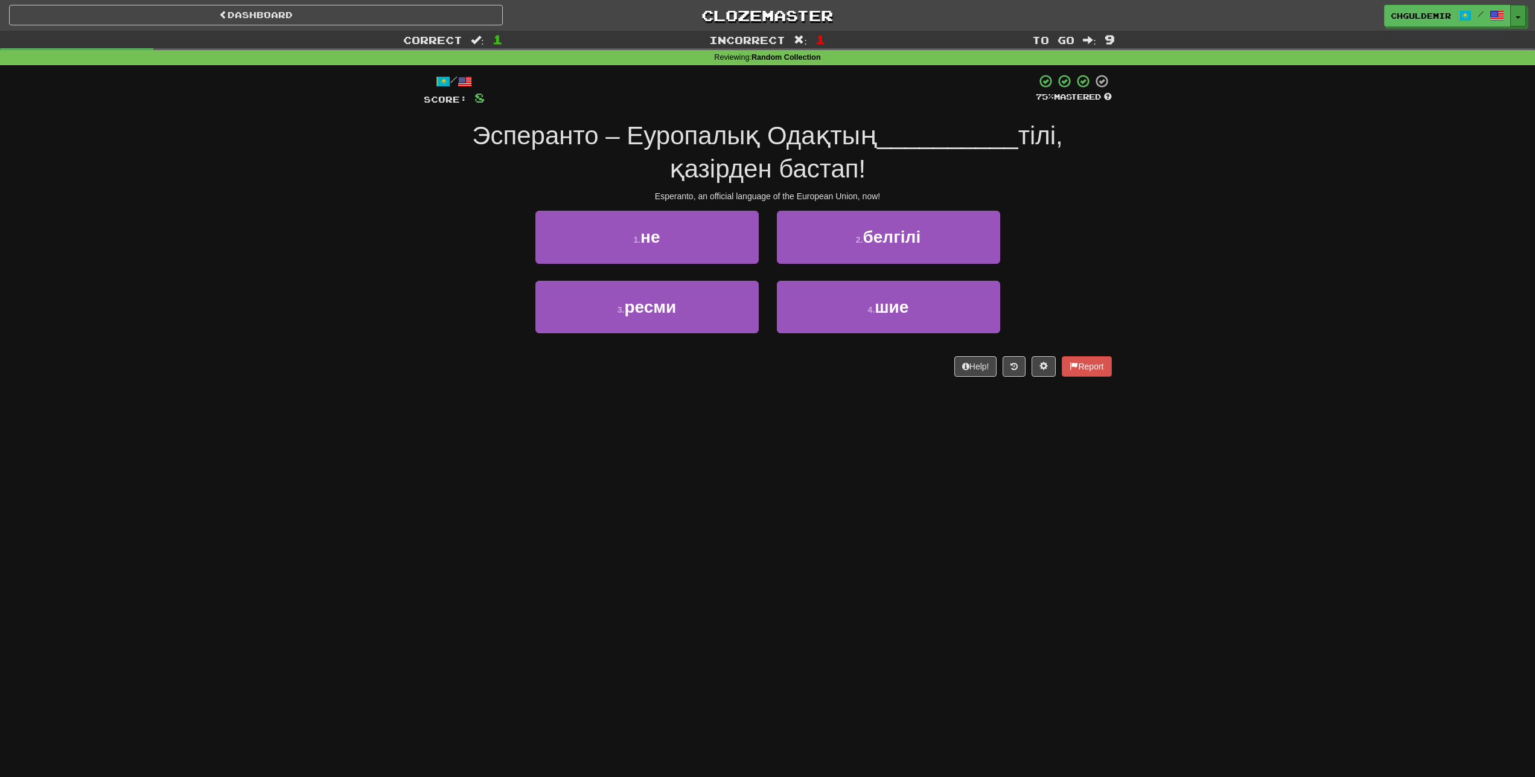
drag, startPoint x: 1525, startPoint y: 21, endPoint x: 1483, endPoint y: 87, distance: 78.0
click at [1525, 21] on button "Toggle Dropdown" at bounding box center [1518, 16] width 16 height 22
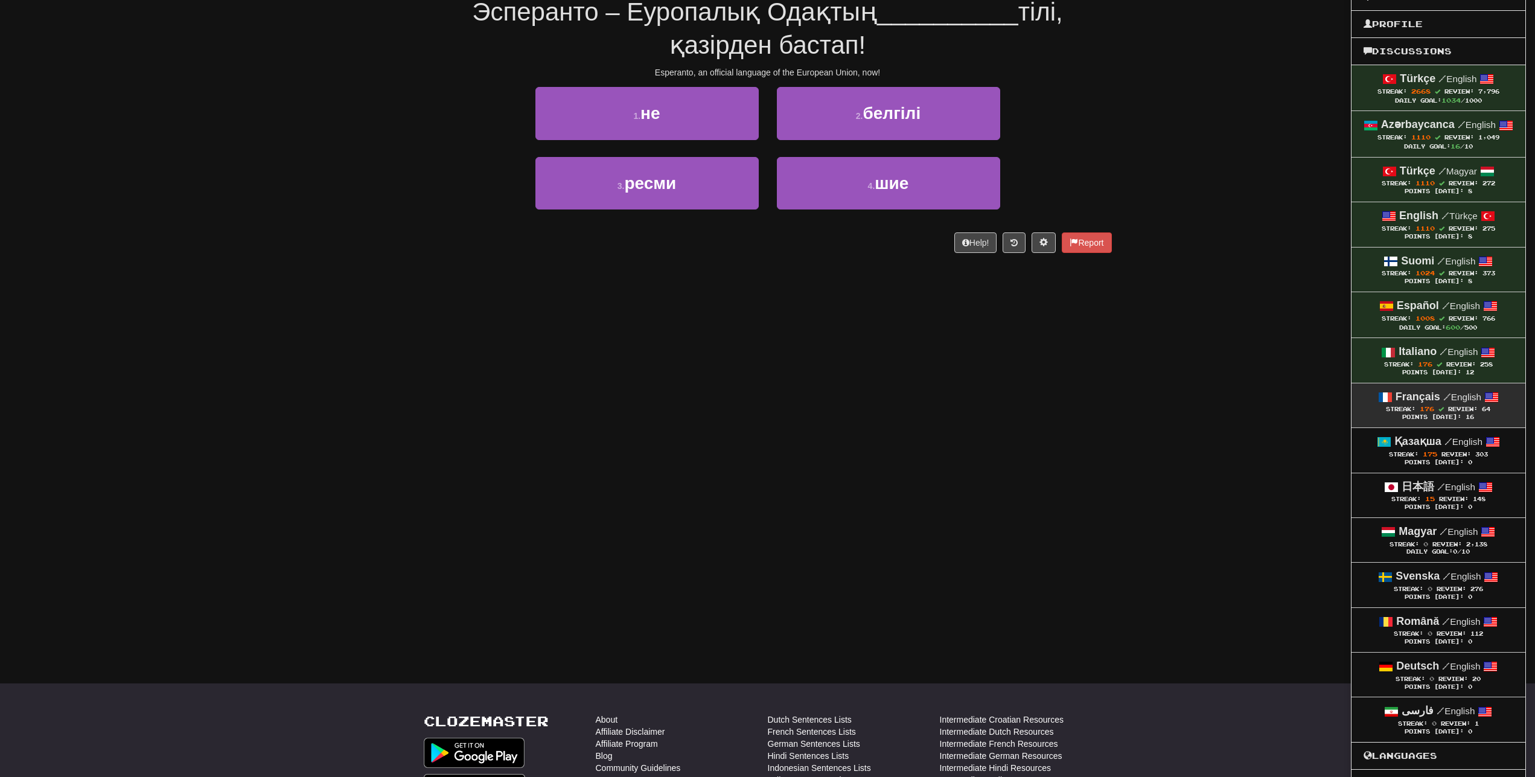
scroll to position [246, 0]
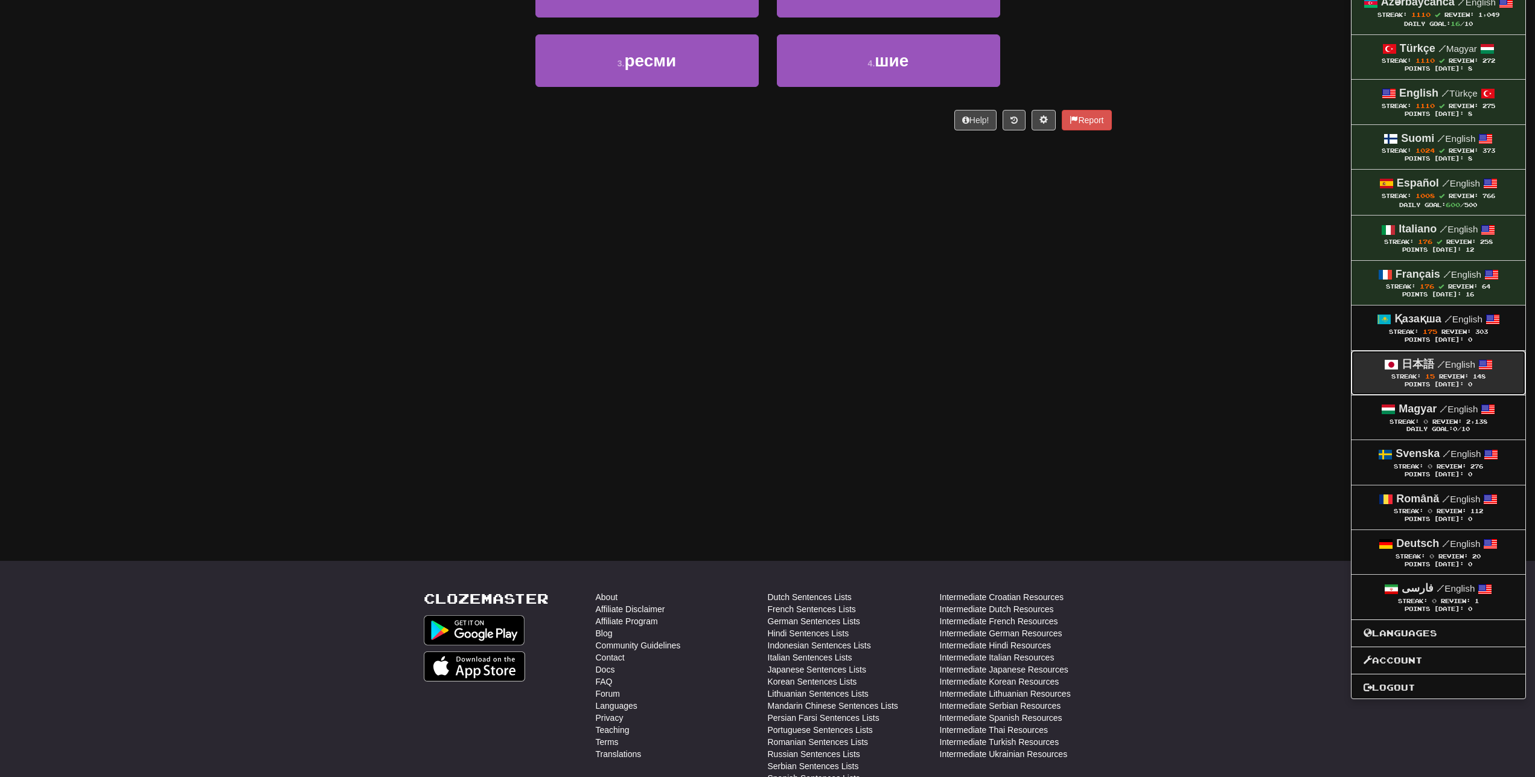
click at [1443, 386] on div "Points [DATE]: 0" at bounding box center [1438, 385] width 150 height 8
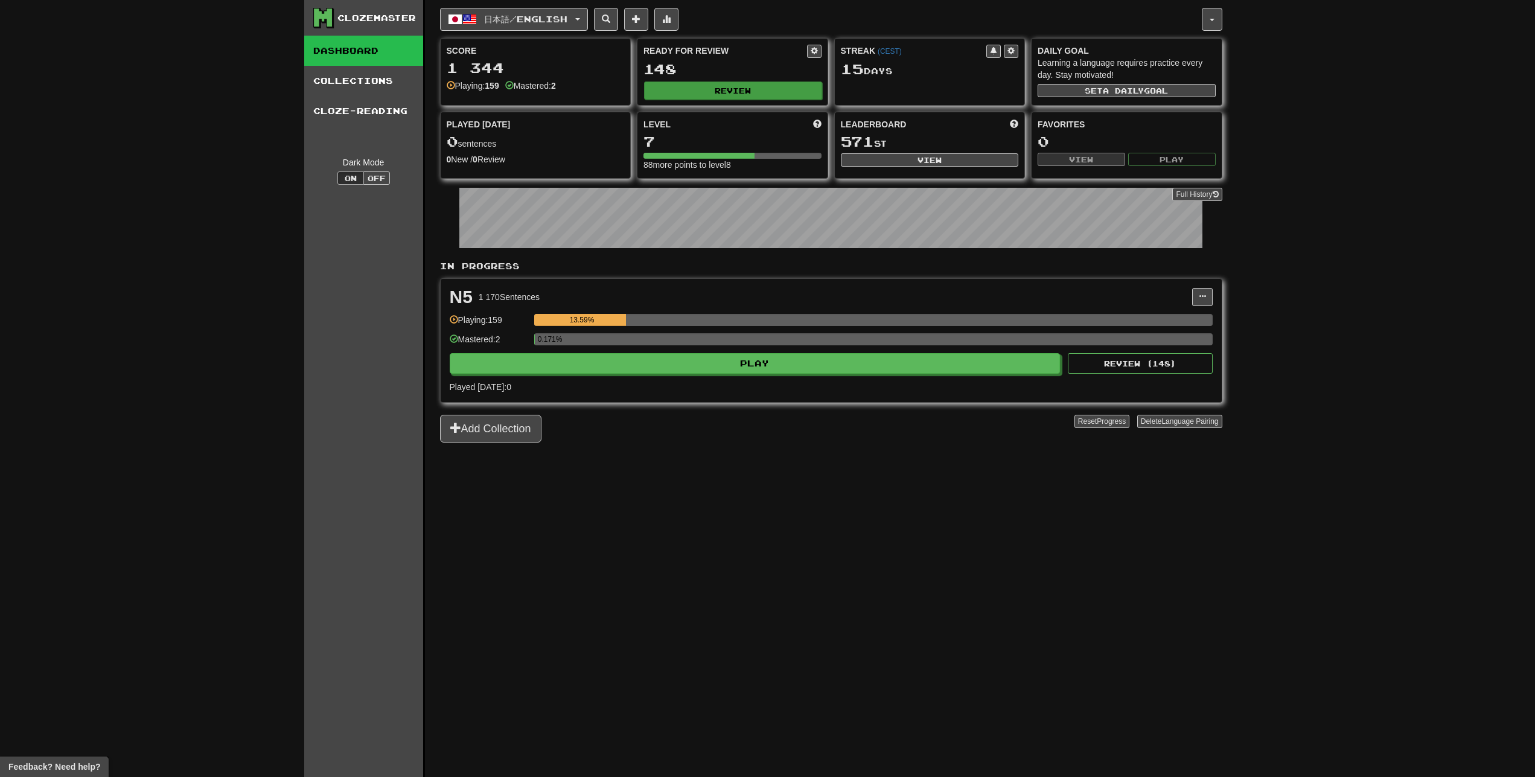
drag, startPoint x: 770, startPoint y: 75, endPoint x: 754, endPoint y: 99, distance: 28.3
click at [770, 82] on div "Ready for Review 148 Review" at bounding box center [732, 72] width 190 height 66
click at [754, 99] on button "Review" at bounding box center [733, 90] width 178 height 18
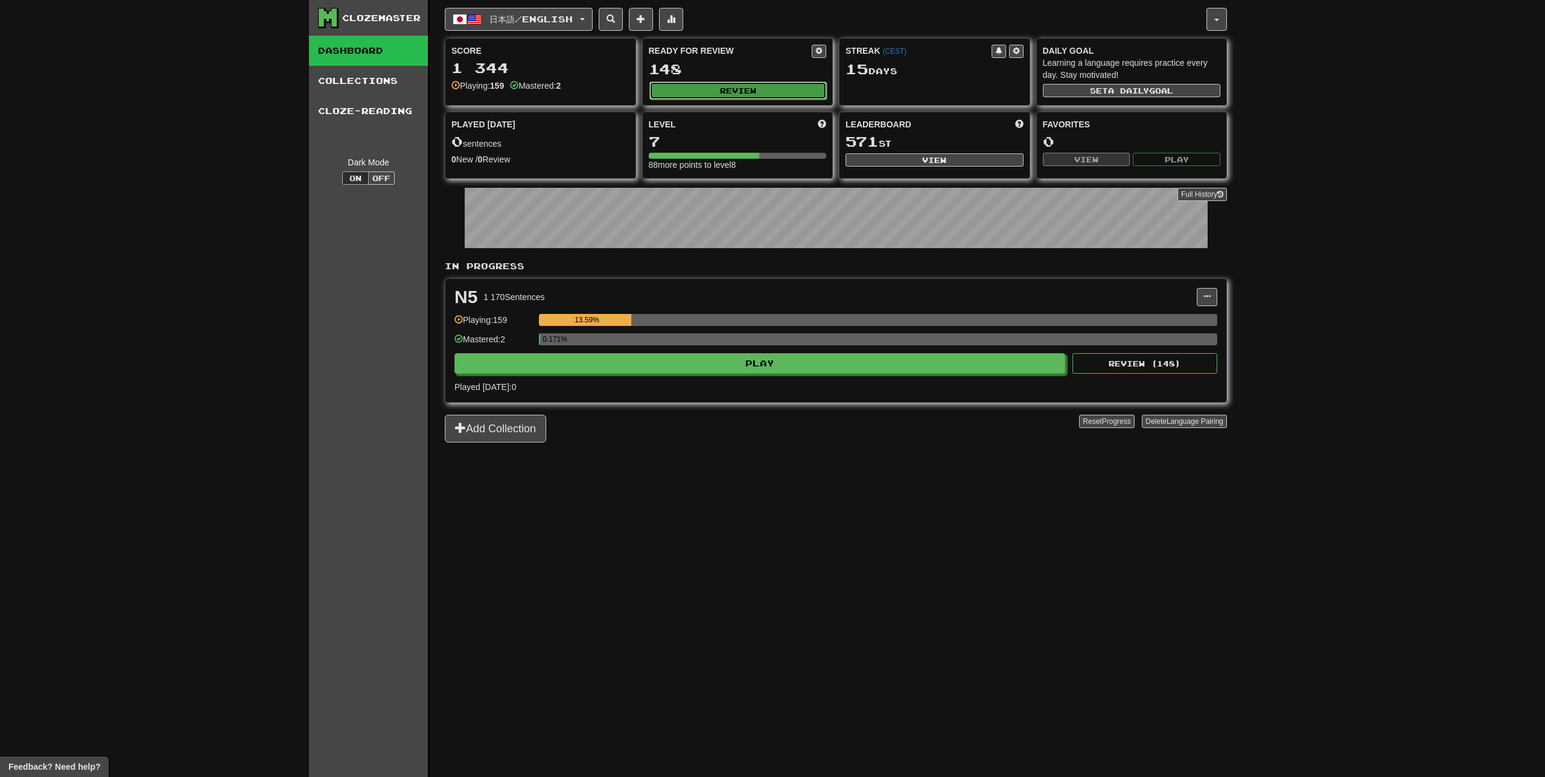
select select "**"
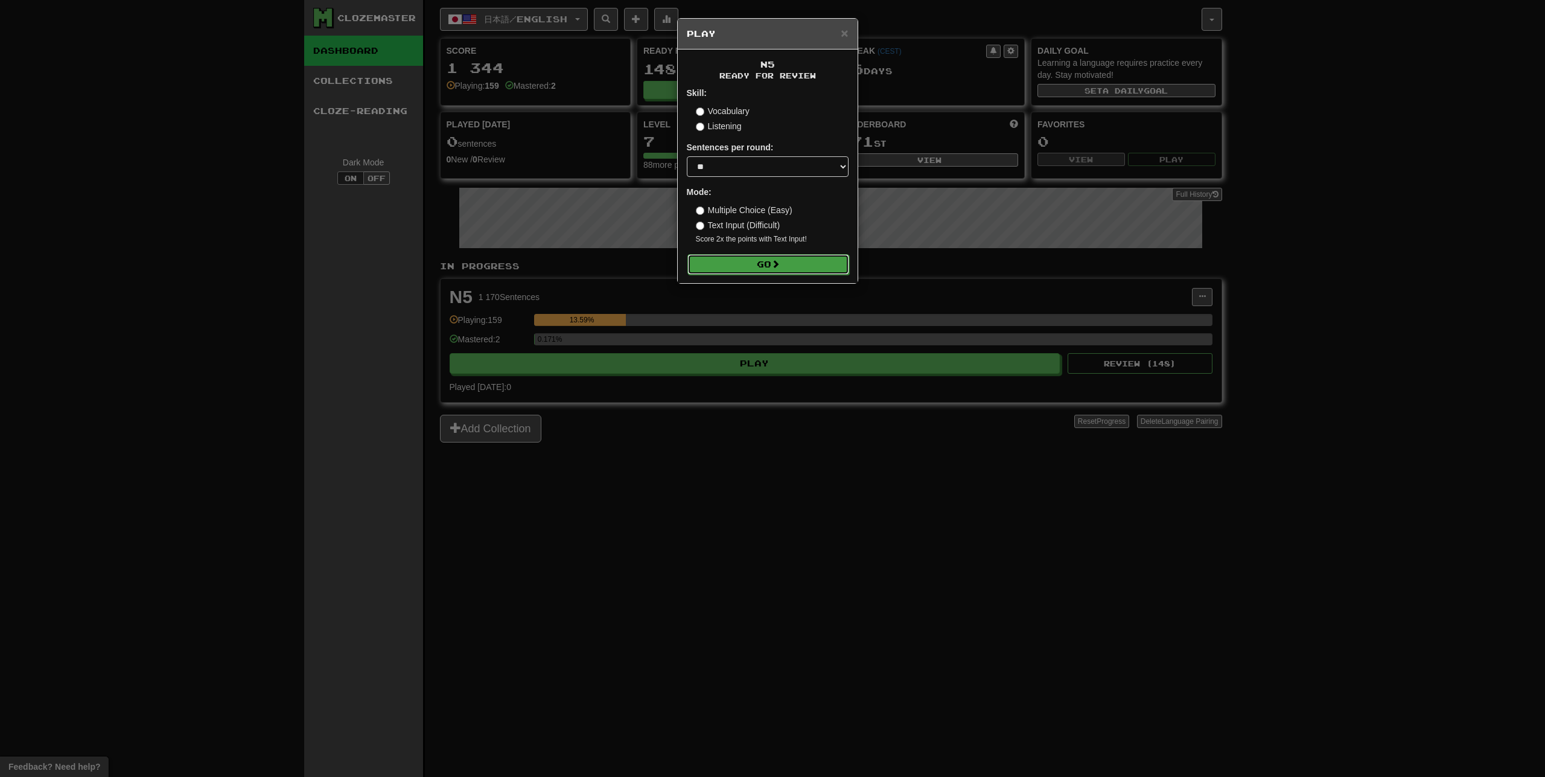
click at [794, 261] on button "Go" at bounding box center [768, 264] width 162 height 21
click at [794, 264] on button "Go" at bounding box center [768, 264] width 162 height 21
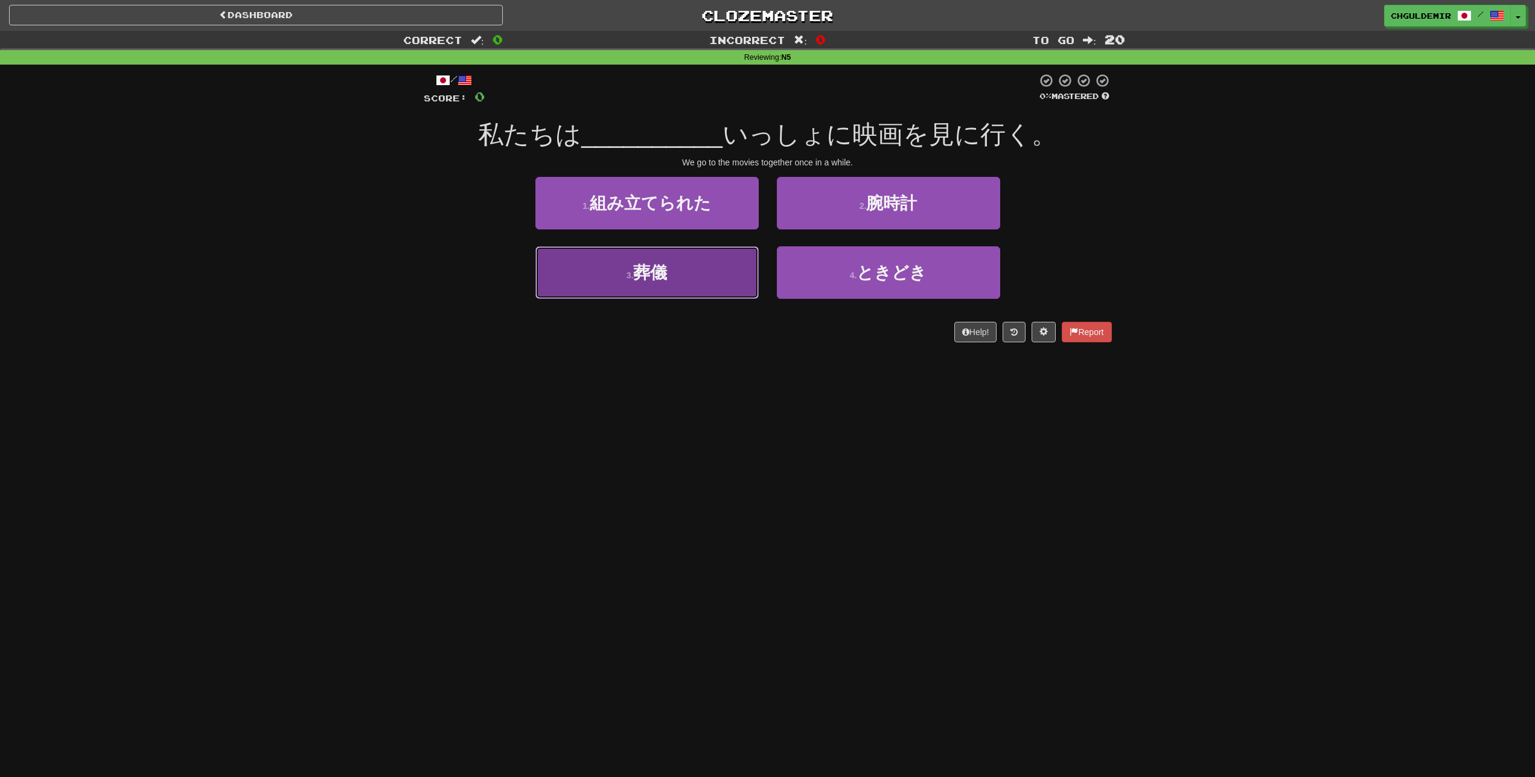
click at [729, 261] on button "3 . 葬儀" at bounding box center [646, 272] width 223 height 53
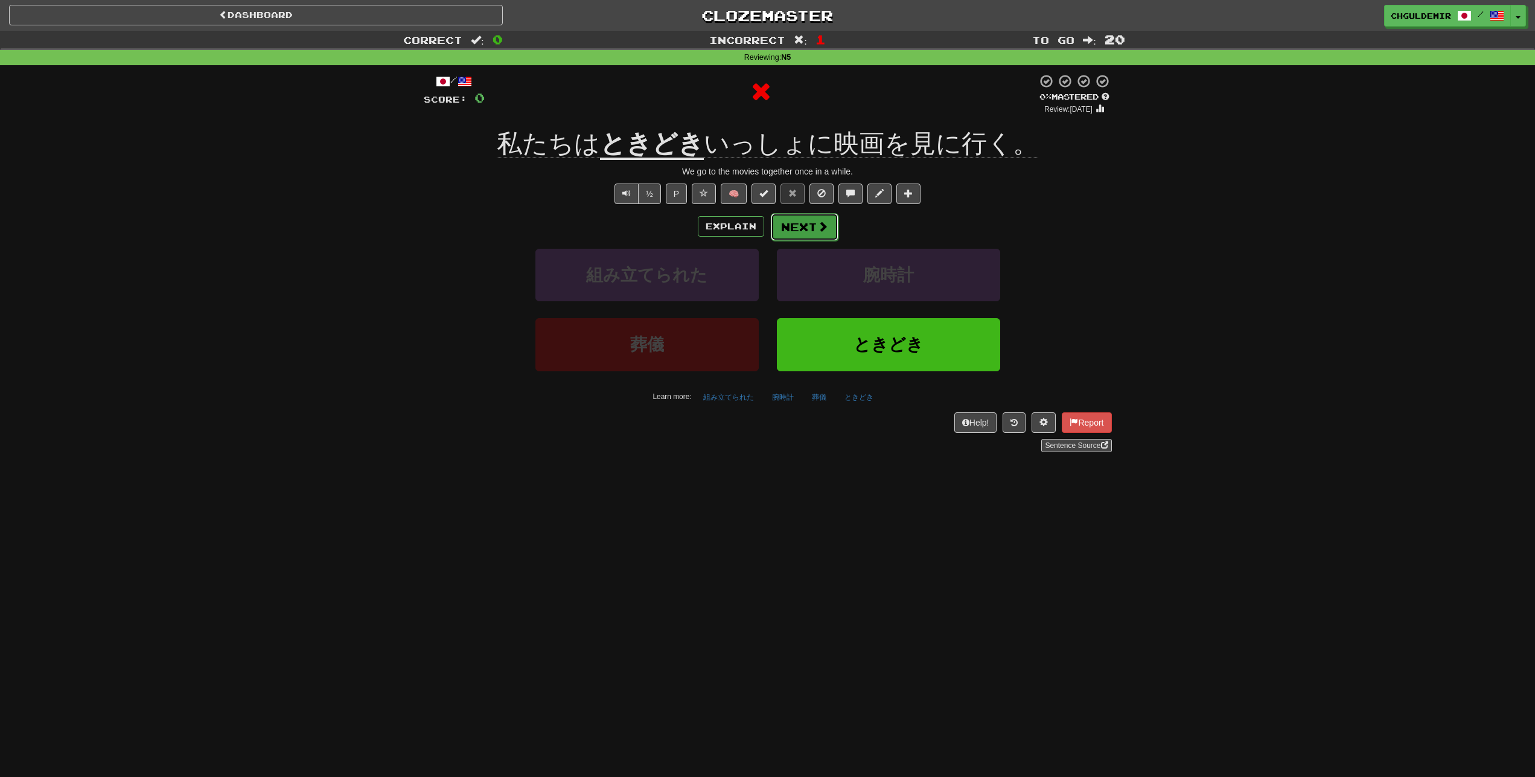
click at [805, 224] on button "Next" at bounding box center [805, 227] width 68 height 28
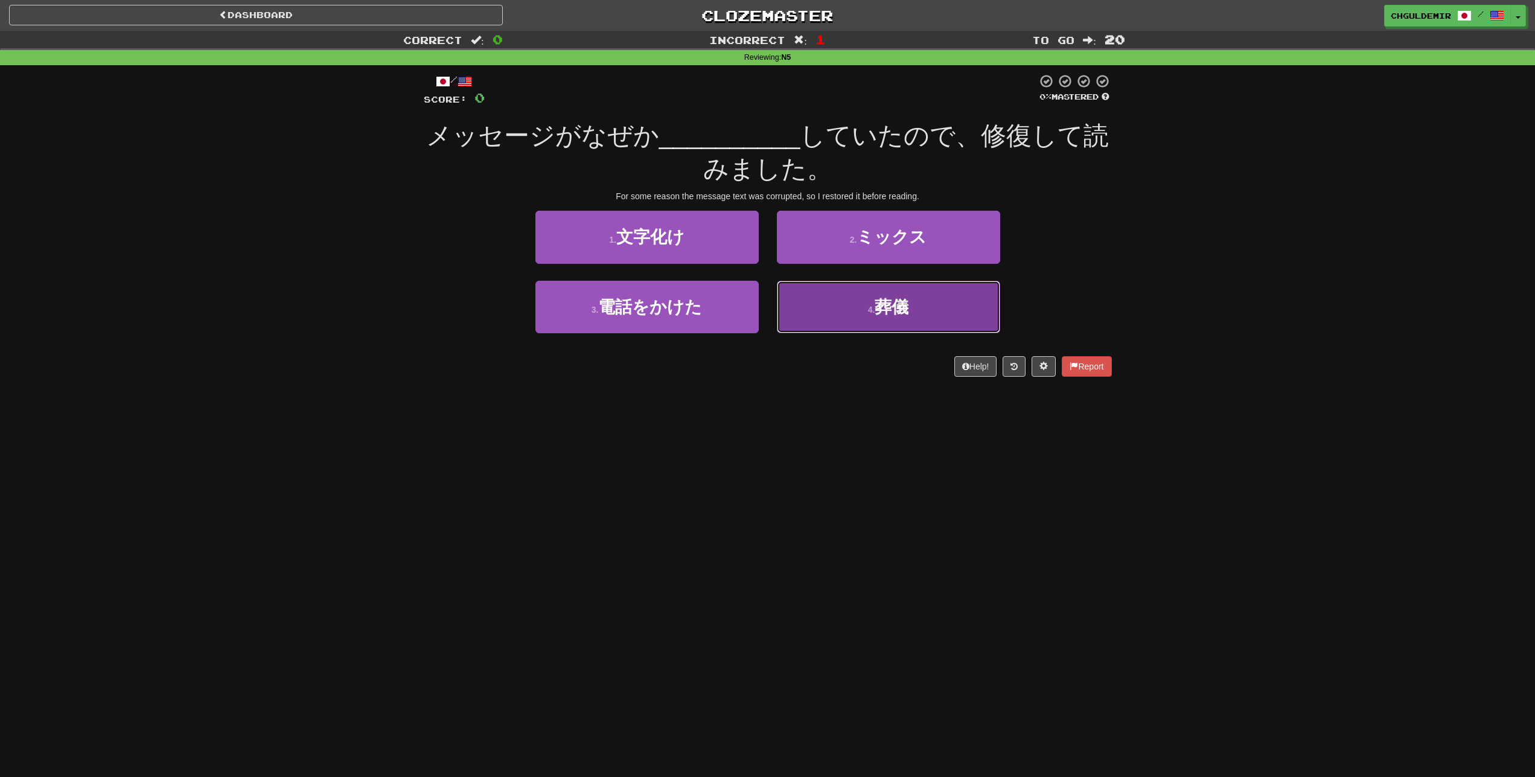
click at [839, 314] on button "4 . 葬儀" at bounding box center [888, 307] width 223 height 53
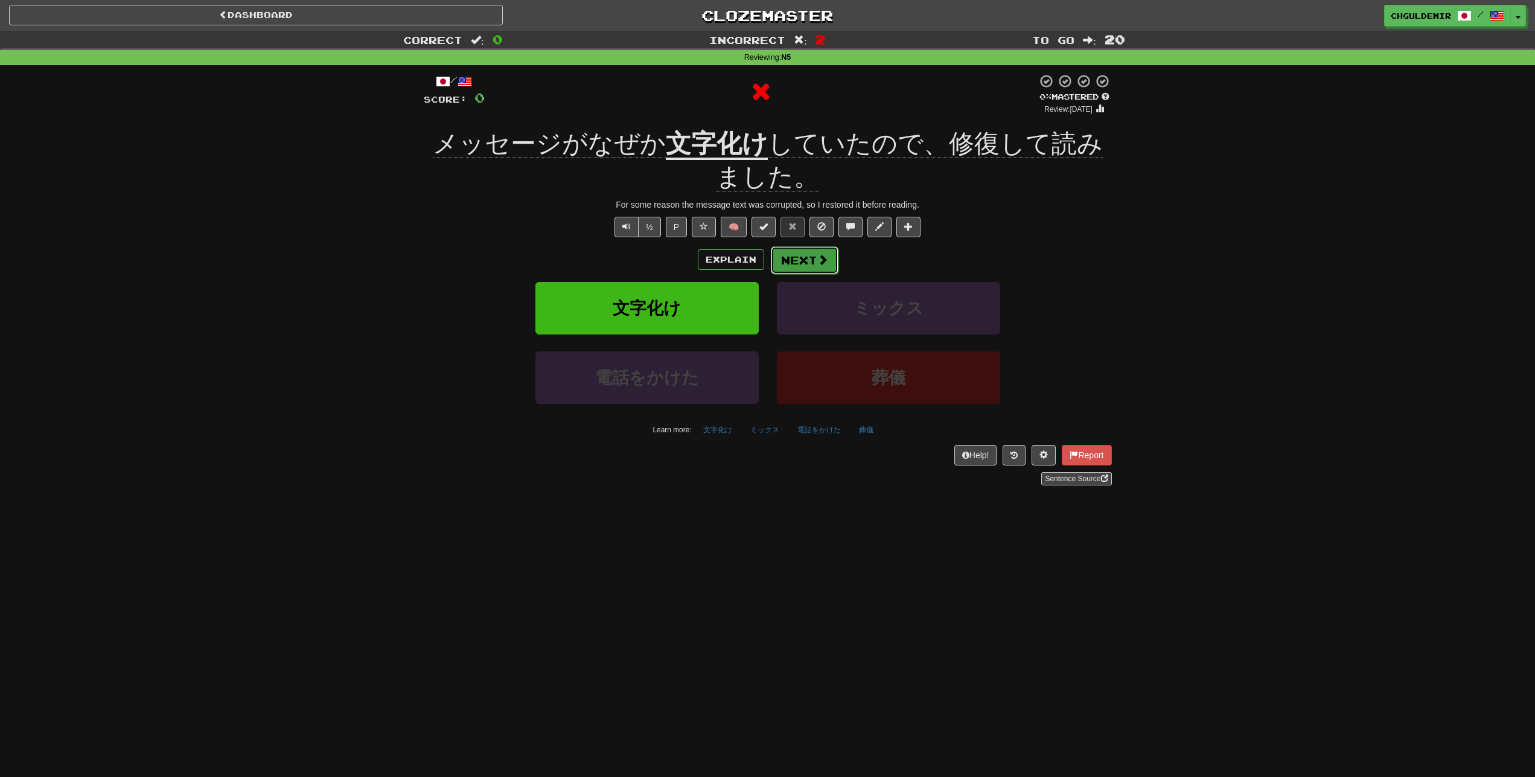
click at [808, 259] on button "Next" at bounding box center [805, 260] width 68 height 28
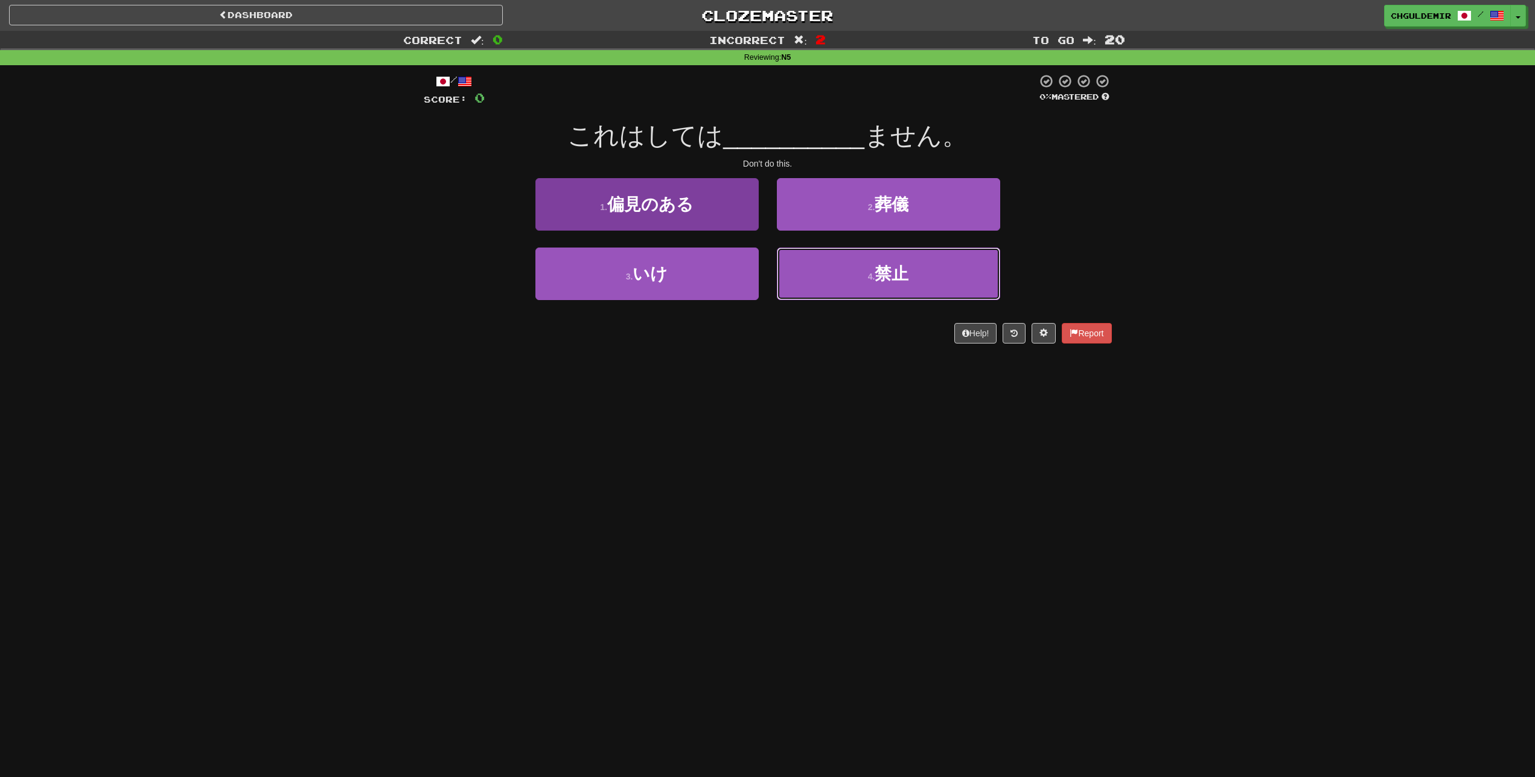
drag, startPoint x: 779, startPoint y: 279, endPoint x: 751, endPoint y: 272, distance: 28.7
click at [778, 279] on button "4 . 禁止" at bounding box center [888, 273] width 223 height 53
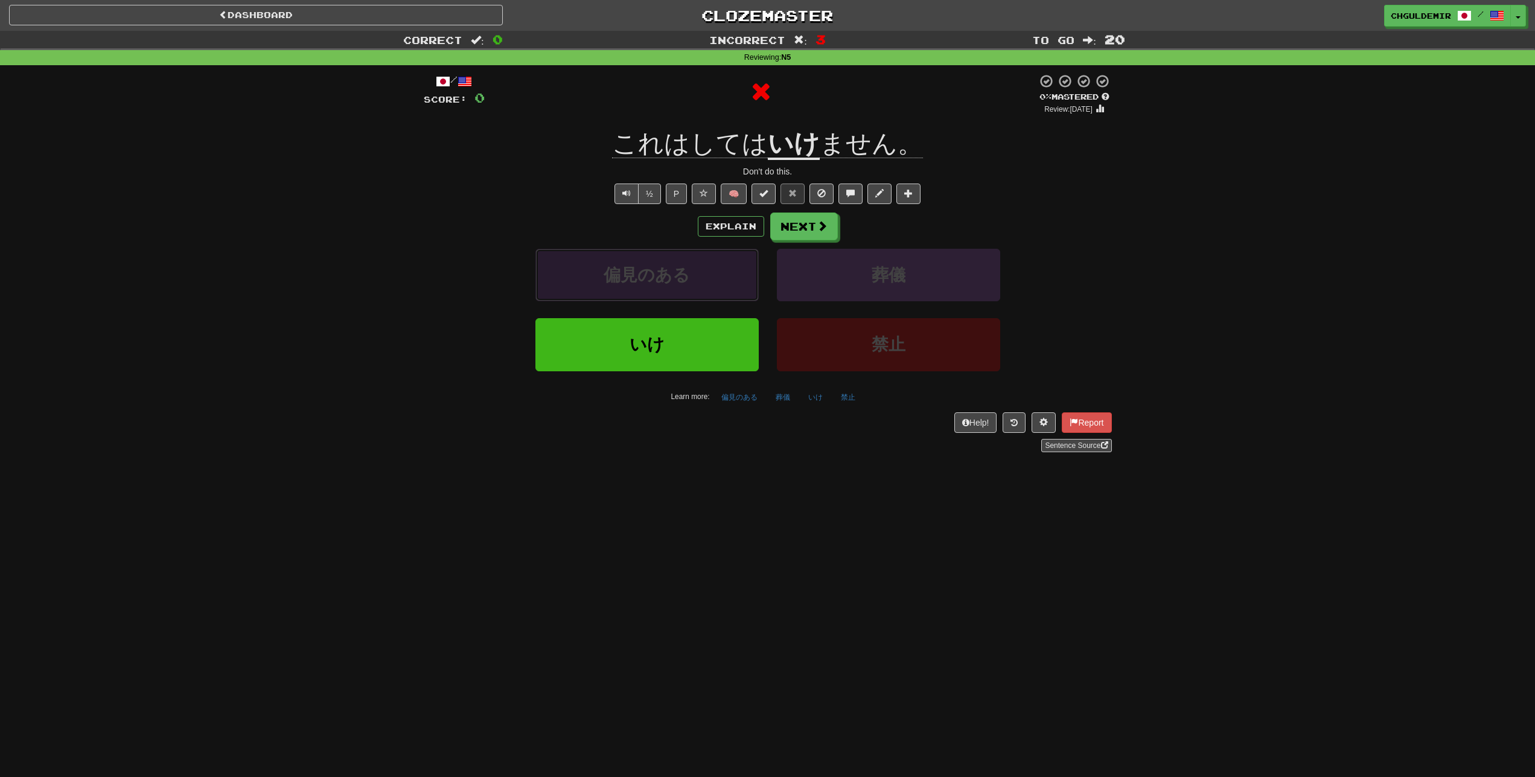
click at [748, 272] on button "偏見のある" at bounding box center [646, 275] width 223 height 53
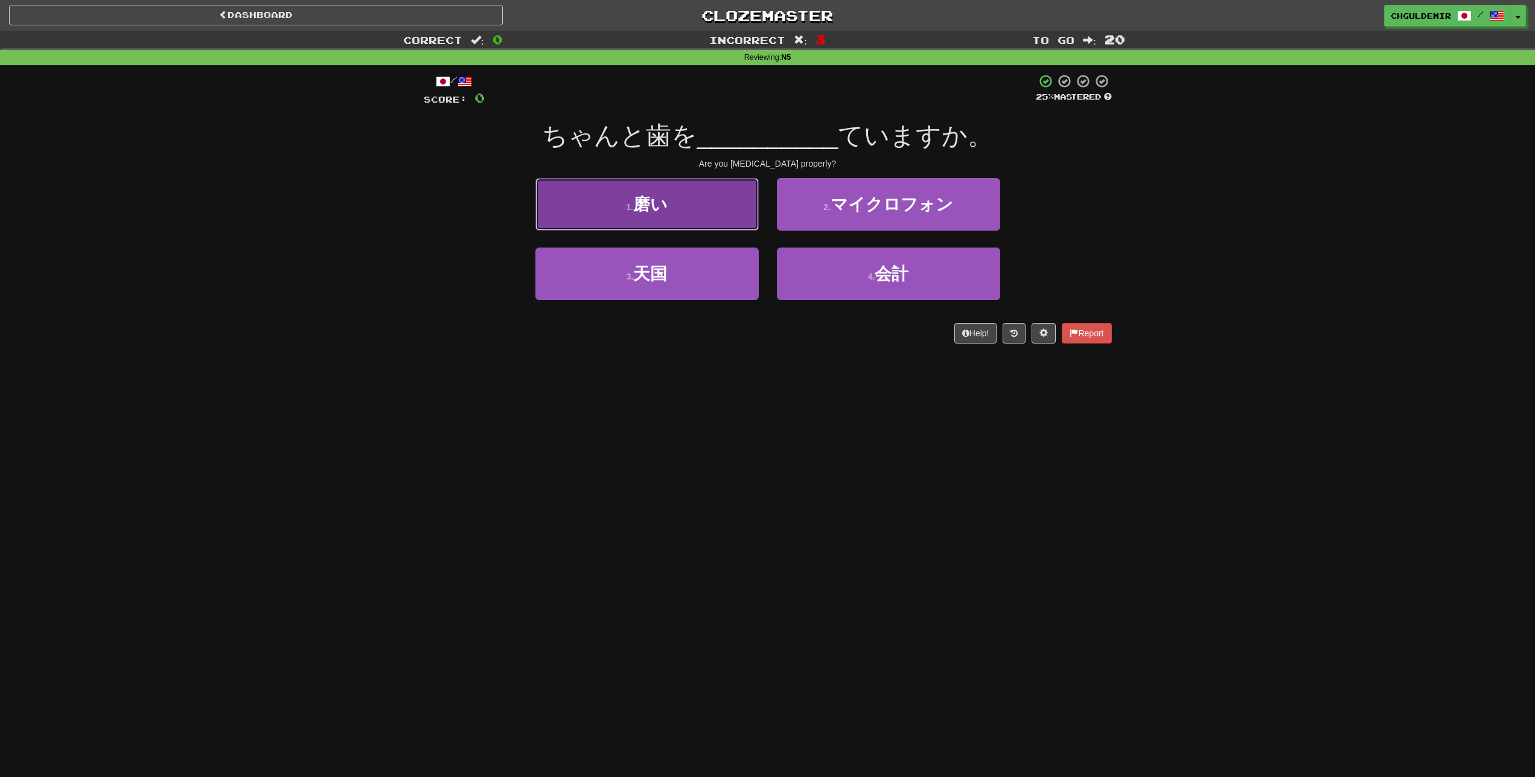
click at [635, 200] on span "磨い" at bounding box center [650, 204] width 34 height 19
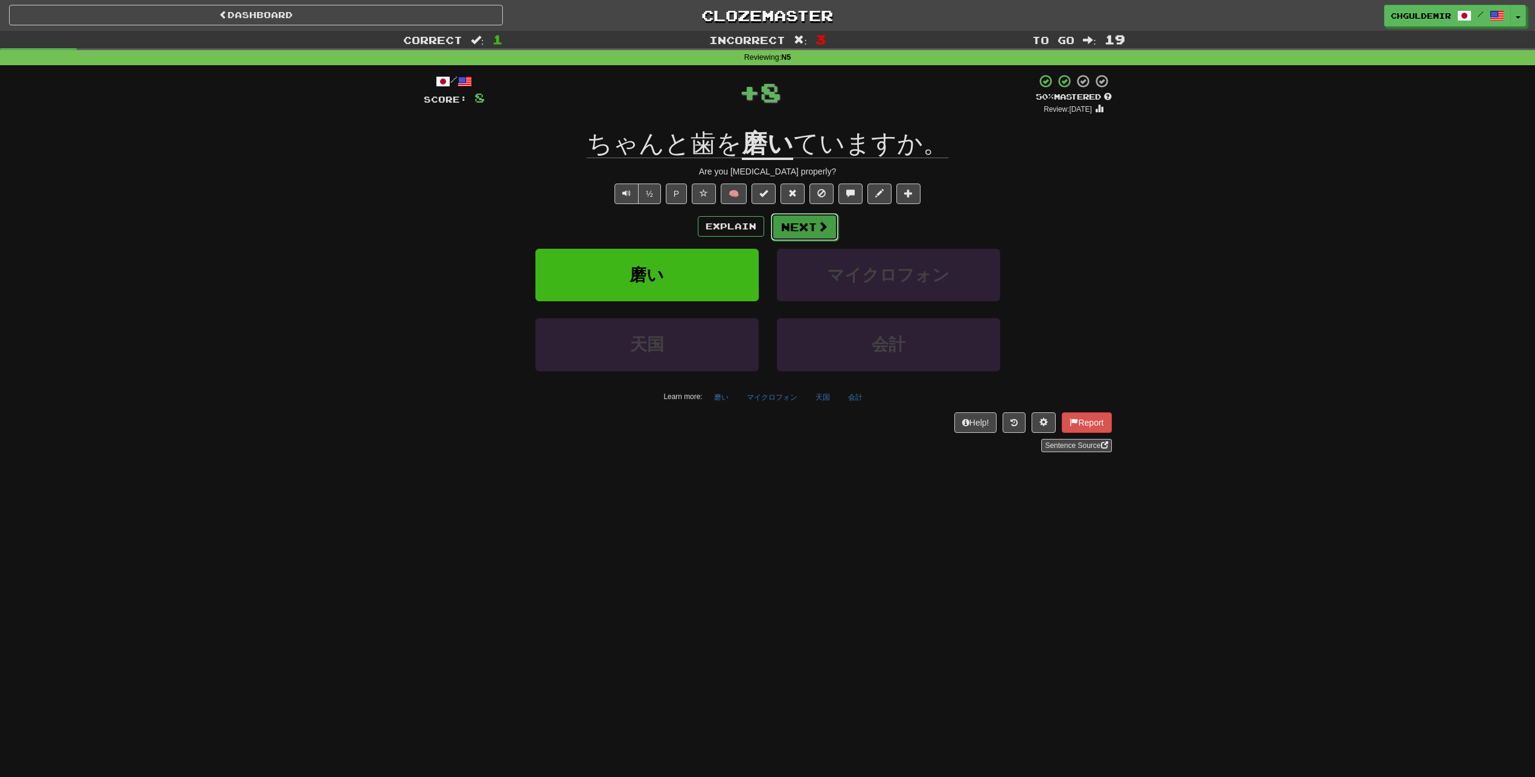
click at [775, 231] on button "Next" at bounding box center [805, 227] width 68 height 28
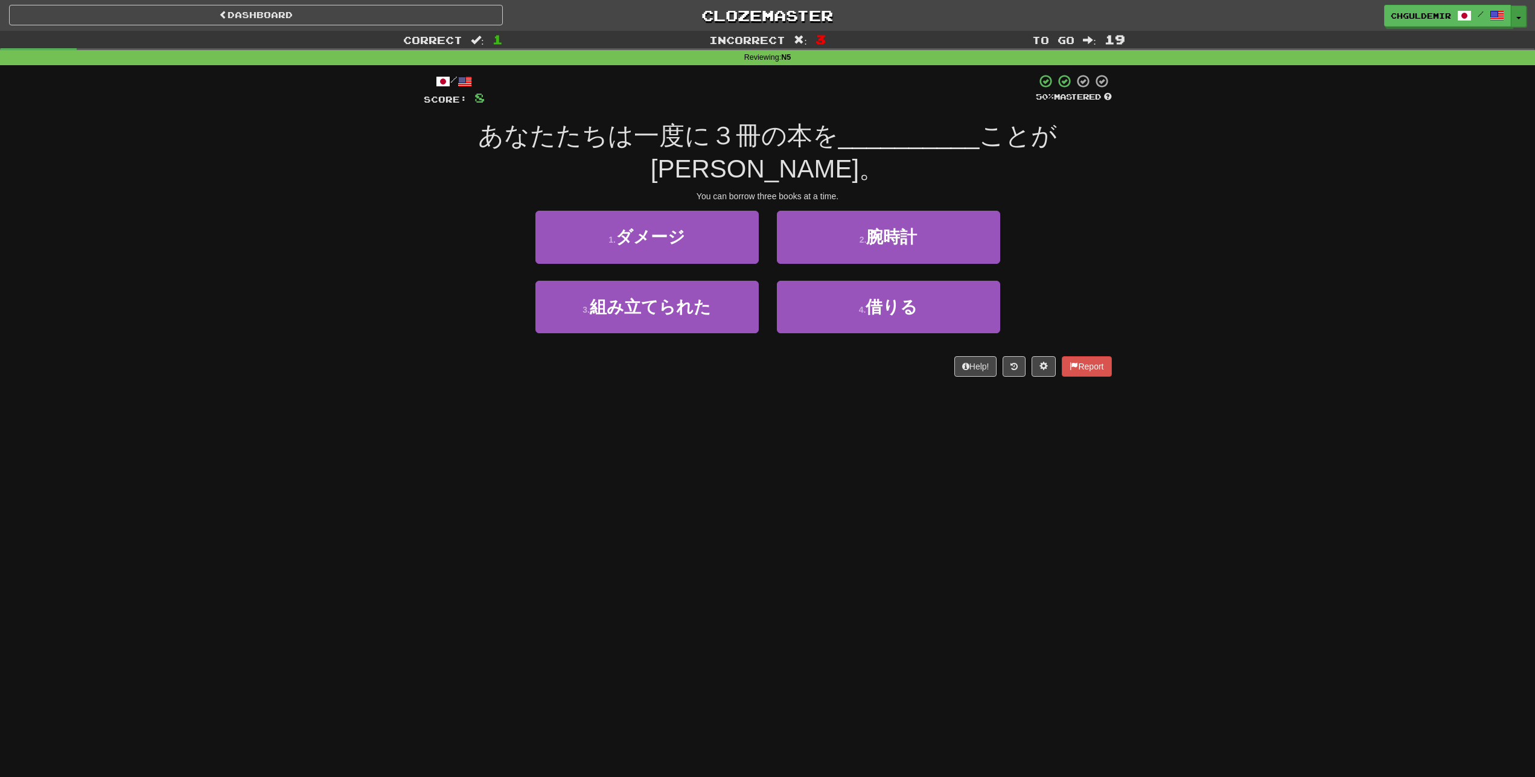
click at [1513, 11] on button "Toggle Dropdown" at bounding box center [1519, 16] width 16 height 22
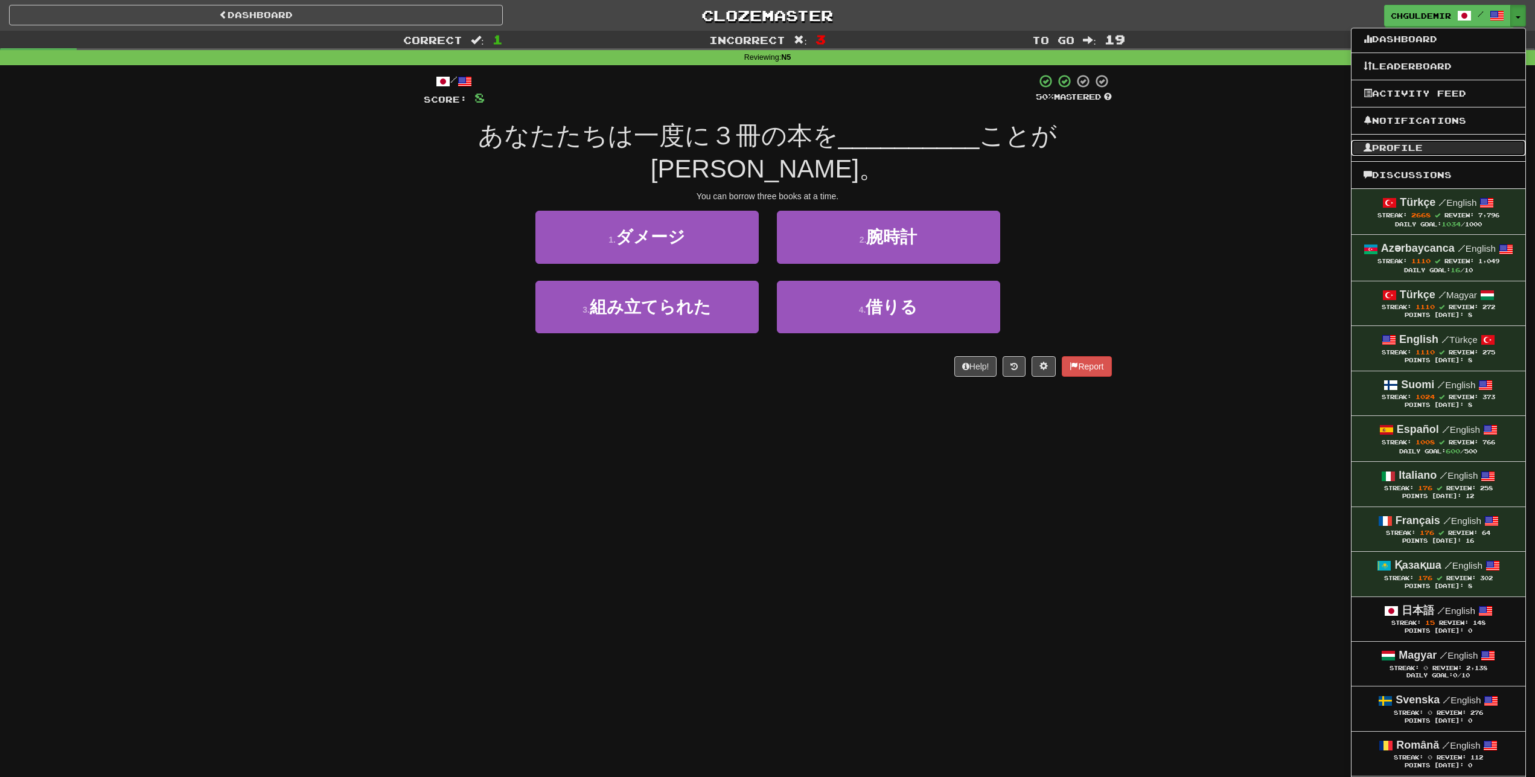
click at [1407, 145] on link "Profile" at bounding box center [1438, 148] width 174 height 16
